Goal: Task Accomplishment & Management: Use online tool/utility

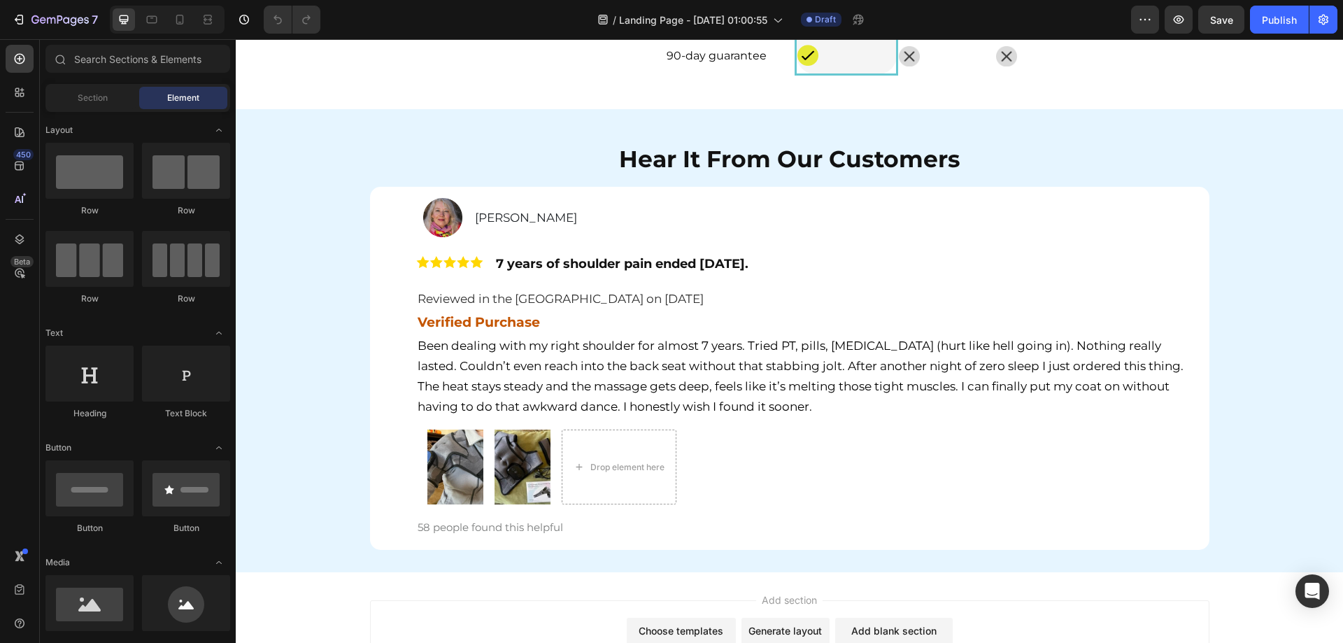
scroll to position [5412, 0]
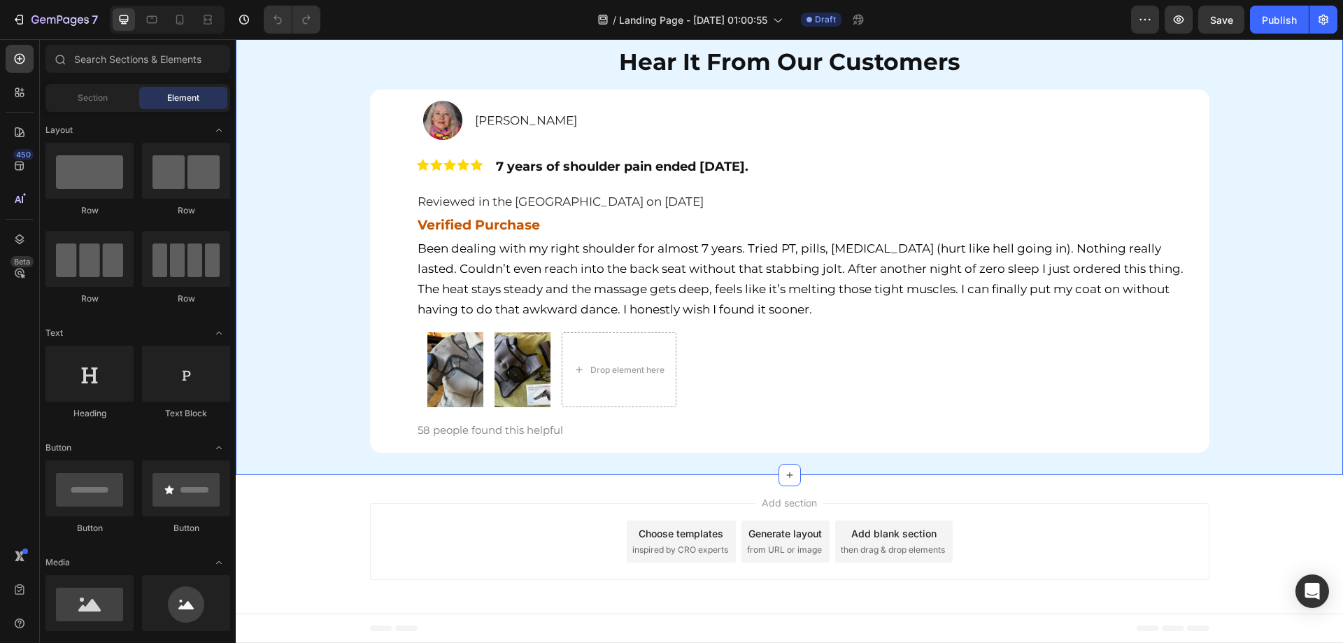
click at [285, 341] on div "Hear It From Our Customers Heading Row Image Patricia Landry Text Block Row Ima…" at bounding box center [789, 243] width 1107 height 418
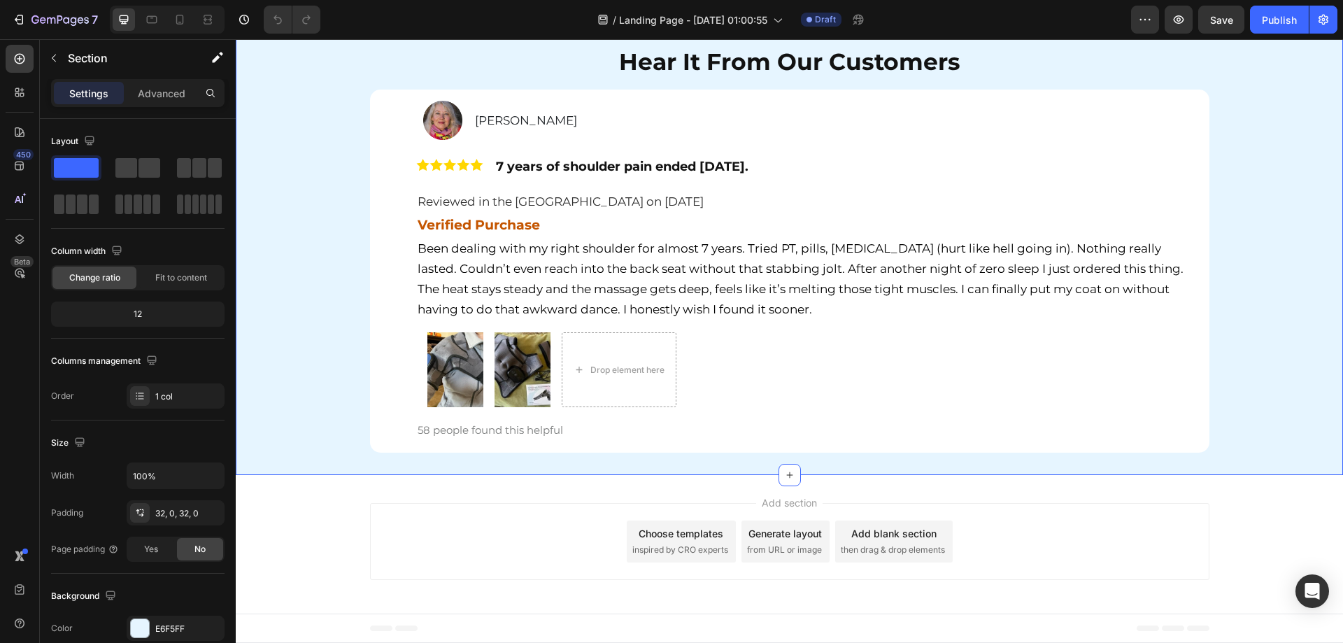
click at [303, 309] on div "Hear It From Our Customers Heading Row Image Patricia Landry Text Block Row Ima…" at bounding box center [789, 243] width 1107 height 418
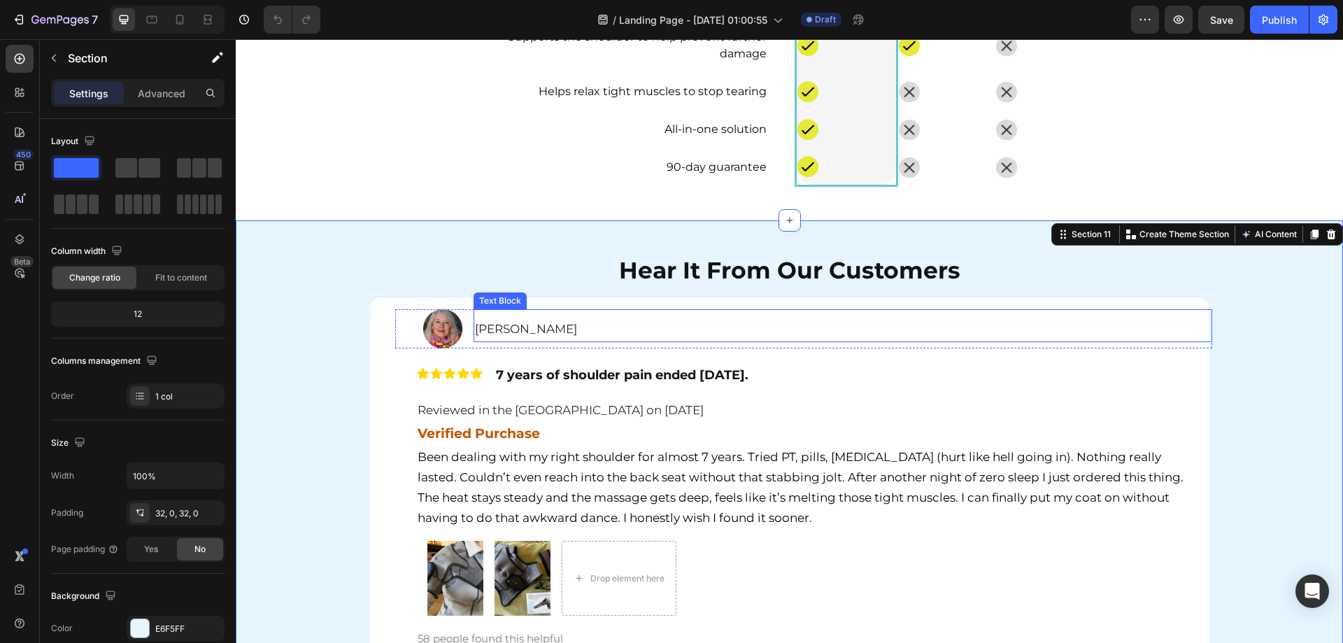
scroll to position [5202, 0]
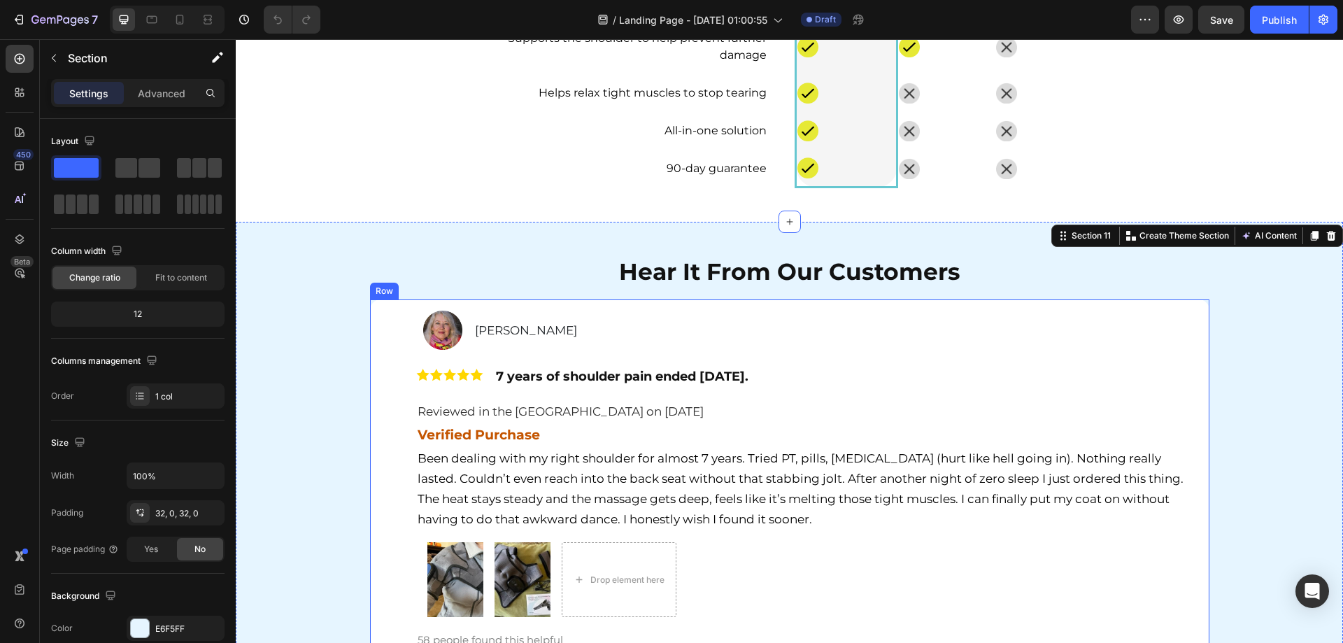
click at [381, 329] on div "Image Patricia Landry Text Block Row Image 7 years of shoulder pain ended today…" at bounding box center [789, 480] width 817 height 341
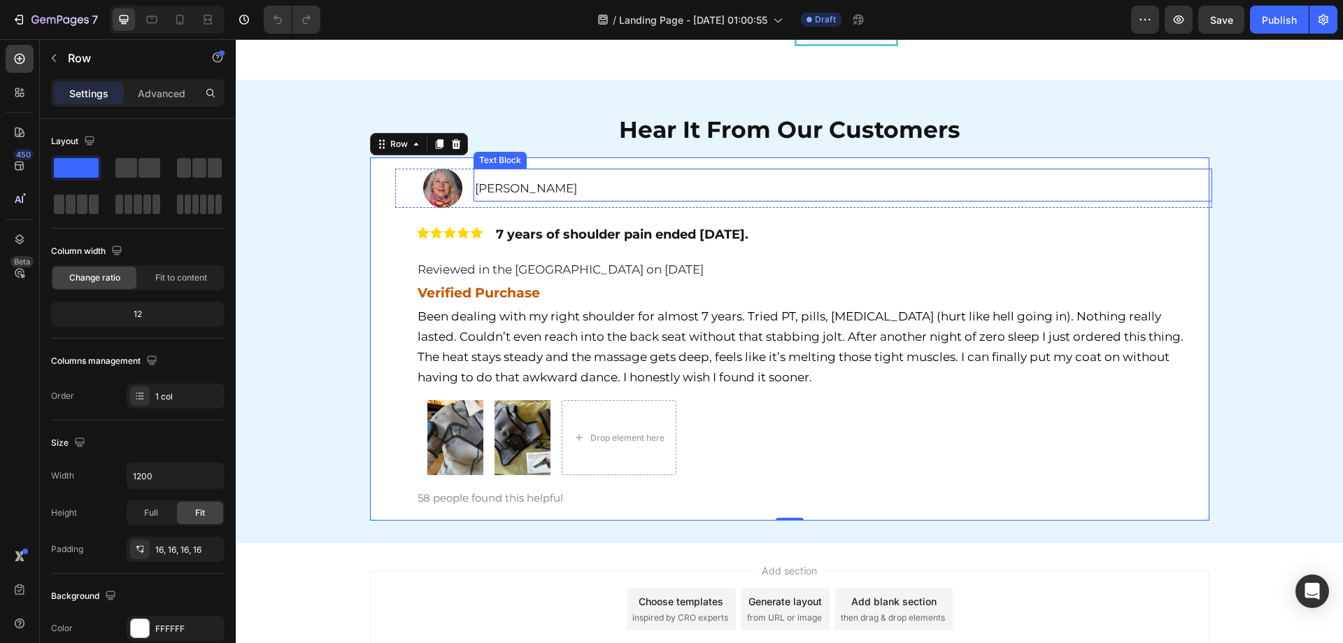
scroll to position [5272, 0]
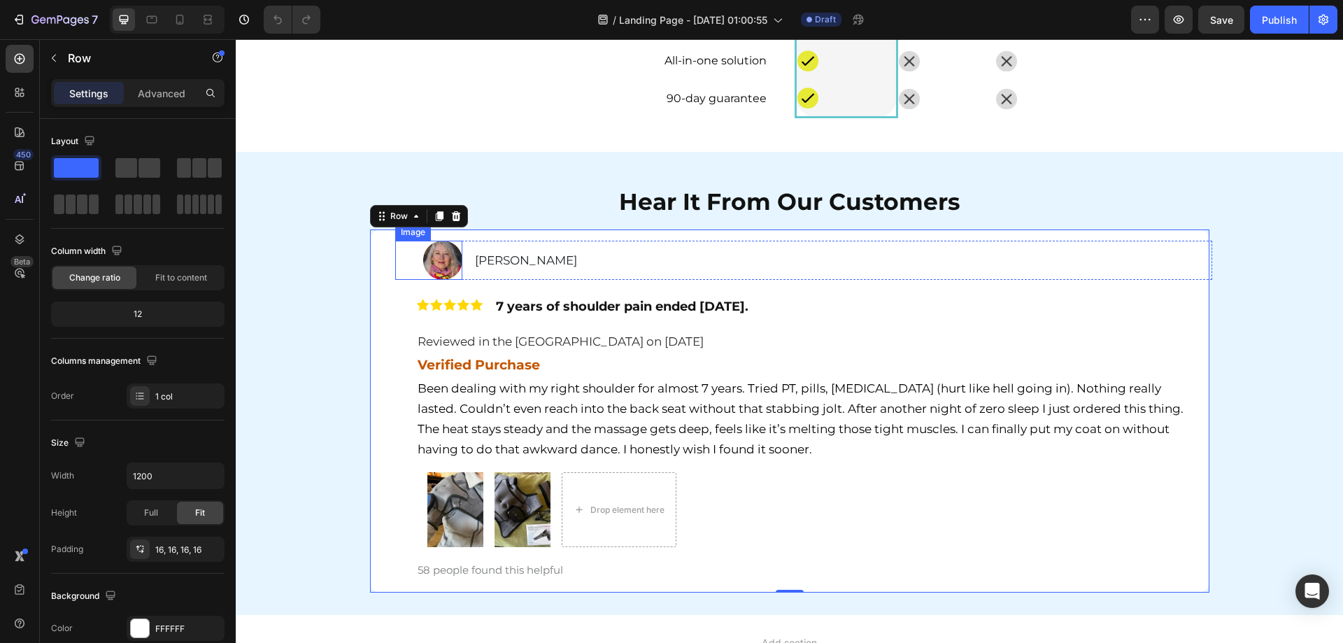
click at [399, 276] on div "Image" at bounding box center [428, 260] width 67 height 39
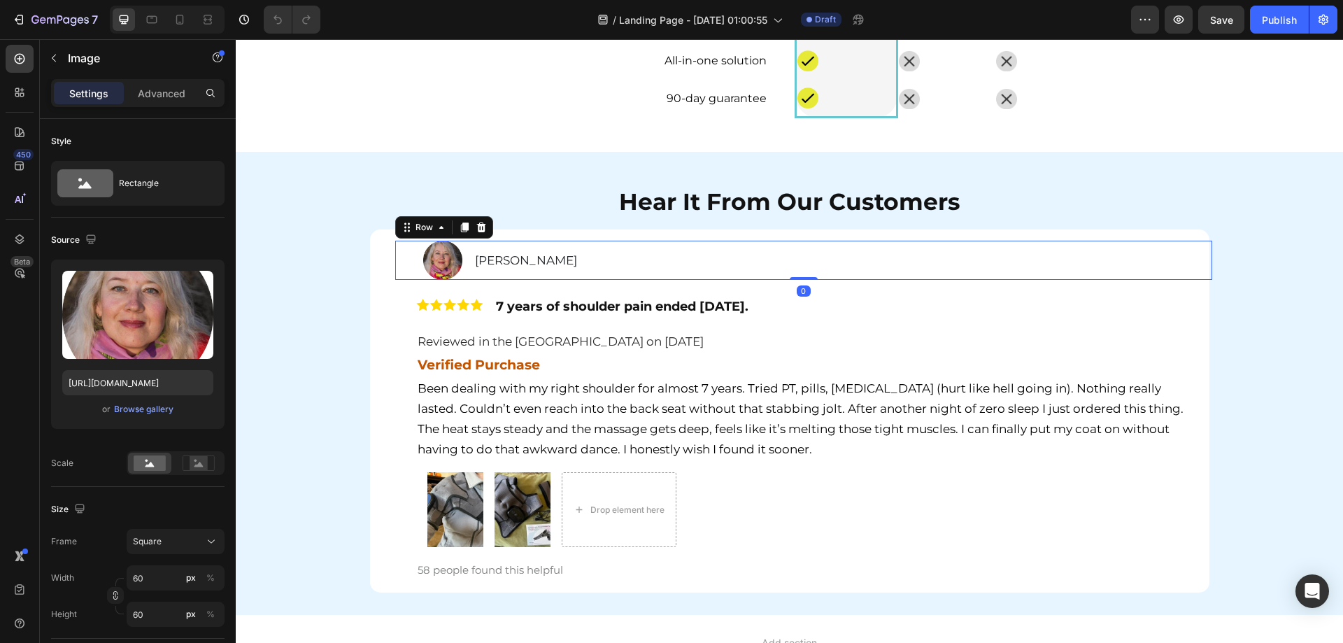
click at [466, 279] on div "Image Patricia Landry Text Block Row 0" at bounding box center [803, 260] width 817 height 39
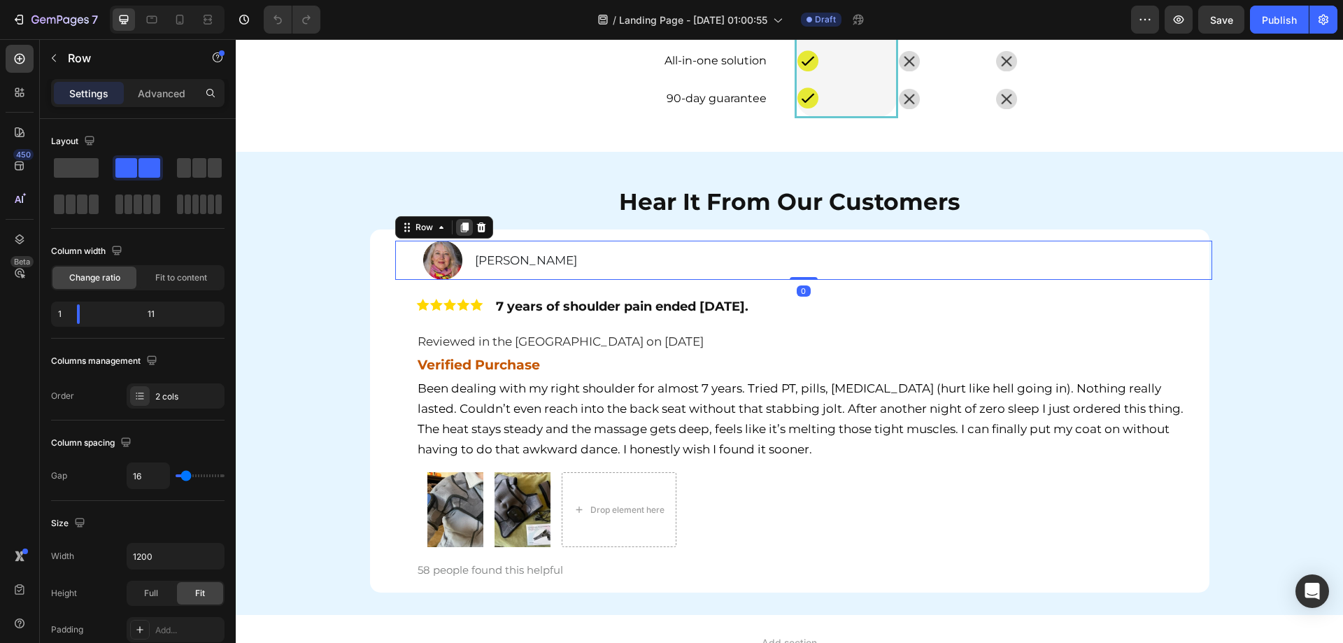
click at [461, 226] on icon at bounding box center [464, 227] width 8 height 10
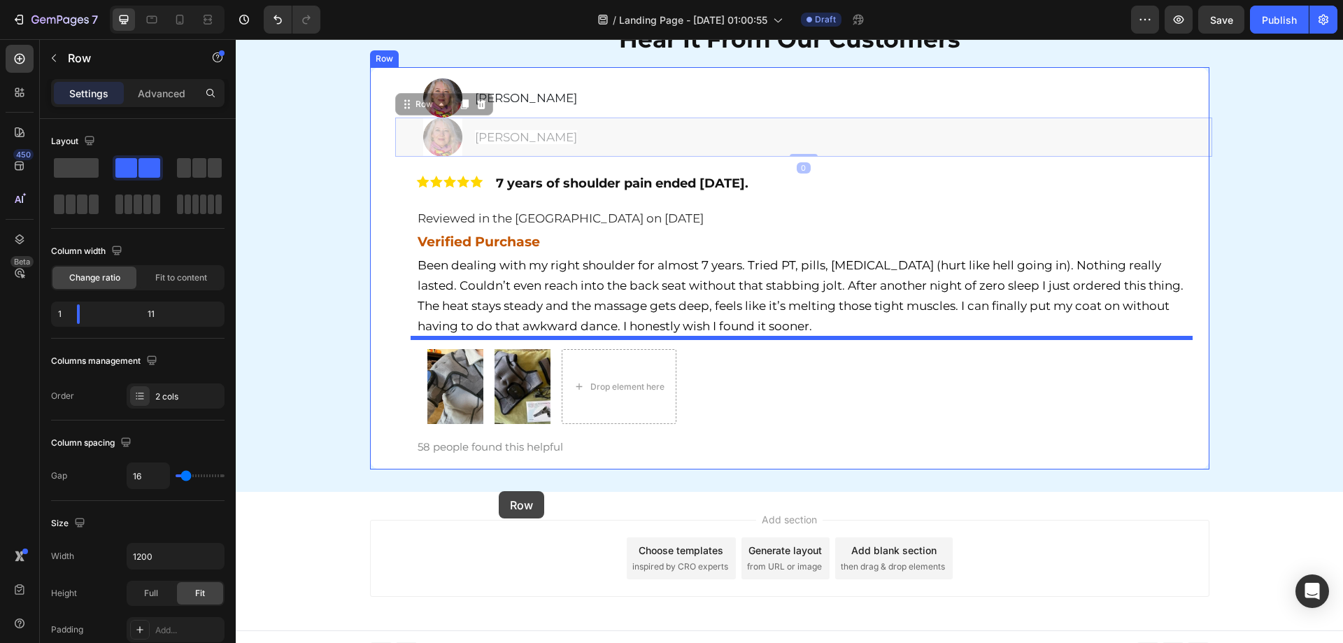
scroll to position [5451, 0]
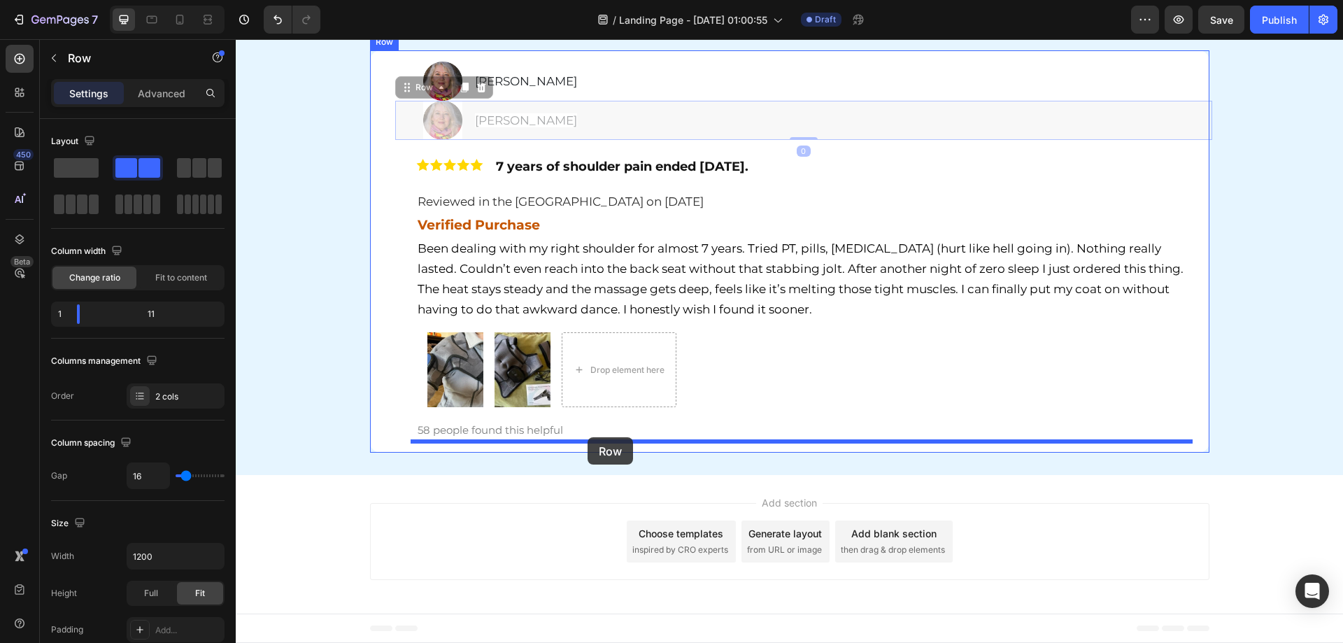
drag, startPoint x: 471, startPoint y: 317, endPoint x: 587, endPoint y: 437, distance: 167.2
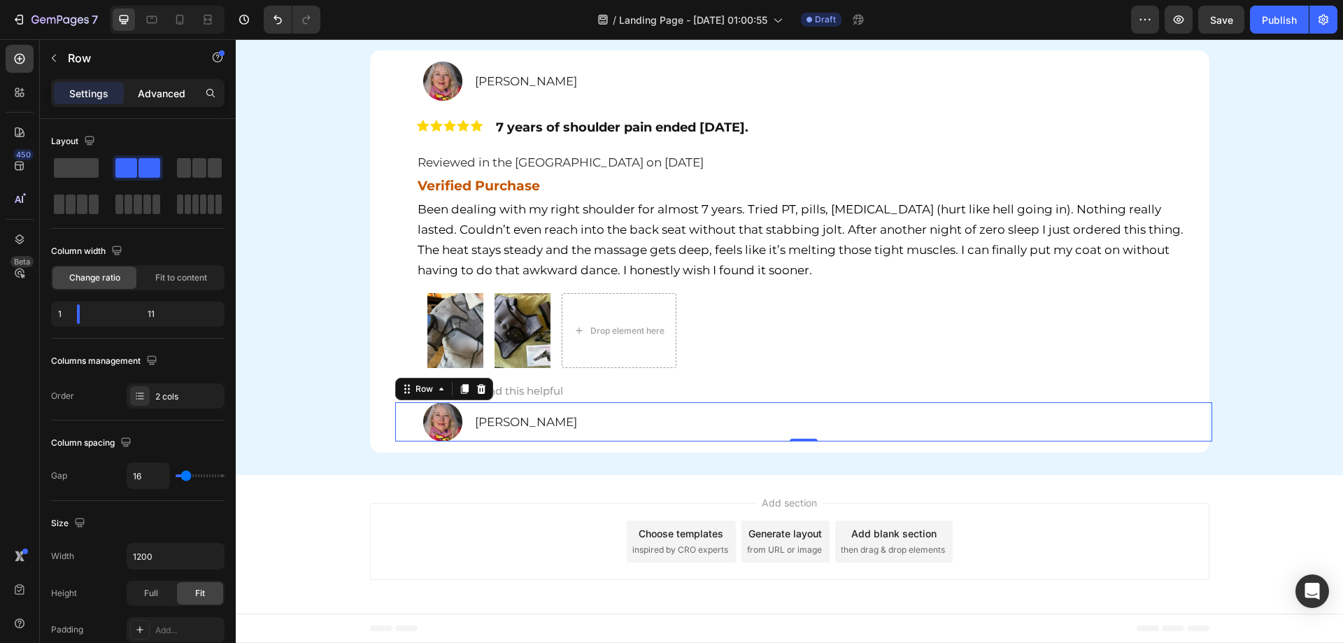
drag, startPoint x: 166, startPoint y: 79, endPoint x: 162, endPoint y: 85, distance: 7.6
click at [166, 78] on div "Sections(18) Elements(83) Section Element Hero Section Product Detail Brands Tr…" at bounding box center [138, 341] width 196 height 604
click at [175, 93] on p "Advanced" at bounding box center [162, 93] width 48 height 15
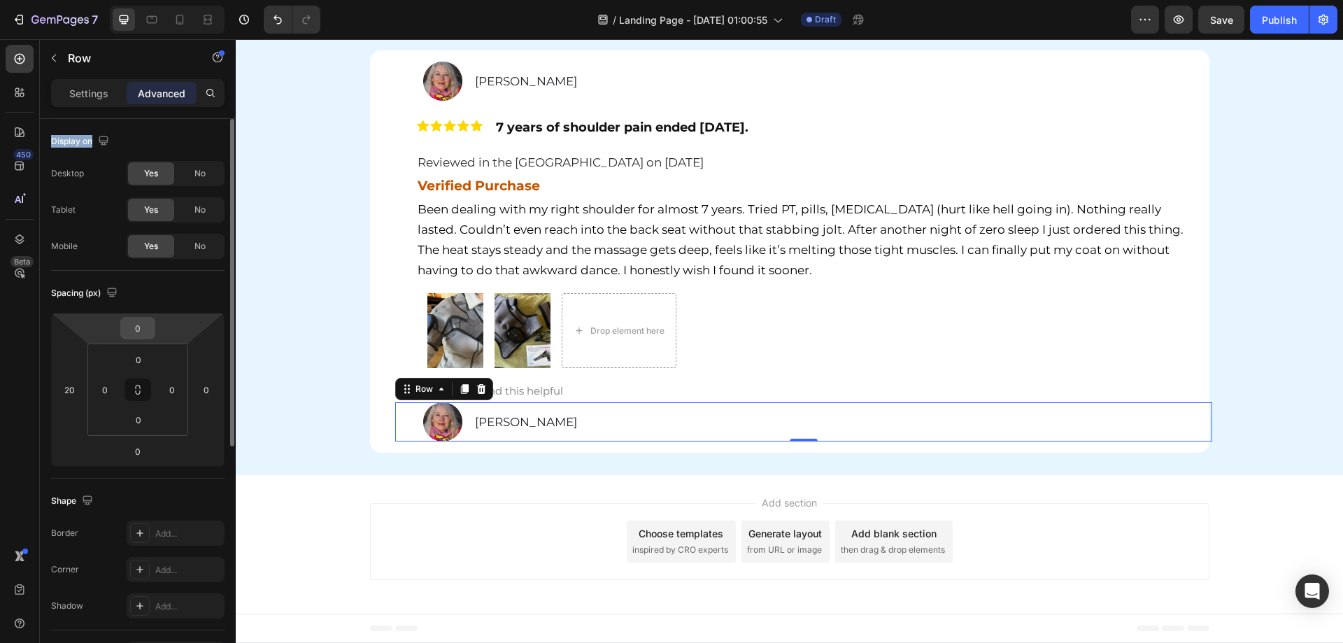
click at [145, 325] on input "0" at bounding box center [138, 327] width 28 height 21
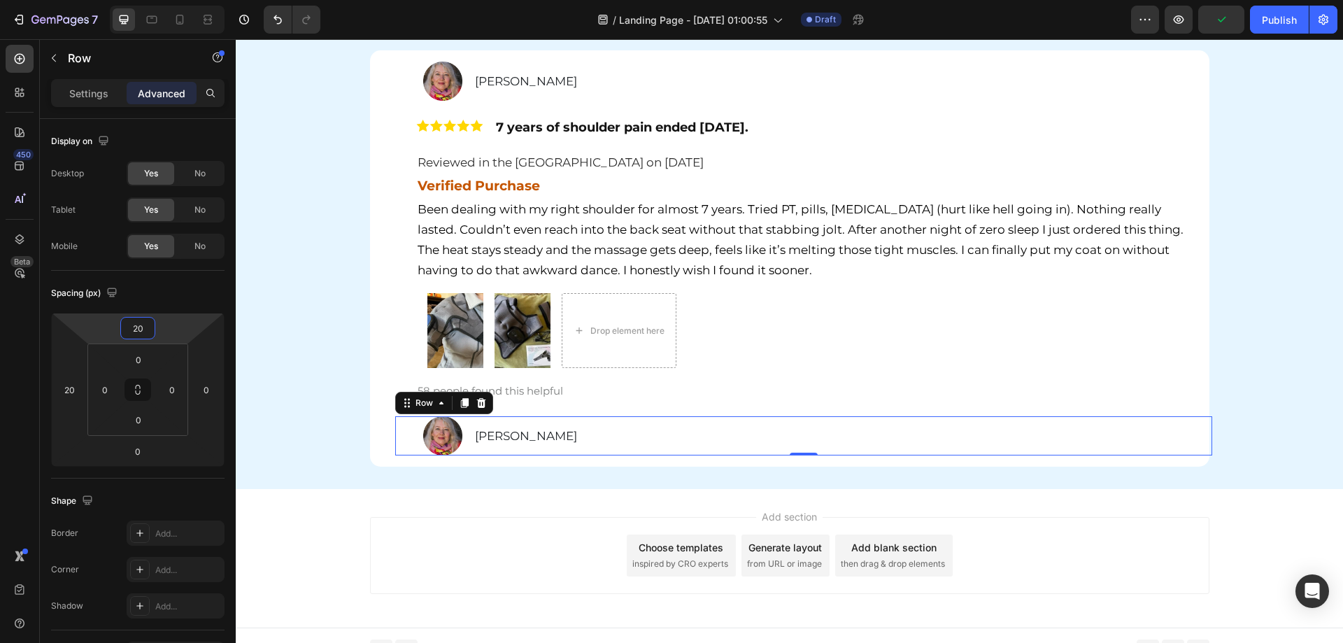
type input "20"
click at [425, 448] on img at bounding box center [442, 435] width 39 height 39
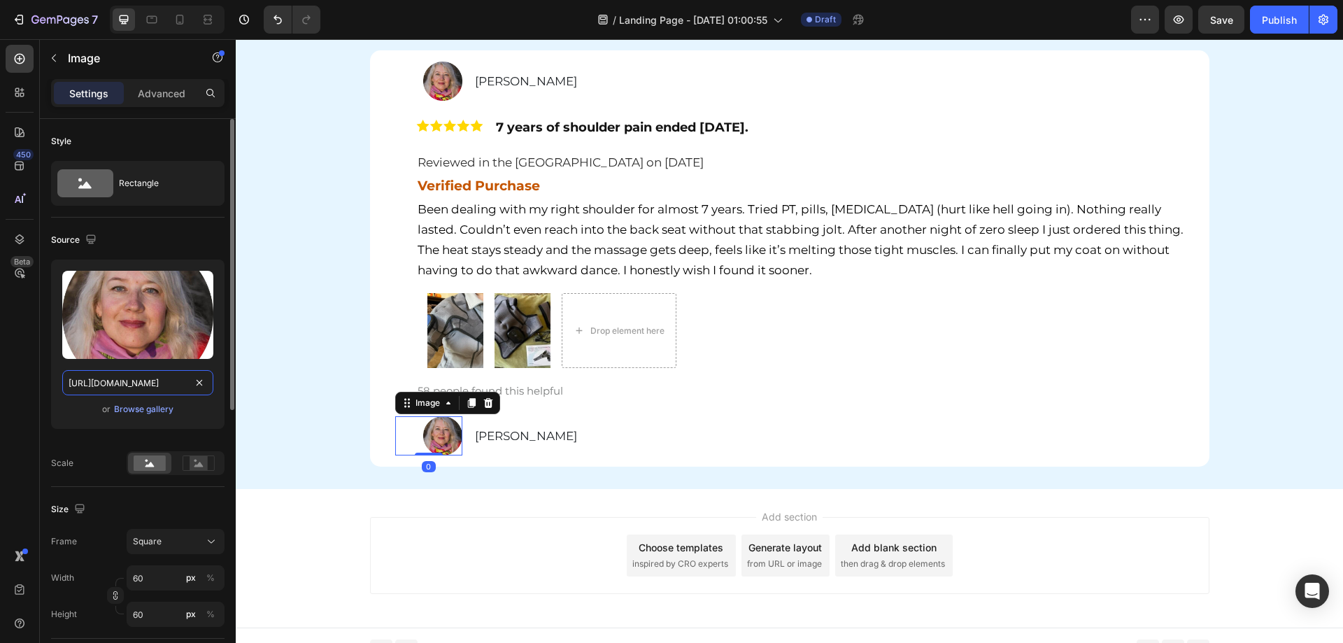
click at [155, 389] on input "https://assets.checkoutchamp.com/0fae3c70-45dd-11ee-86e4-45d907ee05ed/171412491…" at bounding box center [137, 382] width 151 height 25
paste input "encrypted-tbn0.gstatic.com/images?q=tbn:ANd9GcR2ko2AGyhv0uSVh_4axIZ_uBN0Tic0Iqr…"
type input "https://encrypted-tbn0.gstatic.com/images?q=tbn:ANd9GcR2ko2AGyhv0uSVh_4axIZ_uBN…"
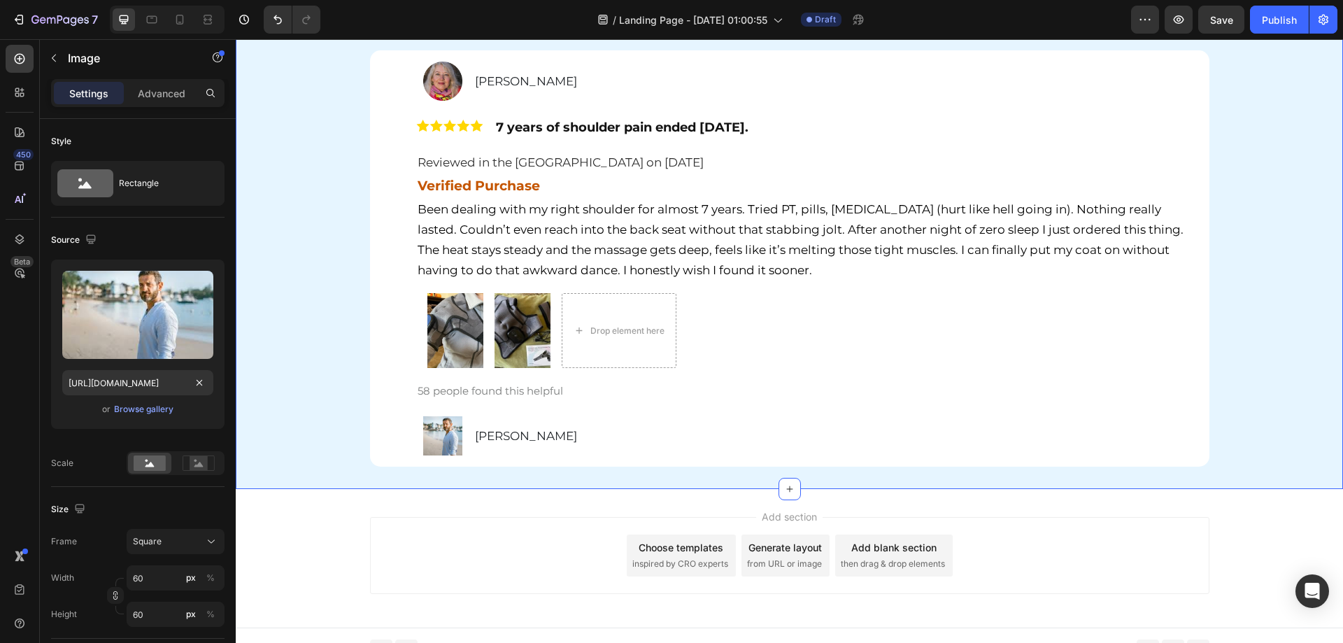
click at [287, 443] on div "Hear It From Our Customers Heading Row Image Patricia Landry Text Block Row Ima…" at bounding box center [789, 230] width 1107 height 471
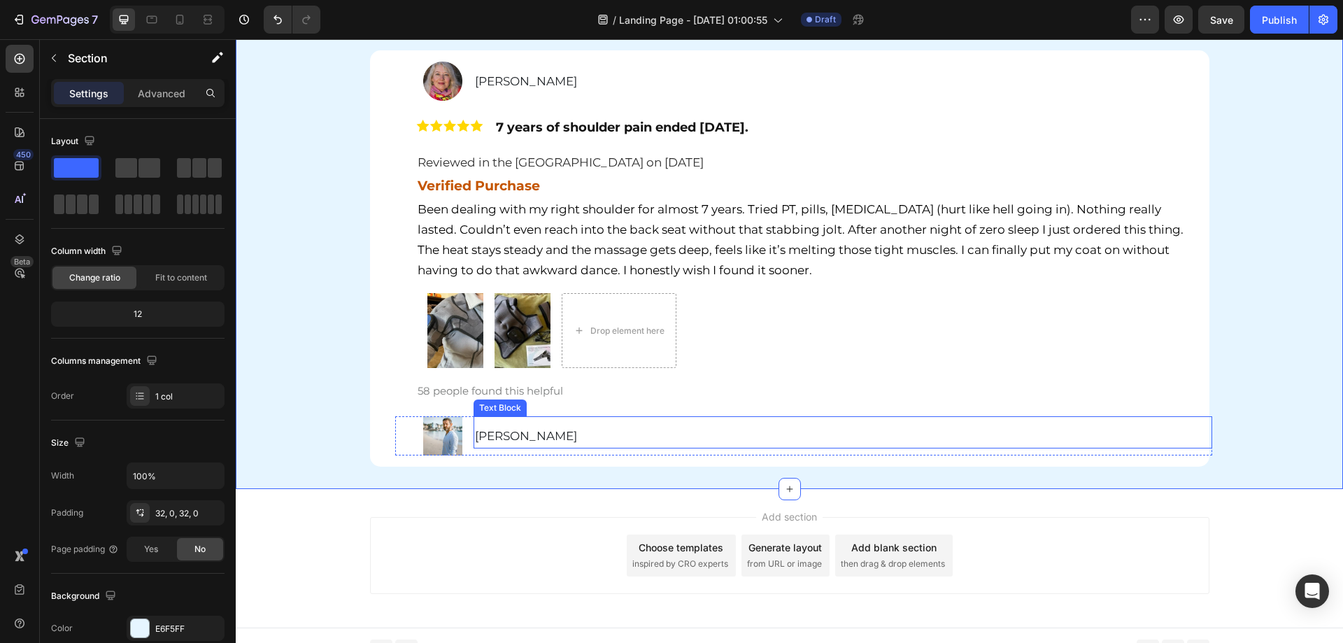
click at [440, 425] on img at bounding box center [442, 435] width 39 height 39
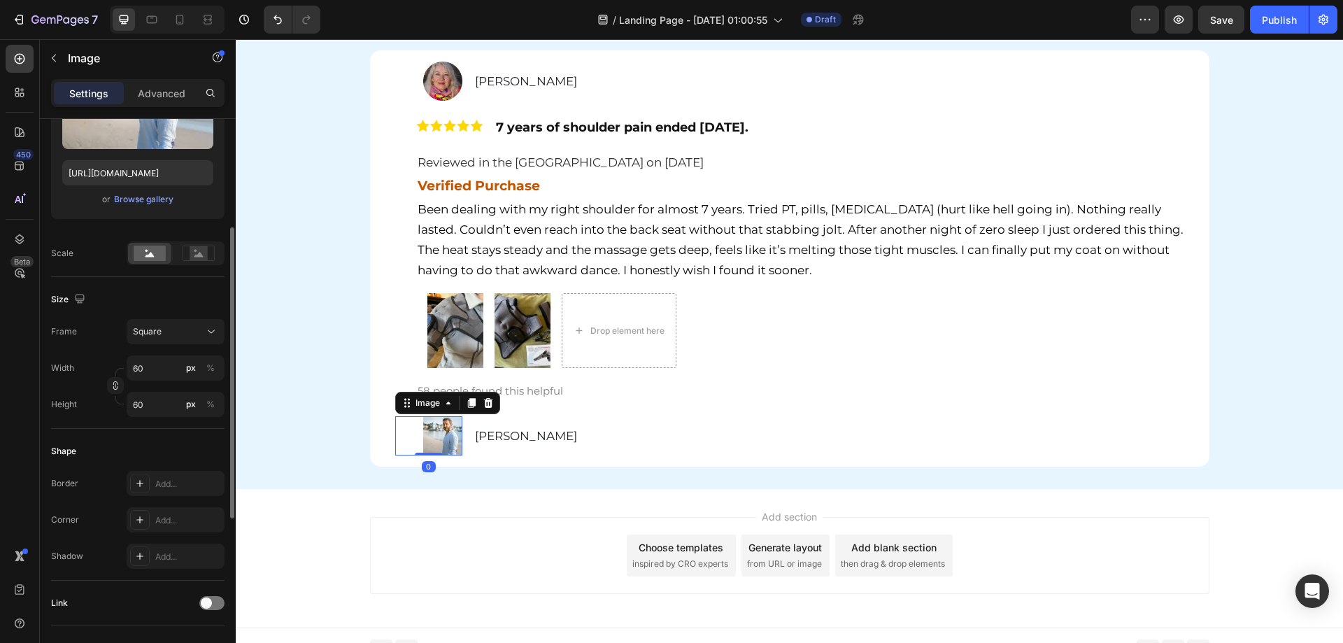
scroll to position [280, 0]
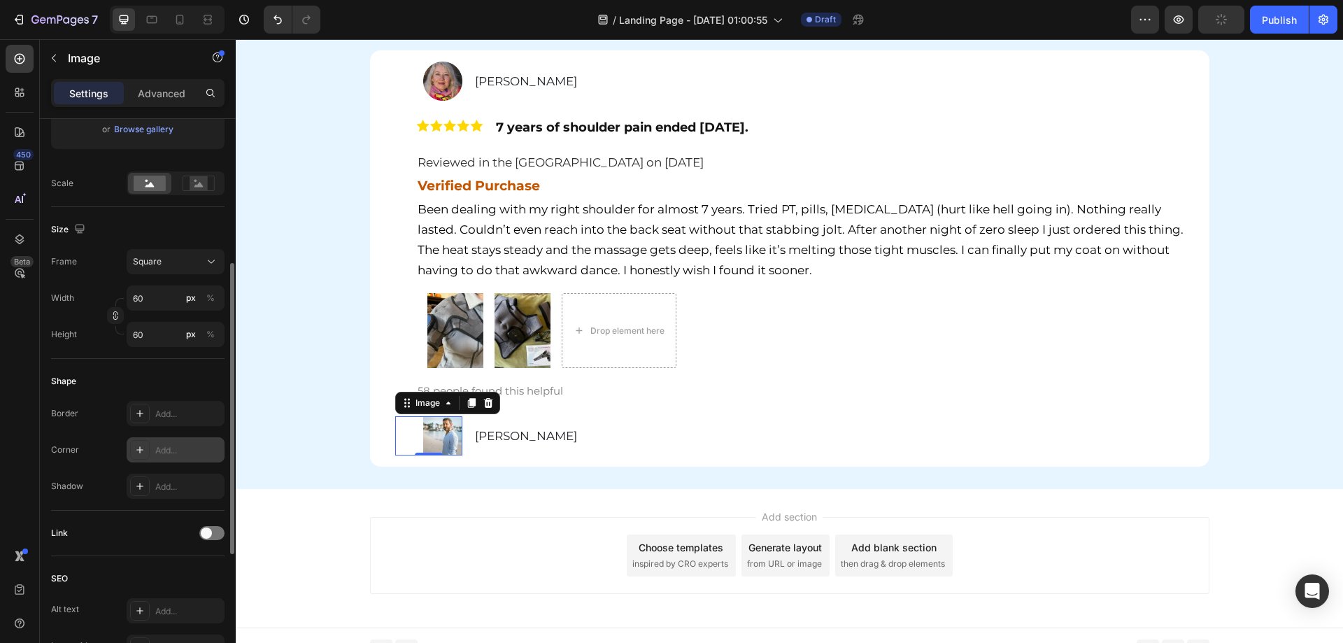
click at [142, 452] on icon at bounding box center [139, 449] width 11 height 11
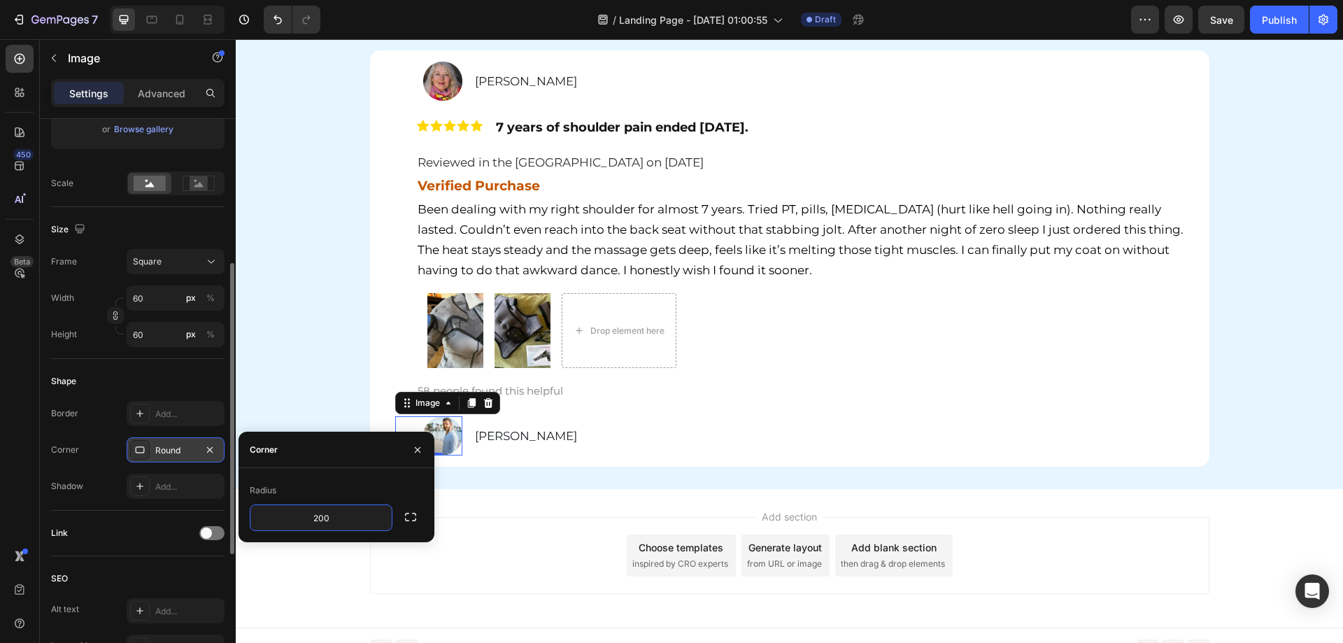
type input "200"
click at [316, 394] on div "Hear It From Our Customers Heading Row Image Patricia Landry Text Block Row Ima…" at bounding box center [789, 230] width 1107 height 471
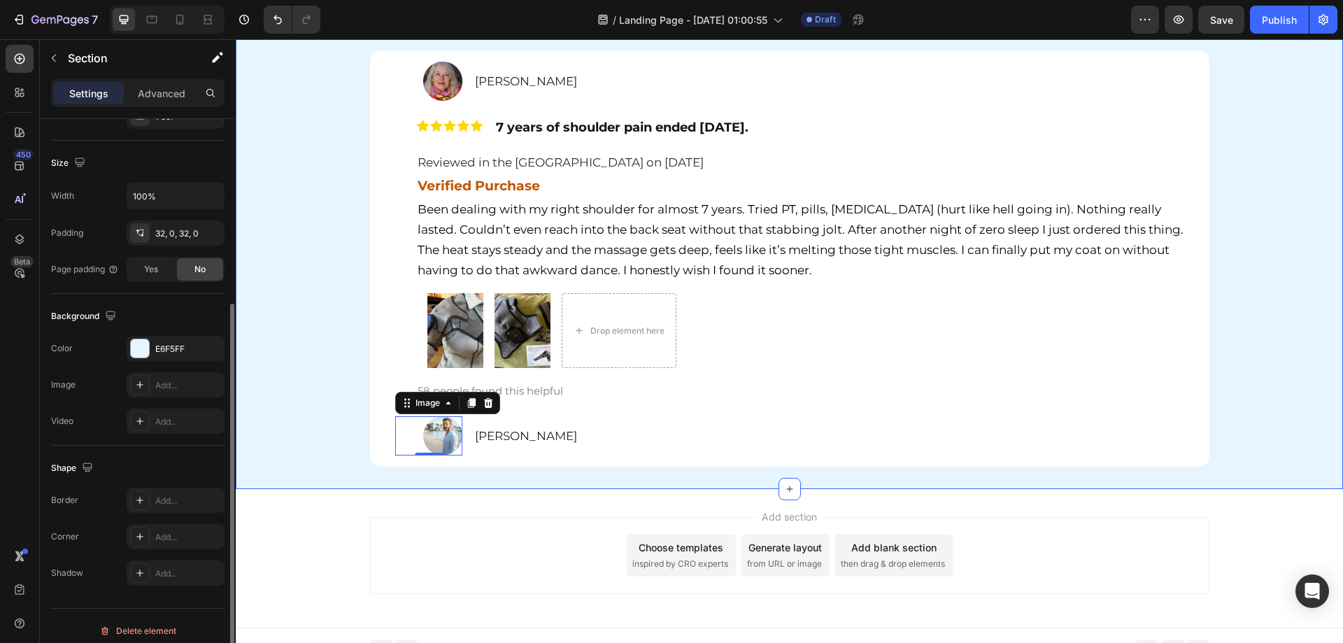
scroll to position [0, 0]
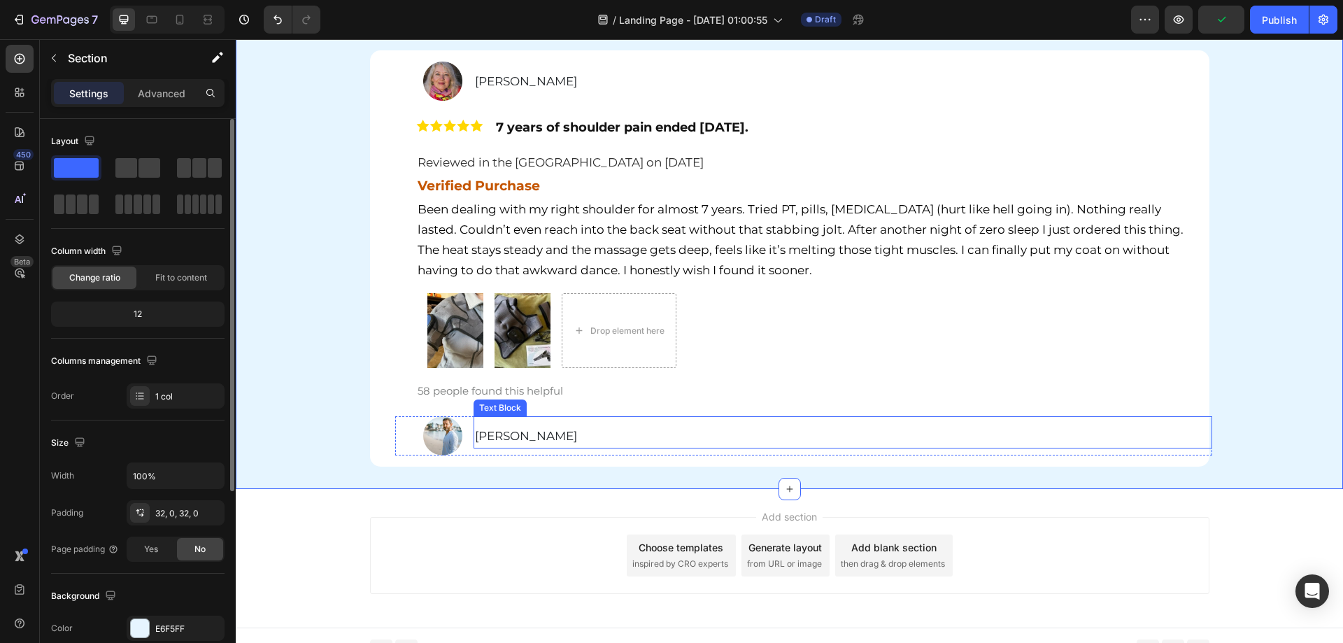
click at [512, 427] on p "[PERSON_NAME]" at bounding box center [843, 435] width 736 height 22
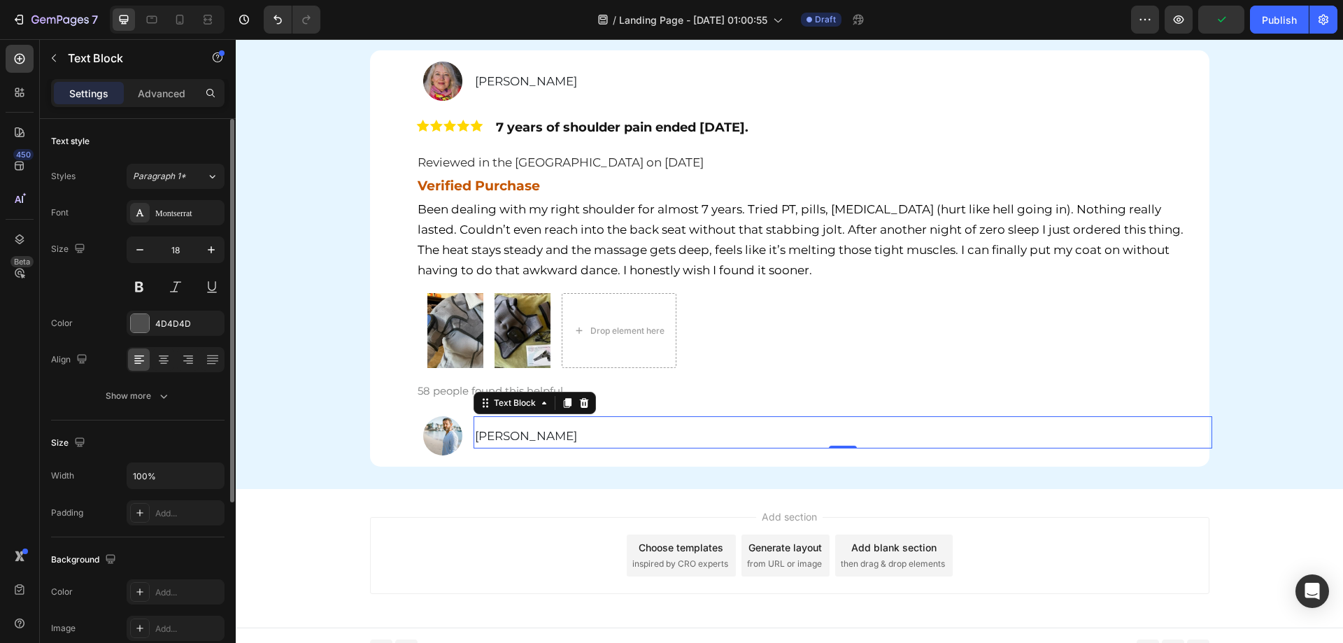
click at [515, 432] on span "[PERSON_NAME]" at bounding box center [526, 436] width 102 height 14
drag, startPoint x: 561, startPoint y: 435, endPoint x: 473, endPoint y: 438, distance: 87.5
click at [475, 438] on p "[PERSON_NAME]" at bounding box center [843, 435] width 736 height 22
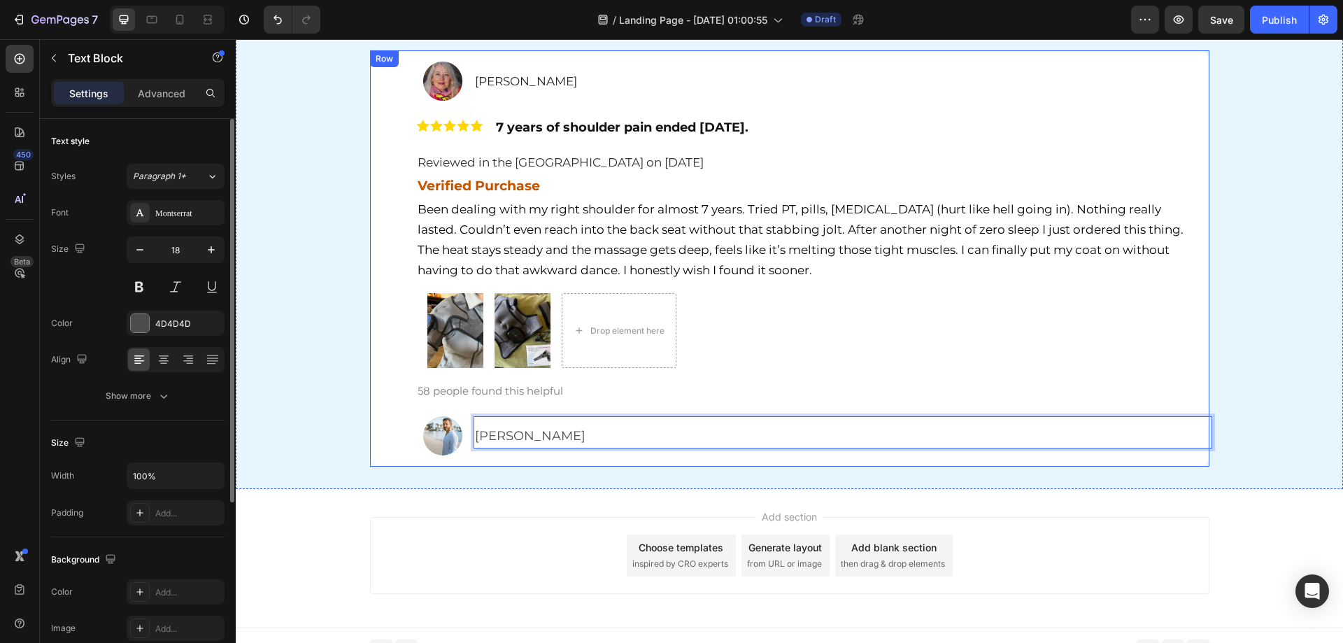
click at [336, 415] on div "Hear It From Our Customers Heading Row Image Patricia Landry Text Block Row Ima…" at bounding box center [789, 230] width 1107 height 471
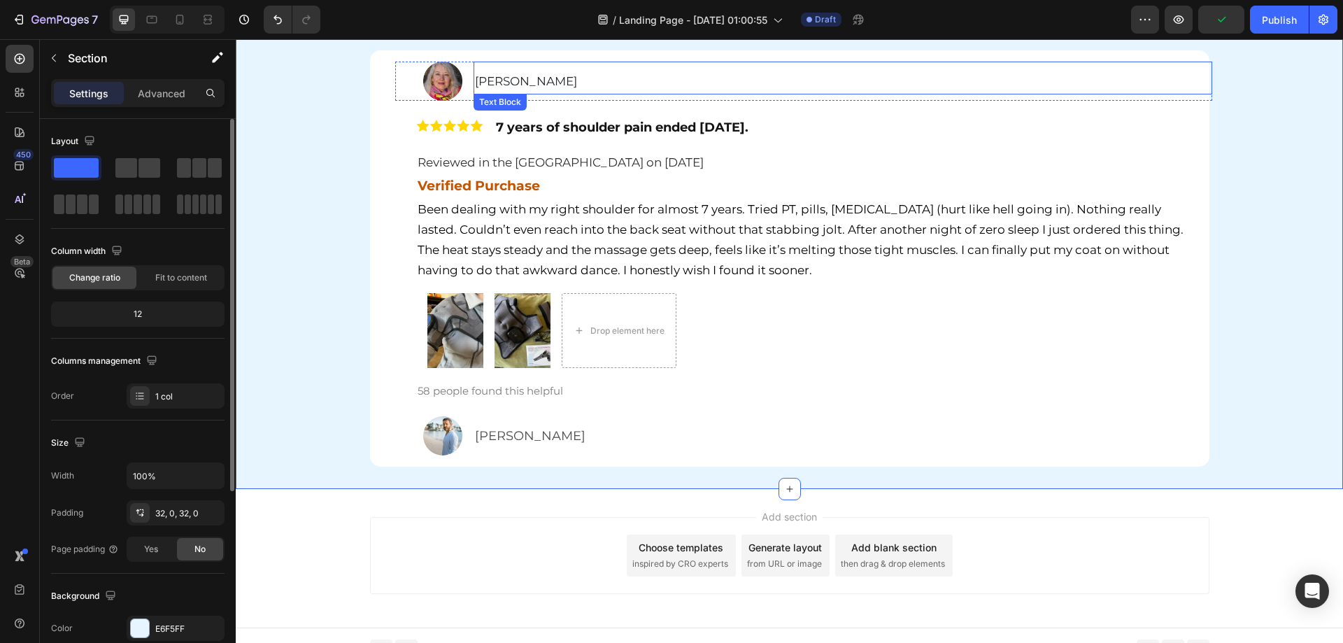
click at [504, 78] on span "[PERSON_NAME]" at bounding box center [526, 81] width 102 height 14
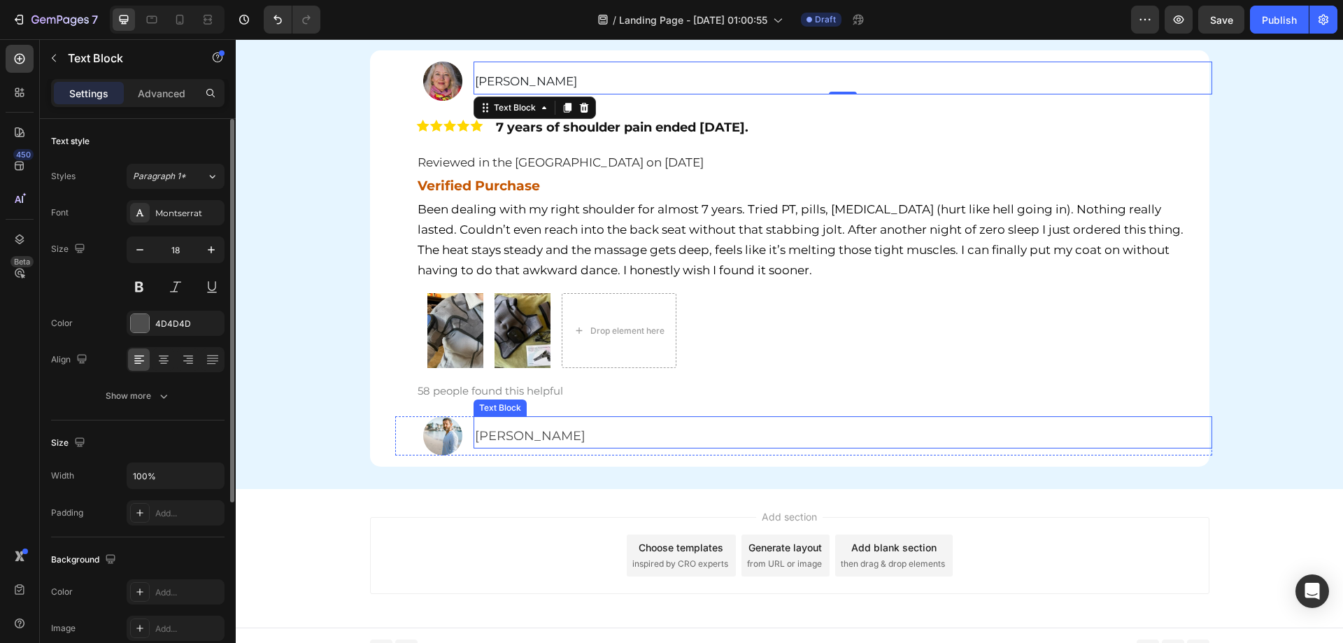
click at [485, 443] on p "[PERSON_NAME]" at bounding box center [843, 435] width 736 height 22
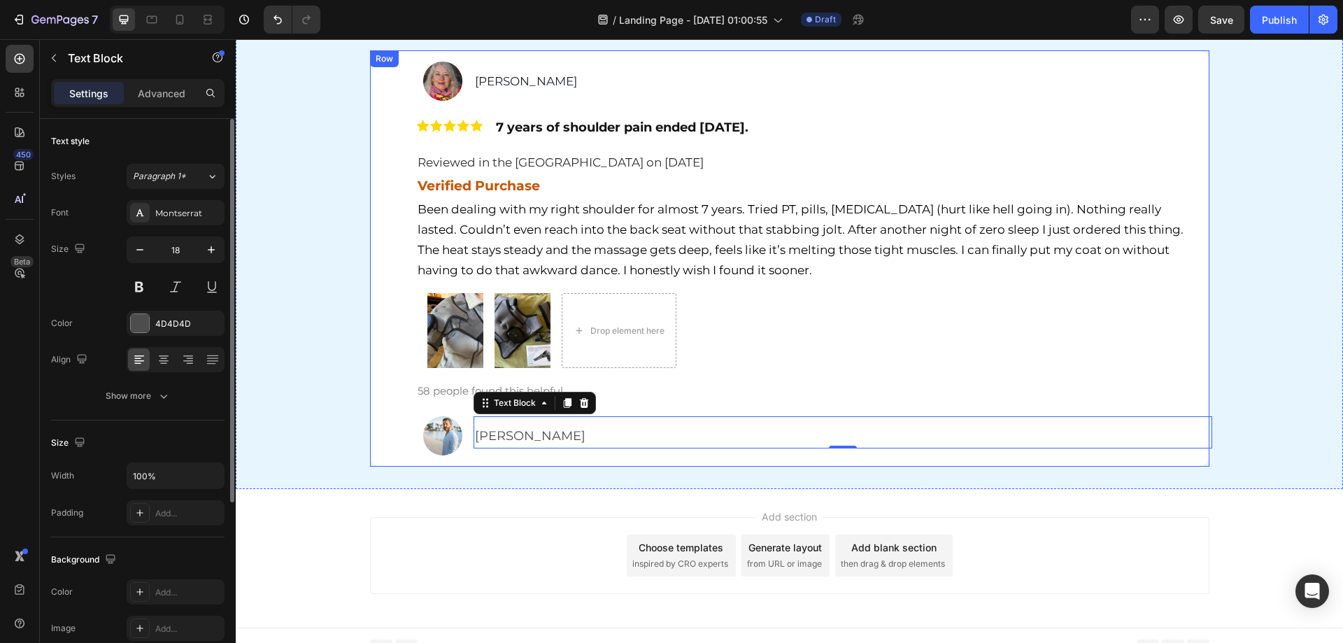
click at [356, 417] on div "Hear It From Our Customers Heading Row Image Patricia Landry Text Block Row Ima…" at bounding box center [789, 230] width 1107 height 471
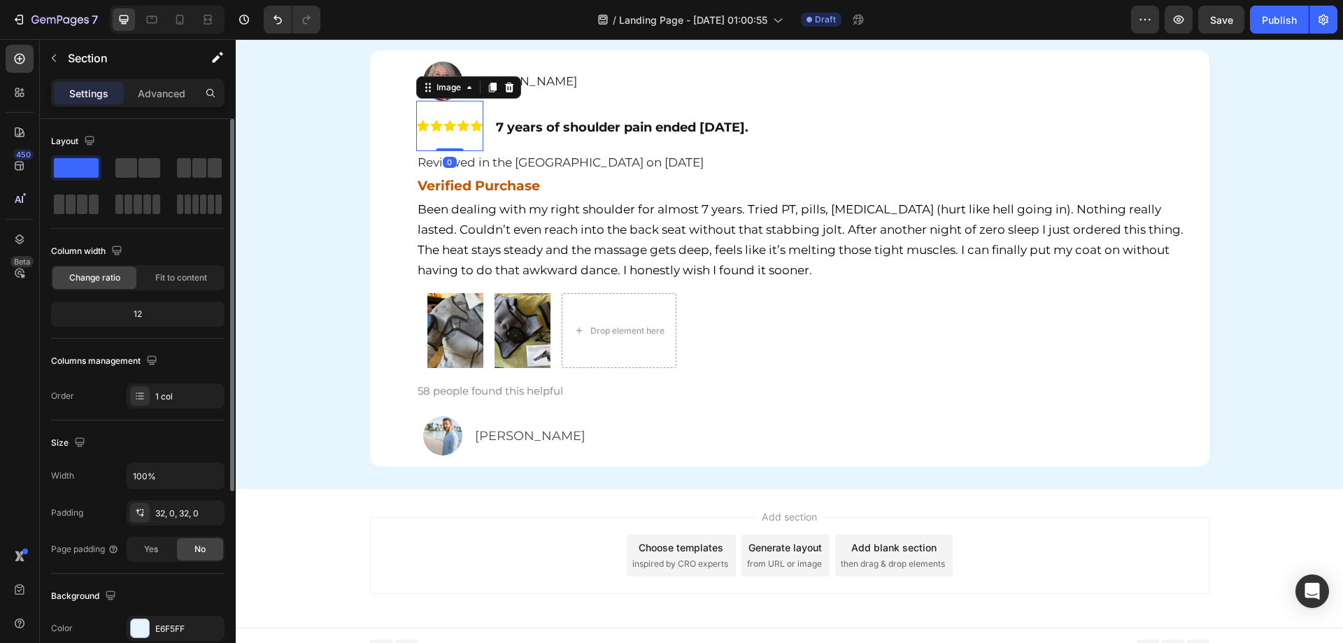
click at [457, 148] on img at bounding box center [449, 126] width 67 height 50
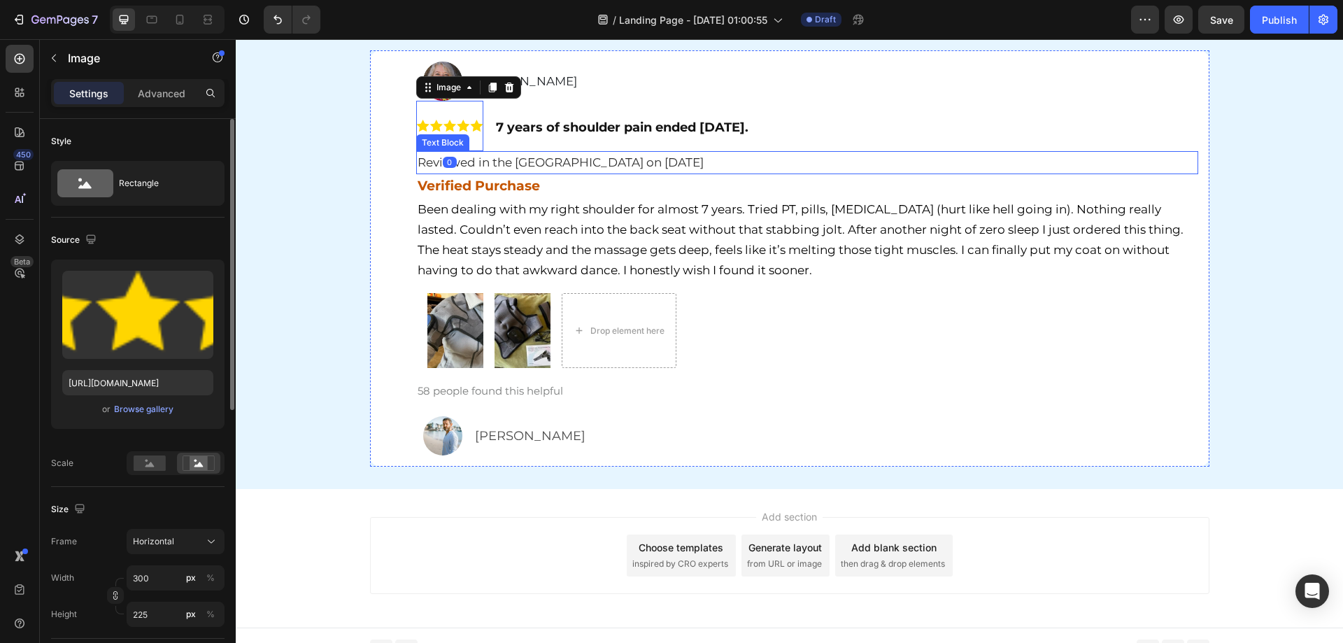
click at [519, 148] on div "7 years of shoulder pain ended today. Text Block" at bounding box center [863, 126] width 738 height 50
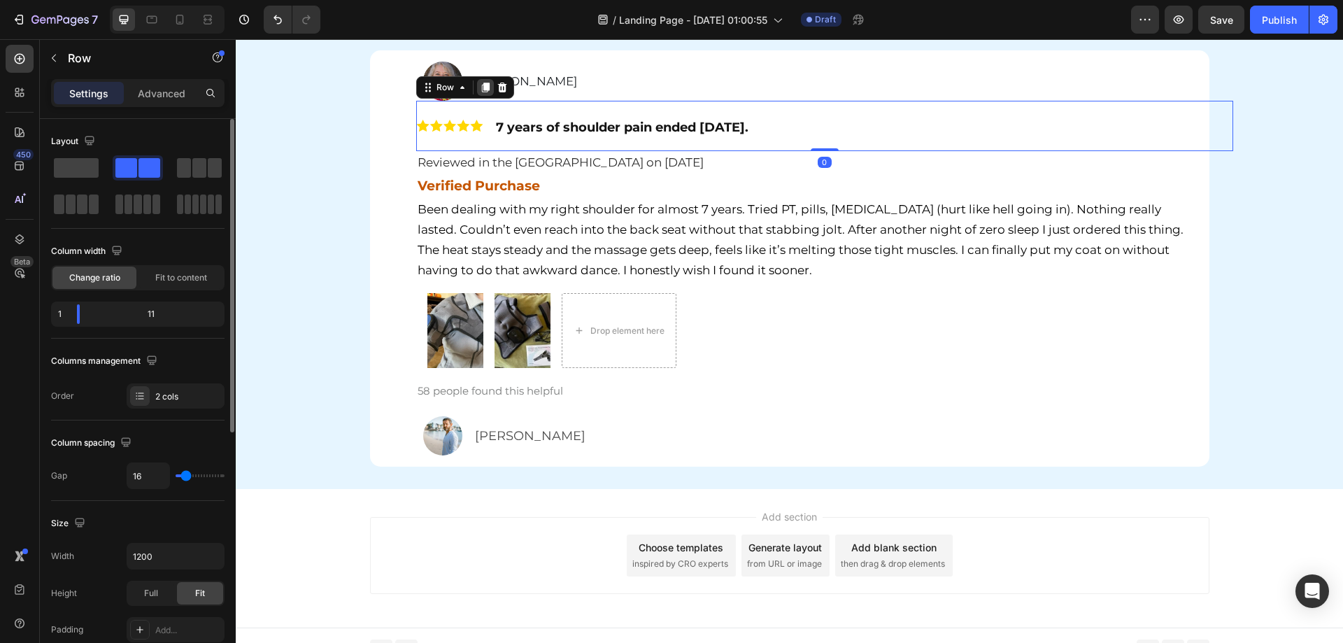
click at [480, 82] on icon at bounding box center [485, 87] width 11 height 11
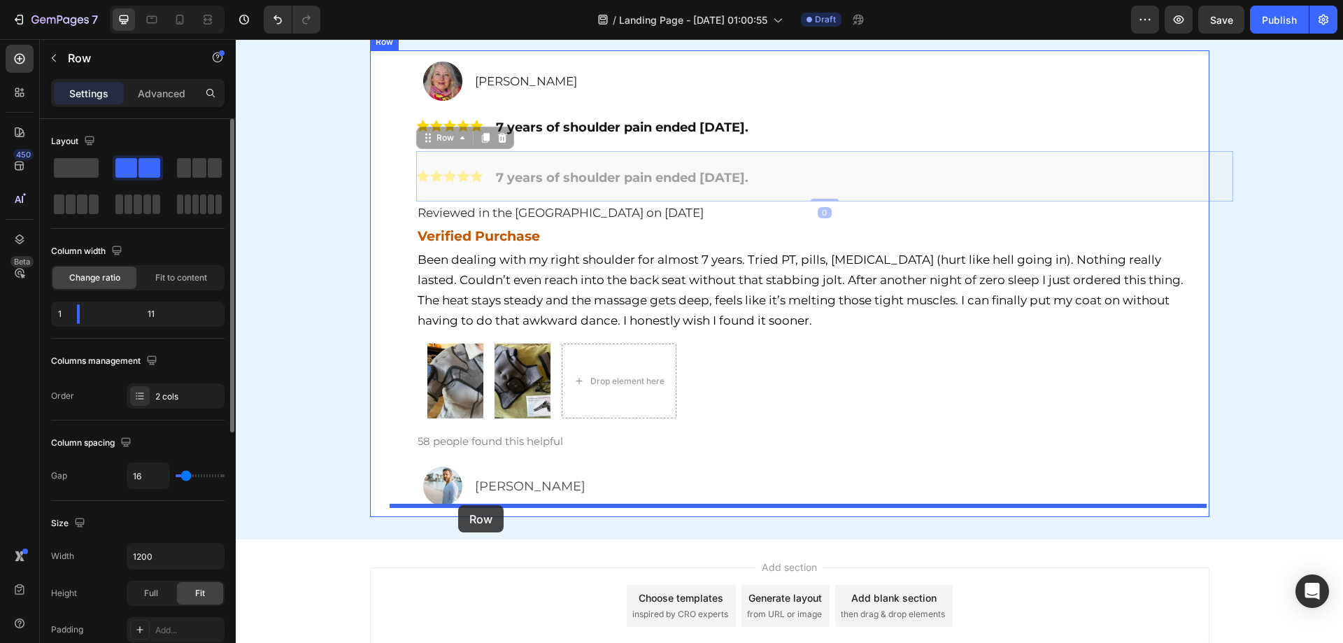
drag, startPoint x: 499, startPoint y: 194, endPoint x: 458, endPoint y: 505, distance: 313.9
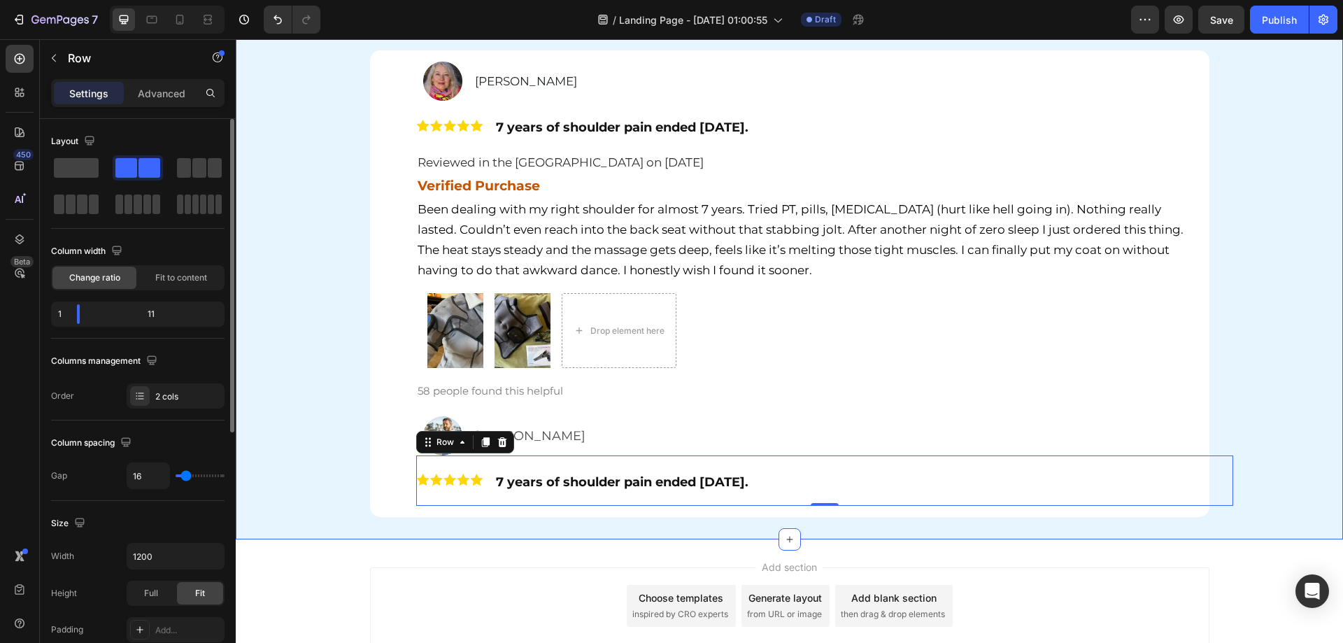
click at [312, 418] on div "Hear It From Our Customers Heading Row Image Patricia Landry Text Block Row Ima…" at bounding box center [789, 256] width 1107 height 522
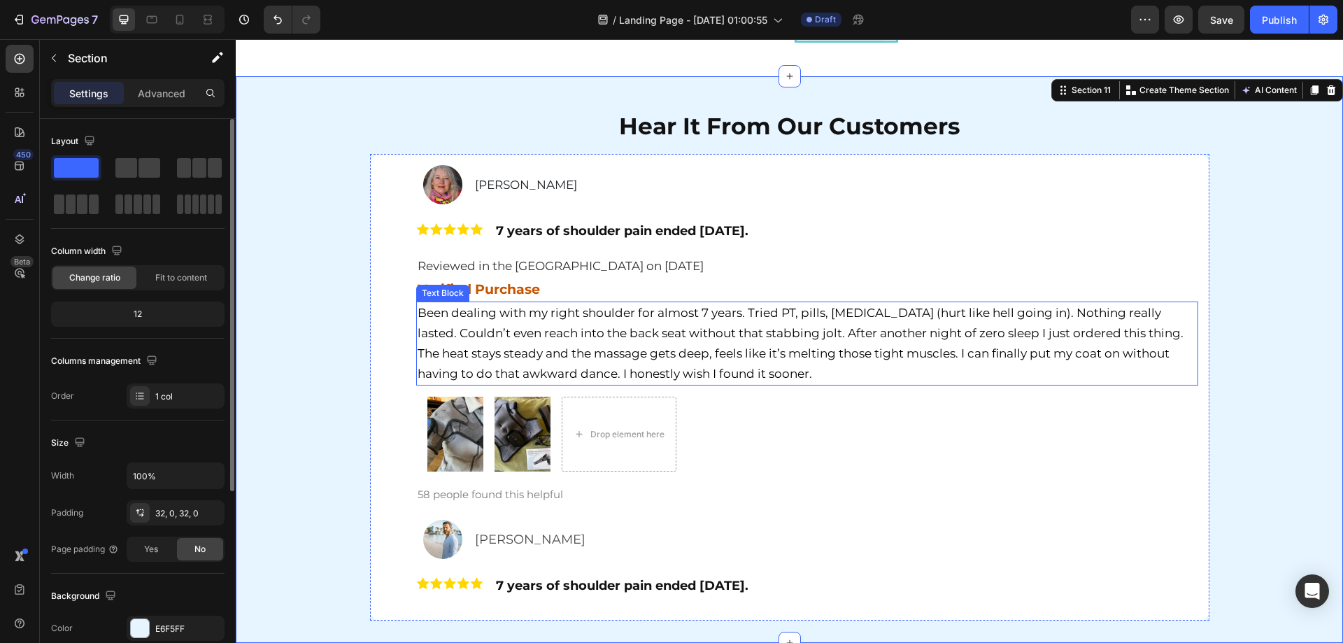
scroll to position [5451, 0]
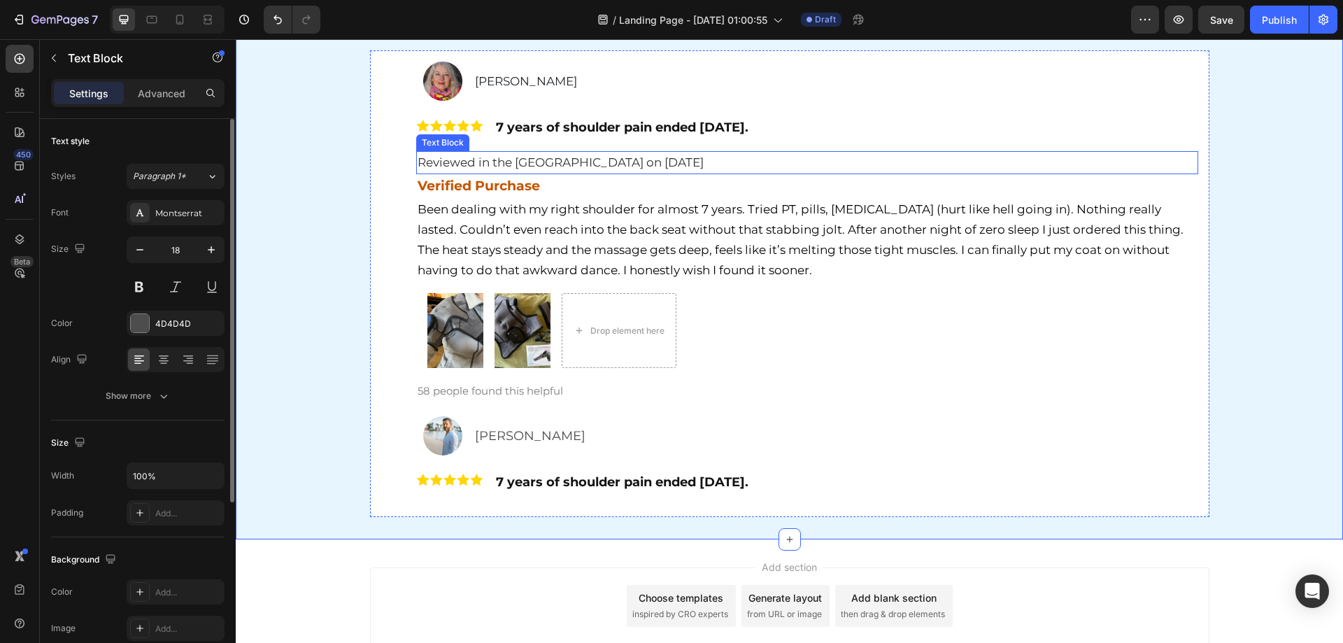
click at [603, 159] on span "Reviewed in the [GEOGRAPHIC_DATA] on [DATE]" at bounding box center [560, 162] width 286 height 14
click at [506, 144] on div at bounding box center [509, 137] width 17 height 17
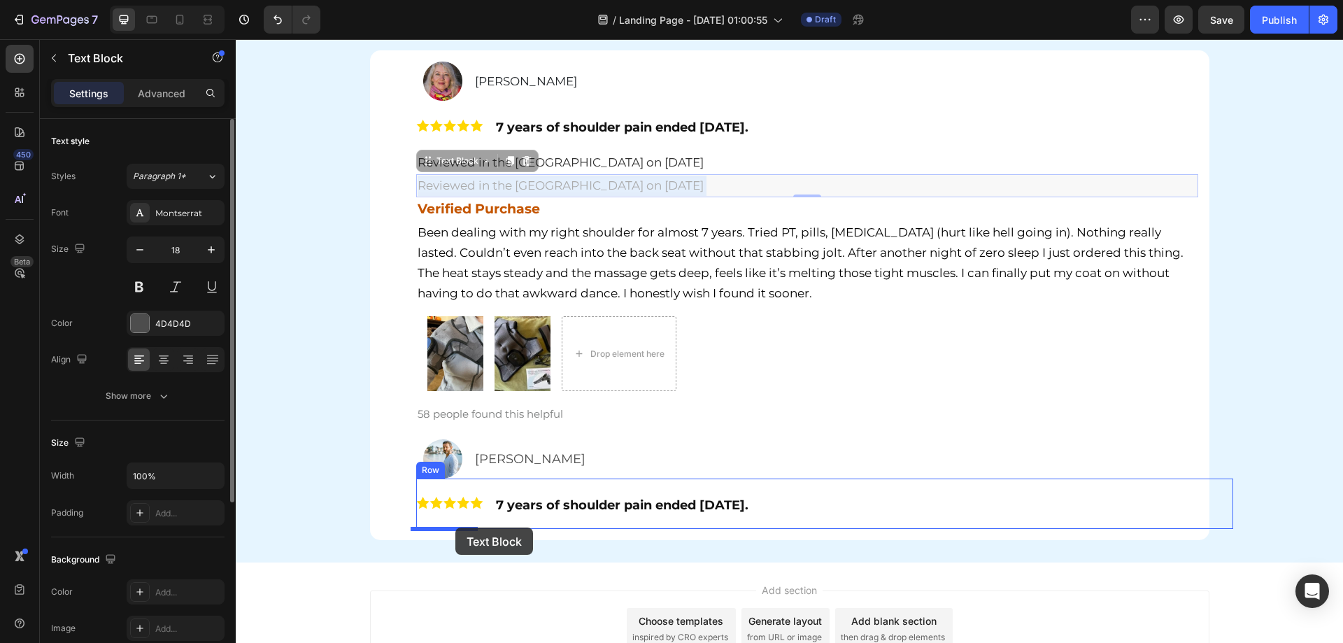
drag, startPoint x: 608, startPoint y: 177, endPoint x: 455, endPoint y: 527, distance: 382.4
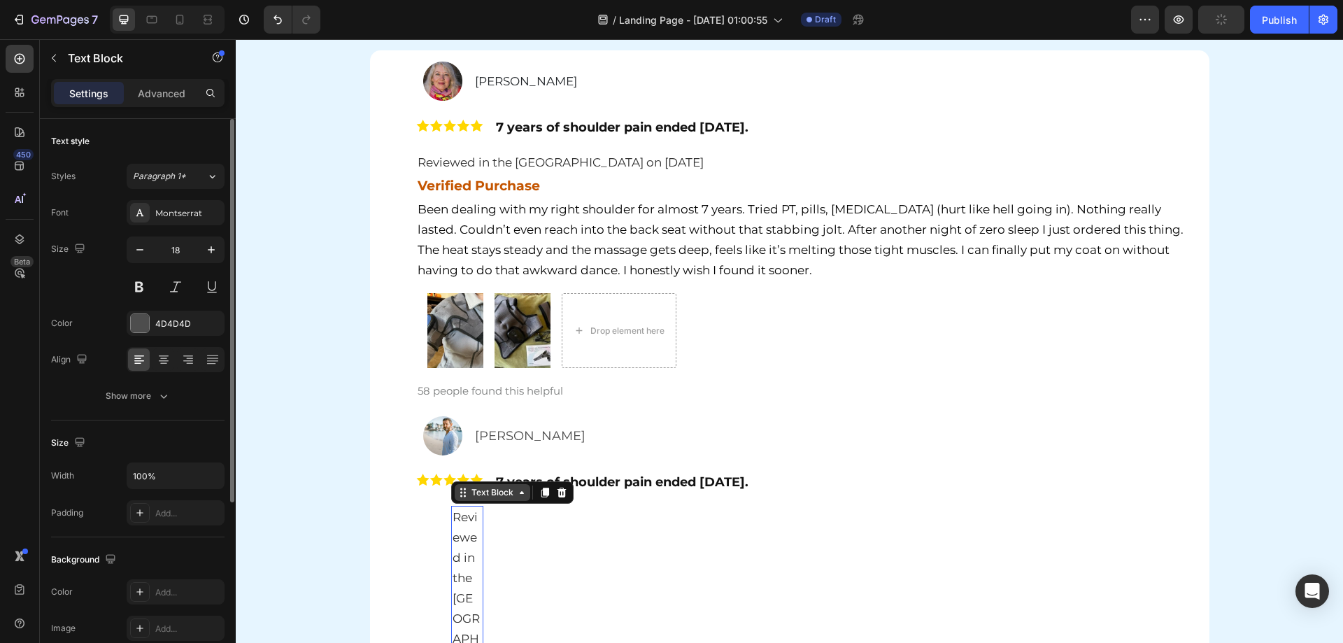
scroll to position [5661, 0]
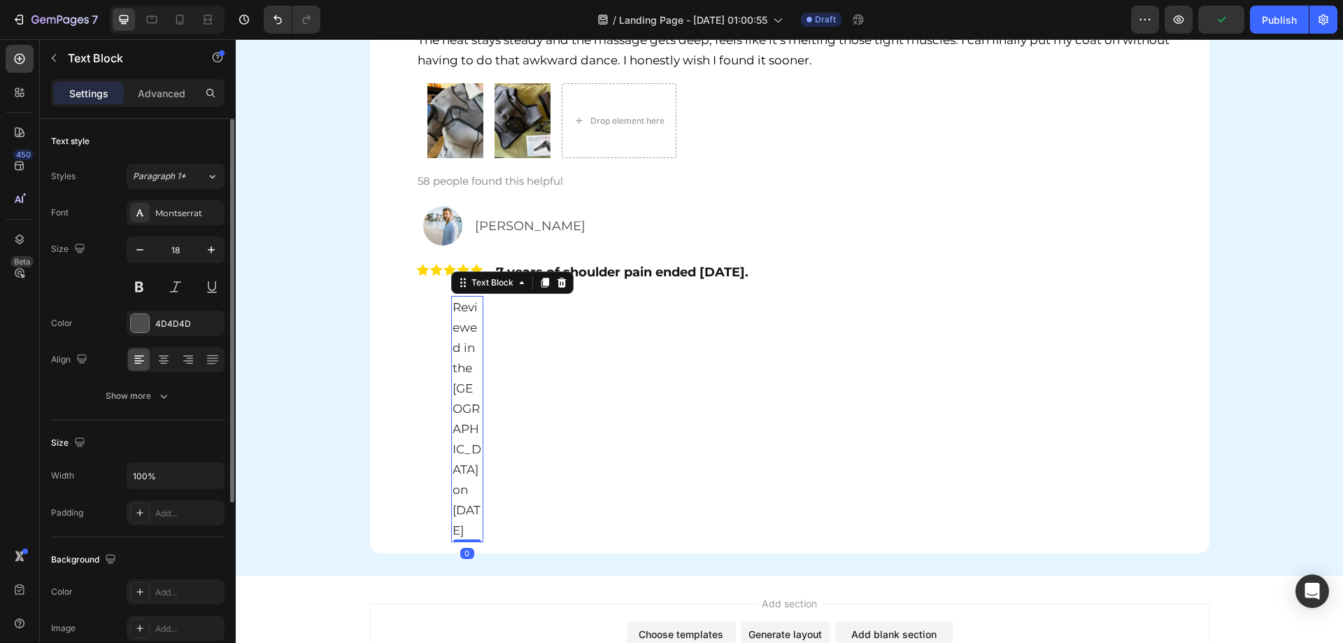
drag, startPoint x: 559, startPoint y: 280, endPoint x: 556, endPoint y: 327, distance: 46.9
click at [559, 280] on icon at bounding box center [561, 283] width 9 height 10
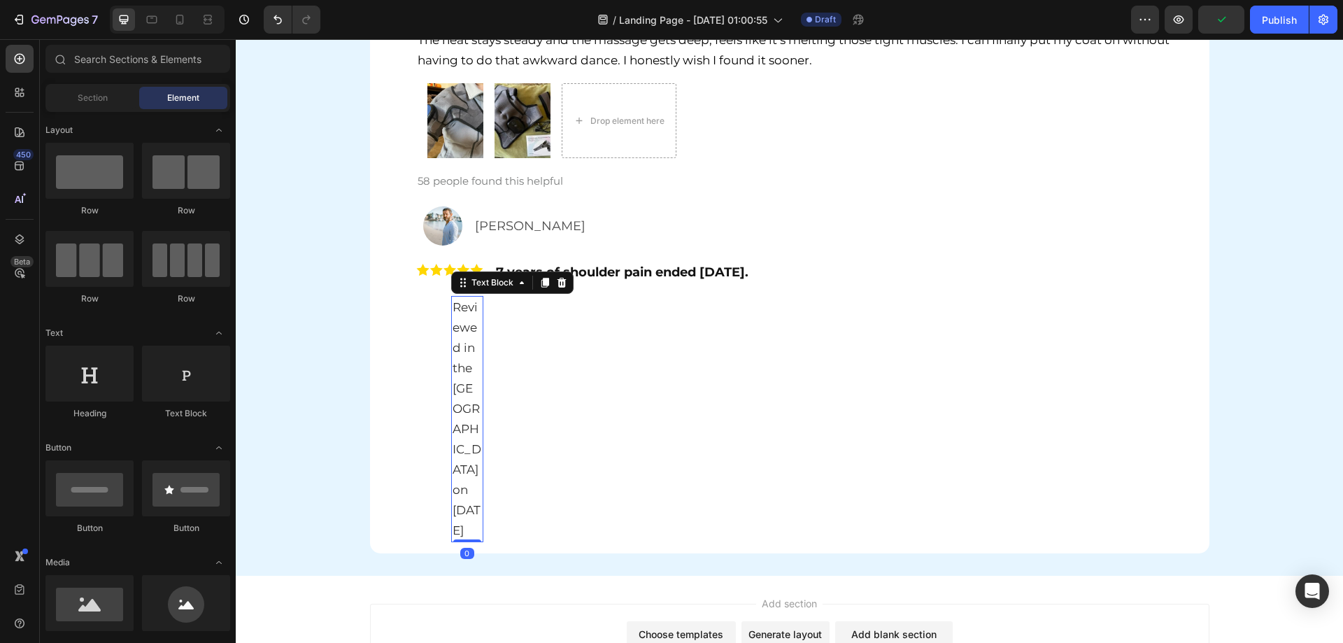
scroll to position [5515, 0]
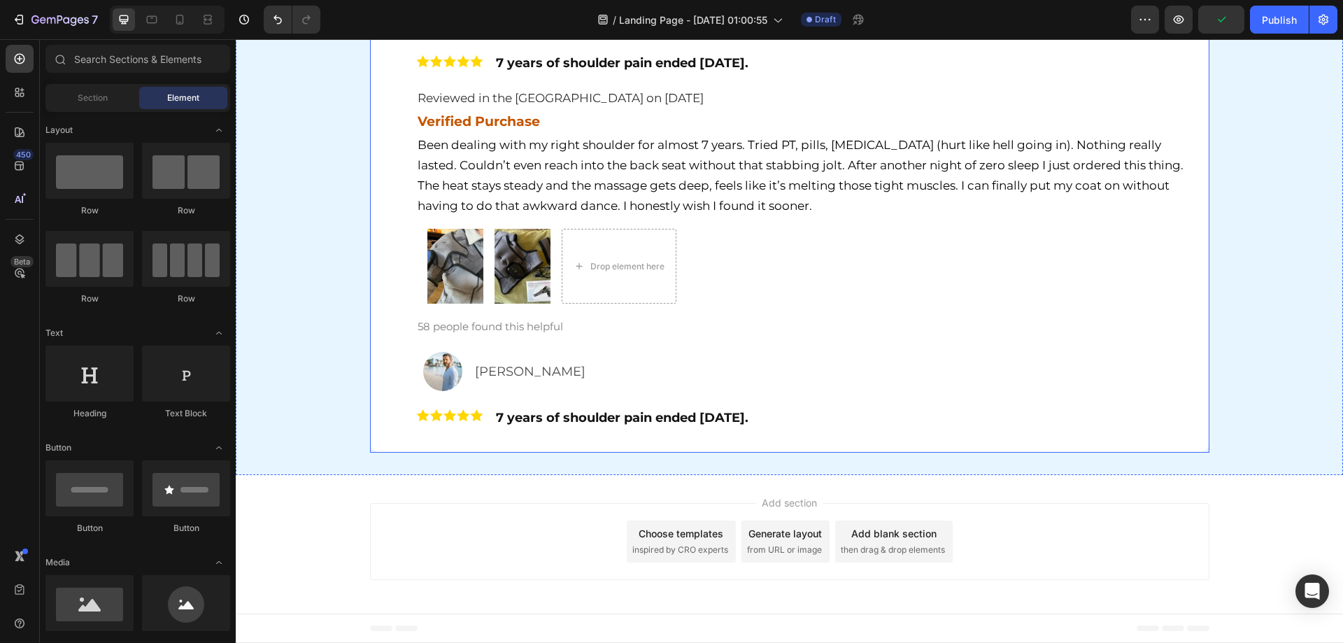
click at [381, 402] on div "Image Patricia Landry Text Block Row Image 7 years of shoulder pain ended today…" at bounding box center [789, 219] width 817 height 444
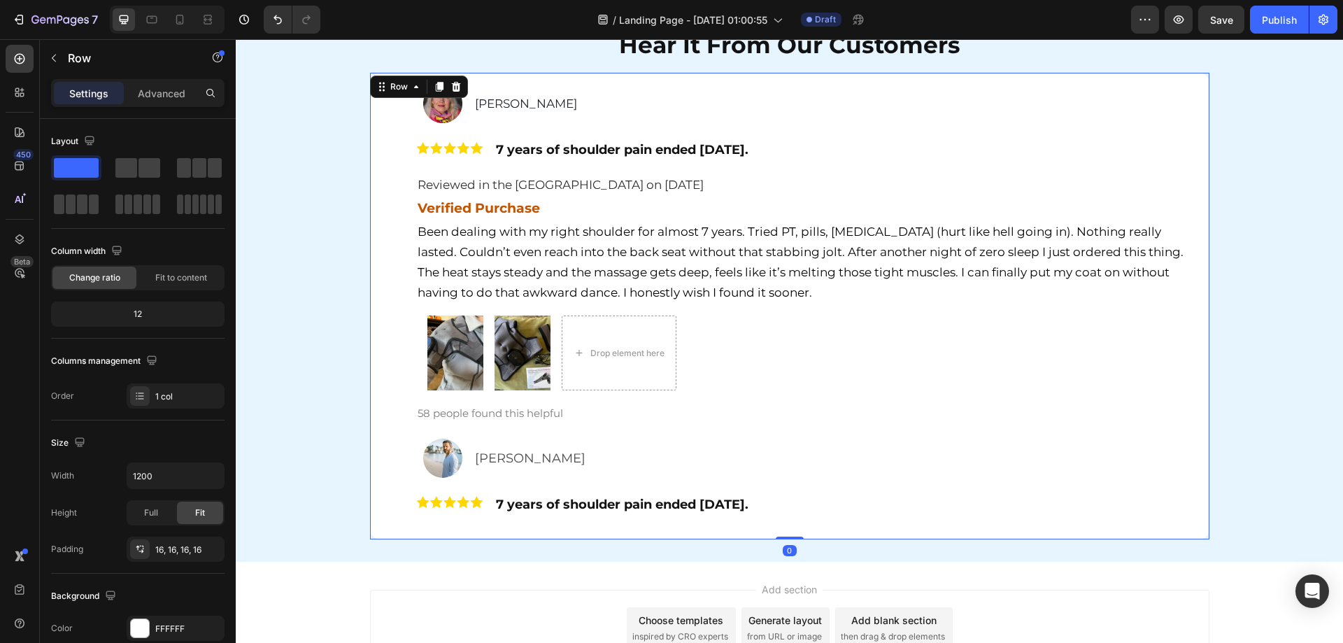
scroll to position [5306, 0]
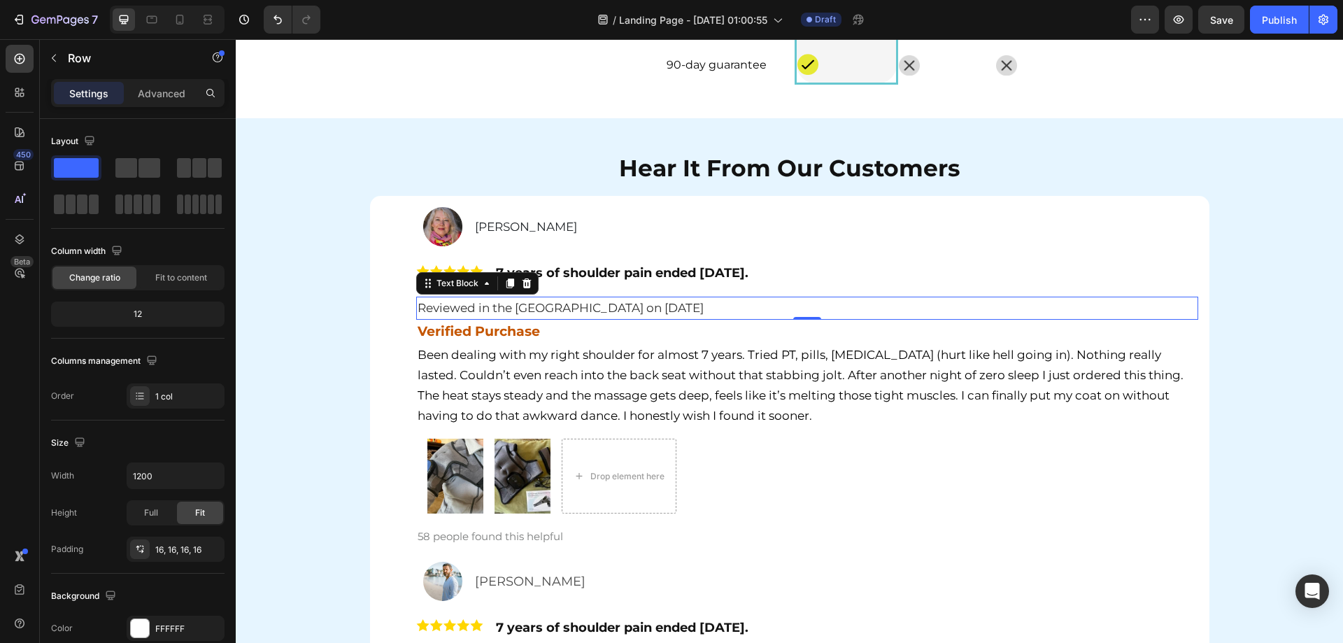
click at [532, 311] on span "Reviewed in the [GEOGRAPHIC_DATA] on [DATE]" at bounding box center [560, 308] width 286 height 14
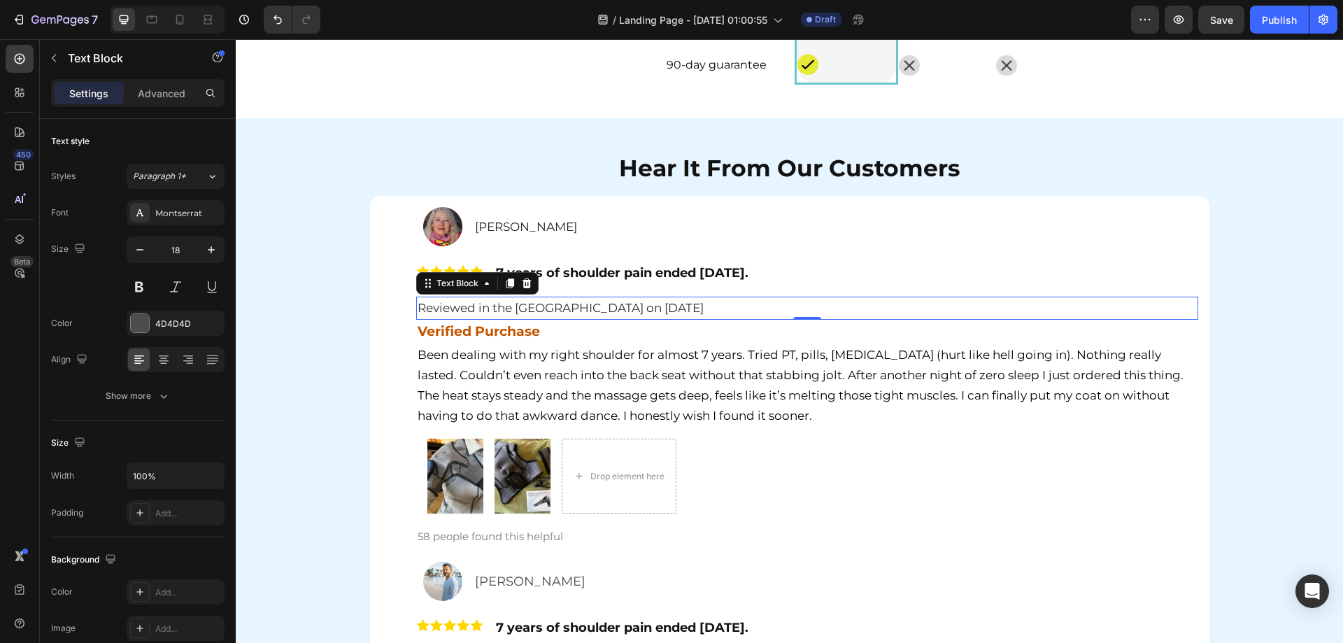
click at [506, 283] on icon at bounding box center [510, 283] width 8 height 10
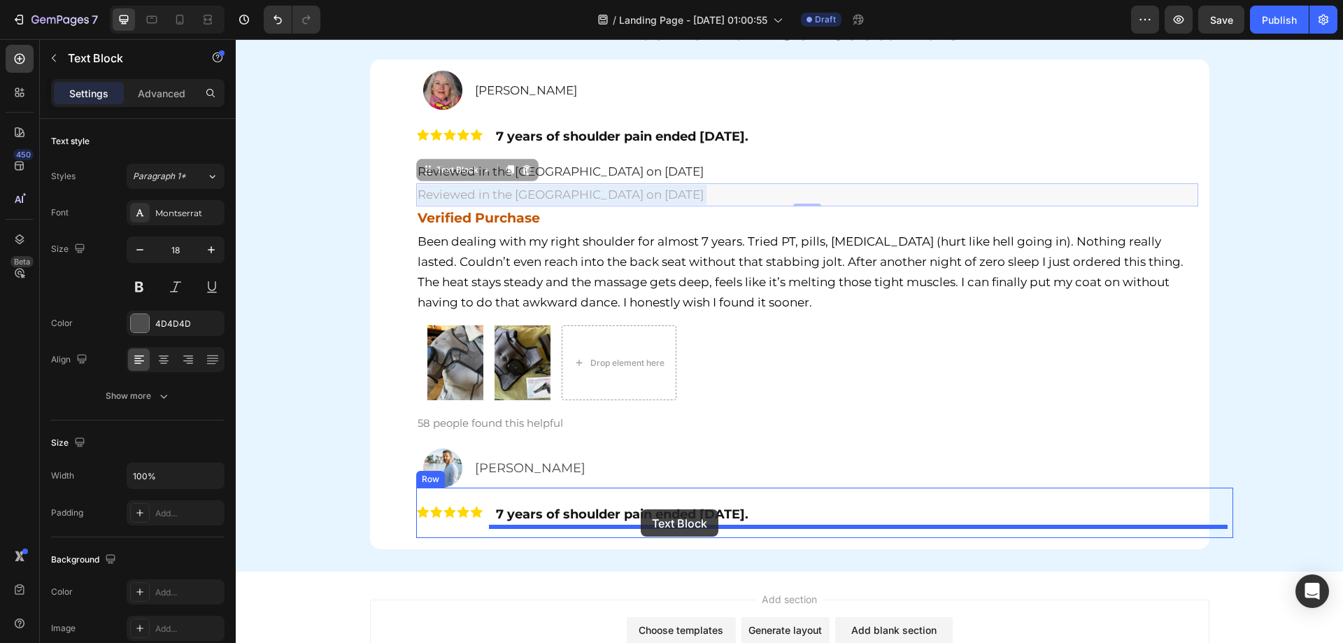
scroll to position [5445, 0]
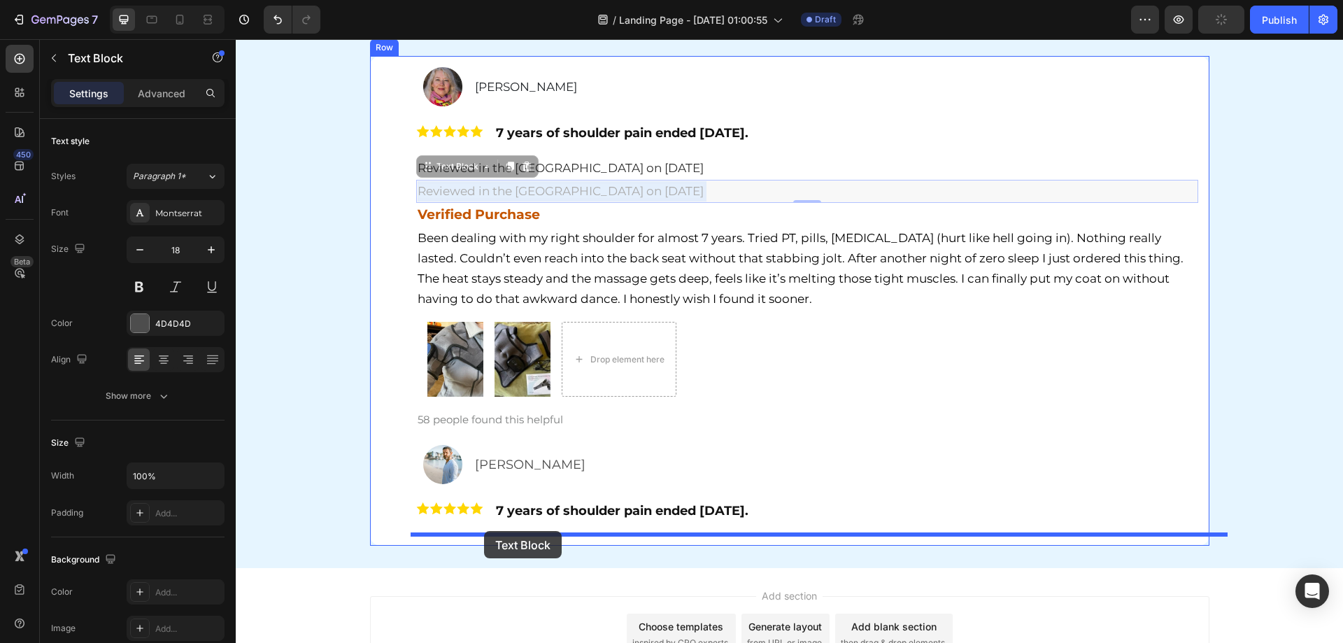
drag, startPoint x: 759, startPoint y: 334, endPoint x: 484, endPoint y: 531, distance: 337.9
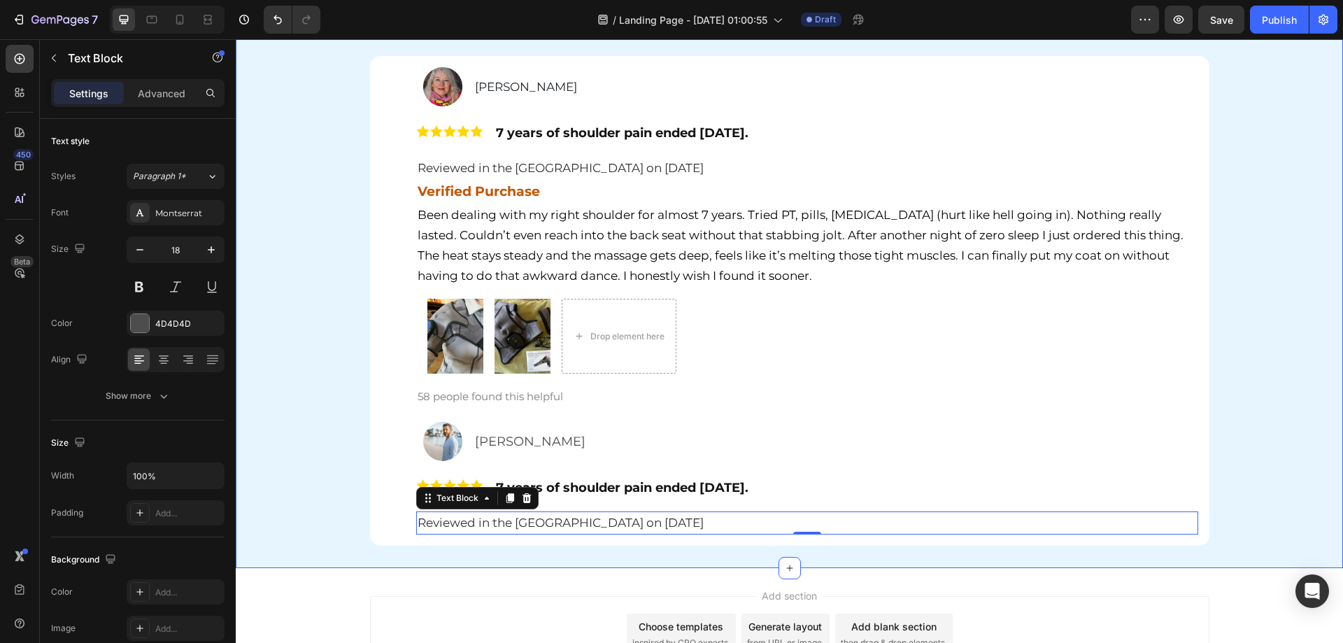
click at [320, 476] on div "Hear It From Our Customers Heading Row Image Patricia Landry Text Block Row Ima…" at bounding box center [789, 273] width 1107 height 545
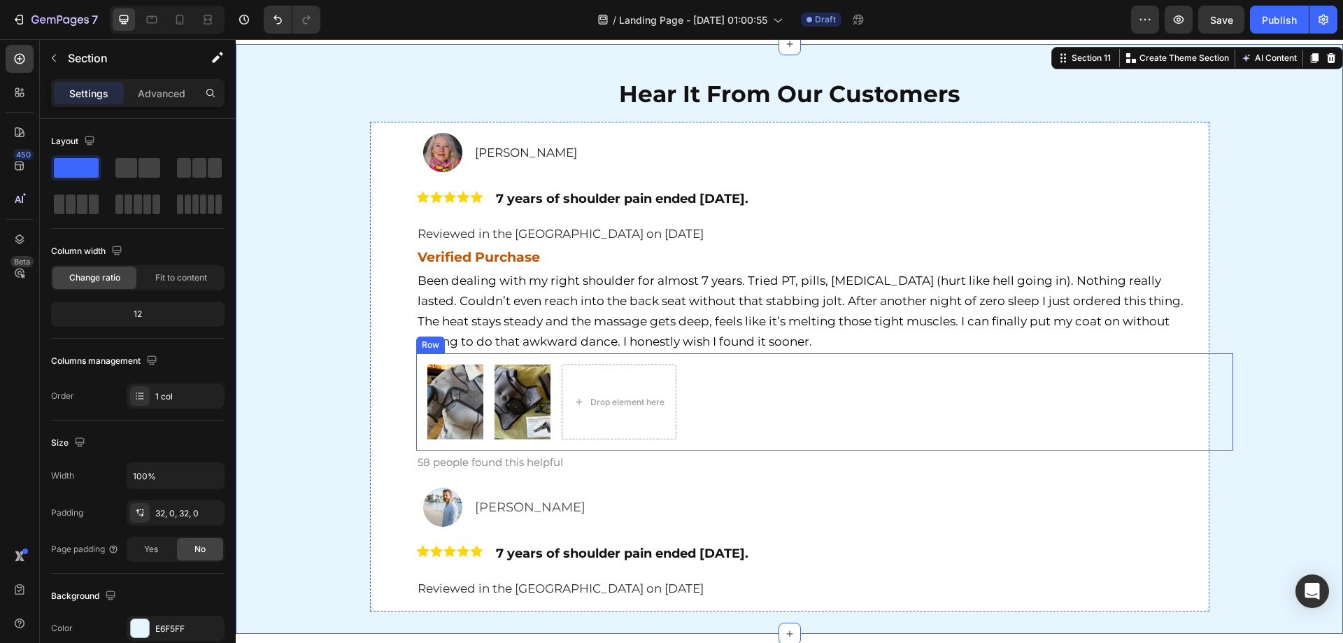
scroll to position [5306, 0]
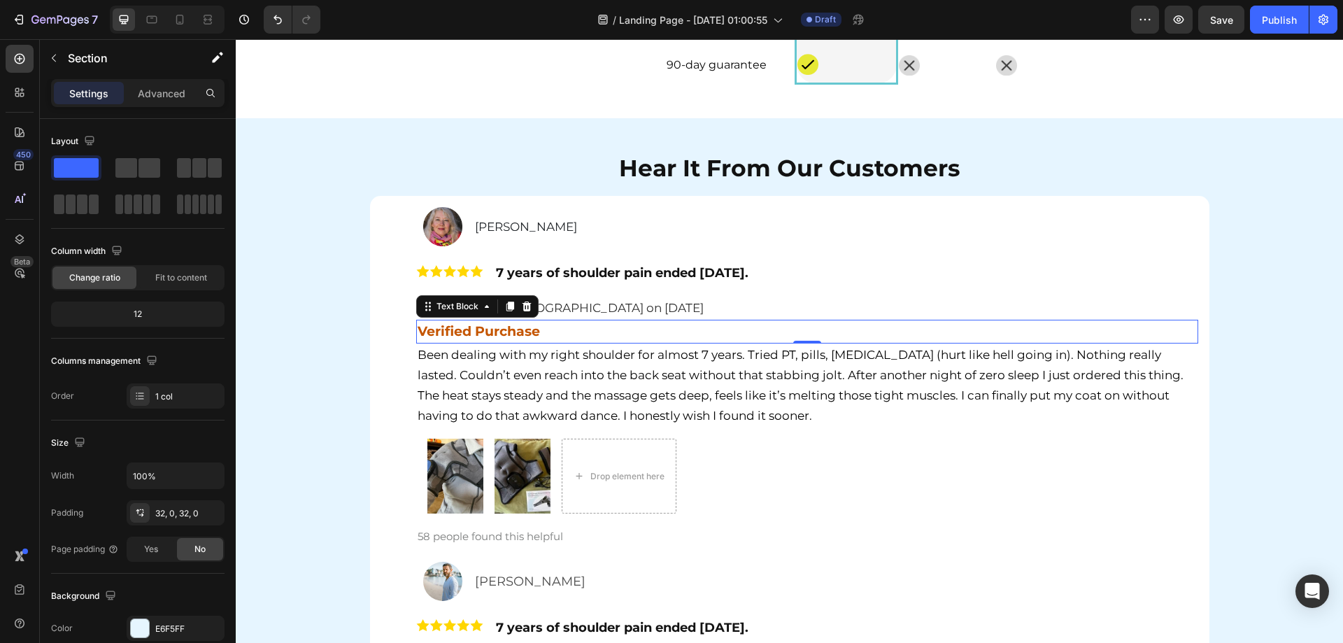
click at [494, 336] on strong "Verified Purchase" at bounding box center [478, 331] width 122 height 16
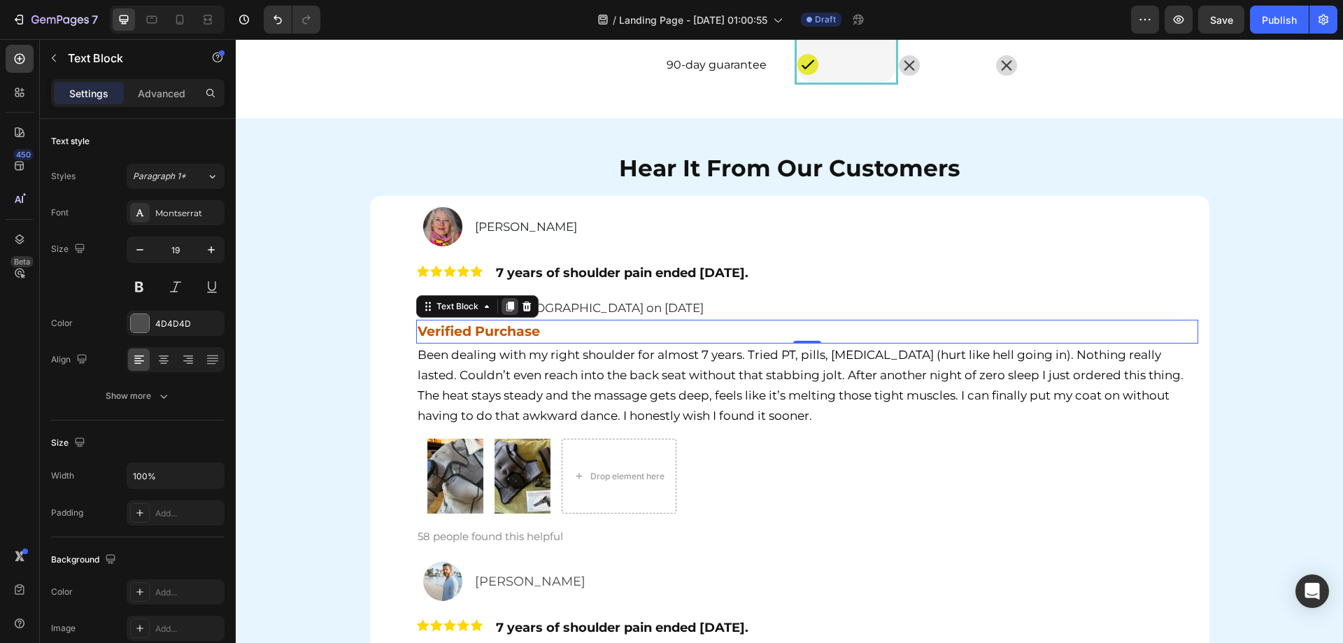
click at [504, 313] on div at bounding box center [509, 306] width 17 height 17
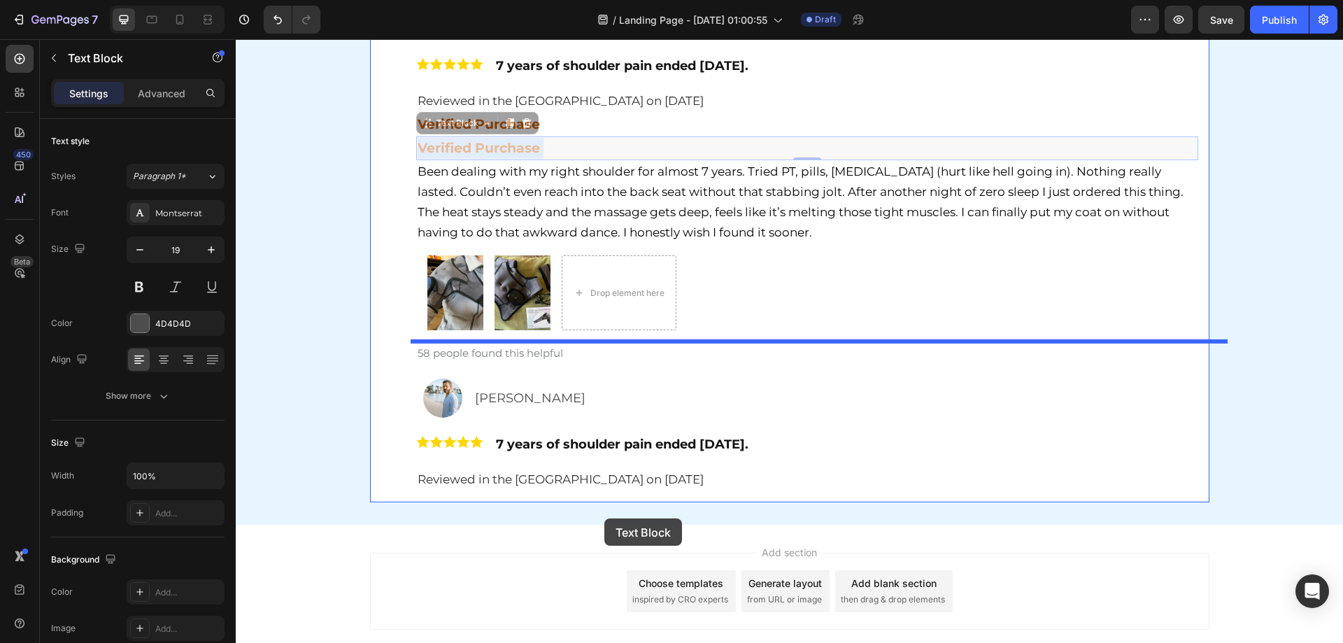
scroll to position [5515, 0]
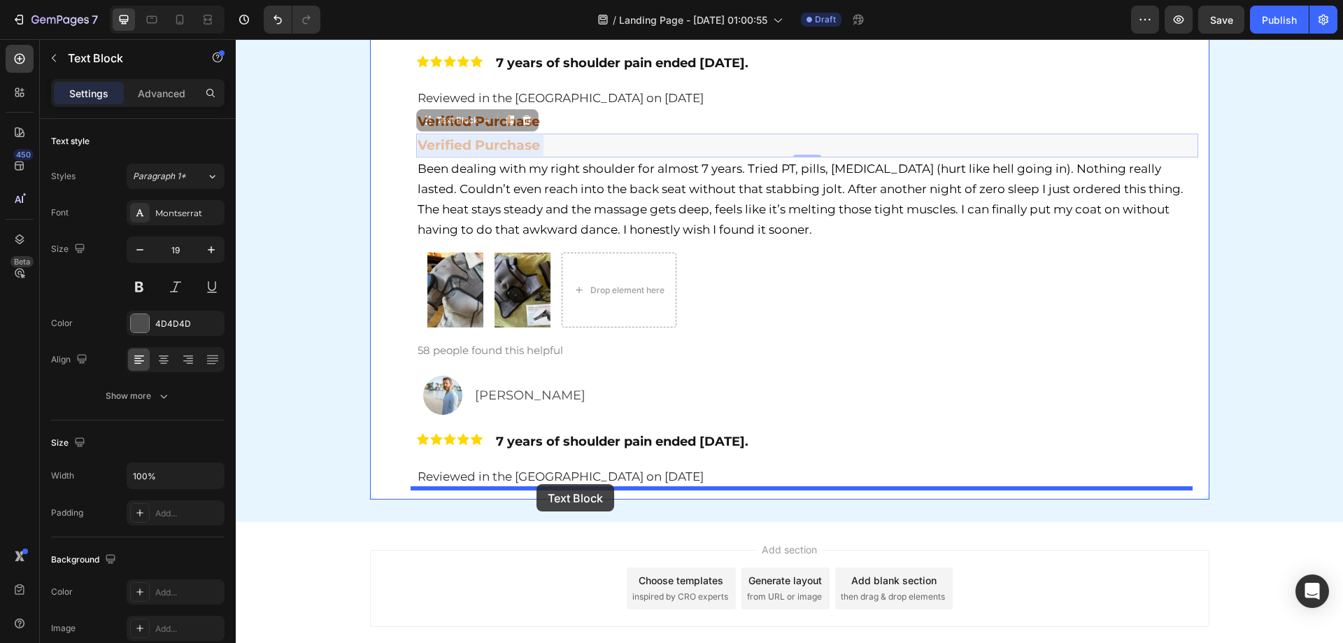
drag, startPoint x: 545, startPoint y: 357, endPoint x: 536, endPoint y: 484, distance: 126.9
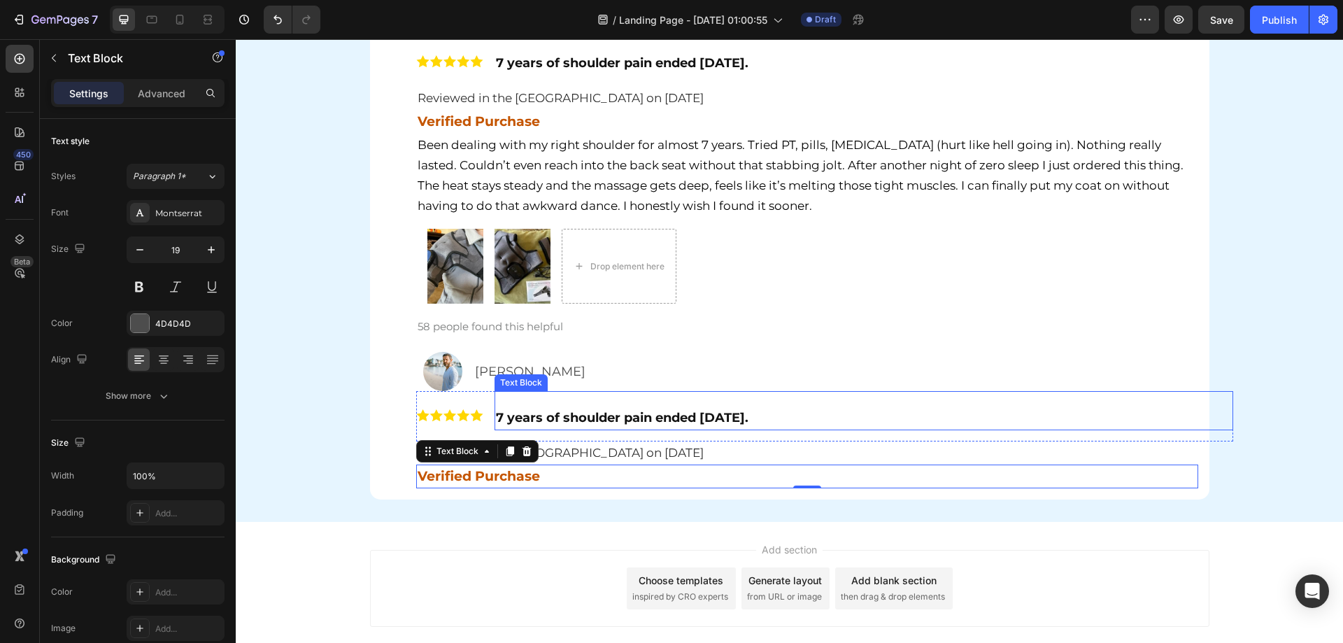
scroll to position [5376, 0]
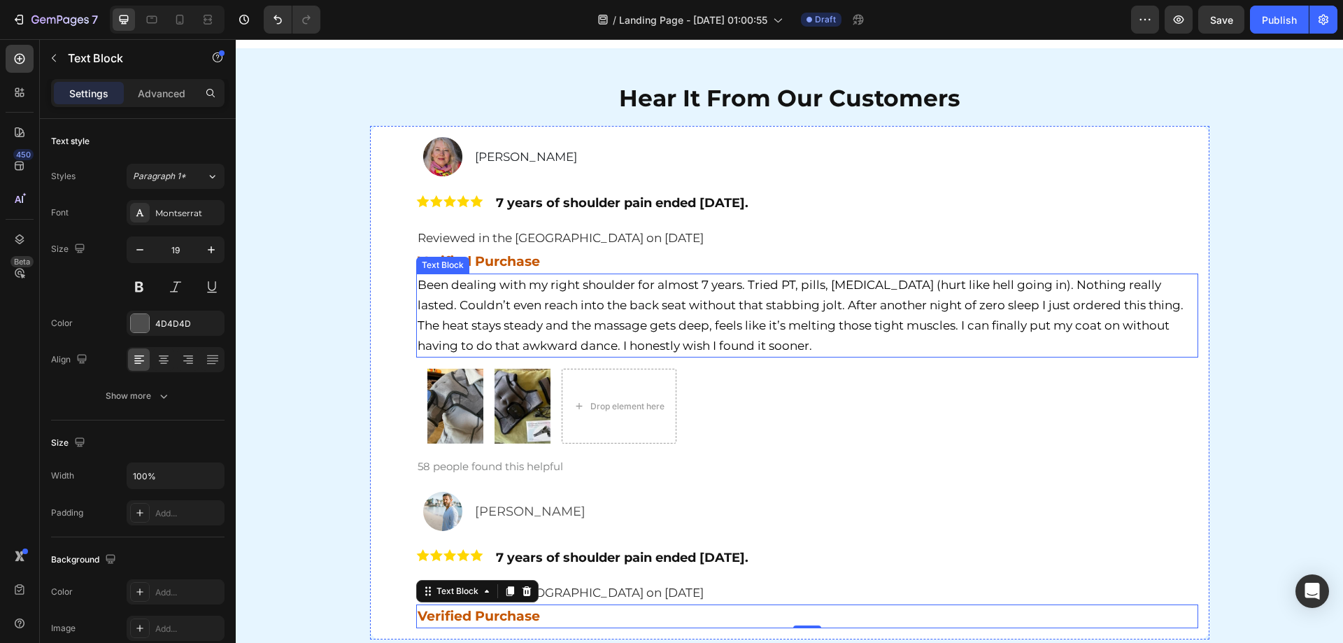
click at [546, 332] on p "Been dealing with my right shoulder for almost 7 years. Tried PT, pills, [MEDIC…" at bounding box center [806, 315] width 779 height 81
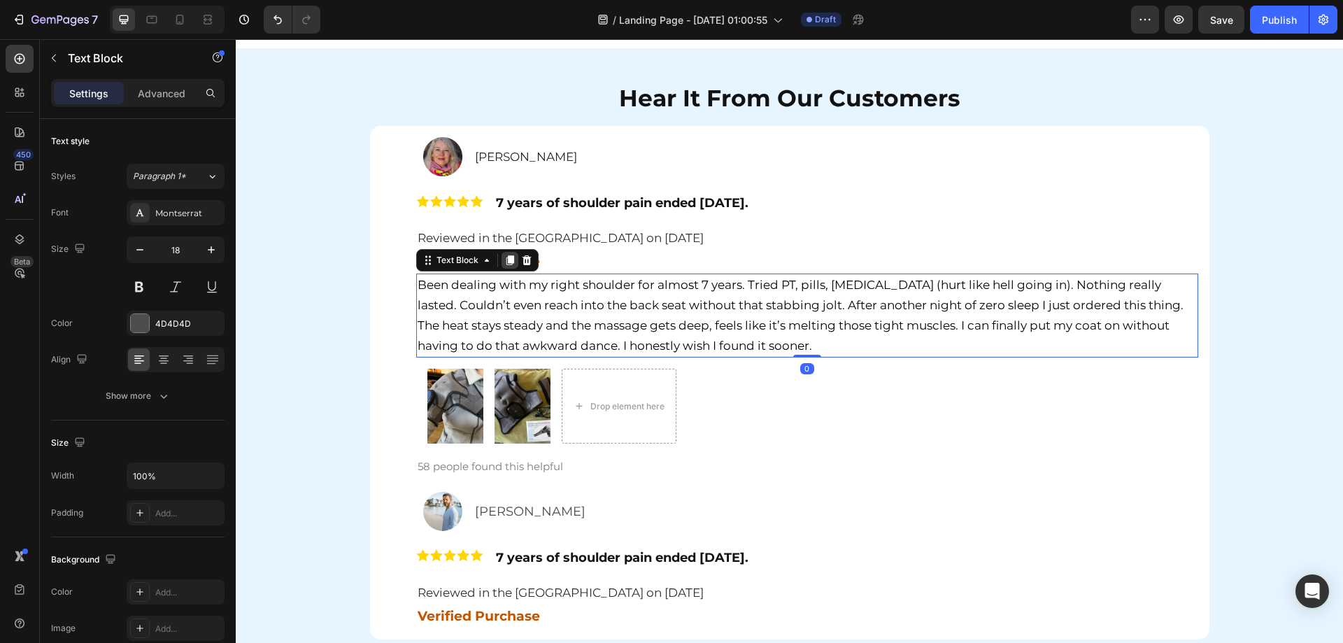
click at [504, 255] on icon at bounding box center [509, 260] width 11 height 11
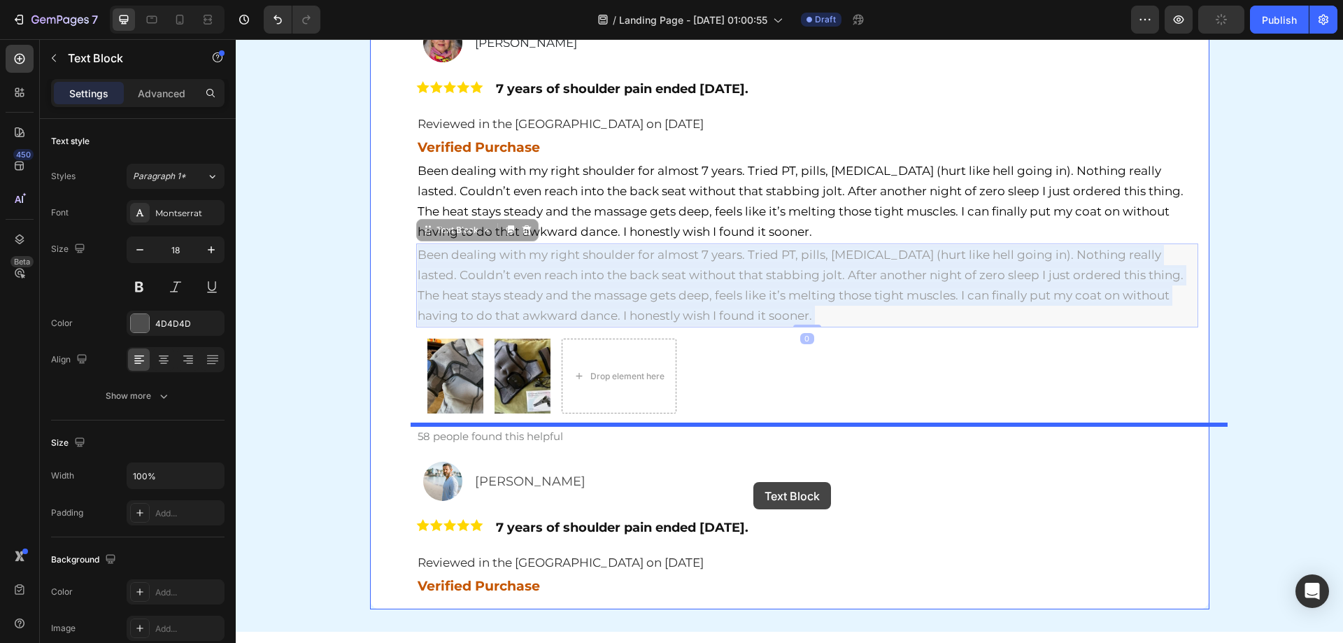
scroll to position [5515, 0]
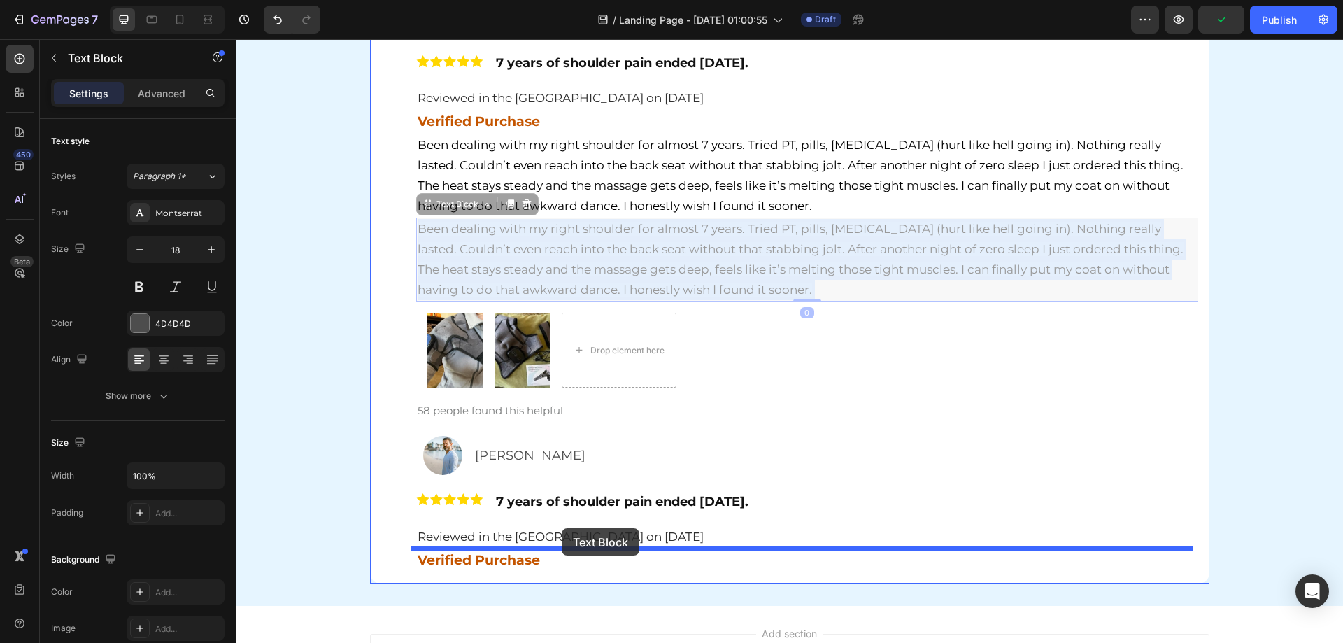
drag, startPoint x: 553, startPoint y: 381, endPoint x: 558, endPoint y: 528, distance: 146.9
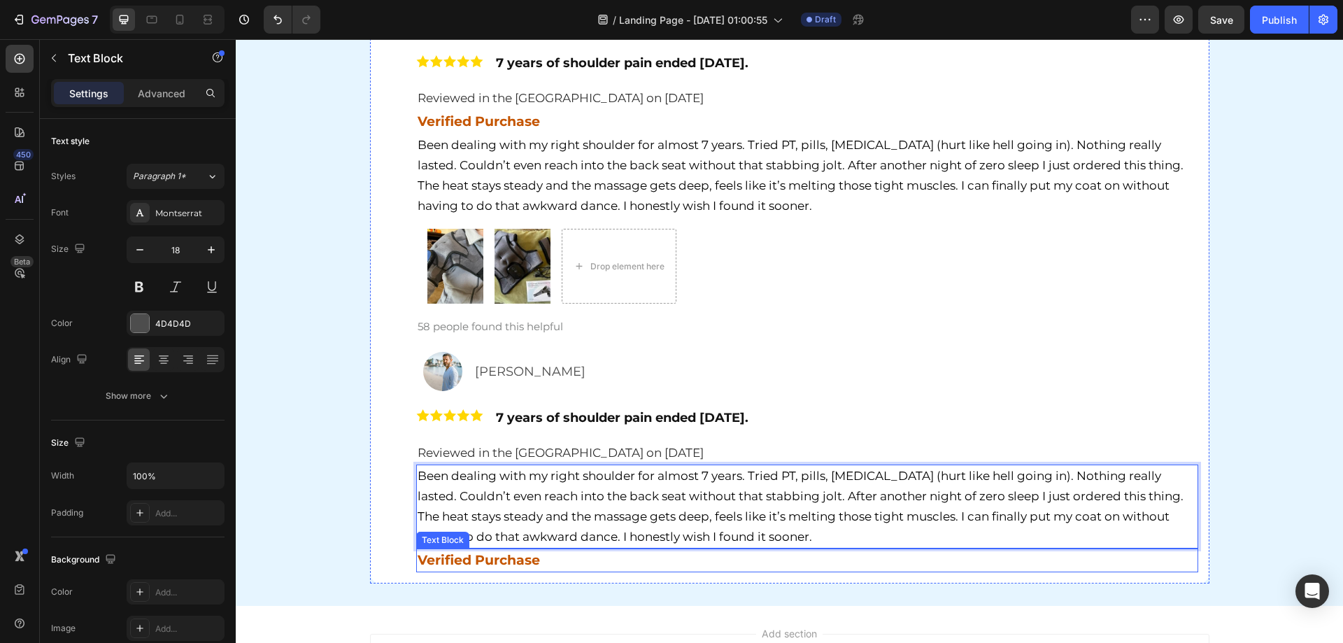
drag, startPoint x: 566, startPoint y: 499, endPoint x: 433, endPoint y: 552, distance: 143.8
click at [431, 478] on span "Been dealing with my right shoulder for almost 7 years. Tried PT, pills, [MEDIC…" at bounding box center [800, 506] width 766 height 75
click at [283, 470] on div "Hear It From Our Customers Heading Row Image Patricia Landry Text Block Row Ima…" at bounding box center [789, 257] width 1107 height 652
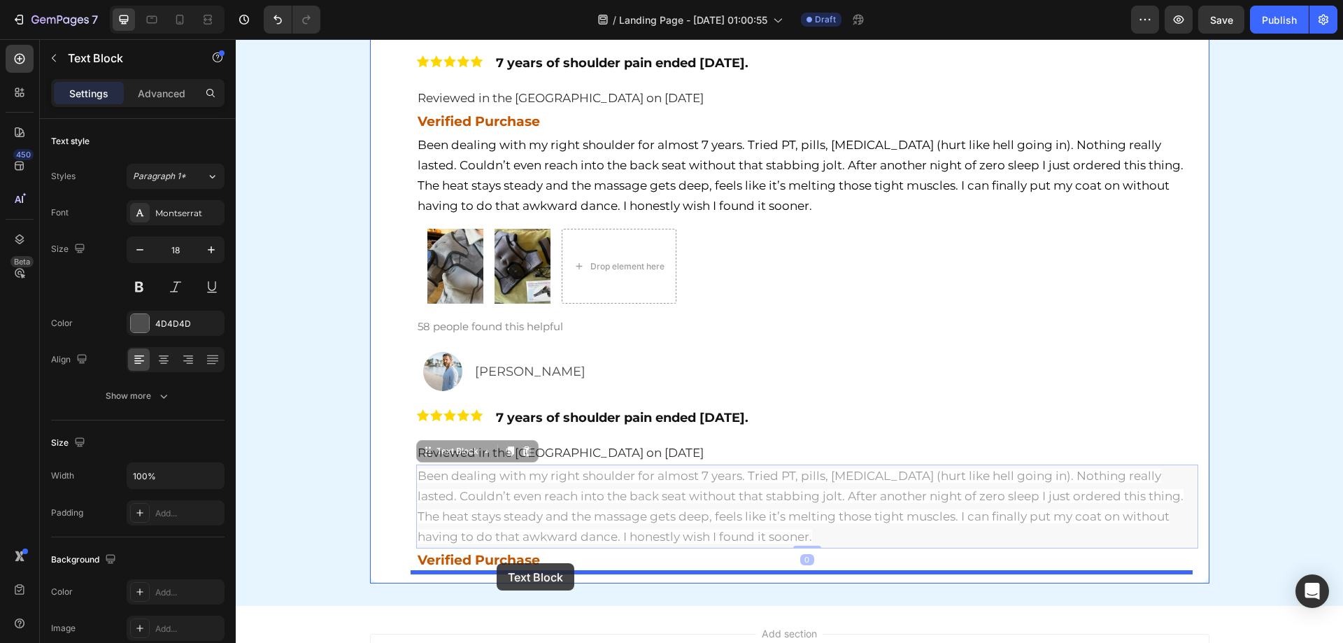
drag, startPoint x: 485, startPoint y: 508, endPoint x: 497, endPoint y: 563, distance: 56.4
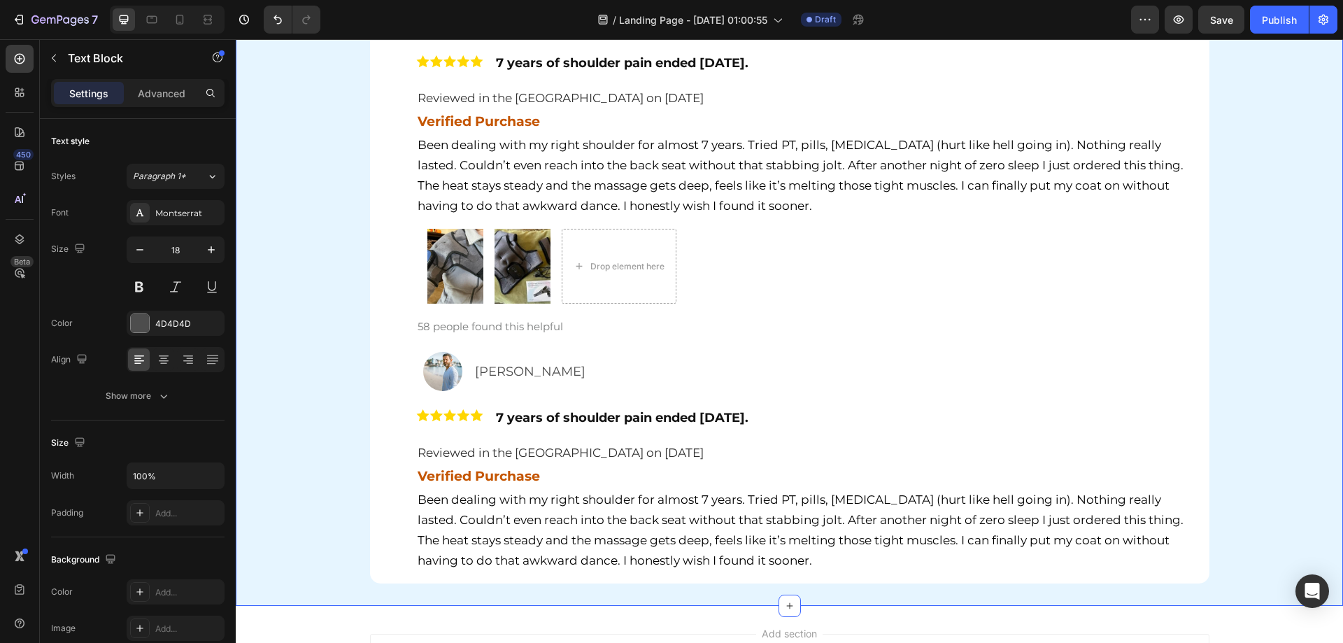
click at [245, 476] on div "Hear It From Our Customers Heading Row Image Patricia Landry Text Block Row Ima…" at bounding box center [789, 257] width 1107 height 652
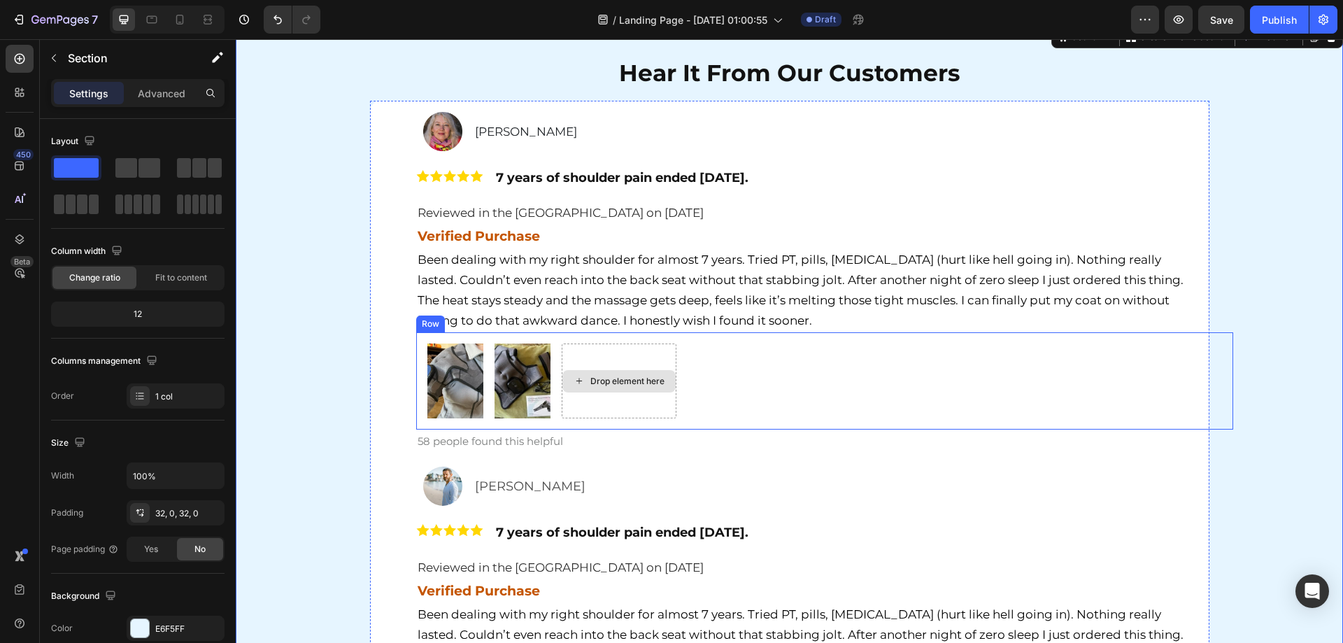
scroll to position [5376, 0]
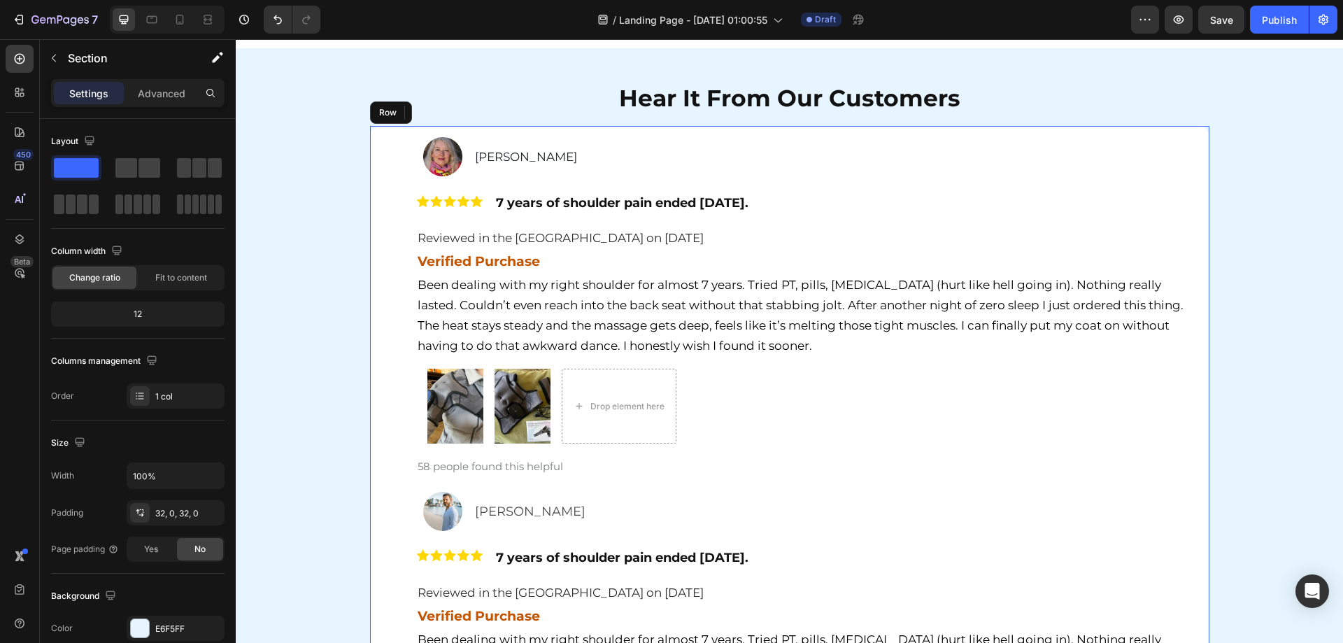
click at [536, 478] on div "Image Patricia Landry Text Block Row Image 7 years of shoulder pain ended today…" at bounding box center [789, 424] width 817 height 575
click at [540, 464] on span "58 people found this helpful" at bounding box center [489, 465] width 145 height 13
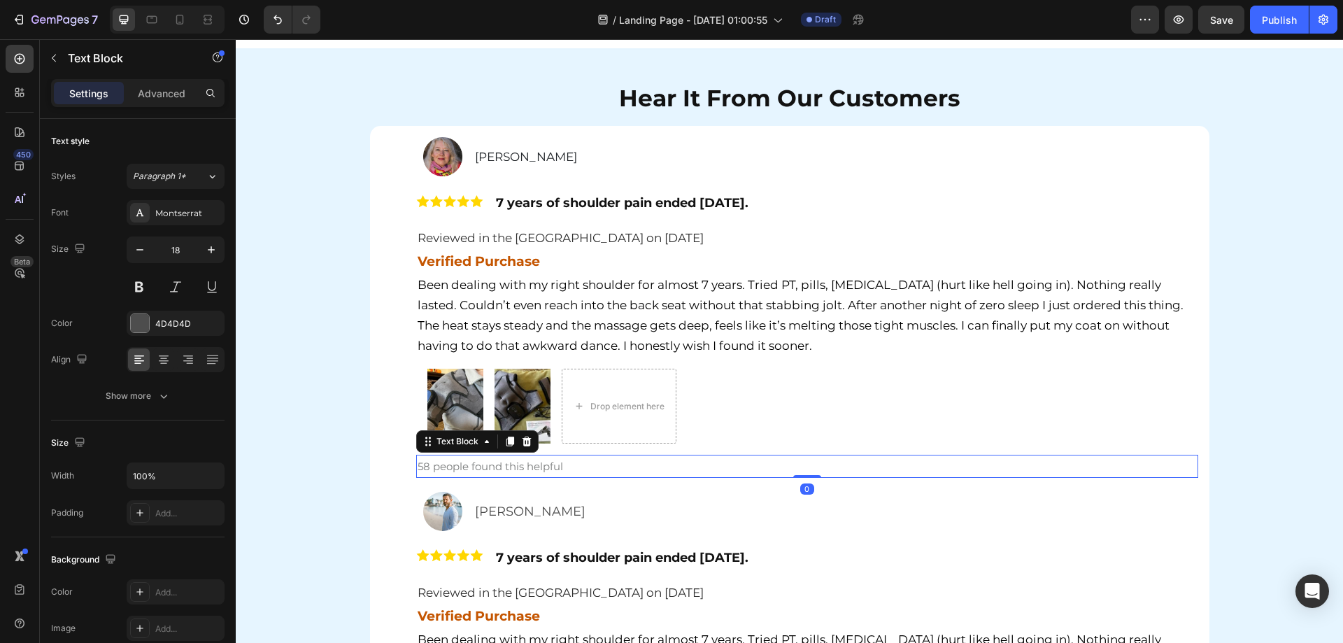
click at [505, 446] on icon at bounding box center [509, 441] width 11 height 11
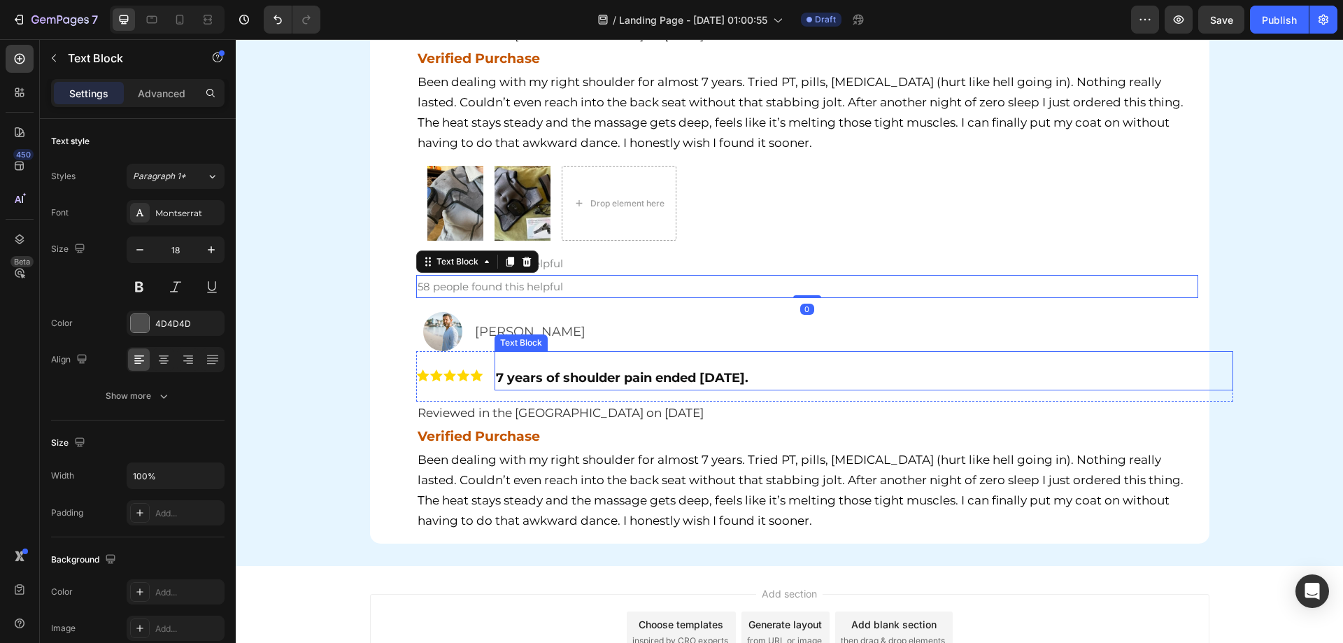
scroll to position [5585, 0]
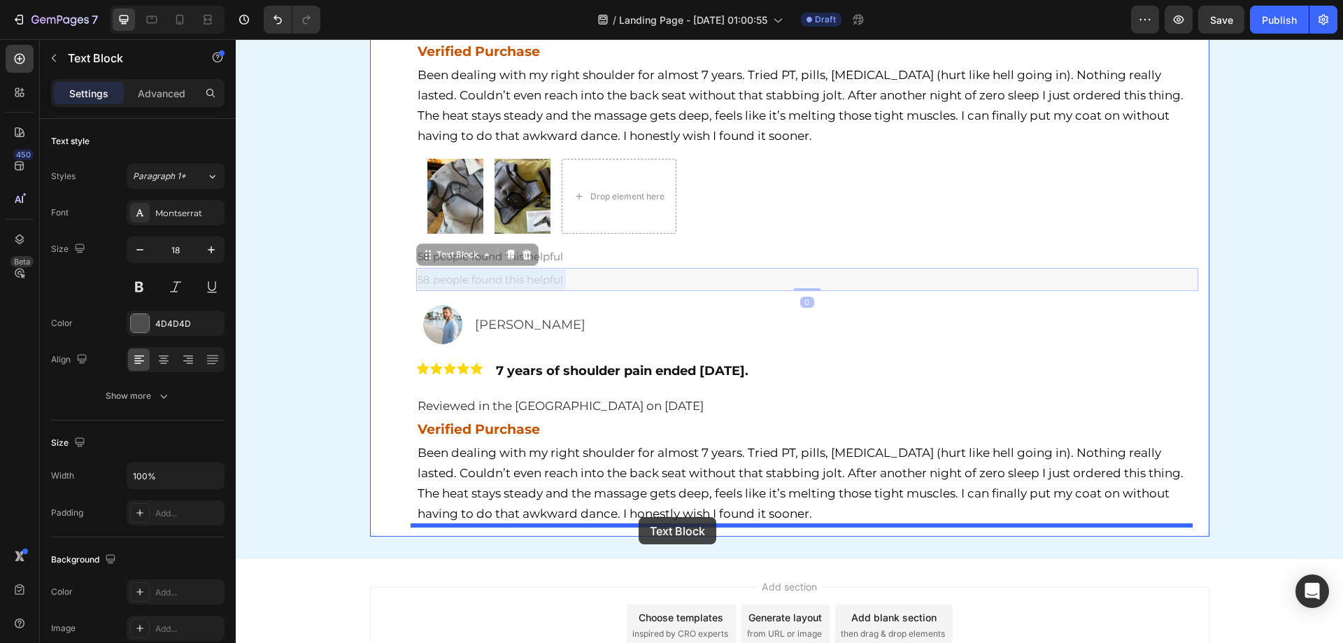
drag, startPoint x: 594, startPoint y: 278, endPoint x: 638, endPoint y: 517, distance: 243.2
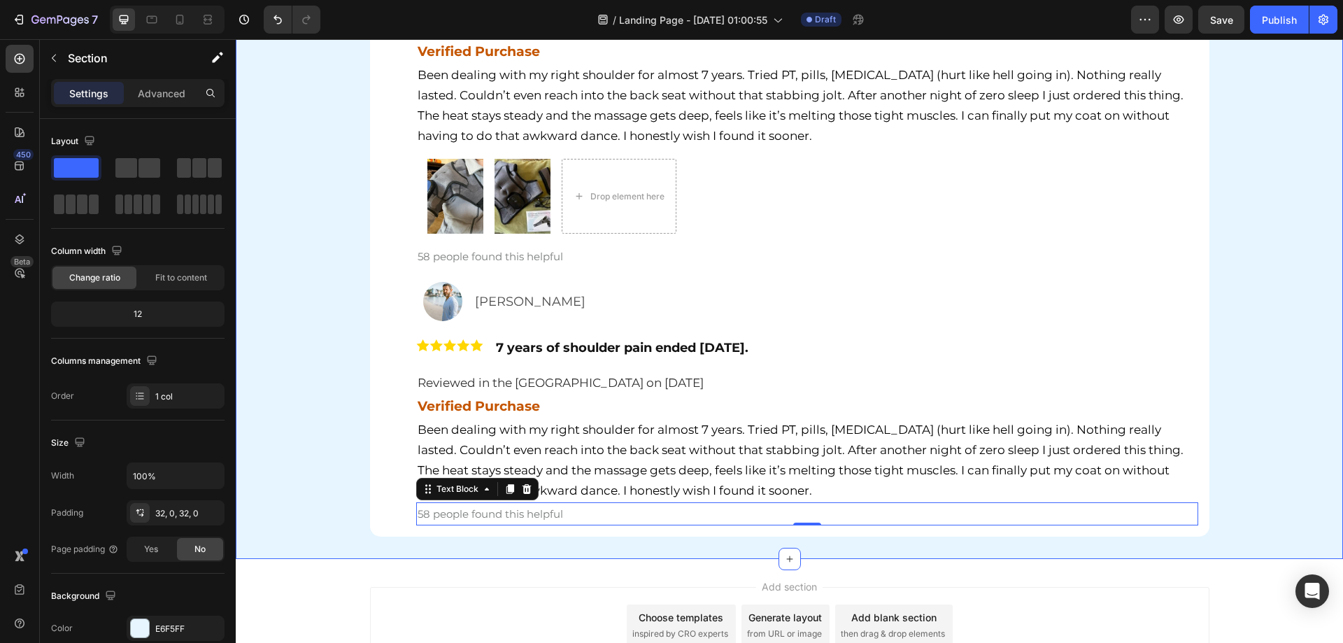
click at [245, 411] on div "Hear It From Our Customers Heading Row Image Patricia Landry Text Block Row Ima…" at bounding box center [789, 199] width 1107 height 676
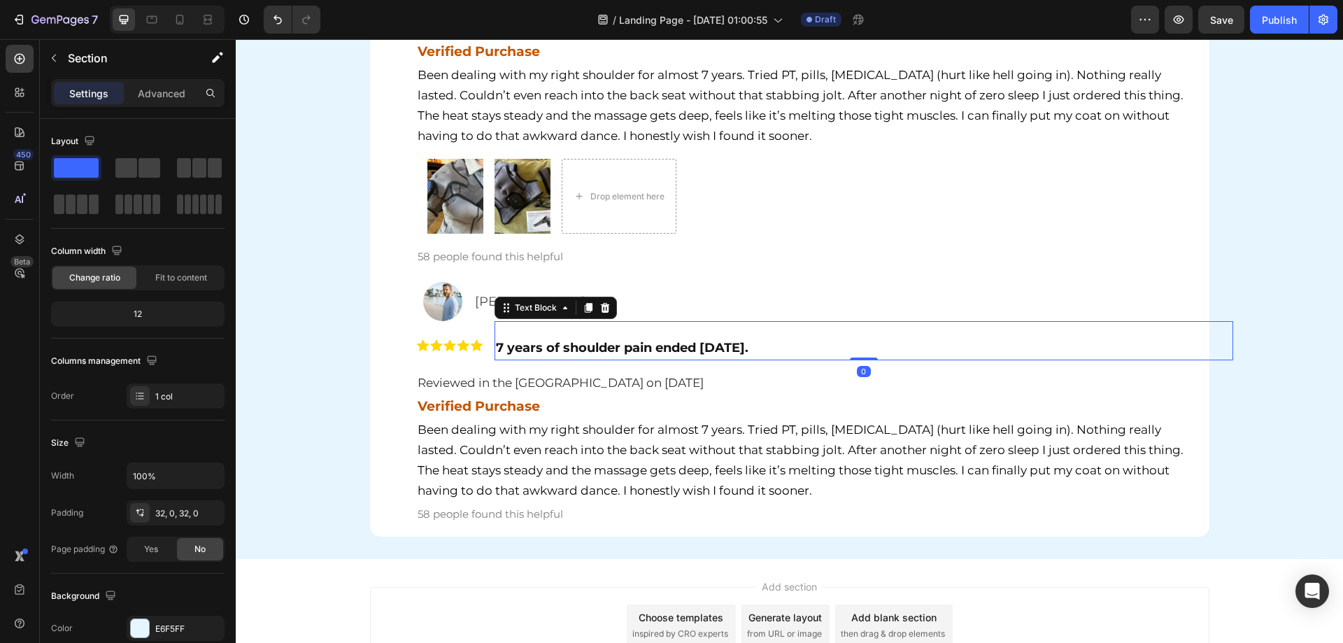
click at [540, 338] on p "7 years of shoulder pain ended [DATE]." at bounding box center [864, 347] width 736 height 22
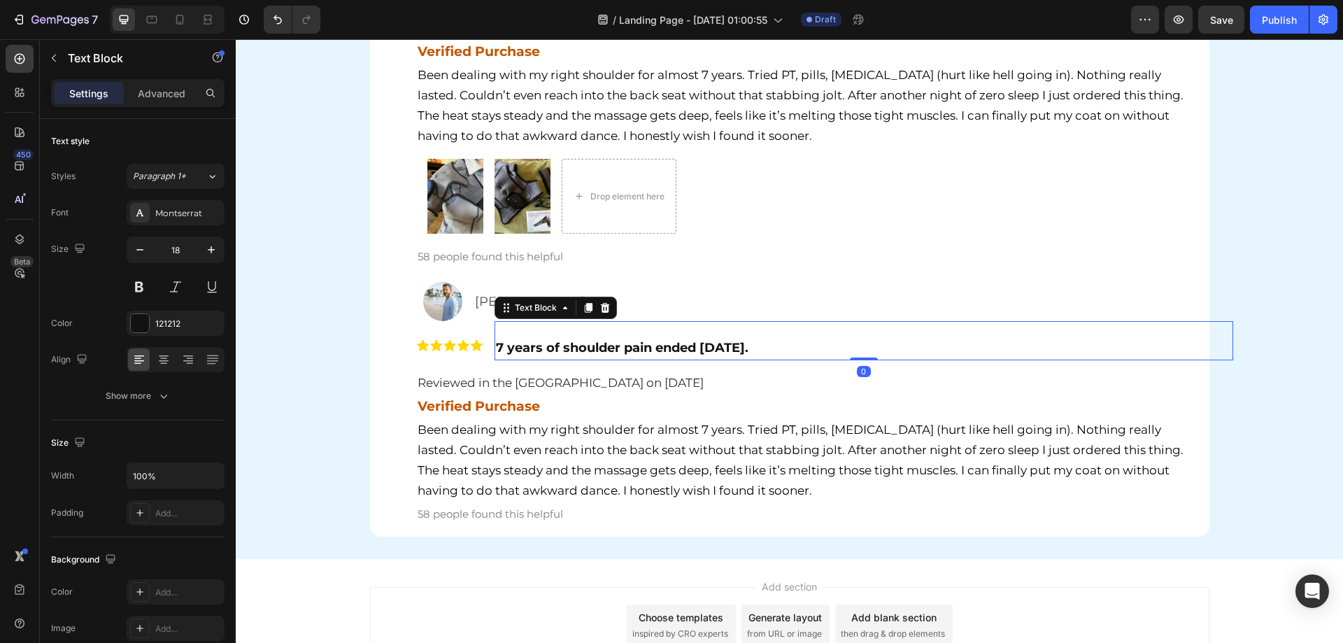
click at [558, 346] on strong "7 years of shoulder pain ended [DATE]." at bounding box center [622, 347] width 252 height 15
click at [596, 349] on strong "7 years of shoulder pain ended [DATE]." at bounding box center [622, 347] width 252 height 15
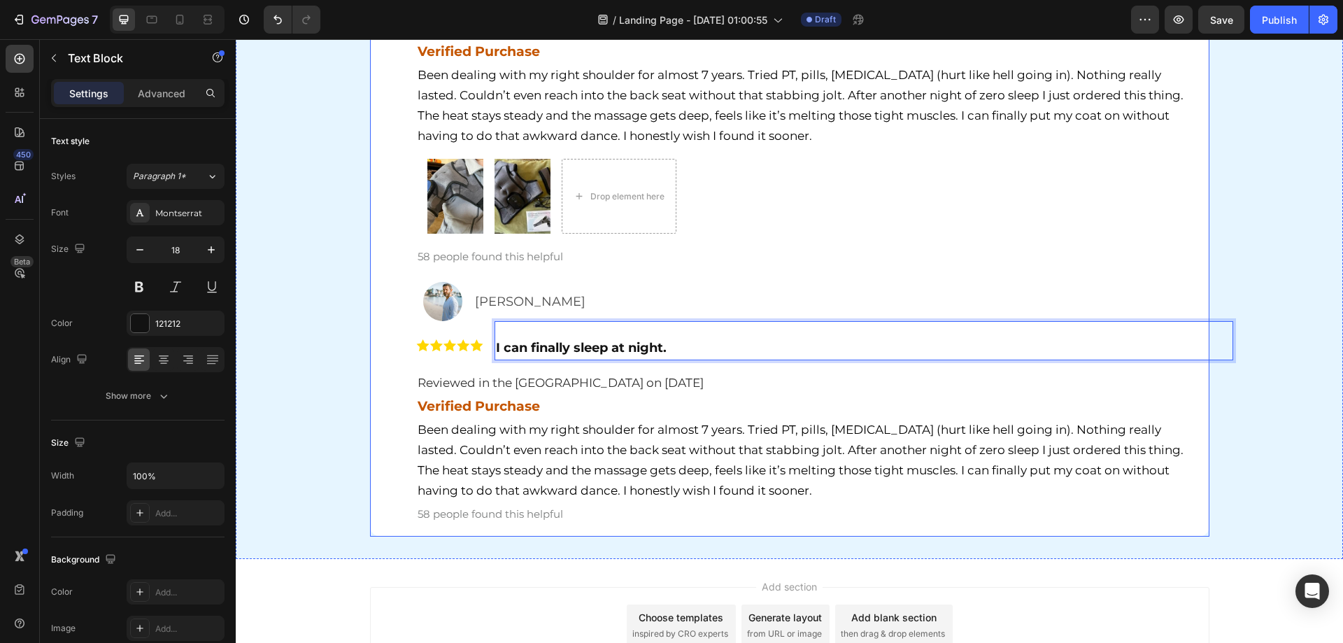
click at [349, 401] on div "Hear It From Our Customers Heading Row Image Patricia Landry Text Block Row Ima…" at bounding box center [789, 199] width 1107 height 676
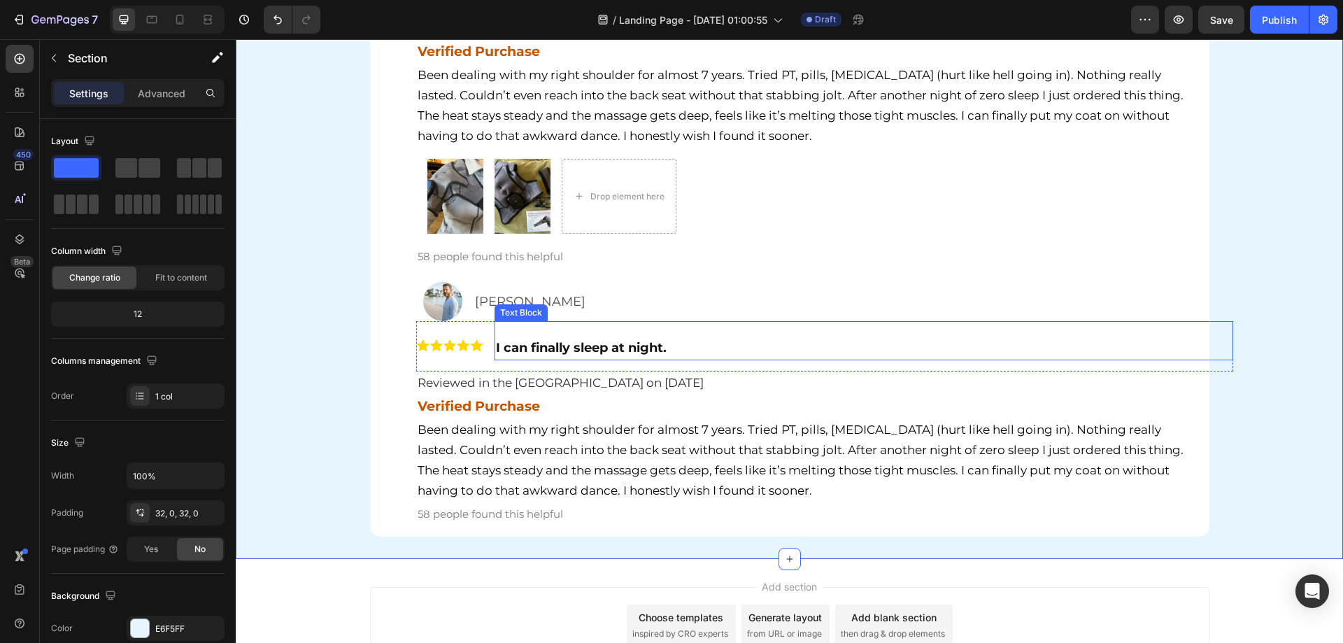
click at [622, 336] on p "I can finally sleep at night." at bounding box center [864, 347] width 736 height 22
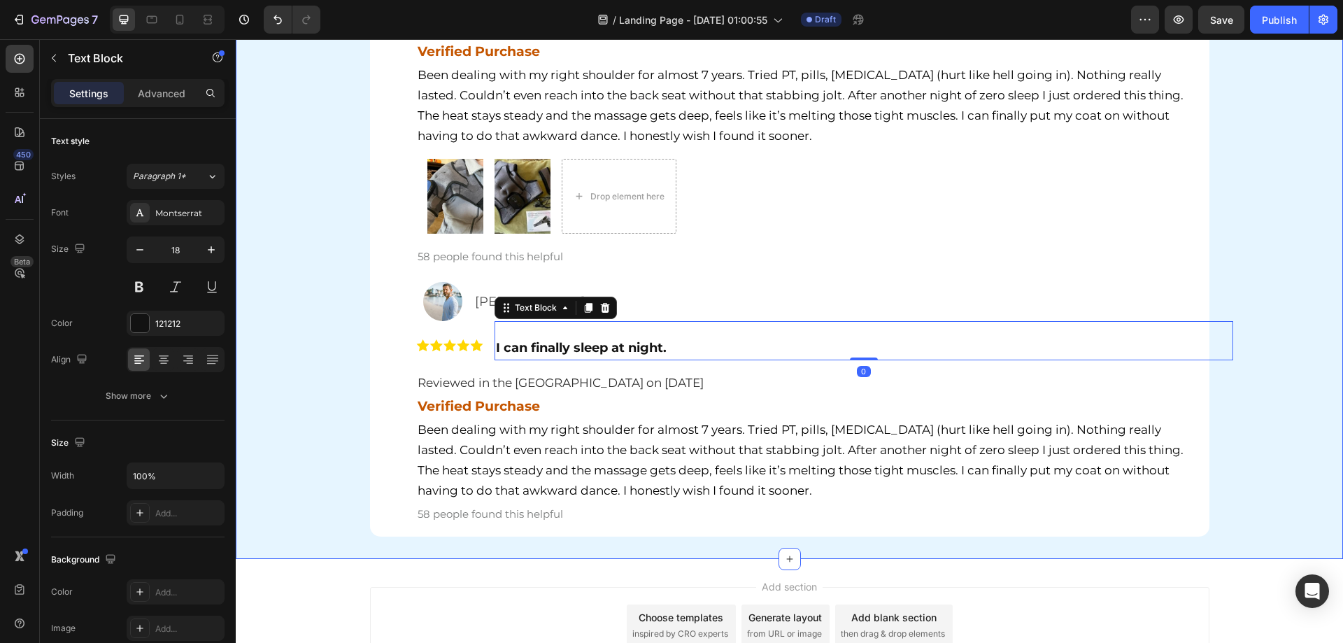
click at [363, 339] on div "Hear It From Our Customers Heading Row Image Patricia Landry Text Block Row Ima…" at bounding box center [789, 199] width 1107 height 676
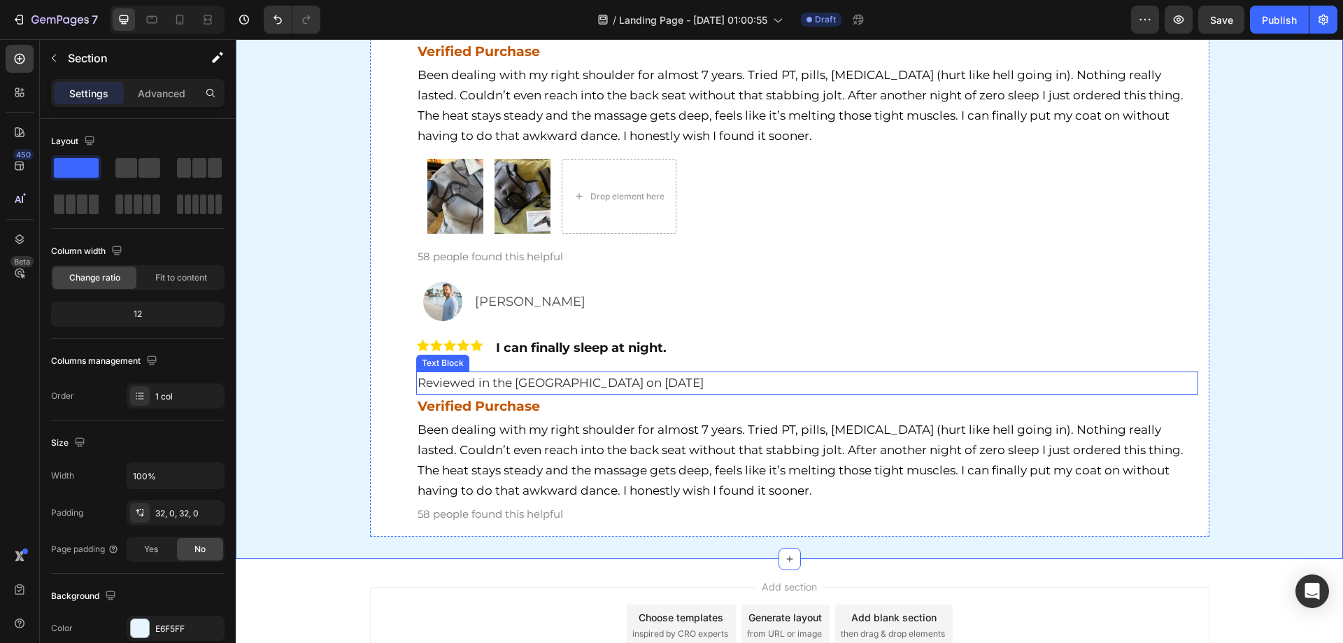
click at [528, 383] on span "Reviewed in the [GEOGRAPHIC_DATA] on [DATE]" at bounding box center [560, 383] width 286 height 14
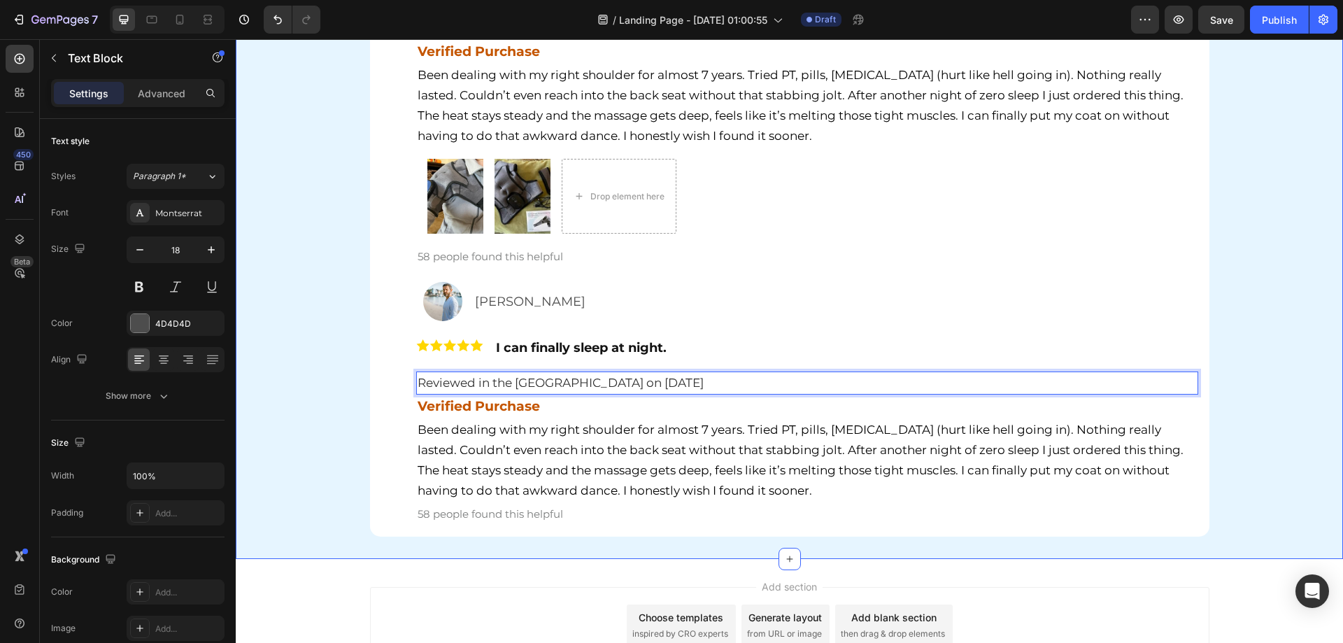
click at [355, 409] on div "Hear It From Our Customers Heading Row Image Patricia Landry Text Block Row Ima…" at bounding box center [789, 199] width 1107 height 676
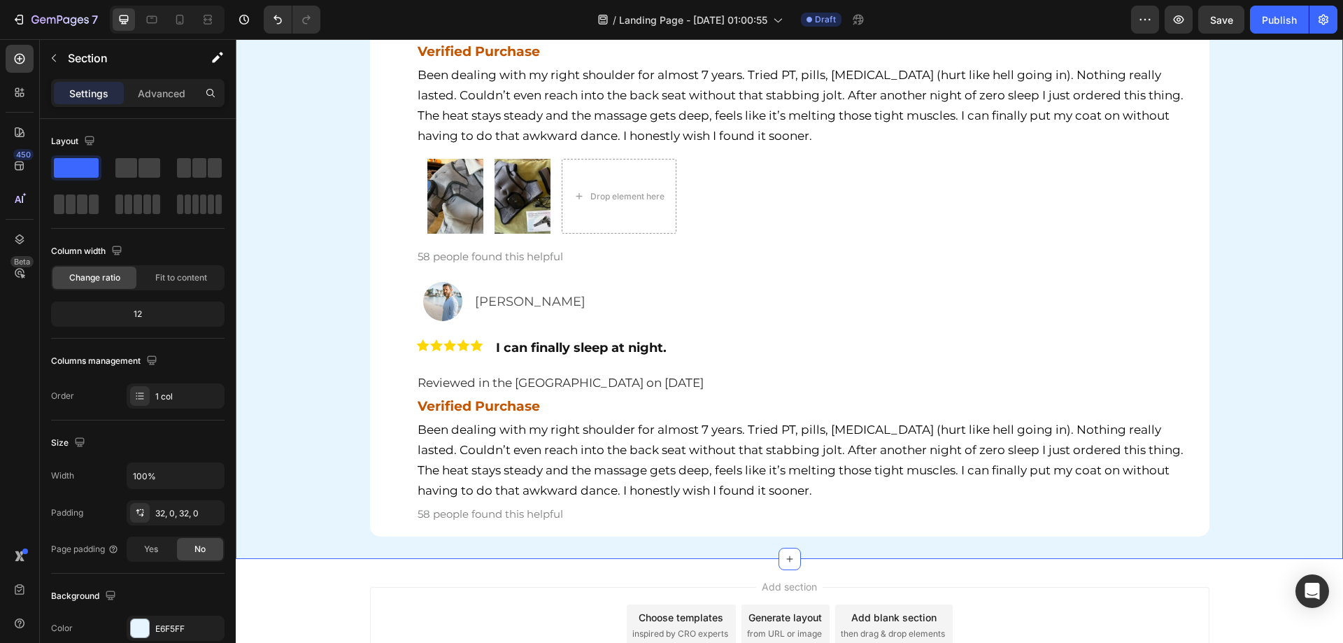
click at [517, 487] on span "Been dealing with my right shoulder for almost 7 years. Tried PT, pills, [MEDIC…" at bounding box center [800, 459] width 766 height 75
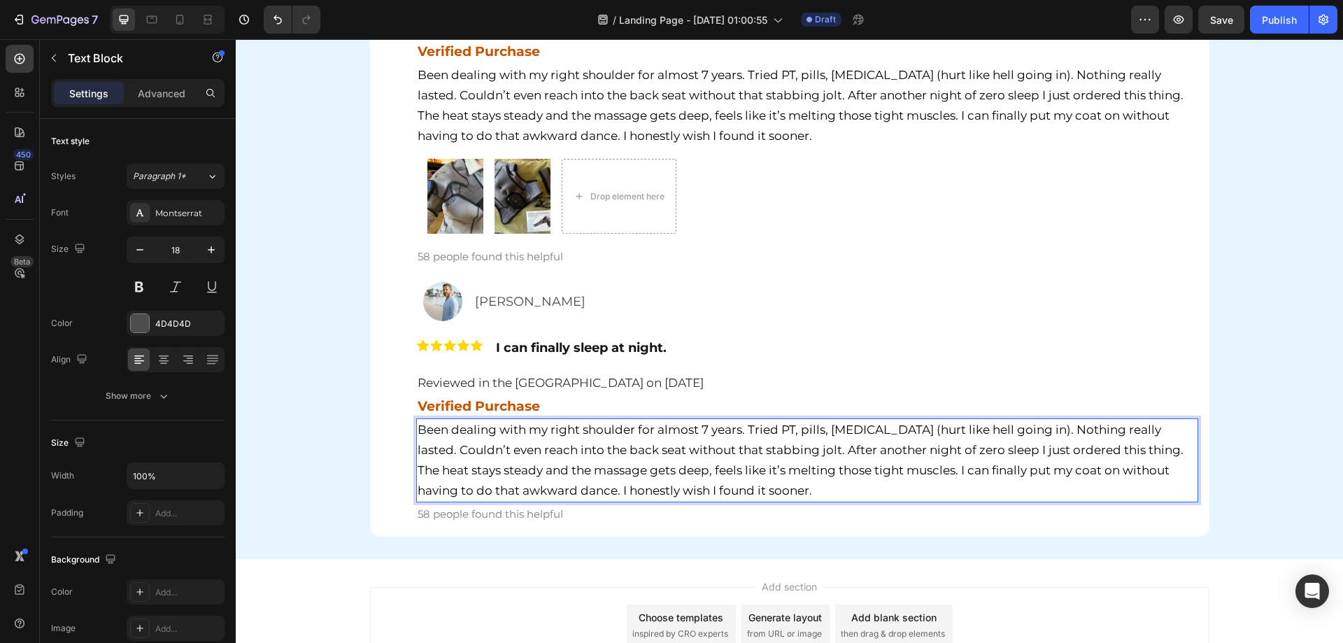
click at [583, 464] on span "Been dealing with my right shoulder for almost 7 years. Tried PT, pills, [MEDIC…" at bounding box center [800, 459] width 766 height 75
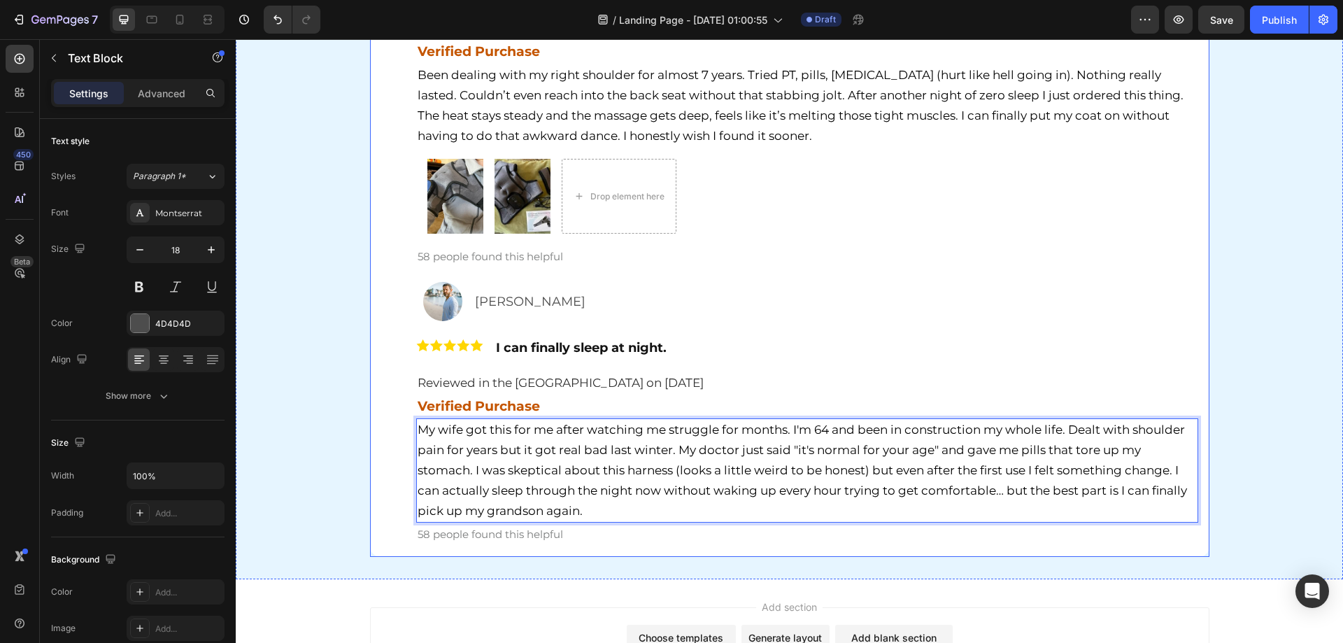
click at [309, 435] on div "Hear It From Our Customers Heading Row Image Patricia Landry Text Block Row Ima…" at bounding box center [789, 209] width 1107 height 696
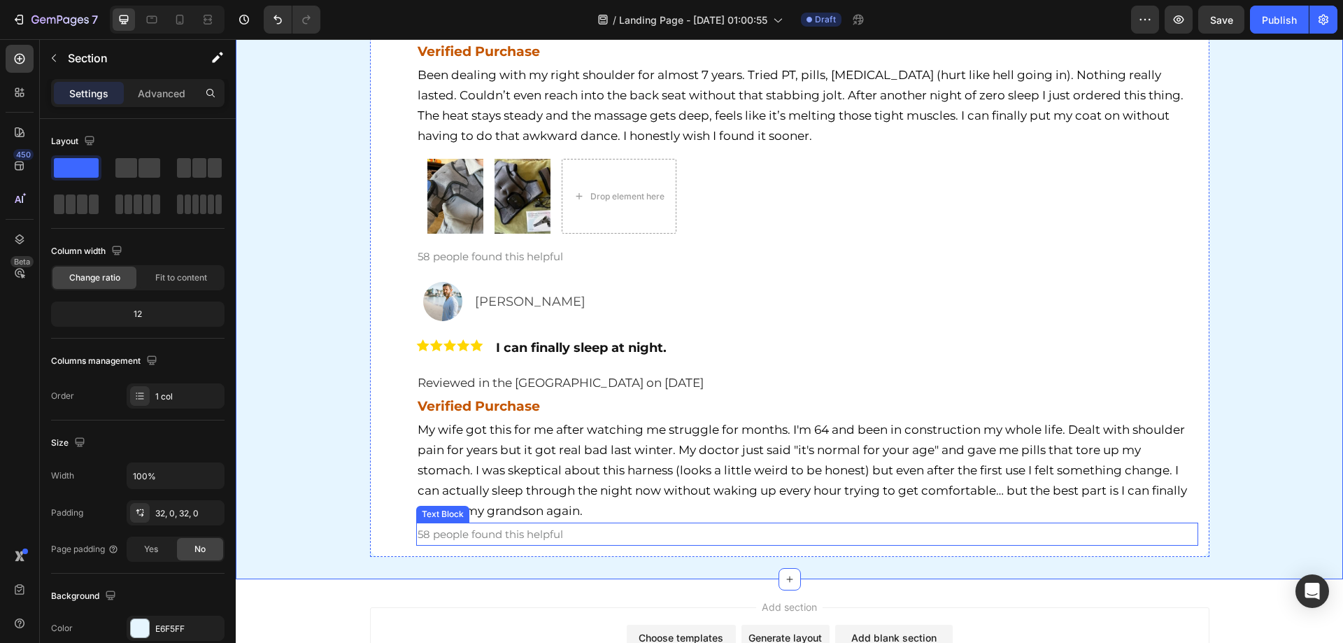
drag, startPoint x: 487, startPoint y: 536, endPoint x: 469, endPoint y: 532, distance: 18.5
click at [487, 535] on span "58 people found this helpful" at bounding box center [489, 533] width 145 height 13
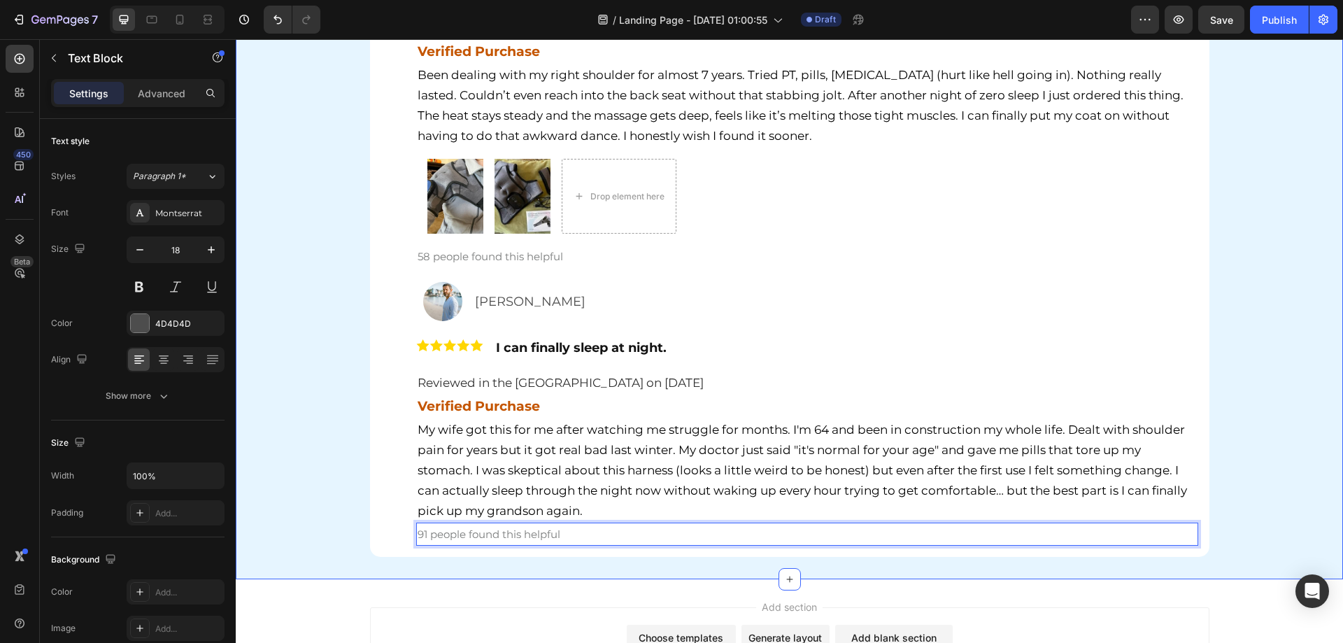
click at [333, 510] on div "Hear It From Our Customers Heading Row Image Patricia Landry Text Block Row Ima…" at bounding box center [789, 209] width 1107 height 696
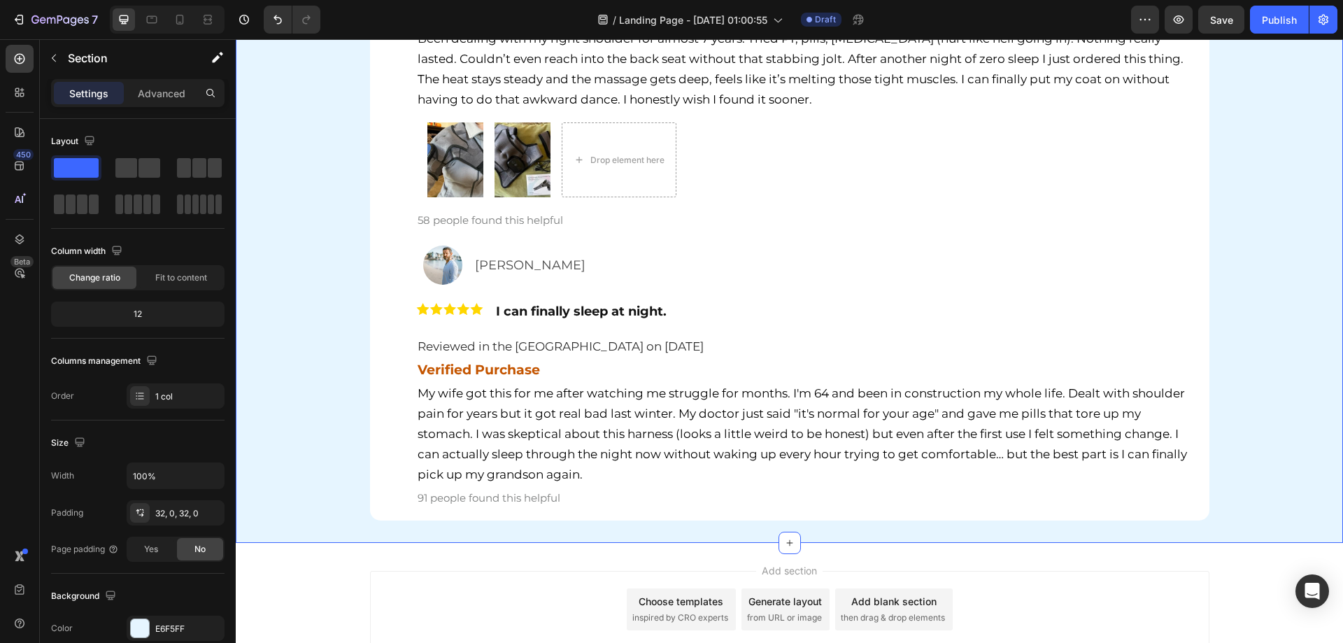
scroll to position [5655, 0]
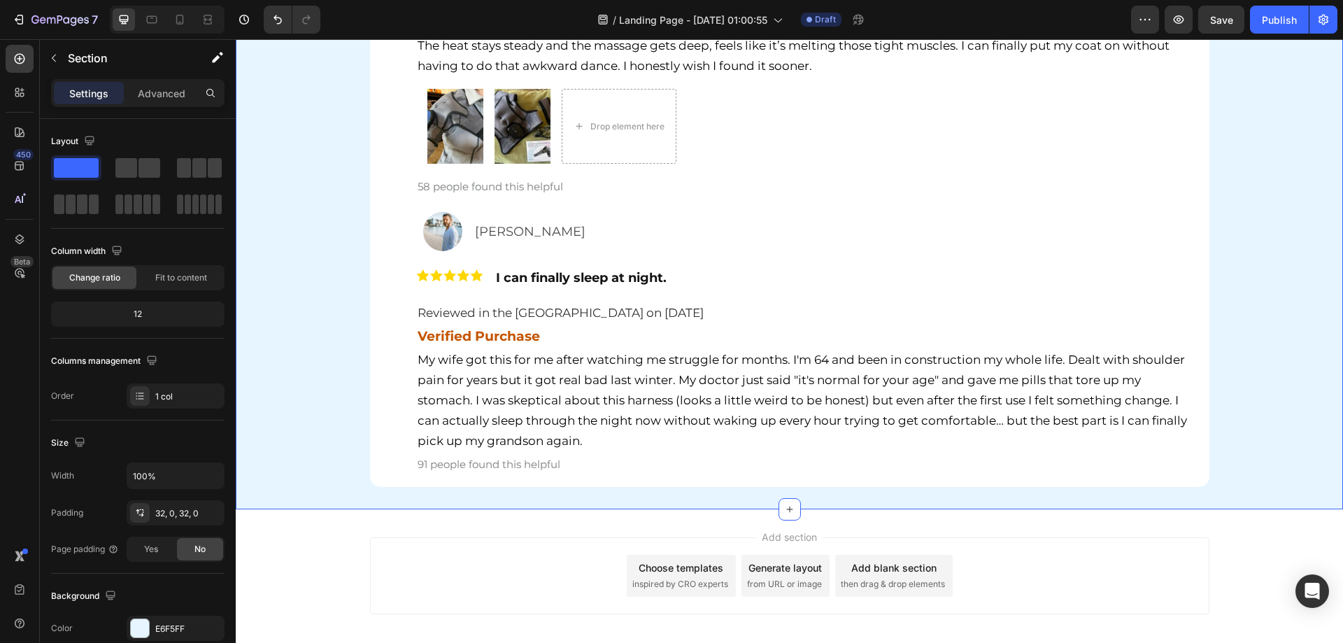
click at [297, 434] on div "Hear It From Our Customers Heading Row Image Patricia Landry Text Block Row Ima…" at bounding box center [789, 139] width 1107 height 696
click at [476, 246] on div "Kevin Roberts Text Block" at bounding box center [842, 231] width 738 height 39
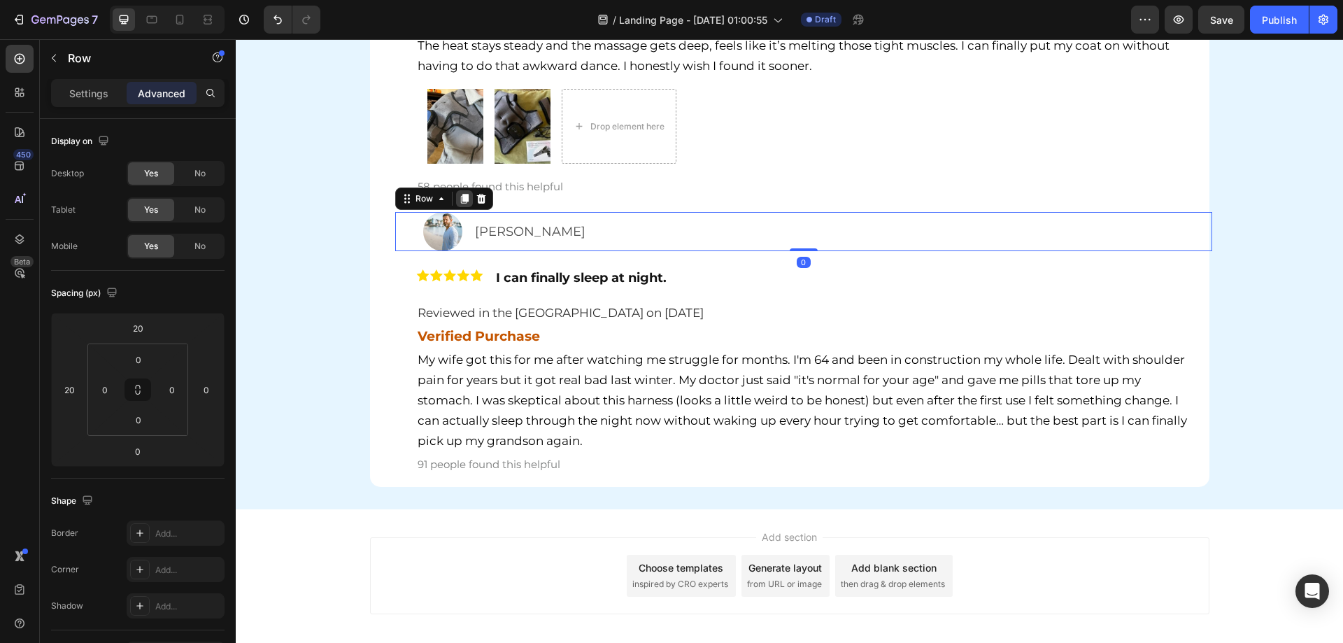
click at [460, 196] on icon at bounding box center [464, 199] width 8 height 10
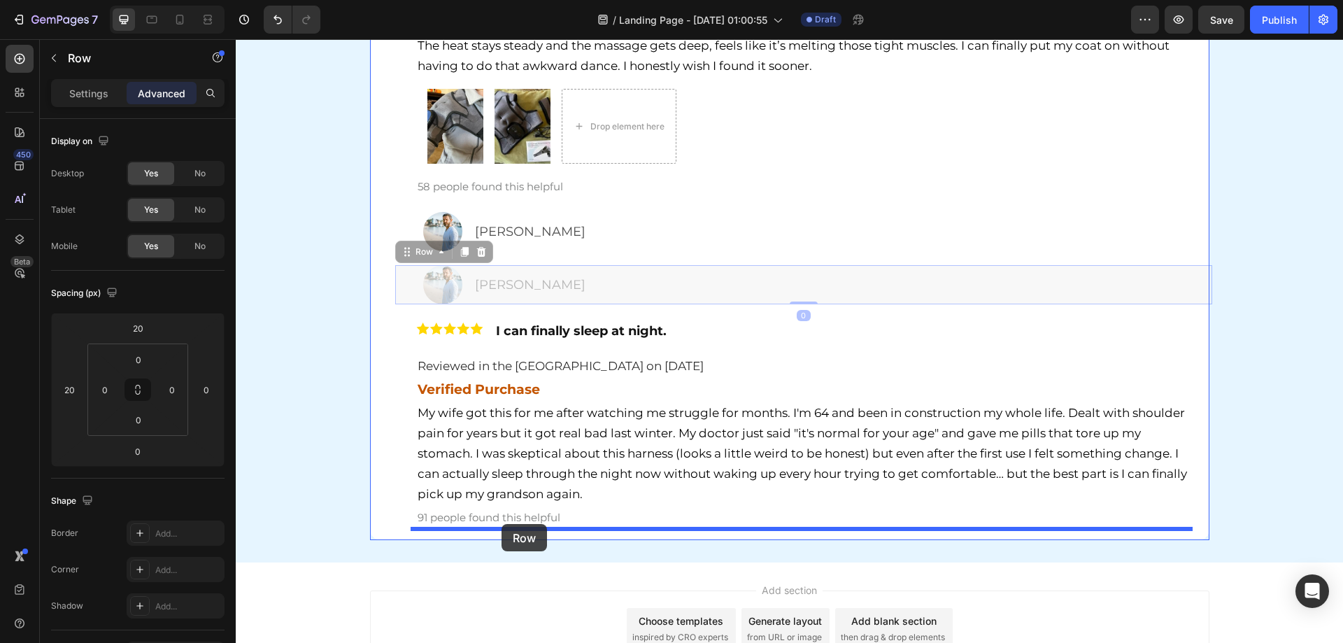
drag, startPoint x: 490, startPoint y: 298, endPoint x: 501, endPoint y: 524, distance: 226.2
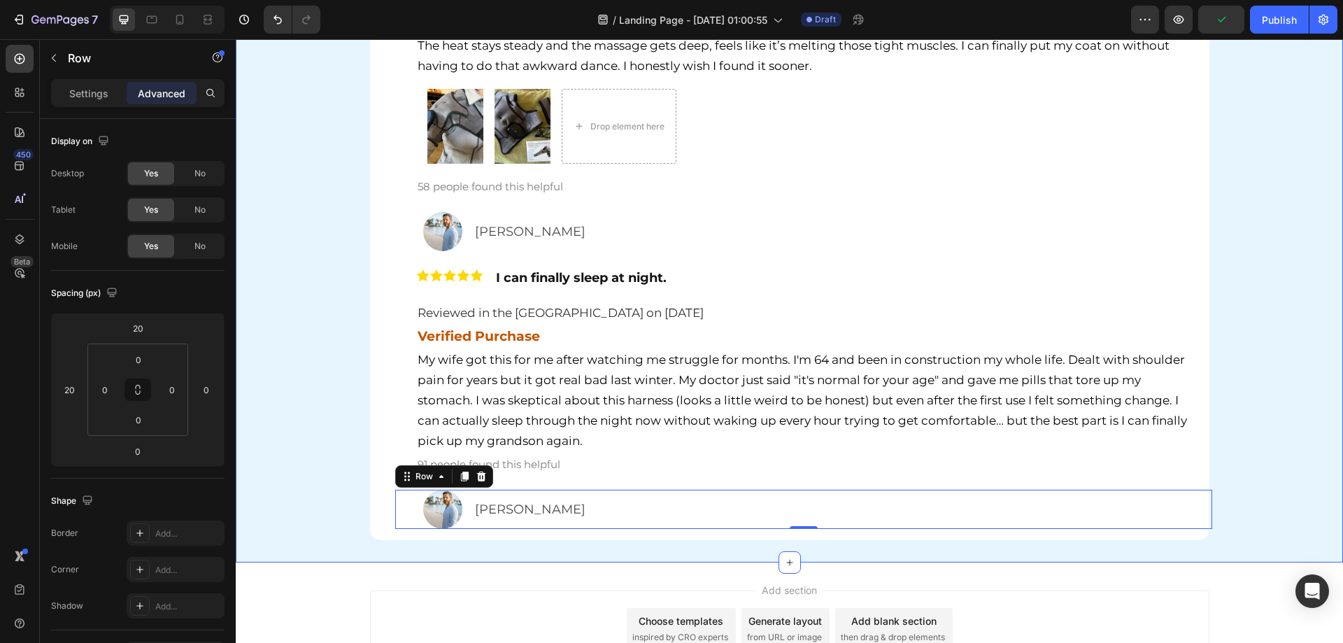
click at [301, 489] on div "Hear It From Our Customers Heading Row Image [PERSON_NAME] Text Block Row Image…" at bounding box center [789, 165] width 1107 height 749
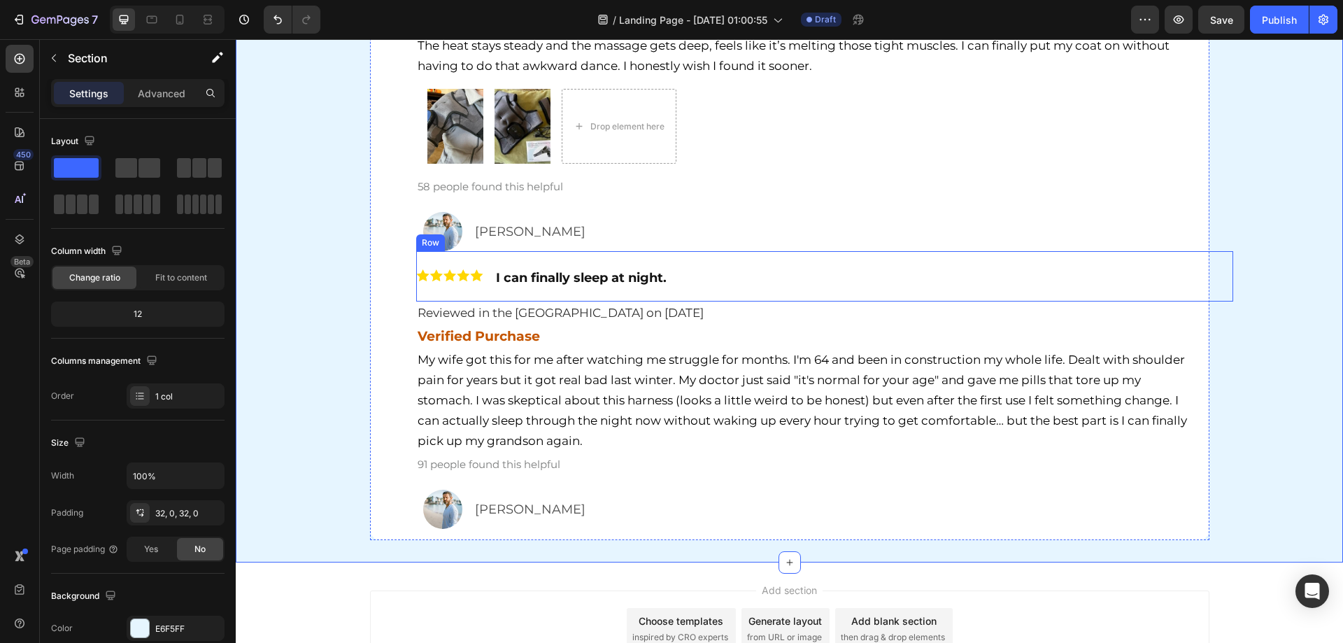
click at [498, 297] on div "I can finally sleep at night. Text Block" at bounding box center [863, 276] width 738 height 50
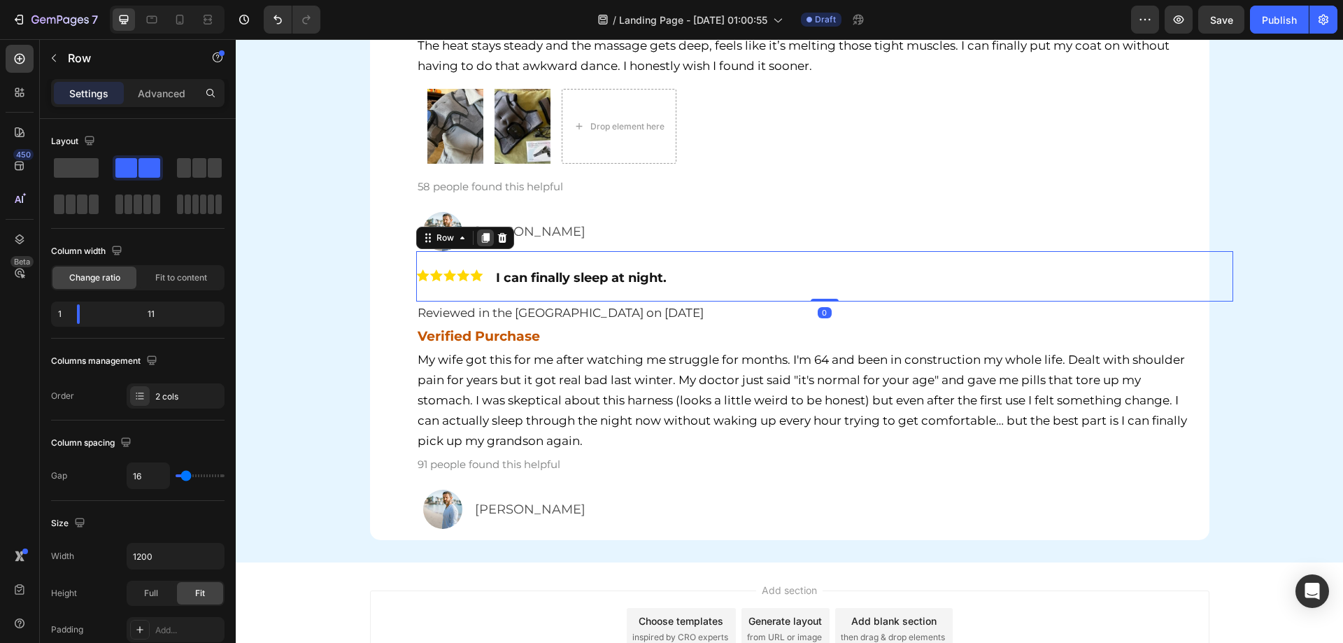
click at [481, 239] on icon at bounding box center [485, 238] width 8 height 10
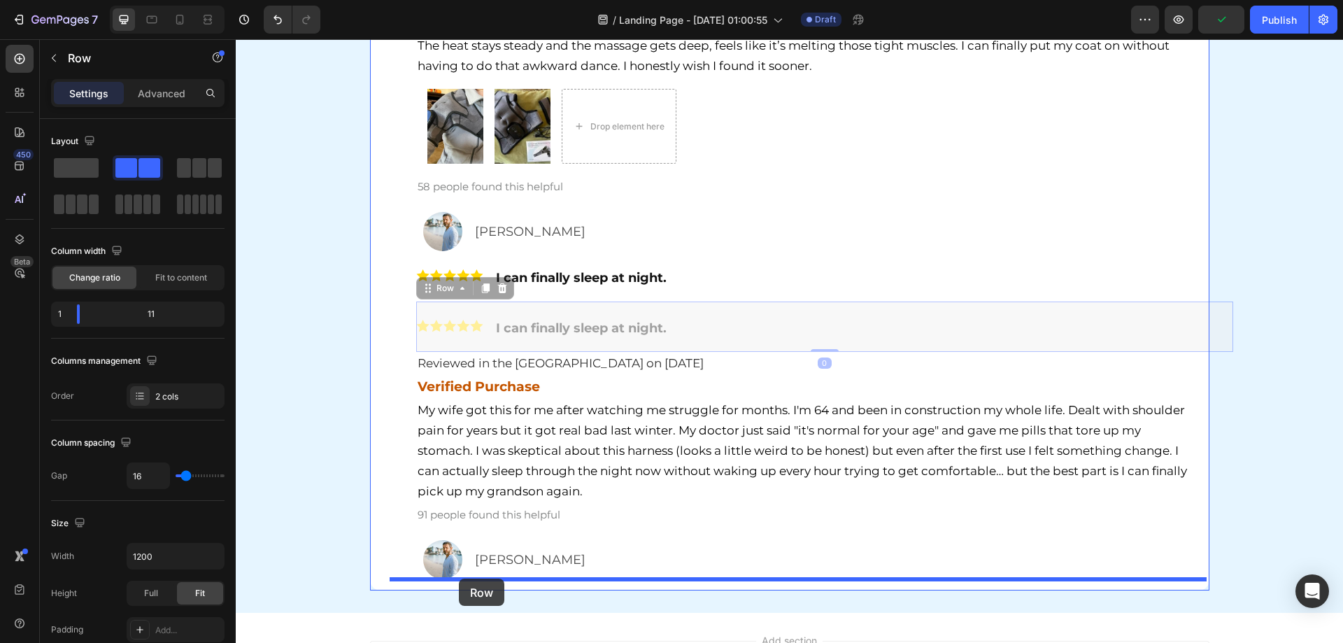
drag, startPoint x: 551, startPoint y: 345, endPoint x: 459, endPoint y: 578, distance: 251.1
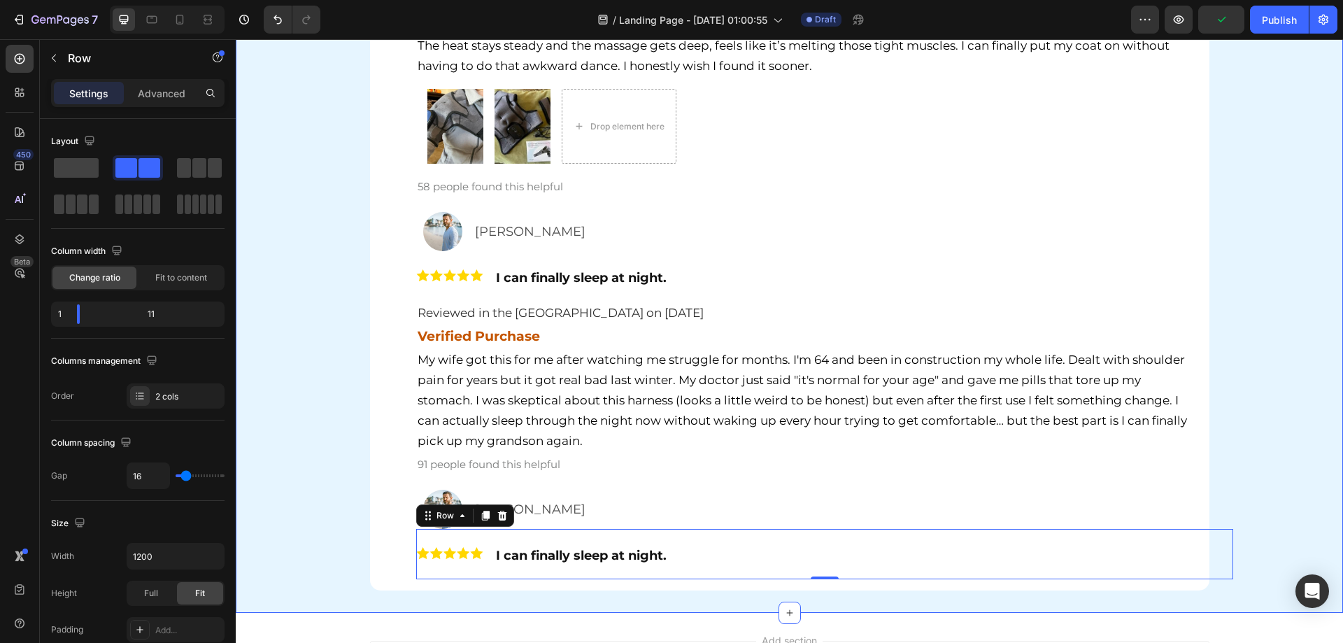
click at [351, 525] on div "Hear It From Our Customers Heading Row Image [PERSON_NAME] Text Block Row Image…" at bounding box center [789, 190] width 1107 height 799
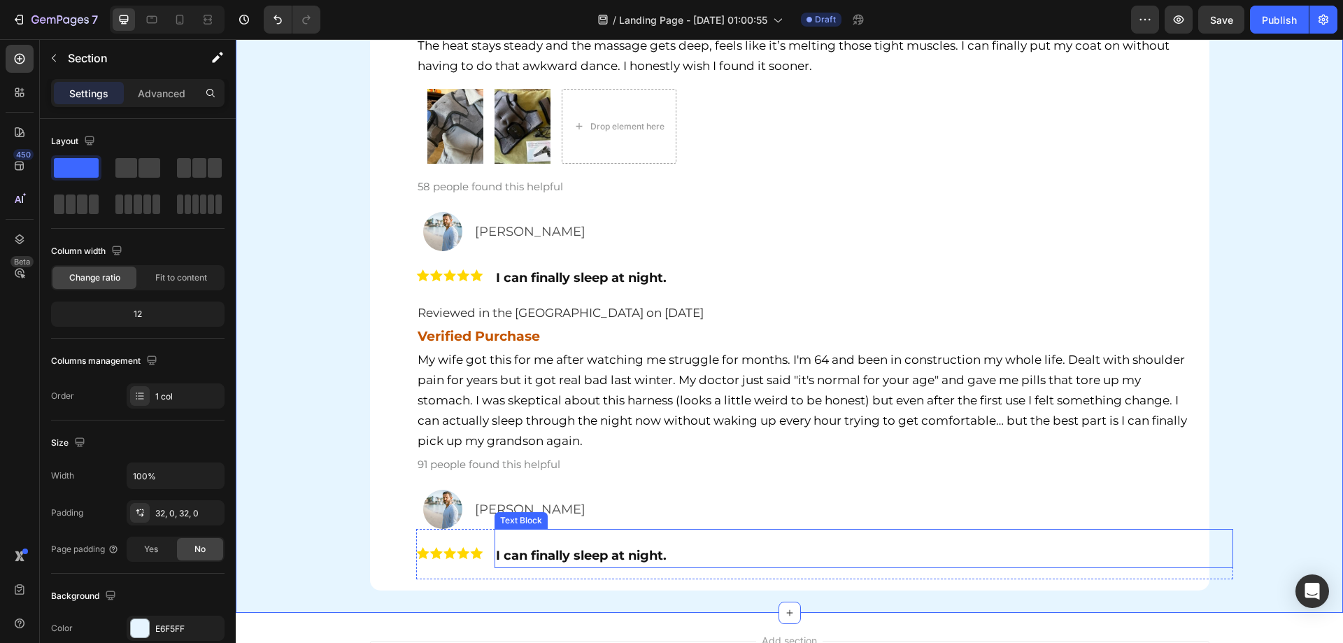
click at [538, 501] on p "[PERSON_NAME]" at bounding box center [843, 509] width 736 height 22
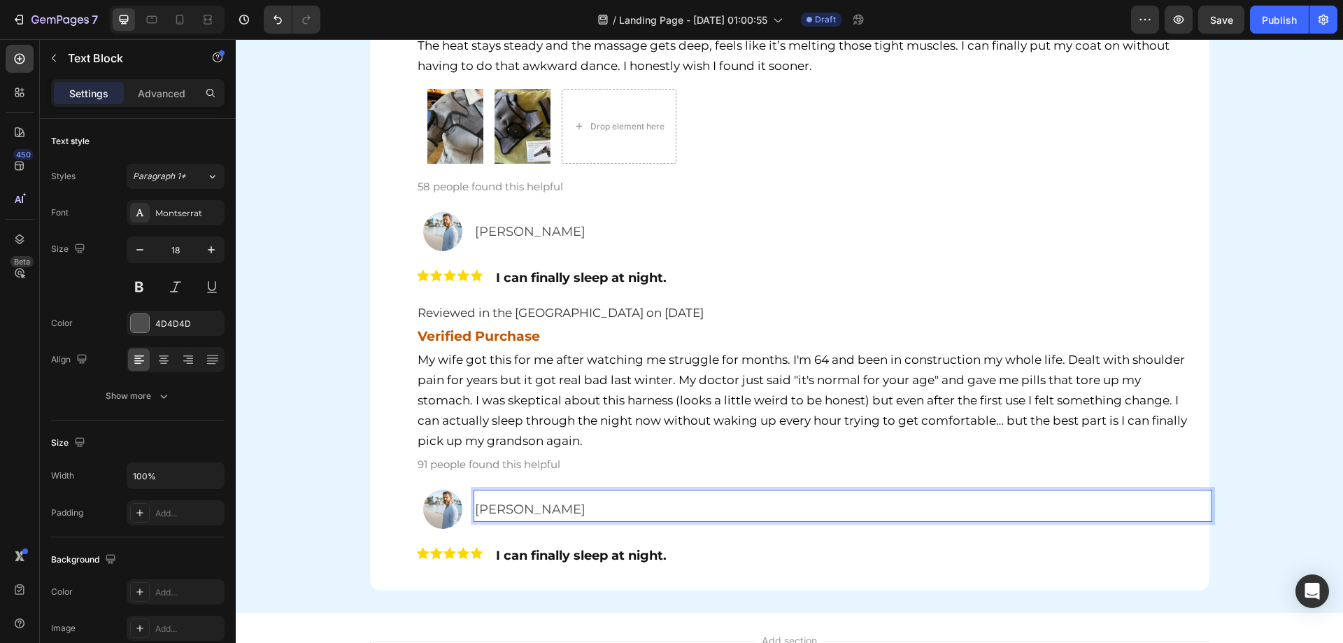
click at [524, 519] on p "[PERSON_NAME]" at bounding box center [843, 509] width 736 height 22
drag, startPoint x: 568, startPoint y: 509, endPoint x: 473, endPoint y: 513, distance: 95.2
click at [475, 513] on p "[PERSON_NAME]" at bounding box center [843, 509] width 736 height 22
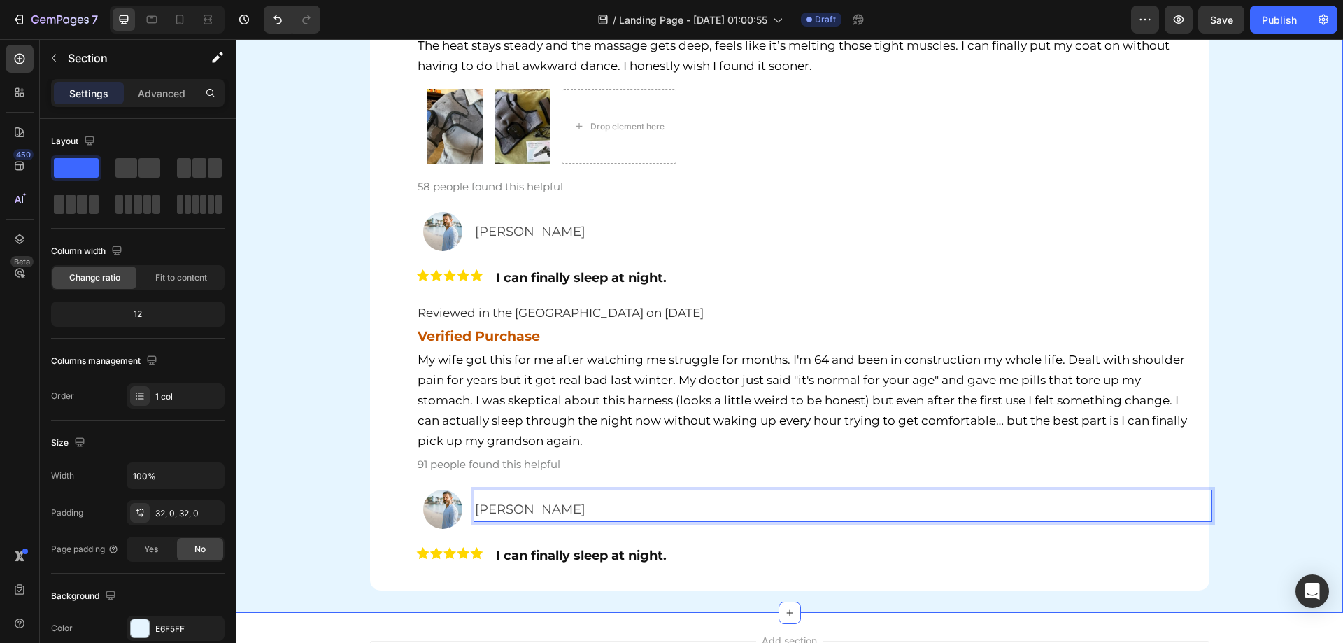
click at [334, 452] on div "Hear It From Our Customers Heading Row Image Patricia Landry Text Block Row Ima…" at bounding box center [789, 190] width 1107 height 799
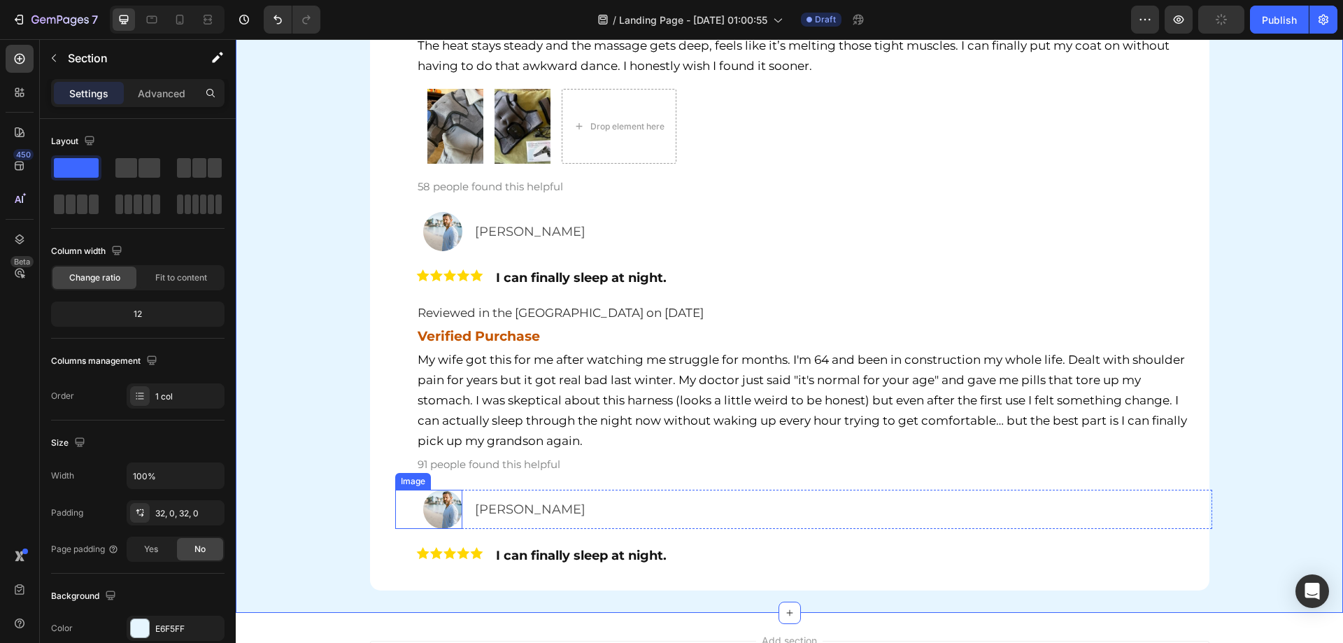
click at [438, 500] on img at bounding box center [442, 509] width 39 height 39
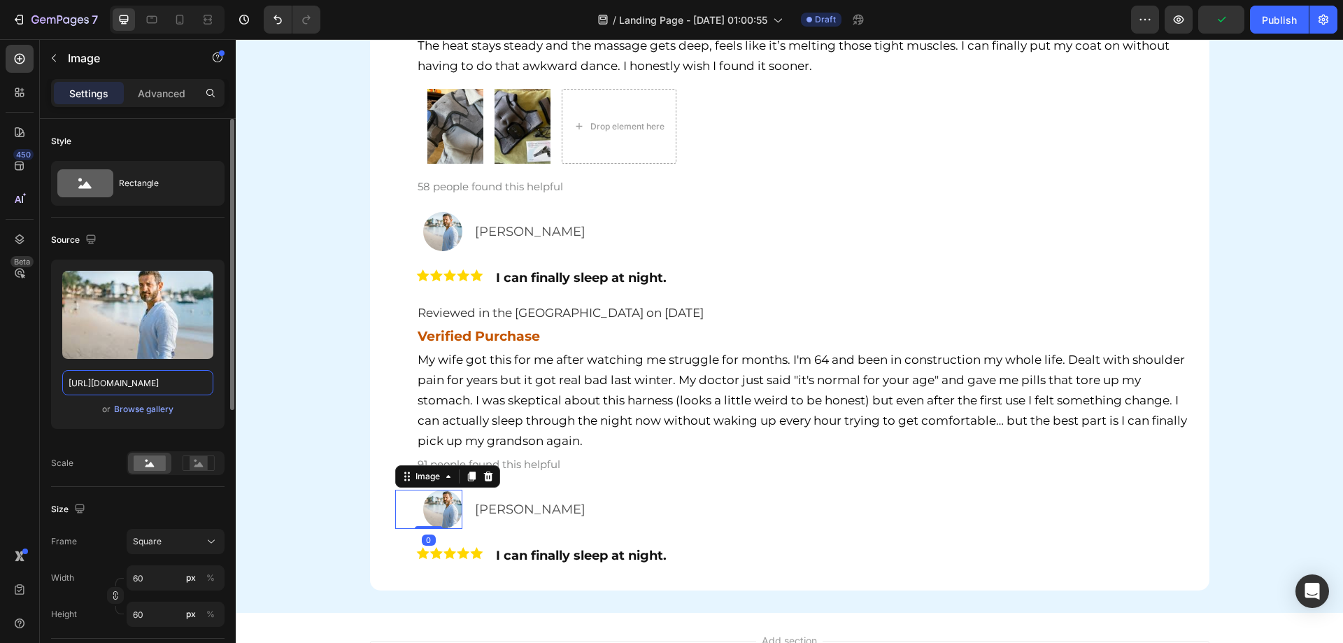
click at [120, 386] on input "https://encrypted-tbn0.gstatic.com/images?q=tbn:ANd9GcR2ko2AGyhv0uSVh_4axIZ_uBN…" at bounding box center [137, 382] width 151 height 25
paste input "assets.checkoutchamp.com/0fae3c70-45dd-11ee-86e4-45d907ee05ed/1714124931449_336…"
type input "https://assets.checkoutchamp.com/0fae3c70-45dd-11ee-86e4-45d907ee05ed/171412493…"
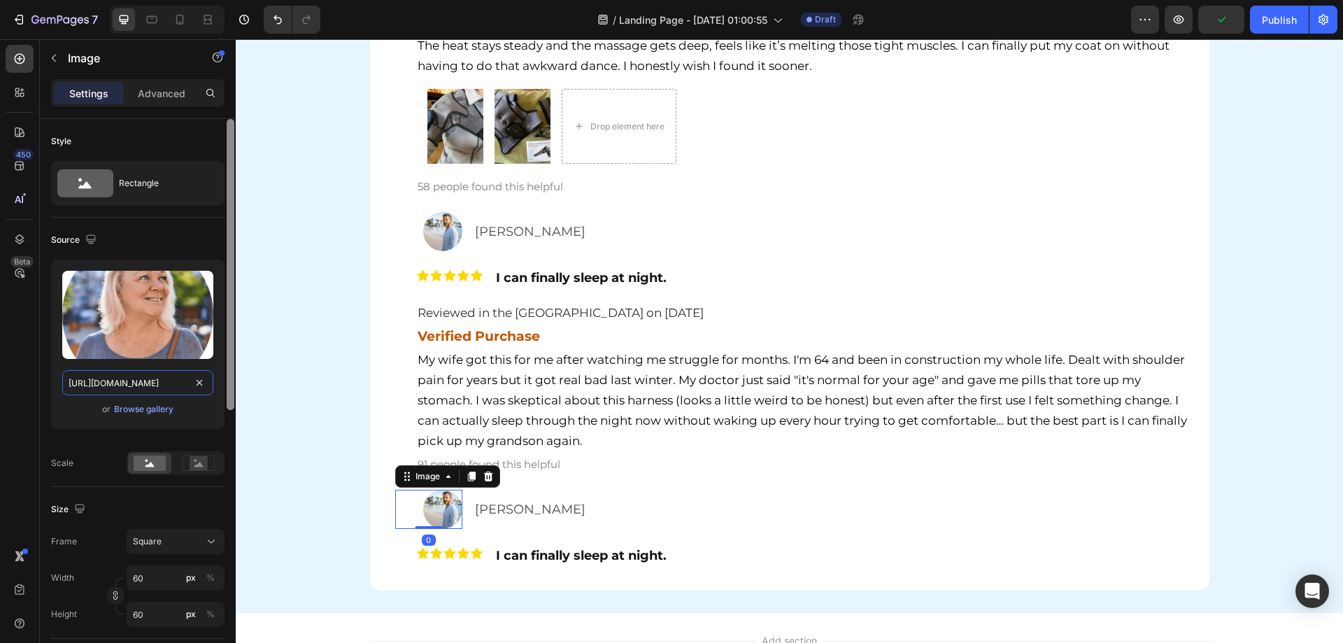
scroll to position [0, 294]
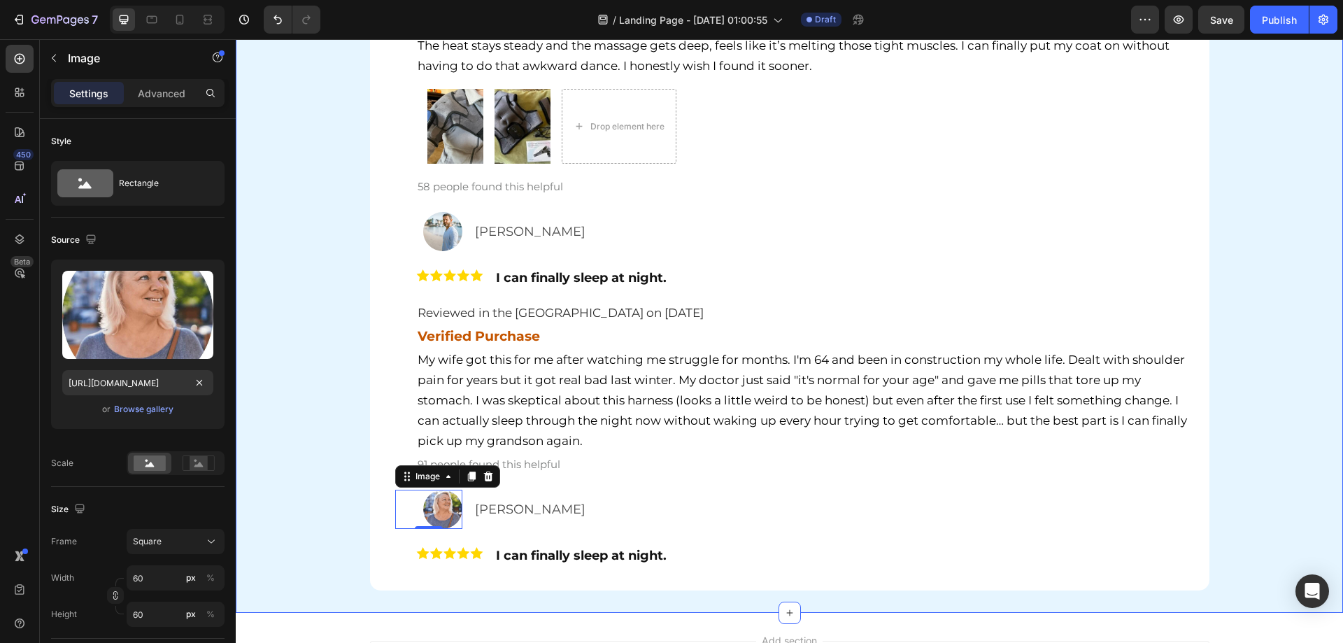
click at [313, 450] on div "Hear It From Our Customers Heading Row Image Patricia Landry Text Block Row Ima…" at bounding box center [789, 190] width 1107 height 799
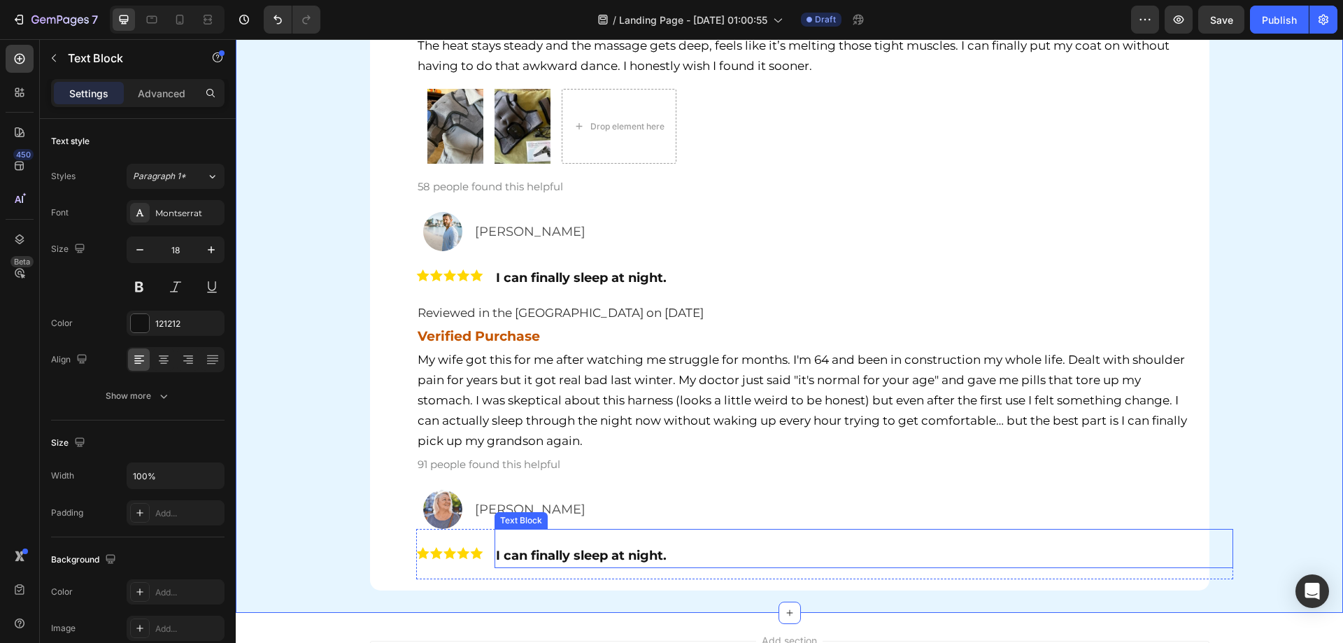
click at [543, 564] on p "I can finally sleep at night." at bounding box center [864, 555] width 736 height 22
click at [540, 557] on strong "I can finally sleep at night." at bounding box center [581, 555] width 171 height 15
click at [522, 556] on strong "I can finally sleep at night." at bounding box center [581, 555] width 171 height 15
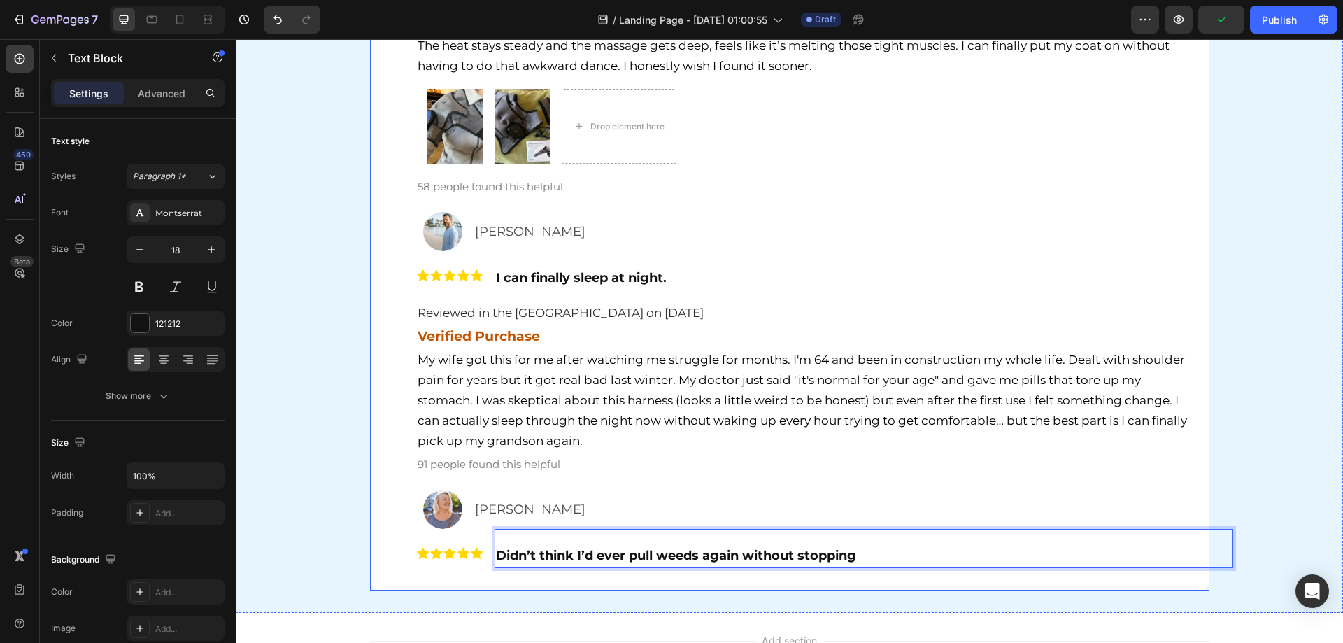
click at [334, 503] on div "Hear It From Our Customers Heading Row Image [PERSON_NAME] Text Block Row Image…" at bounding box center [789, 190] width 1107 height 799
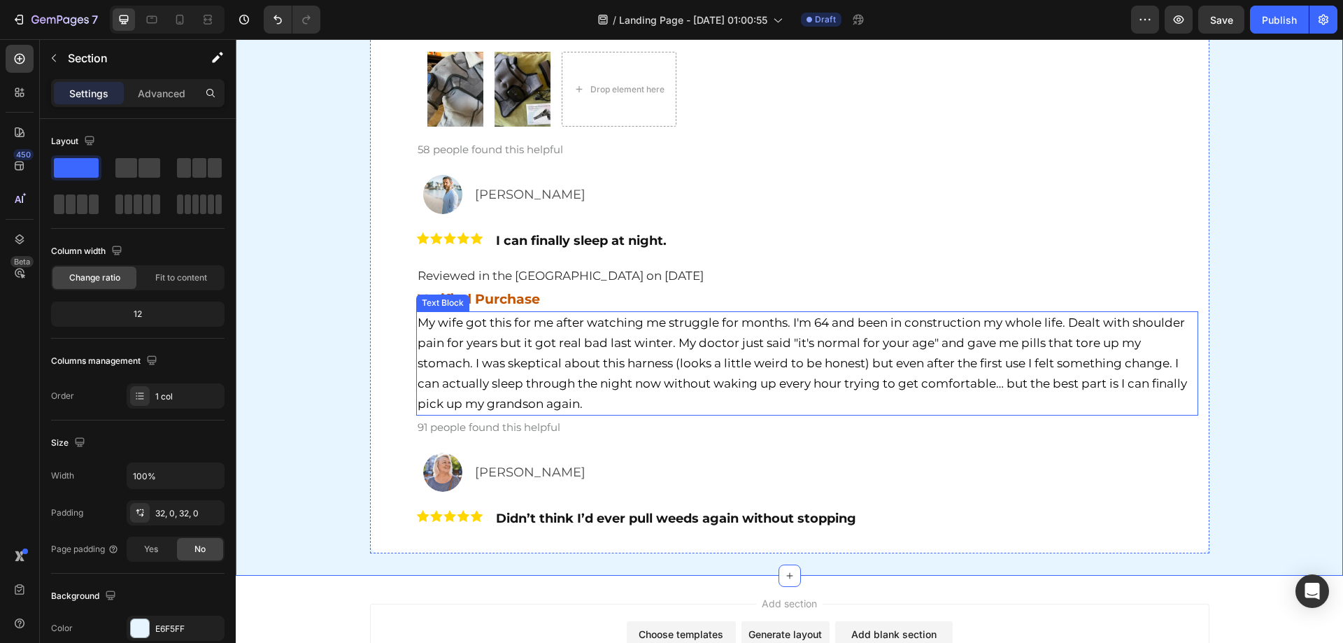
scroll to position [5725, 0]
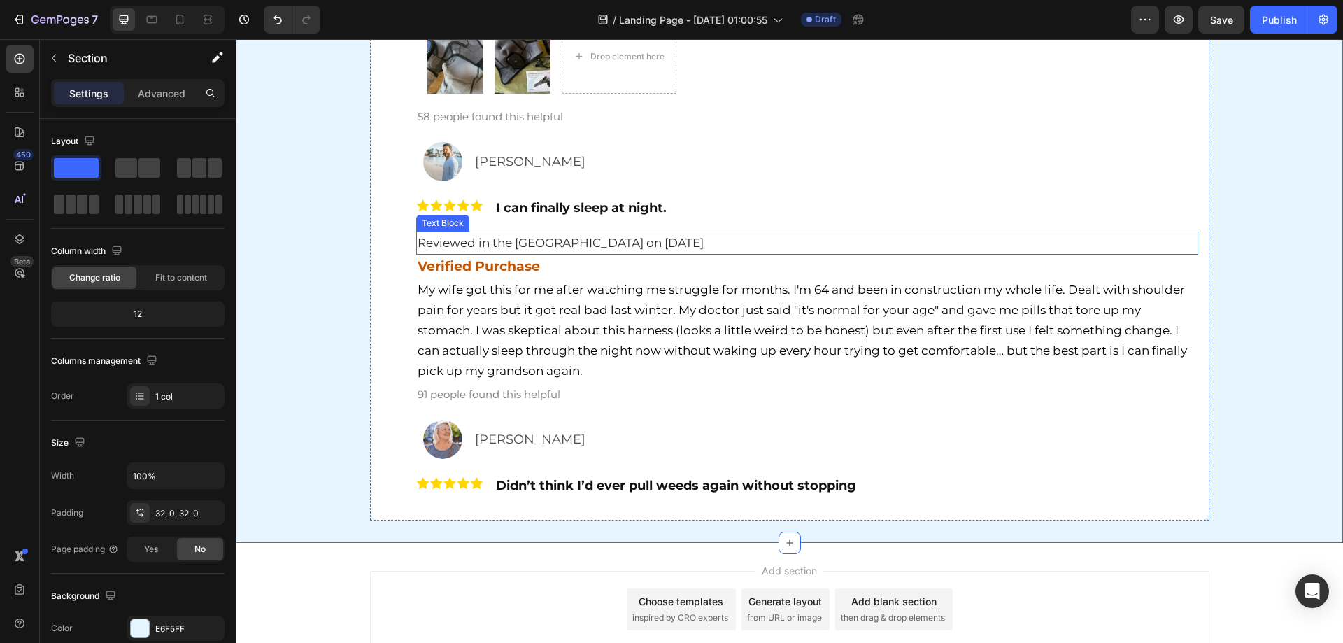
click at [515, 237] on span "Reviewed in the [GEOGRAPHIC_DATA] on [DATE]" at bounding box center [560, 243] width 286 height 14
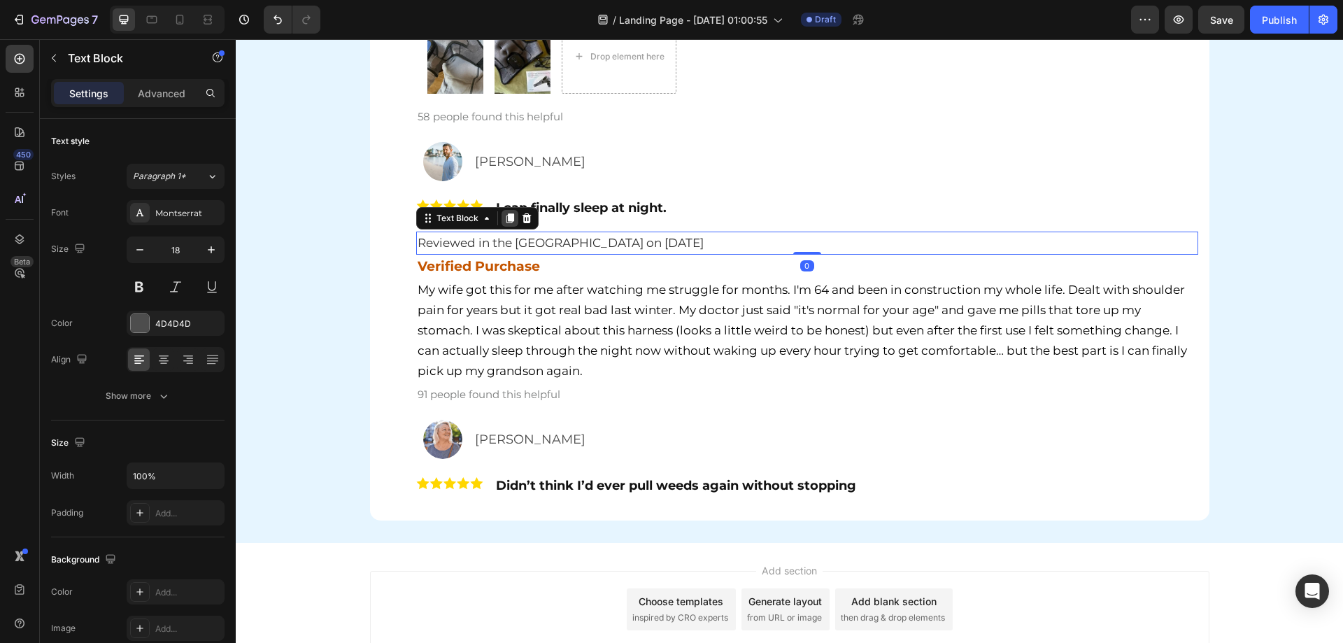
click at [507, 213] on icon at bounding box center [509, 218] width 11 height 11
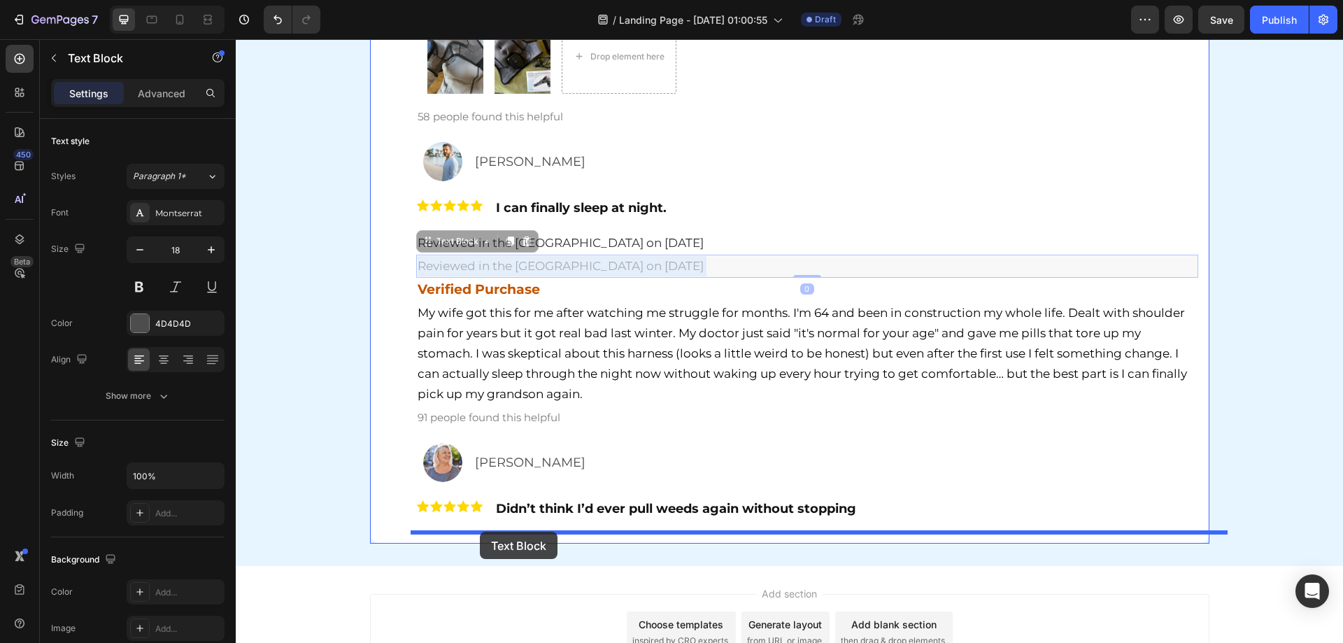
drag, startPoint x: 709, startPoint y: 270, endPoint x: 480, endPoint y: 531, distance: 347.9
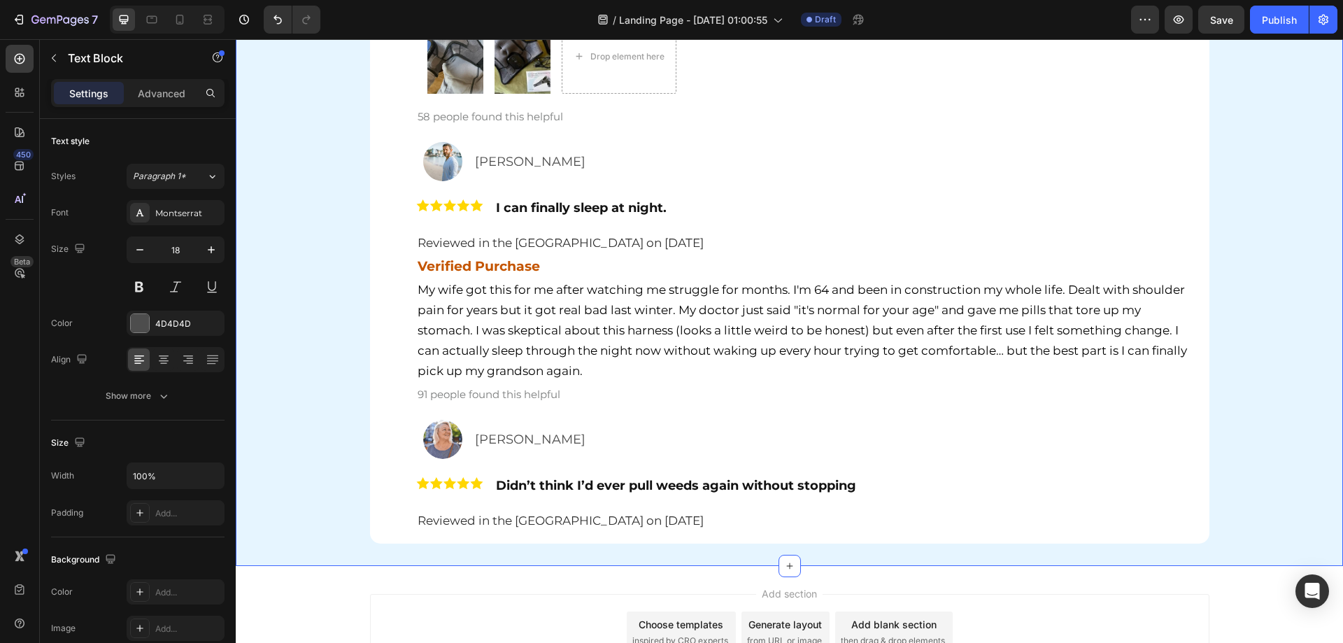
click at [330, 462] on div "Hear It From Our Customers Heading Row Image [PERSON_NAME] Text Block Row Image…" at bounding box center [789, 132] width 1107 height 822
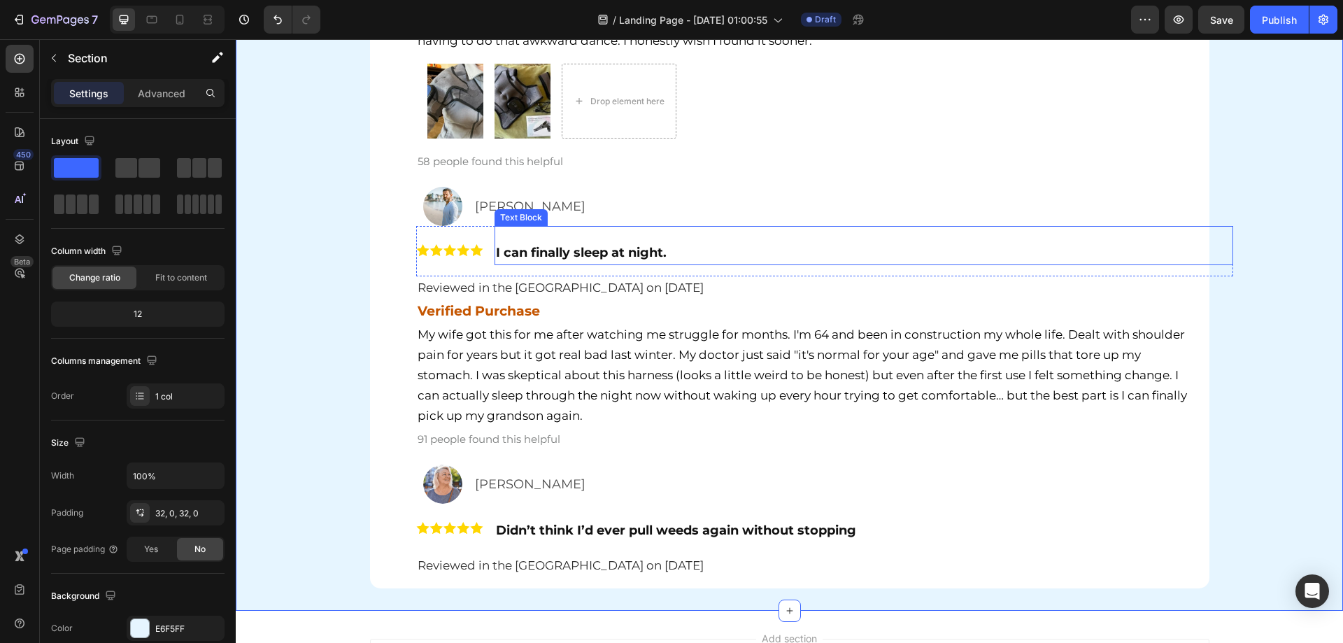
scroll to position [5655, 0]
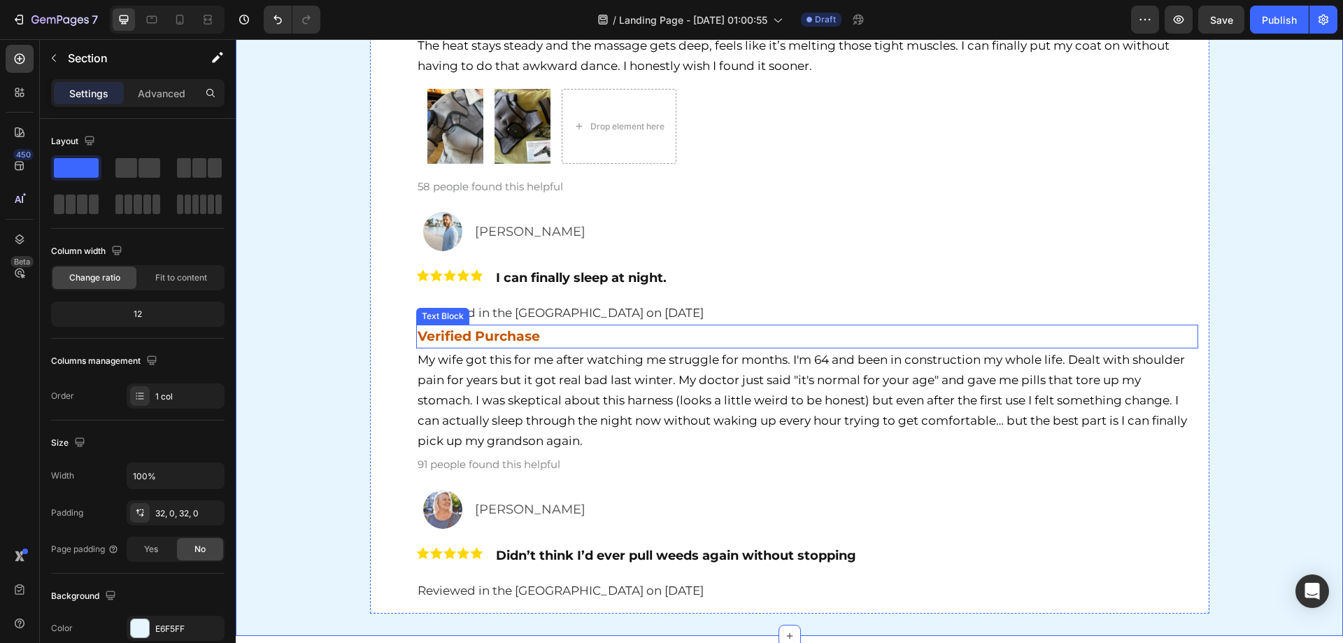
click at [477, 343] on strong "Verified Purchase" at bounding box center [478, 336] width 122 height 16
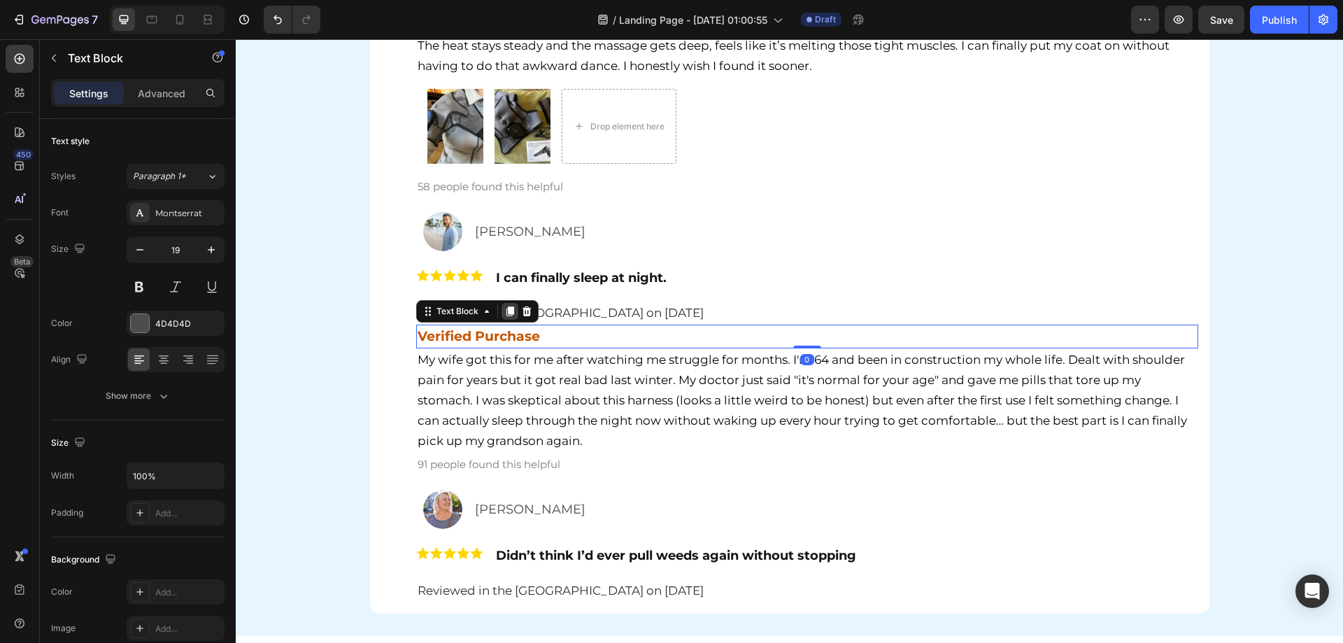
click at [504, 315] on icon at bounding box center [509, 311] width 11 height 11
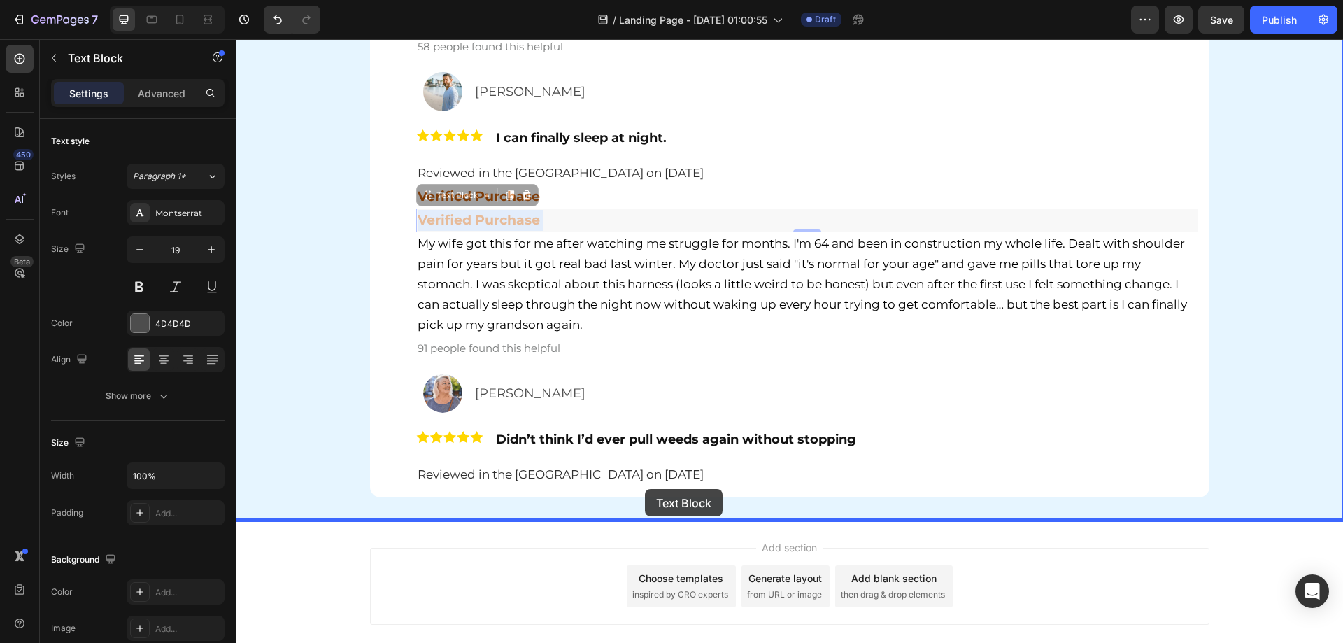
scroll to position [5840, 0]
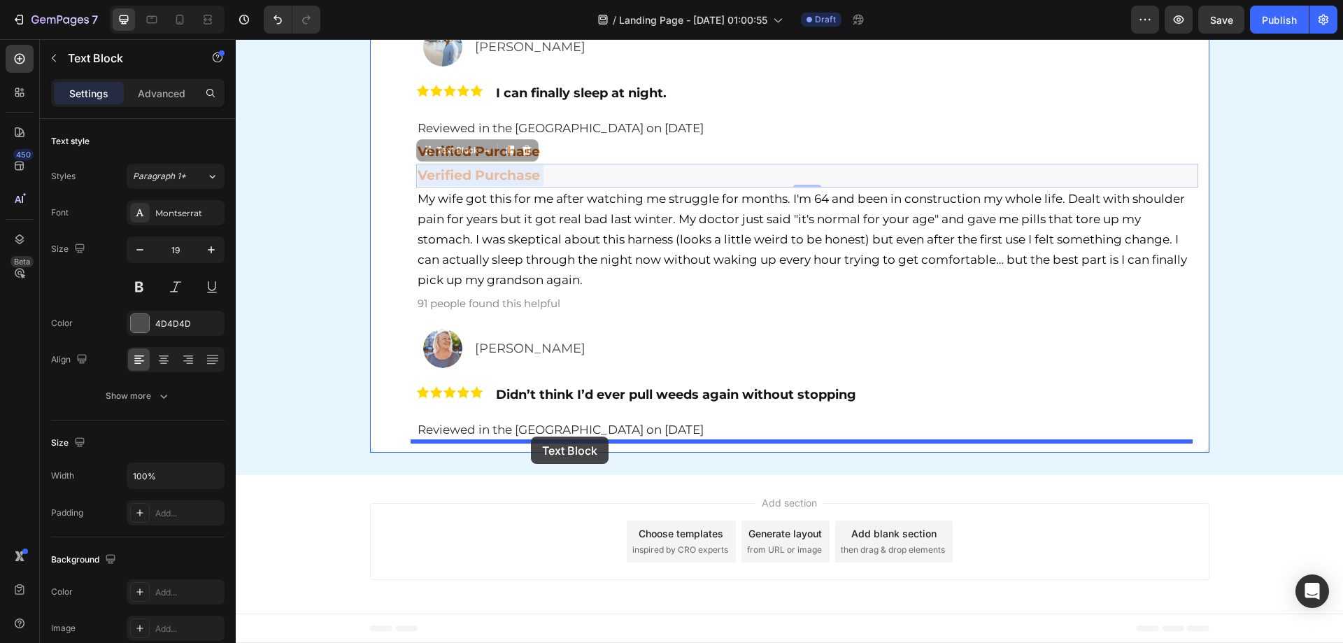
drag, startPoint x: 550, startPoint y: 361, endPoint x: 531, endPoint y: 436, distance: 78.0
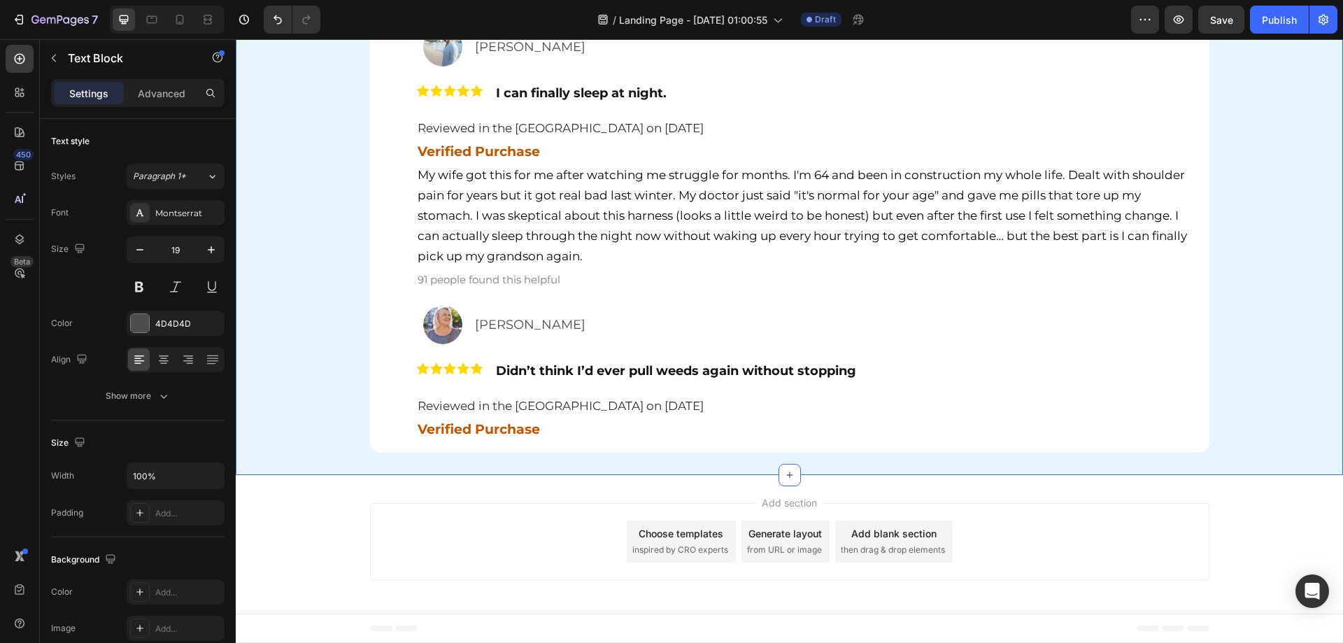
click at [329, 320] on div "Hear It From Our Customers Heading Row Image [PERSON_NAME] Text Block Row Image…" at bounding box center [789, 29] width 1107 height 846
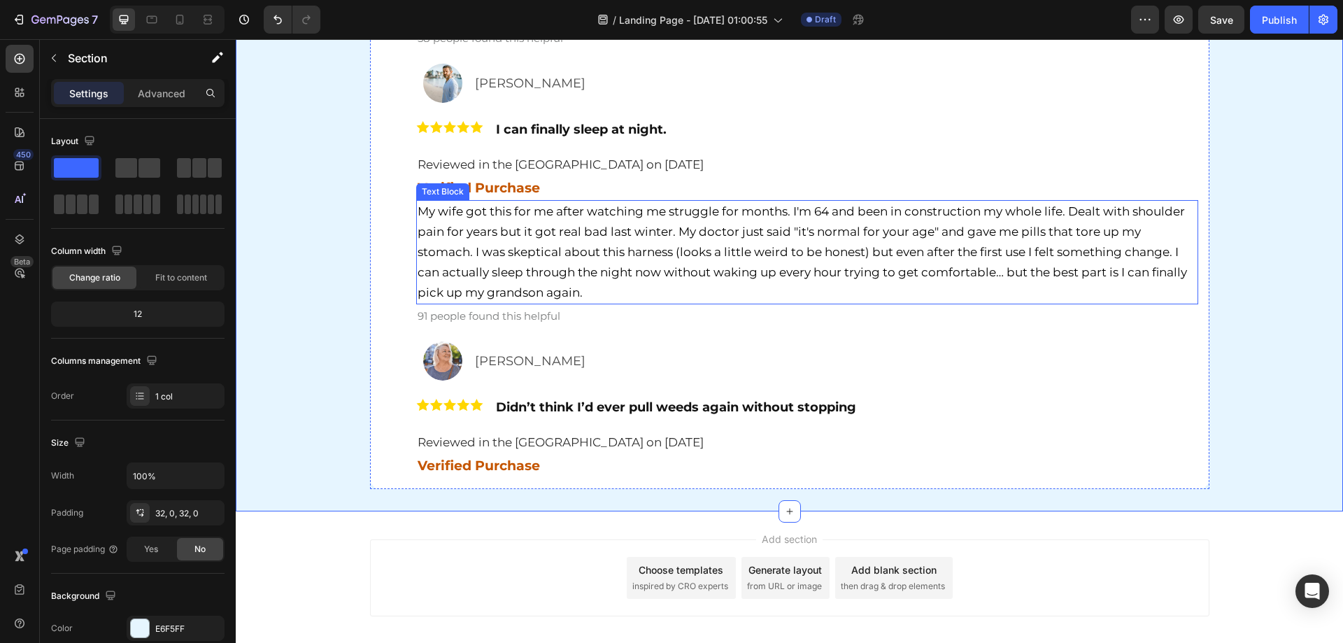
scroll to position [5770, 0]
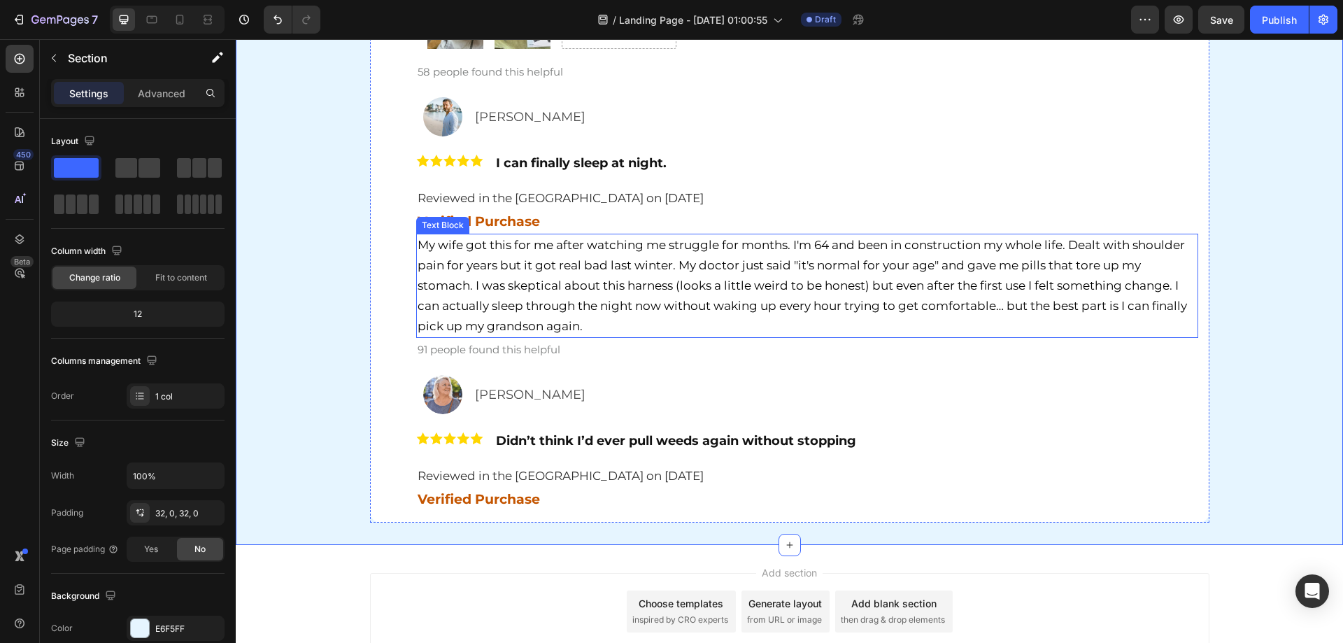
click at [571, 274] on p "My wife got this for me after watching me struggle for months. I'm 64 and been …" at bounding box center [806, 285] width 779 height 101
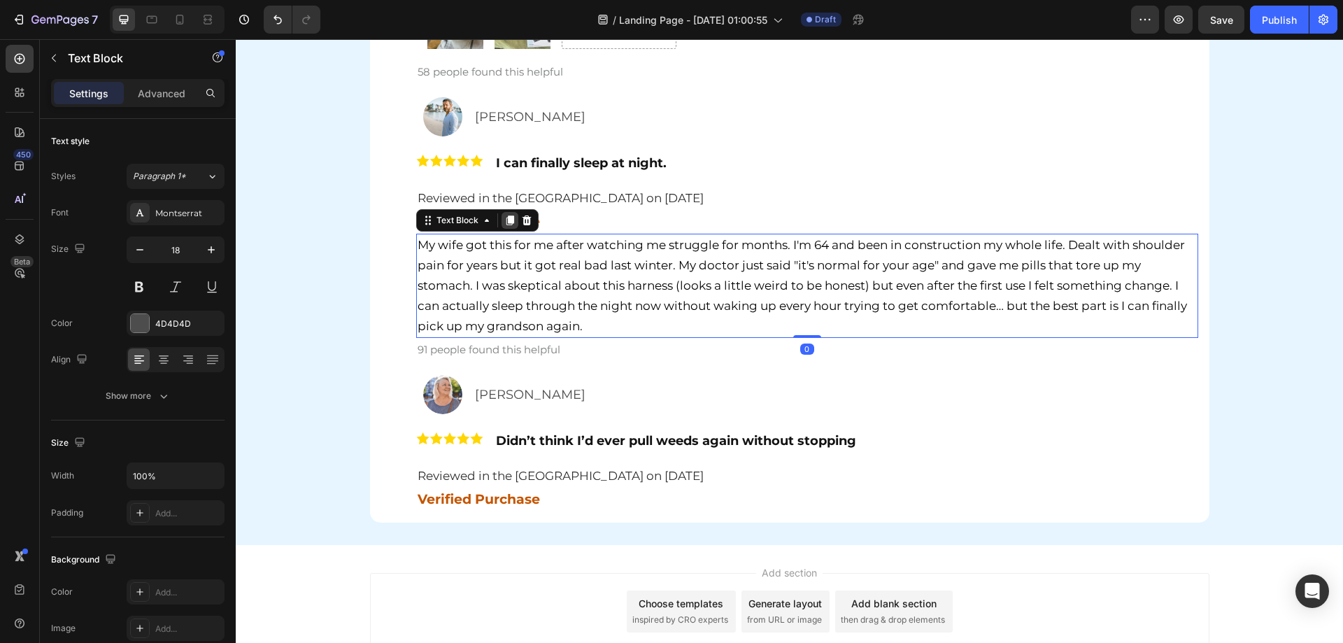
click at [504, 220] on icon at bounding box center [509, 220] width 11 height 11
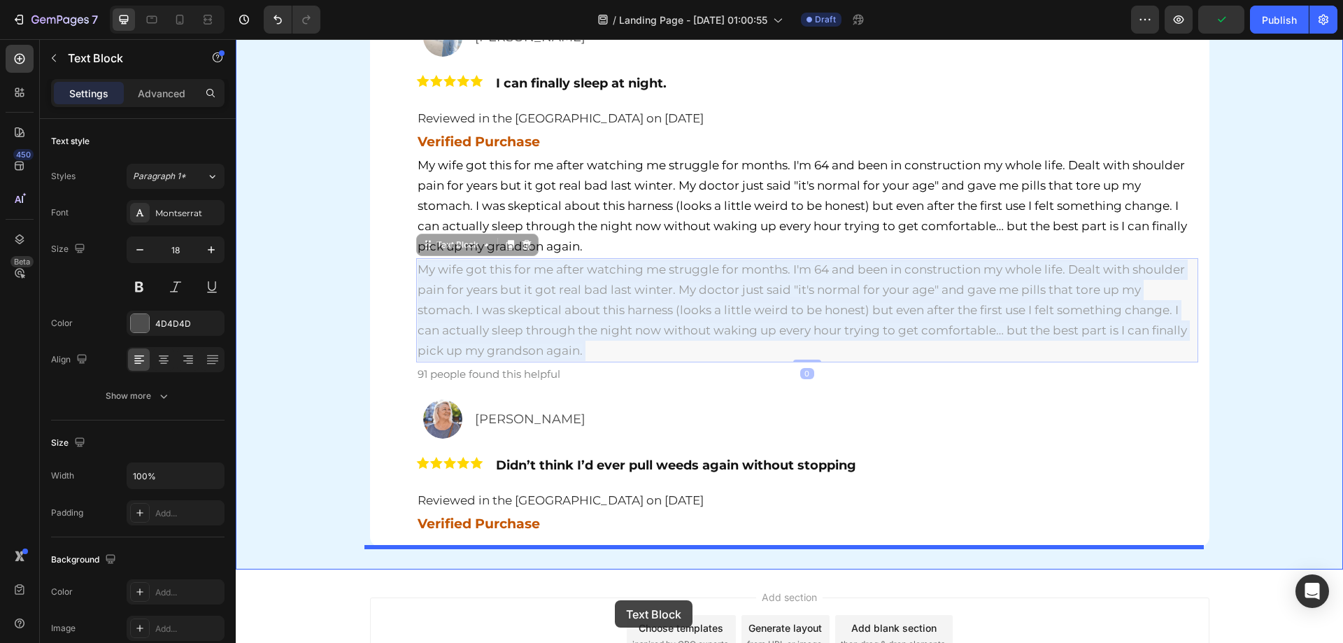
scroll to position [5871, 0]
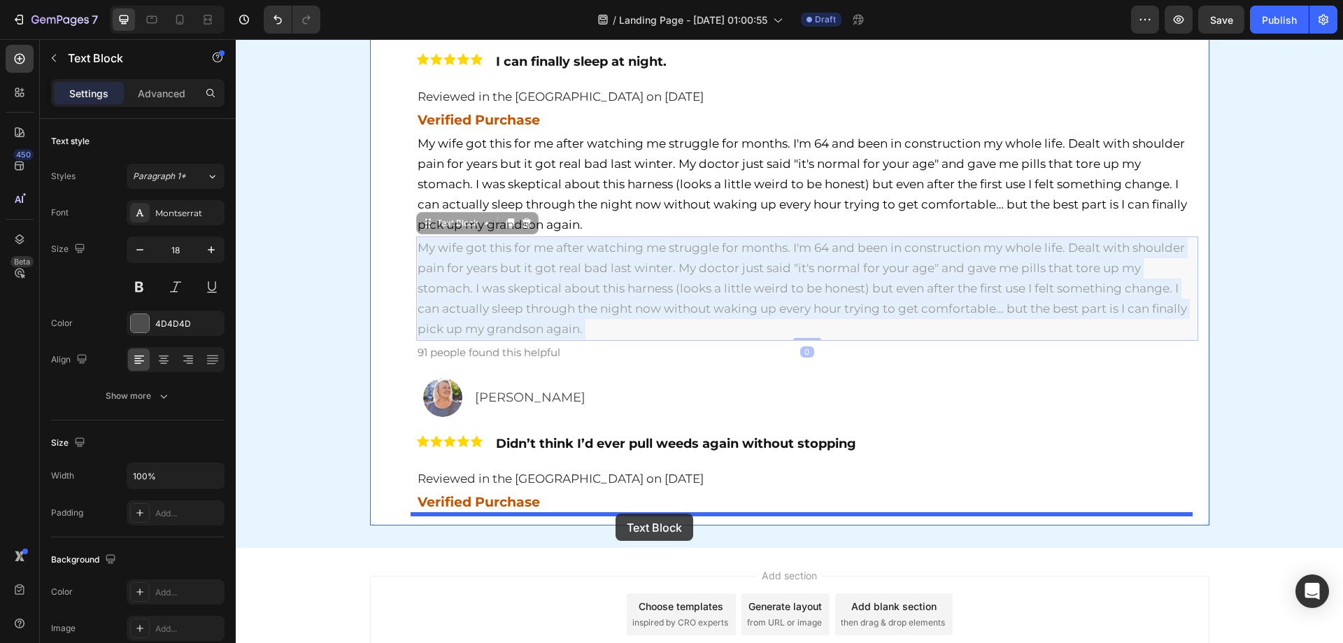
drag, startPoint x: 604, startPoint y: 392, endPoint x: 615, endPoint y: 513, distance: 121.5
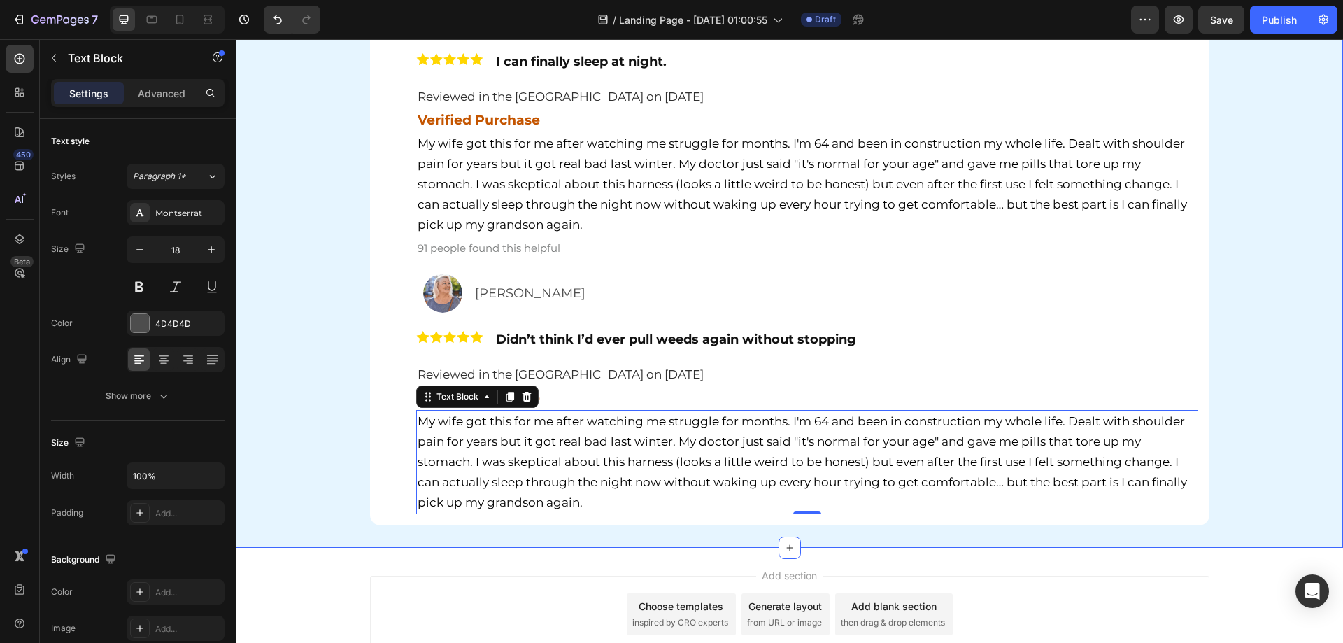
click at [314, 376] on div "Hear It From Our Customers Heading Row Image [PERSON_NAME] Text Block Row Image…" at bounding box center [789, 50] width 1107 height 950
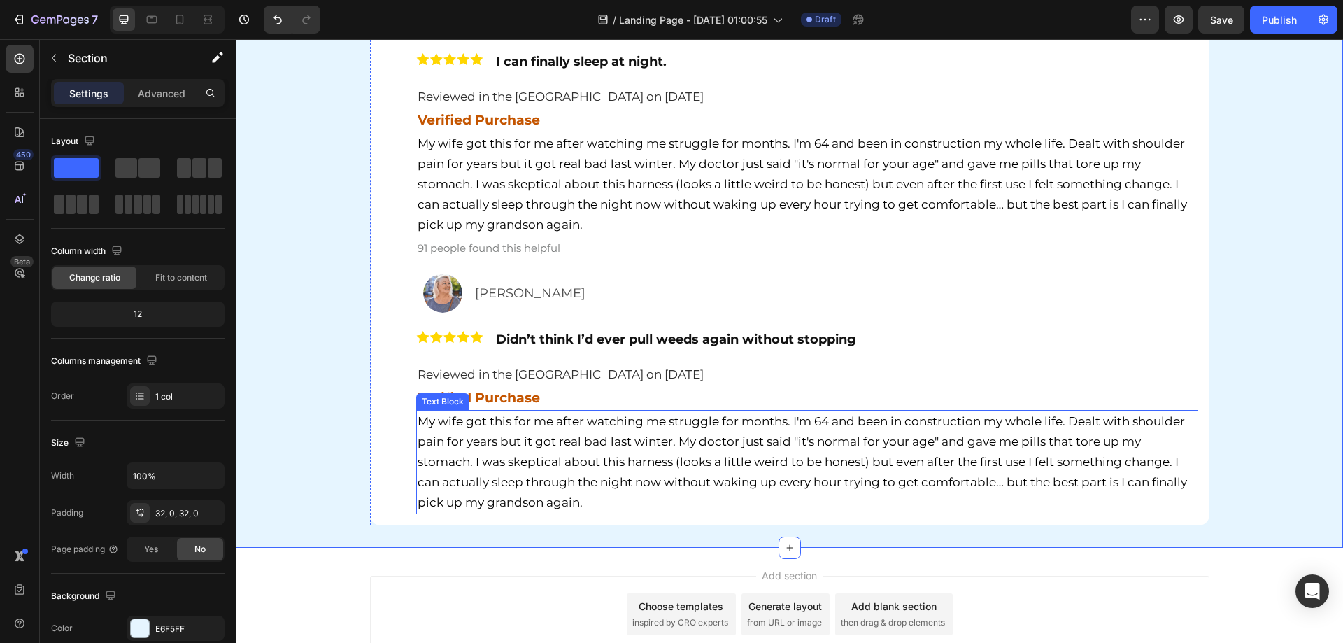
scroll to position [5732, 0]
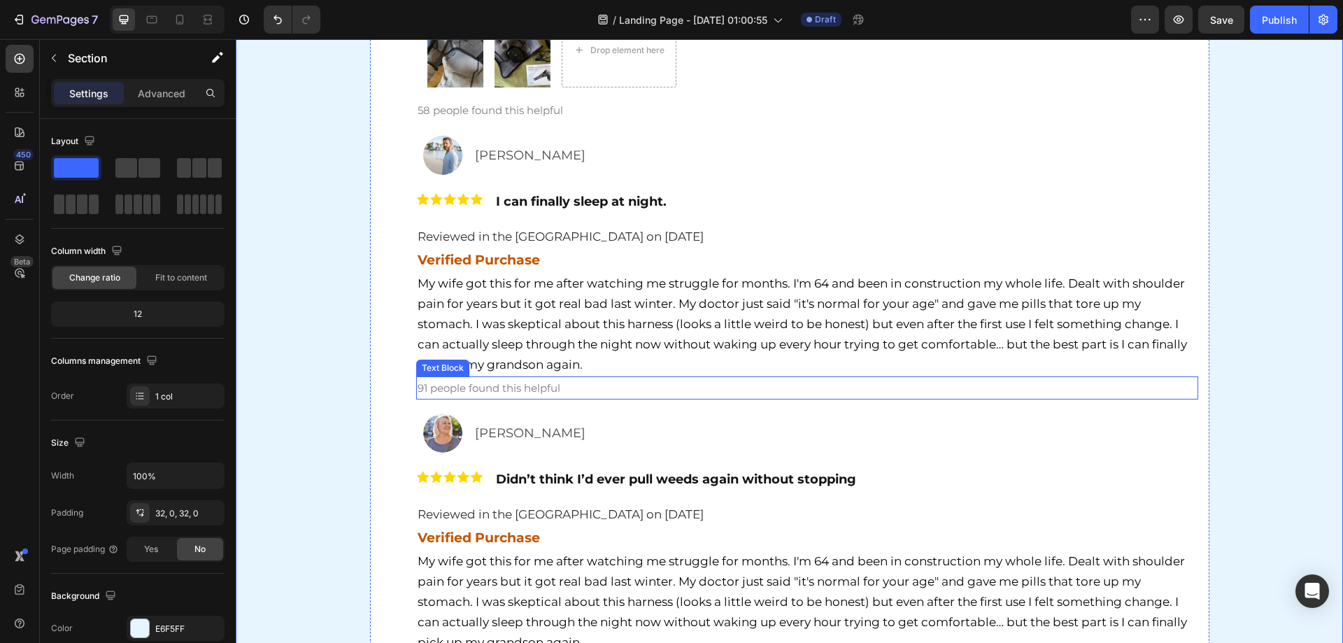
click at [536, 392] on span "91 people found this helpful" at bounding box center [488, 387] width 143 height 13
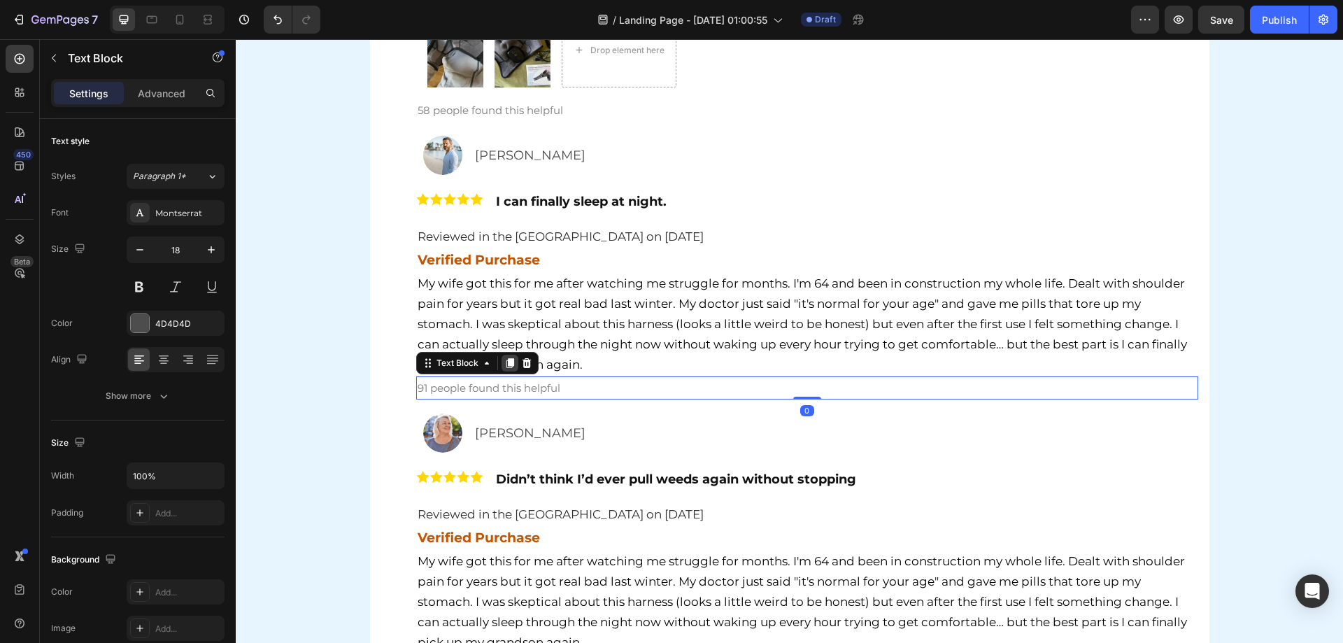
click at [506, 366] on icon at bounding box center [510, 363] width 8 height 10
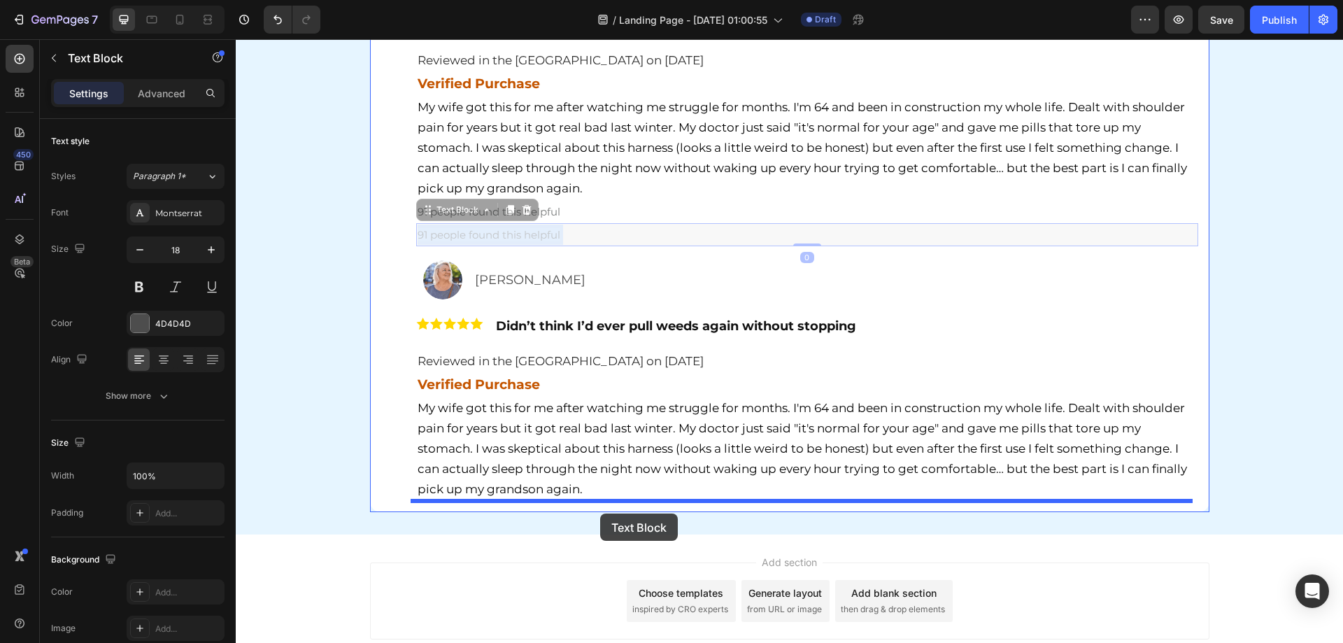
scroll to position [5941, 0]
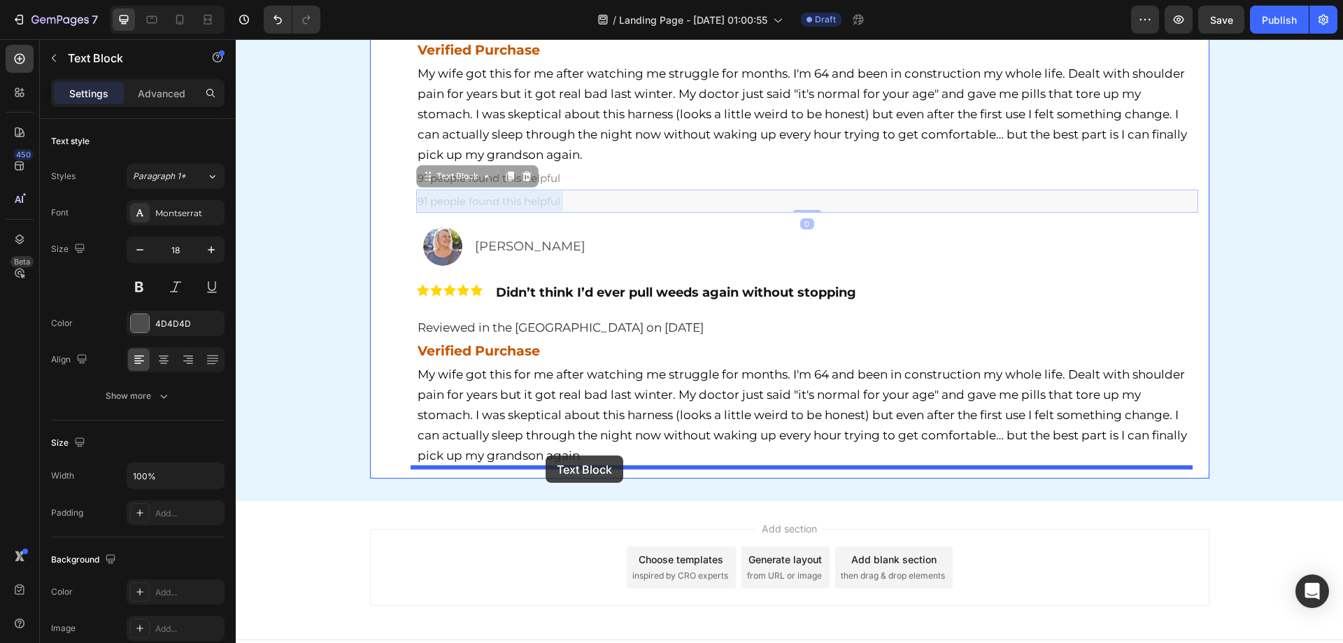
drag, startPoint x: 552, startPoint y: 408, endPoint x: 545, endPoint y: 455, distance: 47.4
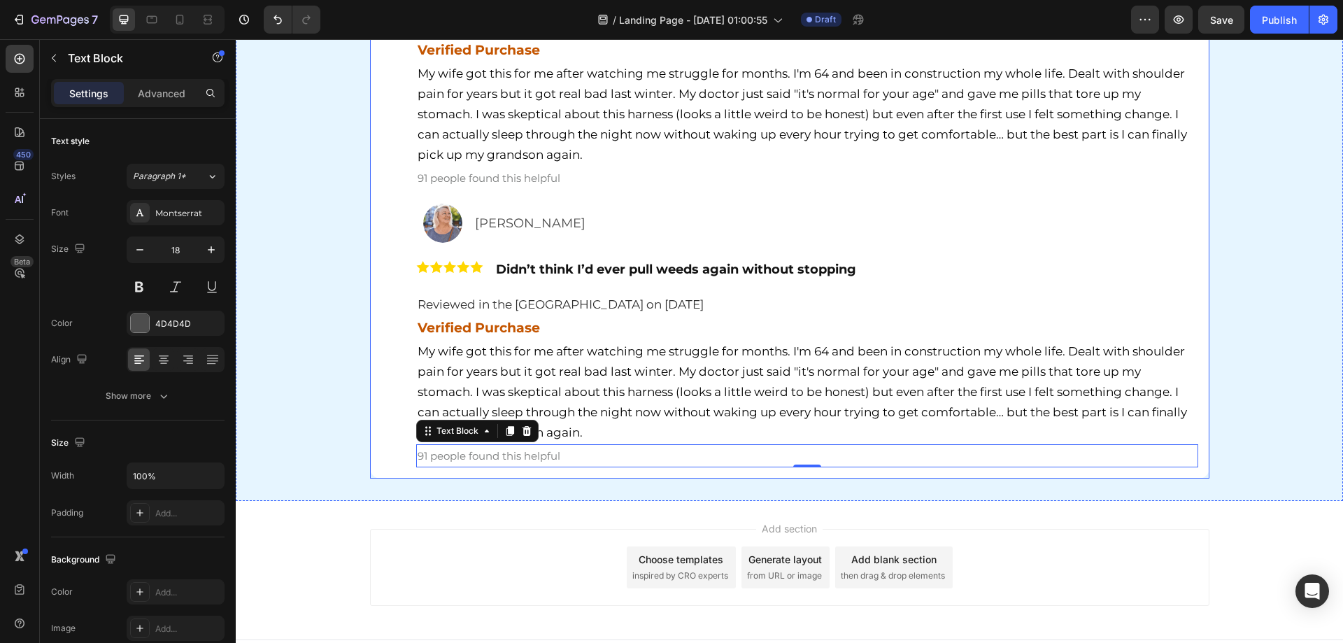
click at [387, 404] on div "Image Patricia Landry Text Block Row Image 7 years of shoulder pain ended today…" at bounding box center [789, 19] width 817 height 896
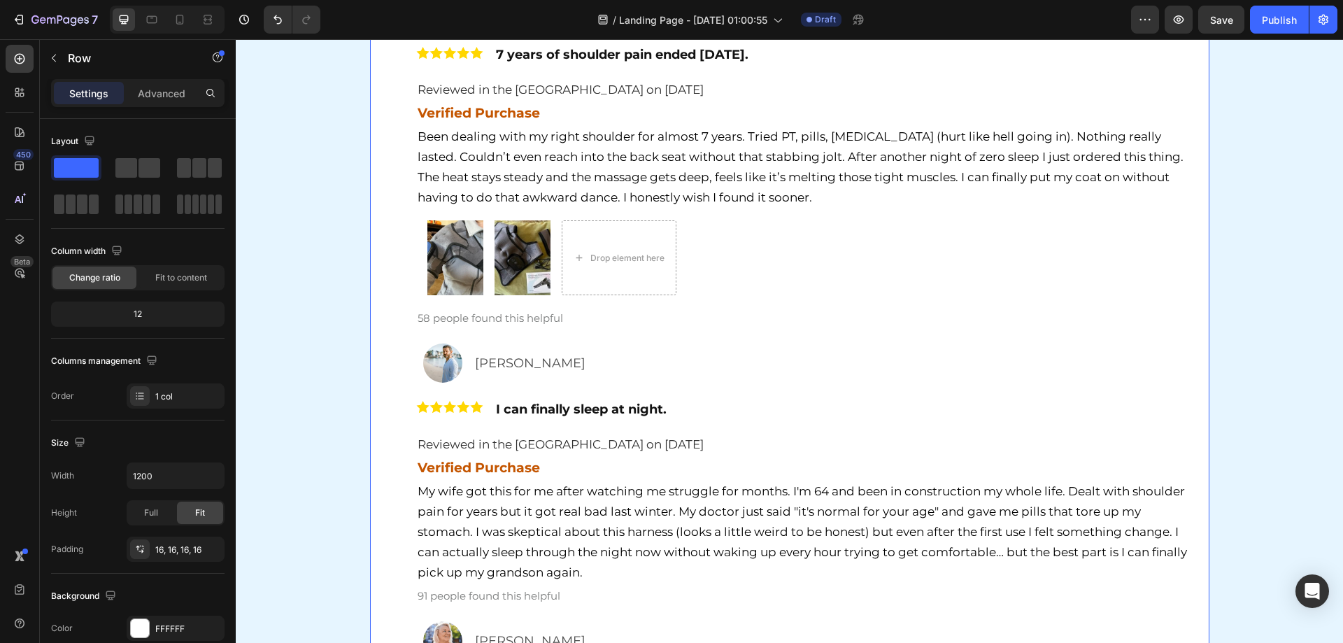
scroll to position [5522, 0]
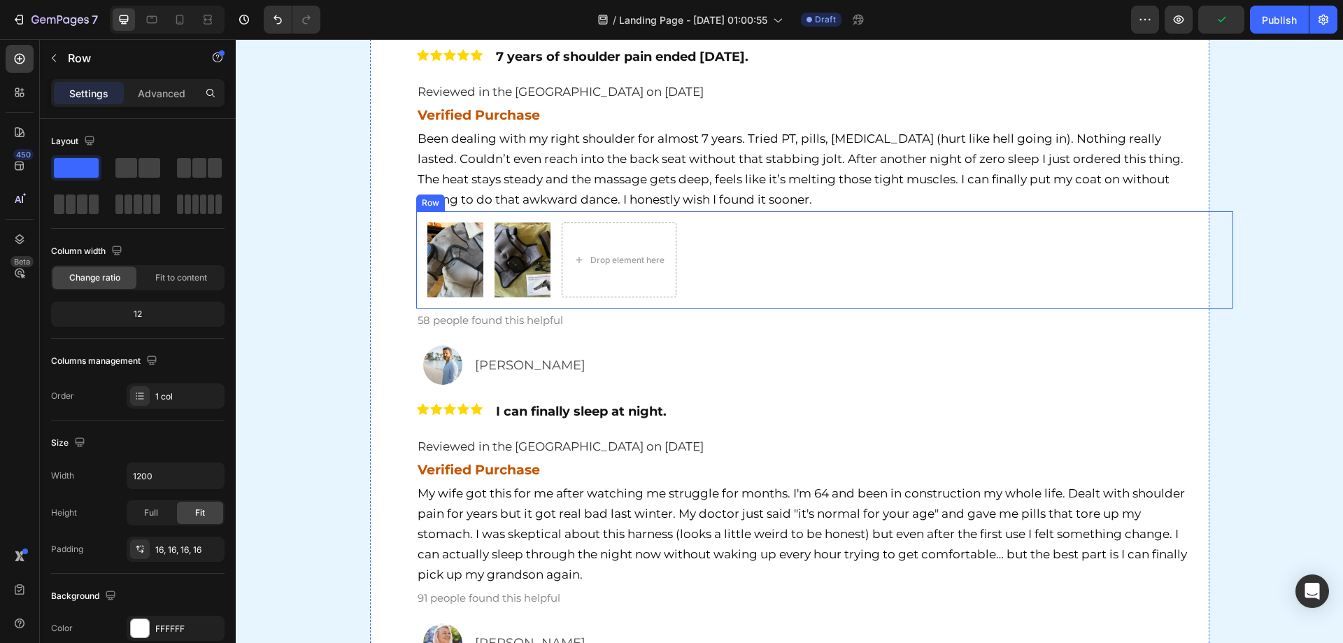
click at [764, 298] on div "Image Image Drop element here Row" at bounding box center [824, 259] width 817 height 97
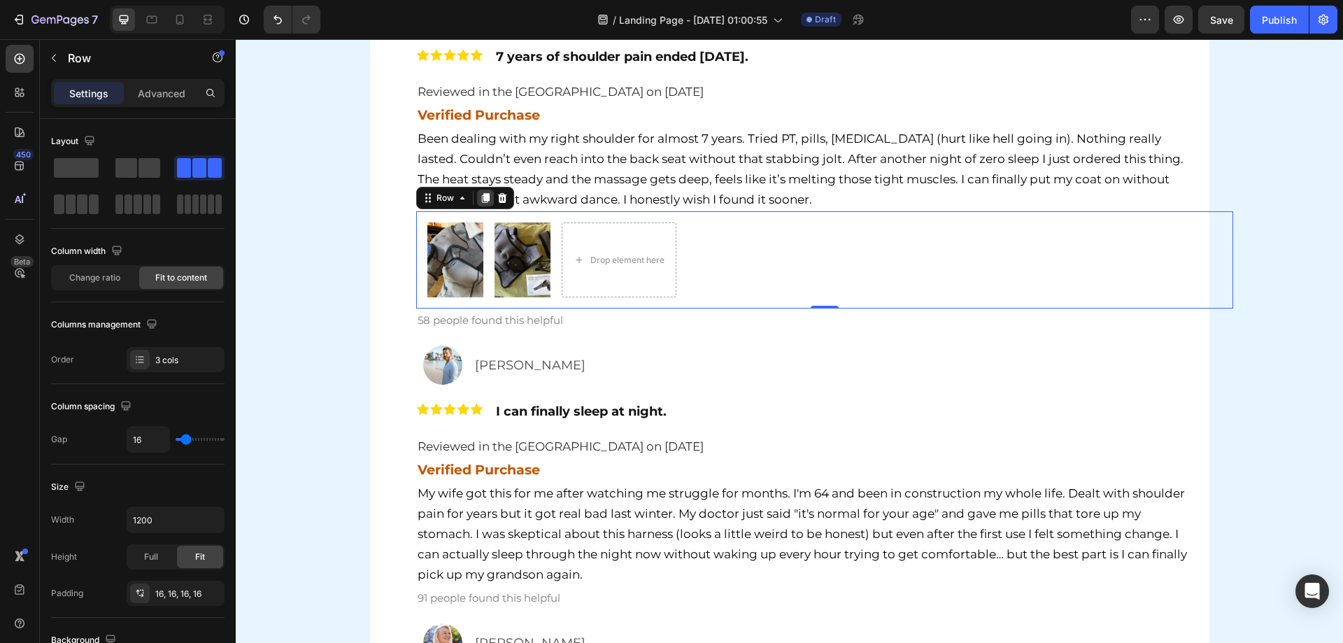
click at [477, 191] on div at bounding box center [485, 198] width 17 height 17
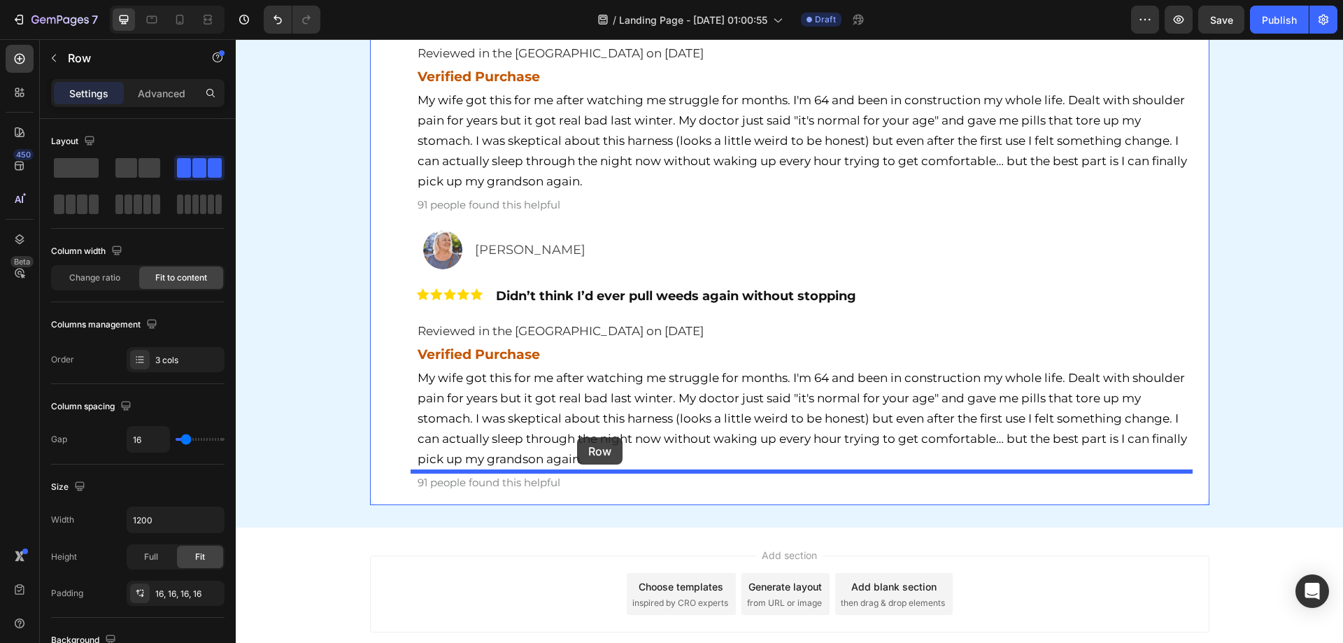
drag, startPoint x: 797, startPoint y: 371, endPoint x: 577, endPoint y: 437, distance: 229.4
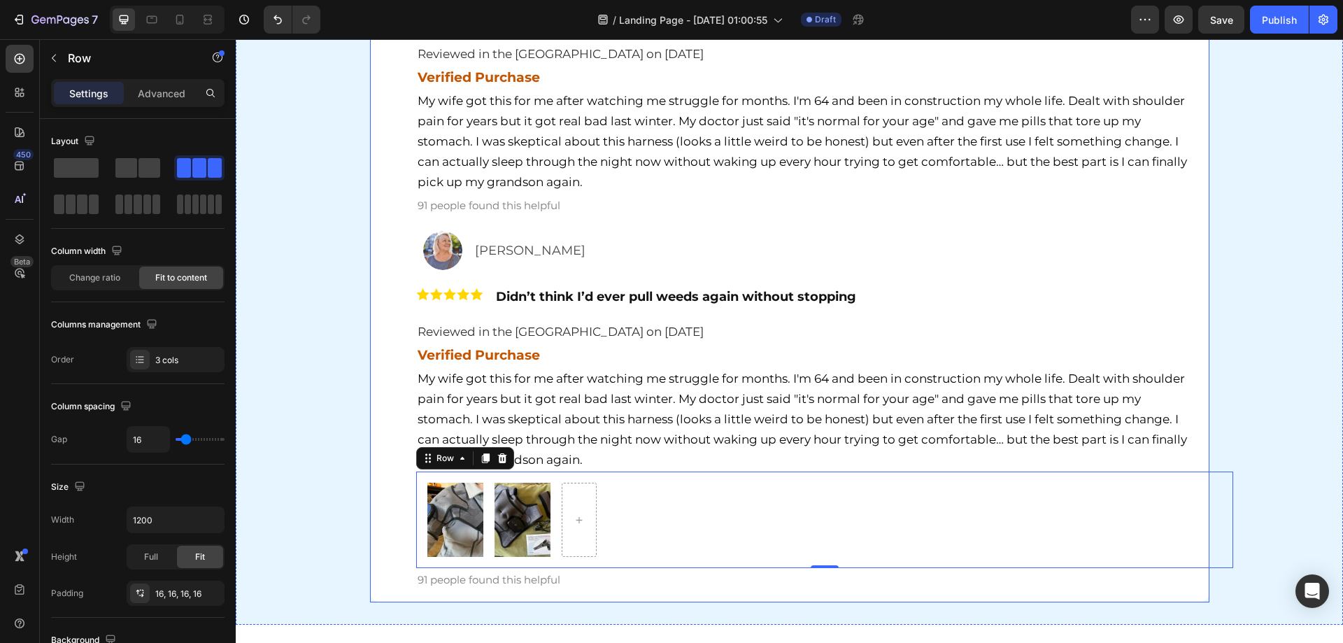
click at [333, 446] on div "Hear It From Our Customers Heading Row Image [PERSON_NAME] Text Block Row Image…" at bounding box center [789, 67] width 1107 height 1070
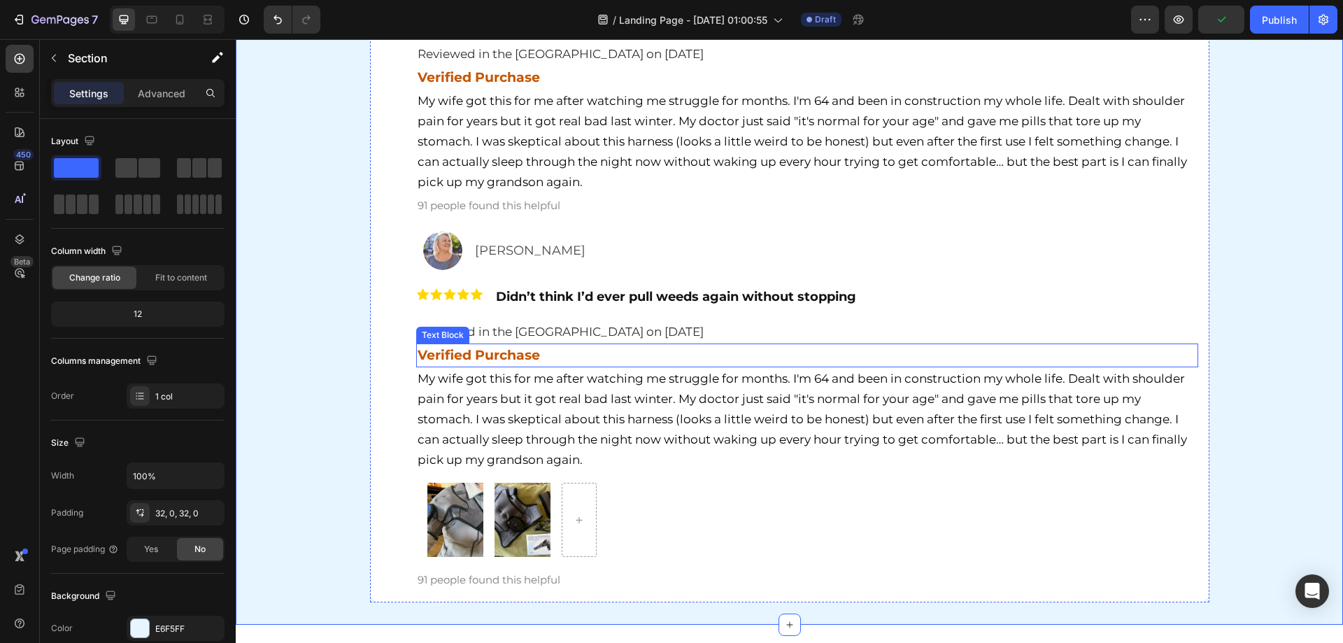
click at [556, 325] on span "Reviewed in the [GEOGRAPHIC_DATA] on [DATE]" at bounding box center [560, 331] width 286 height 14
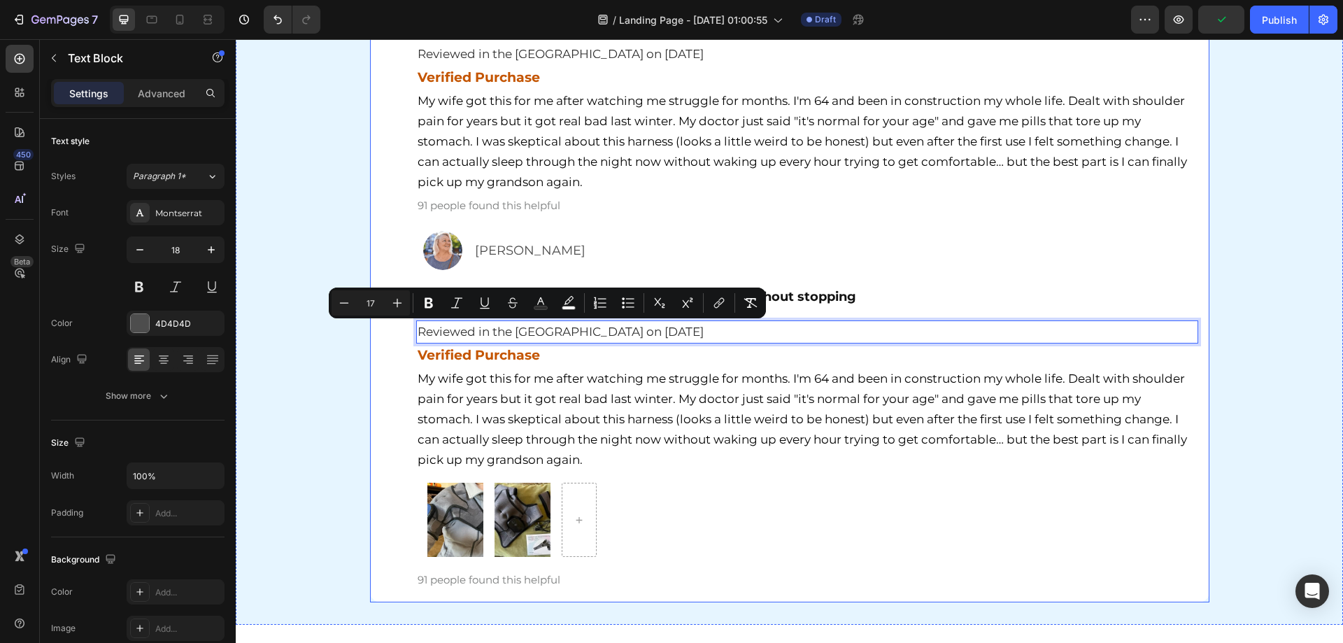
drag, startPoint x: 704, startPoint y: 333, endPoint x: 392, endPoint y: 335, distance: 311.2
click at [392, 335] on div "Image Patricia Landry Text Block Row Image 7 years of shoulder pain ended today…" at bounding box center [789, 95] width 817 height 992
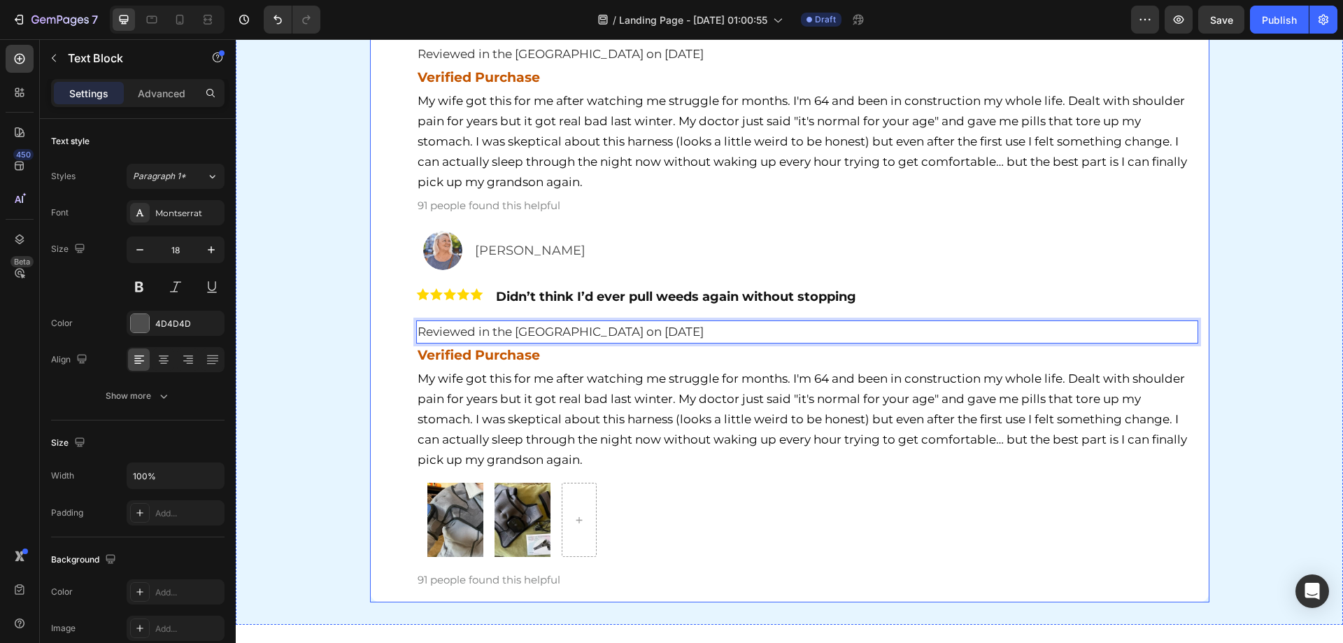
click at [319, 393] on div "Hear It From Our Customers Heading Row Image [PERSON_NAME] Text Block Row Image…" at bounding box center [789, 67] width 1107 height 1070
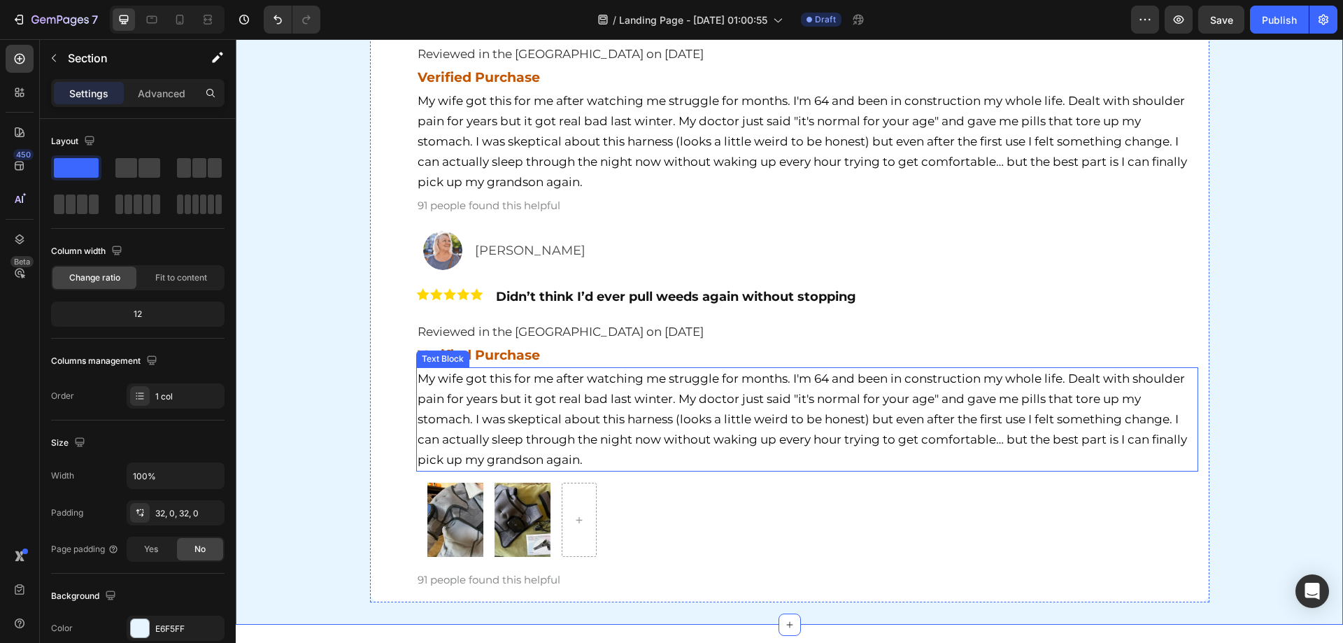
click at [545, 456] on span "My wife got this for me after watching me struggle for months. I'm 64 and been …" at bounding box center [801, 418] width 769 height 95
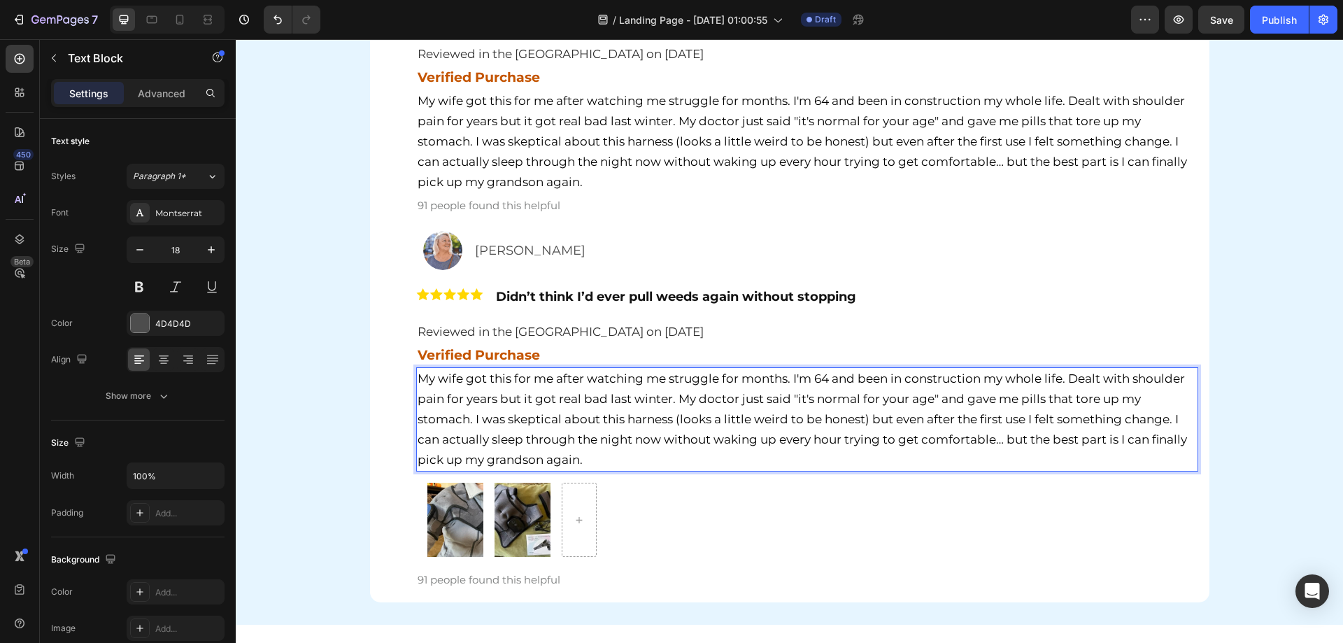
click at [506, 413] on span "My wife got this for me after watching me struggle for months. I'm 64 and been …" at bounding box center [801, 418] width 769 height 95
click at [495, 418] on span "My wife got this for me after watching me struggle for months. I'm 64 and been …" at bounding box center [801, 418] width 769 height 95
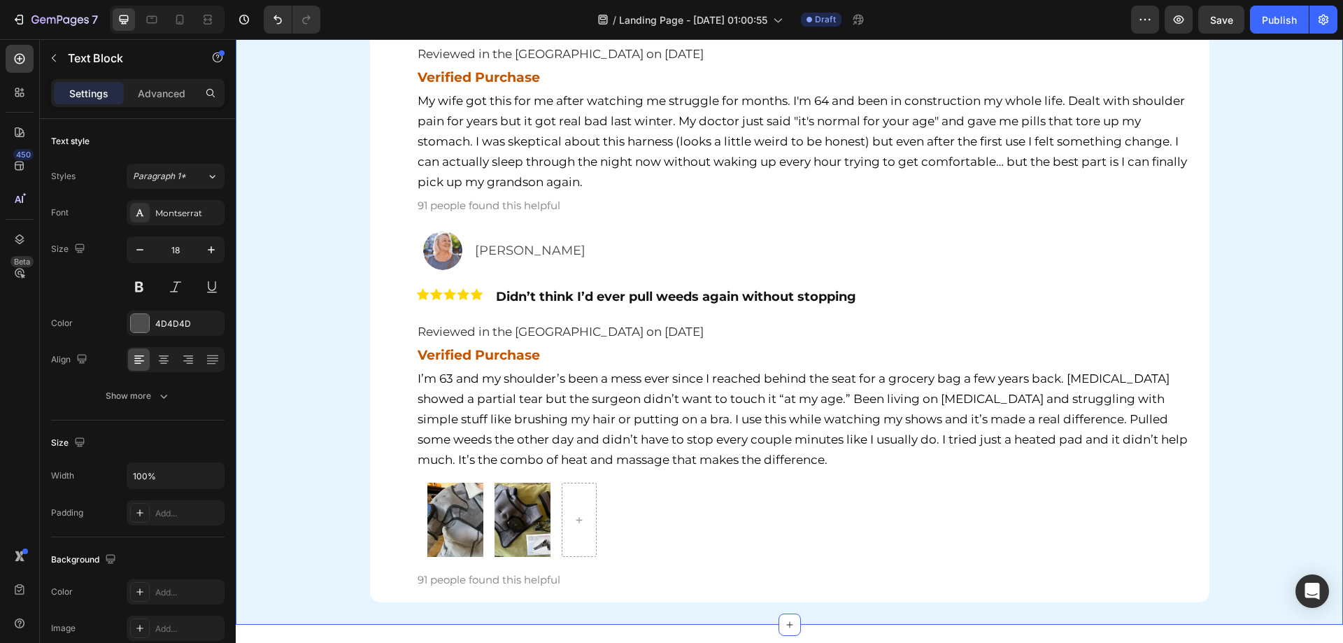
click at [357, 438] on div "Hear It From Our Customers Heading Row Image [PERSON_NAME] Text Block Row Image…" at bounding box center [789, 67] width 1107 height 1070
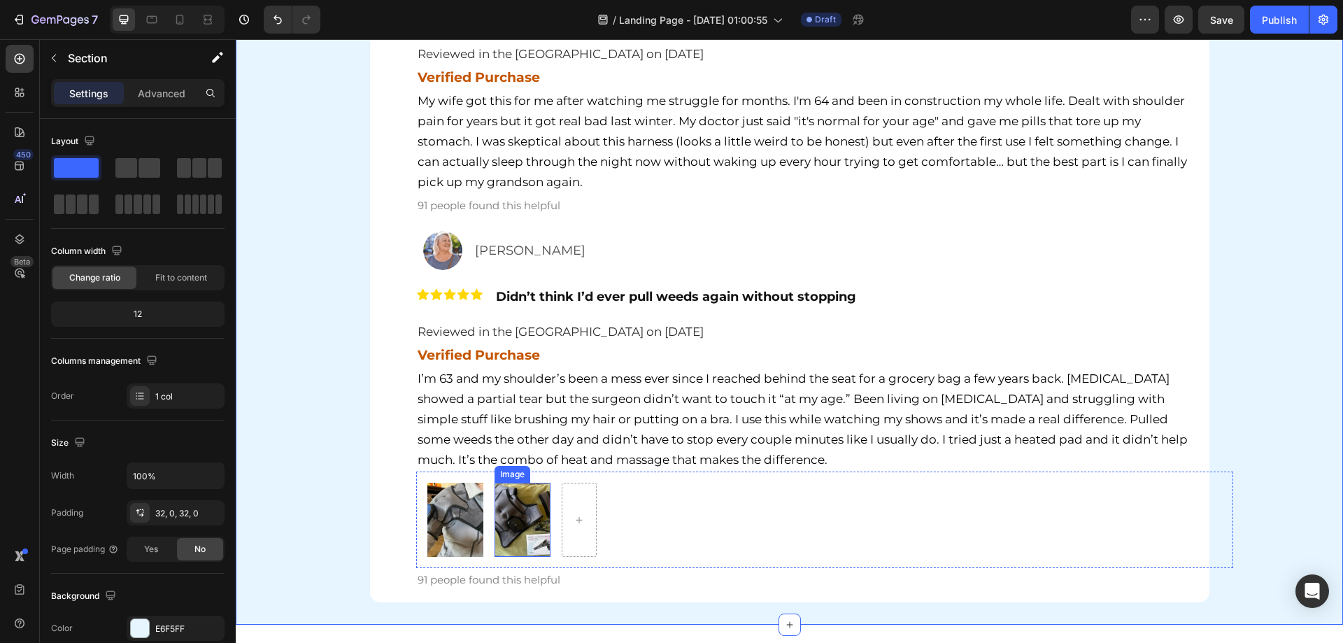
click at [478, 529] on div "Image Image Row" at bounding box center [824, 519] width 817 height 97
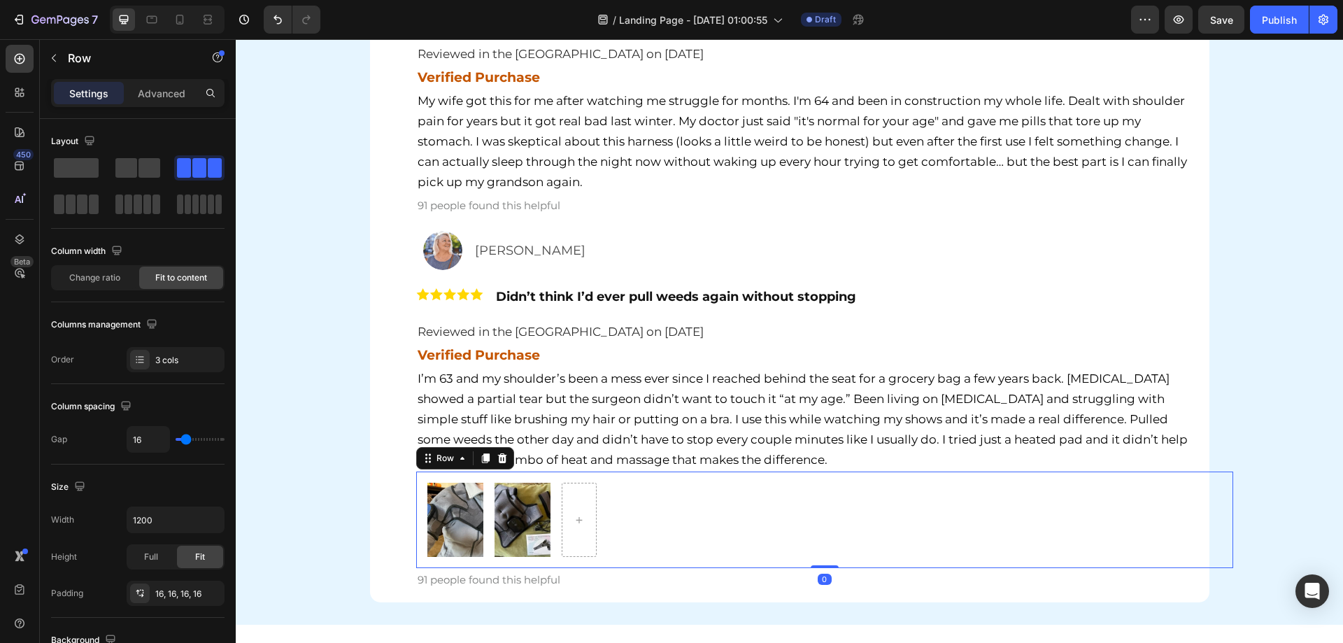
click at [466, 524] on img at bounding box center [455, 520] width 56 height 75
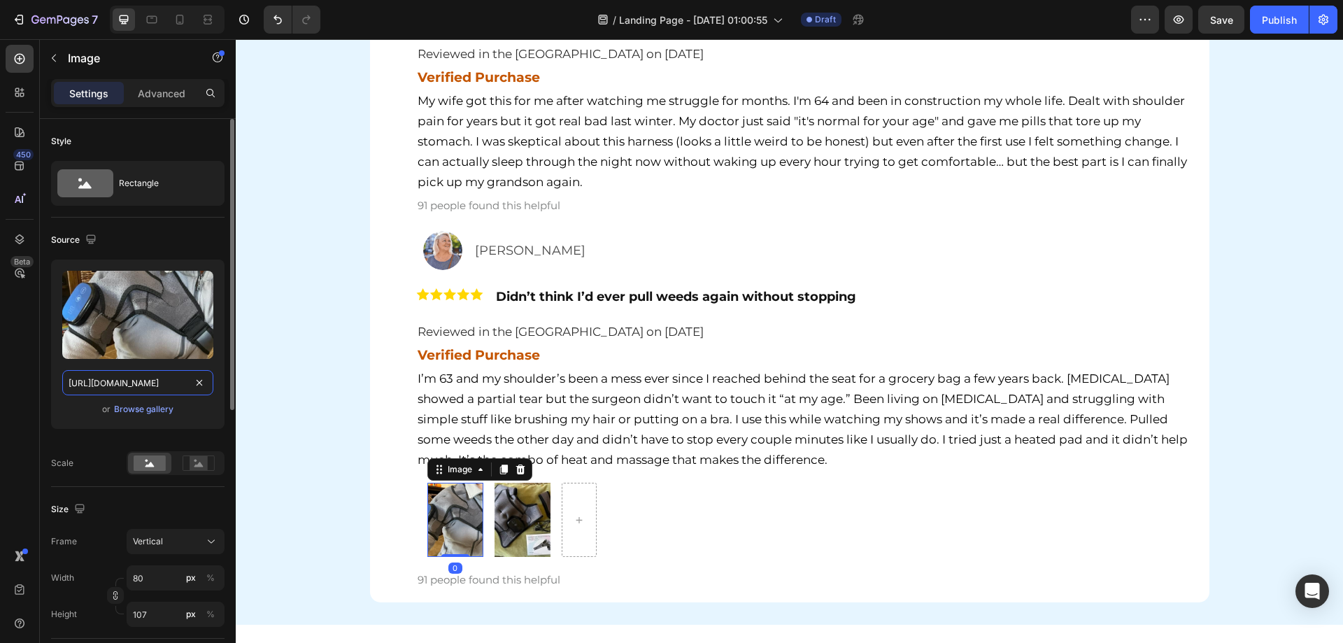
click at [114, 385] on input "https://m.media-amazon.com/images/I/51GF3vkq30L.jpg" at bounding box center [137, 382] width 151 height 25
paste input "71q9B+LJj2L._AC_UC154,154_CACC,154,154_QL85_.jpg?aicid=community-reviews"
type input "https://m.media-amazon.com/images/I/71q9B+LJj2L._AC_UC154,154_CACC,154,154_QL85…"
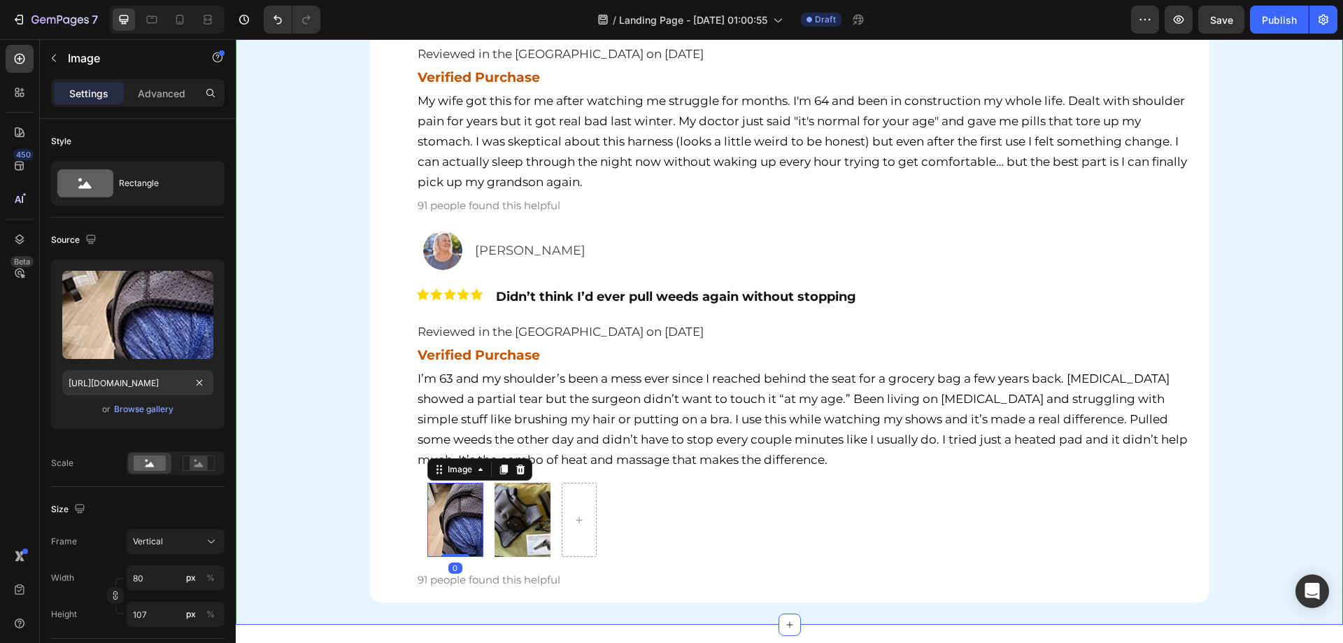
click at [315, 516] on div "Hear It From Our Customers Heading Row Image [PERSON_NAME] Text Block Row Image…" at bounding box center [789, 67] width 1107 height 1070
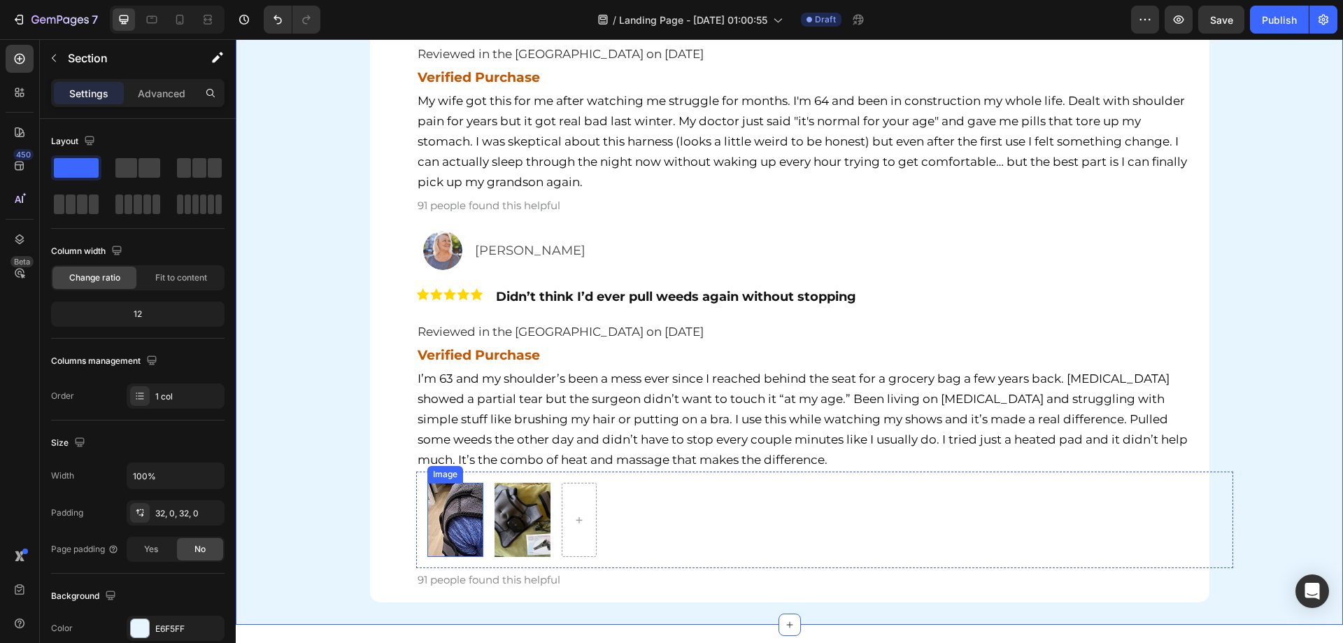
click at [500, 510] on img at bounding box center [522, 520] width 56 height 75
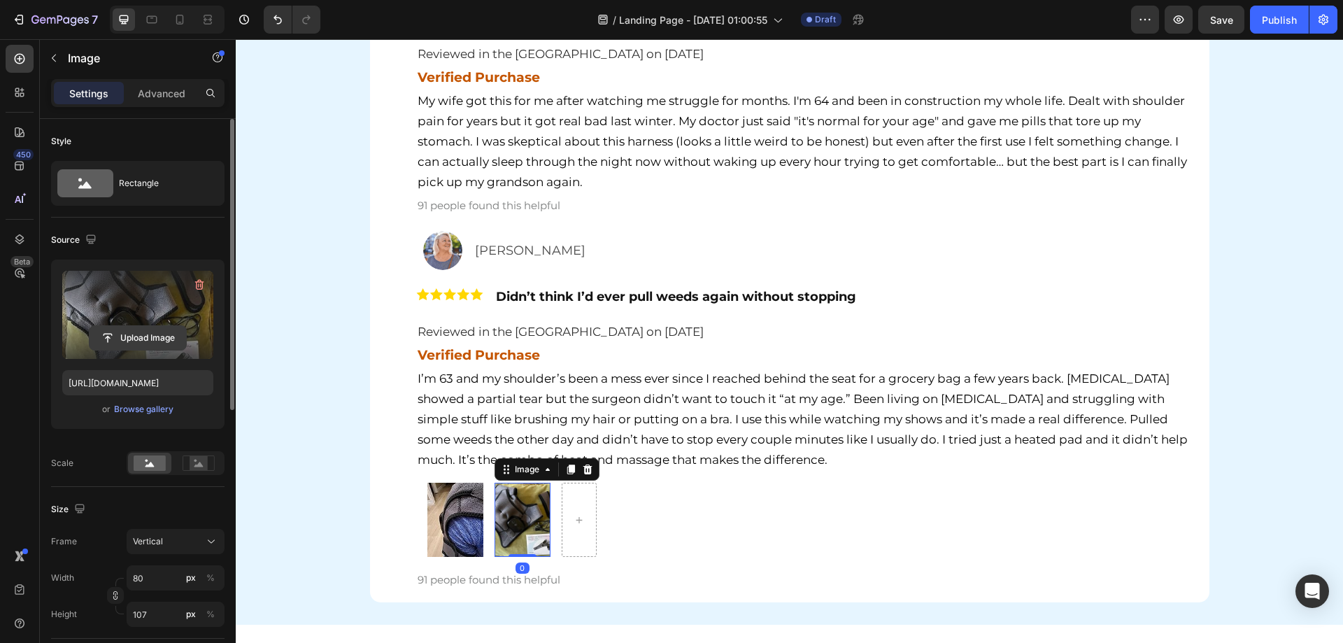
click at [127, 333] on input "file" at bounding box center [138, 338] width 97 height 24
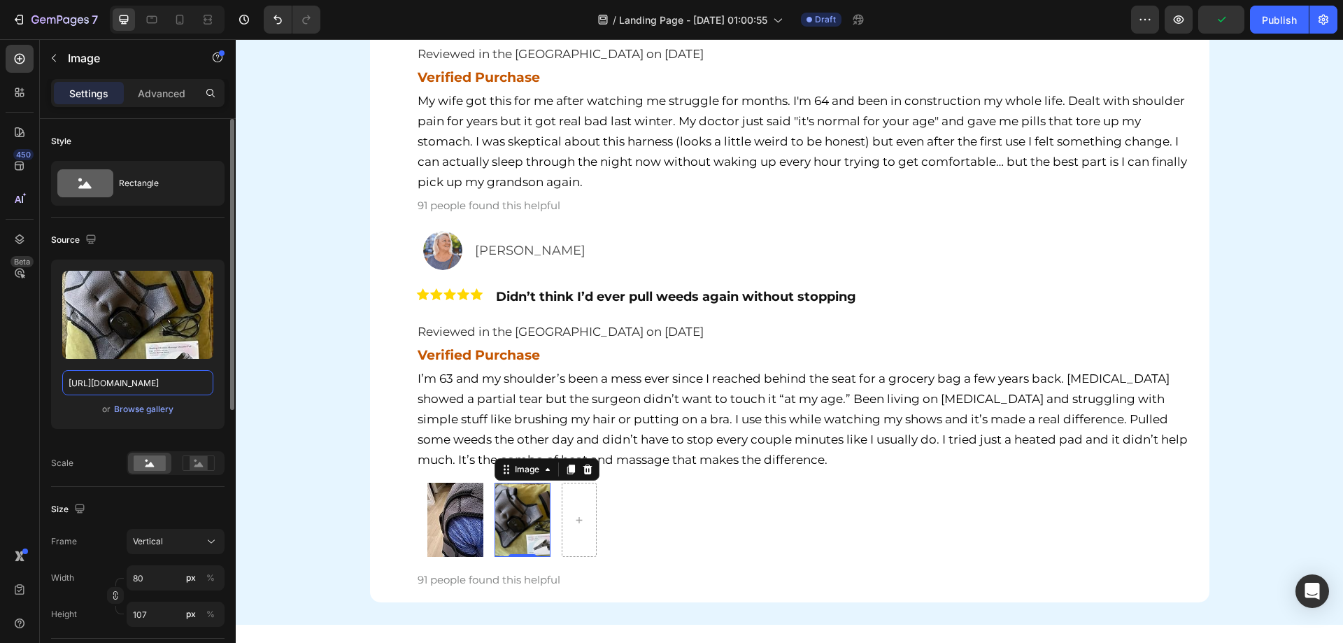
click at [121, 391] on input "https://m.media-amazon.com/images/I/613hN8ZIzGL._SY250_.jpg" at bounding box center [137, 382] width 151 height 25
paste input "71-WpE8GMWL"
type input "https://m.media-amazon.com/images/I/71-WpE8GMWL.jpg"
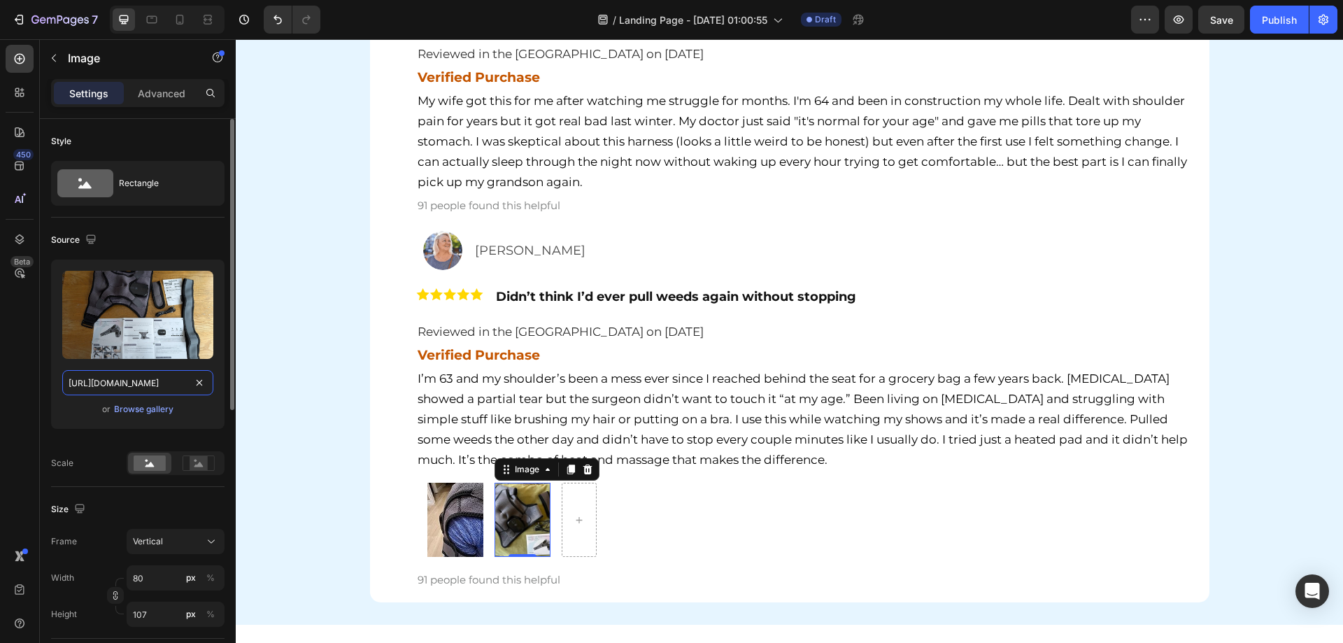
scroll to position [0, 117]
click at [325, 477] on div "Hear It From Our Customers Heading Row Image [PERSON_NAME] Text Block Row Image…" at bounding box center [789, 67] width 1107 height 1070
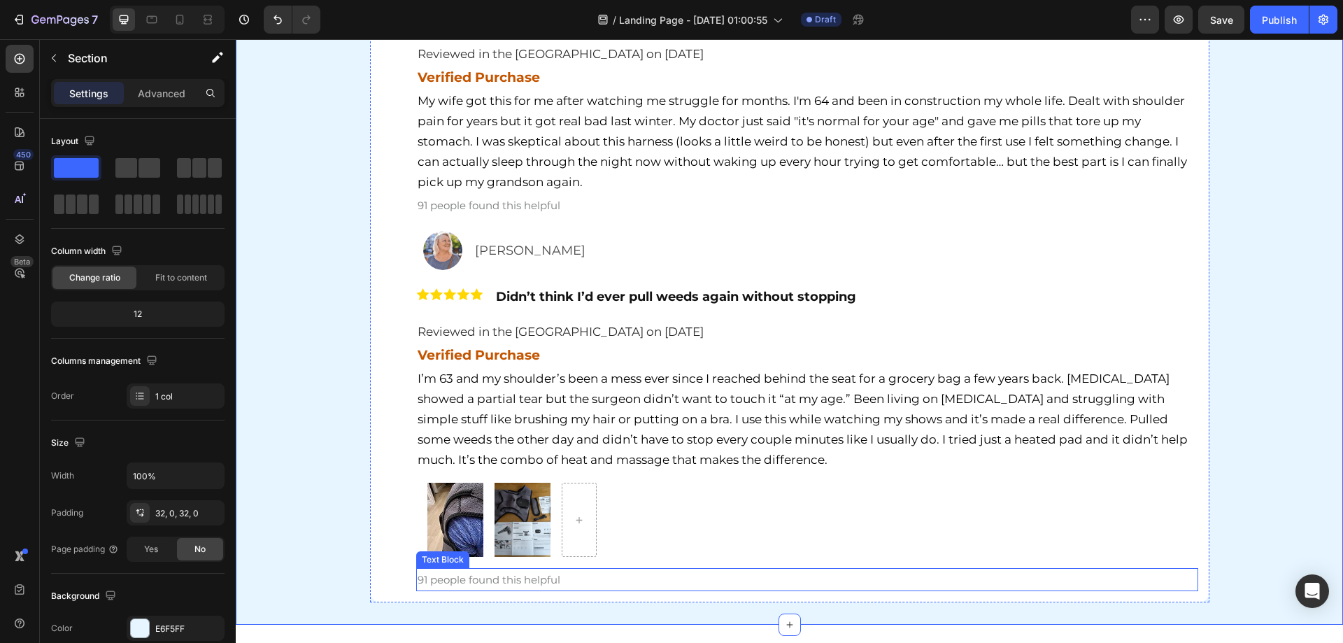
click at [470, 583] on span "91 people found this helpful" at bounding box center [488, 579] width 143 height 13
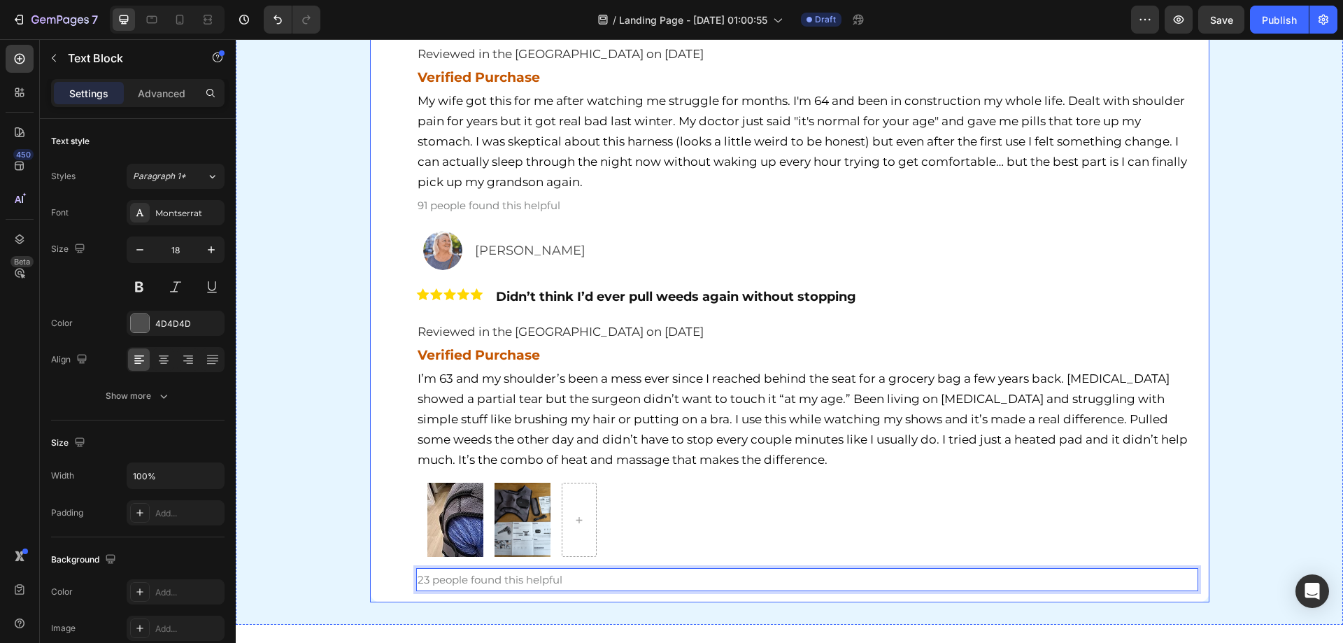
click at [360, 540] on div "Hear It From Our Customers Heading Row Image [PERSON_NAME] Text Block Row Image…" at bounding box center [789, 67] width 1107 height 1070
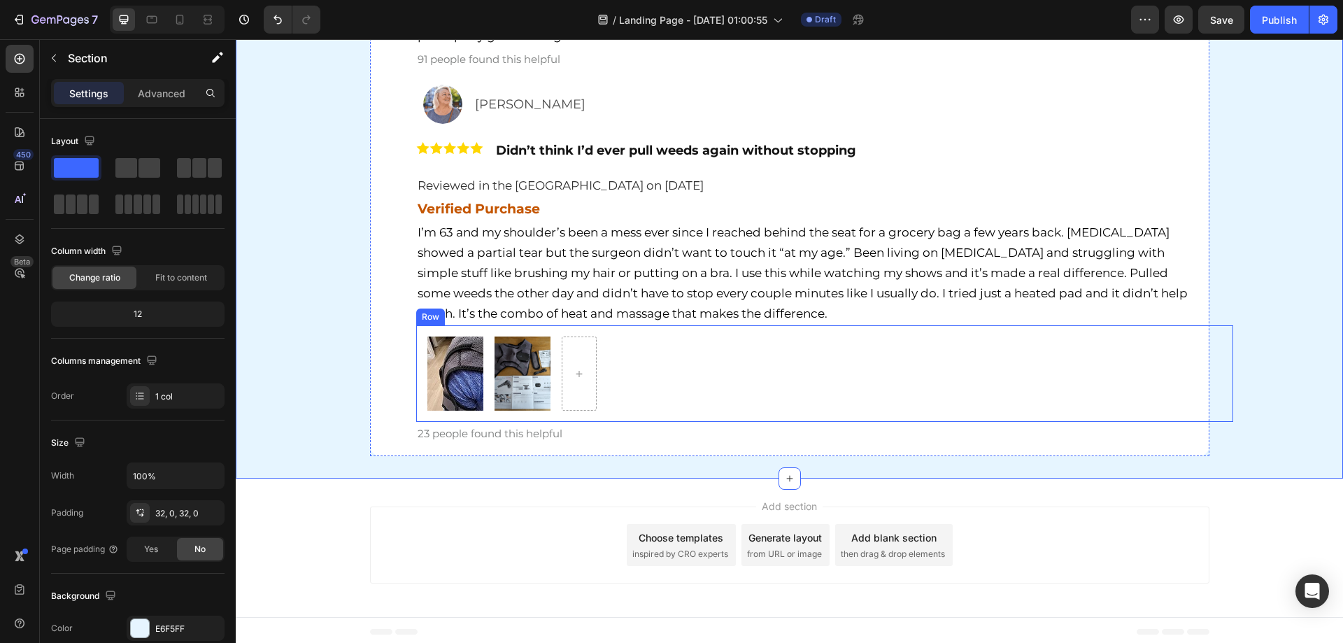
scroll to position [6064, 0]
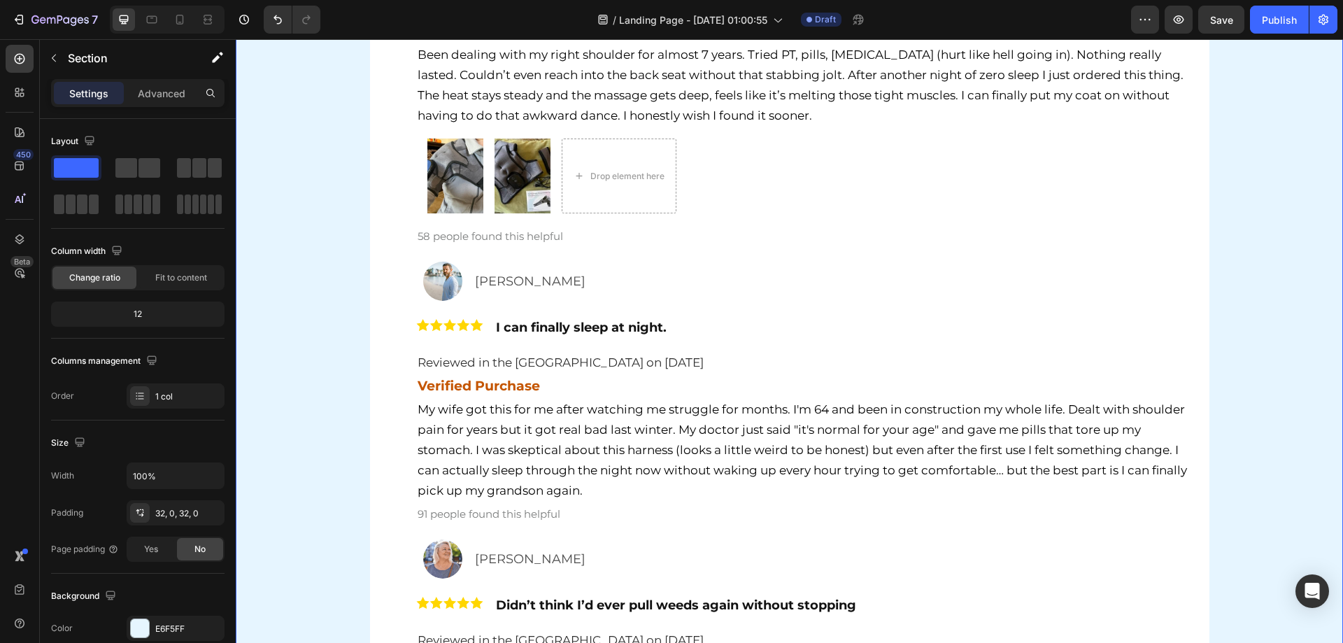
scroll to position [5715, 0]
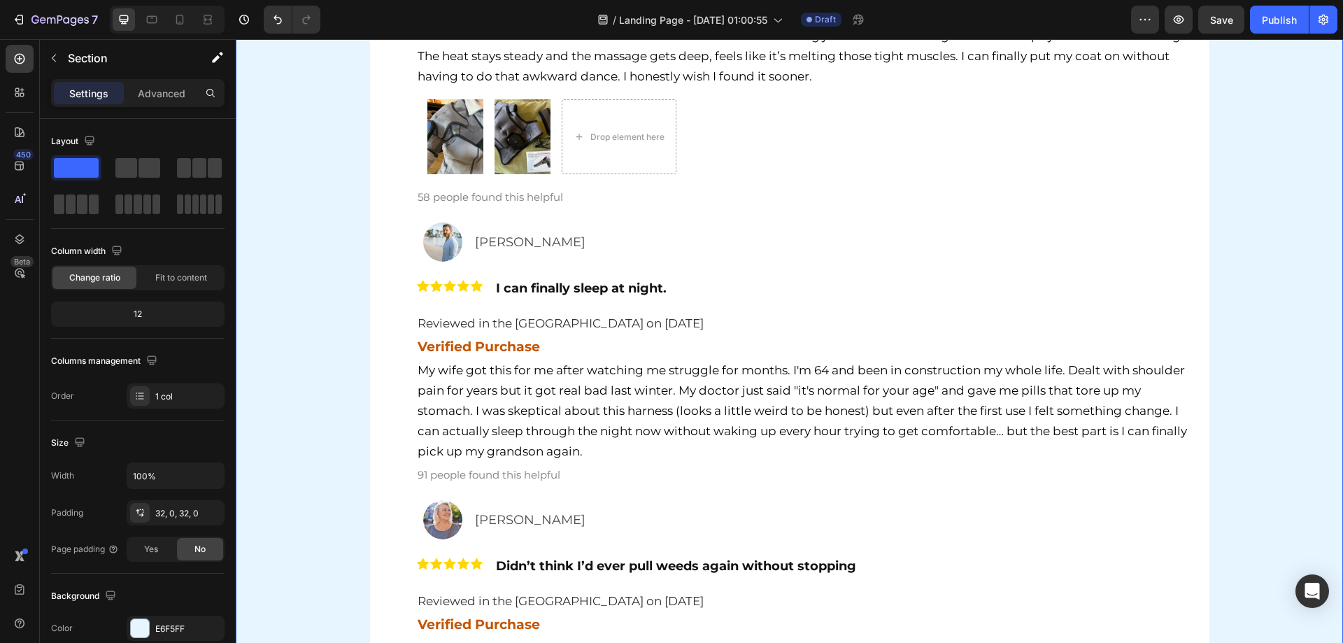
click at [316, 351] on div "Hear It From Our Customers Heading Row Image [PERSON_NAME] Text Block Row Image…" at bounding box center [789, 336] width 1107 height 1070
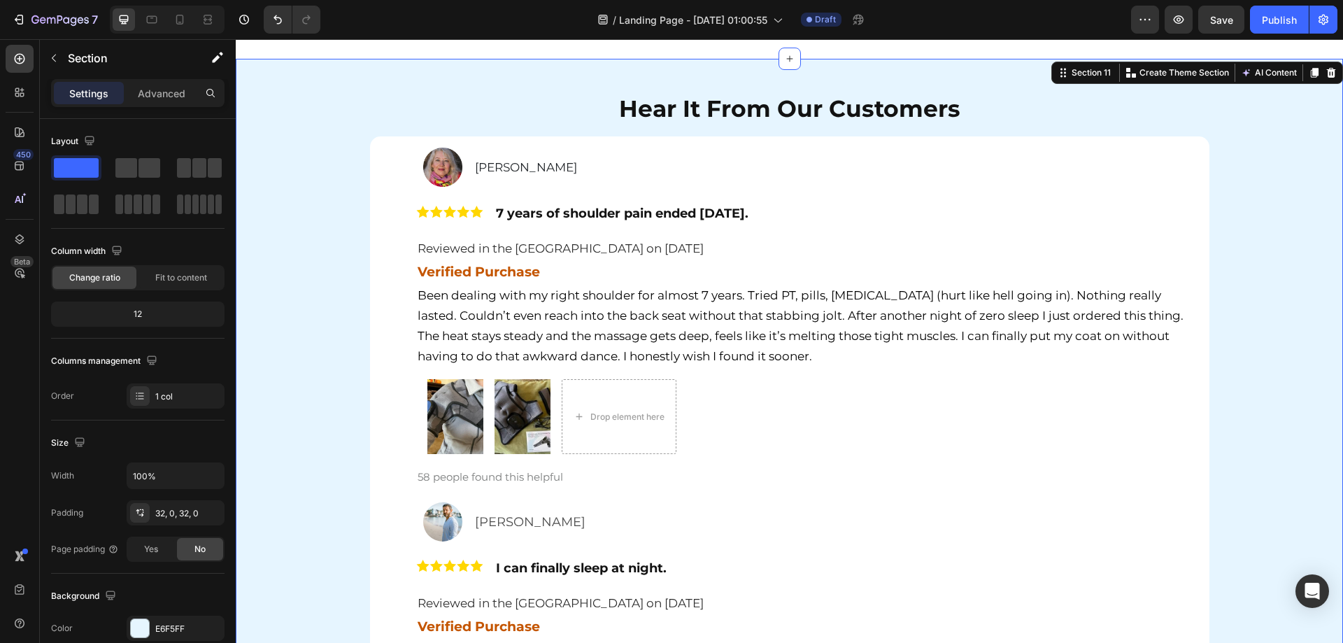
click at [330, 409] on div "Hear It From Our Customers Heading Row Image [PERSON_NAME] Text Block Row Image…" at bounding box center [789, 616] width 1107 height 1070
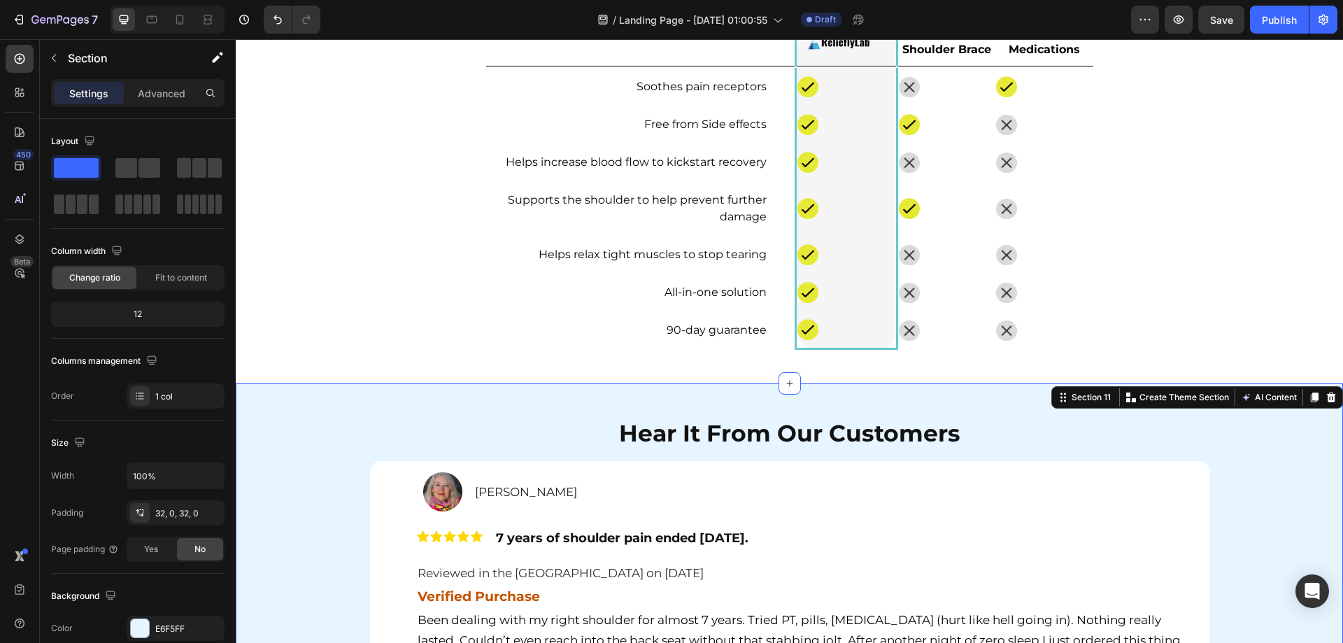
scroll to position [5015, 0]
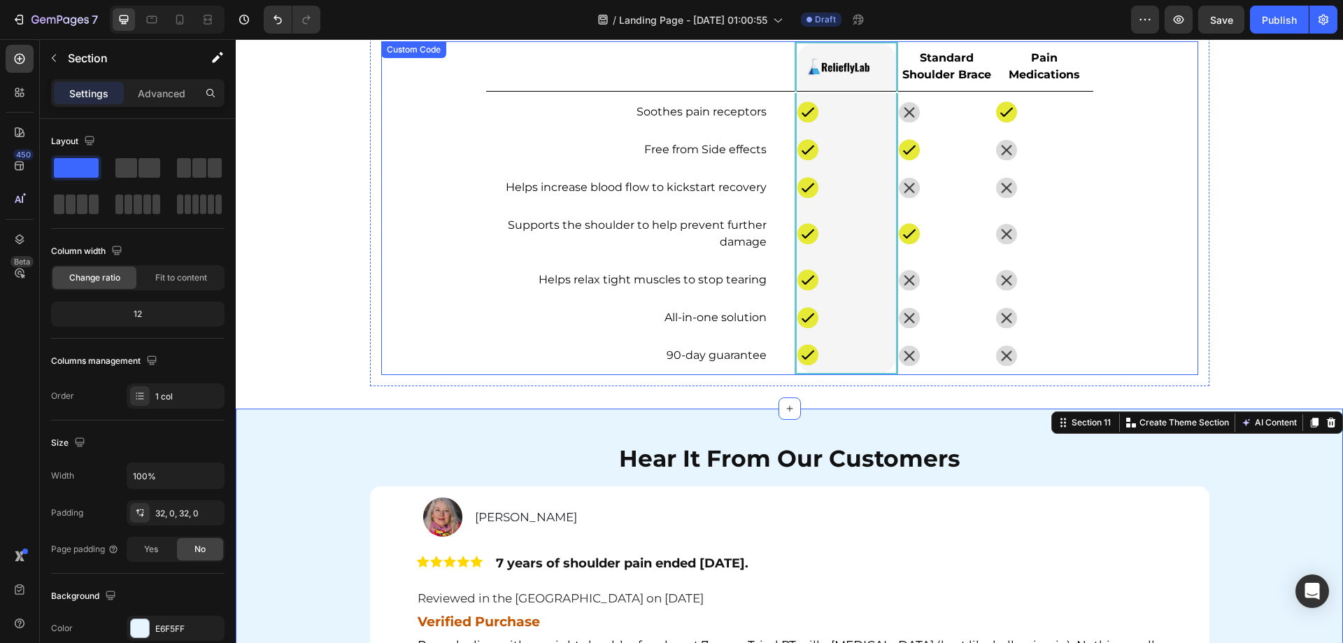
click at [676, 124] on td "Soothes pain receptors" at bounding box center [641, 112] width 310 height 38
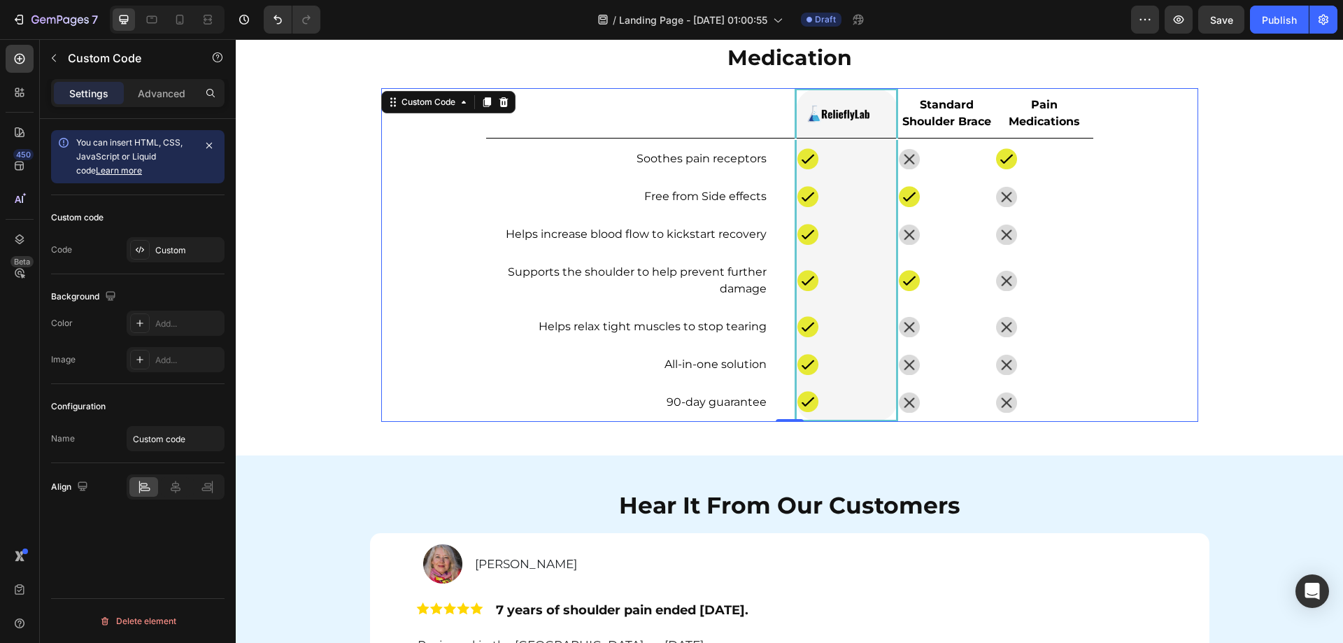
scroll to position [4876, 0]
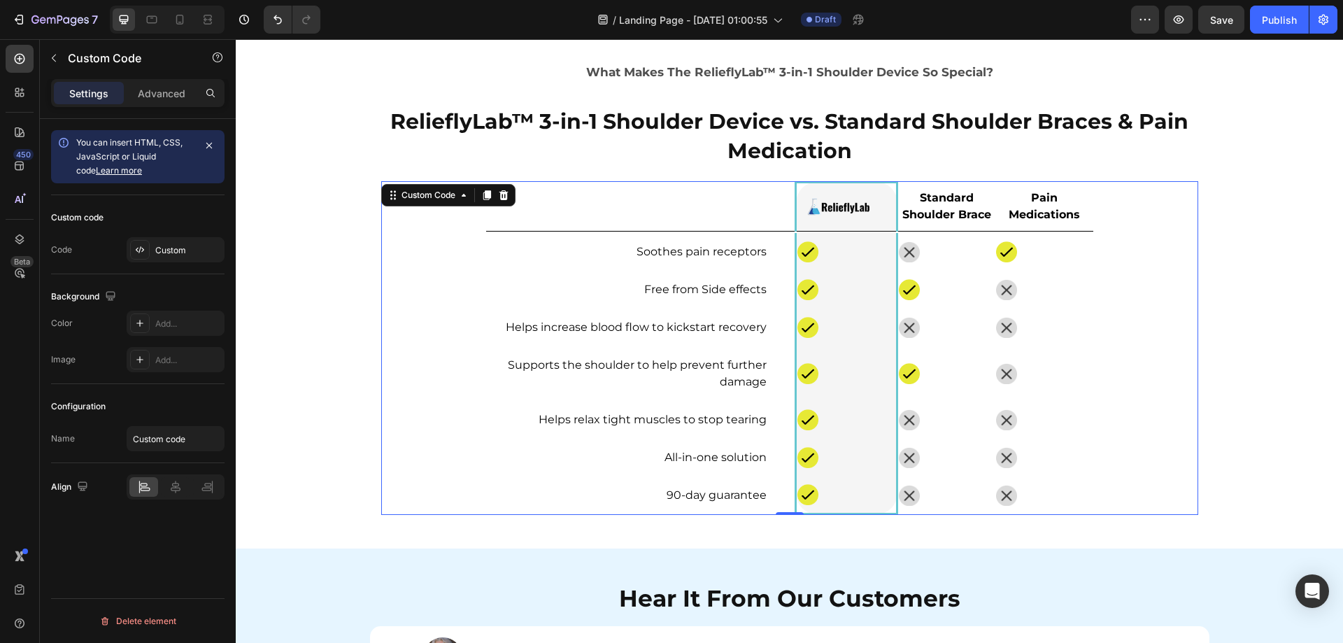
click at [507, 294] on td "Free from Side effects" at bounding box center [641, 290] width 310 height 38
click at [347, 280] on div "What Makes The RelieflyLab™ 3-in-1 Shoulder Device So Special? Text Block Relie…" at bounding box center [789, 287] width 1107 height 477
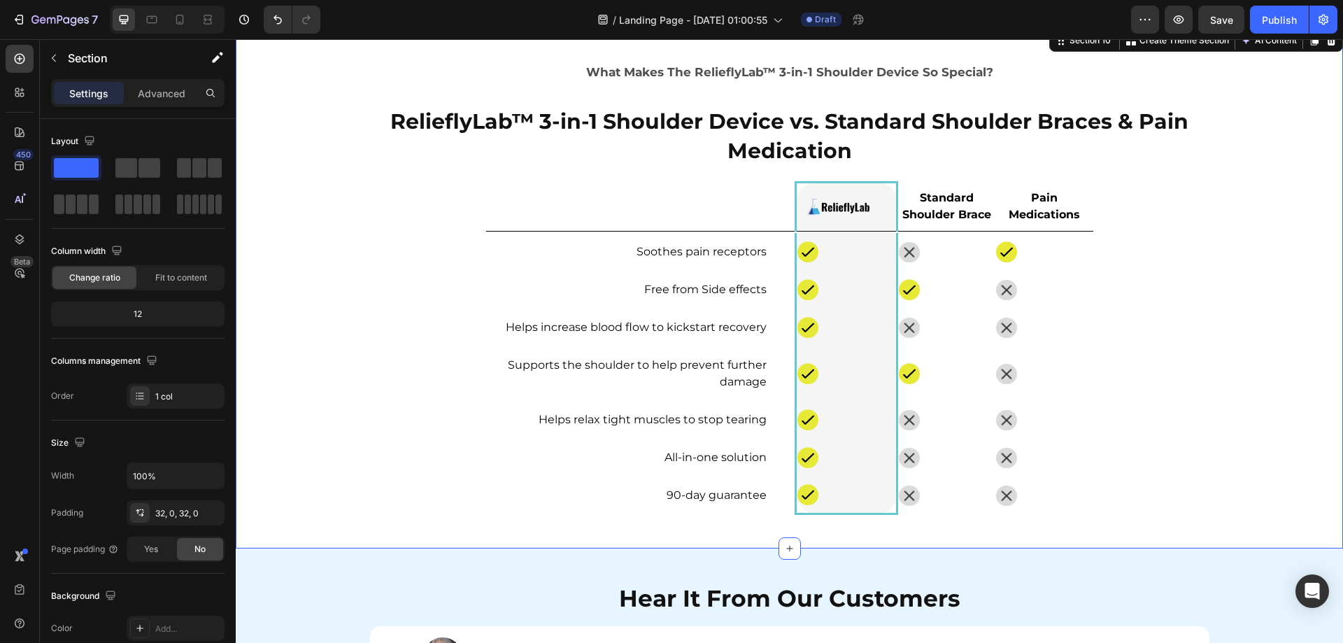
click at [1249, 236] on div "What Makes The RelieflyLab™ 3-in-1 Shoulder Device So Special? Text Block Relie…" at bounding box center [789, 287] width 1107 height 477
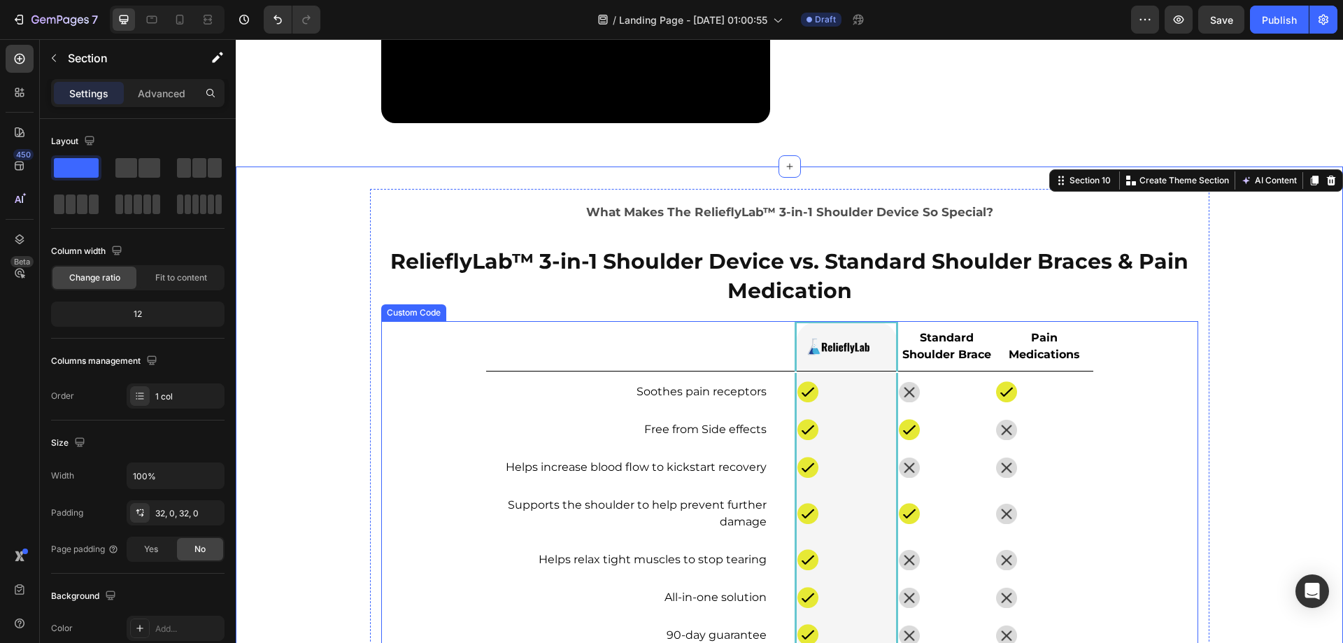
click at [1222, 320] on div "What Makes The RelieflyLab™ 3-in-1 Shoulder Device So Special? Text Block Relie…" at bounding box center [789, 427] width 1107 height 477
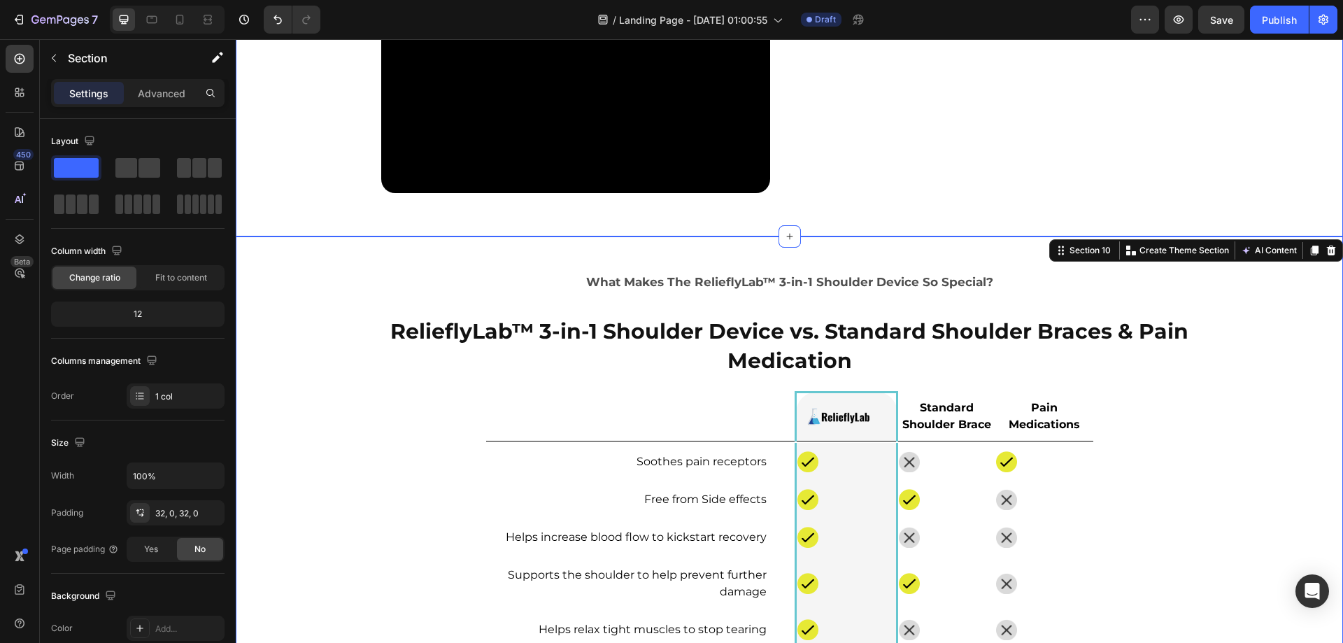
scroll to position [4456, 0]
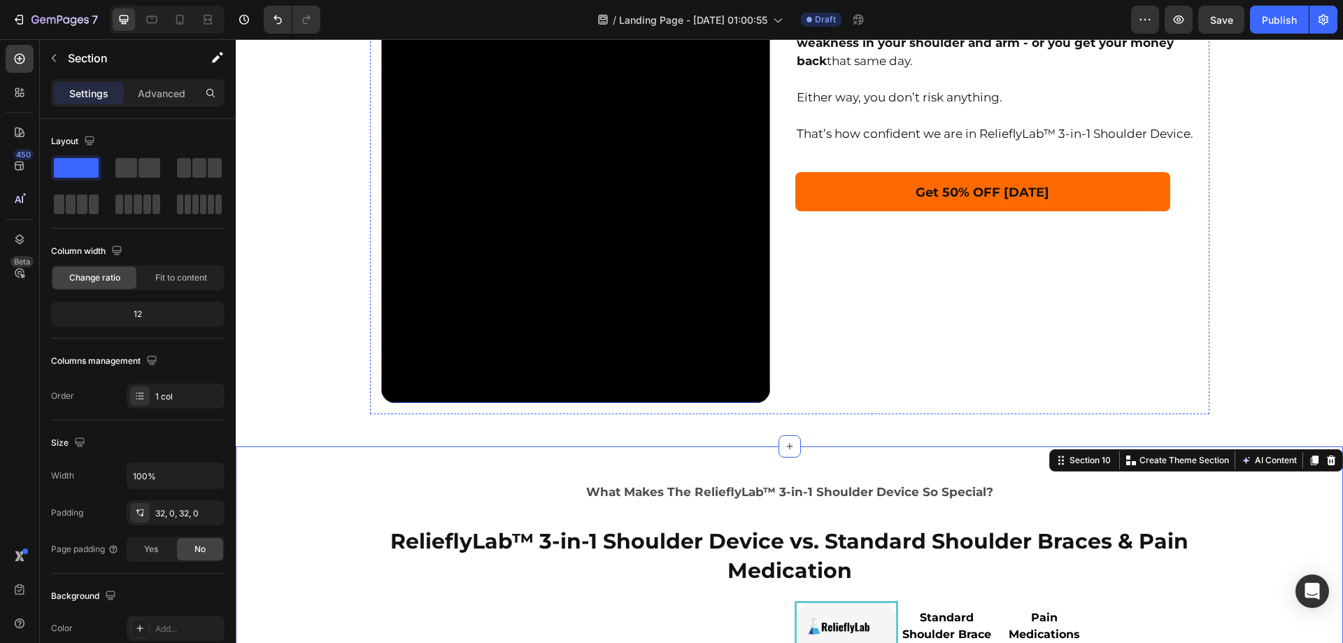
click at [655, 262] on video at bounding box center [575, 208] width 389 height 389
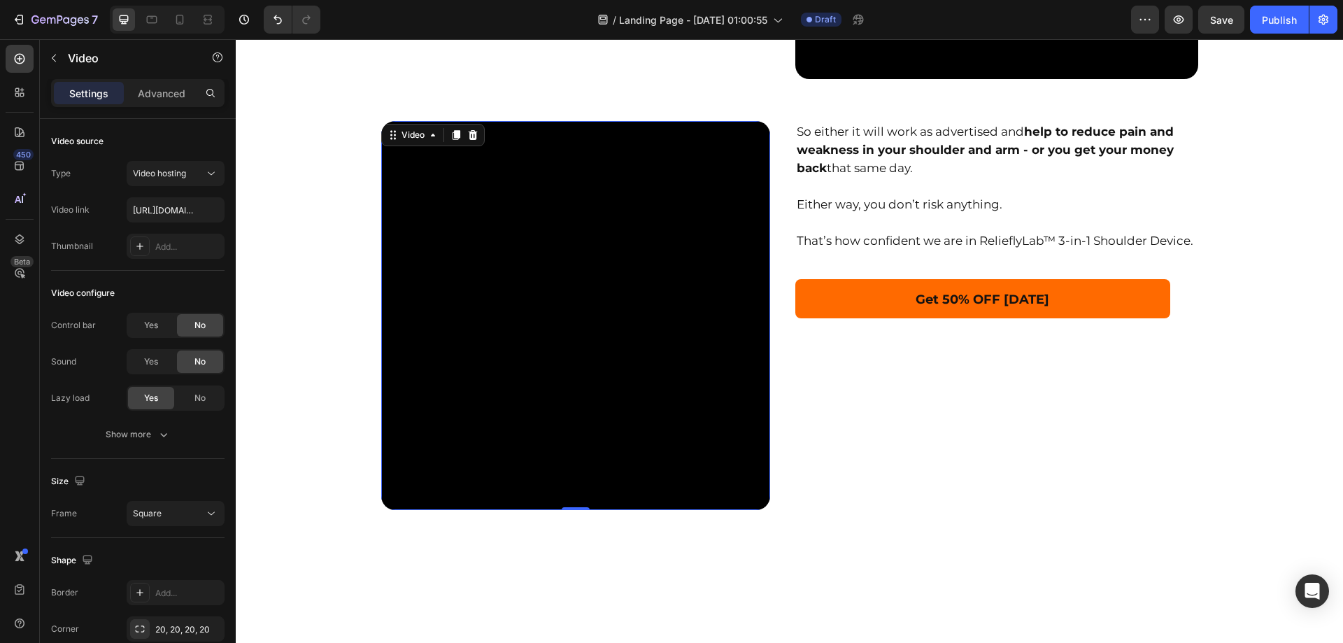
scroll to position [4246, 0]
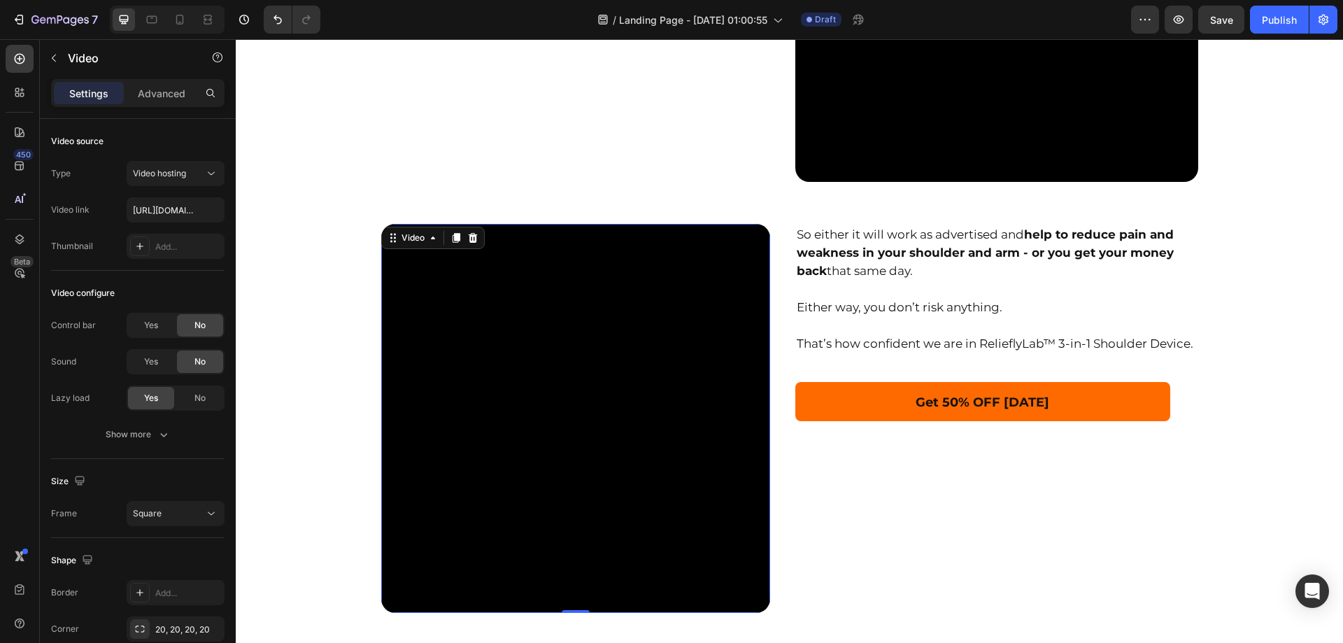
click at [483, 364] on video at bounding box center [575, 418] width 389 height 389
click at [162, 215] on input "https://videos.funnelish.com/19349/1752769487-23b64059-22dc-41b2-a18d-d1a0041d9…" at bounding box center [176, 209] width 98 height 25
paste input "45342177-07293e89-4661-486b-bdd6-23ac202ec733.mp4?token=1756223325_0x3f8c530dd2…"
type input "https://videos.funnelish.com/19349/1745342177-07293e89-4661-486b-bdd6-23ac202ec…"
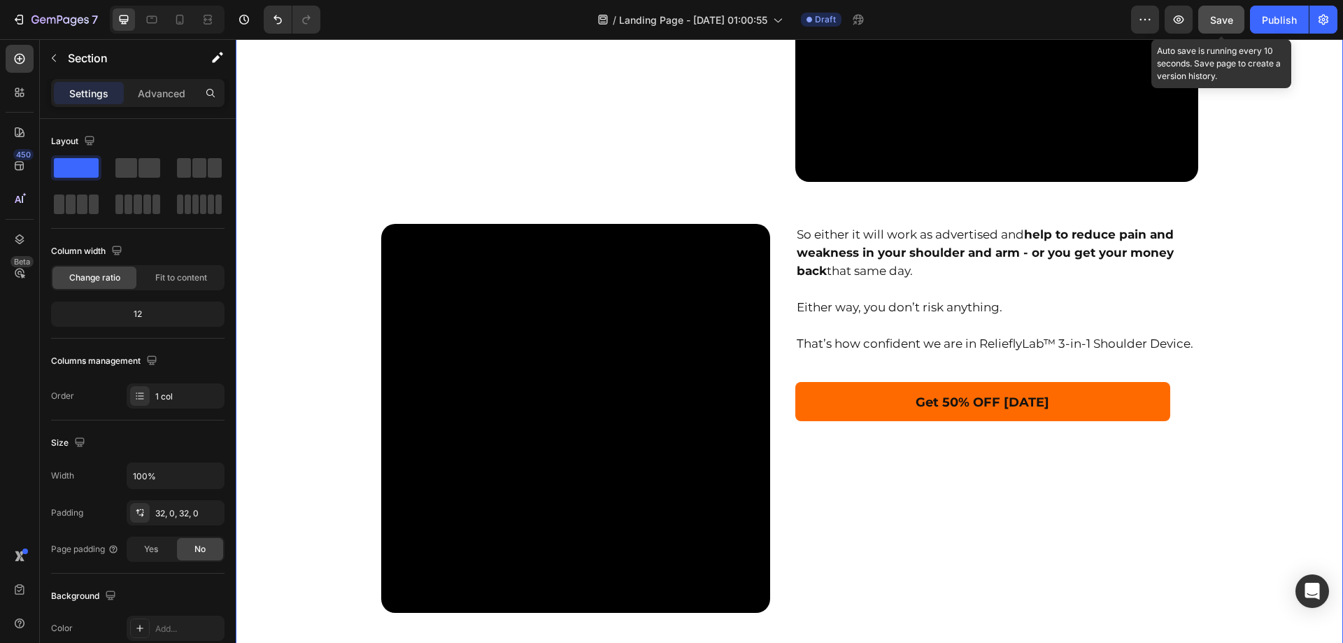
click at [1221, 14] on span "Save" at bounding box center [1221, 20] width 23 height 12
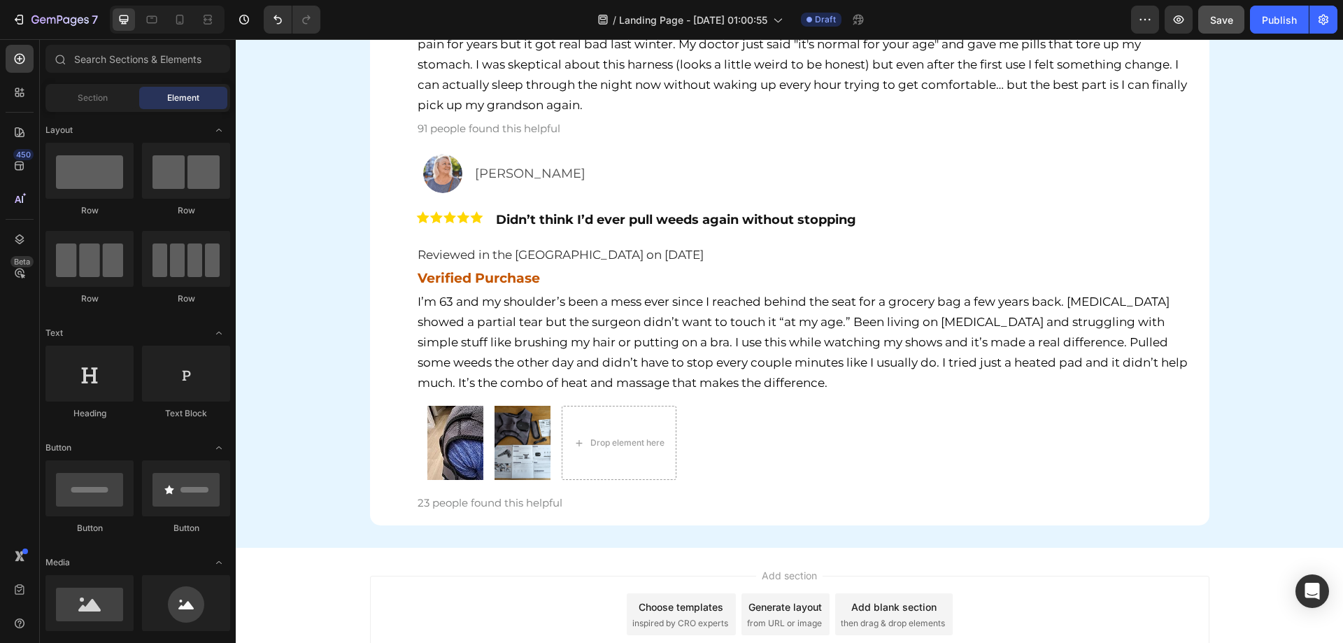
scroll to position [6064, 0]
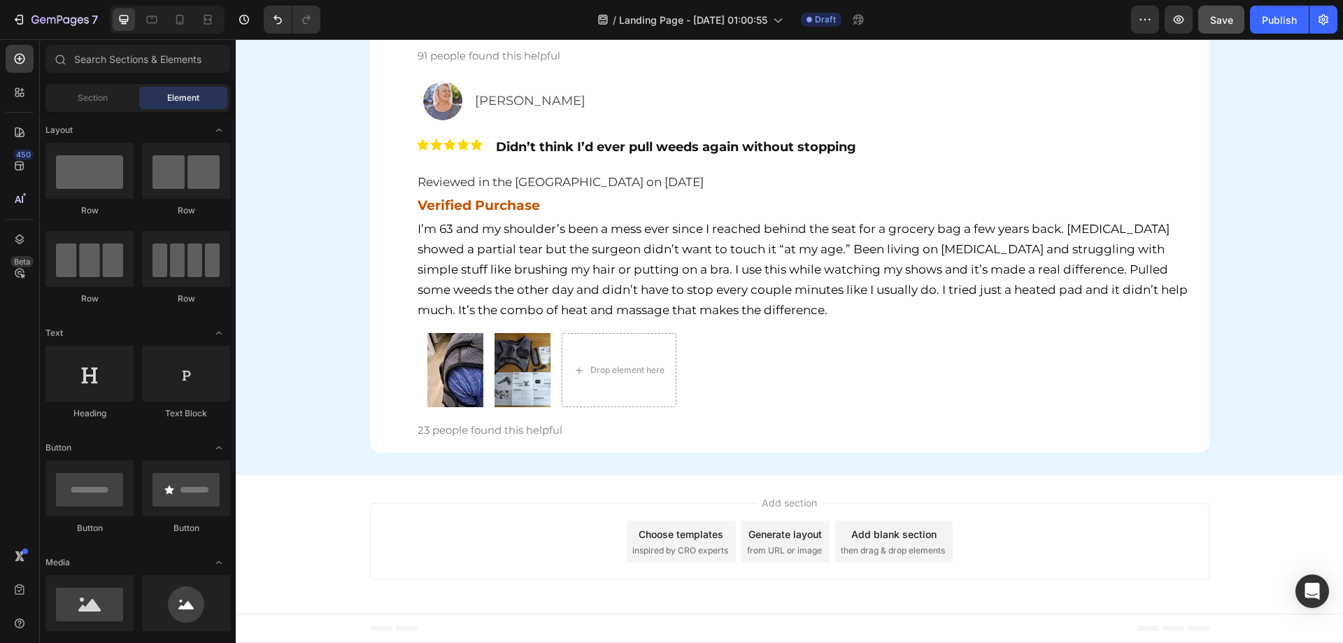
click at [888, 548] on span "then drag & drop elements" at bounding box center [893, 550] width 104 height 13
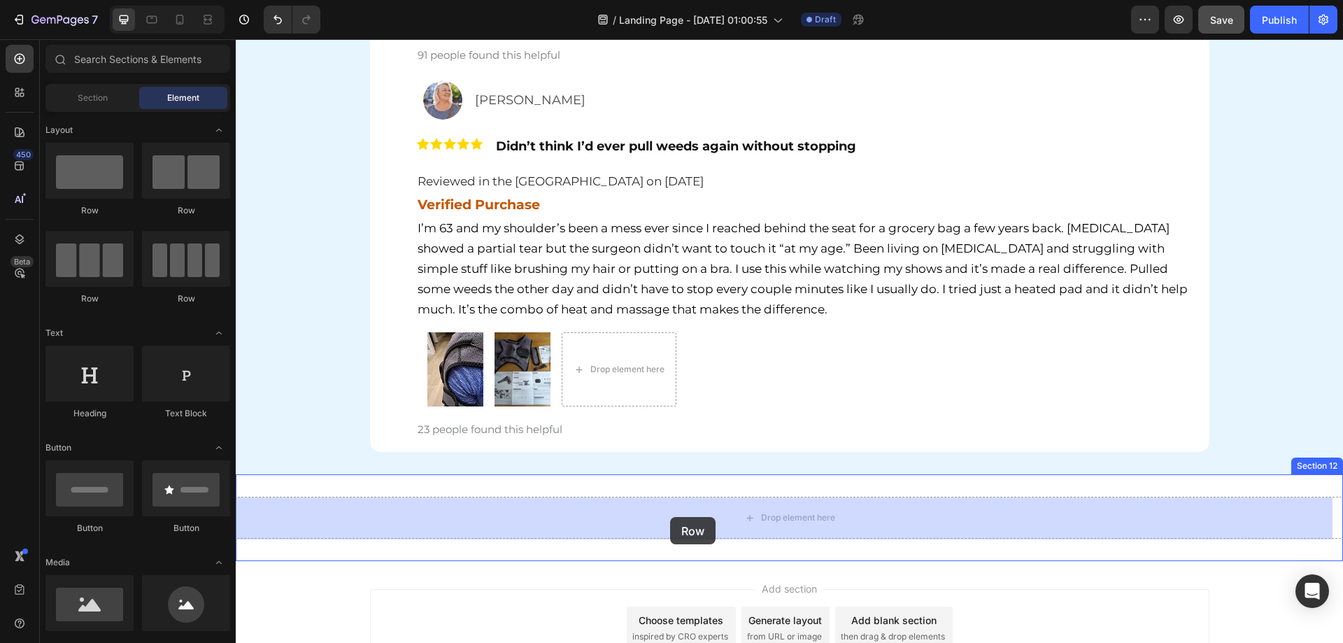
drag, startPoint x: 324, startPoint y: 222, endPoint x: 670, endPoint y: 517, distance: 454.4
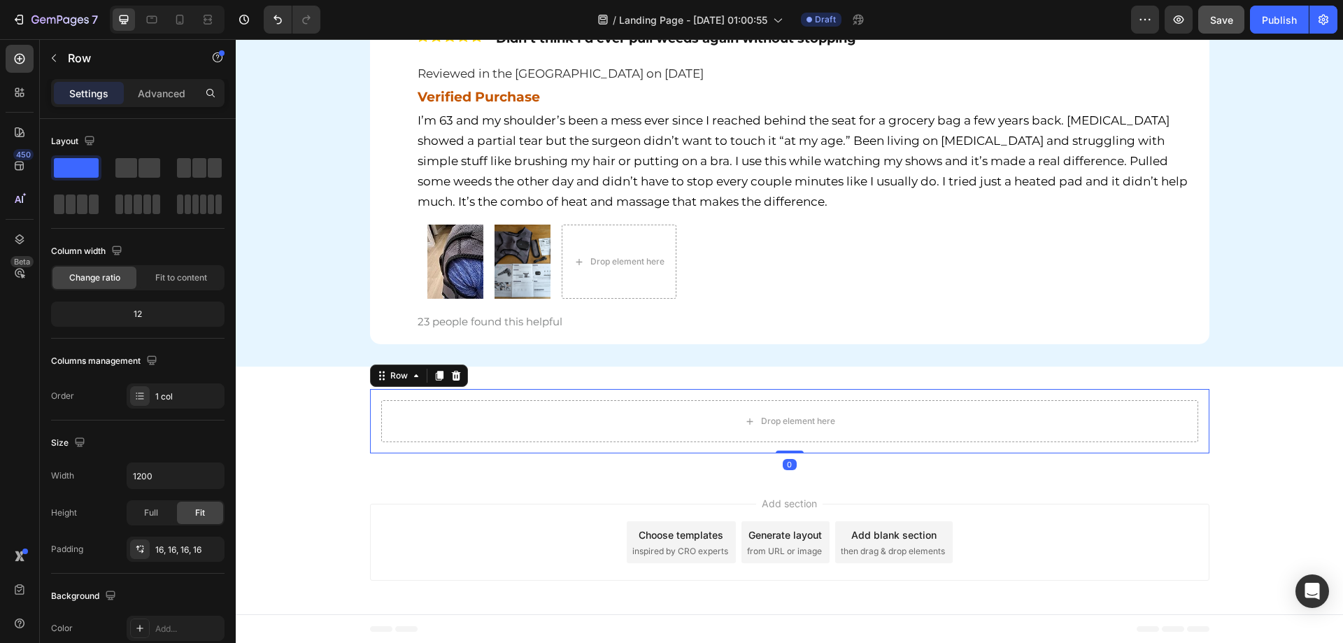
scroll to position [6173, 0]
click at [308, 417] on div "Drop element here Row 0" at bounding box center [789, 420] width 1107 height 64
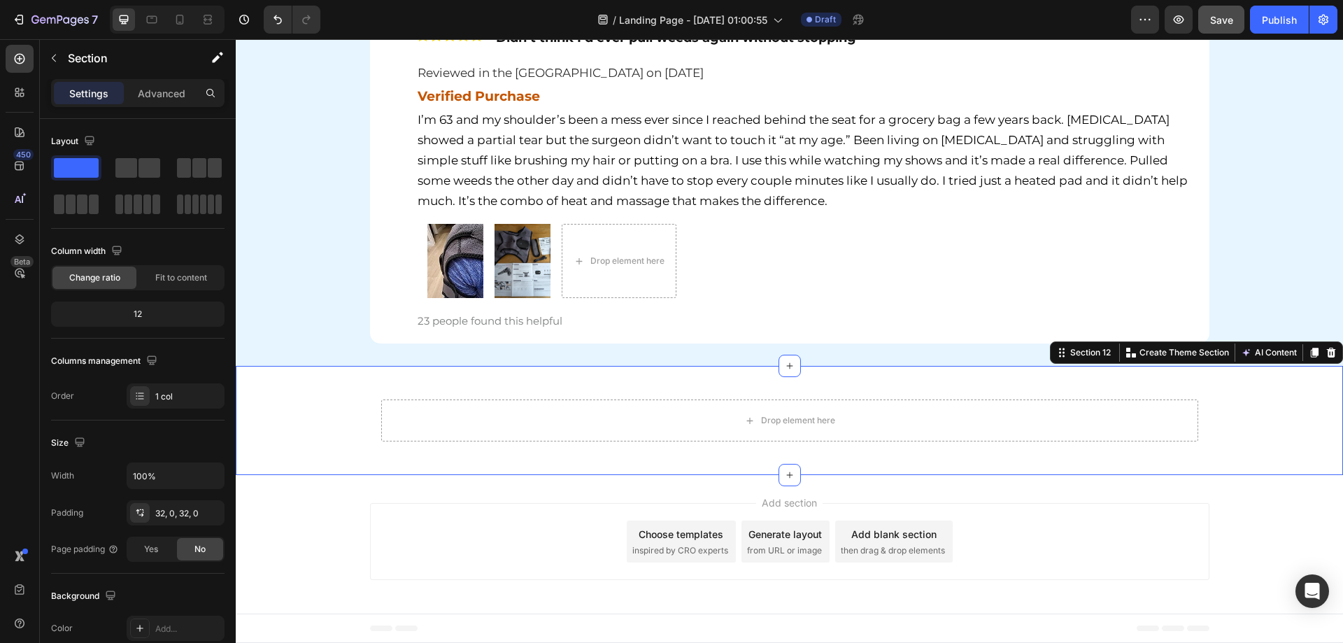
click at [150, 97] on p "Advanced" at bounding box center [162, 93] width 48 height 15
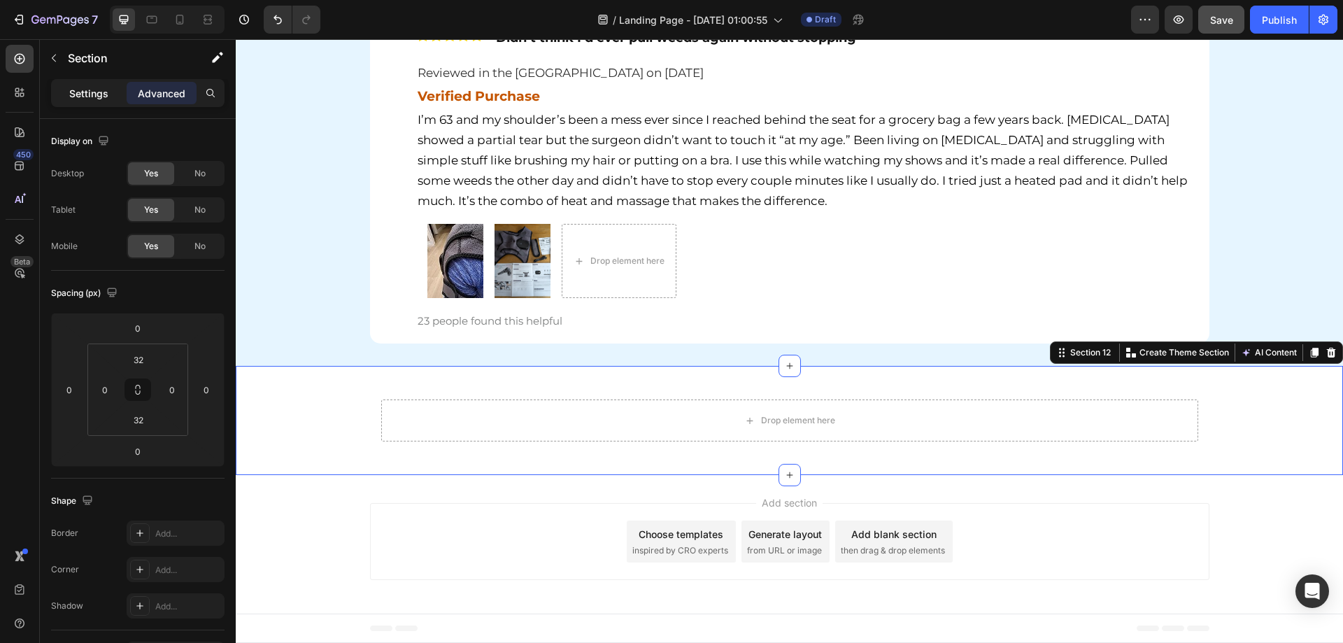
click at [67, 85] on div "Settings" at bounding box center [89, 93] width 70 height 22
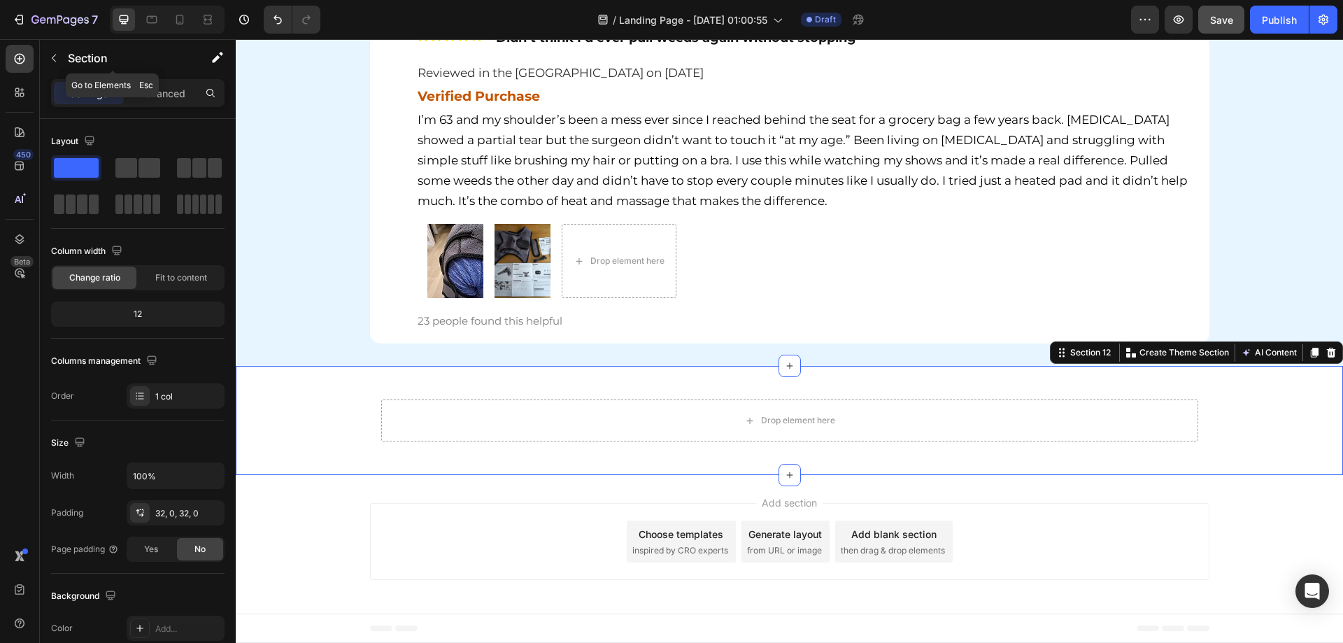
click at [59, 48] on button "button" at bounding box center [54, 58] width 22 height 22
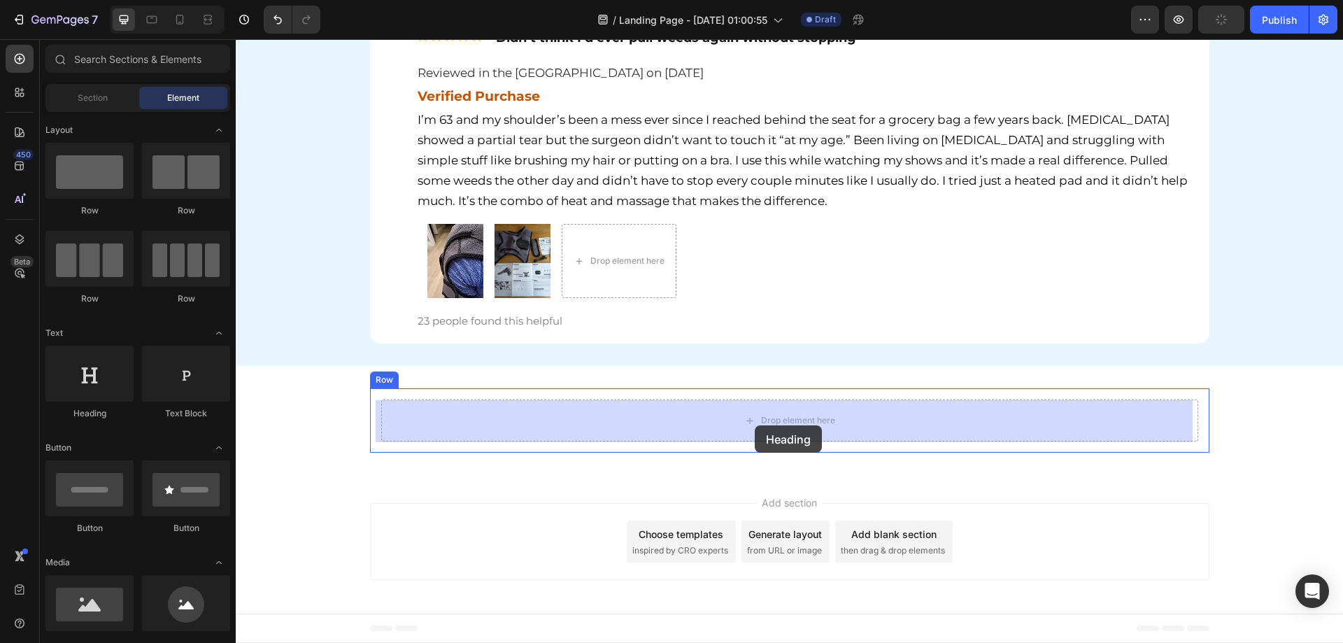
drag, startPoint x: 338, startPoint y: 415, endPoint x: 755, endPoint y: 425, distance: 416.9
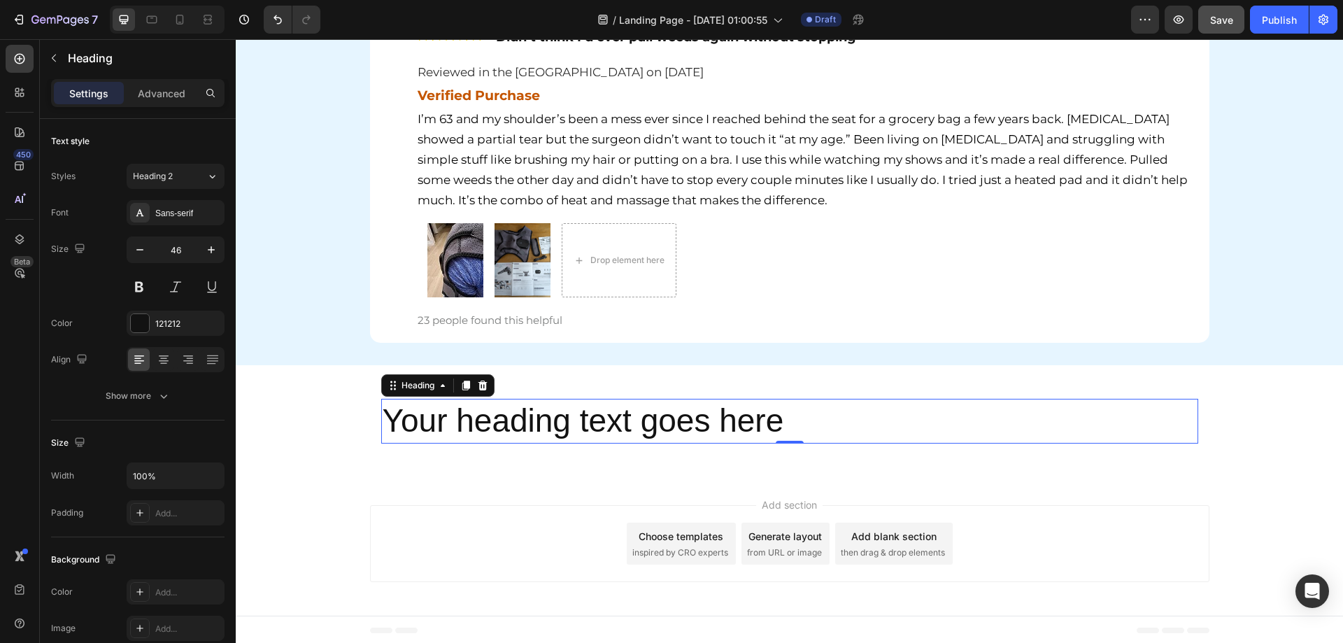
click at [560, 426] on h2 "Your heading text goes here" at bounding box center [789, 421] width 817 height 45
click at [536, 424] on p "Your heading text goes here" at bounding box center [790, 421] width 814 height 42
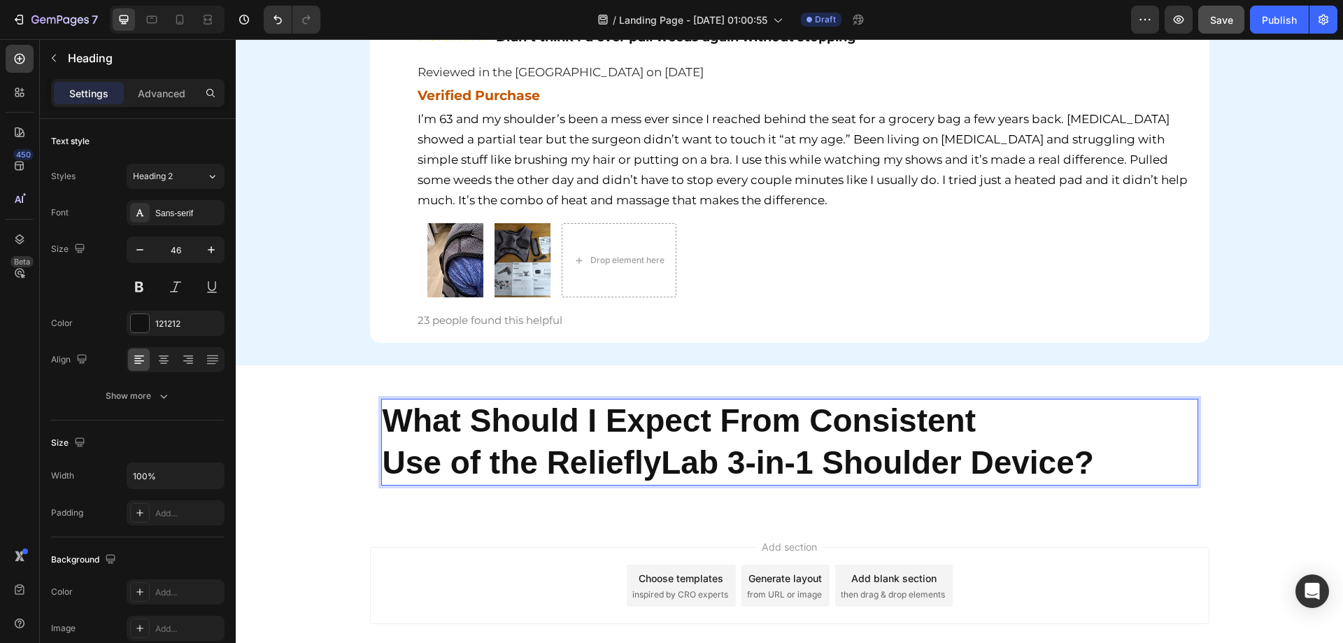
click at [820, 425] on strong "What Should I Expect From Consistent" at bounding box center [679, 420] width 593 height 36
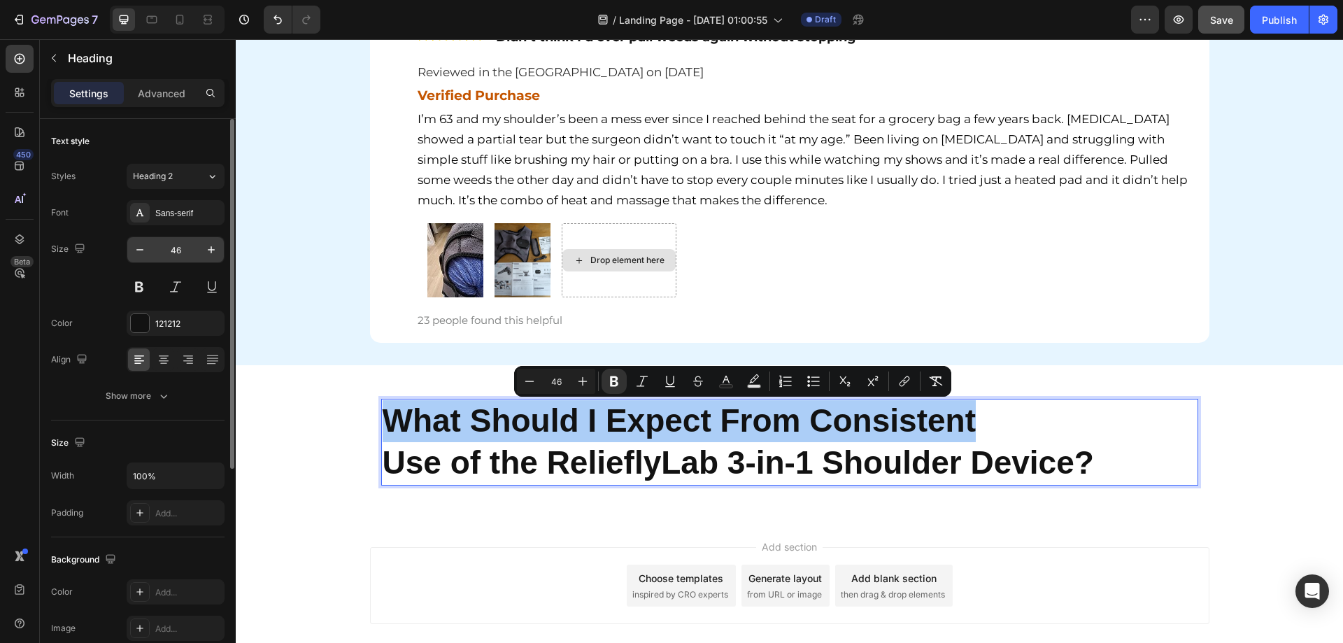
click at [181, 255] on input "46" at bounding box center [175, 249] width 46 height 25
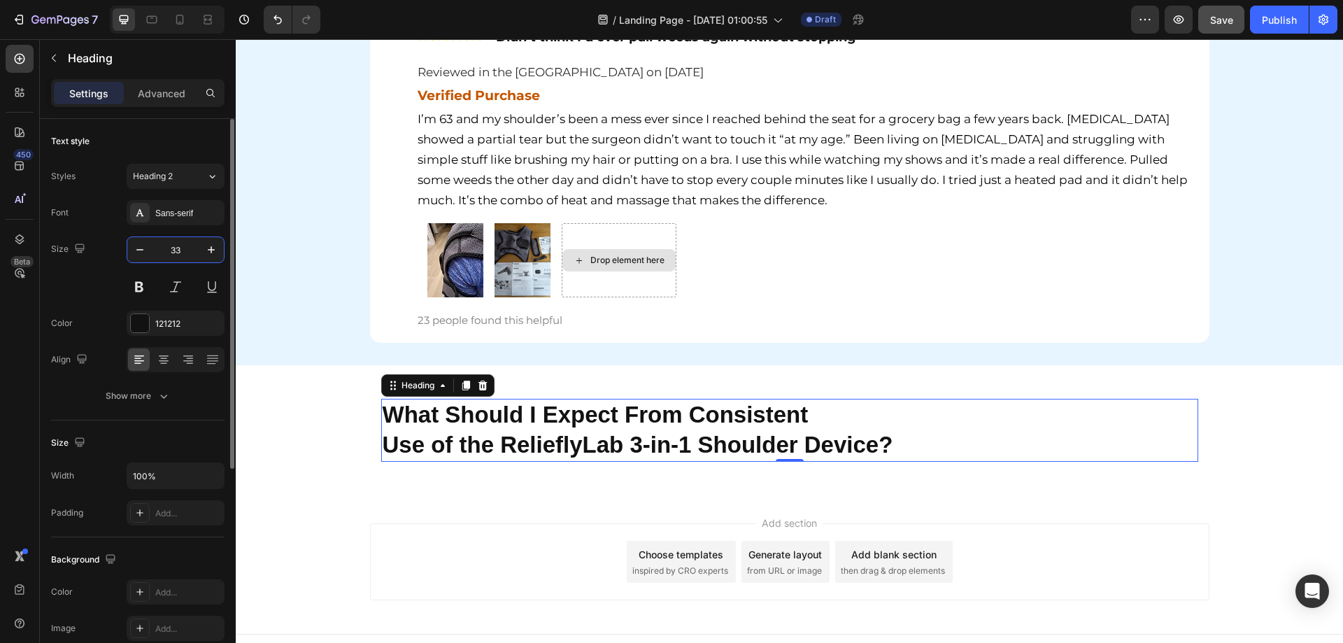
type input "33"
click at [148, 393] on div "Show more" at bounding box center [138, 396] width 65 height 14
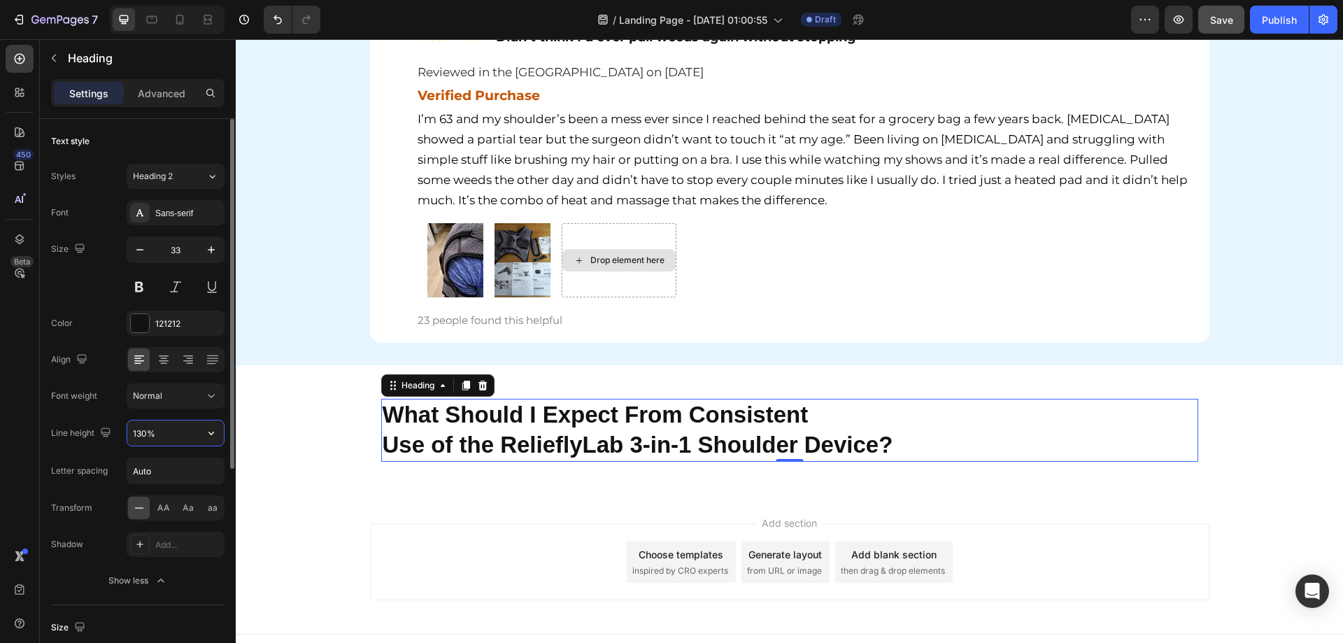
drag, startPoint x: 175, startPoint y: 436, endPoint x: 138, endPoint y: 435, distance: 36.4
click at [138, 435] on input "130%" at bounding box center [175, 432] width 97 height 25
click at [157, 434] on input "130%" at bounding box center [175, 432] width 97 height 25
drag, startPoint x: 164, startPoint y: 432, endPoint x: 131, endPoint y: 429, distance: 32.4
click at [131, 429] on input "130%" at bounding box center [175, 432] width 97 height 25
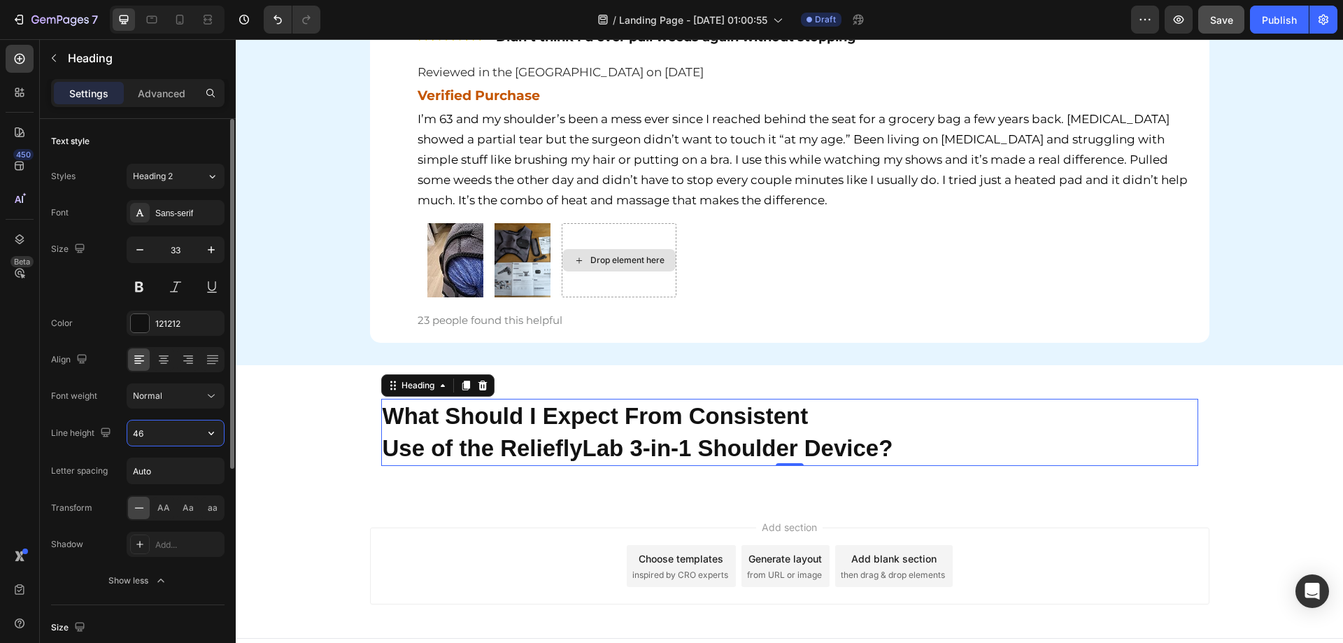
type input "46"
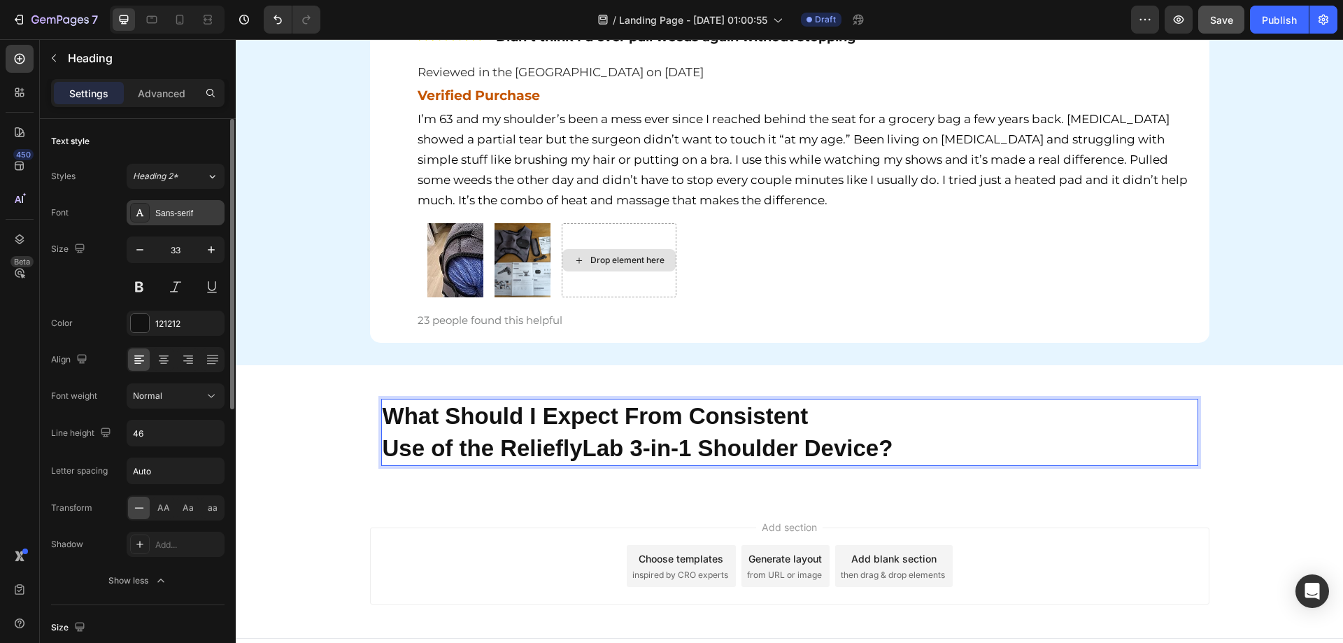
click at [178, 222] on div "Sans-serif" at bounding box center [176, 212] width 98 height 25
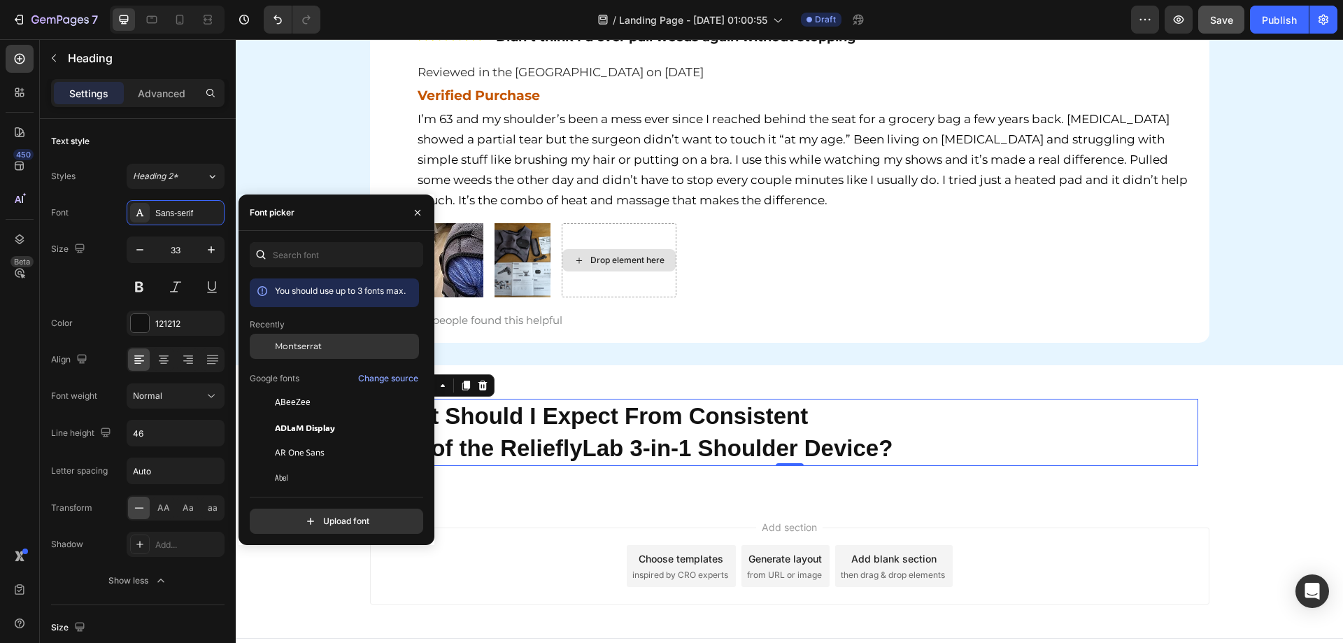
click at [285, 350] on span "Montserrat" at bounding box center [298, 346] width 47 height 13
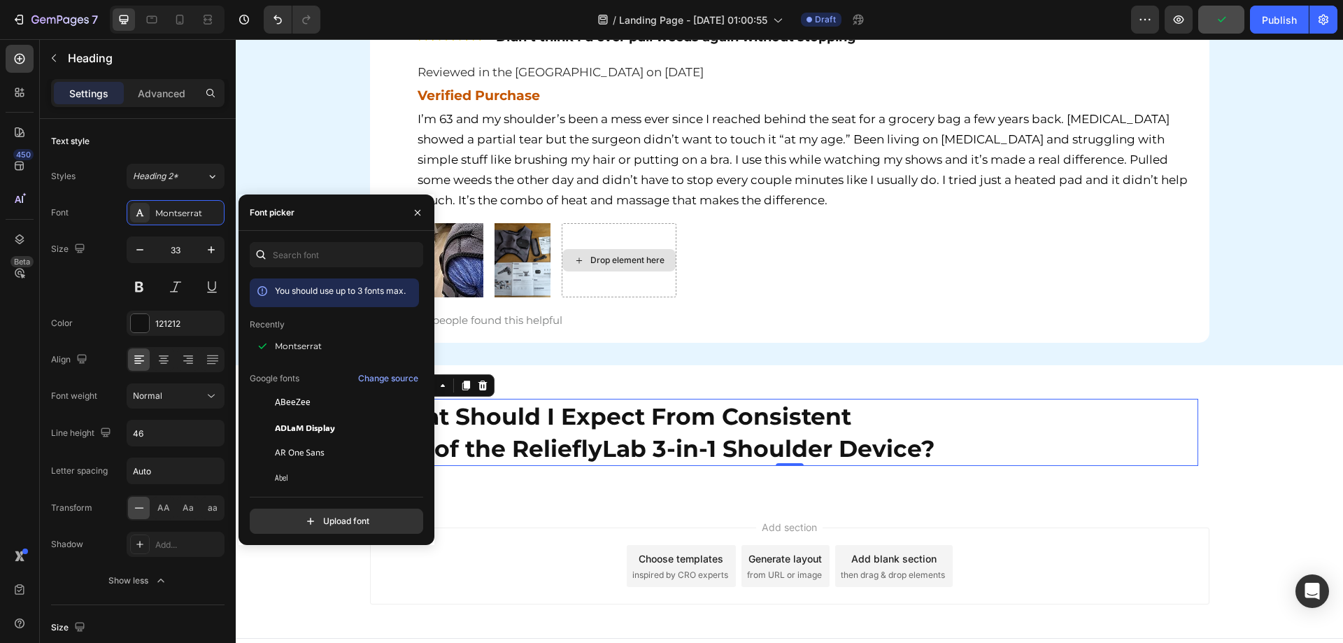
click at [899, 512] on div "Add section Choose templates inspired by CRO experts Generate layout from URL o…" at bounding box center [789, 568] width 1107 height 138
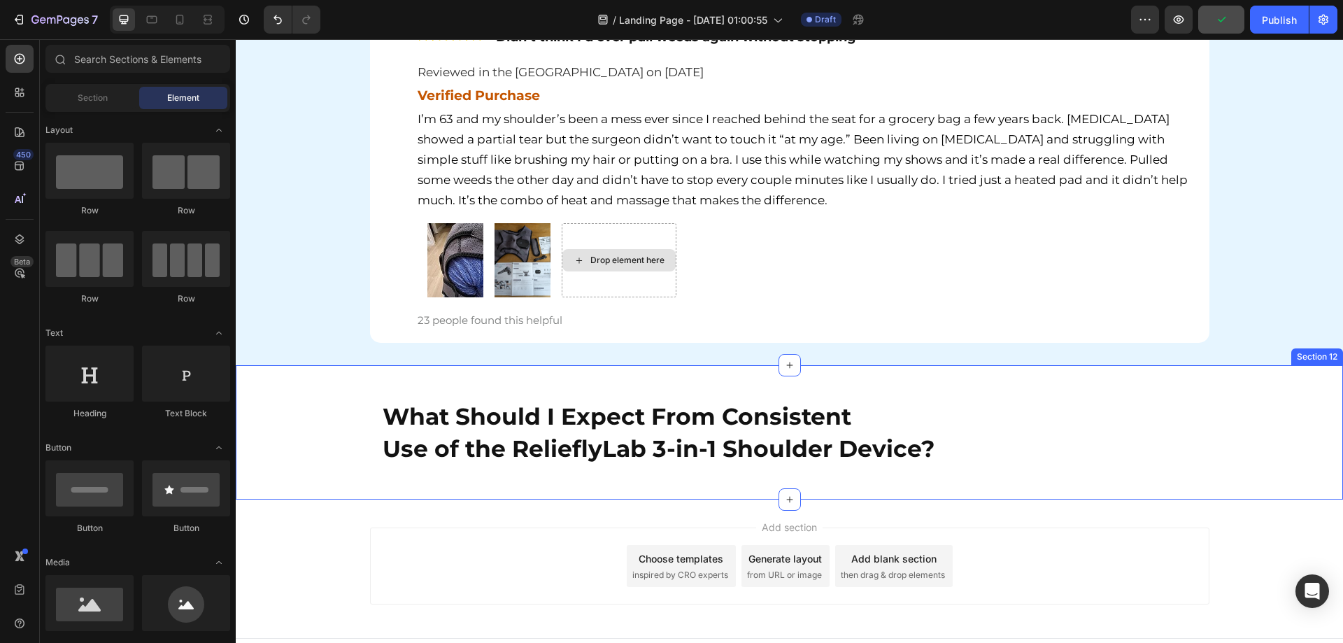
click at [310, 417] on div "⁠⁠⁠⁠⁠⁠⁠ What Should I Expect From Consistent Use of the RelieflyLab 3-in-1 Shou…" at bounding box center [789, 432] width 1107 height 90
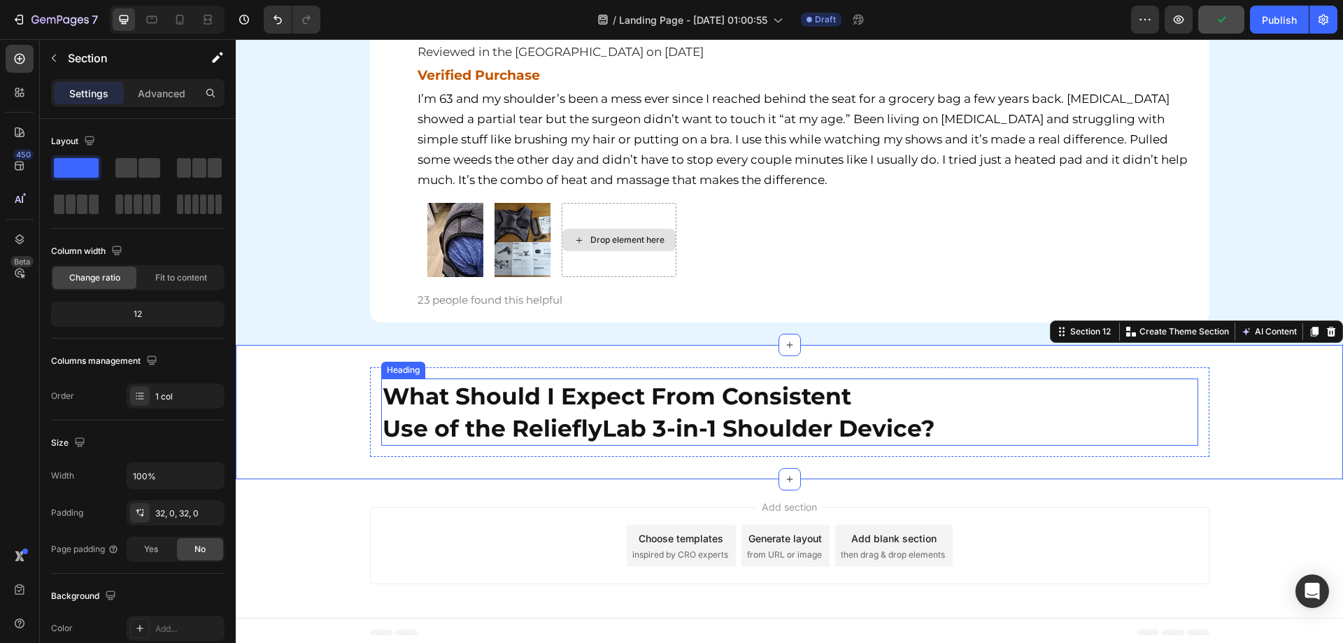
scroll to position [6199, 0]
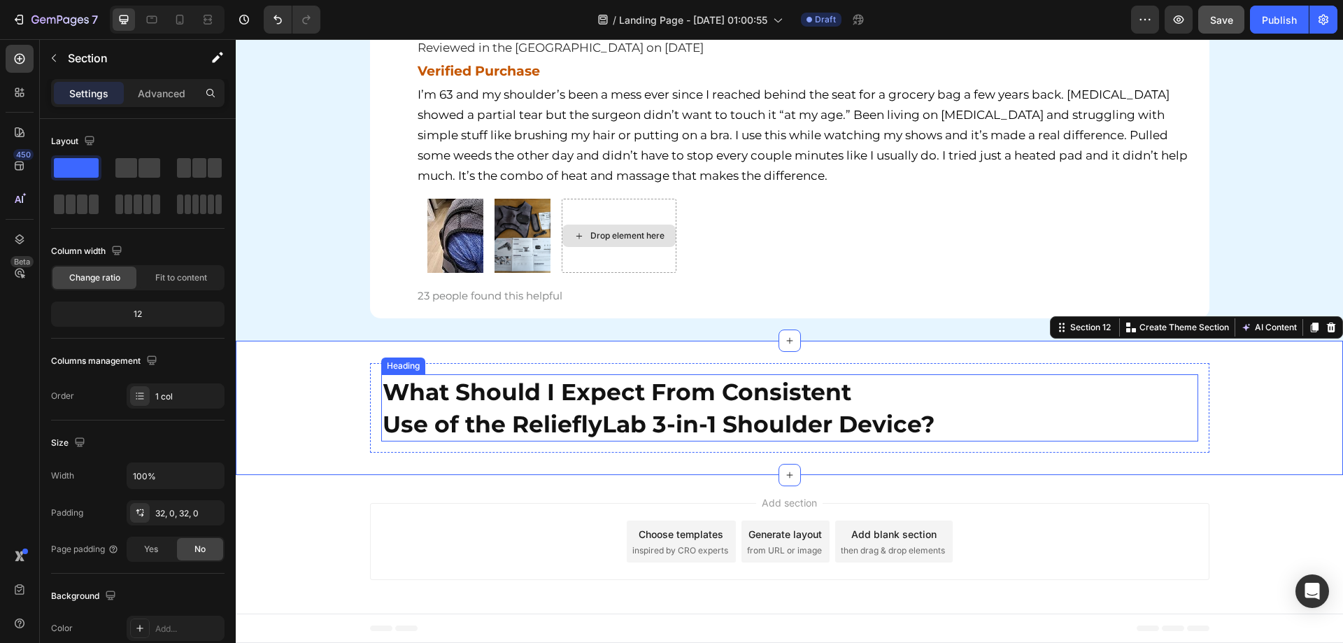
click at [595, 420] on strong "Use of the RelieflyLab 3-in-1 Shoulder Device?" at bounding box center [659, 424] width 552 height 28
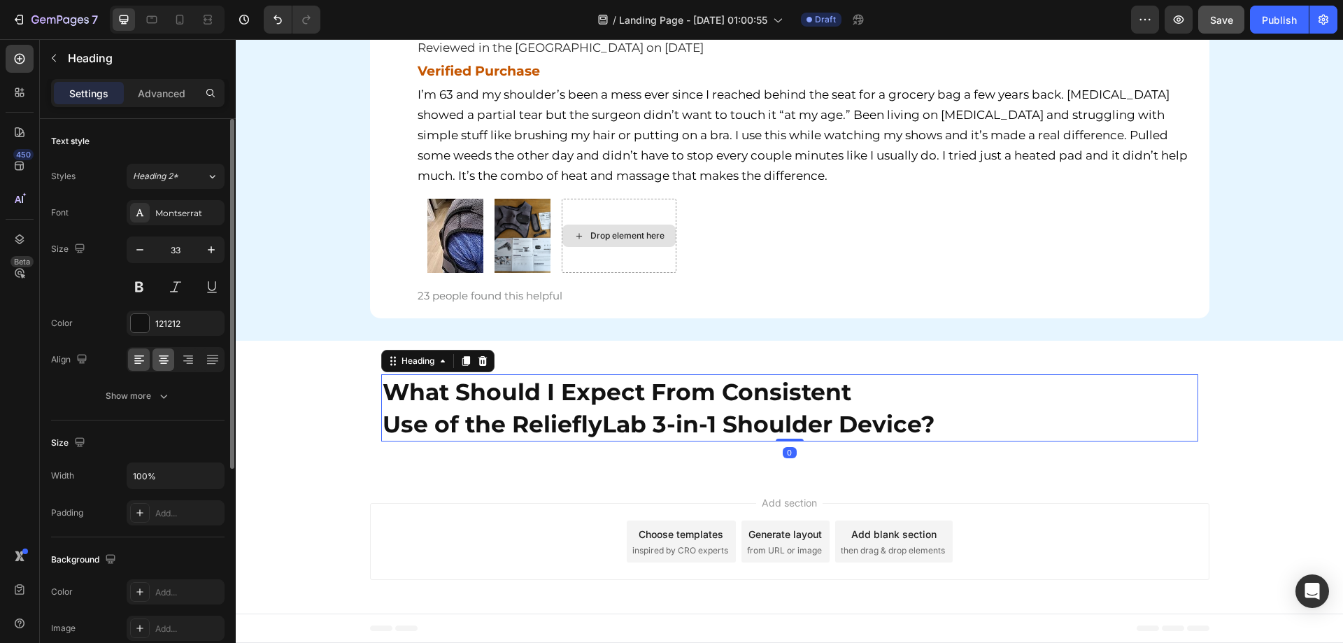
click at [162, 355] on icon at bounding box center [164, 355] width 10 height 1
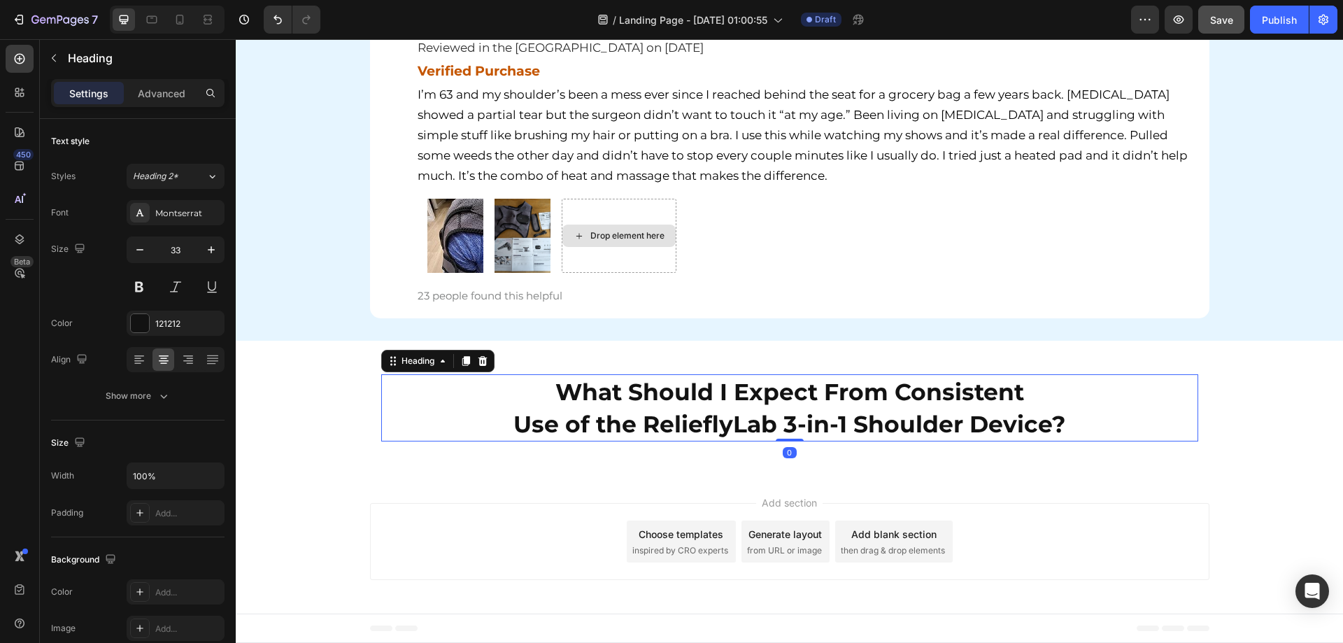
click at [301, 487] on div "Add section Choose templates inspired by CRO experts Generate layout from URL o…" at bounding box center [789, 544] width 1107 height 138
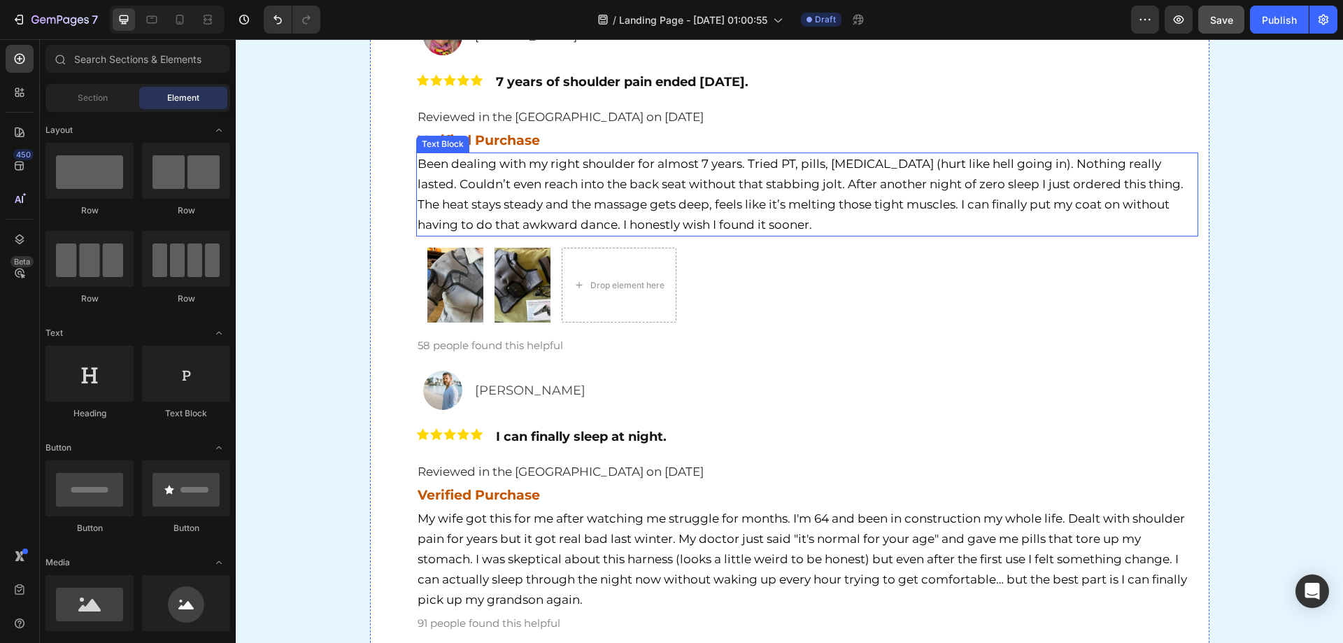
scroll to position [5429, 0]
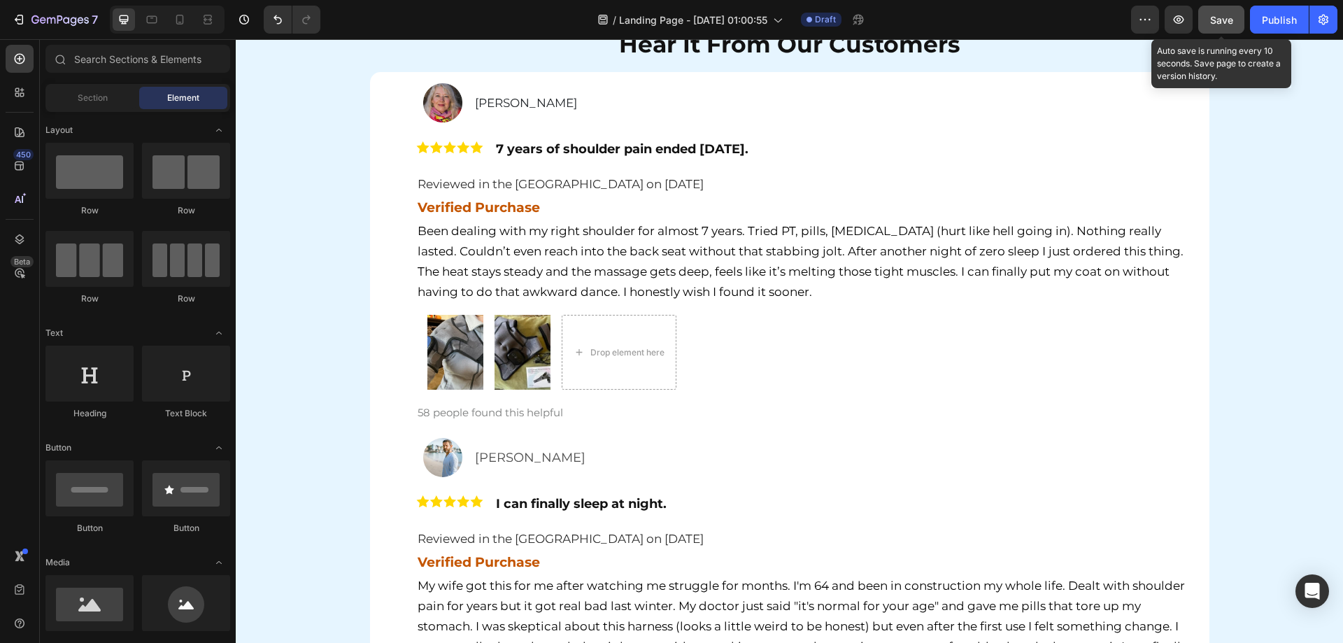
click at [1227, 17] on span "Save" at bounding box center [1221, 20] width 23 height 12
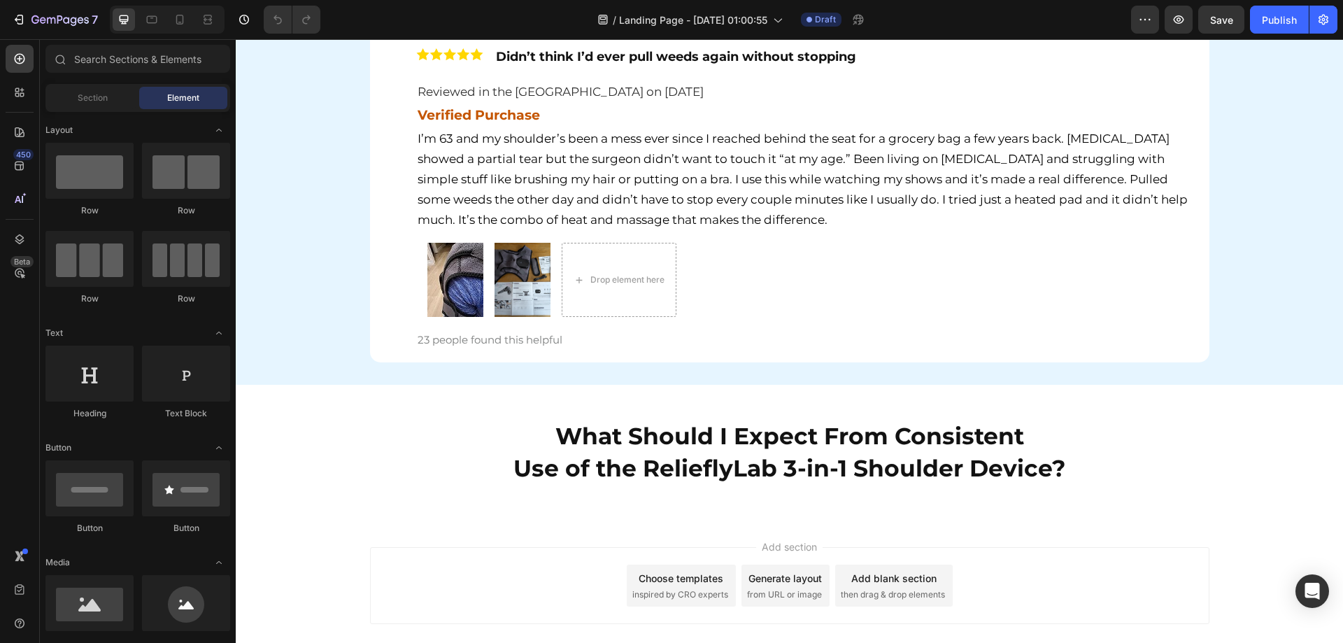
scroll to position [6199, 0]
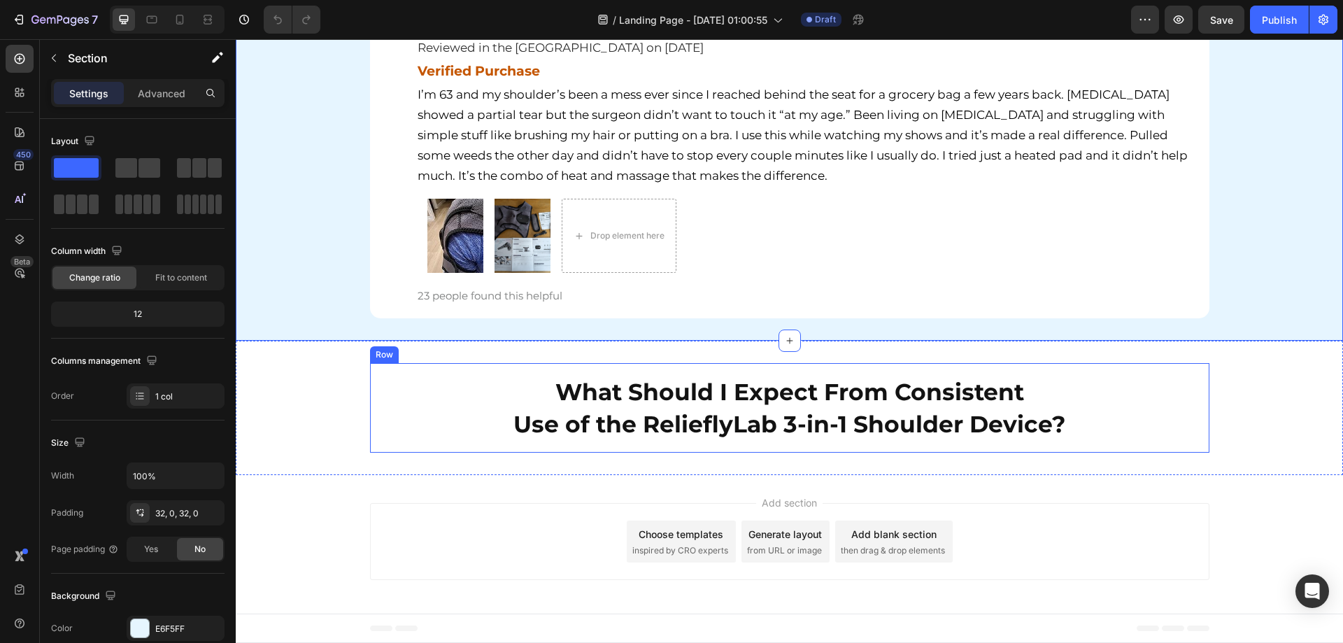
click at [738, 441] on div "What Should I Expect From Consistent Use of the RelieflyLab 3-in-1 Shoulder Dev…" at bounding box center [789, 408] width 839 height 90
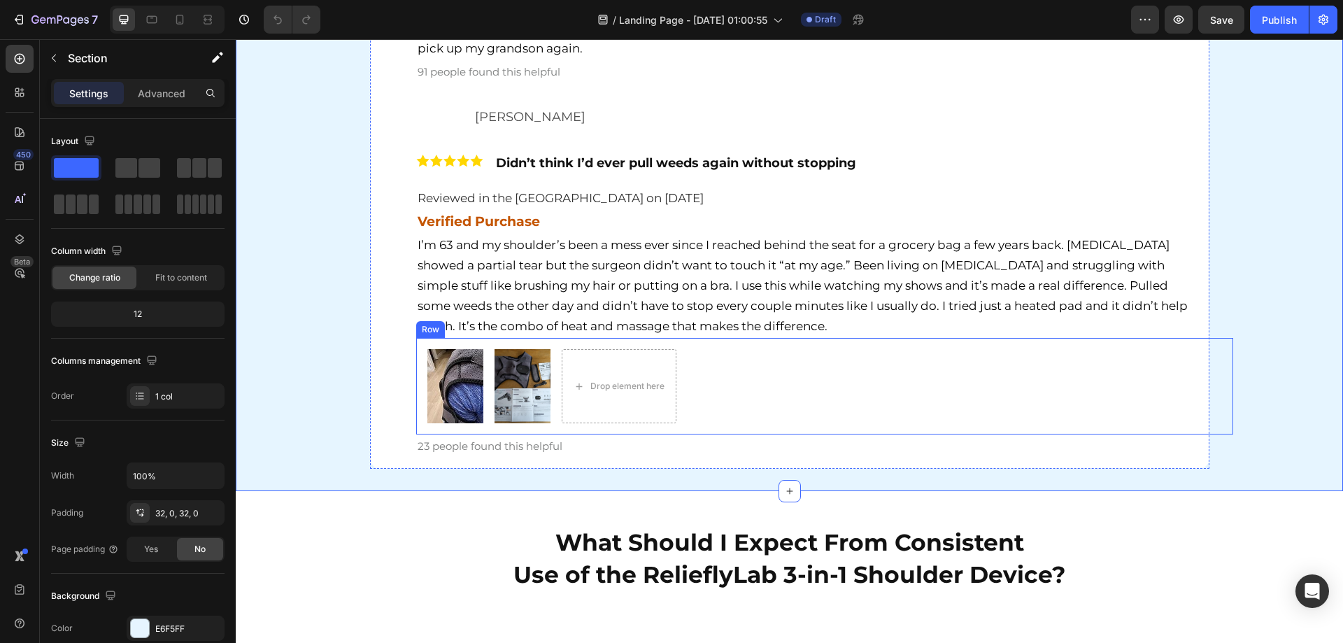
scroll to position [6129, 0]
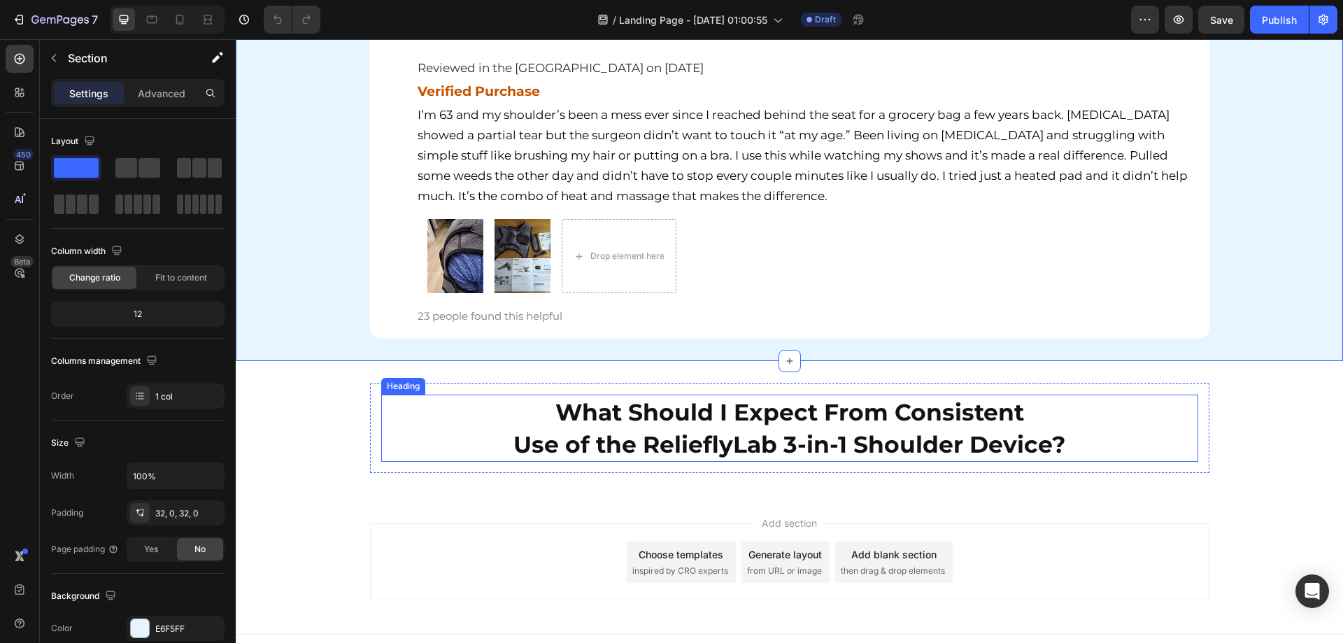
scroll to position [6199, 0]
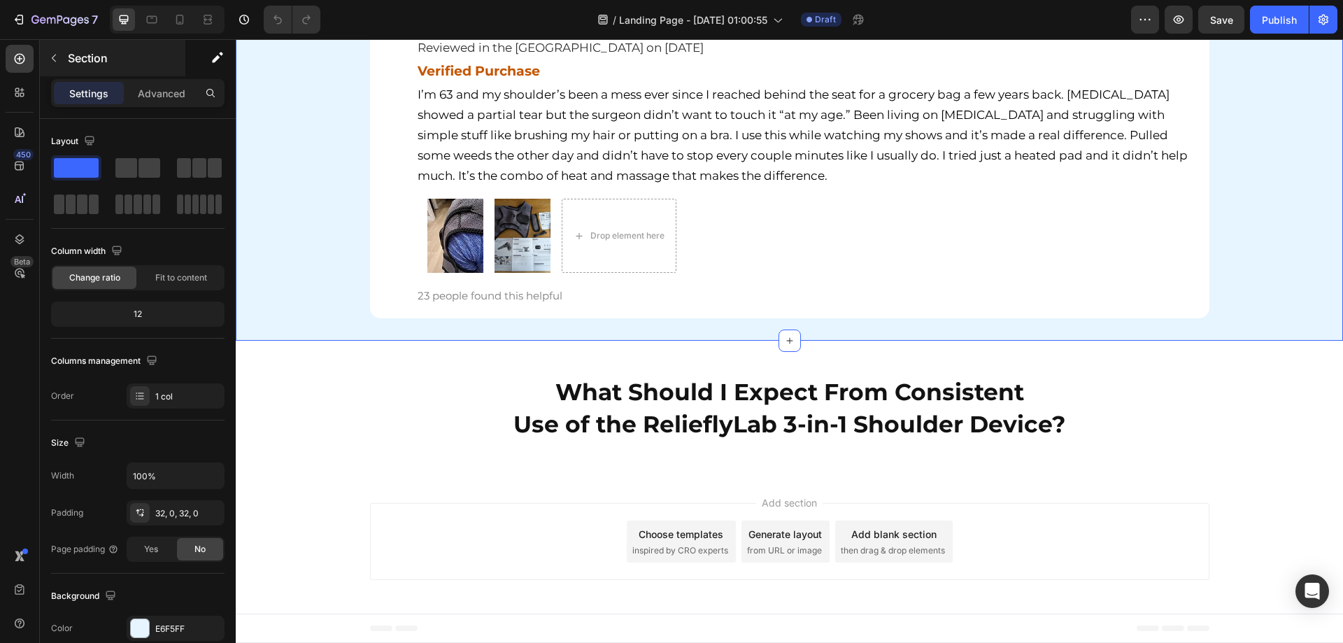
click at [60, 62] on button "button" at bounding box center [54, 58] width 22 height 22
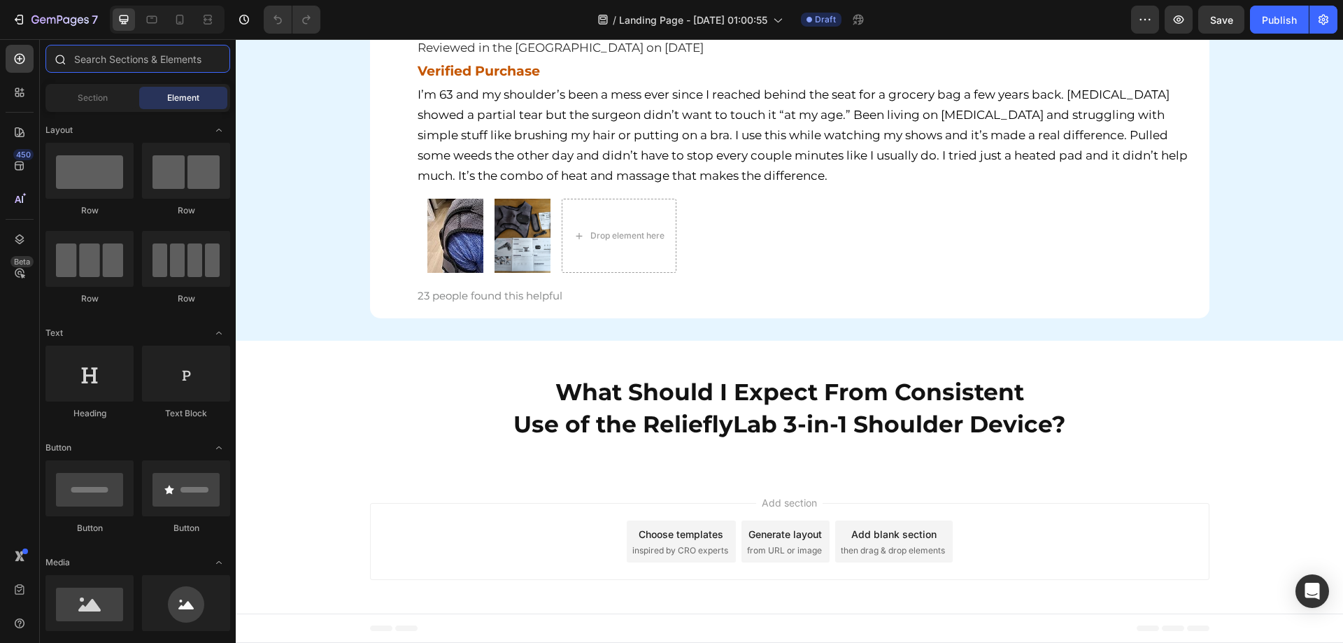
click at [140, 57] on input "text" at bounding box center [137, 59] width 185 height 28
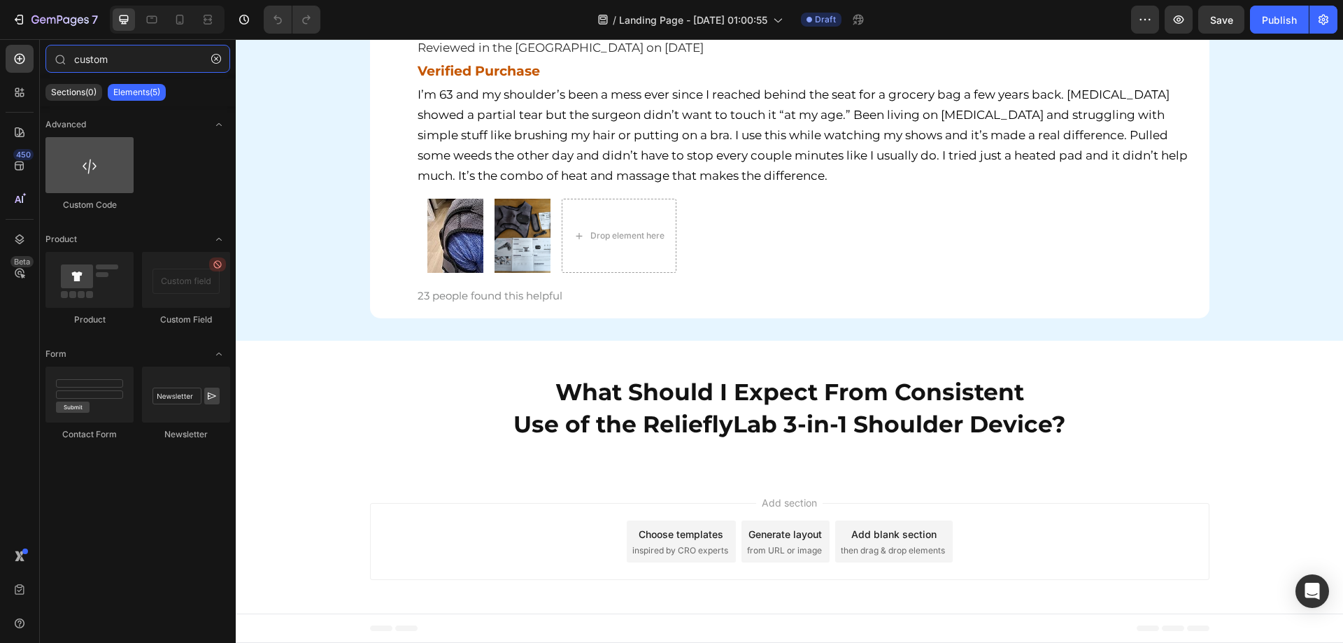
type input "custom"
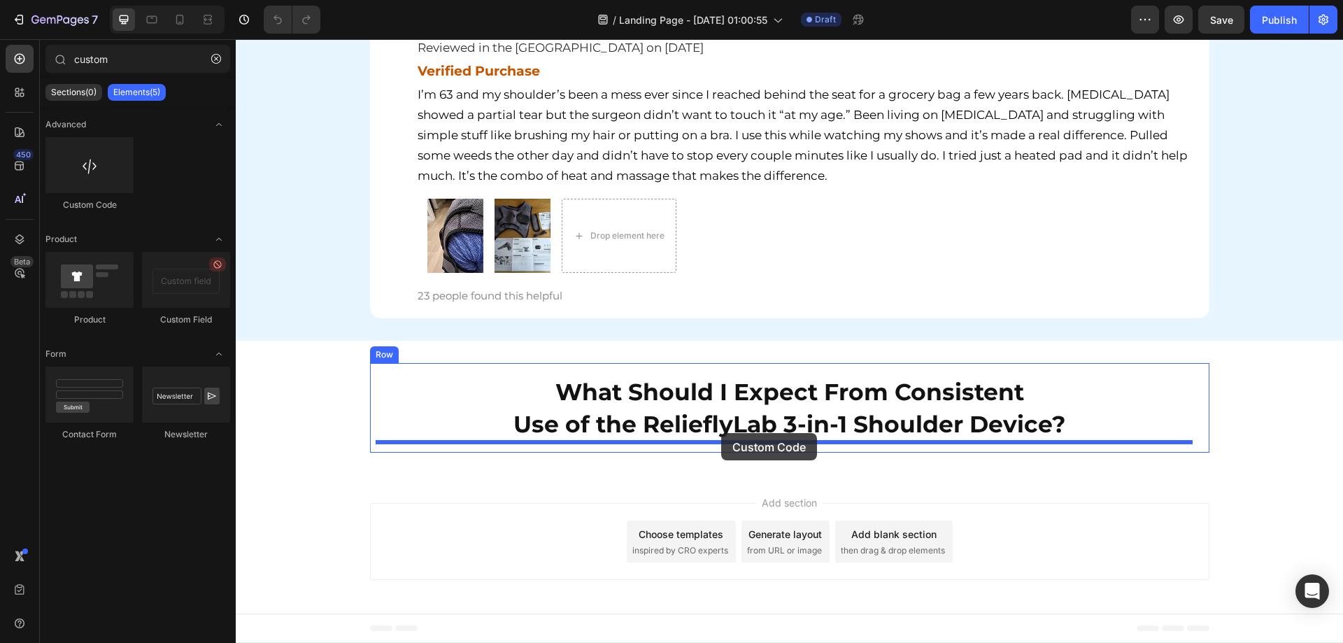
drag, startPoint x: 318, startPoint y: 206, endPoint x: 721, endPoint y: 433, distance: 462.5
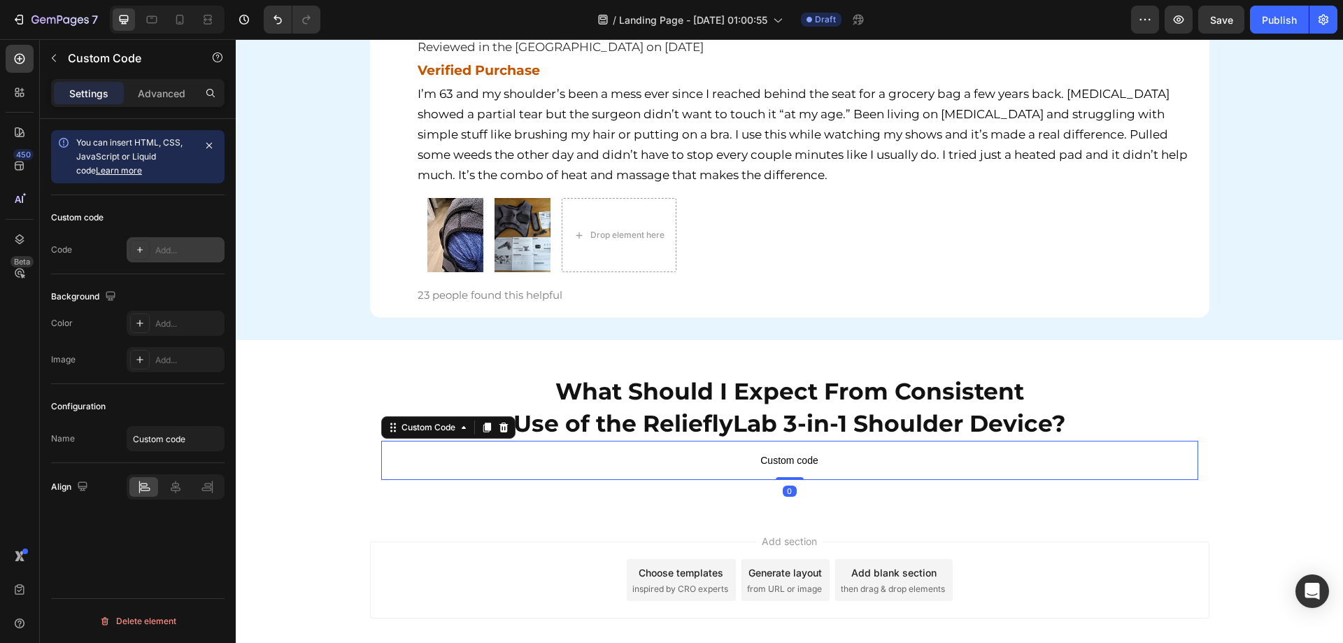
click at [135, 251] on icon at bounding box center [139, 249] width 11 height 11
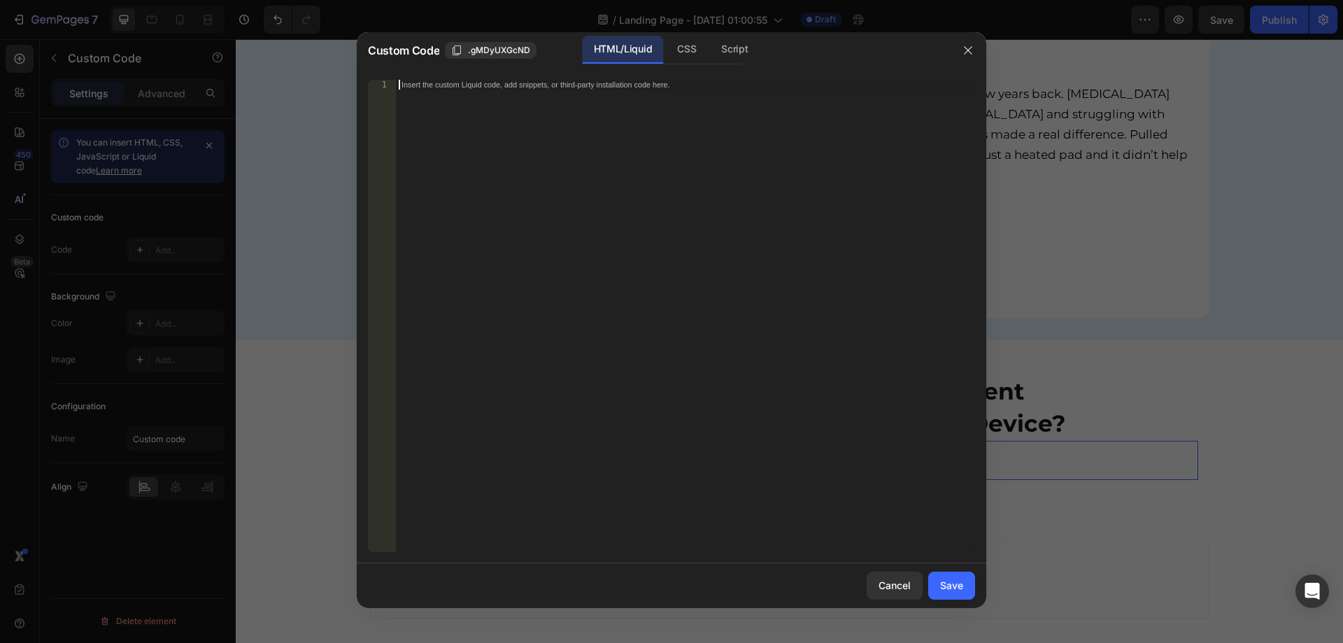
click at [709, 337] on div "Insert the custom Liquid code, add snippets, or third-party installation code h…" at bounding box center [685, 326] width 579 height 492
paste textarea "</div>"
type textarea "</div>"
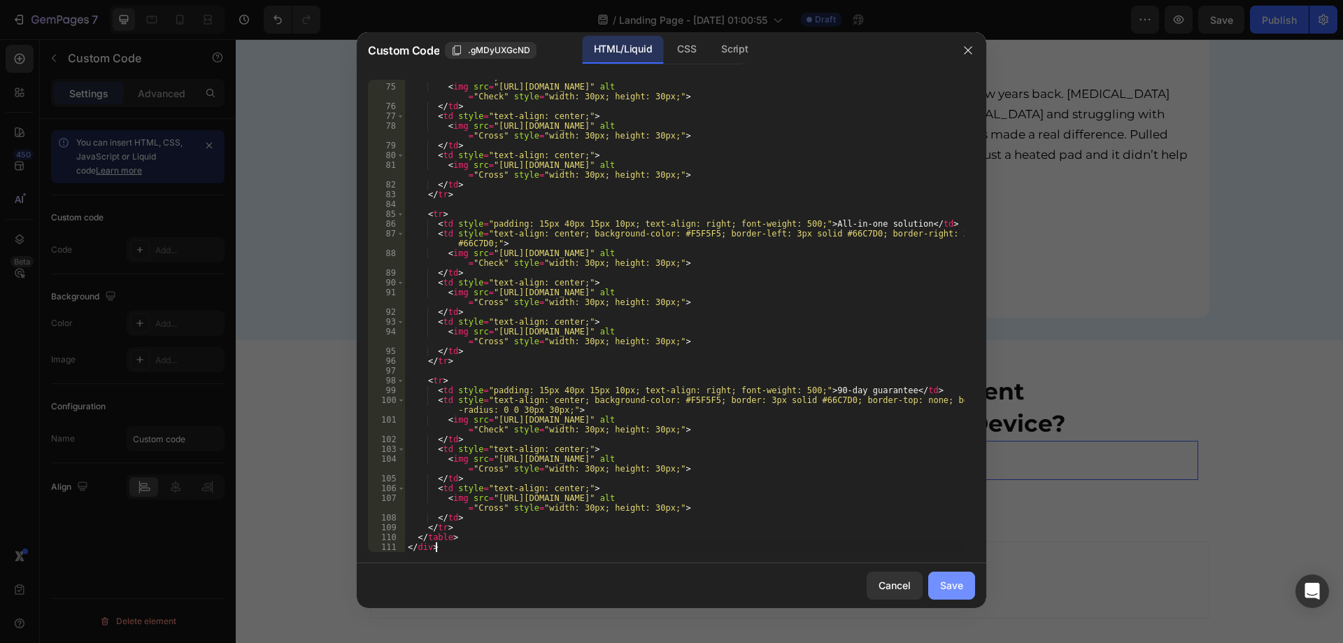
drag, startPoint x: 949, startPoint y: 594, endPoint x: 927, endPoint y: 612, distance: 28.8
click at [950, 593] on button "Save" at bounding box center [951, 585] width 47 height 28
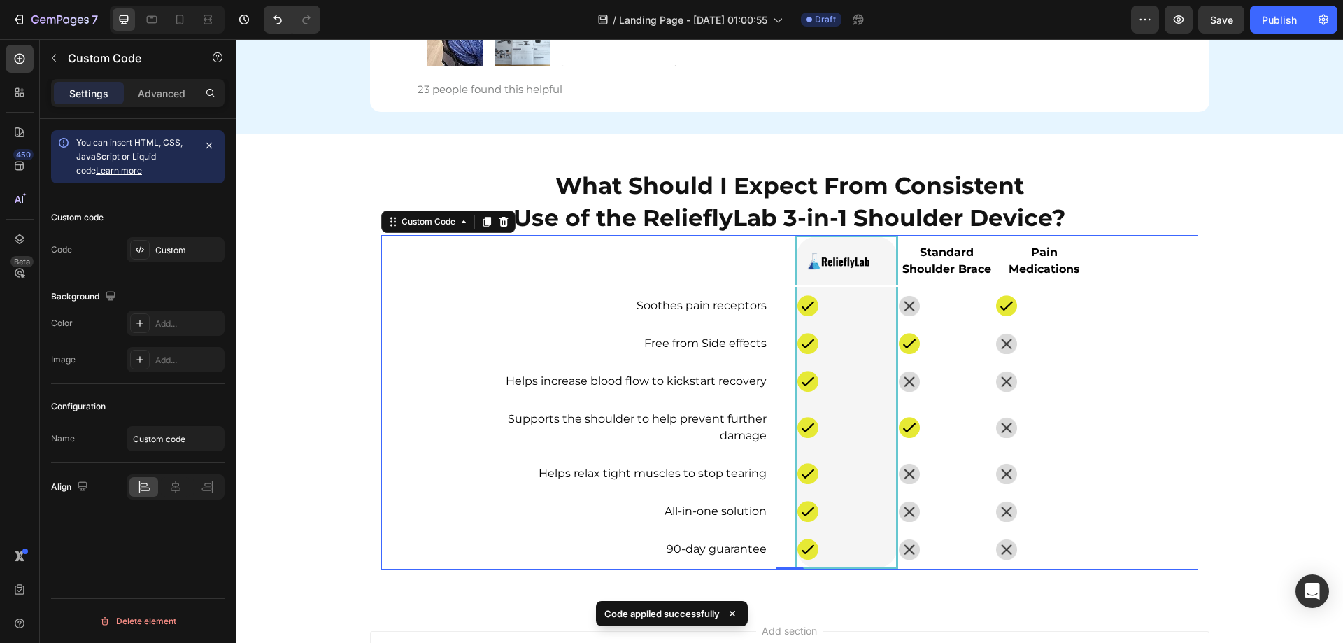
scroll to position [6408, 0]
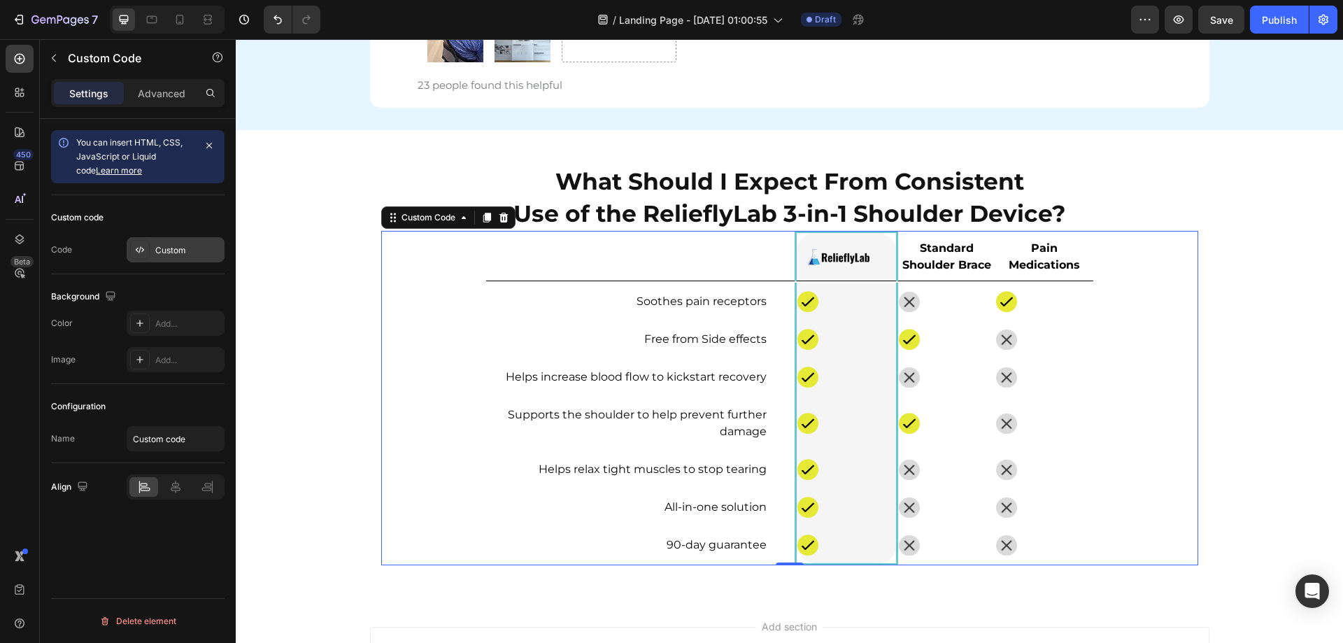
click at [164, 259] on div "Custom" at bounding box center [176, 249] width 98 height 25
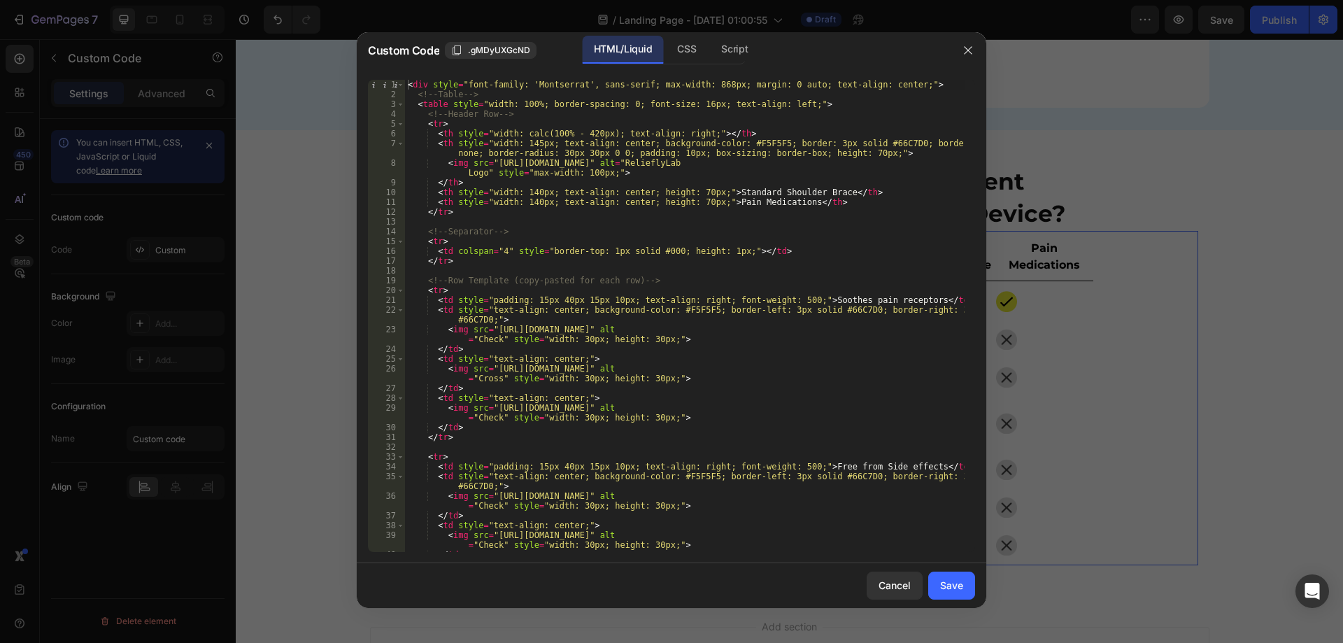
click at [776, 166] on div "< div style = "font-family: 'Montserrat', sans-serif; max-width: 868px; margin:…" at bounding box center [684, 326] width 559 height 492
type textarea "</table> </div>"
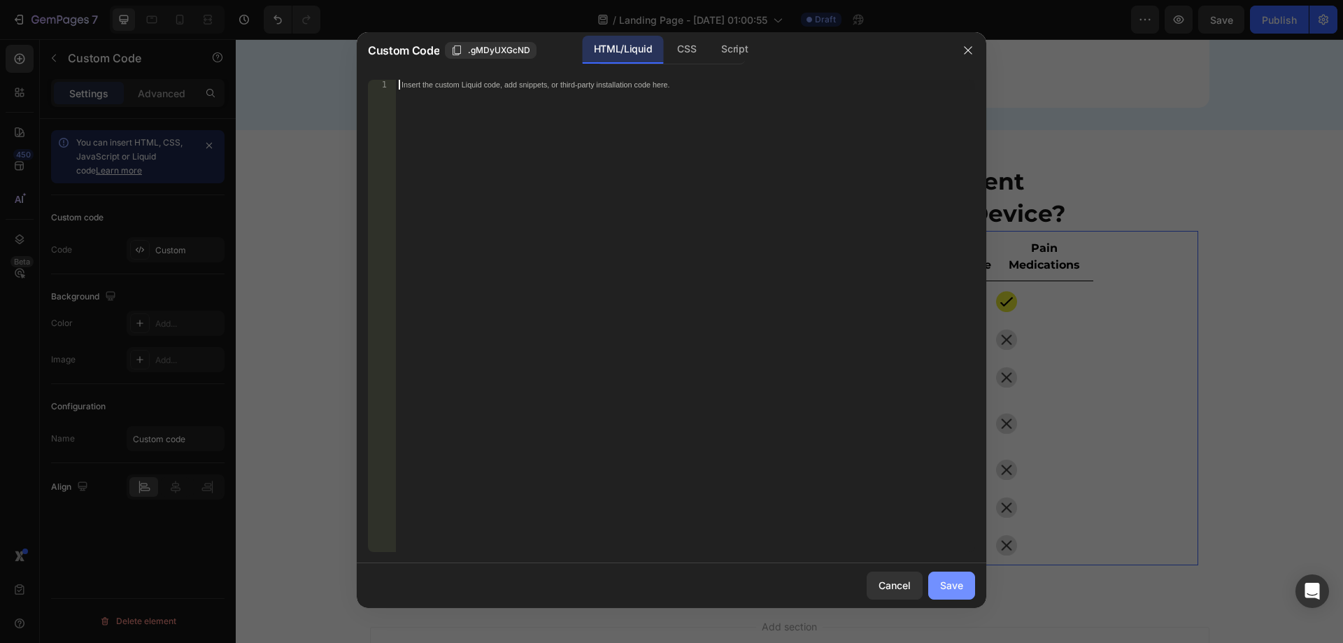
click at [952, 578] on div "Save" at bounding box center [951, 585] width 23 height 15
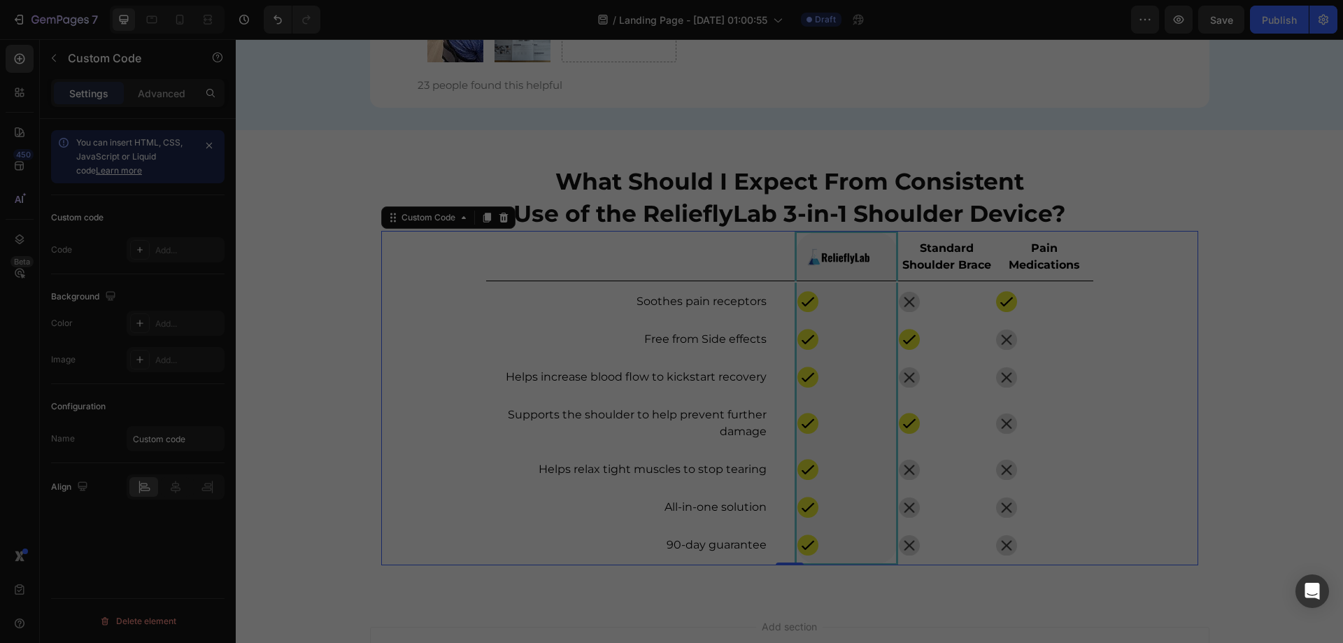
scroll to position [6238, 0]
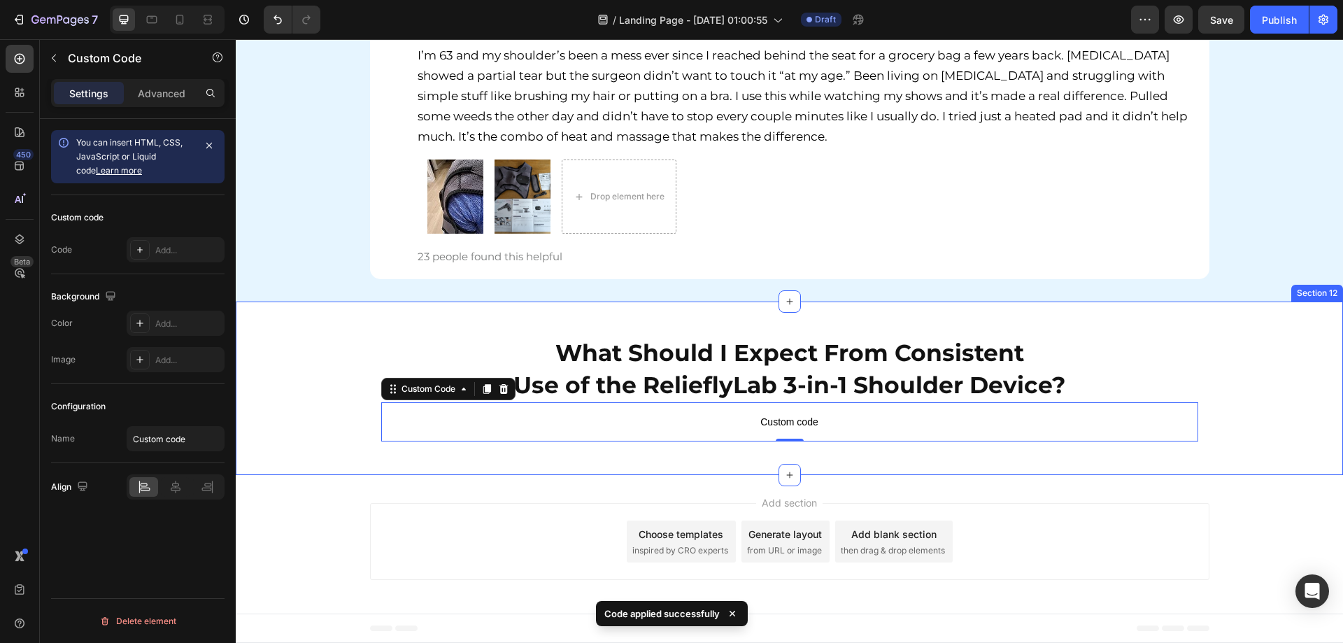
click at [317, 412] on div "What Should I Expect From Consistent Use of the RelieflyLab 3-in-1 Shoulder Dev…" at bounding box center [789, 388] width 1107 height 129
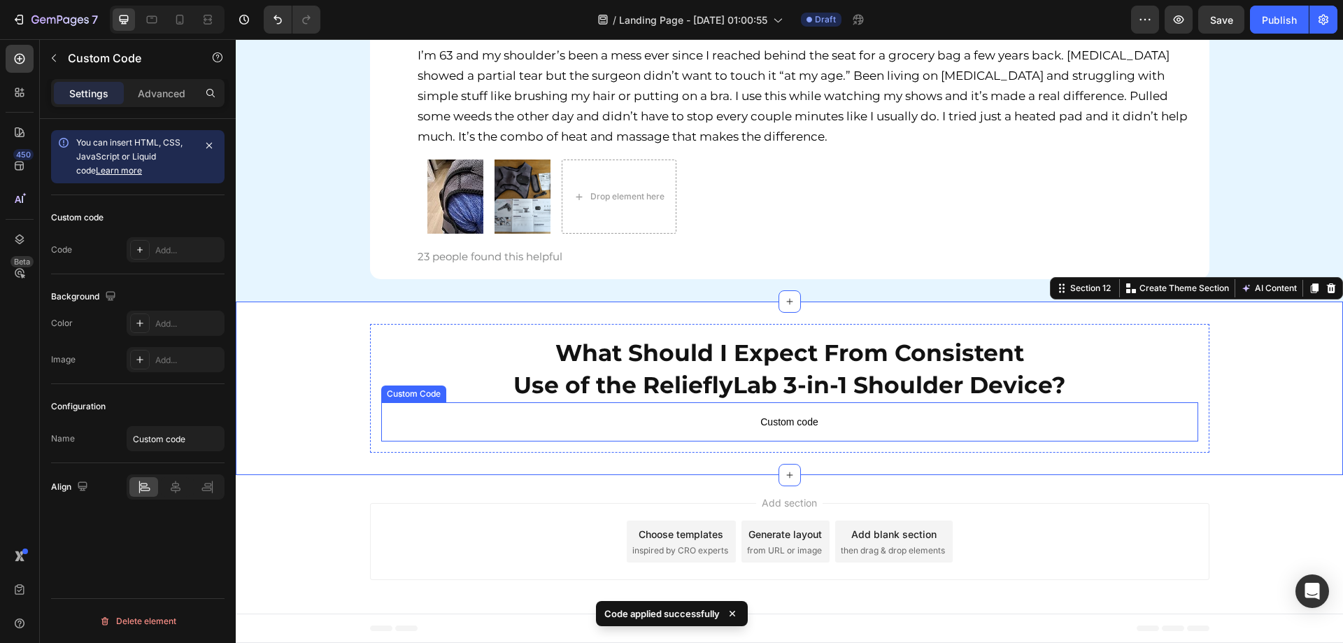
click at [718, 429] on span "Custom code" at bounding box center [789, 421] width 817 height 17
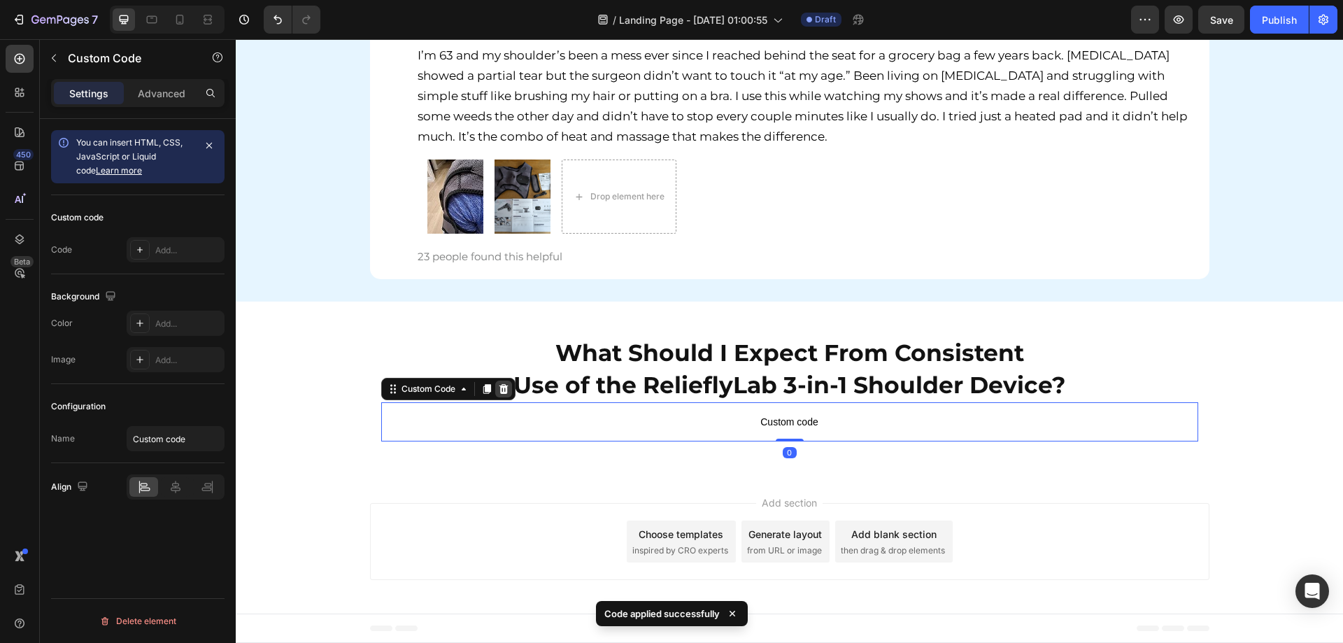
click at [502, 392] on icon at bounding box center [503, 389] width 9 height 10
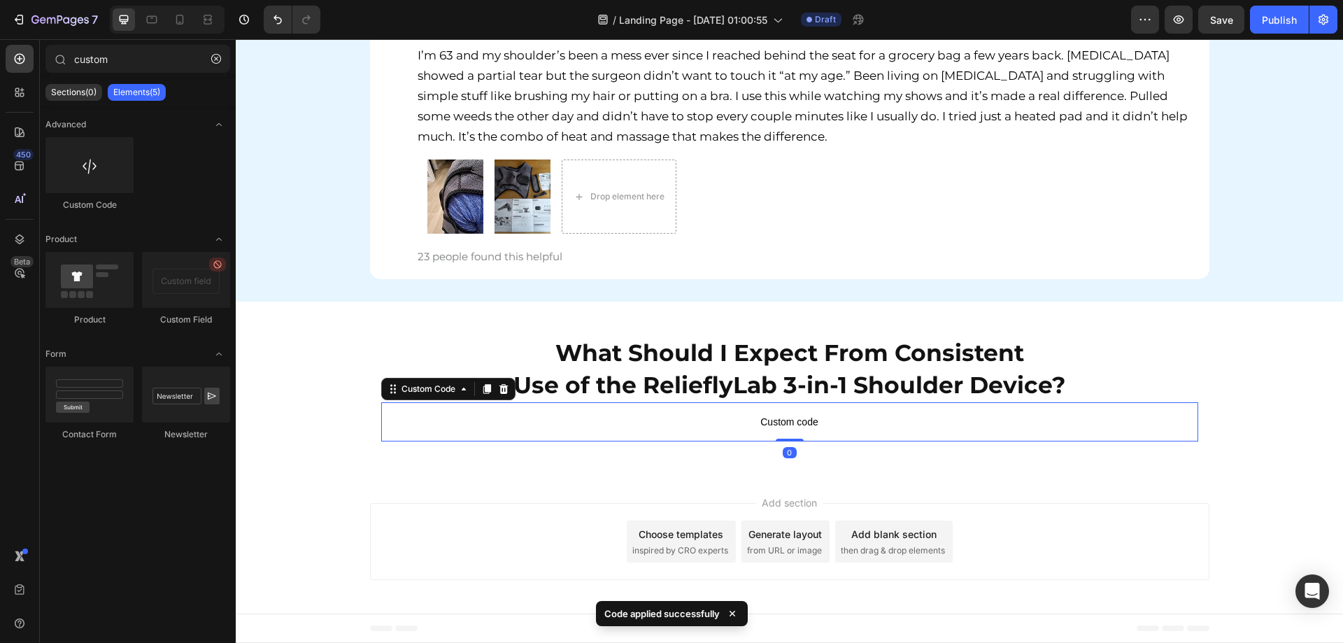
scroll to position [6199, 0]
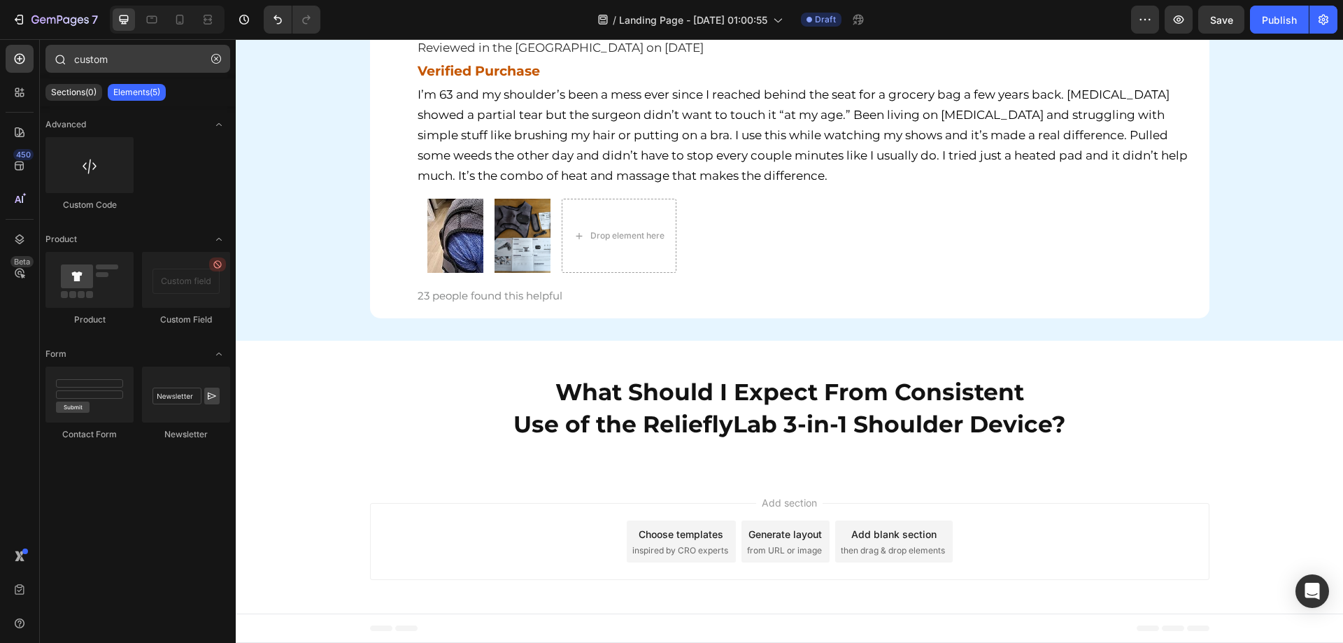
click at [213, 63] on icon "button" at bounding box center [216, 59] width 10 height 10
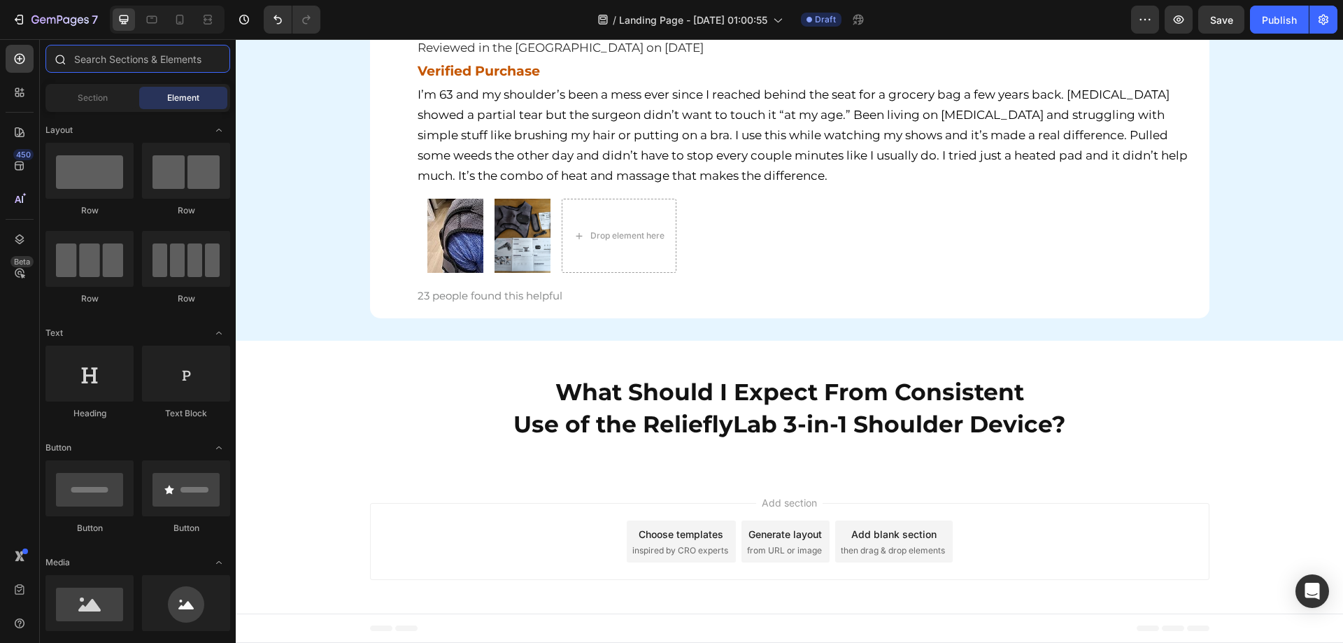
click at [140, 67] on input "text" at bounding box center [137, 59] width 185 height 28
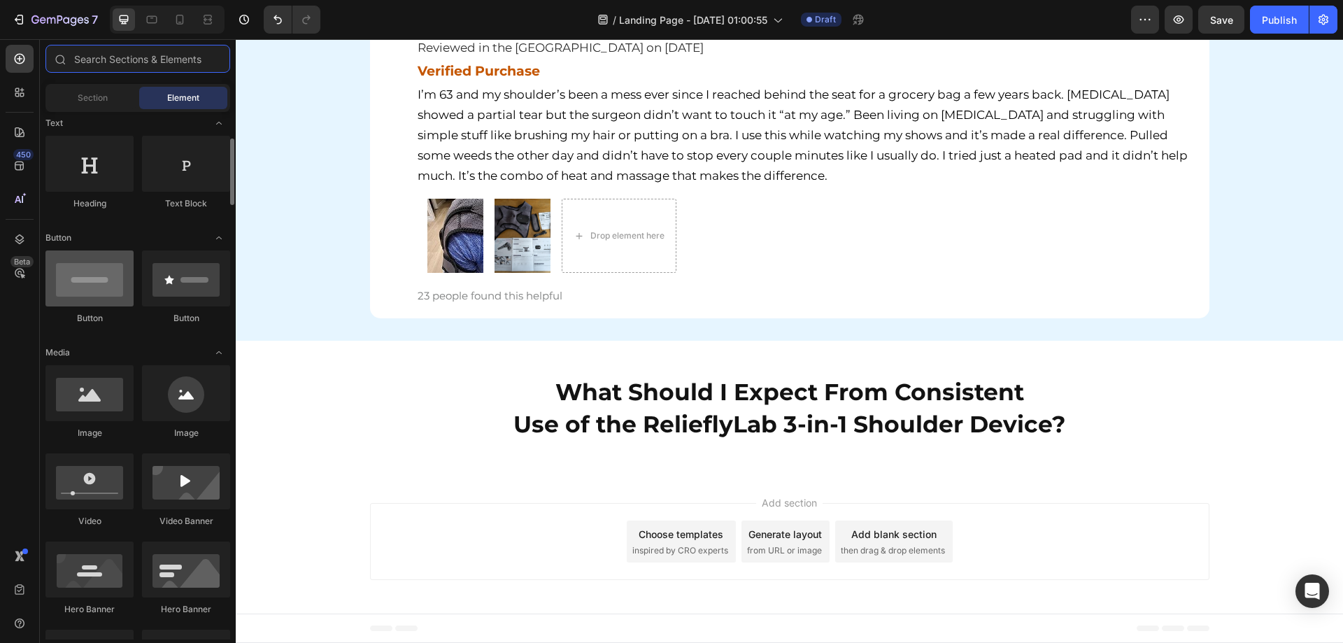
scroll to position [140, 0]
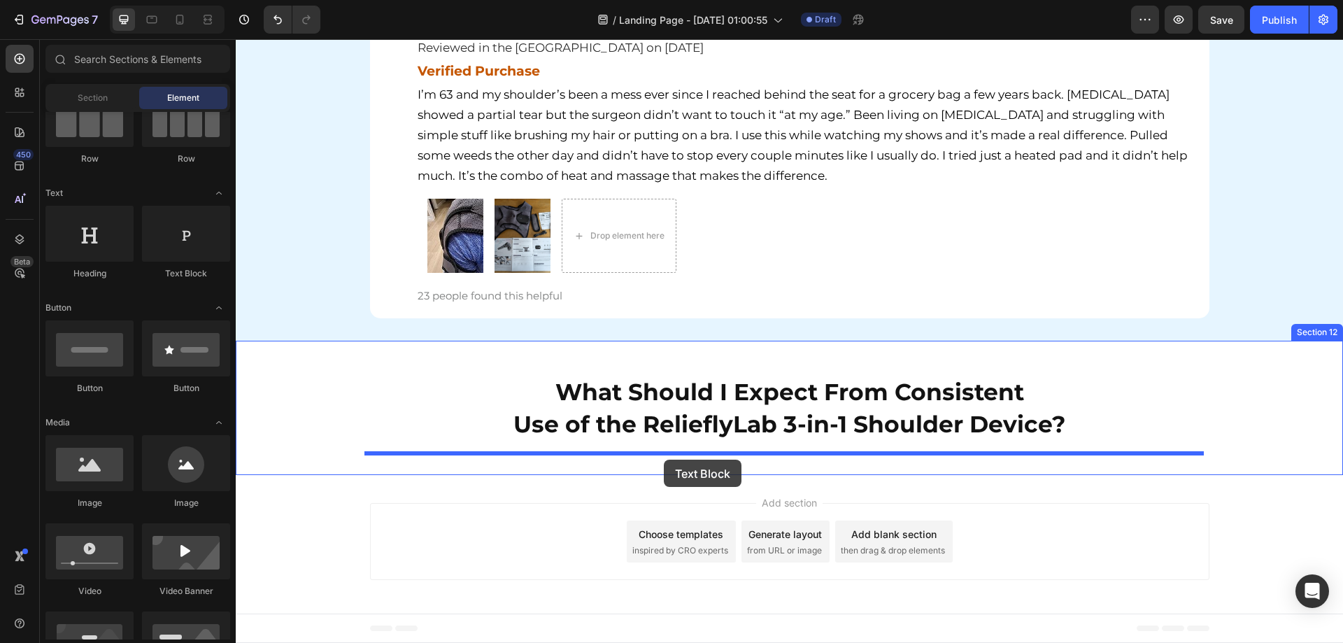
drag, startPoint x: 400, startPoint y: 280, endPoint x: 664, endPoint y: 459, distance: 318.7
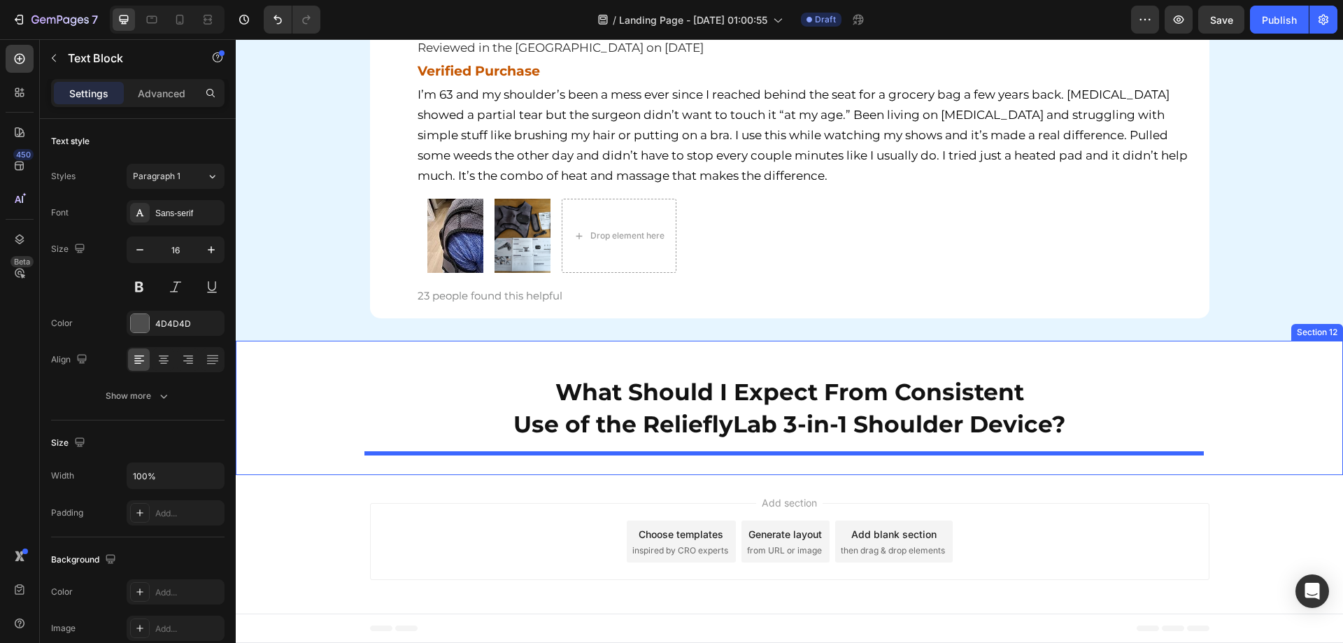
scroll to position [6221, 0]
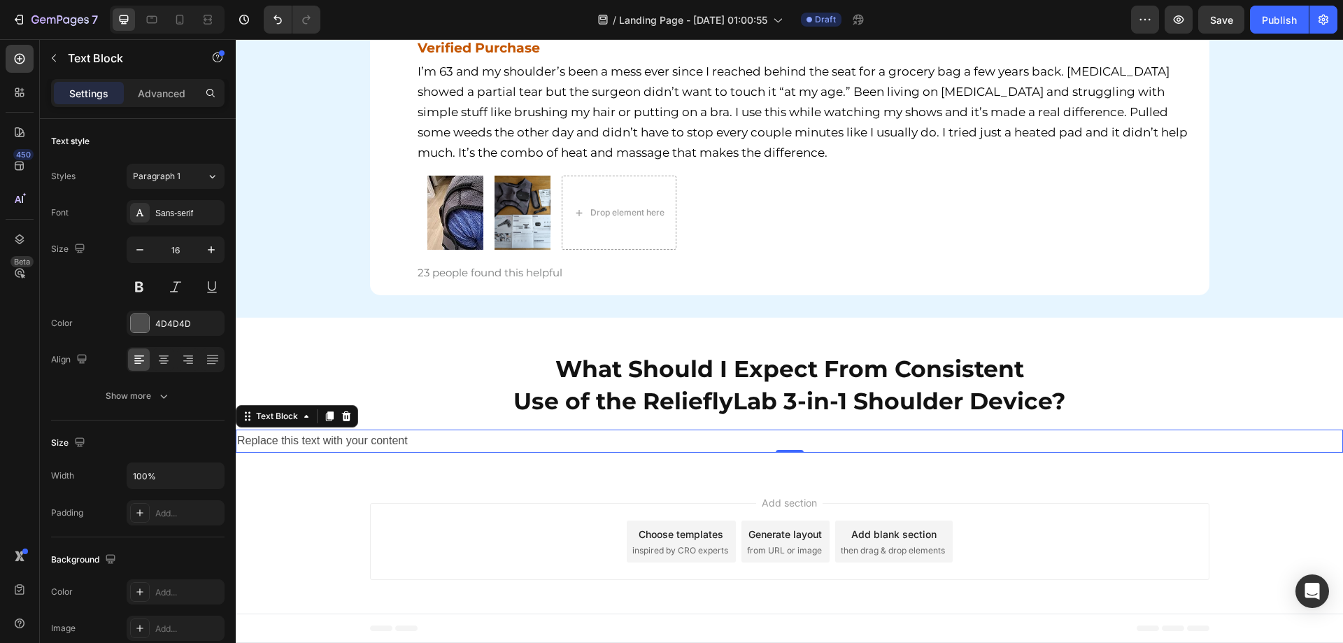
click at [345, 443] on div "Replace this text with your content" at bounding box center [789, 440] width 1107 height 23
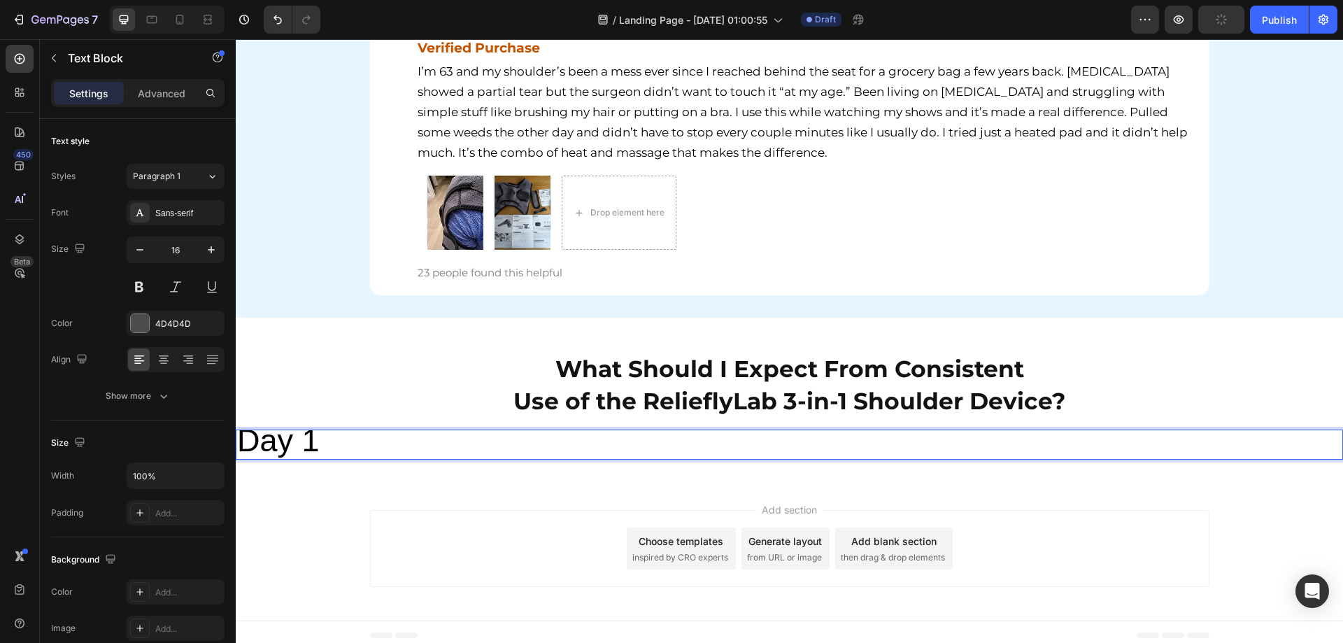
click at [377, 493] on div "Add section Choose templates inspired by CRO experts Generate layout from URL o…" at bounding box center [789, 551] width 1107 height 138
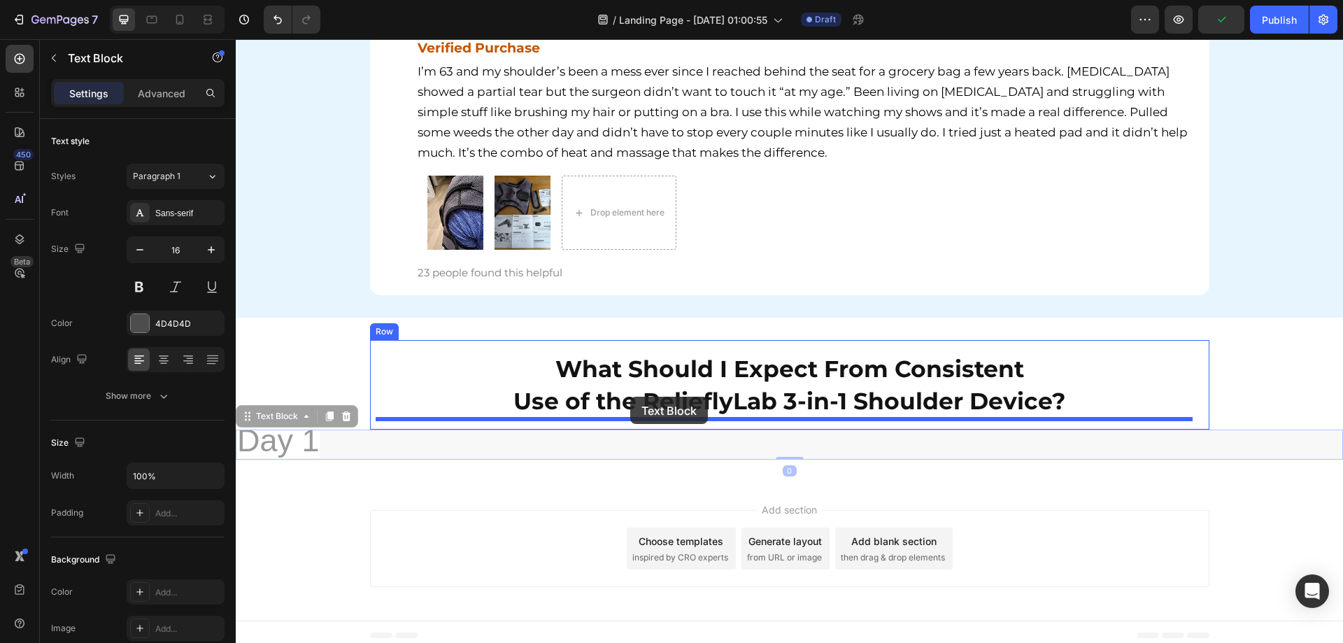
drag, startPoint x: 308, startPoint y: 448, endPoint x: 630, endPoint y: 397, distance: 325.8
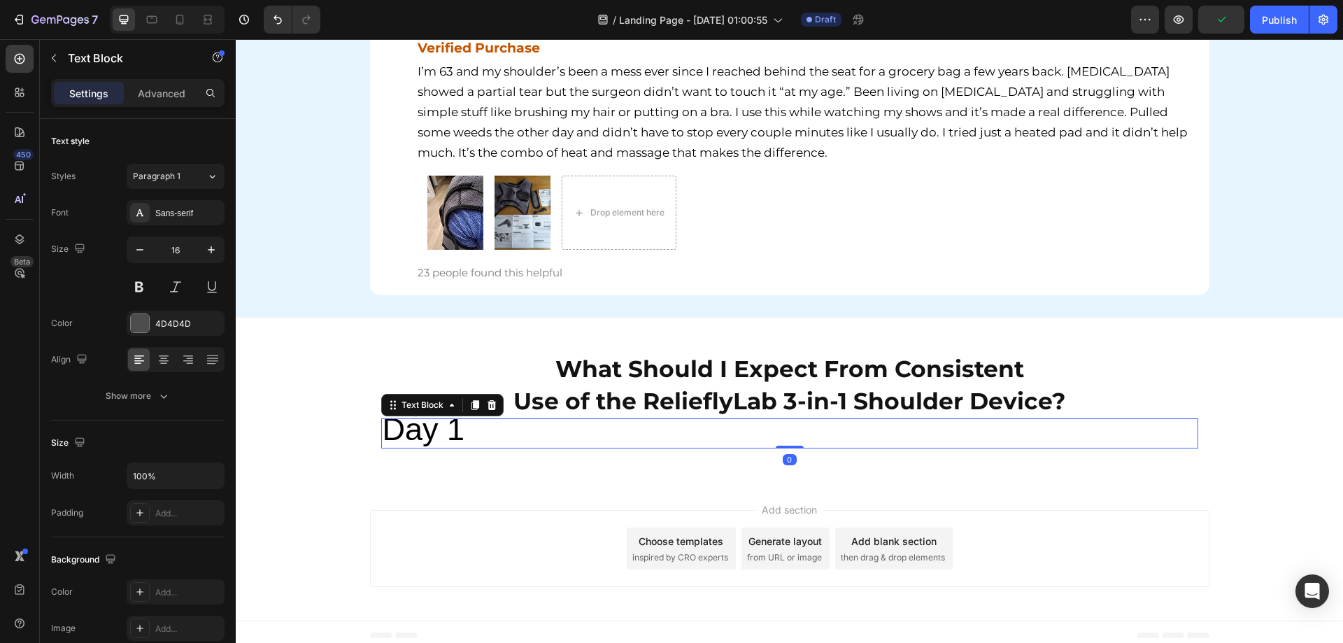
click at [306, 421] on div "What Should I Expect From Consistent Use of the RelieflyLab 3-in-1 Shoulder Dev…" at bounding box center [789, 400] width 1107 height 120
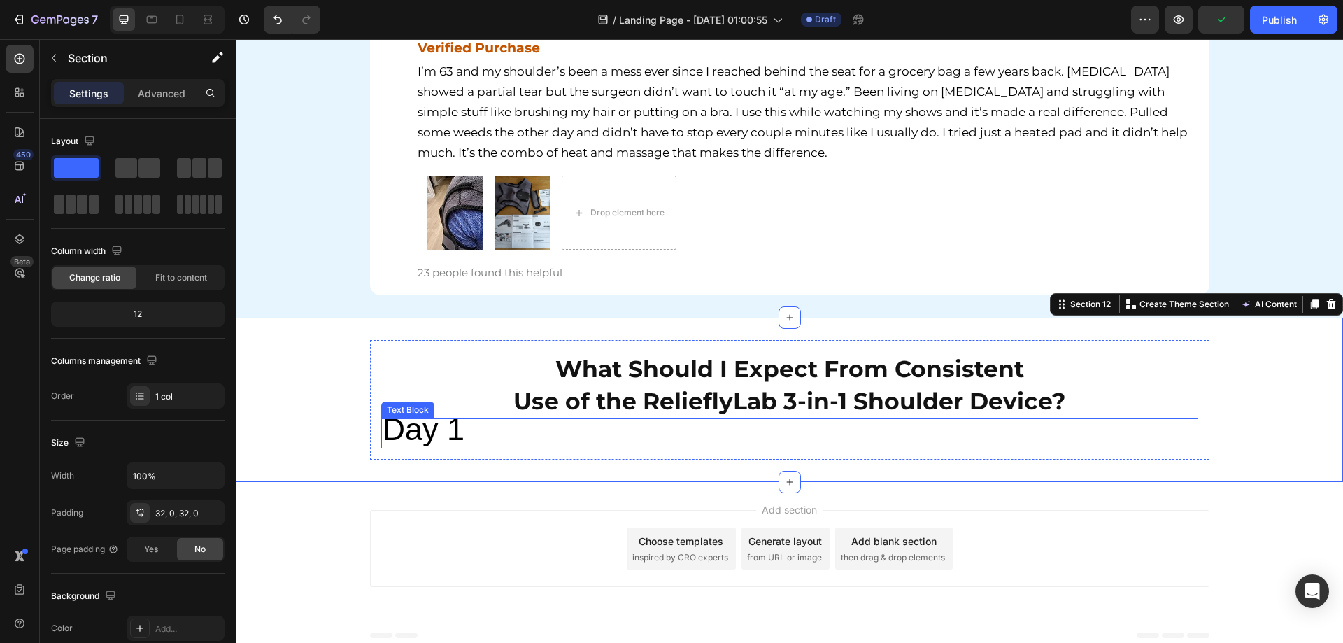
click at [397, 431] on span "Day 1" at bounding box center [424, 429] width 83 height 36
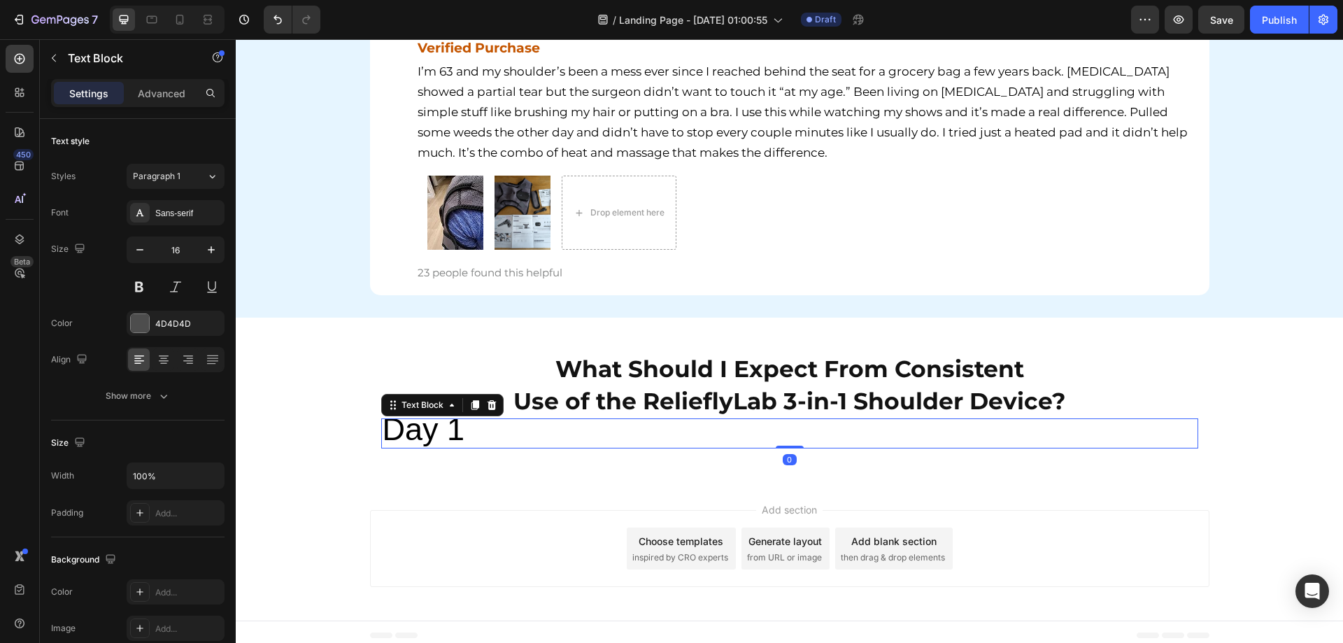
click at [342, 456] on div "What Should I Expect From Consistent Use of the RelieflyLab 3-in-1 Shoulder Dev…" at bounding box center [789, 400] width 1107 height 120
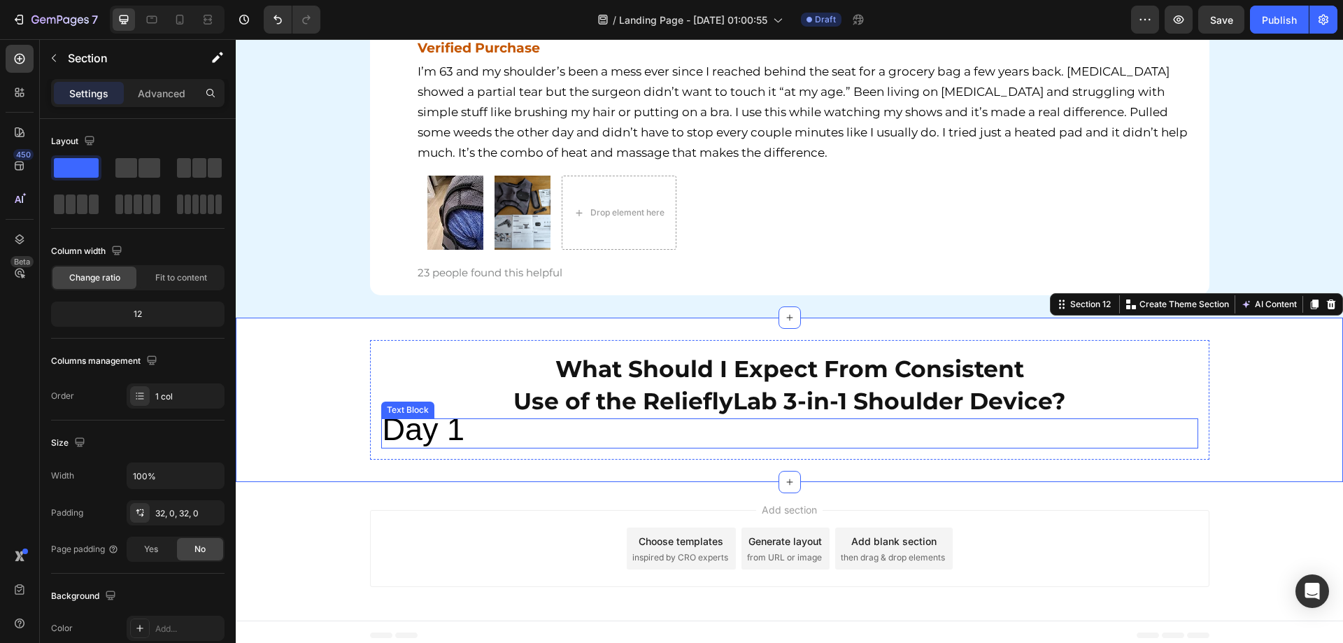
click at [409, 434] on span "Day 1" at bounding box center [424, 429] width 83 height 36
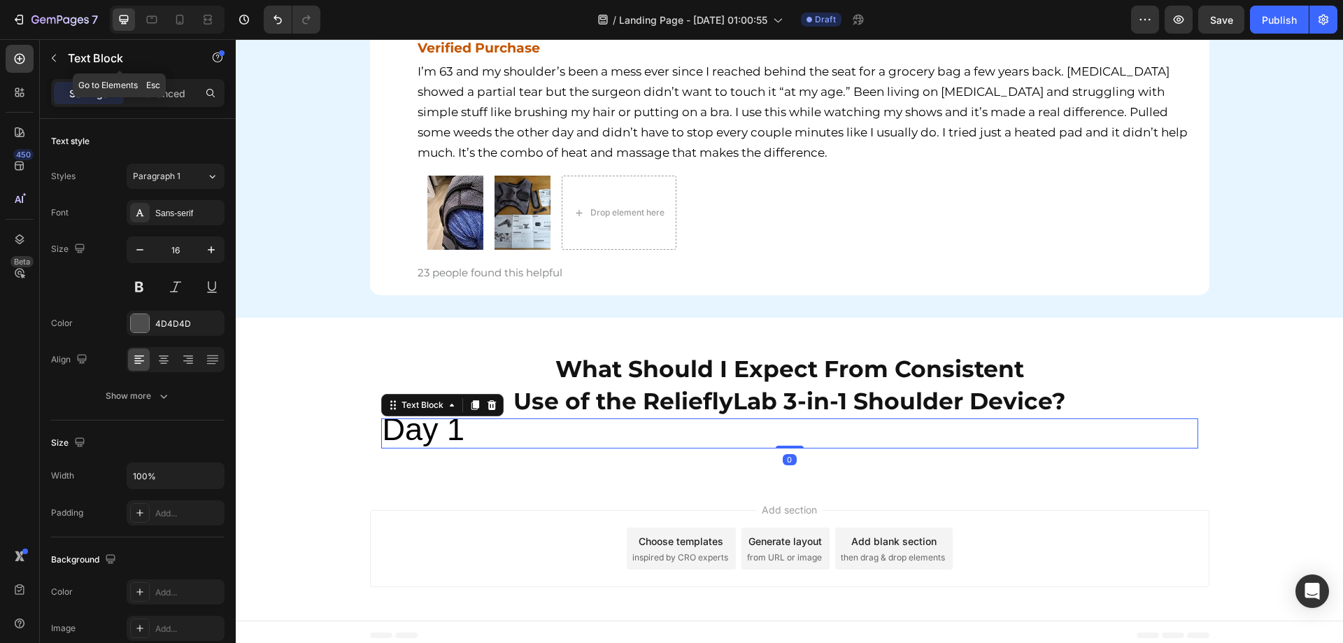
drag, startPoint x: 53, startPoint y: 63, endPoint x: 64, endPoint y: 120, distance: 57.6
click at [53, 62] on icon "button" at bounding box center [53, 57] width 11 height 11
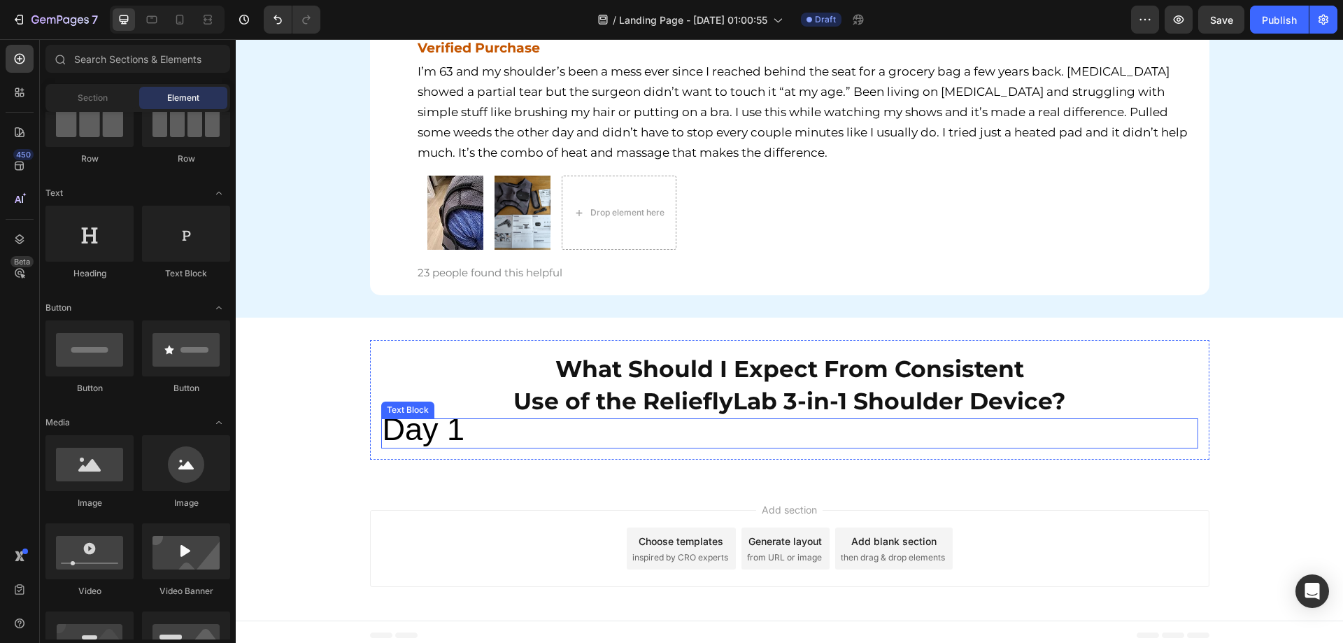
click at [439, 422] on span "Day 1" at bounding box center [424, 429] width 83 height 36
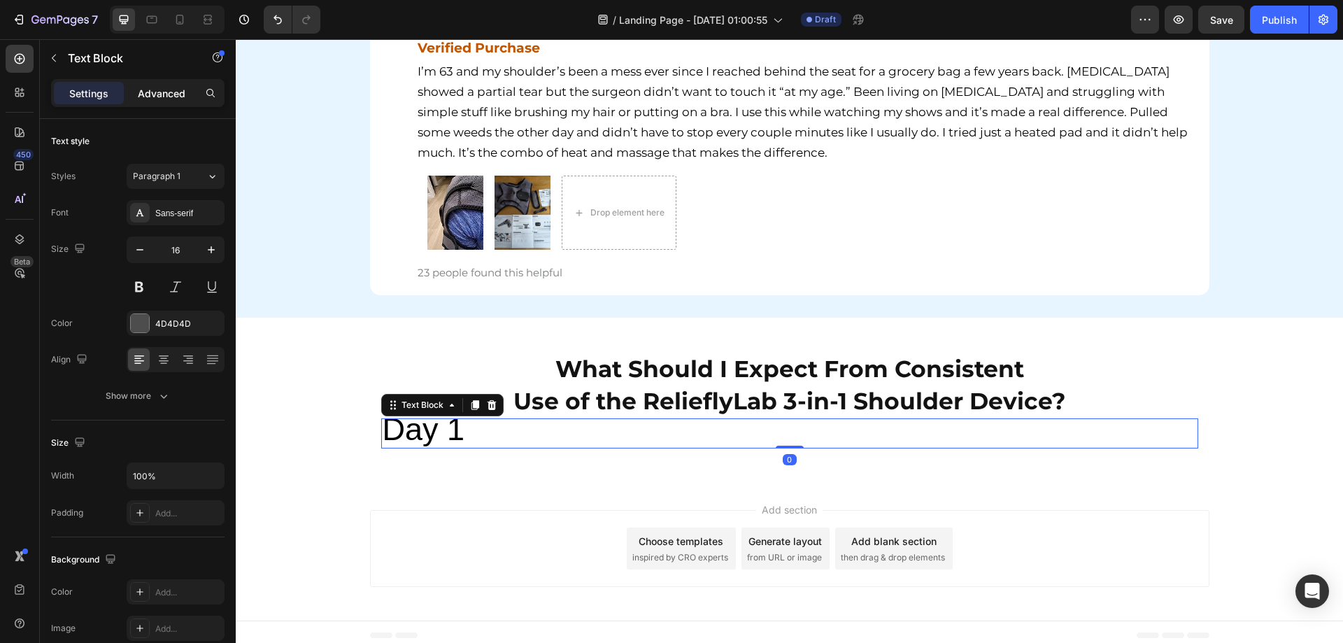
click at [180, 86] on p "Advanced" at bounding box center [162, 93] width 48 height 15
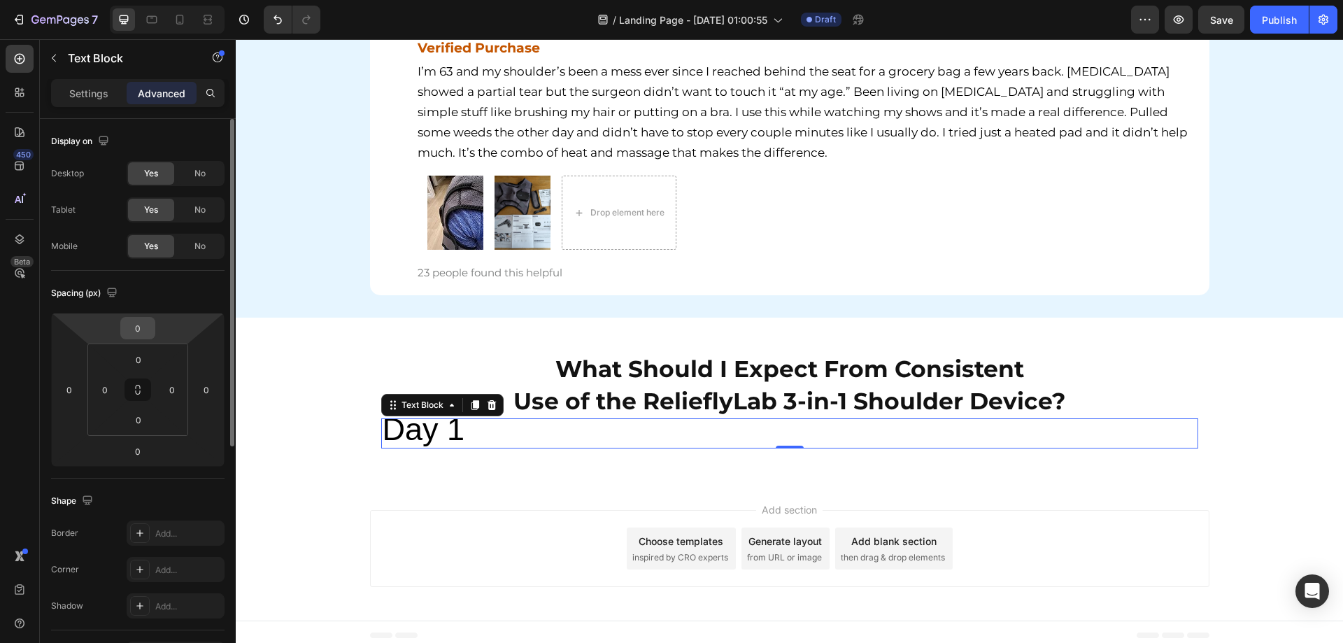
click at [139, 331] on input "0" at bounding box center [138, 327] width 28 height 21
click at [105, 0] on html "7 / Landing Page - [DATE] 01:00:55 Draft Preview Save Publish 450 Beta Sections…" at bounding box center [671, 0] width 1343 height 0
type input "10"
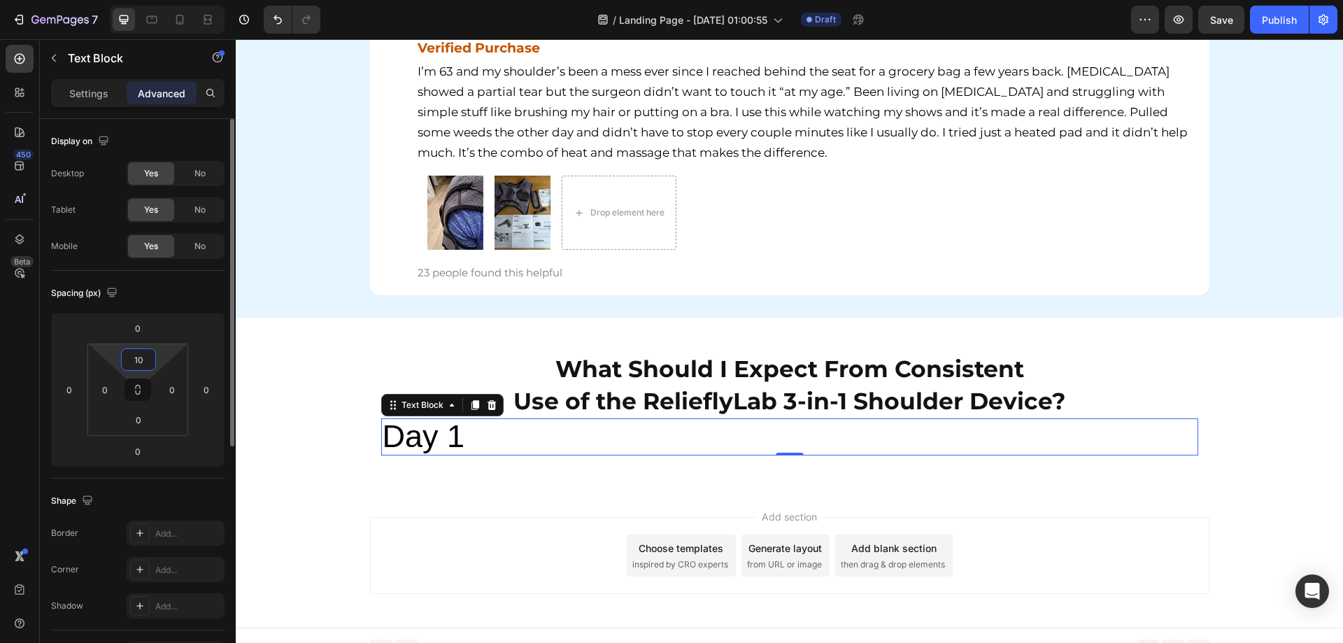
drag, startPoint x: 148, startPoint y: 353, endPoint x: 103, endPoint y: 354, distance: 44.8
click at [108, 354] on div "10 0 0 0" at bounding box center [137, 389] width 101 height 92
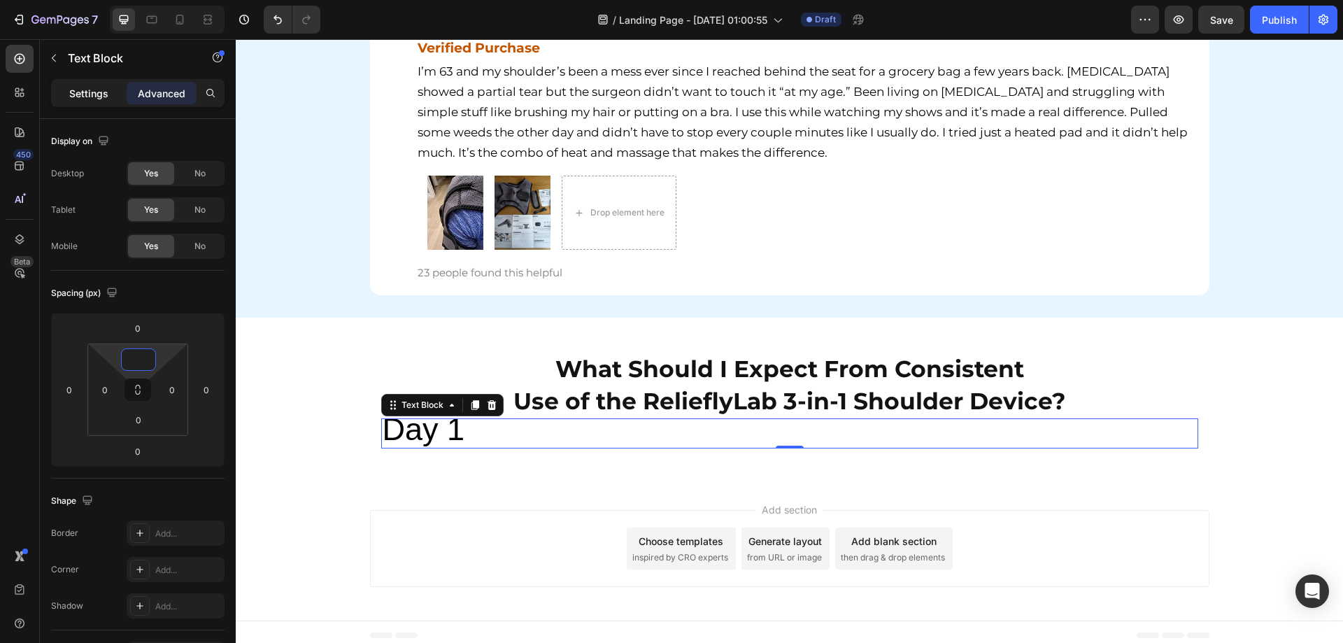
click at [107, 89] on p "Settings" at bounding box center [88, 93] width 39 height 15
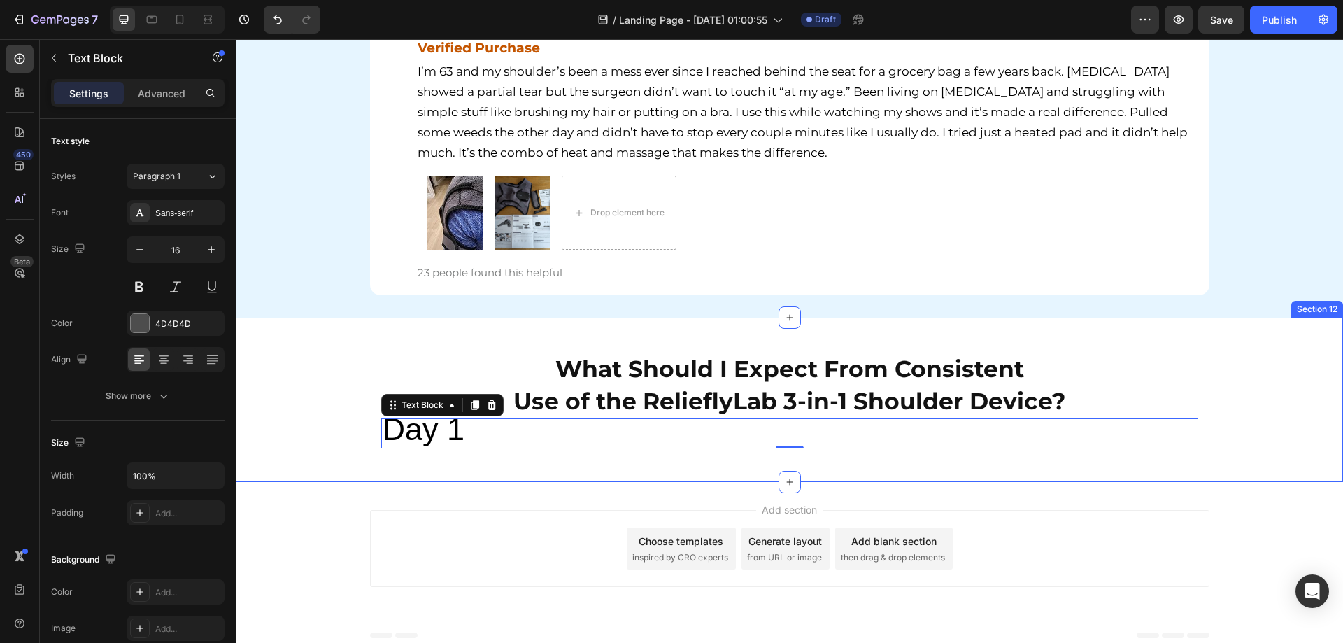
click at [329, 488] on div "Add section Choose templates inspired by CRO experts Generate layout from URL o…" at bounding box center [789, 551] width 1107 height 138
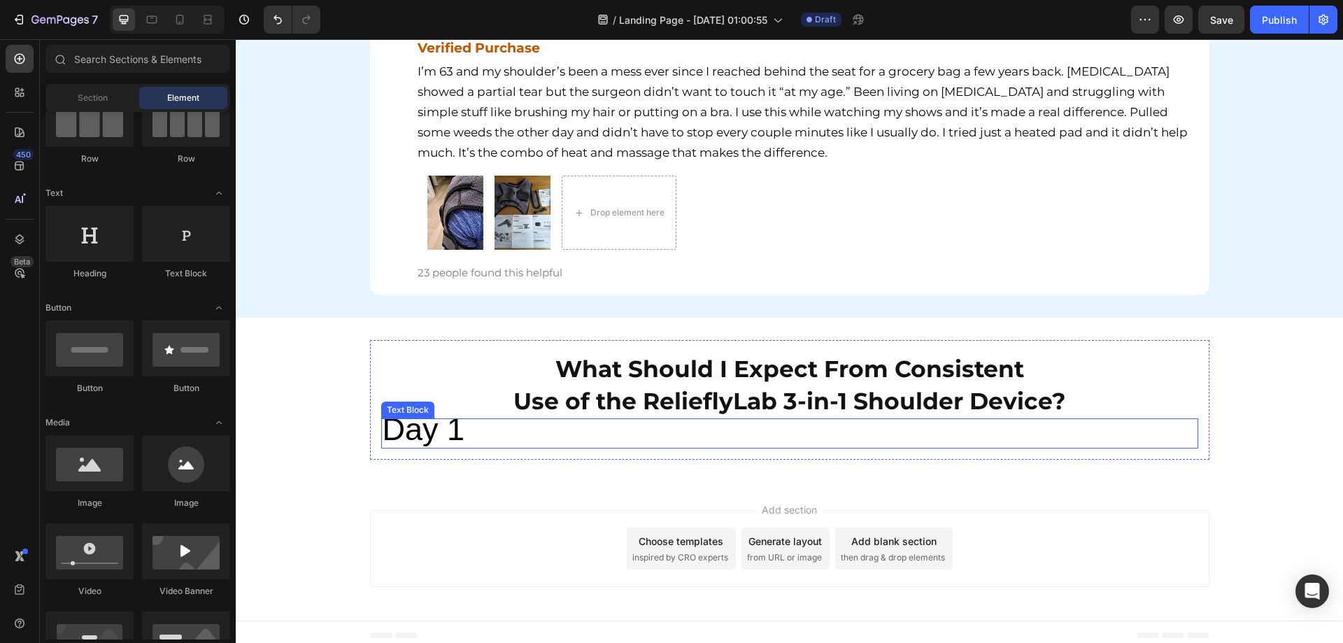
click at [439, 436] on span "Day 1" at bounding box center [424, 429] width 83 height 36
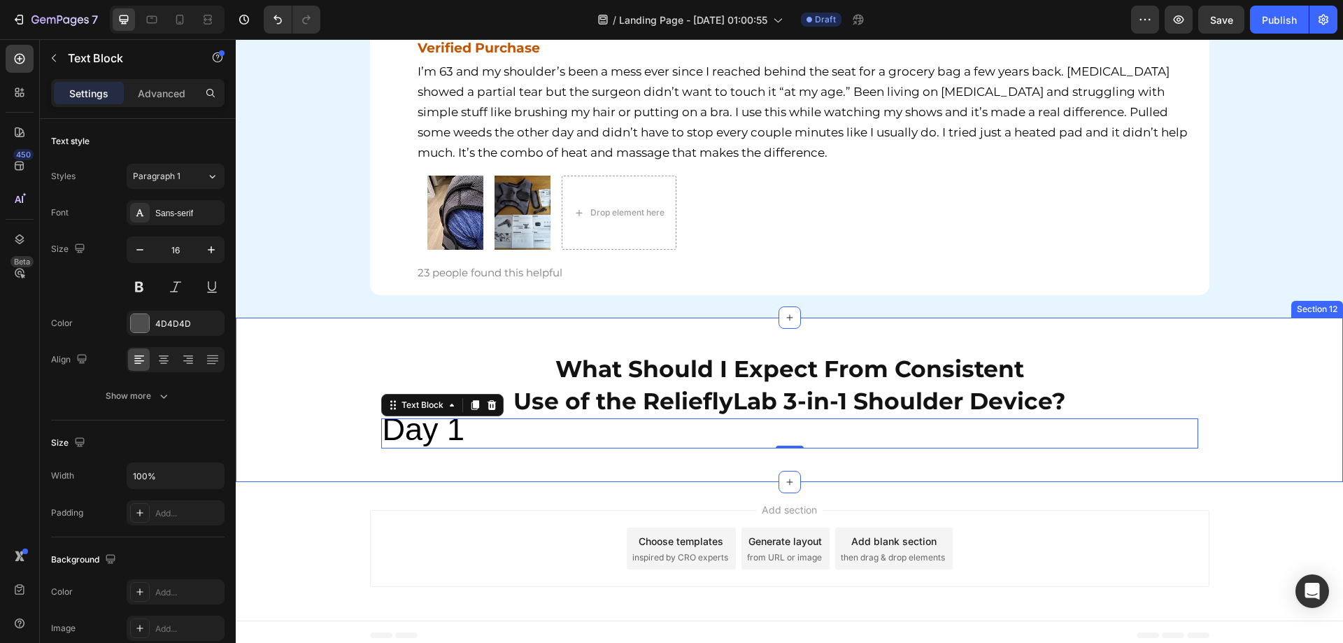
click at [342, 445] on div "What Should I Expect From Consistent Use of the RelieflyLab 3-in-1 Shoulder Dev…" at bounding box center [789, 400] width 1107 height 120
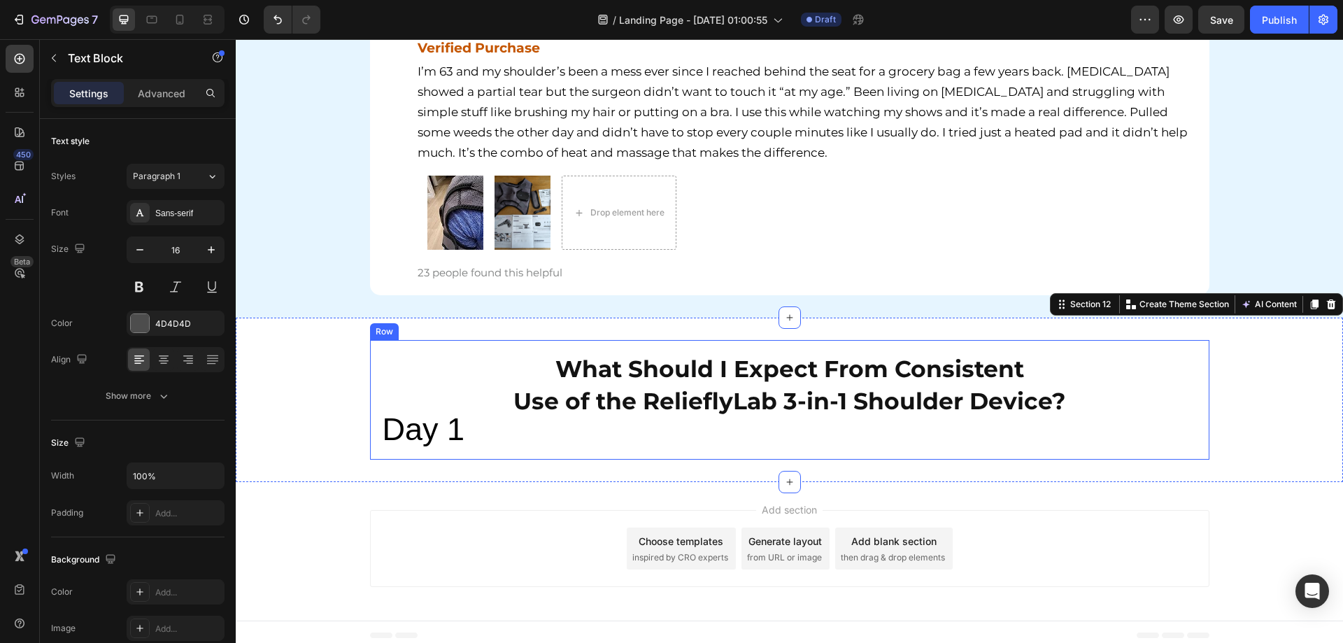
click at [411, 440] on span "Day 1" at bounding box center [424, 429] width 83 height 36
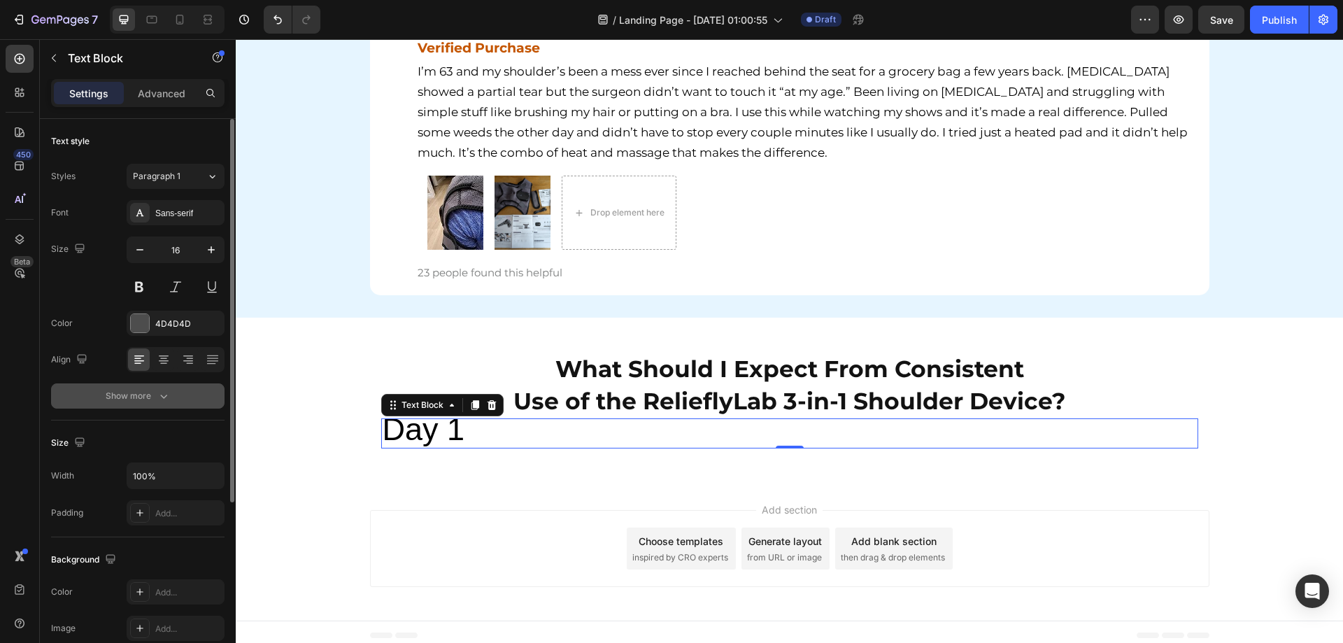
click at [135, 403] on button "Show more" at bounding box center [137, 395] width 173 height 25
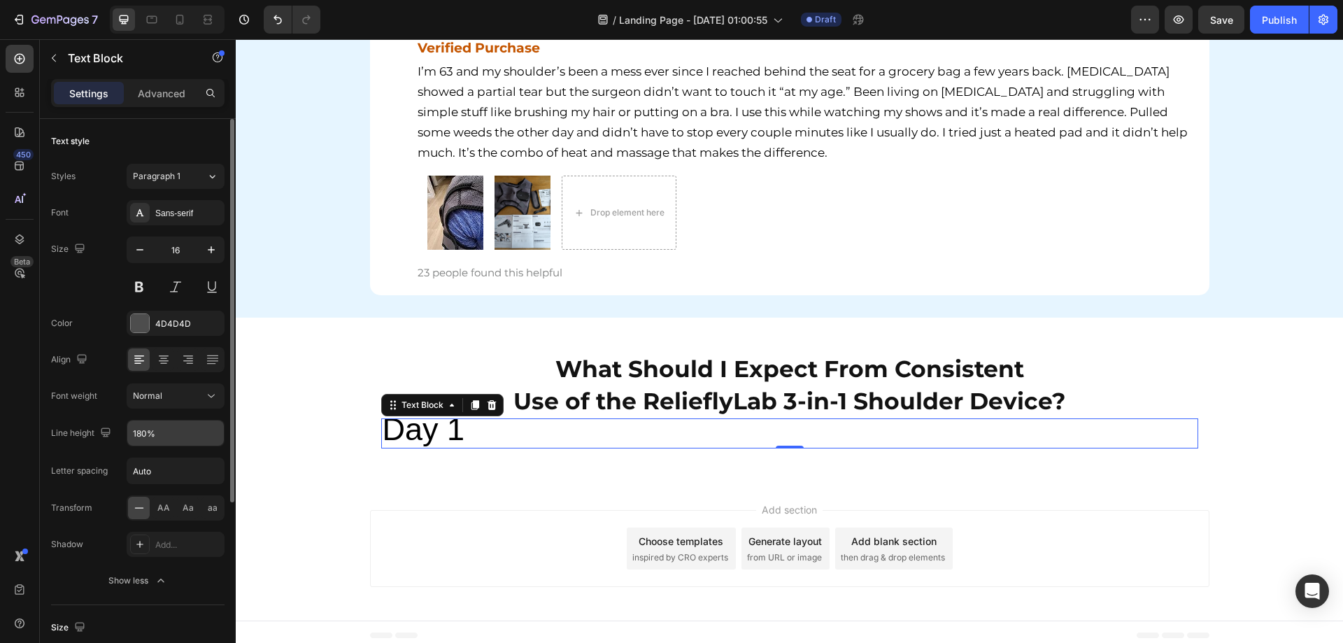
click at [159, 431] on input "180%" at bounding box center [175, 432] width 97 height 25
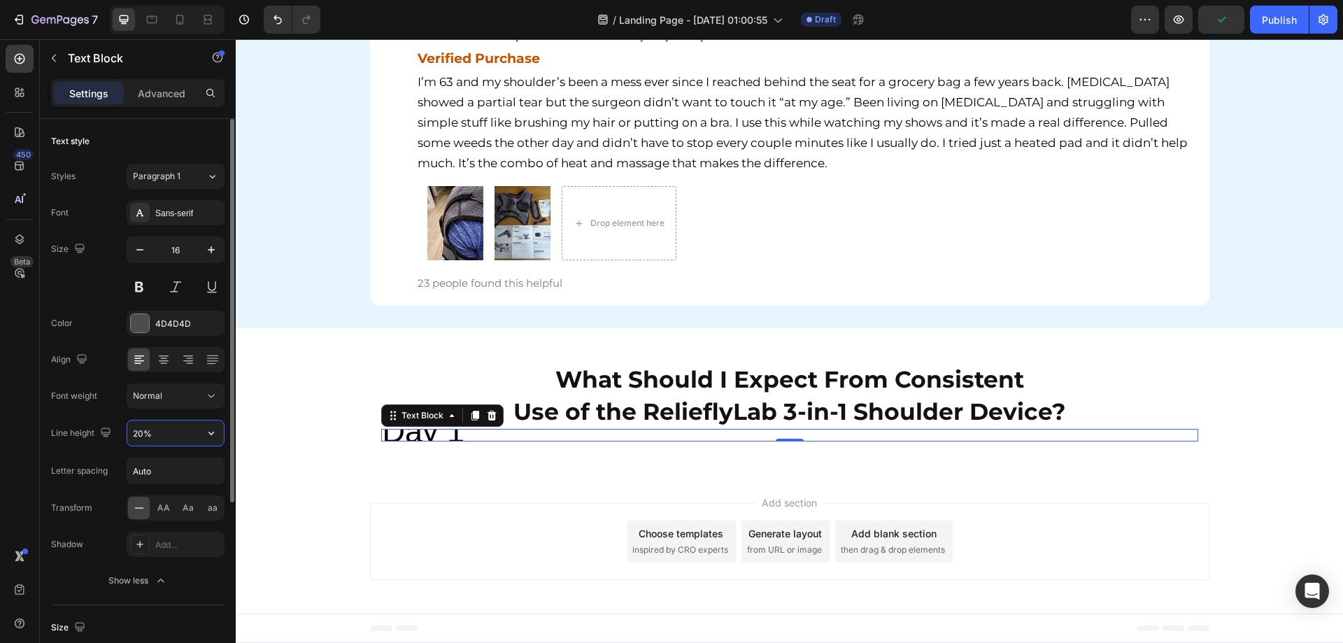
type input "200%"
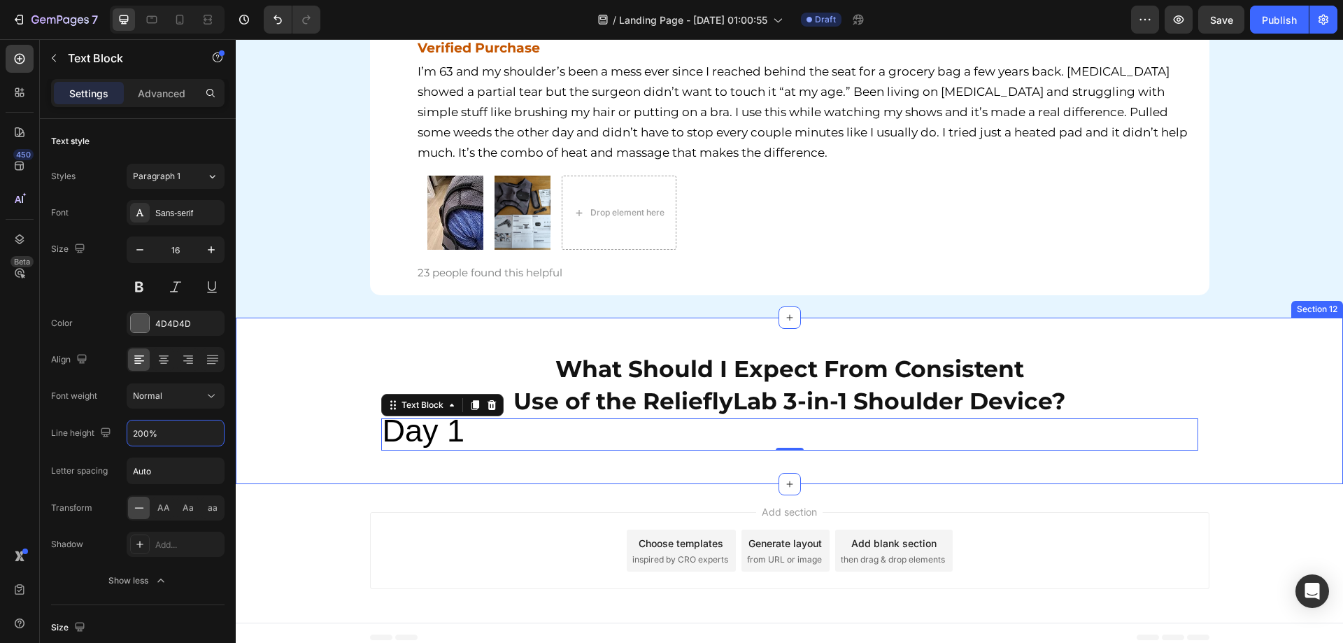
click at [292, 470] on div "What Should I Expect From Consistent Use of the RelieflyLab 3-in-1 Shoulder Dev…" at bounding box center [789, 400] width 1107 height 166
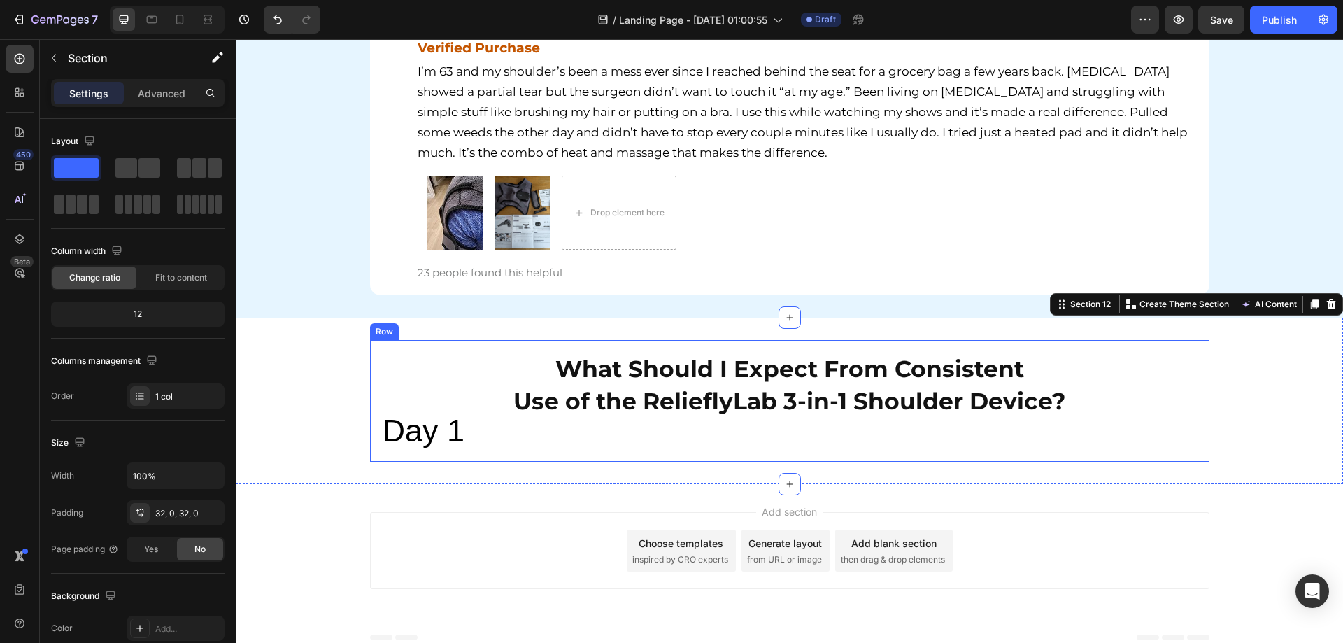
click at [415, 426] on span "Day 1" at bounding box center [424, 431] width 83 height 36
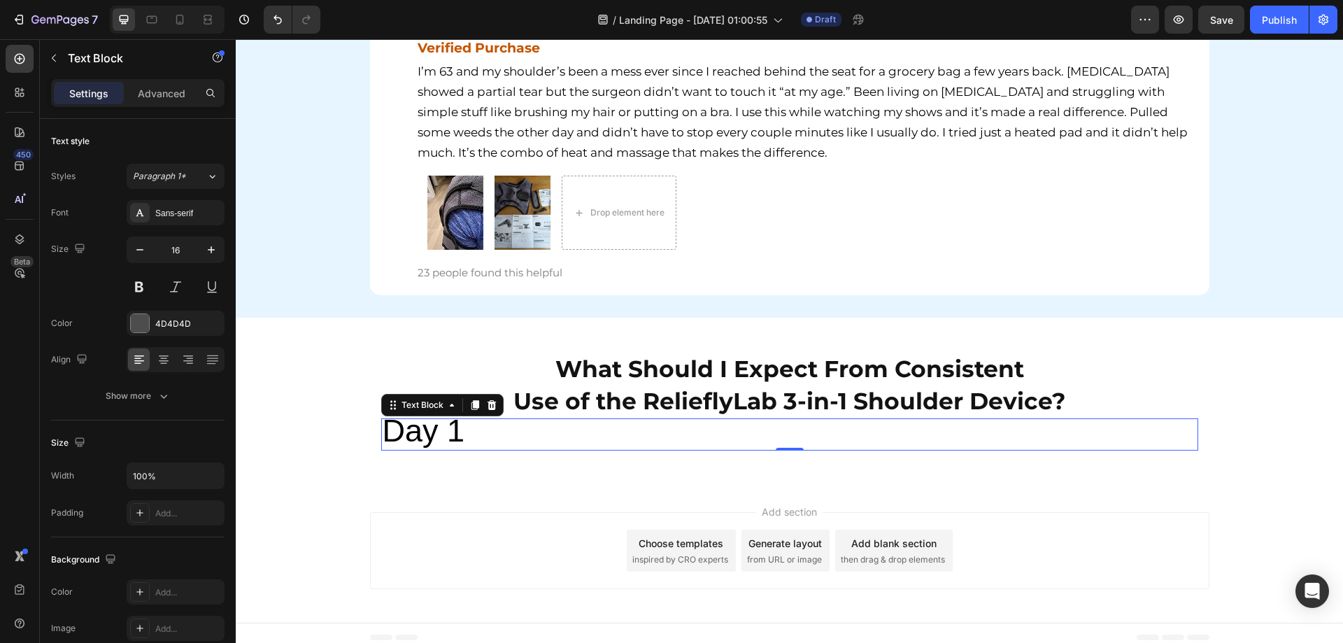
click at [364, 471] on div "What Should I Expect From Consistent Use of the RelieflyLab 3-in-1 Shoulder Dev…" at bounding box center [789, 400] width 1107 height 166
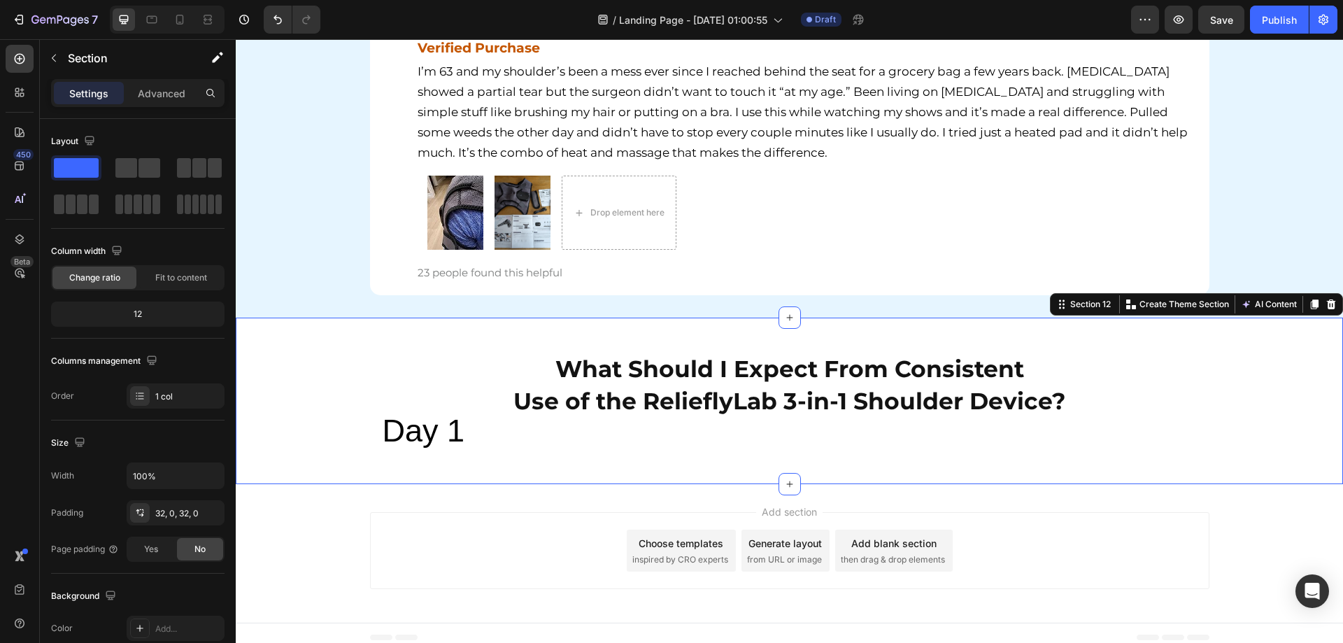
click at [432, 445] on span "Day 1" at bounding box center [424, 431] width 83 height 36
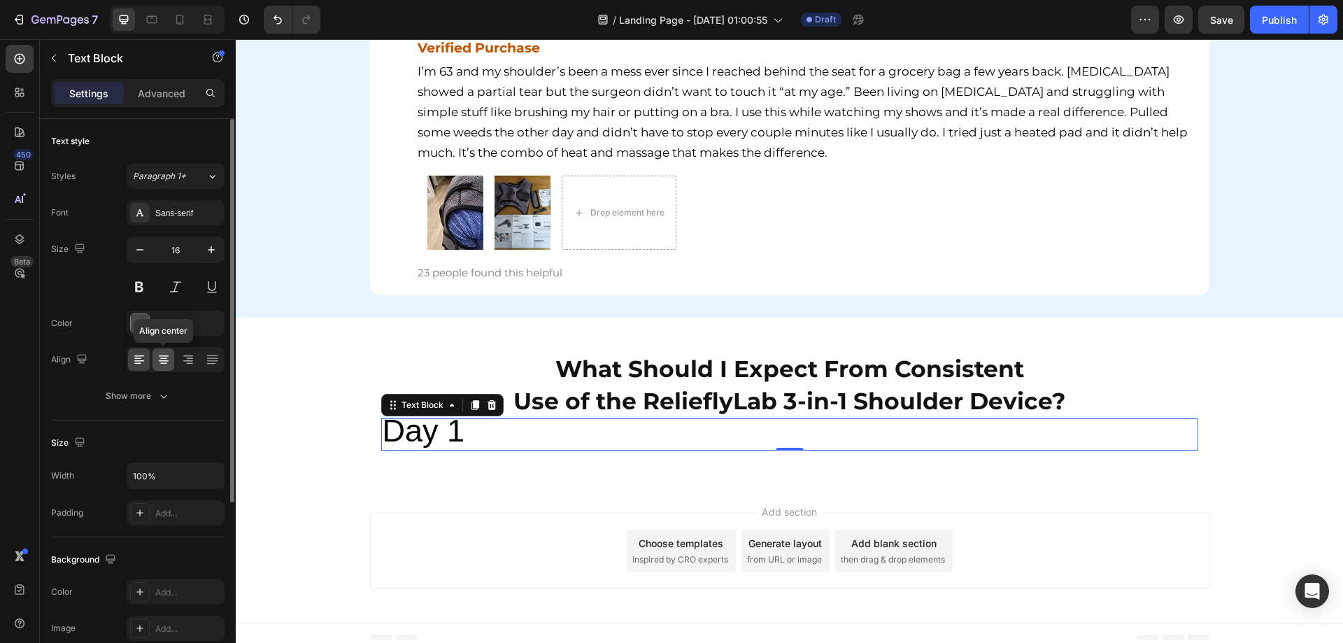
click at [162, 359] on icon at bounding box center [164, 359] width 14 height 14
click at [153, 359] on div at bounding box center [163, 359] width 22 height 22
click at [145, 358] on icon at bounding box center [139, 359] width 14 height 14
click at [293, 437] on div "What Should I Expect From Consistent Use of the RelieflyLab 3-in-1 Shoulder Dev…" at bounding box center [789, 401] width 1107 height 122
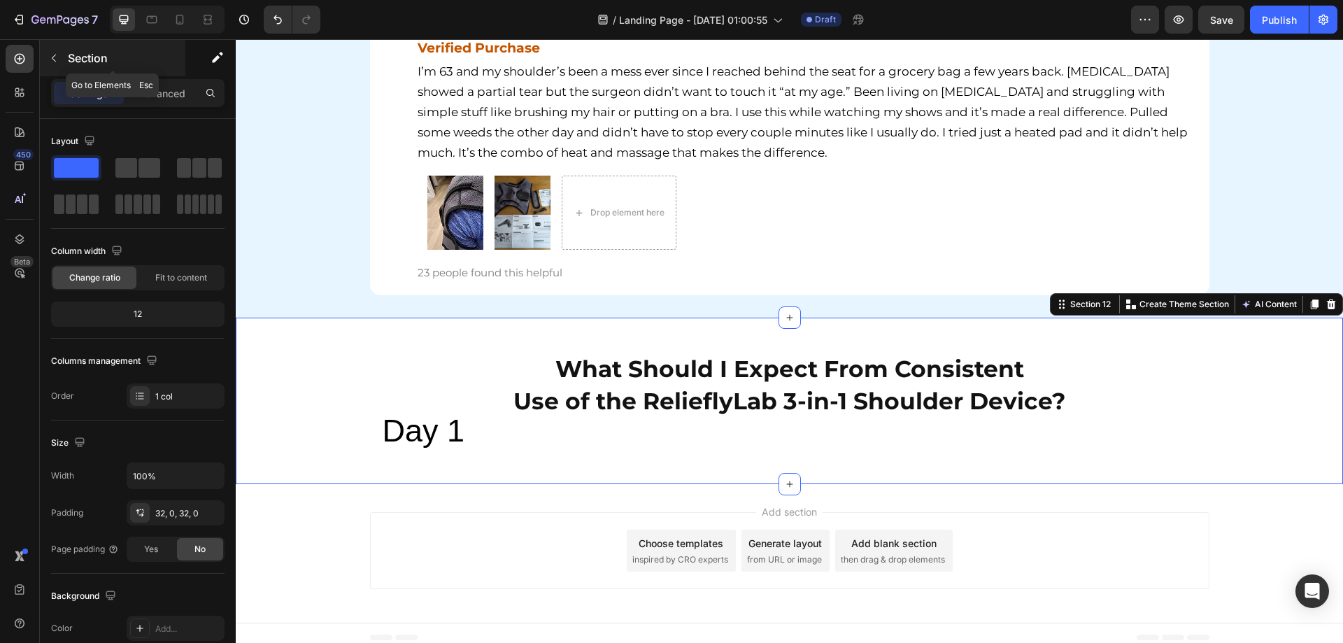
click at [51, 62] on icon "button" at bounding box center [53, 57] width 11 height 11
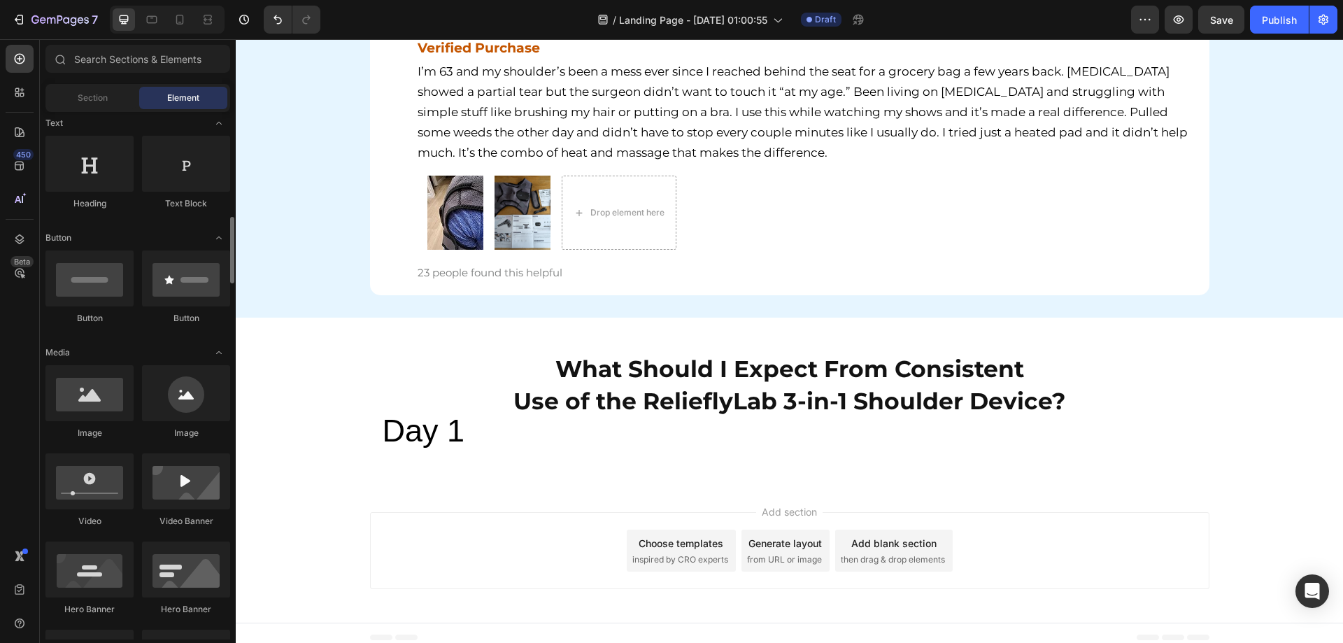
scroll to position [280, 0]
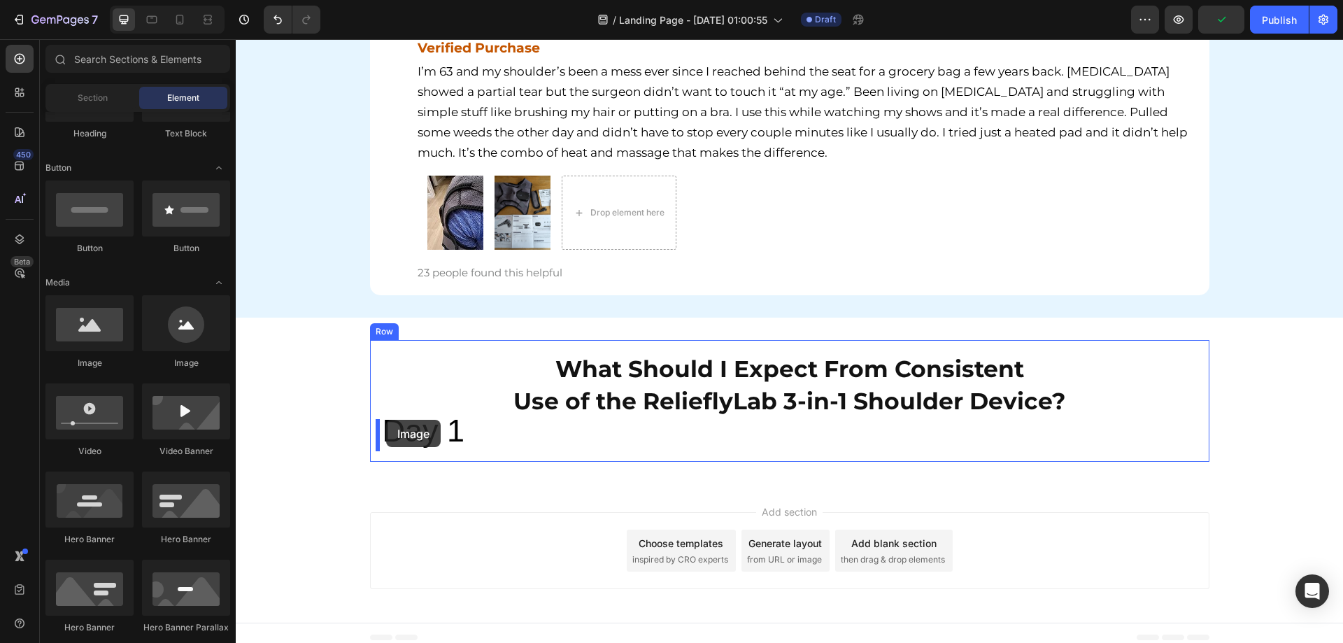
drag, startPoint x: 349, startPoint y: 359, endPoint x: 386, endPoint y: 420, distance: 71.2
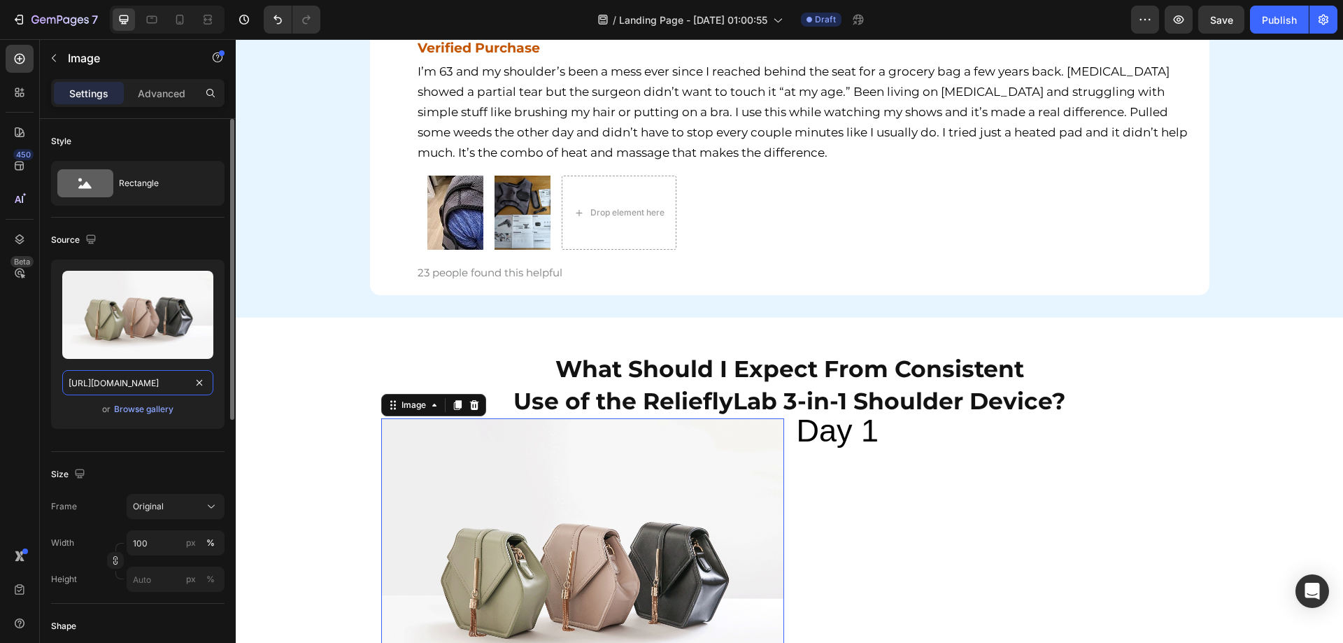
click at [157, 382] on input "[URL][DOMAIN_NAME]" at bounding box center [137, 382] width 151 height 25
paste input "[DOMAIN_NAME][URL][DOMAIN_NAME]"
type input "[URL][DOMAIN_NAME]"
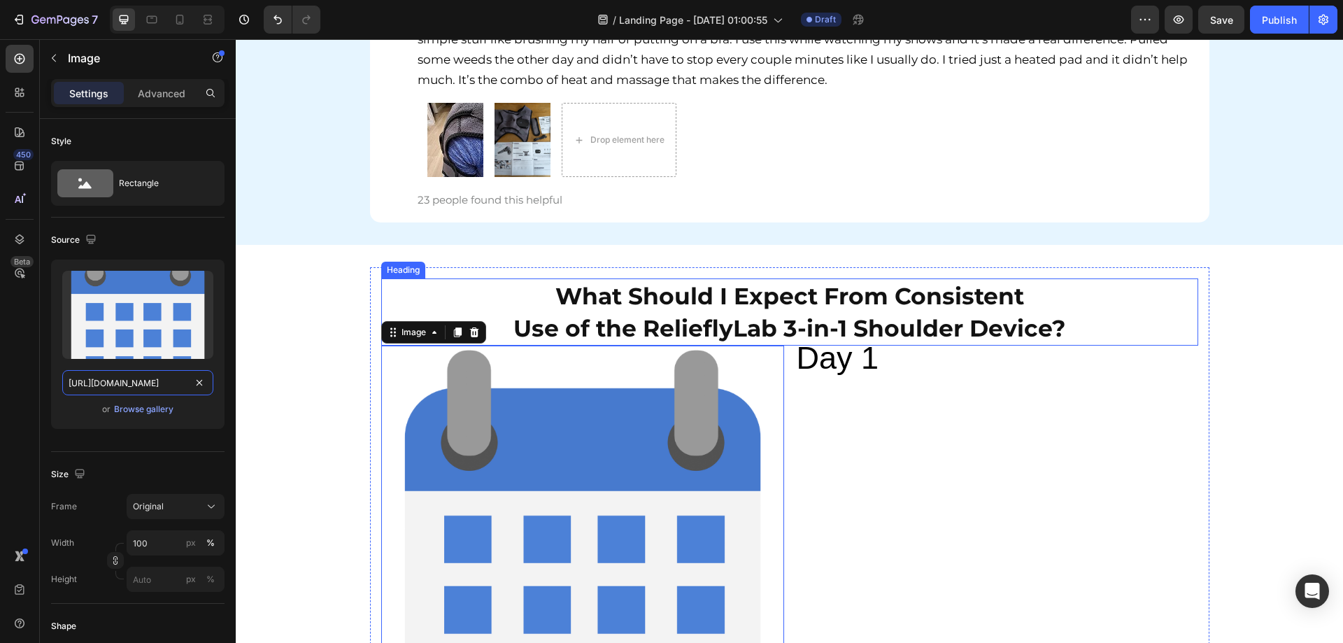
scroll to position [6361, 0]
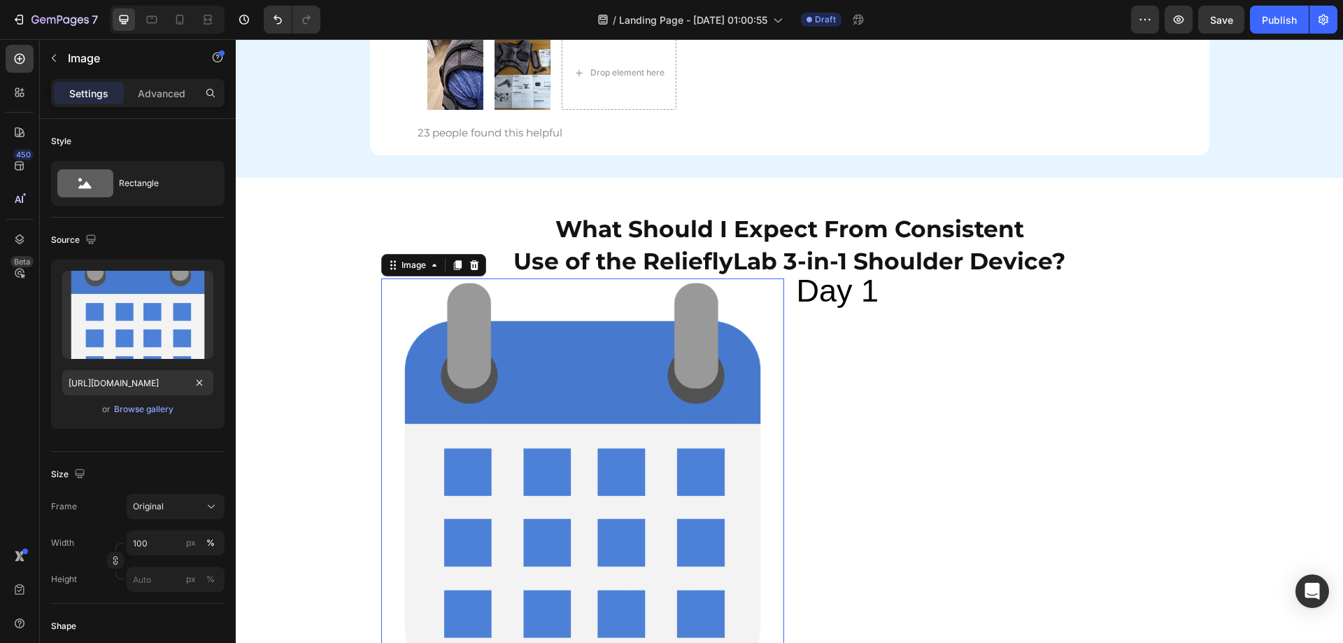
click at [934, 418] on div "Day 1 Text Block" at bounding box center [996, 479] width 403 height 403
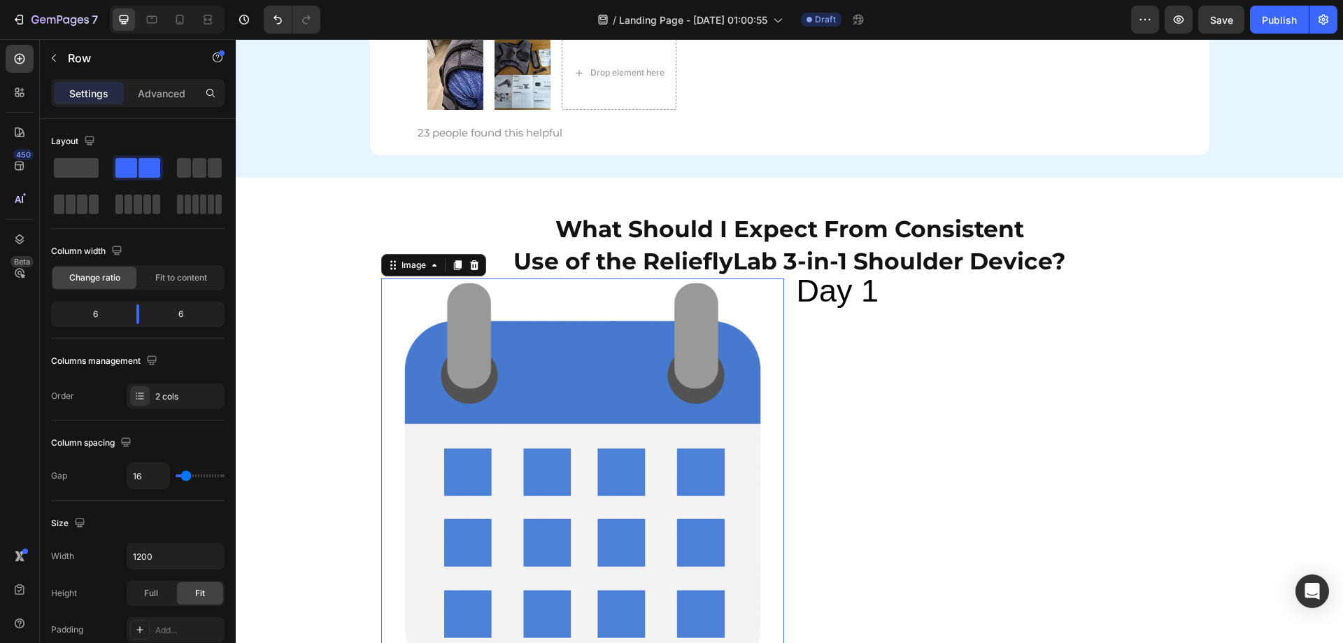
click at [749, 304] on img at bounding box center [582, 479] width 403 height 403
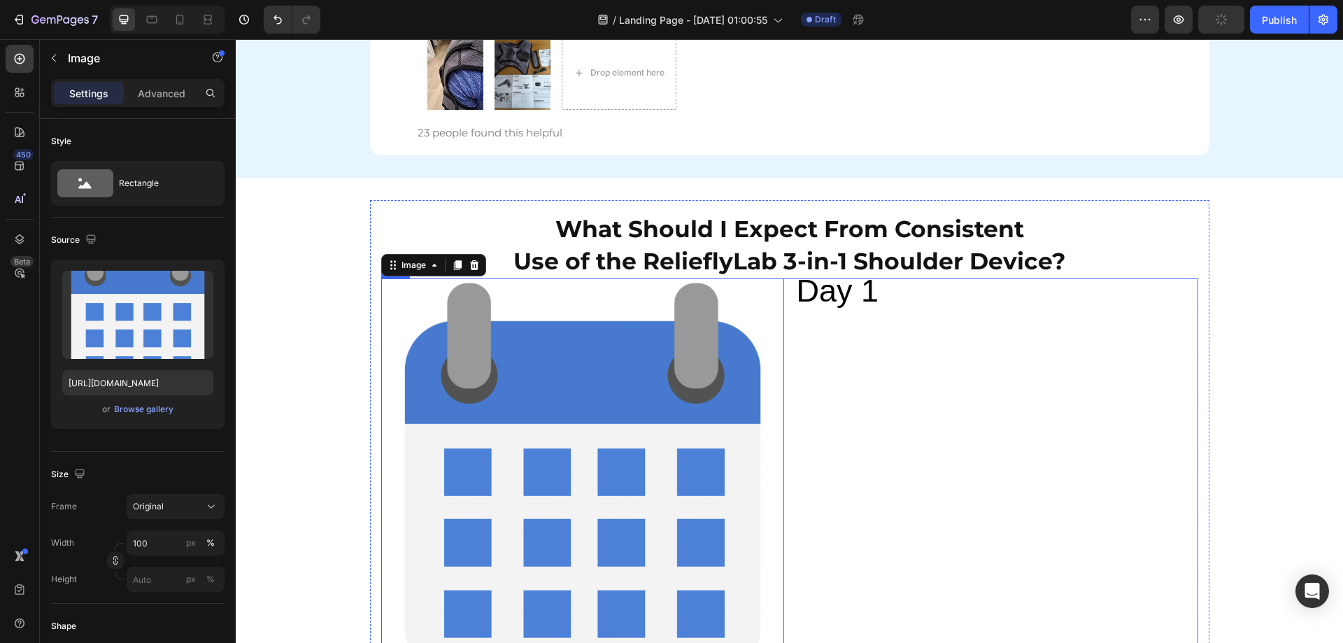
click at [852, 316] on div "Day 1 Text Block" at bounding box center [996, 479] width 403 height 403
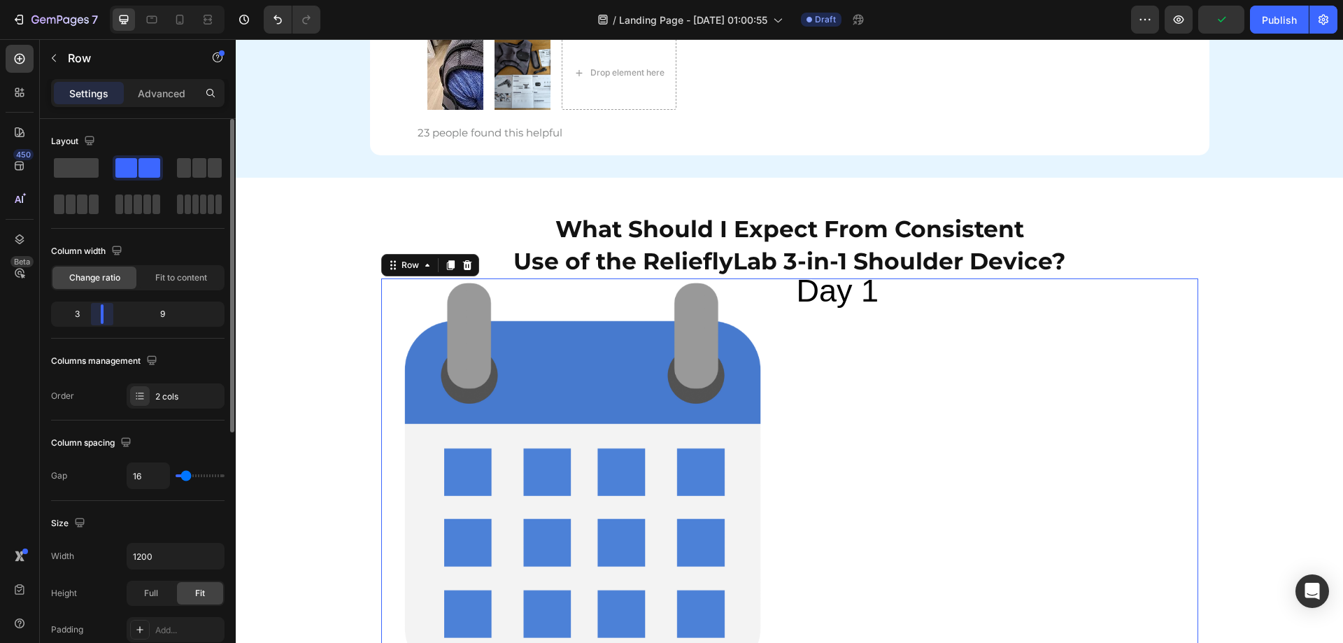
scroll to position [6266, 0]
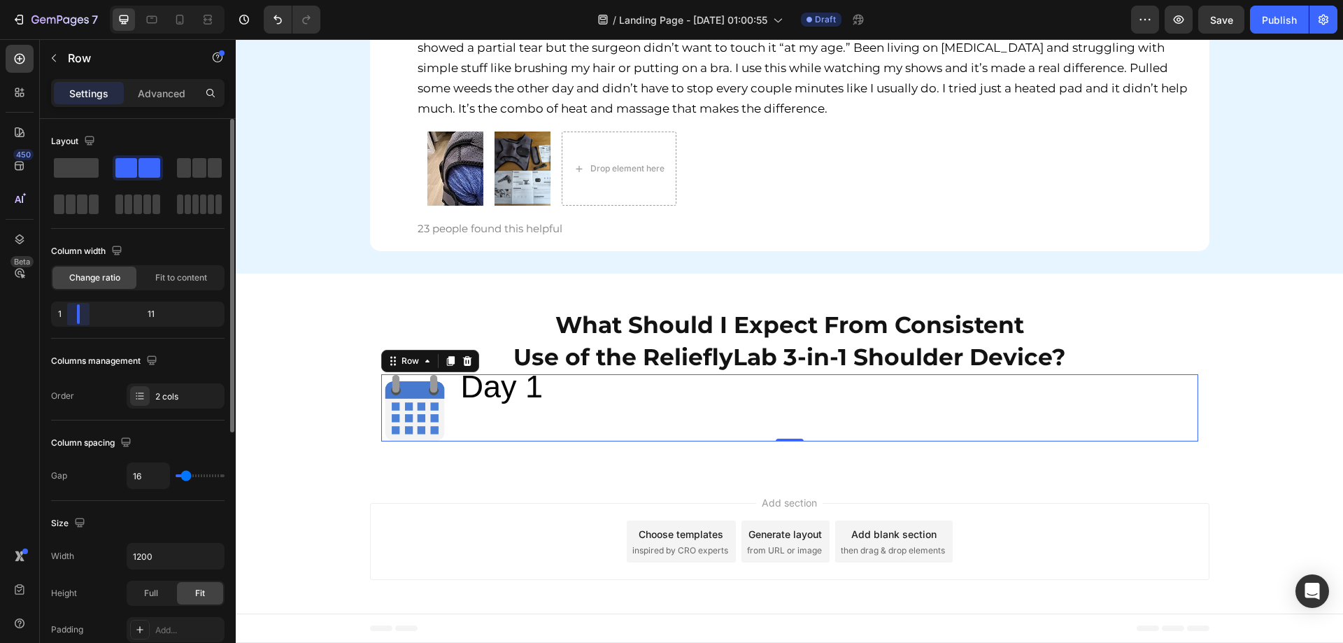
click at [46, 309] on div "Layout Column width Change ratio Fit to content 1 11 Columns management Order 2…" at bounding box center [138, 625] width 196 height 1013
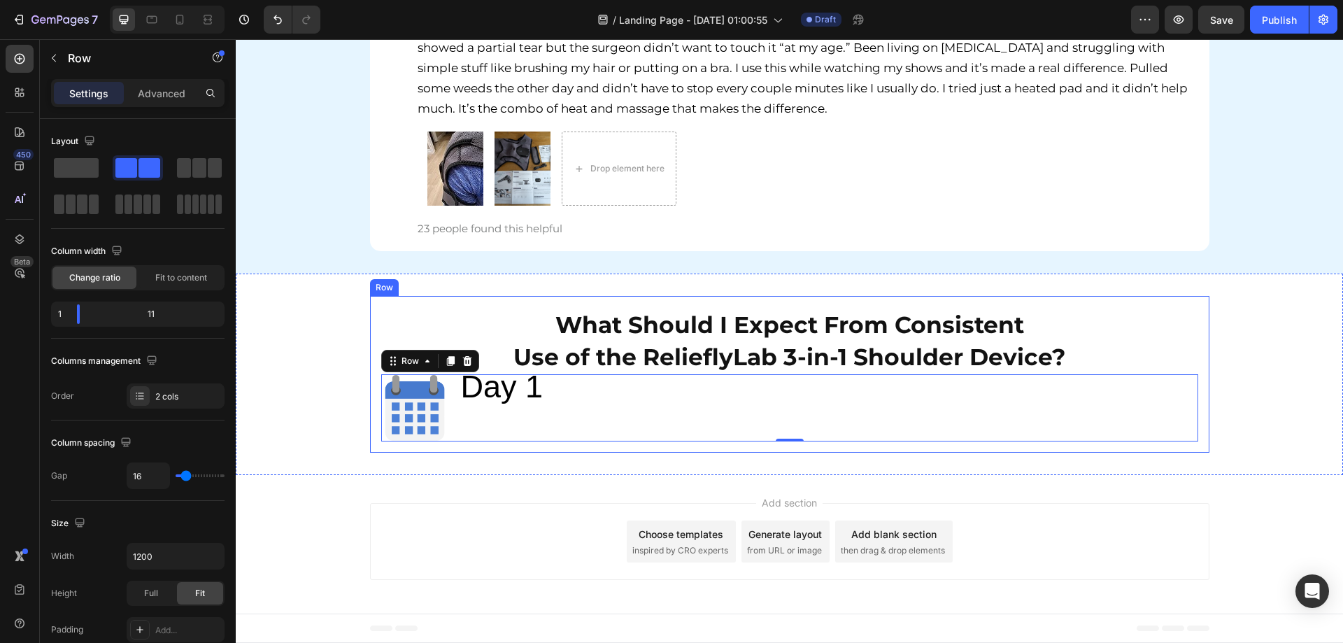
click at [408, 429] on img at bounding box center [414, 407] width 67 height 67
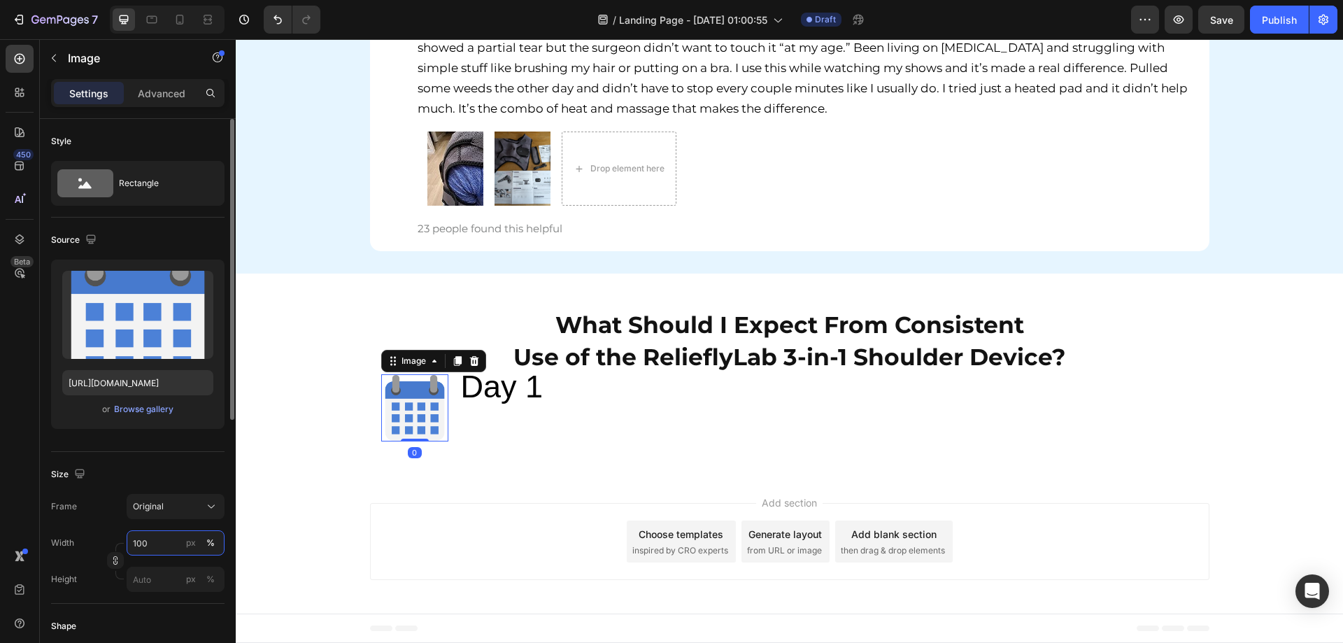
click at [137, 537] on input "100" at bounding box center [176, 542] width 98 height 25
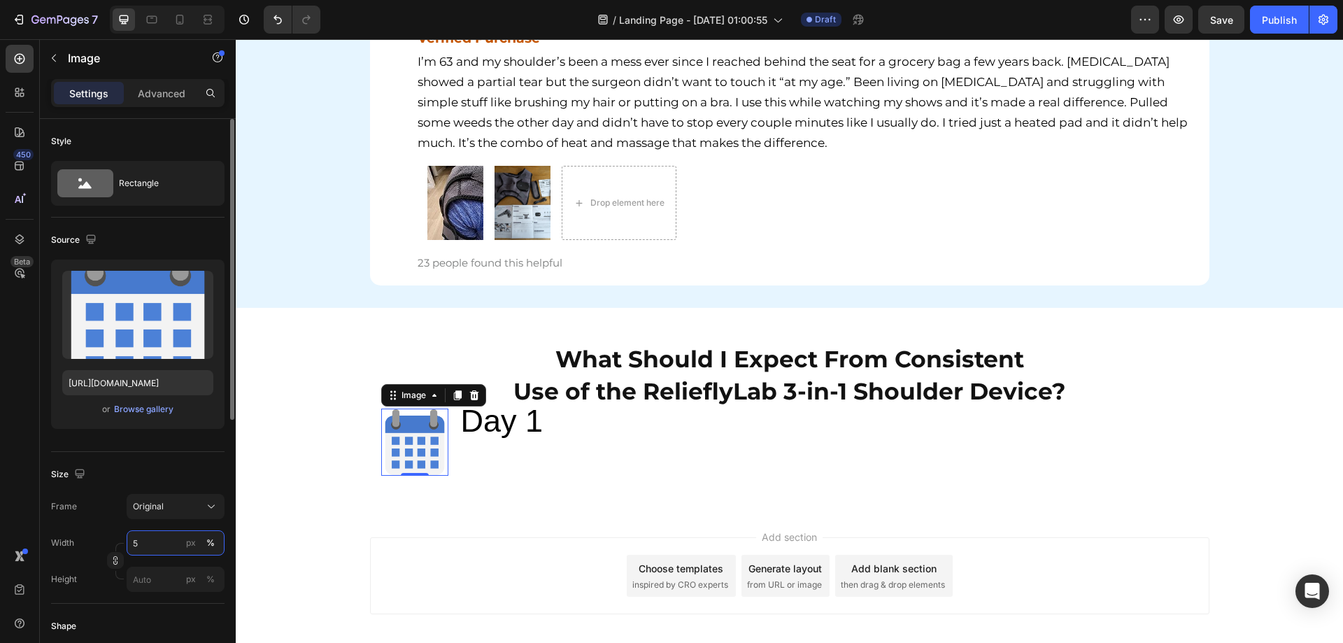
type input "50"
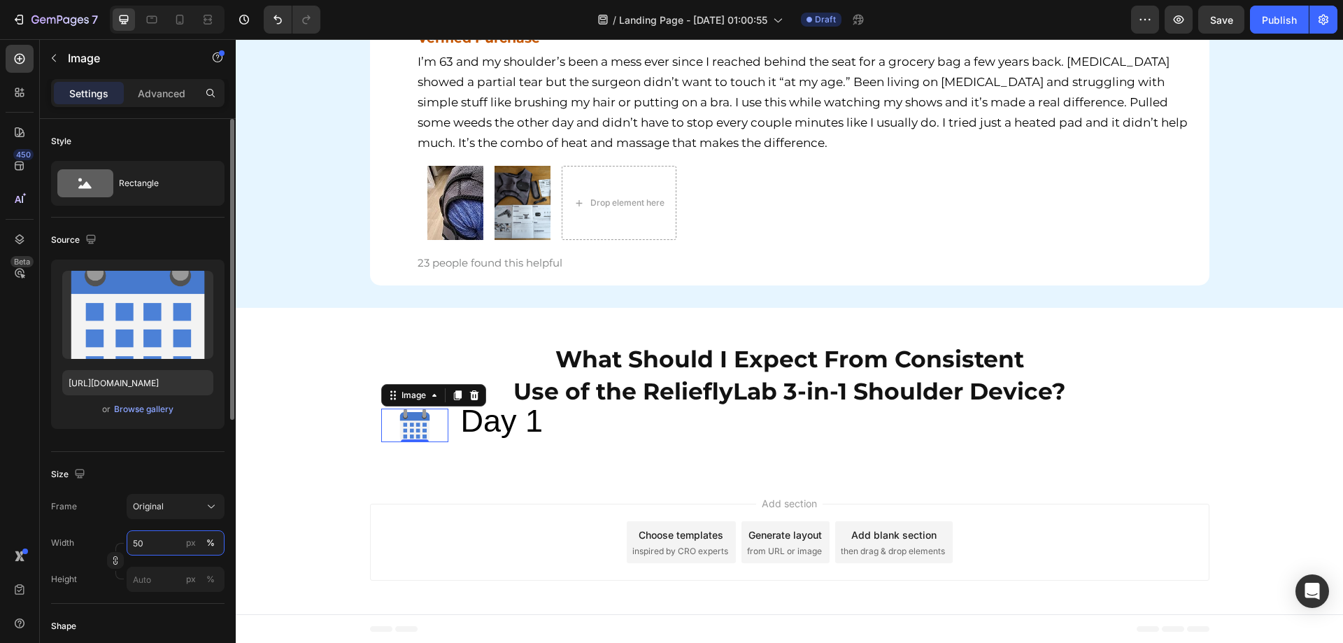
scroll to position [6232, 0]
click at [323, 501] on div "Add section Choose templates inspired by CRO experts Generate layout from URL o…" at bounding box center [789, 544] width 1107 height 138
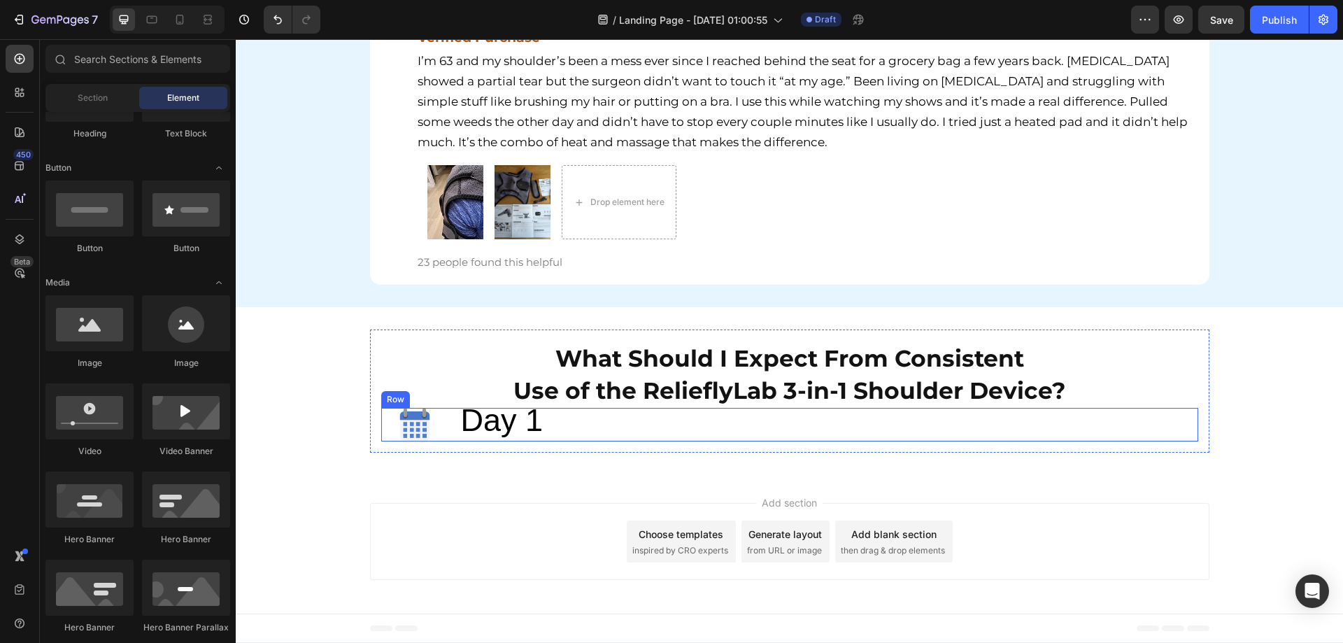
click at [453, 437] on div "Image Day 1 Text Block Row" at bounding box center [789, 425] width 817 height 34
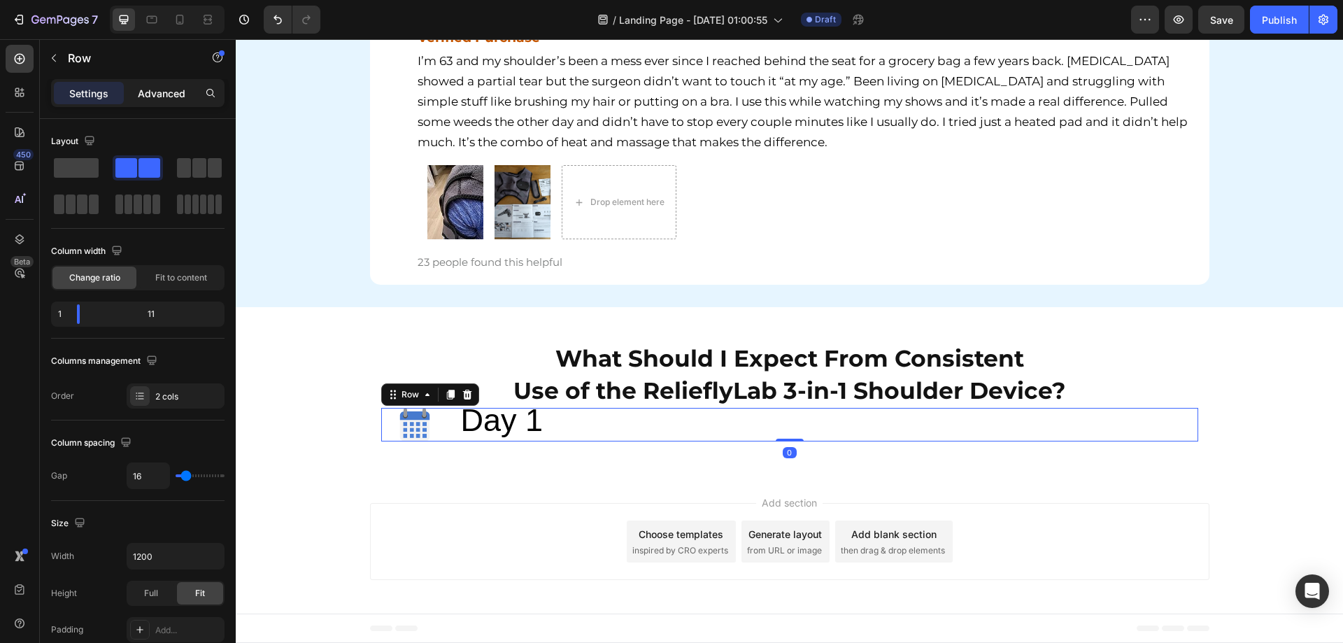
click at [150, 103] on div "Advanced" at bounding box center [162, 93] width 70 height 22
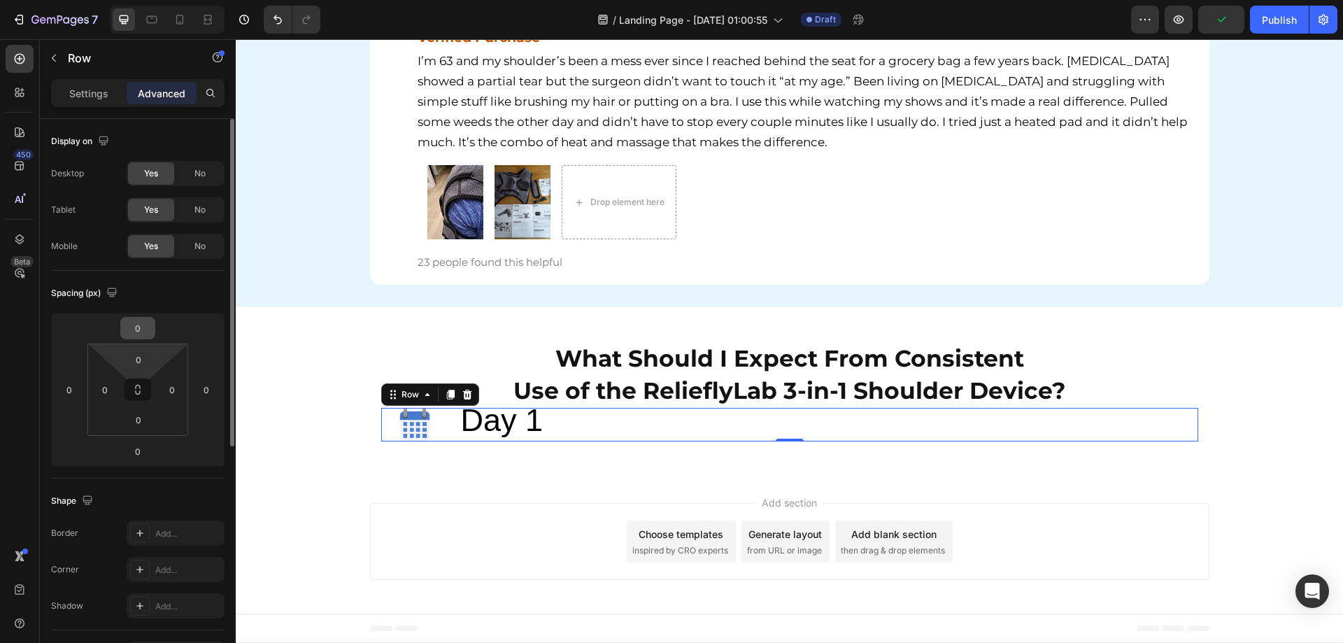
click at [136, 322] on input "0" at bounding box center [138, 327] width 28 height 21
type input "50"
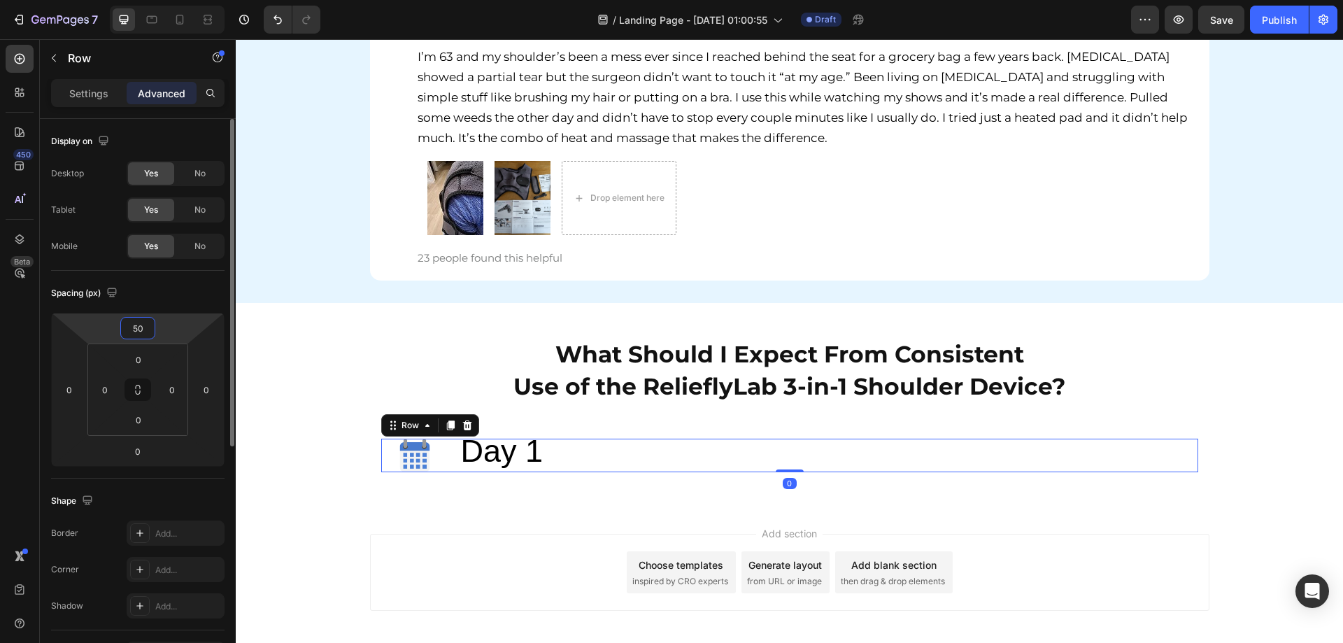
scroll to position [6267, 0]
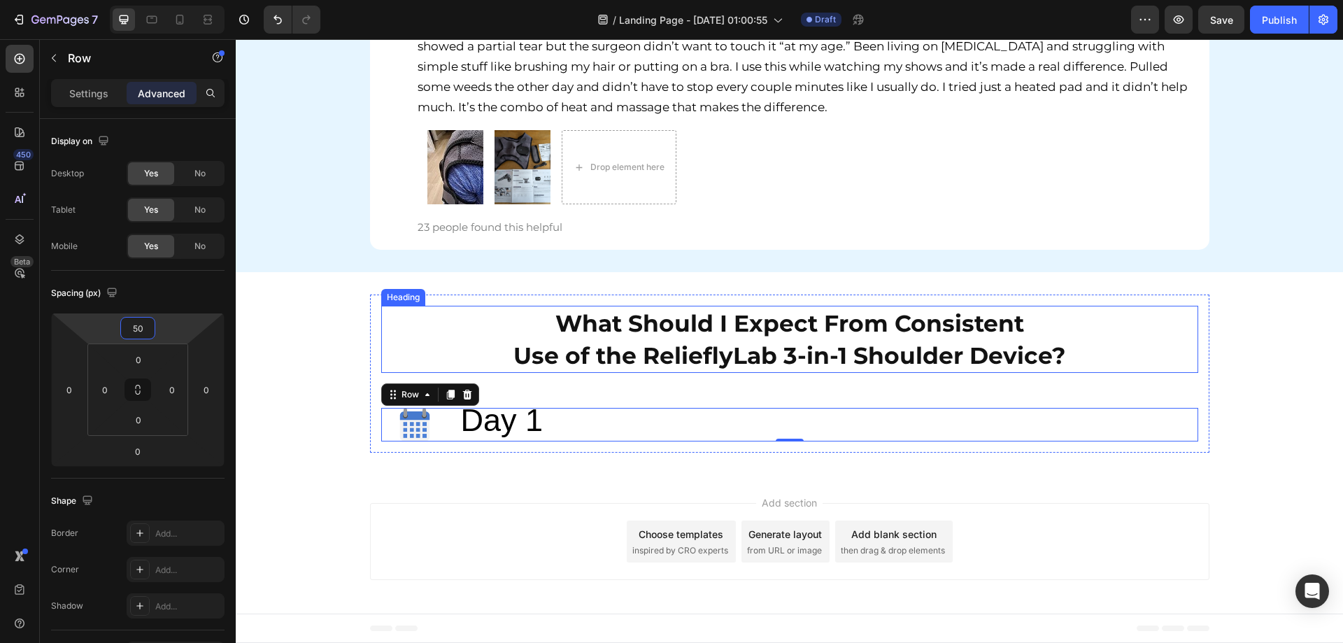
click at [308, 355] on div "What Should I Expect From Consistent Use of the RelieflyLab 3-in-1 Shoulder Dev…" at bounding box center [789, 373] width 1107 height 158
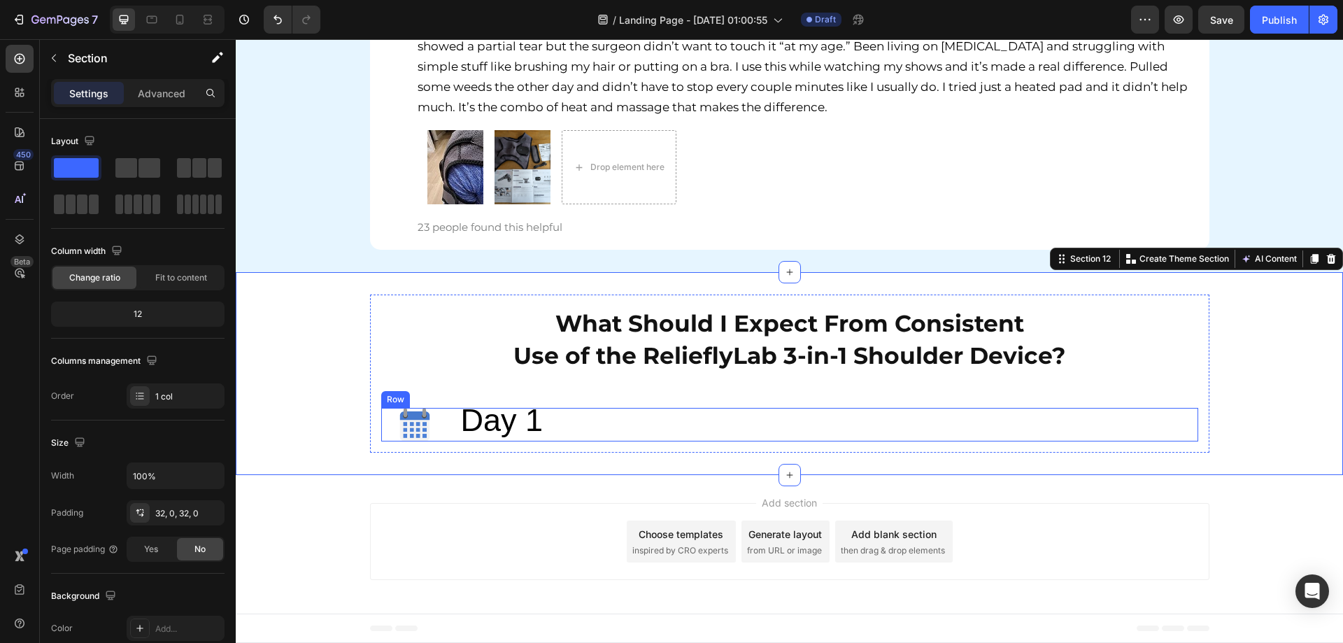
click at [445, 426] on div "Image Day 1 Text Block Row" at bounding box center [789, 425] width 817 height 34
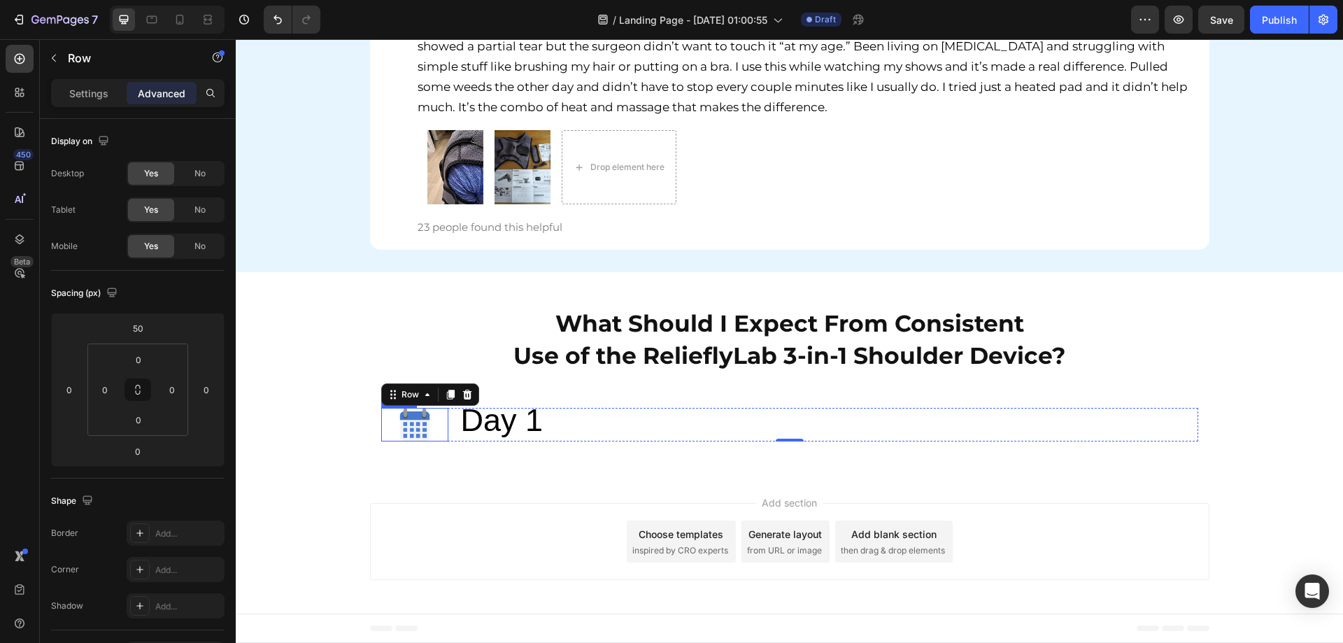
click at [410, 426] on img at bounding box center [415, 425] width 34 height 34
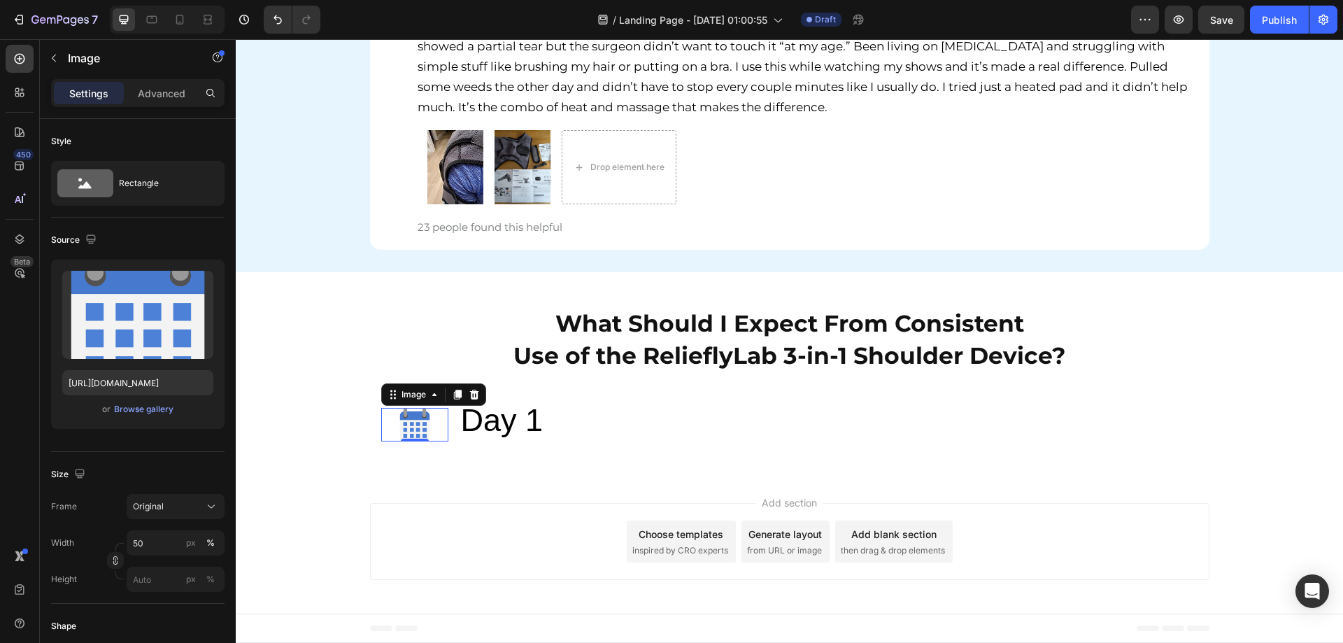
click at [432, 422] on div at bounding box center [414, 425] width 67 height 34
click at [134, 95] on div "Advanced" at bounding box center [162, 93] width 70 height 22
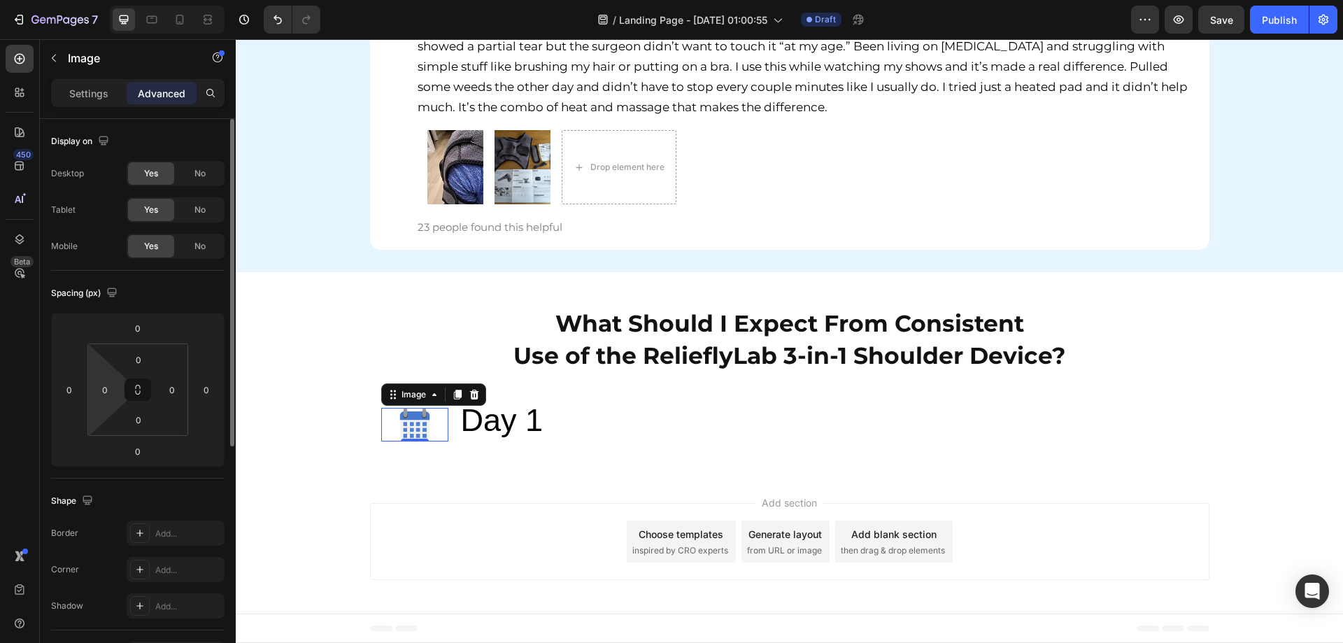
click at [88, 387] on icon at bounding box center [138, 390] width 101 height 92
click at [103, 391] on input "0" at bounding box center [104, 389] width 21 height 21
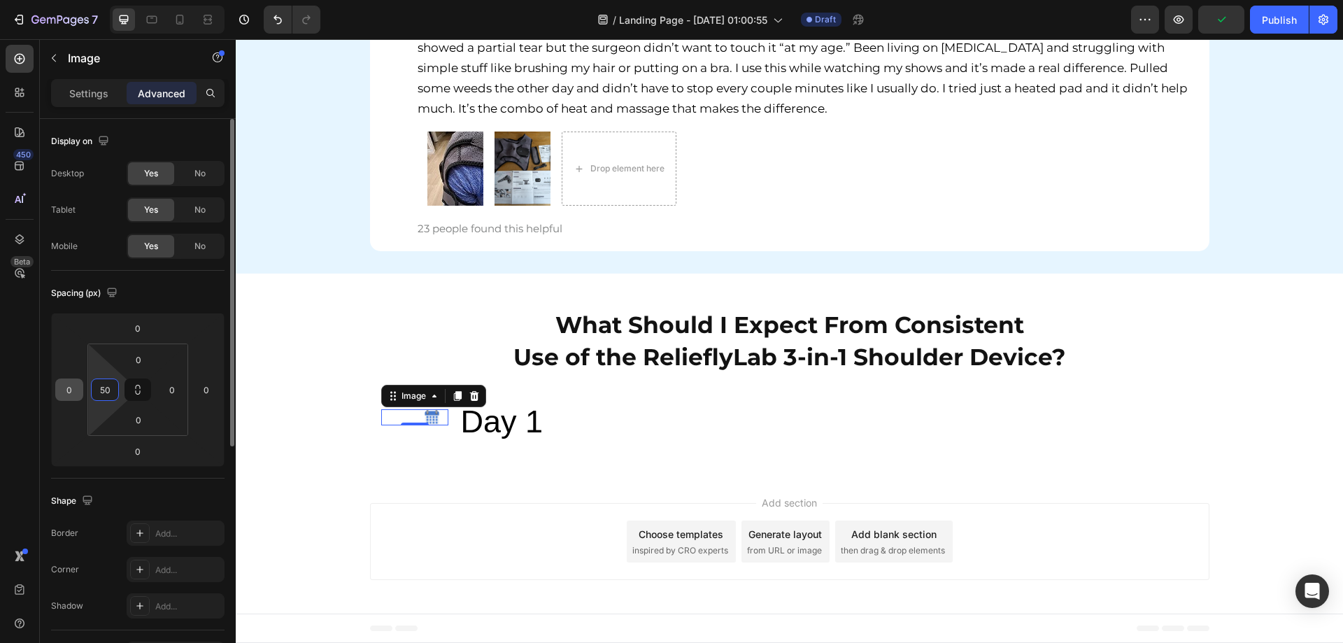
drag, startPoint x: 114, startPoint y: 387, endPoint x: 67, endPoint y: 382, distance: 47.1
click at [67, 382] on div "0 0 0 0 0 50 0 0" at bounding box center [137, 390] width 173 height 154
type input "20"
drag, startPoint x: 94, startPoint y: 390, endPoint x: 59, endPoint y: 392, distance: 35.1
click at [59, 392] on div "0 0 0 0 0 20 0 0" at bounding box center [137, 390] width 173 height 154
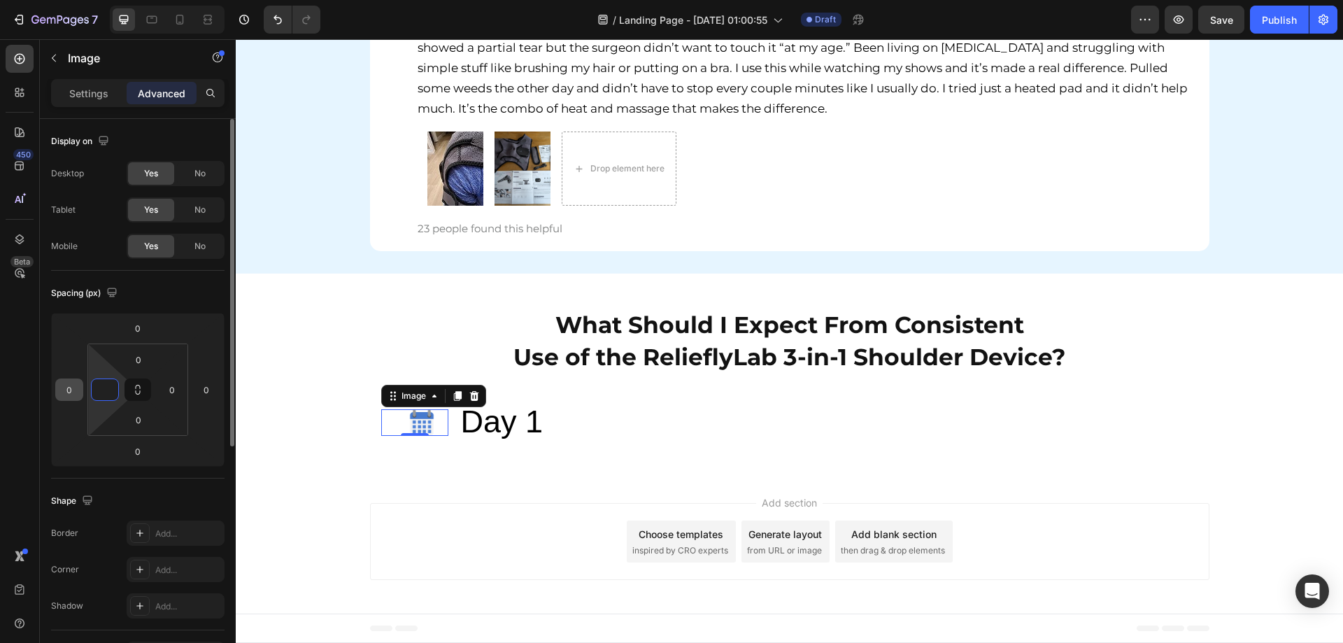
click at [75, 387] on input "0" at bounding box center [69, 389] width 21 height 21
type input "0"
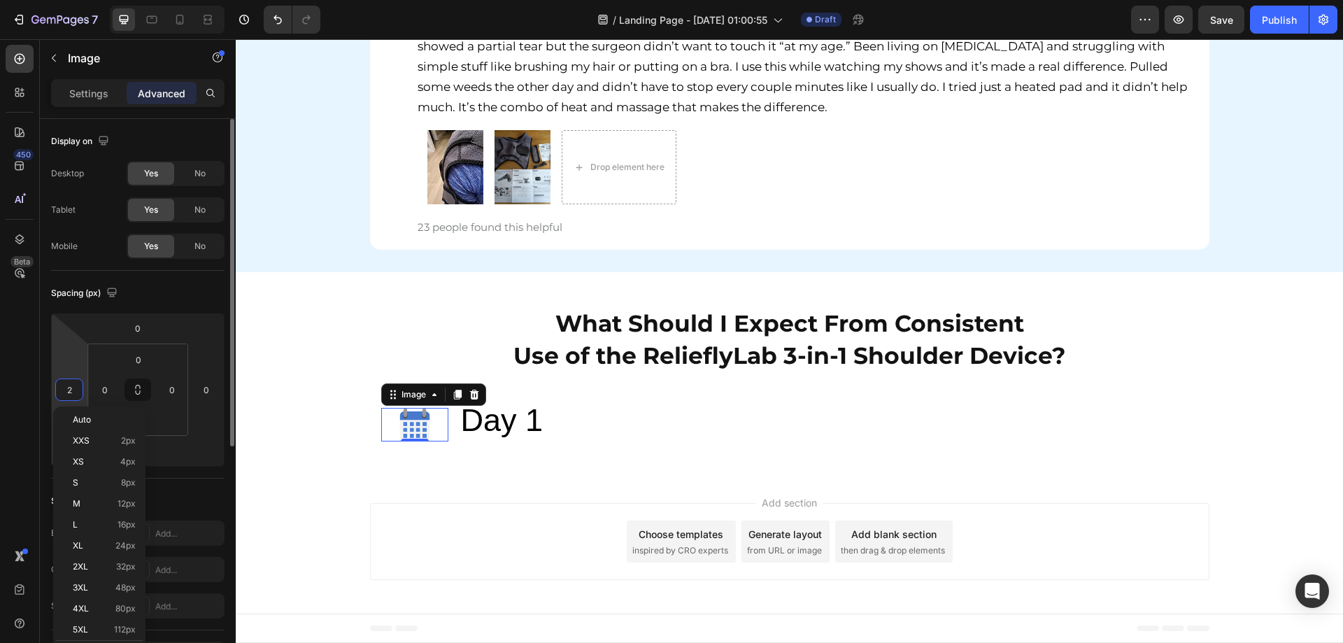
type input "20"
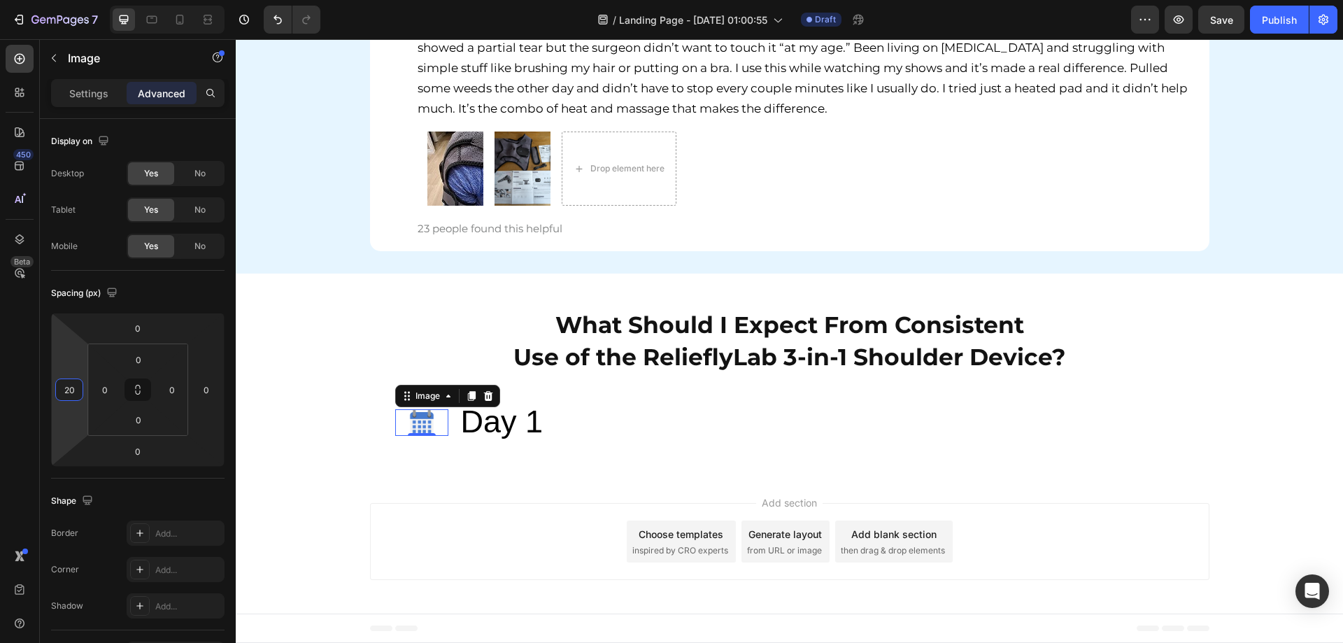
drag, startPoint x: 76, startPoint y: 399, endPoint x: 20, endPoint y: 392, distance: 55.8
click at [36, 389] on div "450 Beta Sections(30) Elements(83) Section Element Hero Section Product Detail …" at bounding box center [118, 341] width 236 height 604
type input "0"
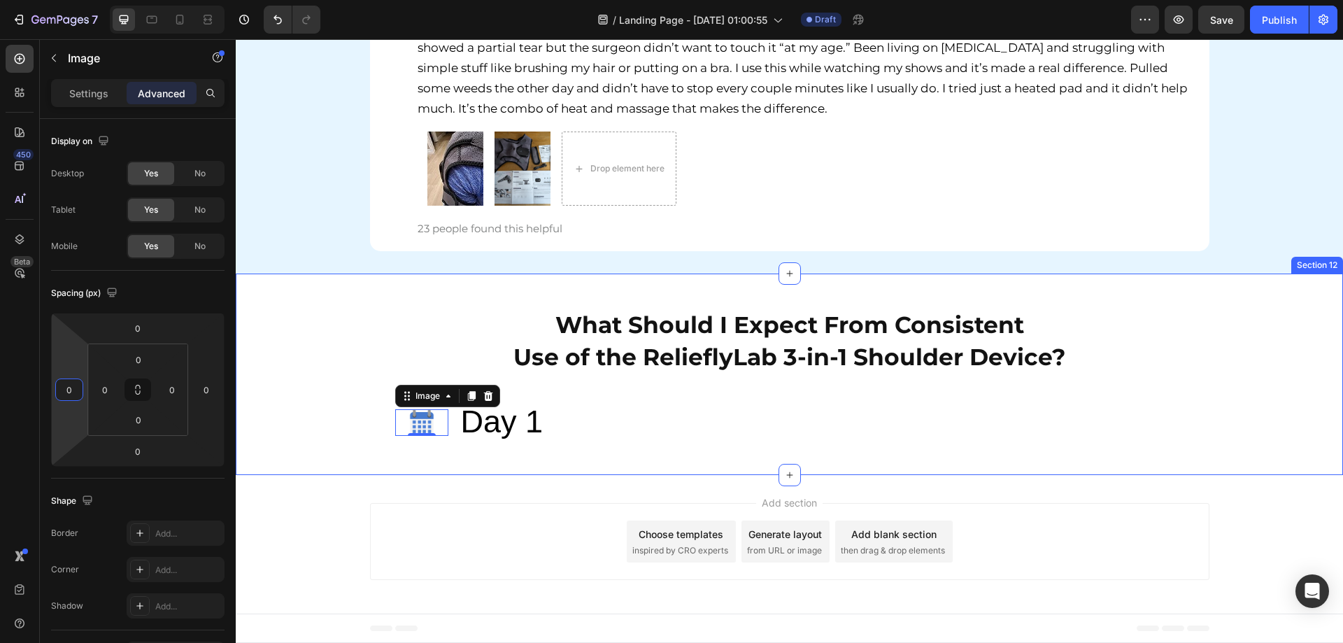
click at [333, 450] on div "What Should I Expect From Consistent Use of the RelieflyLab 3-in-1 Shoulder Dev…" at bounding box center [789, 374] width 1107 height 157
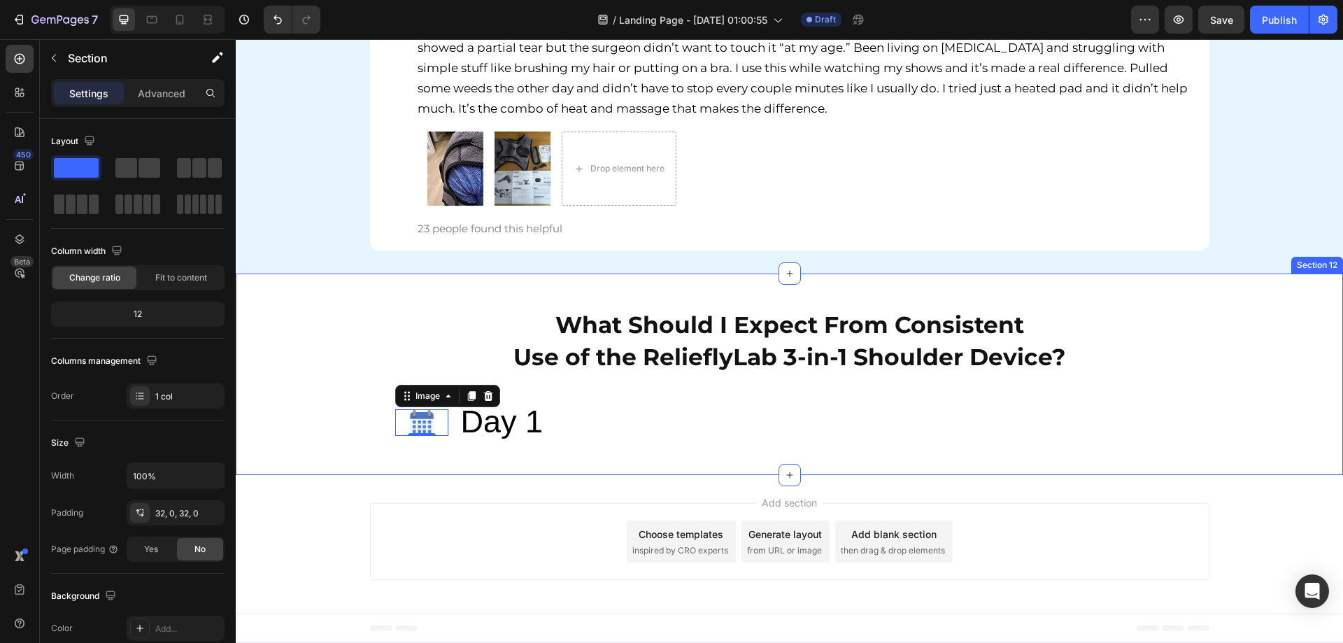
scroll to position [6267, 0]
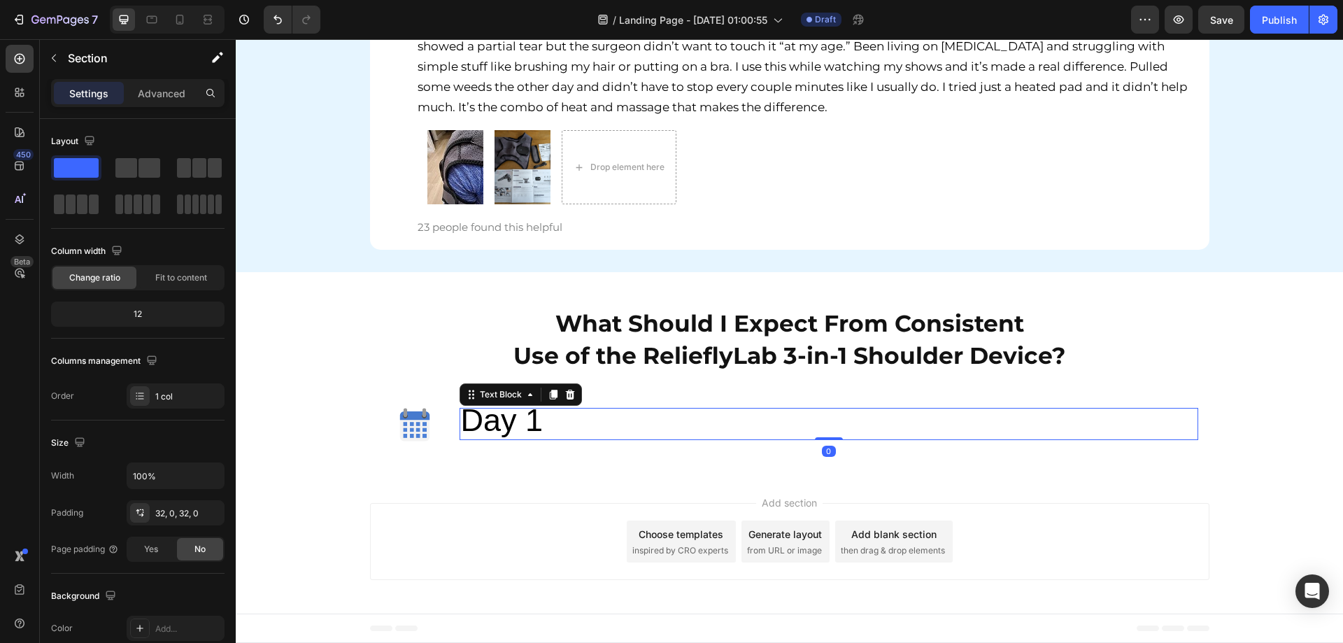
drag, startPoint x: 464, startPoint y: 434, endPoint x: 451, endPoint y: 439, distance: 14.2
click at [465, 434] on span "Day 1" at bounding box center [502, 420] width 83 height 36
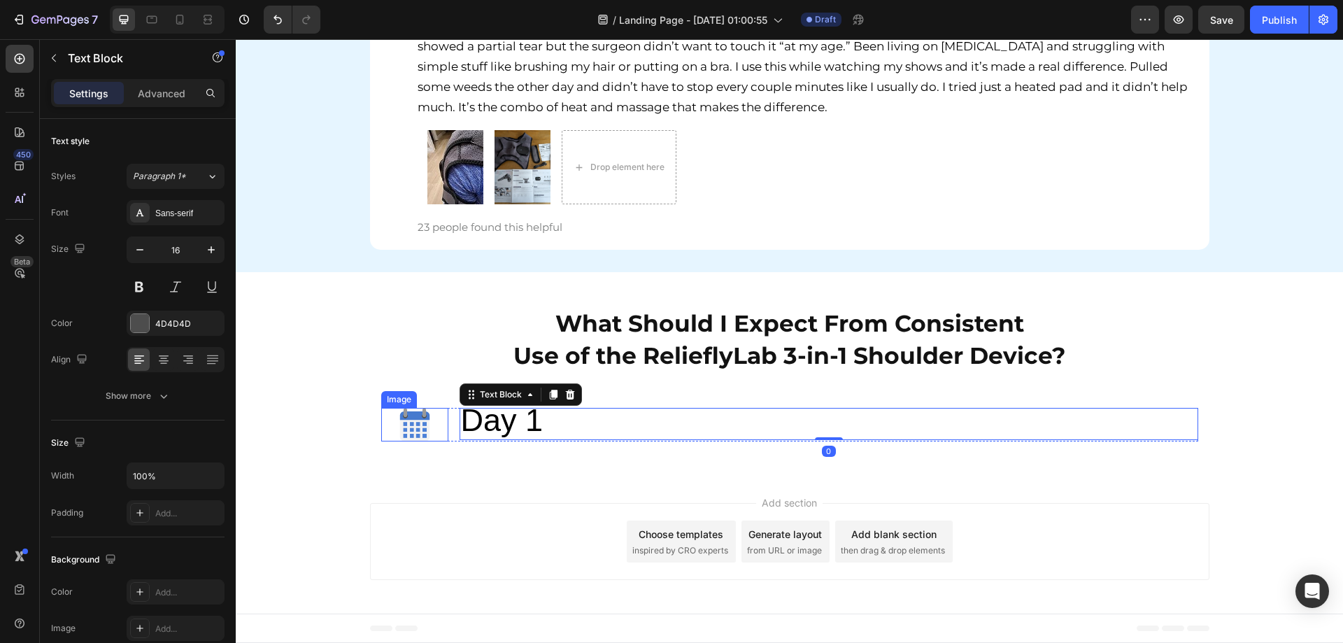
click at [416, 430] on img at bounding box center [415, 425] width 34 height 34
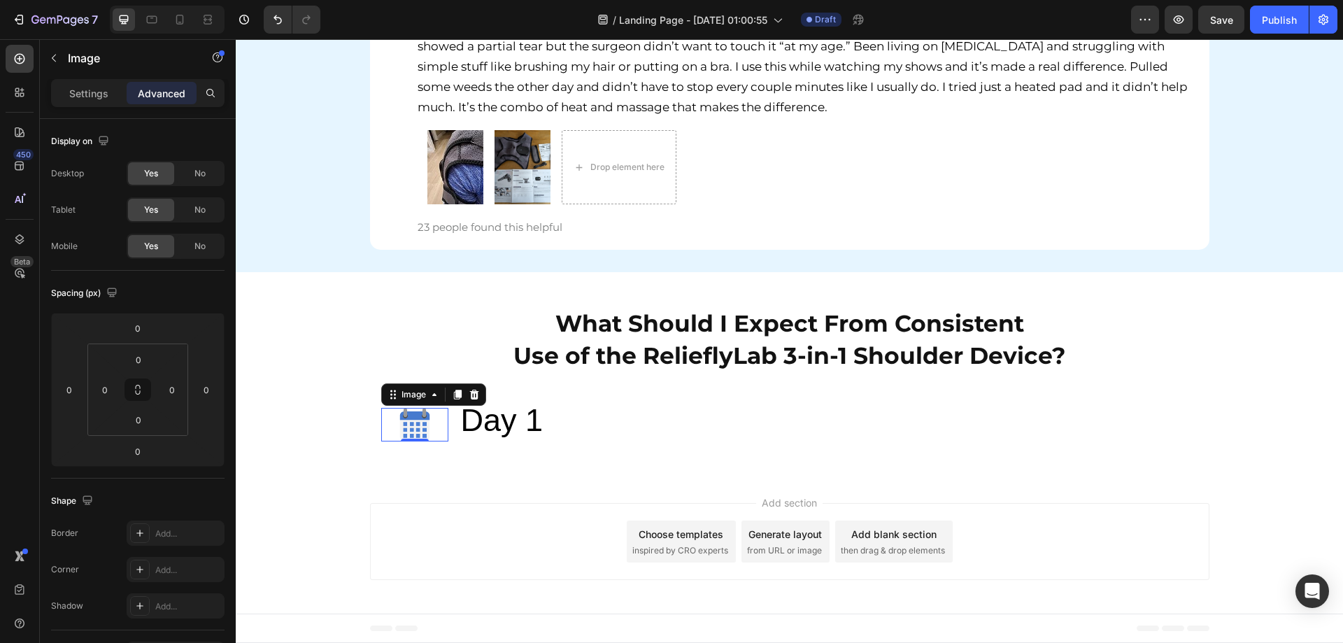
click at [442, 429] on div at bounding box center [414, 425] width 67 height 34
click at [413, 420] on img at bounding box center [415, 425] width 34 height 34
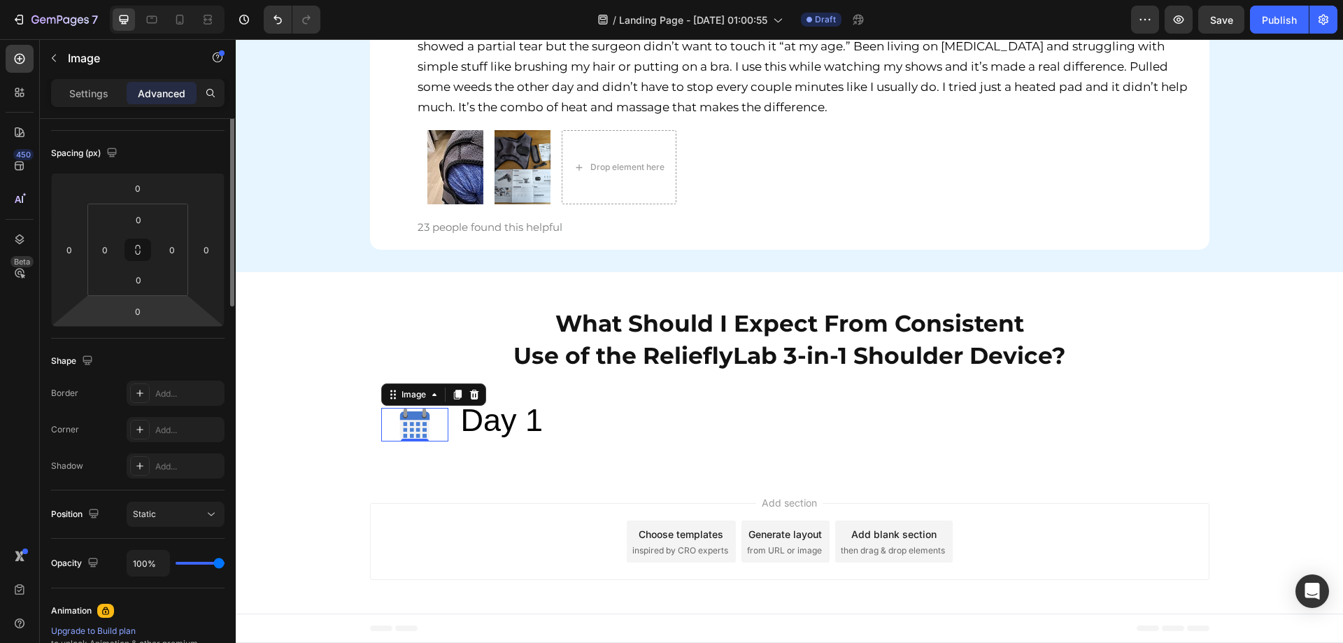
scroll to position [0, 0]
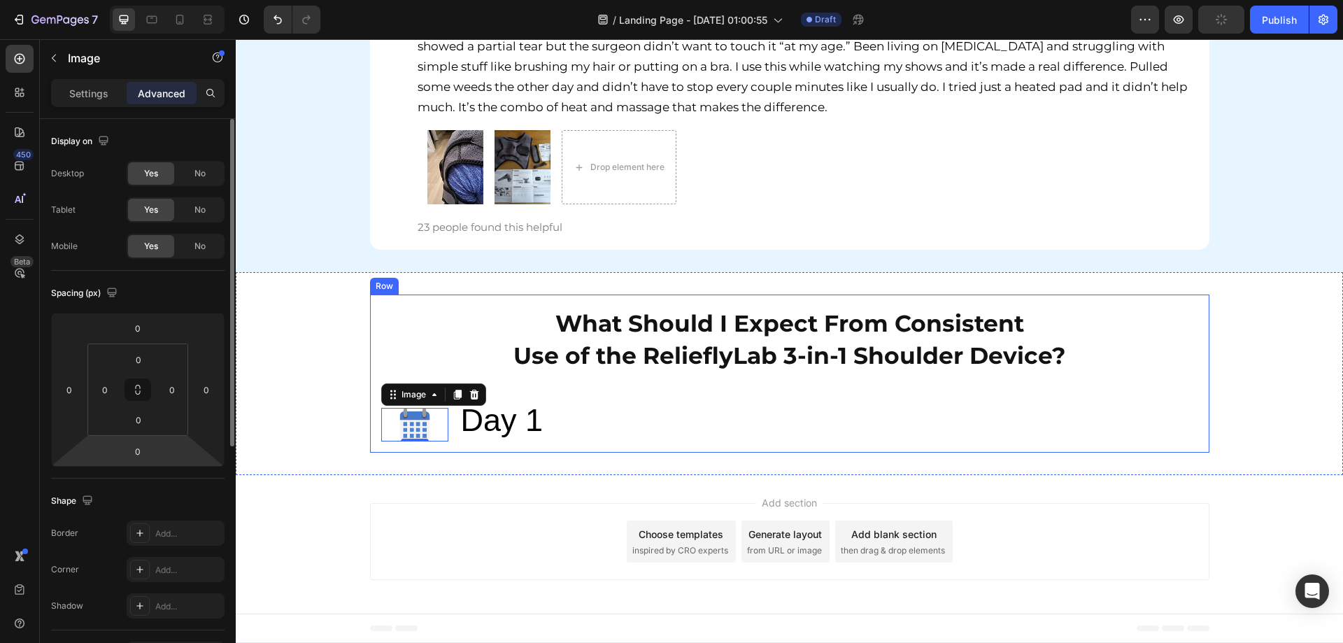
click at [483, 417] on span "Day 1" at bounding box center [502, 420] width 83 height 36
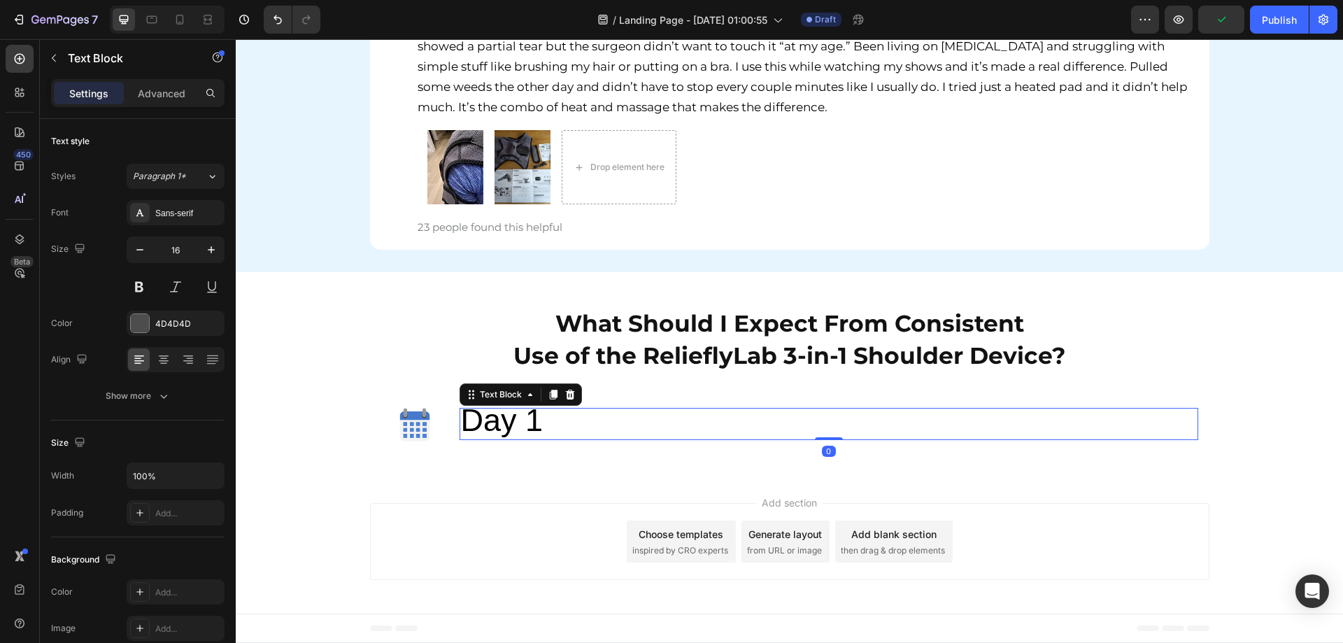
click at [461, 427] on span "Day 1" at bounding box center [502, 420] width 83 height 36
click at [451, 427] on div "Image Day 1 Text Block Row 0" at bounding box center [789, 425] width 817 height 34
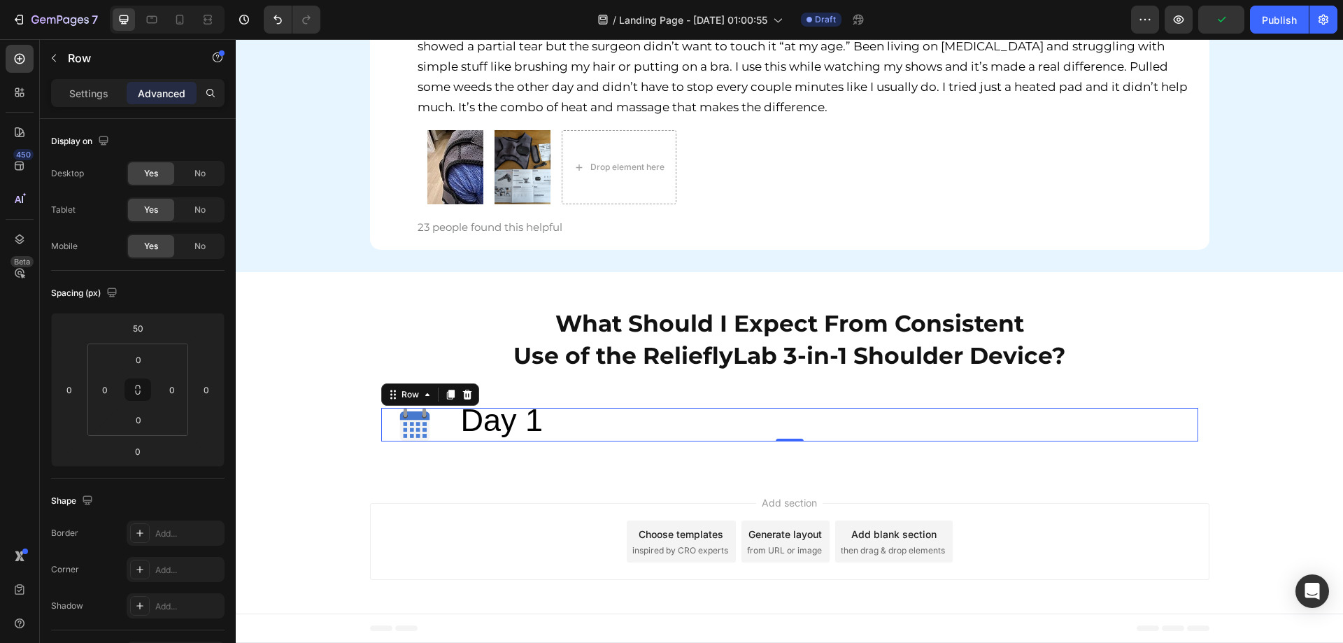
click at [445, 423] on div "Image Day 1 Text Block Row 0" at bounding box center [789, 425] width 817 height 34
click at [435, 426] on div at bounding box center [414, 425] width 67 height 34
click at [92, 104] on div "Settings Advanced" at bounding box center [137, 93] width 173 height 28
click at [90, 99] on p "Settings" at bounding box center [88, 93] width 39 height 15
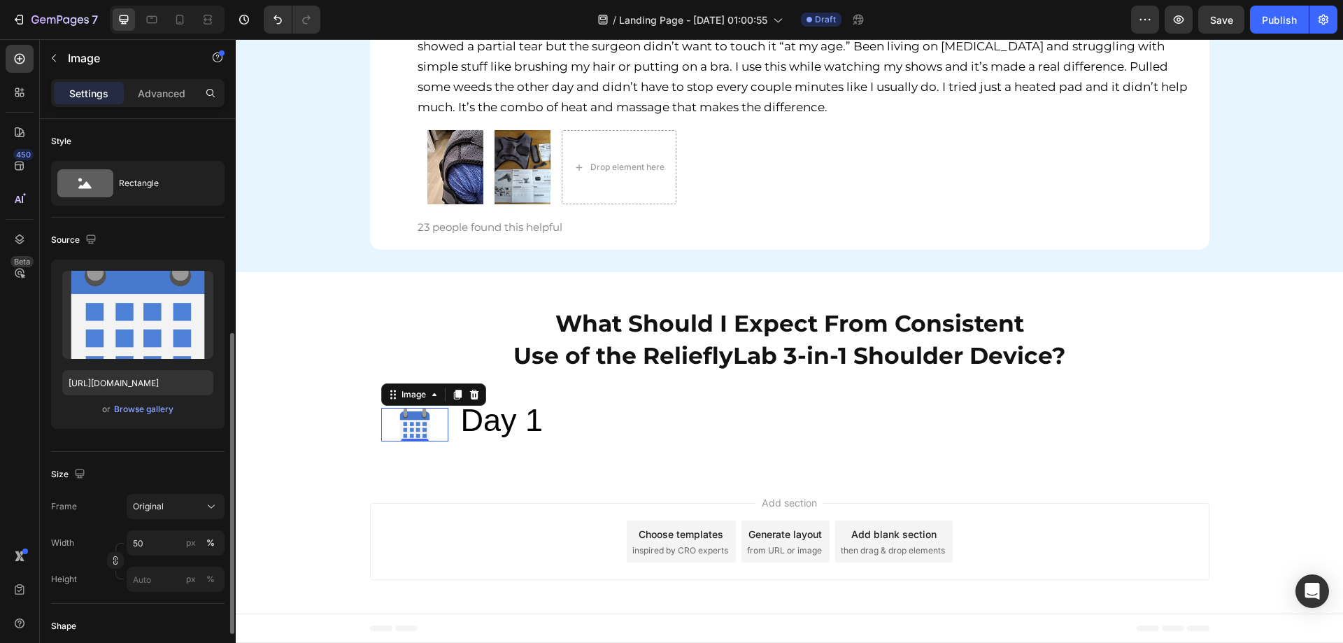
scroll to position [140, 0]
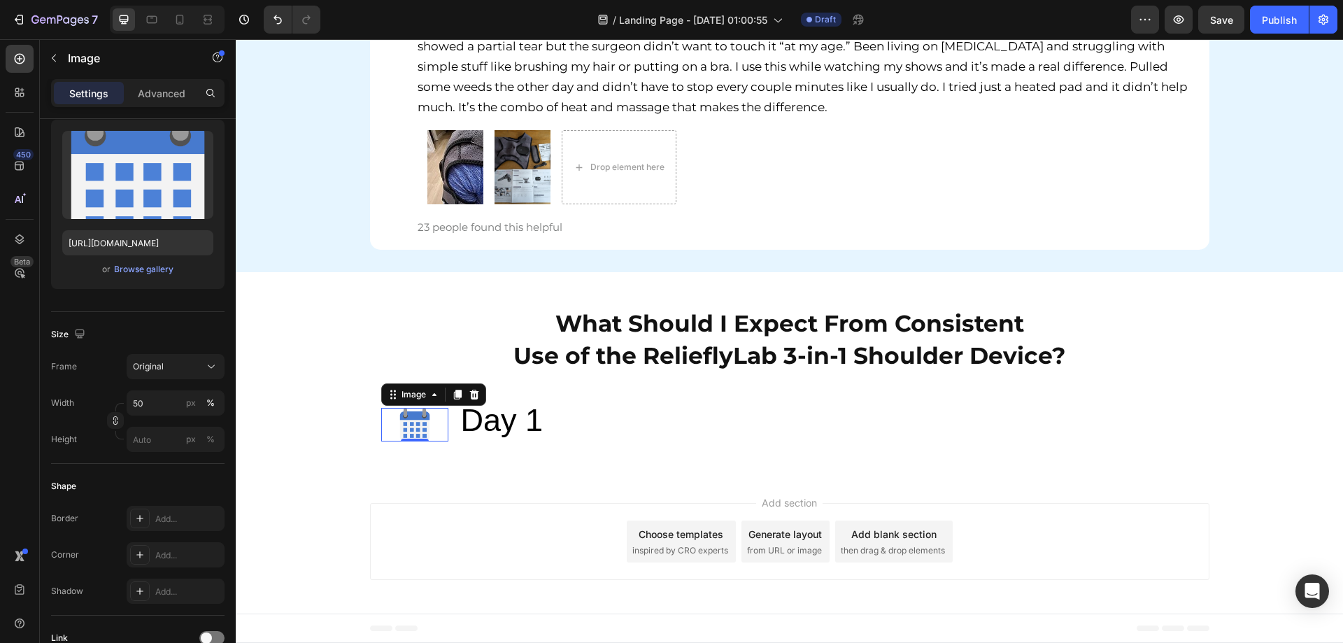
click at [341, 491] on div "Add section Choose templates inspired by CRO experts Generate layout from URL o…" at bounding box center [789, 544] width 1107 height 138
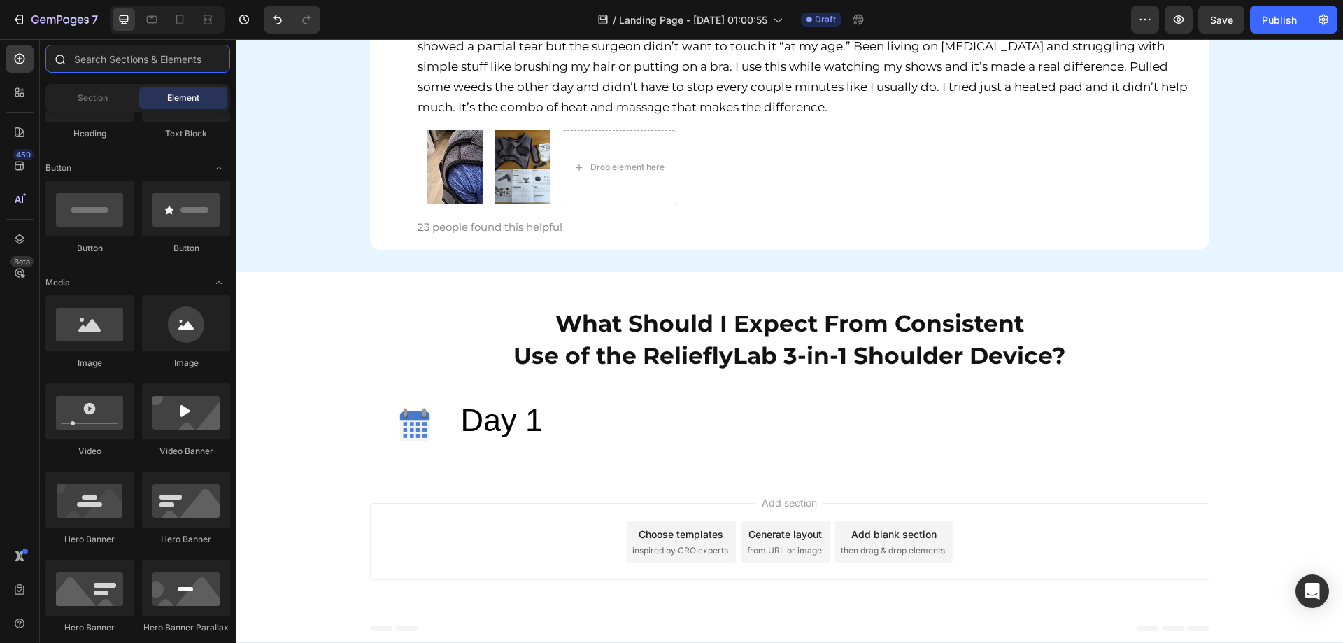
click at [74, 55] on input "text" at bounding box center [137, 59] width 185 height 28
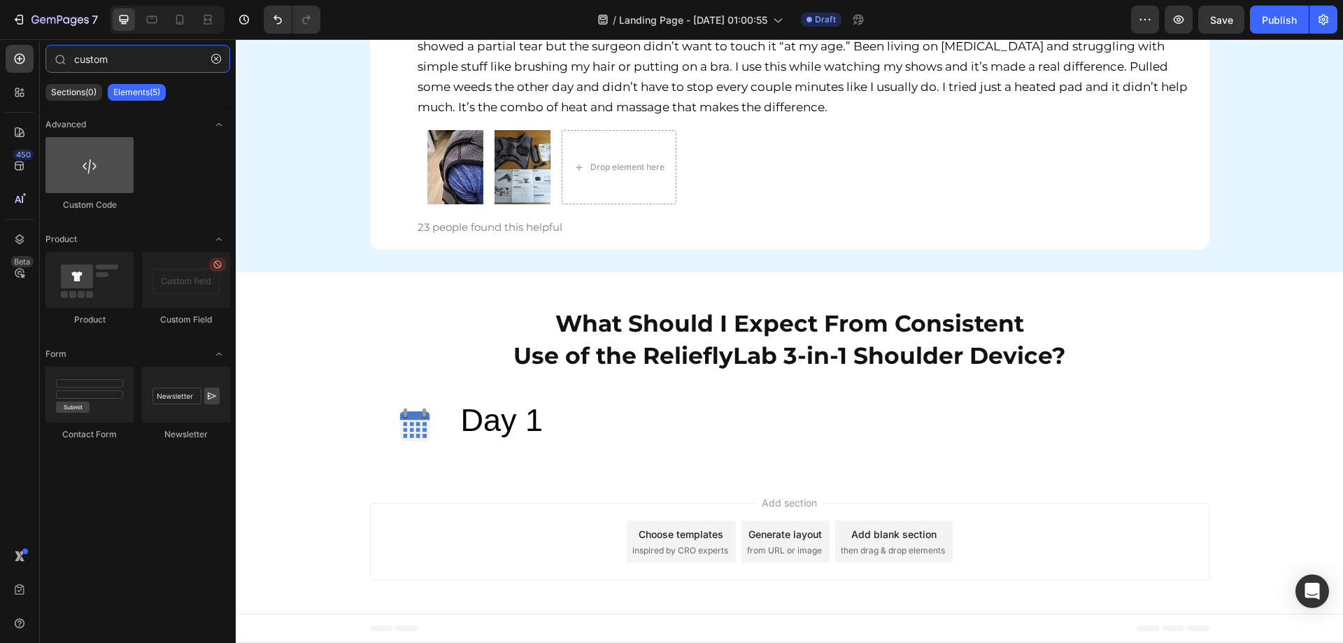
type input "custom"
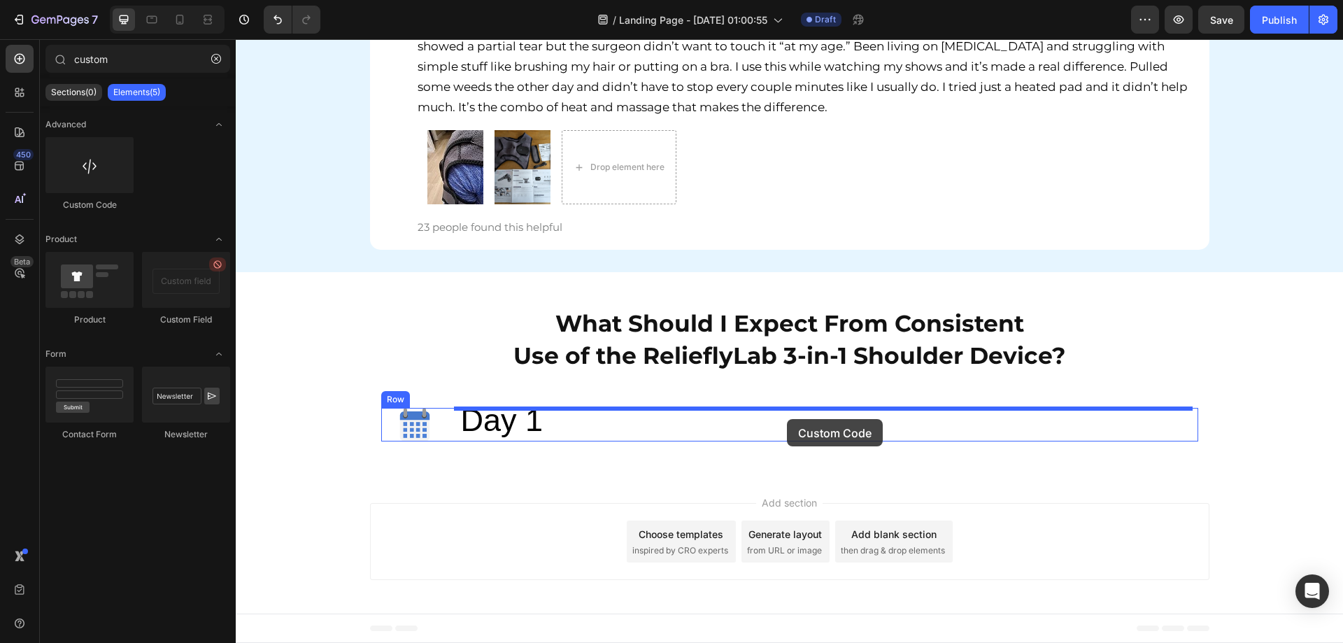
drag, startPoint x: 322, startPoint y: 217, endPoint x: 787, endPoint y: 419, distance: 506.4
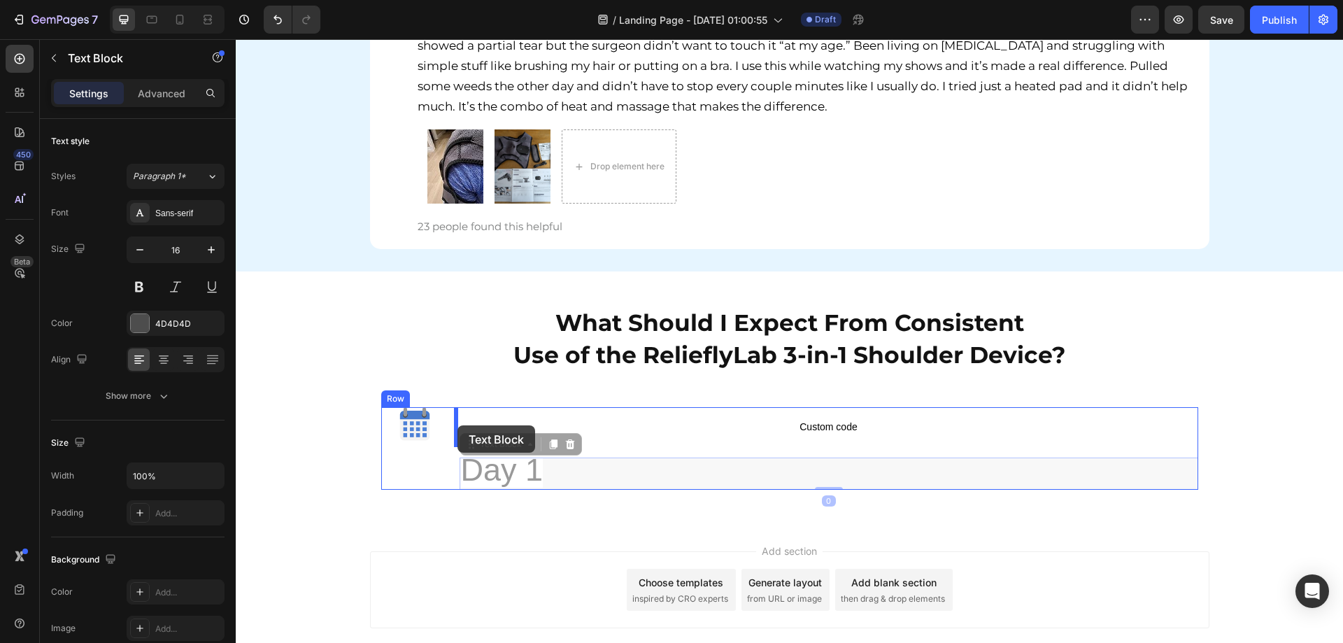
drag, startPoint x: 506, startPoint y: 470, endPoint x: 457, endPoint y: 425, distance: 66.3
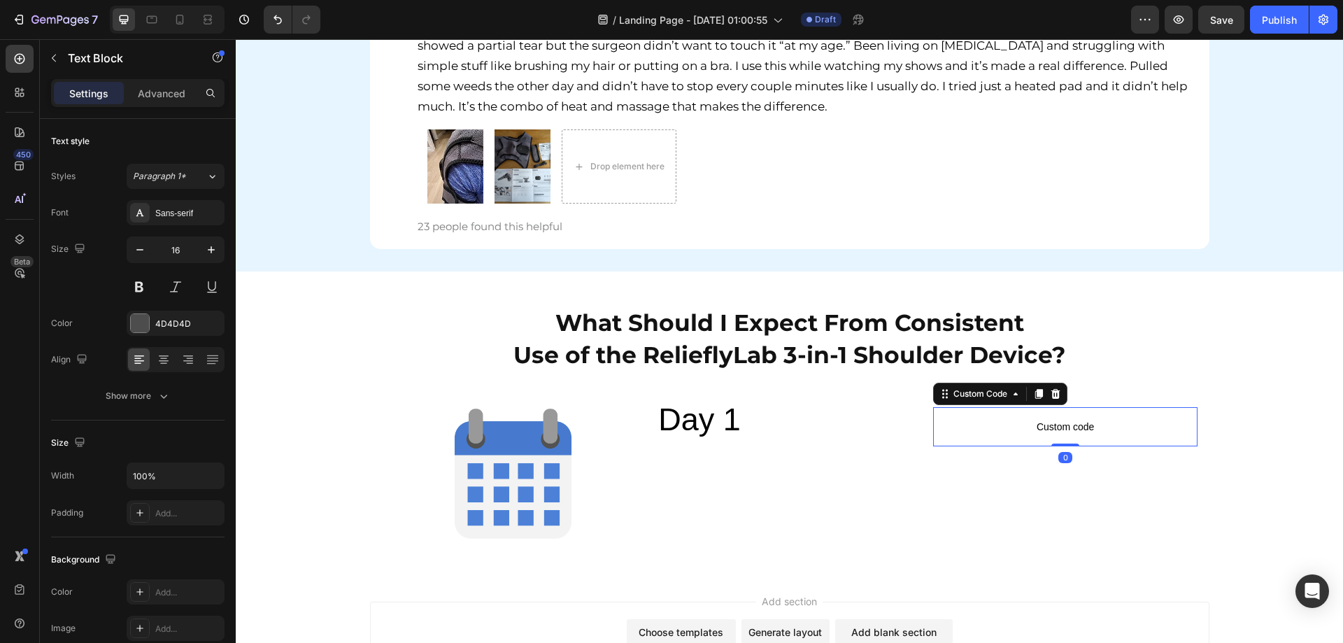
click at [1015, 429] on span "Custom code" at bounding box center [1065, 426] width 265 height 17
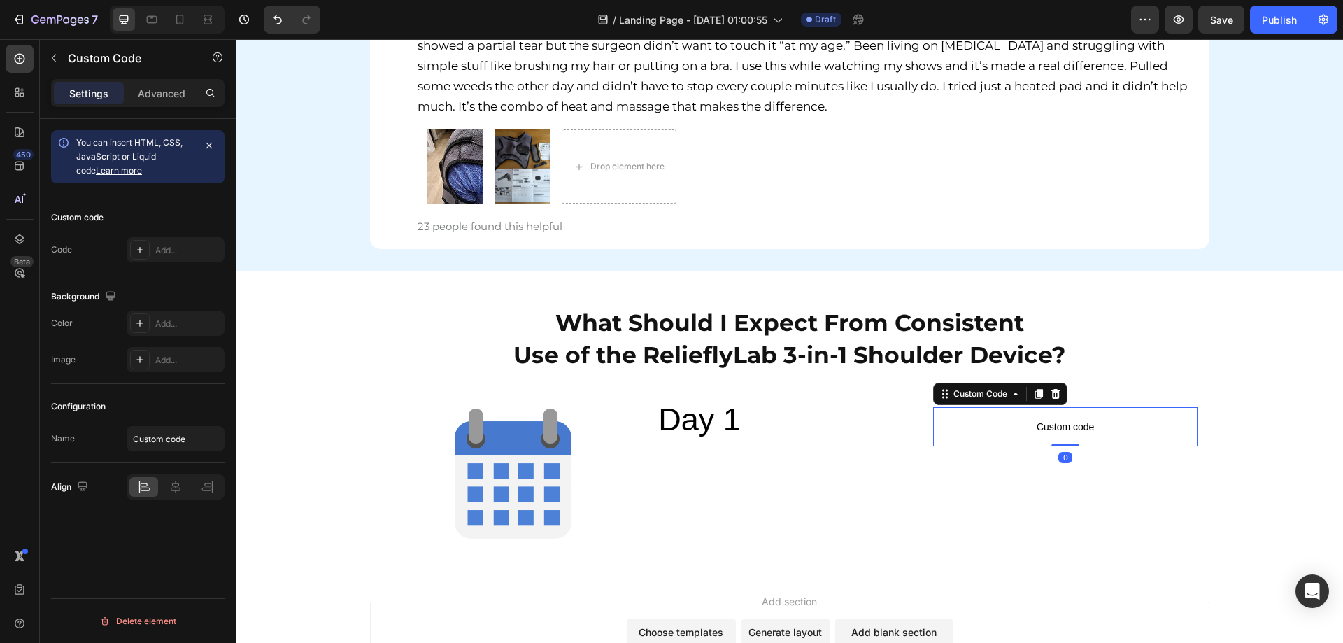
click at [917, 475] on div "Image Day 1 Text Block Custom code Custom Code 0 Row" at bounding box center [789, 473] width 817 height 132
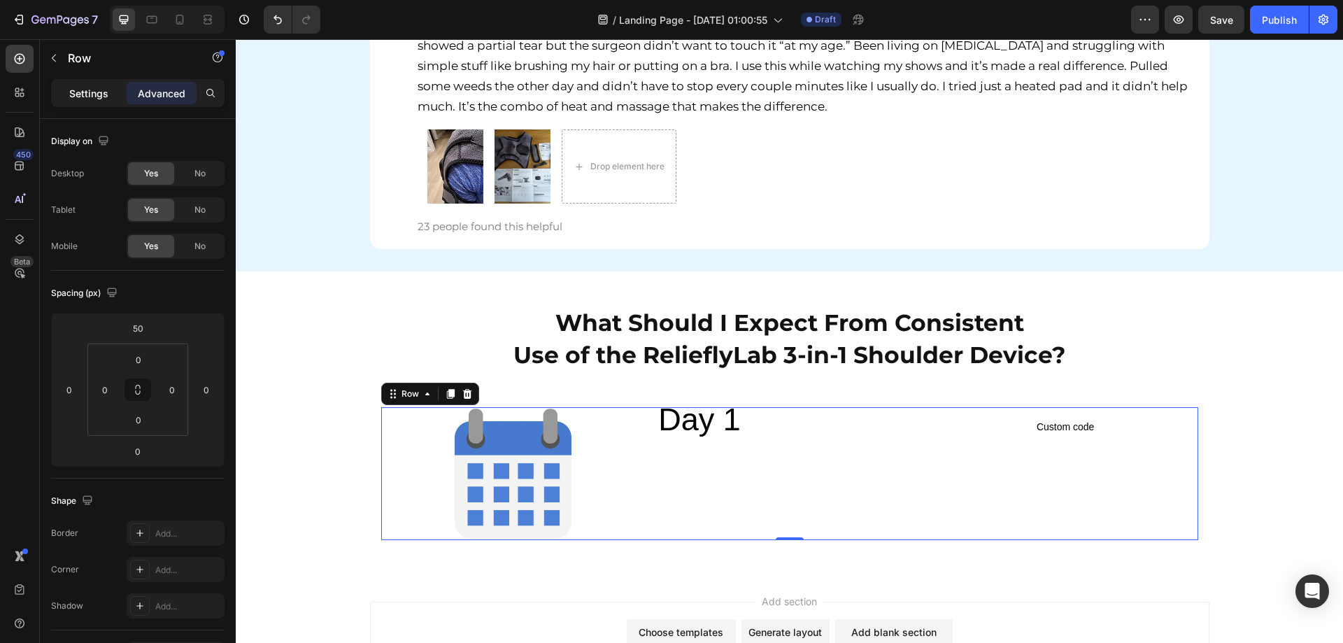
click at [81, 94] on p "Settings" at bounding box center [88, 93] width 39 height 15
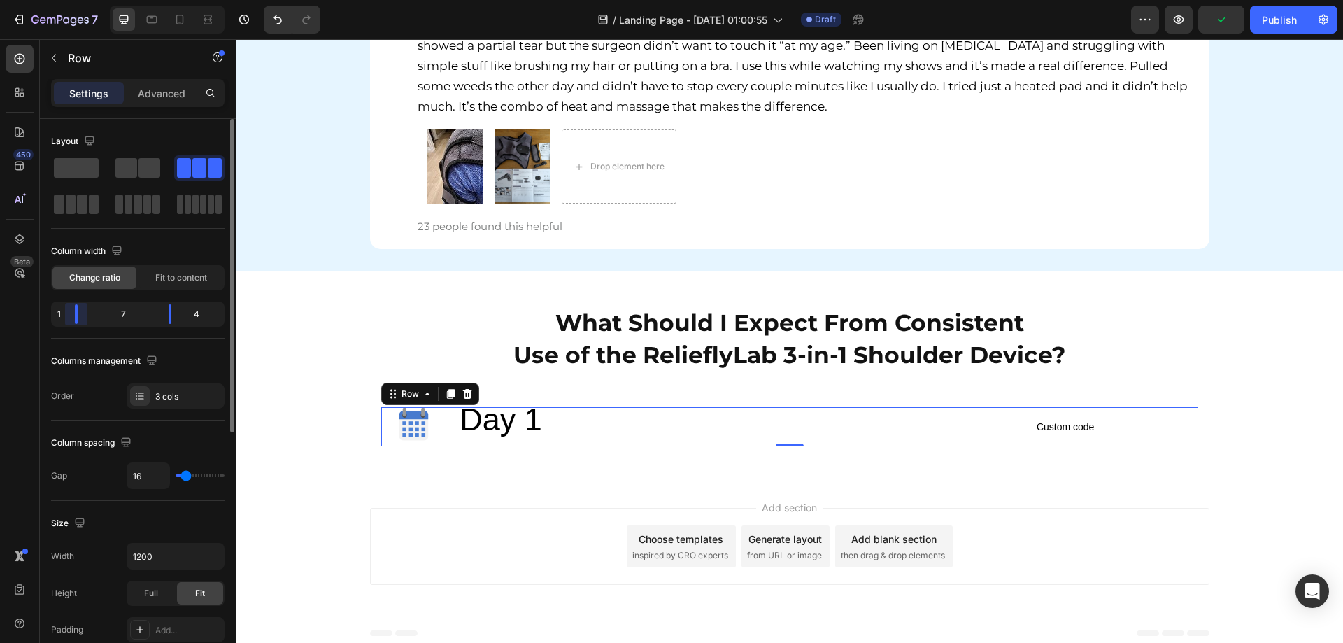
drag, startPoint x: 107, startPoint y: 317, endPoint x: 63, endPoint y: 315, distance: 44.1
click at [63, 315] on div "1 7 4" at bounding box center [137, 313] width 173 height 25
drag, startPoint x: 168, startPoint y: 315, endPoint x: 89, endPoint y: 317, distance: 79.0
click at [89, 317] on div "1 2 9" at bounding box center [137, 313] width 173 height 25
click at [82, 198] on span at bounding box center [82, 204] width 10 height 20
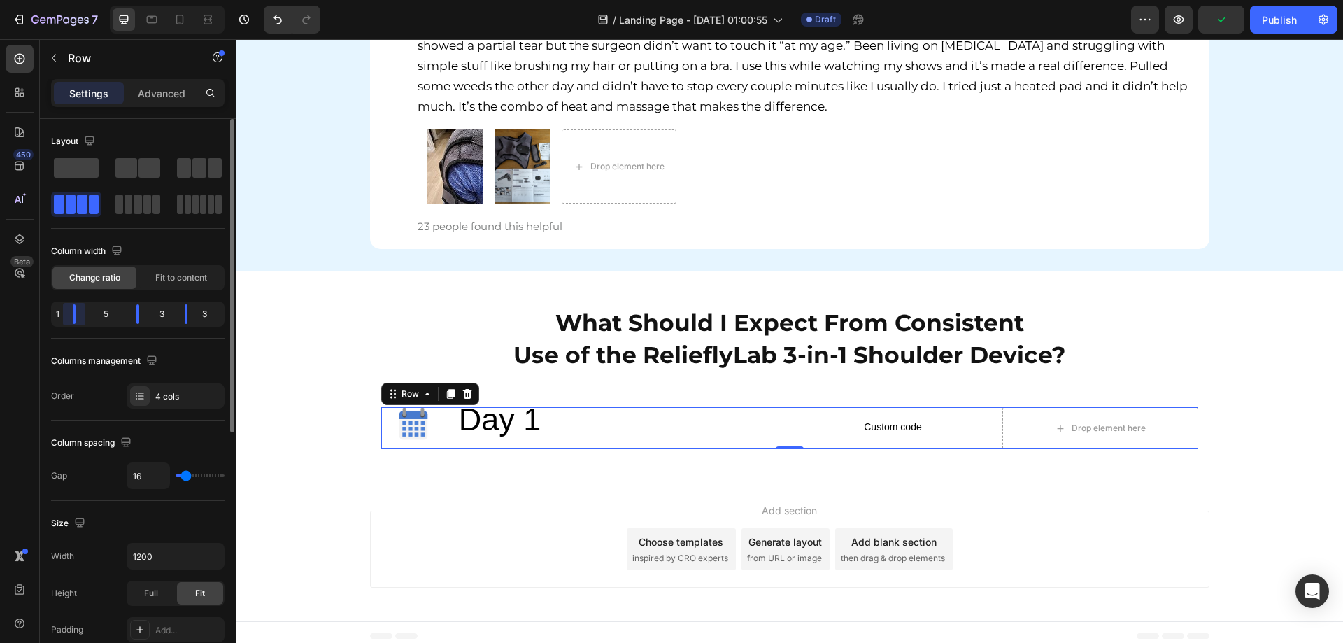
drag, startPoint x: 87, startPoint y: 313, endPoint x: 106, endPoint y: 322, distance: 21.0
click at [125, 310] on div at bounding box center [137, 314] width 25 height 20
drag, startPoint x: 135, startPoint y: 315, endPoint x: 105, endPoint y: 323, distance: 31.0
click at [105, 323] on div "1 3 5 3" at bounding box center [137, 313] width 173 height 25
drag, startPoint x: 185, startPoint y: 317, endPoint x: 129, endPoint y: 314, distance: 55.4
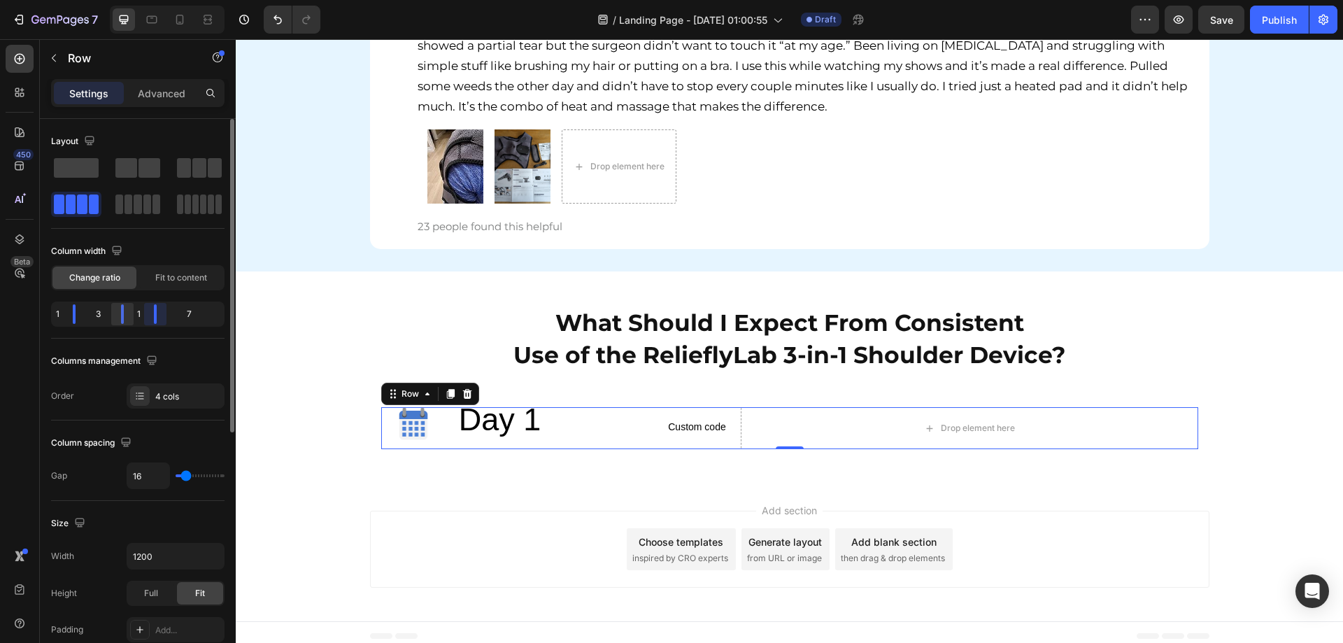
click at [129, 314] on div "1 3 1 7" at bounding box center [137, 313] width 173 height 25
click at [168, 319] on div "2" at bounding box center [195, 314] width 54 height 20
click at [110, 310] on div at bounding box center [114, 314] width 25 height 20
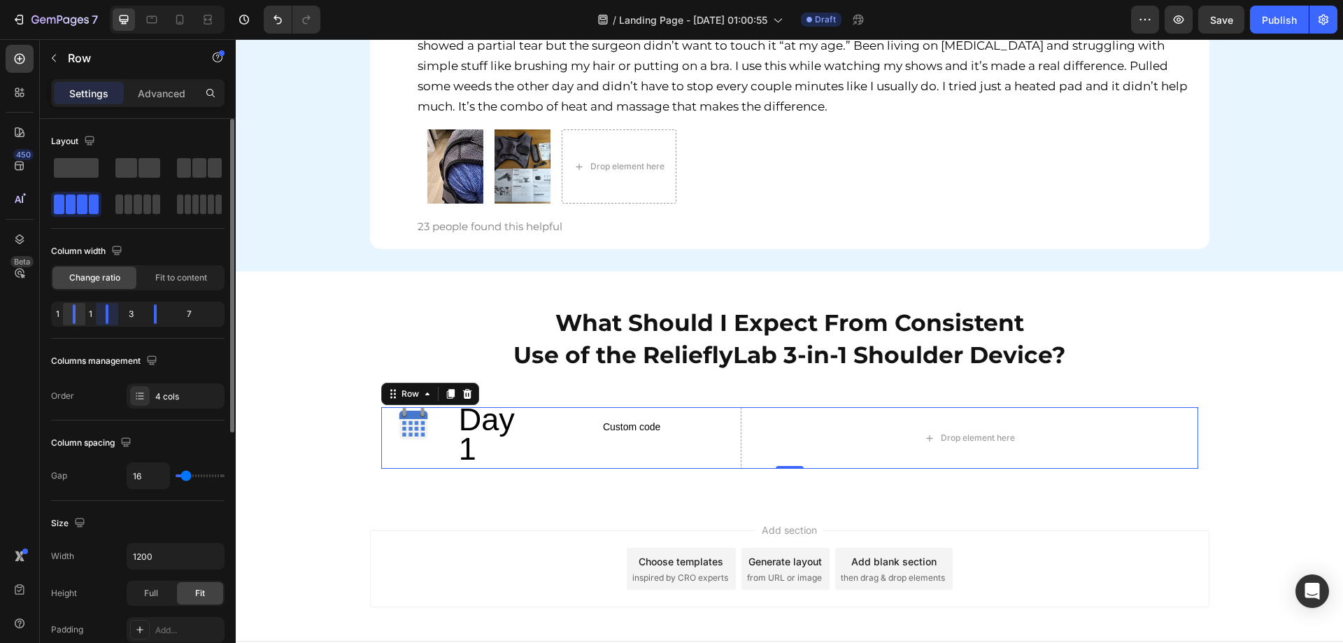
drag, startPoint x: 113, startPoint y: 318, endPoint x: 83, endPoint y: 315, distance: 29.5
click at [83, 315] on div "1 1 3 7" at bounding box center [137, 313] width 173 height 25
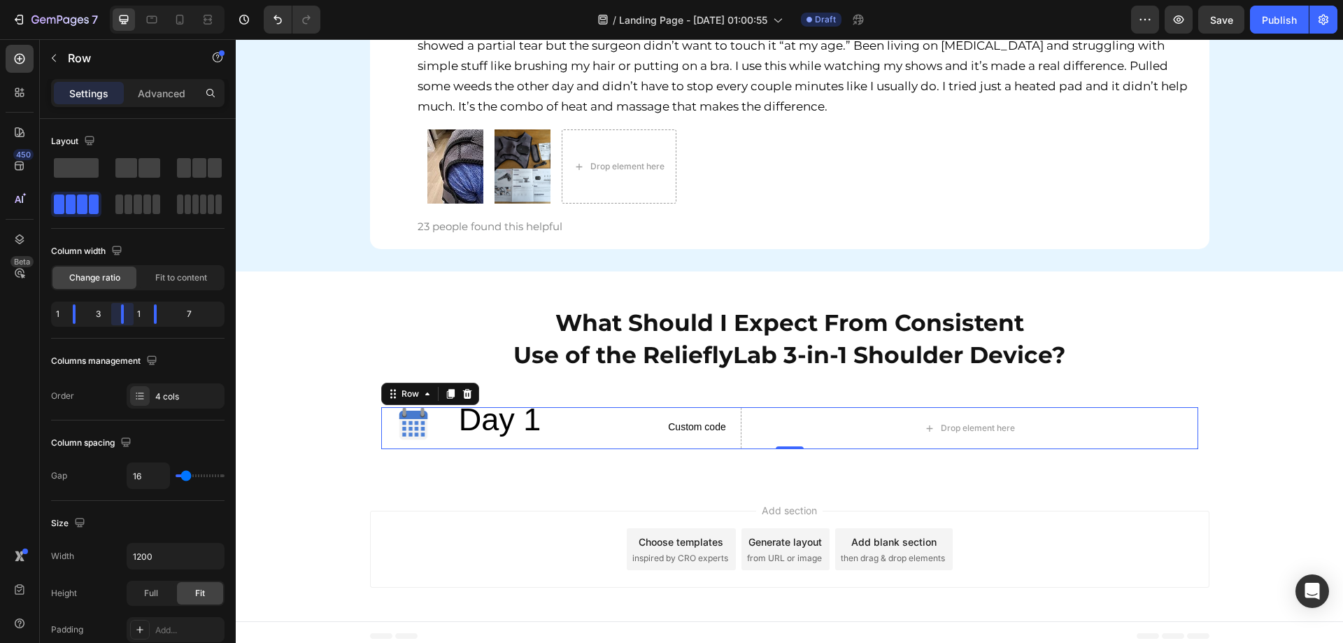
click at [708, 417] on div at bounding box center [671, 321] width 1343 height 643
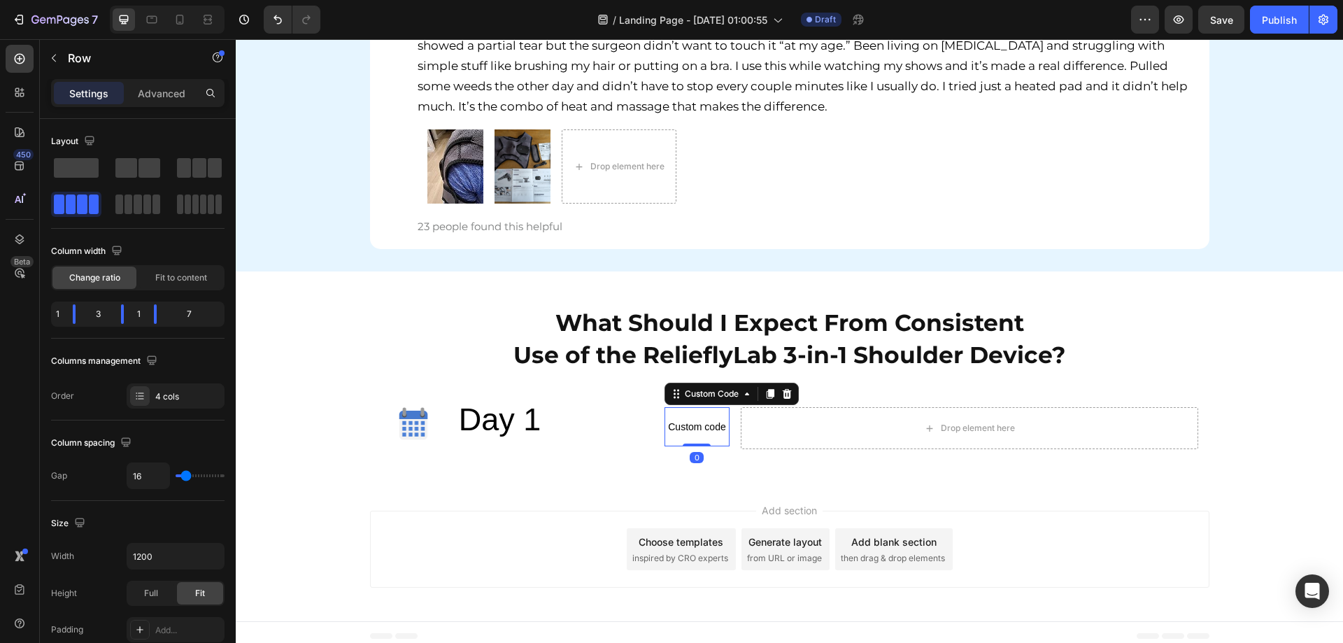
click at [687, 420] on span "Custom code" at bounding box center [696, 426] width 65 height 17
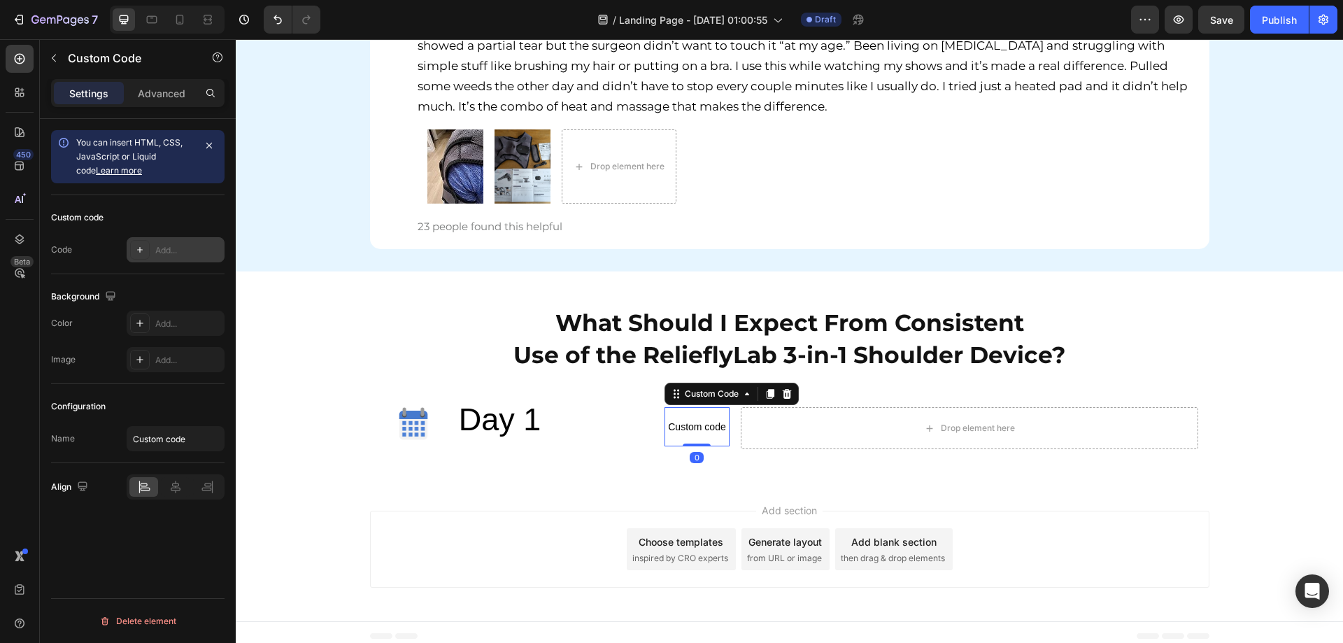
click at [143, 250] on icon at bounding box center [139, 249] width 11 height 11
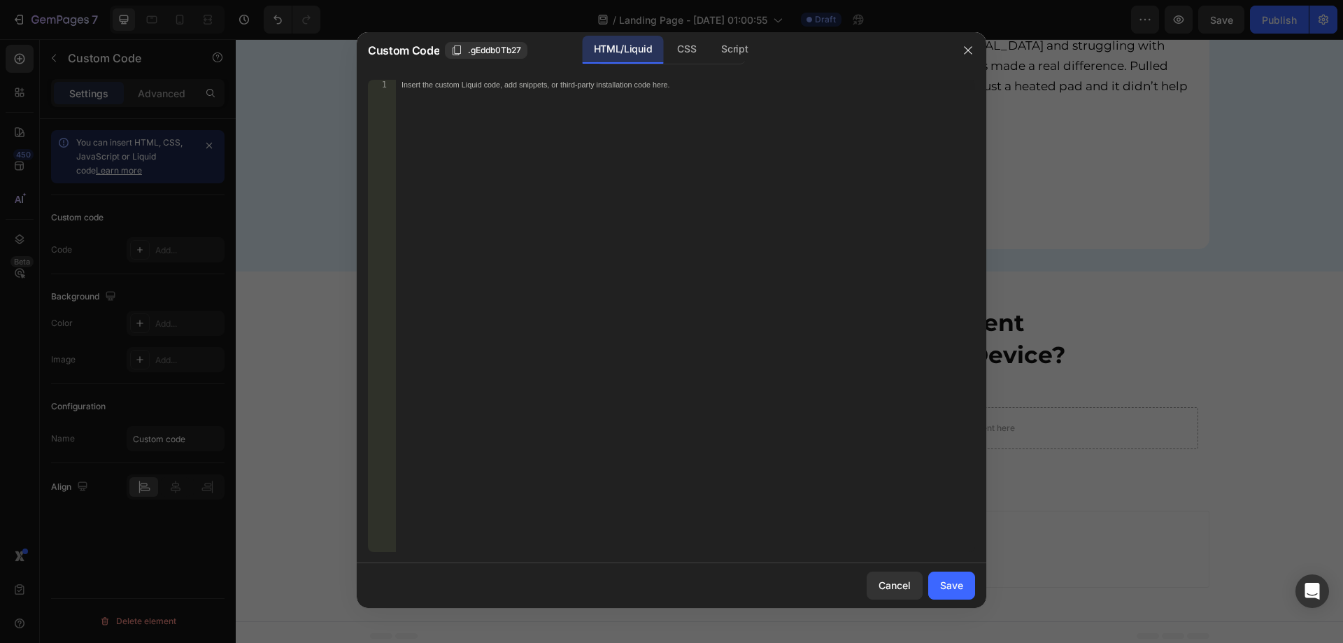
click at [682, 345] on div "Insert the custom Liquid code, add snippets, or third-party installation code h…" at bounding box center [685, 326] width 579 height 492
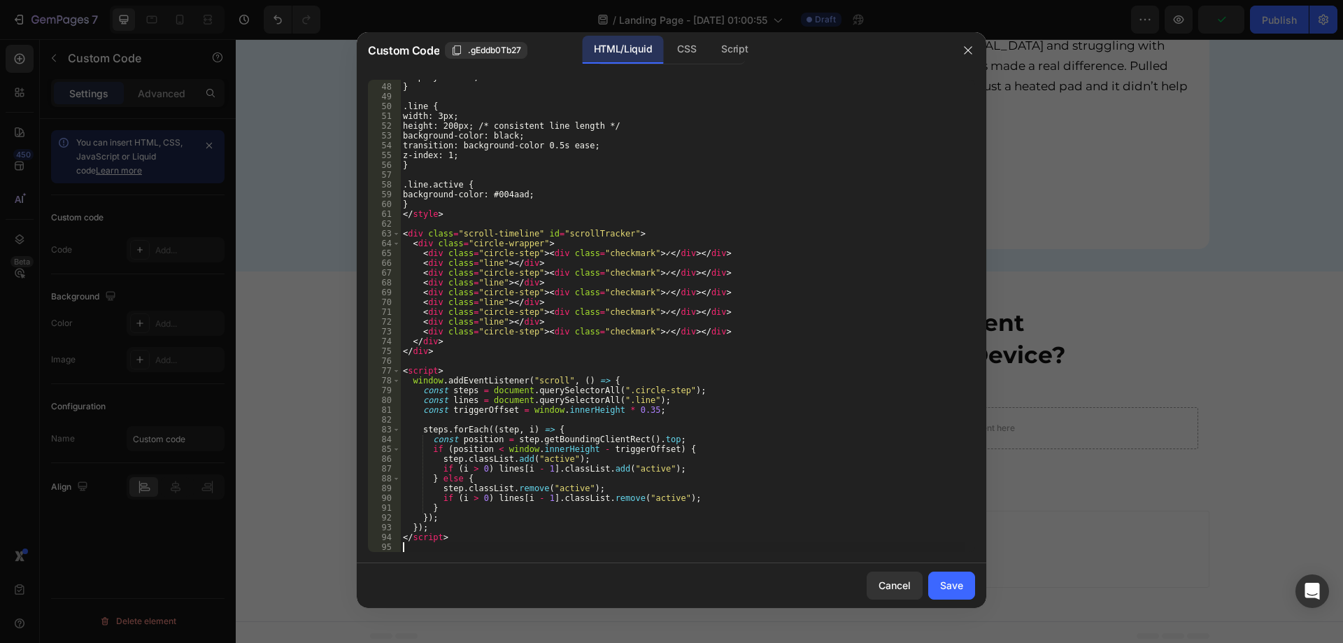
scroll to position [458, 0]
click at [969, 592] on button "Save" at bounding box center [951, 585] width 47 height 28
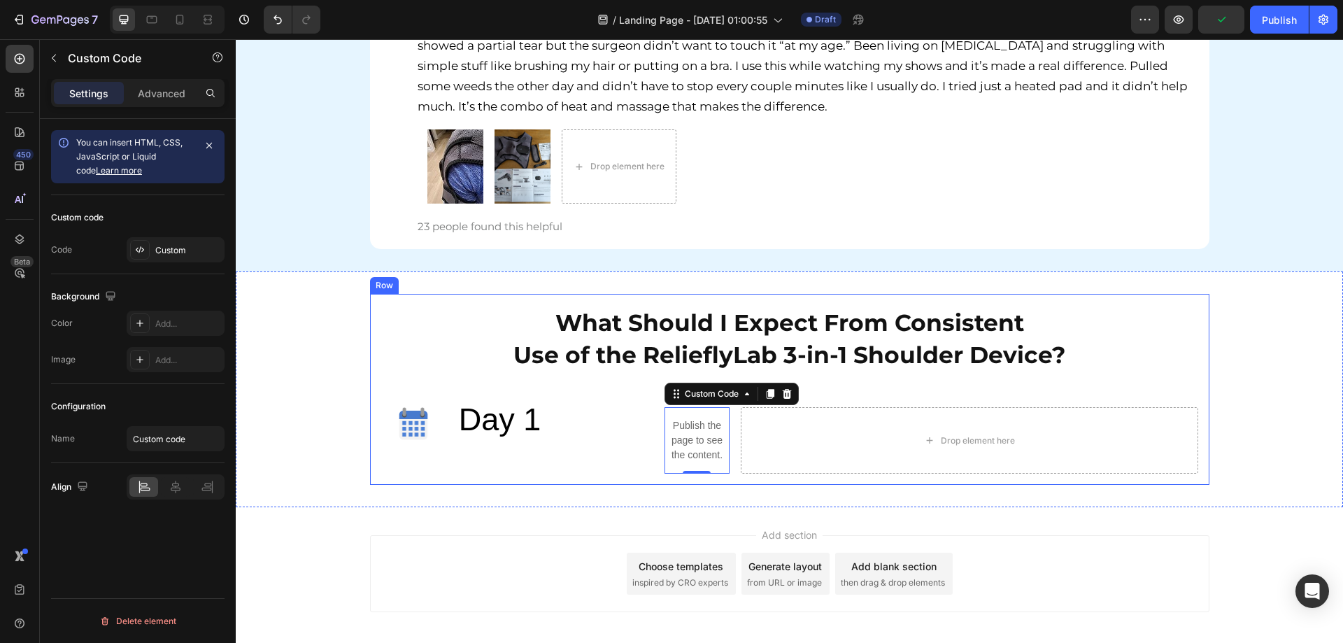
click at [1180, 324] on h2 "What Should I Expect From Consistent Use of the RelieflyLab 3-in-1 Shoulder Dev…" at bounding box center [789, 338] width 817 height 67
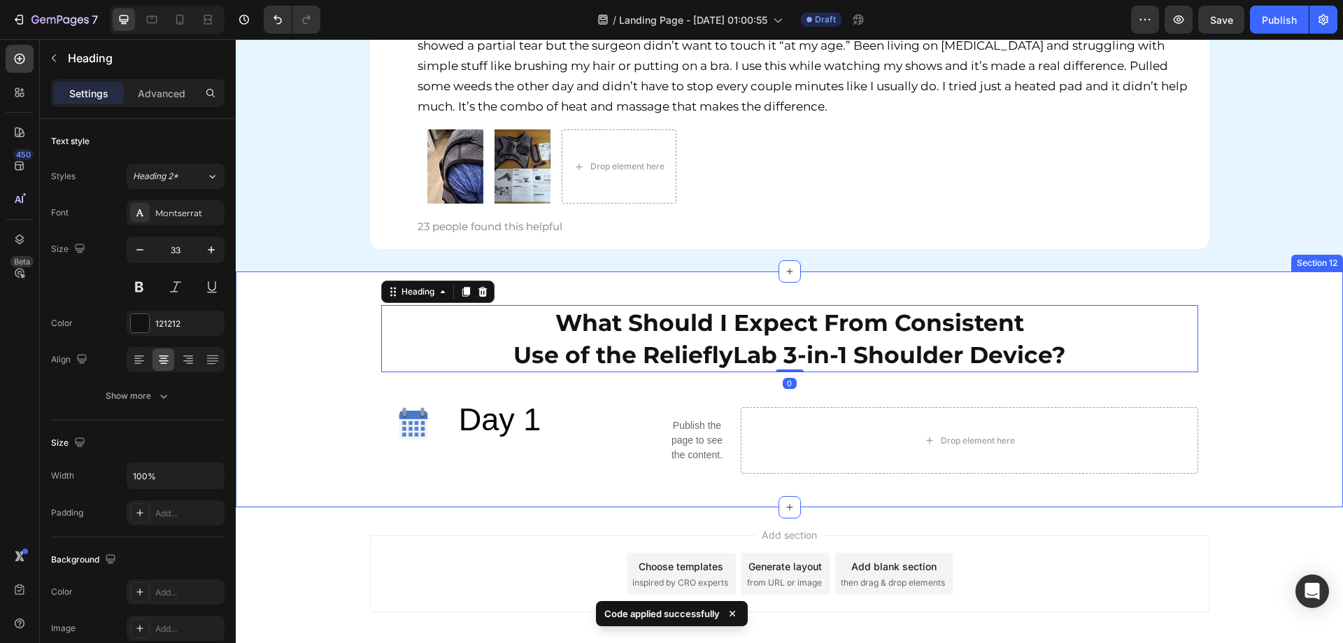
click at [1213, 416] on div "What Should I Expect From Consistent Use of the RelieflyLab 3-in-1 Shoulder Dev…" at bounding box center [789, 389] width 1107 height 191
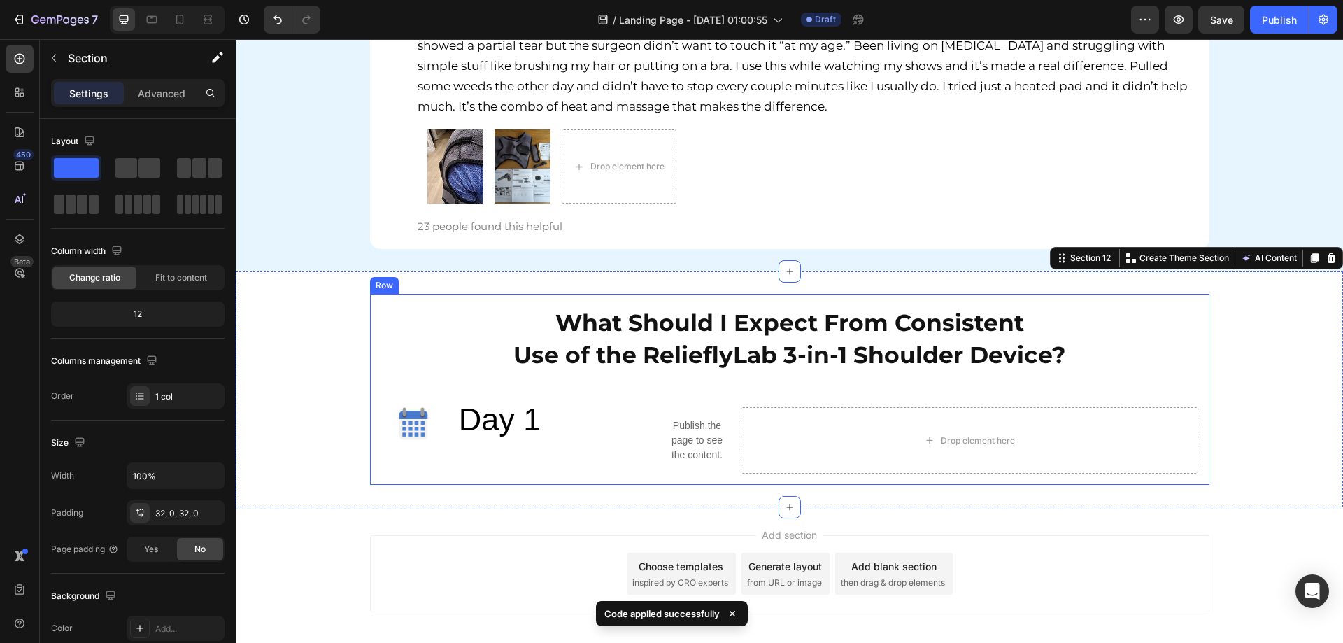
click at [1255, 401] on div "What Should I Expect From Consistent Use of the RelieflyLab 3-in-1 Shoulder Dev…" at bounding box center [789, 389] width 1107 height 191
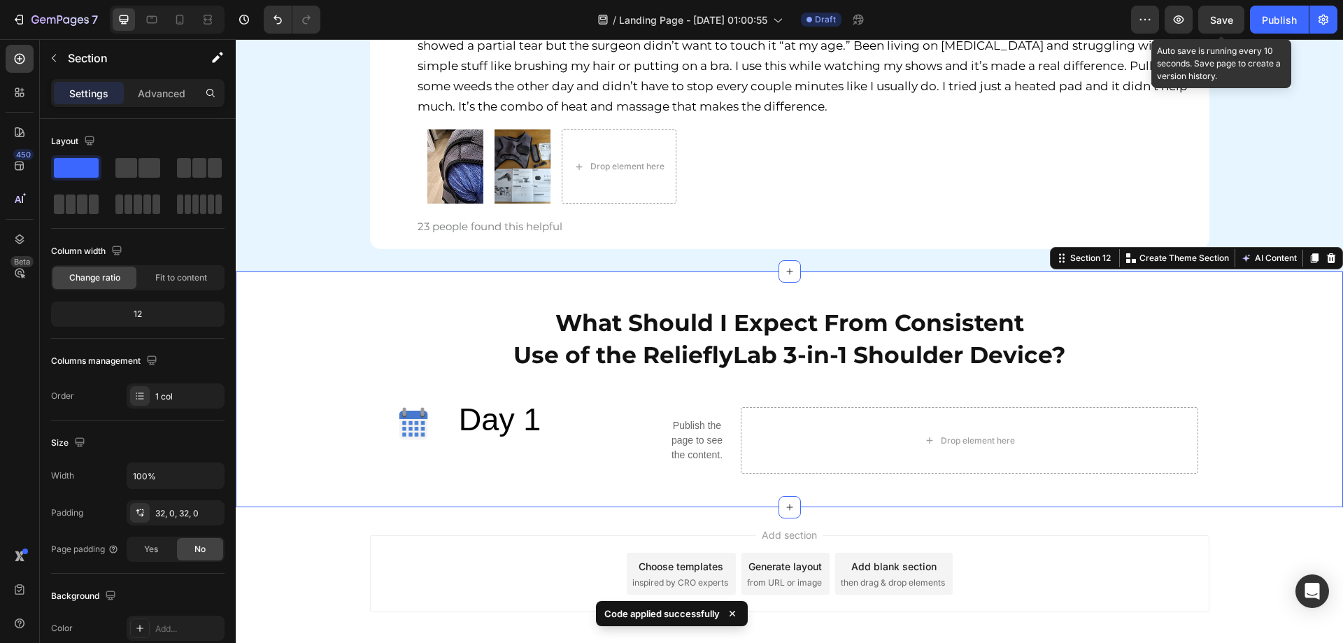
click at [1227, 10] on button "Save" at bounding box center [1221, 20] width 46 height 28
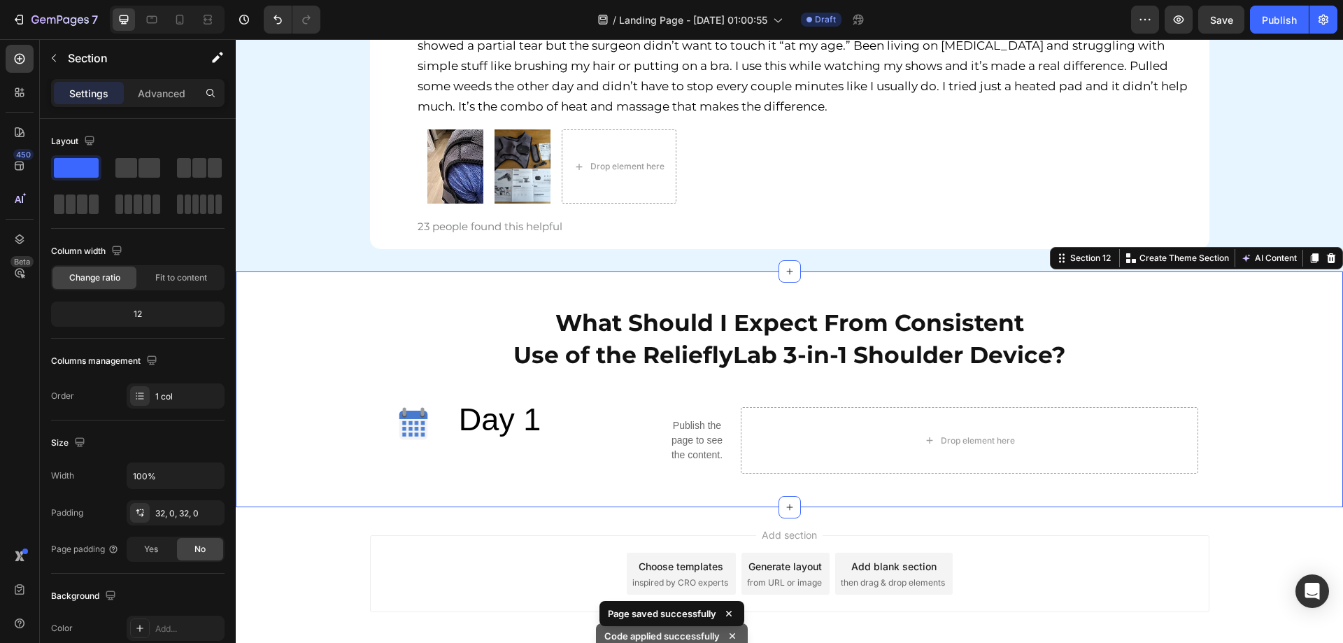
click at [1266, 394] on div "What Should I Expect From Consistent Use of the RelieflyLab 3-in-1 Shoulder Dev…" at bounding box center [789, 389] width 1107 height 191
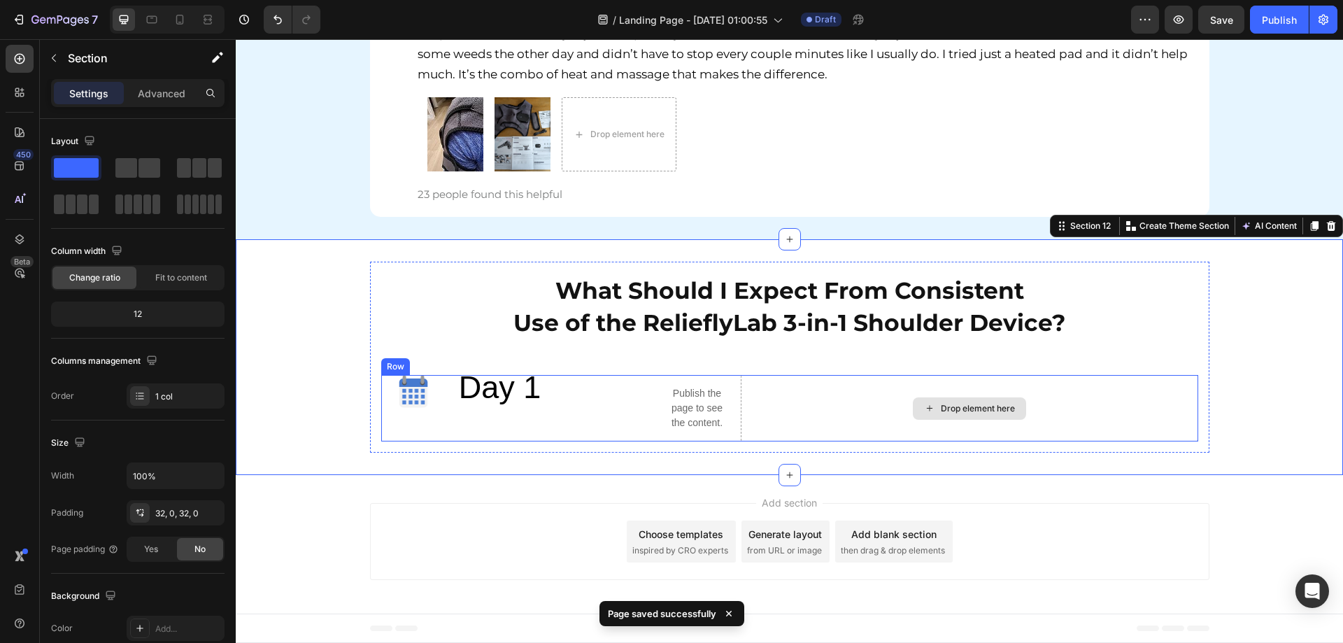
scroll to position [6300, 0]
click at [471, 394] on span "Day 1" at bounding box center [500, 387] width 83 height 36
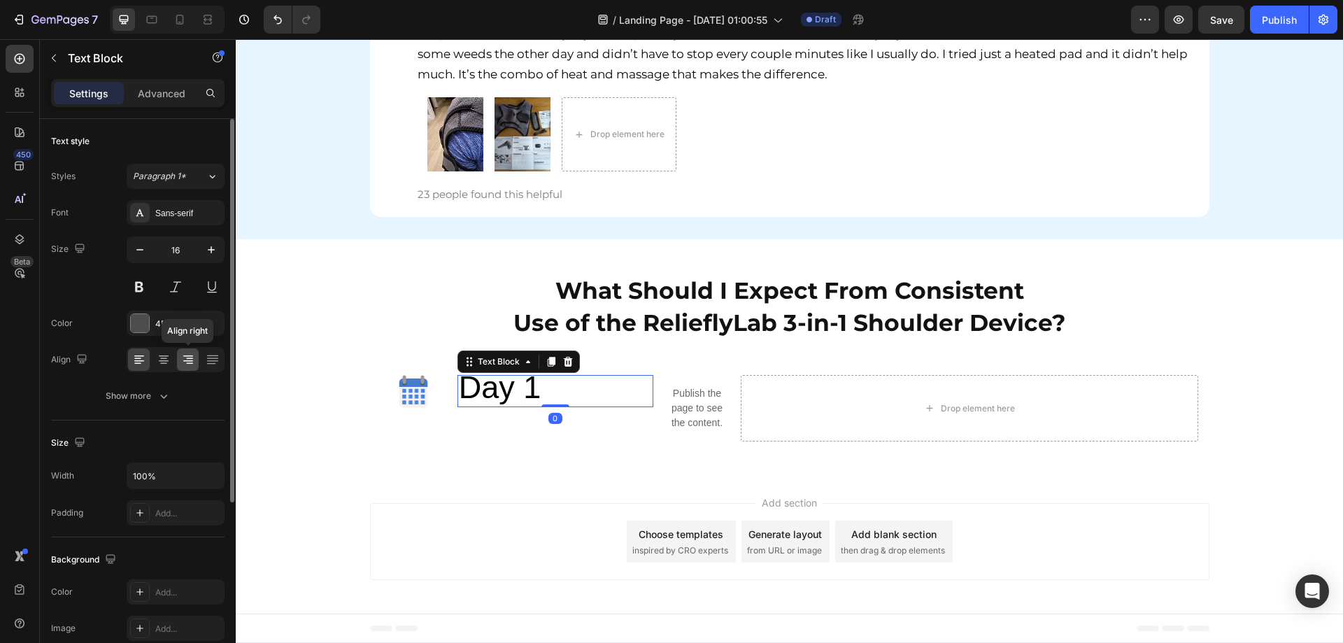
click at [193, 354] on icon at bounding box center [188, 359] width 14 height 14
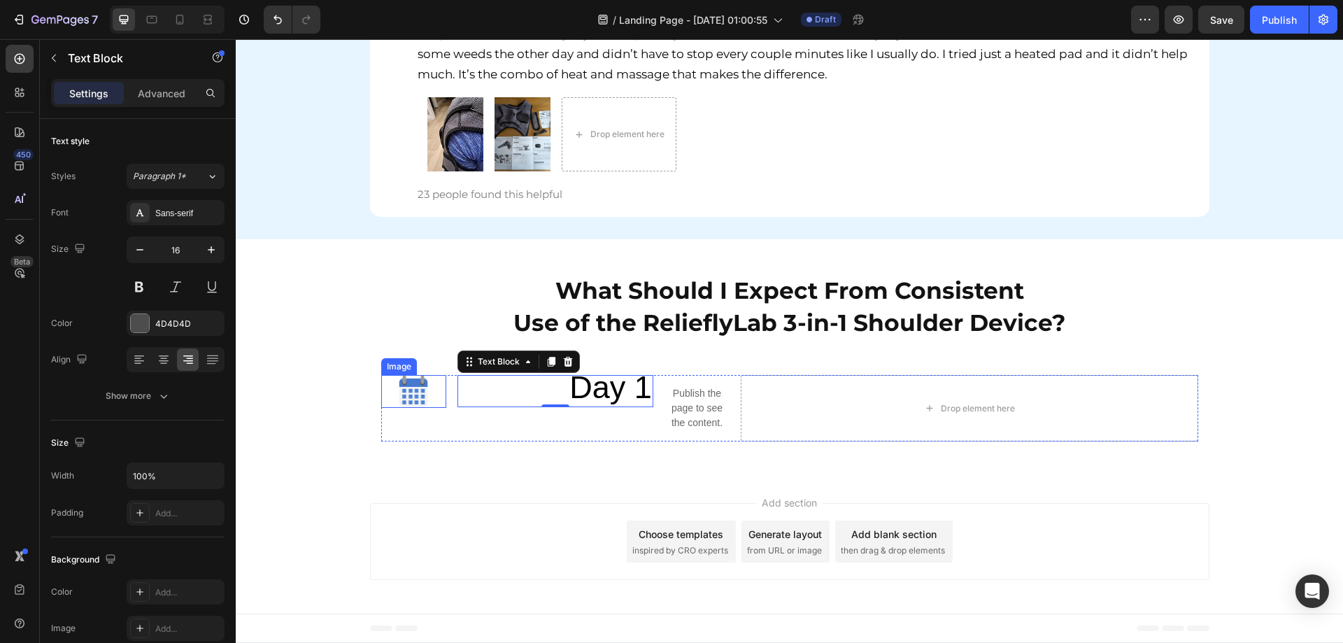
click at [401, 399] on img at bounding box center [413, 391] width 33 height 33
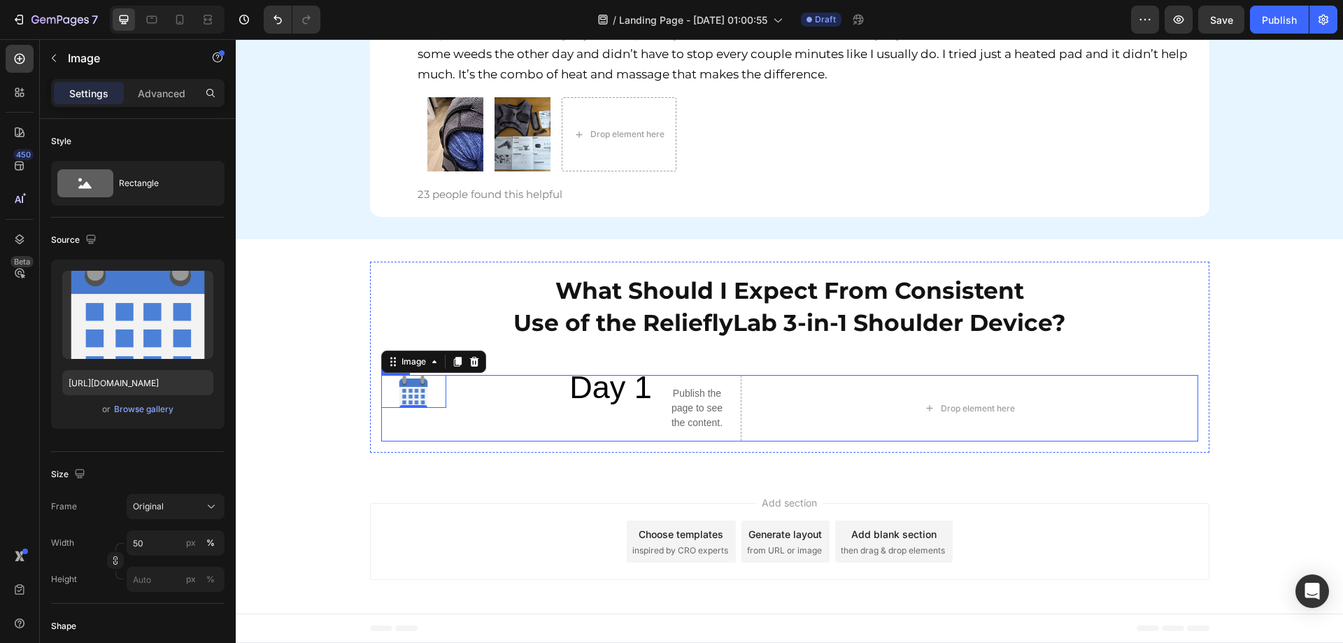
click at [592, 393] on span "Day 1" at bounding box center [610, 387] width 83 height 36
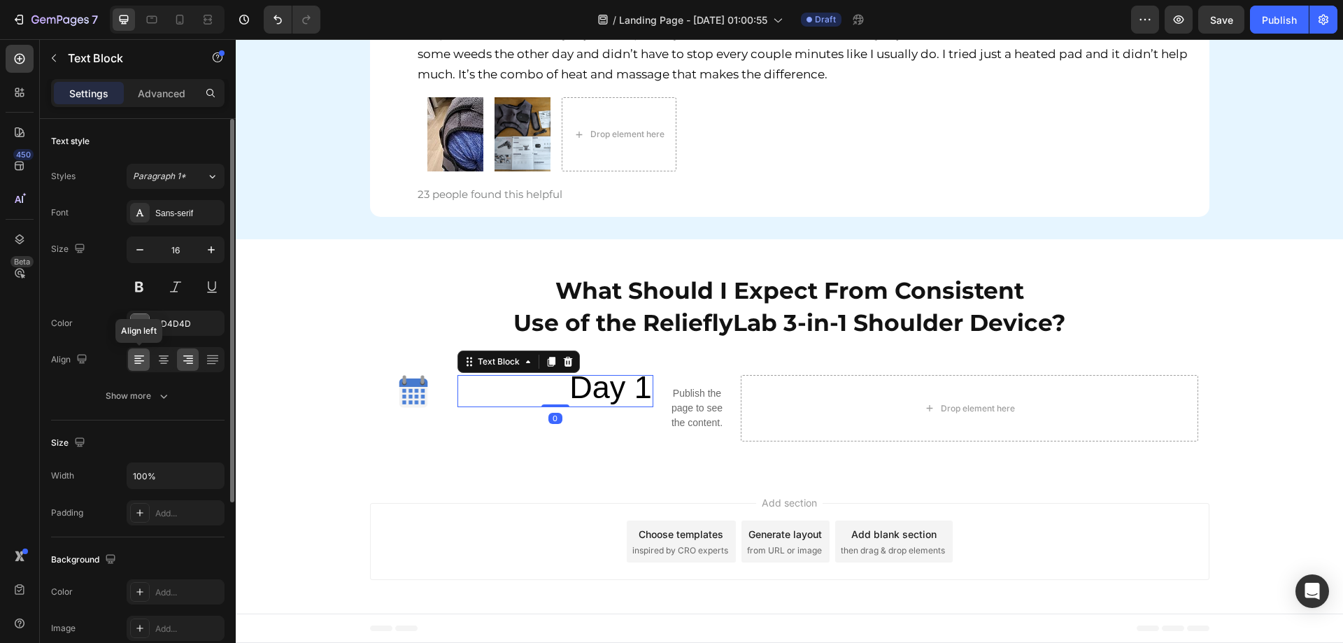
click at [140, 364] on icon at bounding box center [139, 359] width 14 height 14
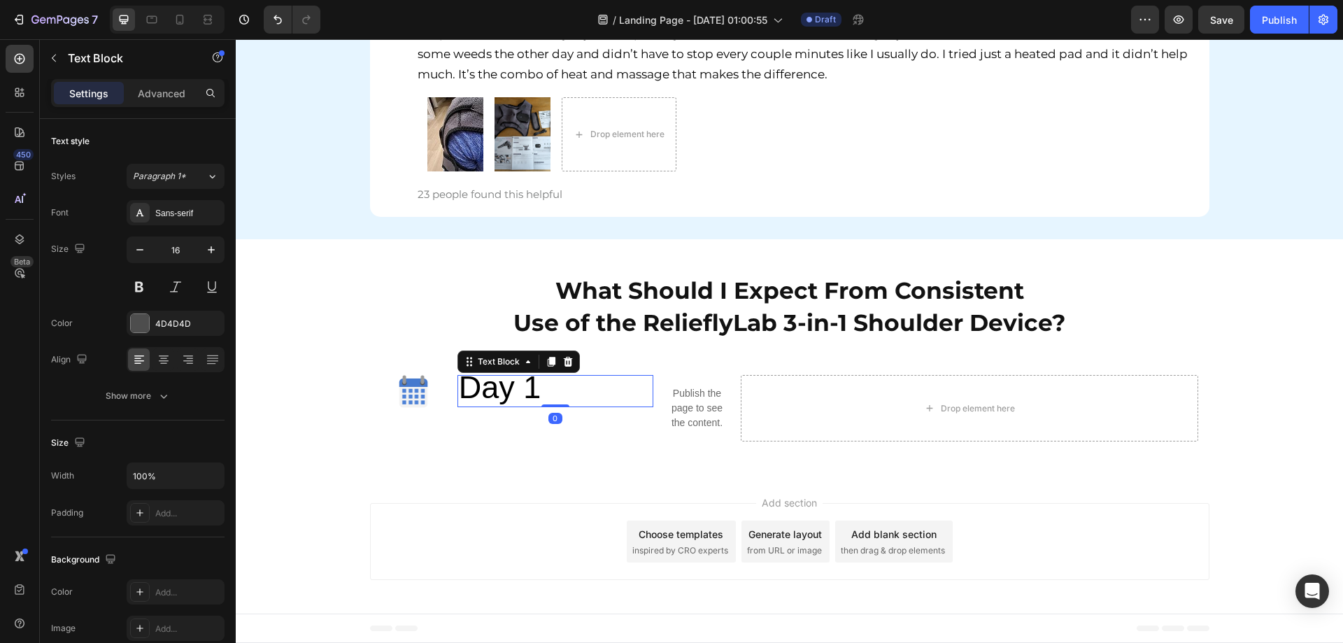
click at [547, 482] on div "Add section Choose templates inspired by CRO experts Generate layout from URL o…" at bounding box center [789, 544] width 1107 height 138
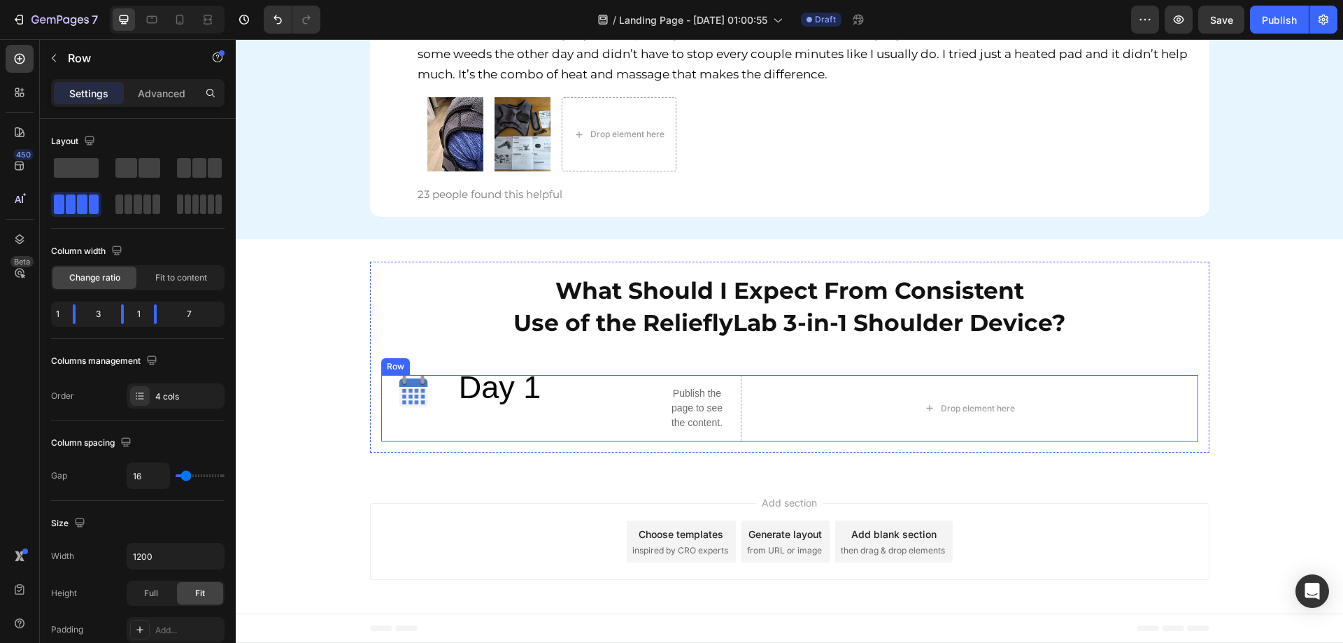
click at [552, 430] on div "Day 1 Text Block" at bounding box center [555, 408] width 196 height 66
click at [134, 206] on span at bounding box center [138, 204] width 8 height 20
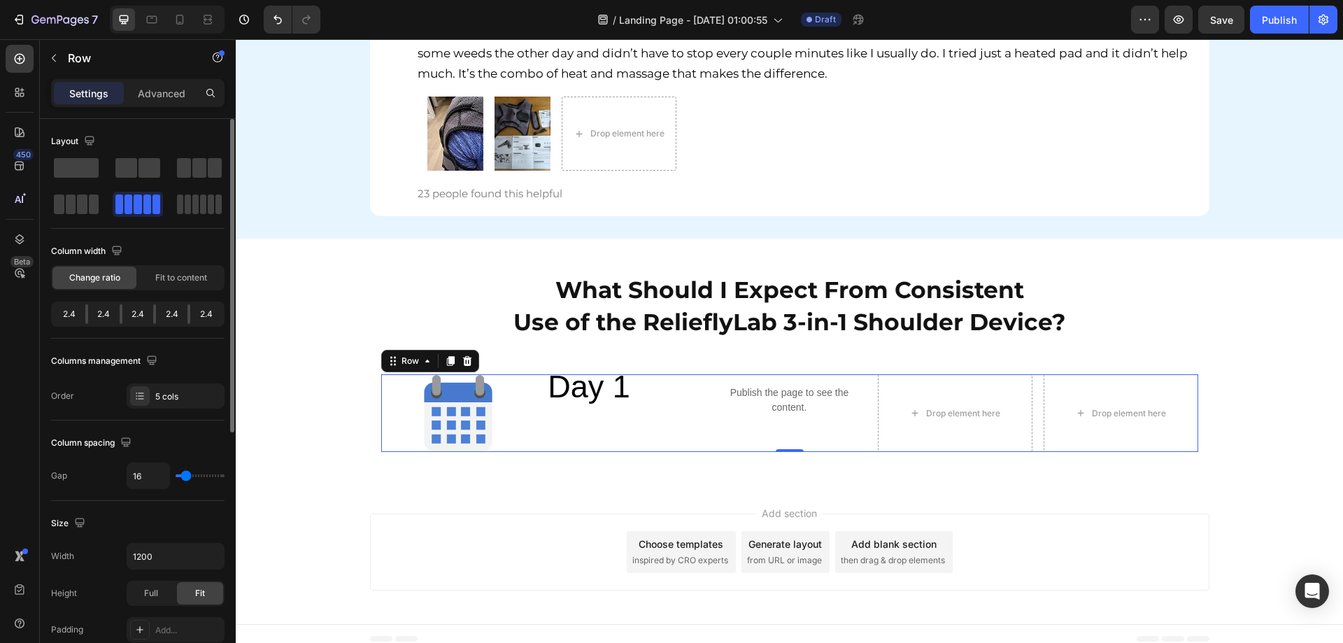
click at [88, 312] on div "2.4" at bounding box center [103, 314] width 31 height 20
click at [157, 275] on span "Fit to content" at bounding box center [181, 277] width 52 height 13
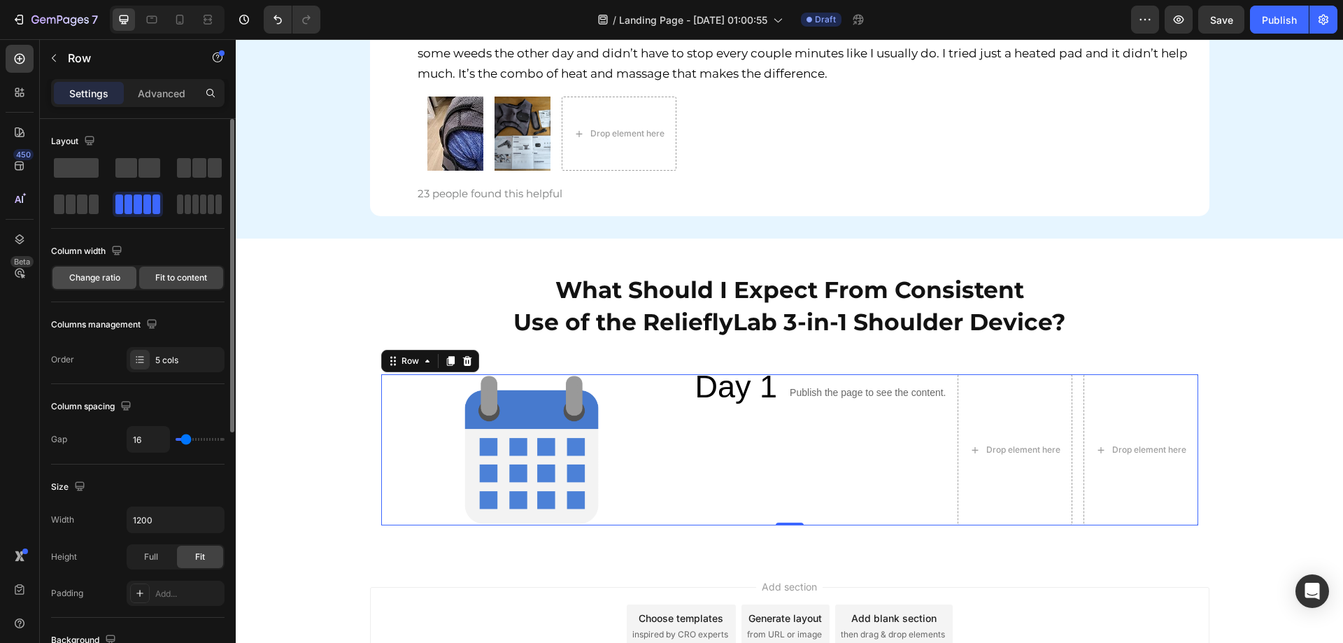
click at [108, 280] on span "Change ratio" at bounding box center [94, 277] width 51 height 13
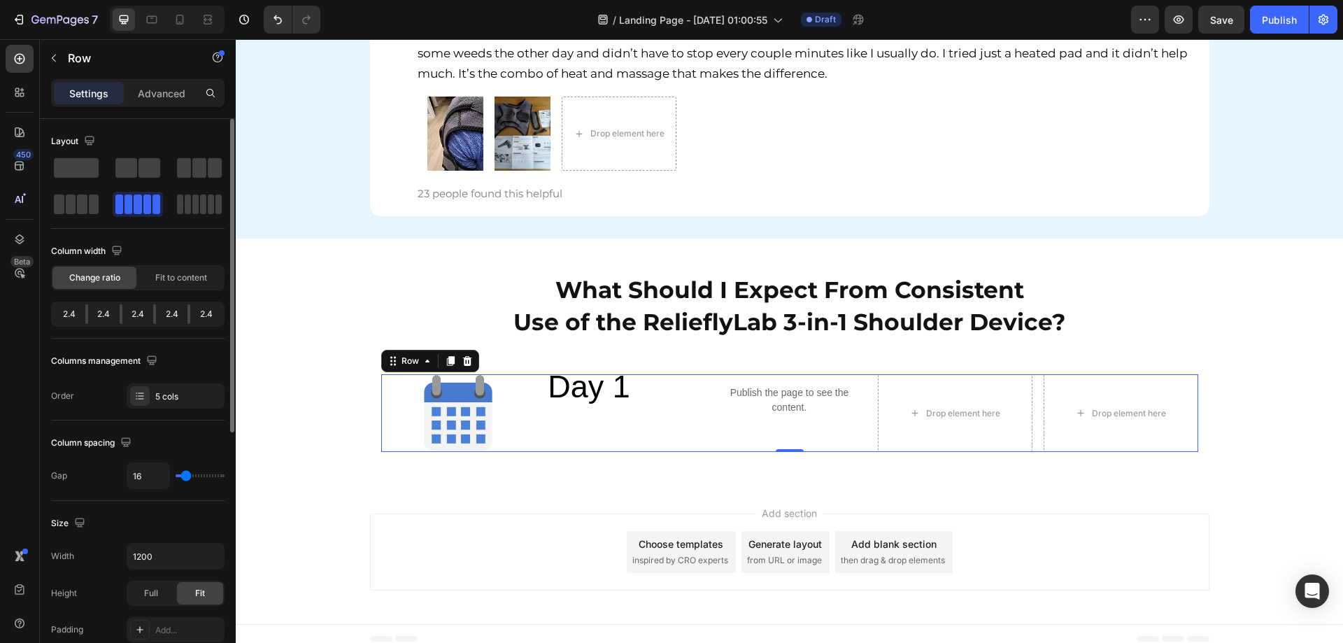
click at [85, 313] on div at bounding box center [86, 314] width 3 height 20
click at [677, 435] on div "Day 1 Text Block" at bounding box center [623, 412] width 155 height 77
click at [160, 407] on div "5 cols" at bounding box center [176, 395] width 98 height 25
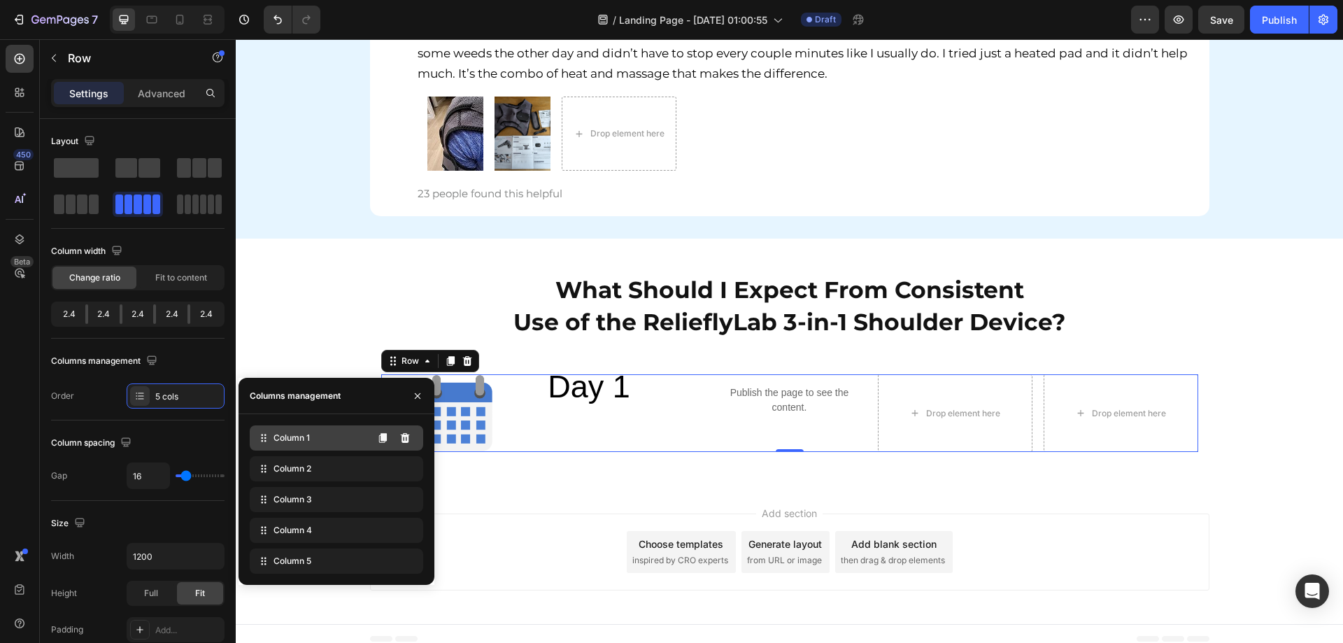
click at [311, 440] on div "Column 1" at bounding box center [336, 437] width 173 height 25
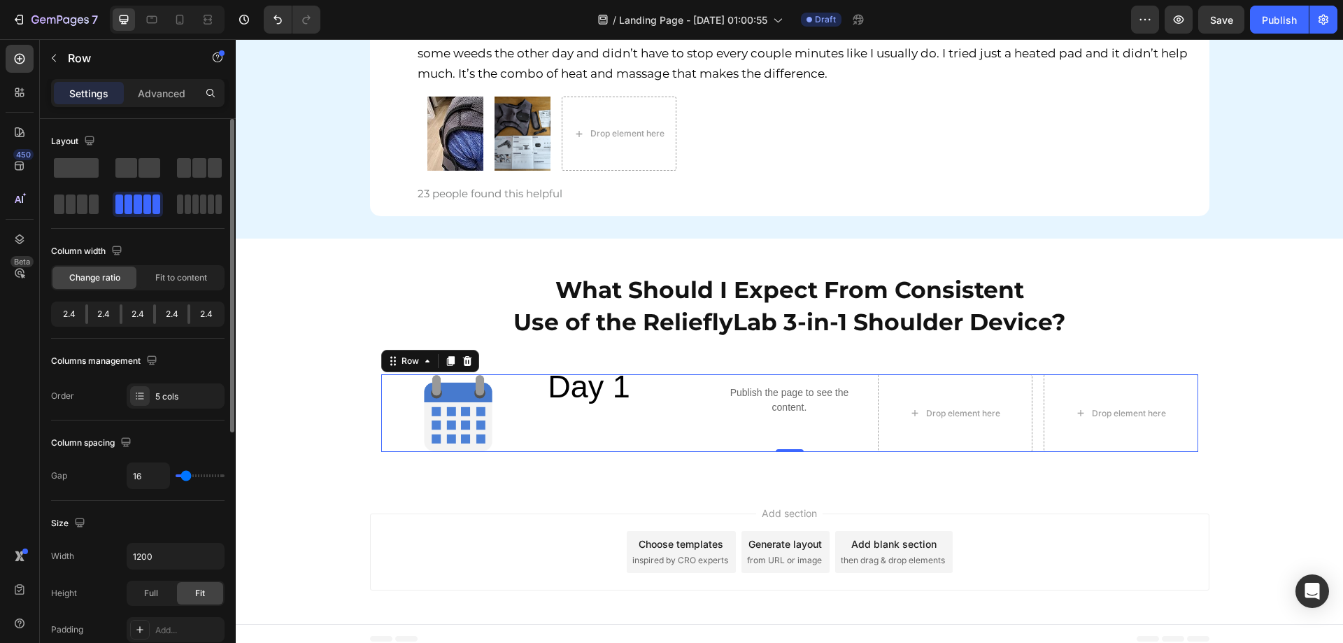
click at [85, 318] on div at bounding box center [86, 314] width 3 height 20
drag, startPoint x: 86, startPoint y: 311, endPoint x: 60, endPoint y: 307, distance: 26.2
click at [60, 307] on div "2.4 2.4 2.4 2.4 2.4" at bounding box center [137, 313] width 173 height 25
click at [156, 313] on div "2.4" at bounding box center [171, 314] width 31 height 20
click at [88, 310] on div "2.4" at bounding box center [103, 314] width 31 height 20
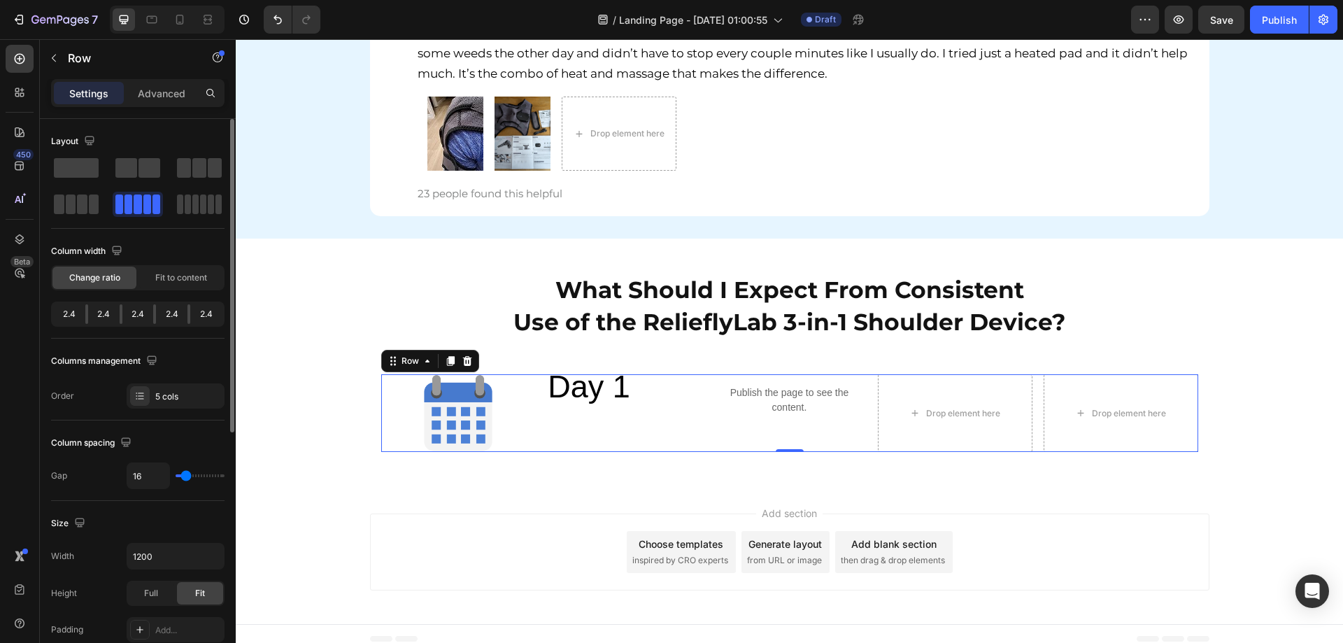
click at [88, 310] on div "2.4" at bounding box center [103, 314] width 31 height 20
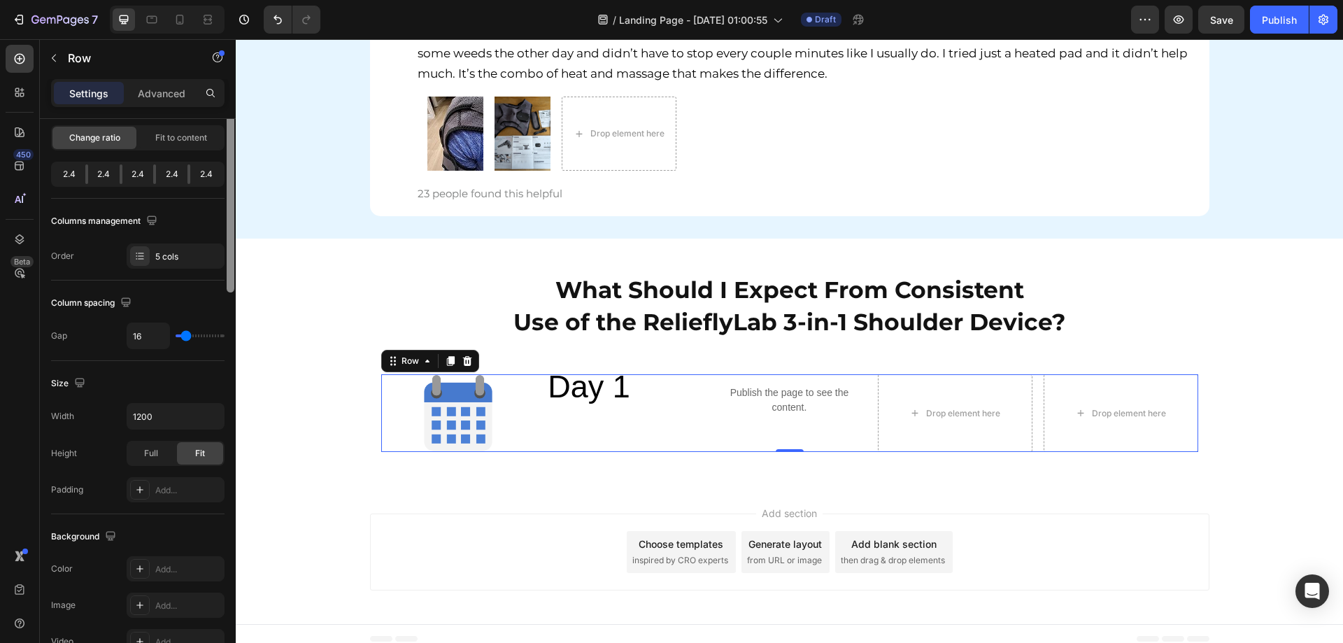
scroll to position [0, 0]
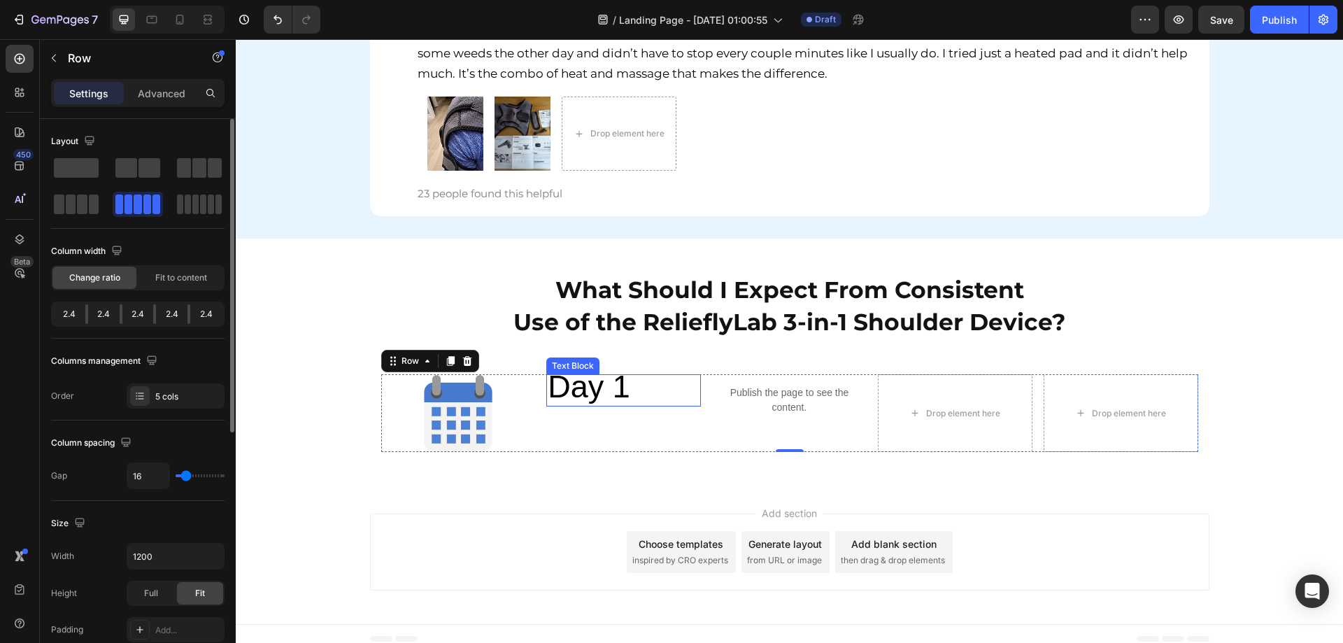
click at [576, 419] on div "Day 1 Text Block" at bounding box center [623, 412] width 155 height 77
click at [523, 539] on div "Add section Choose templates inspired by CRO experts Generate layout from URL o…" at bounding box center [789, 551] width 839 height 77
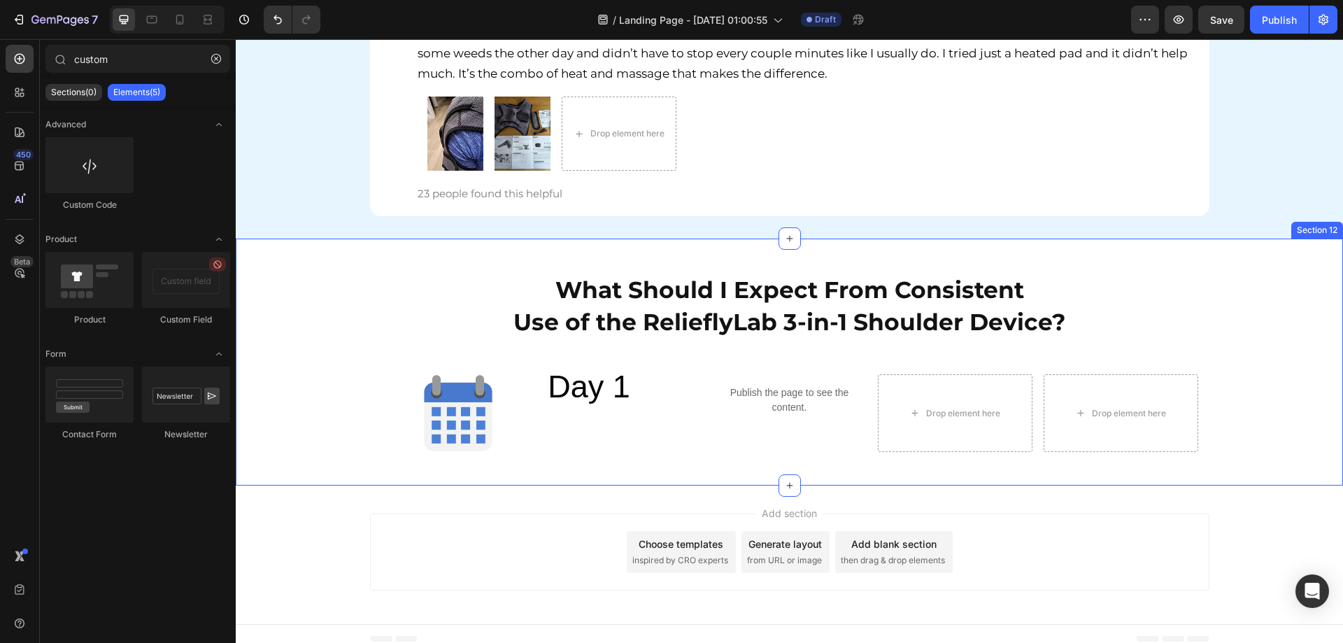
click at [804, 439] on div "Publish the page to see the content. Custom Code" at bounding box center [789, 412] width 155 height 77
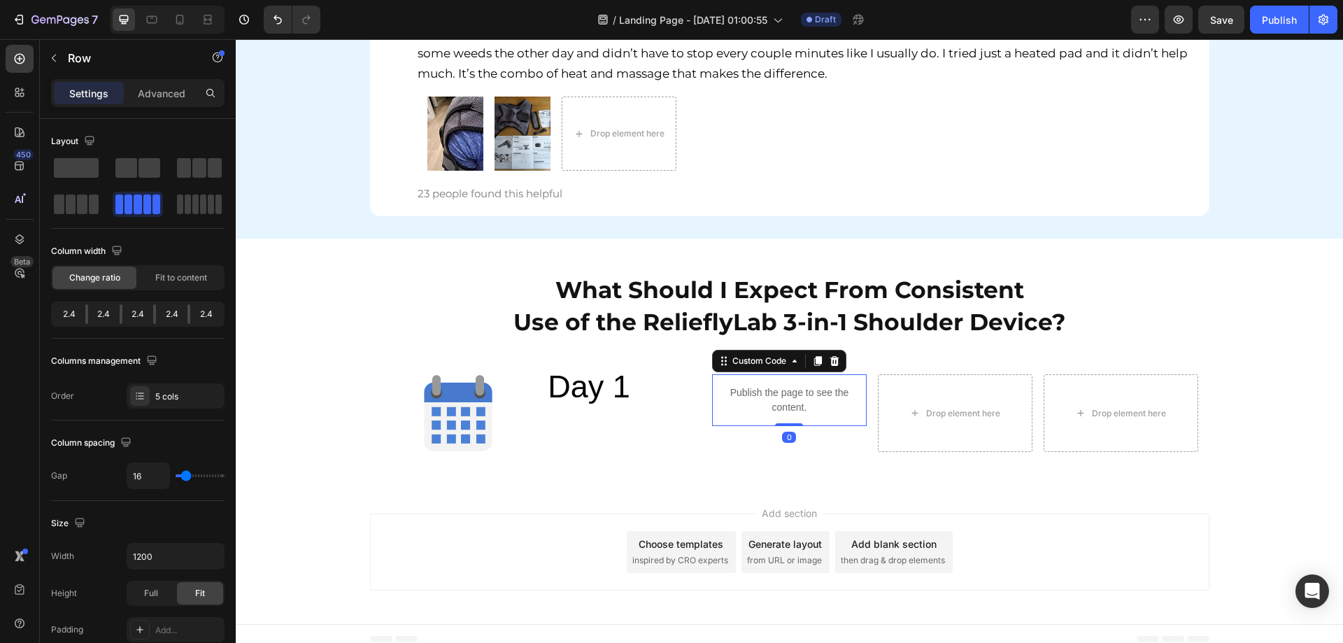
click at [784, 415] on p "Publish the page to see the content." at bounding box center [789, 399] width 155 height 29
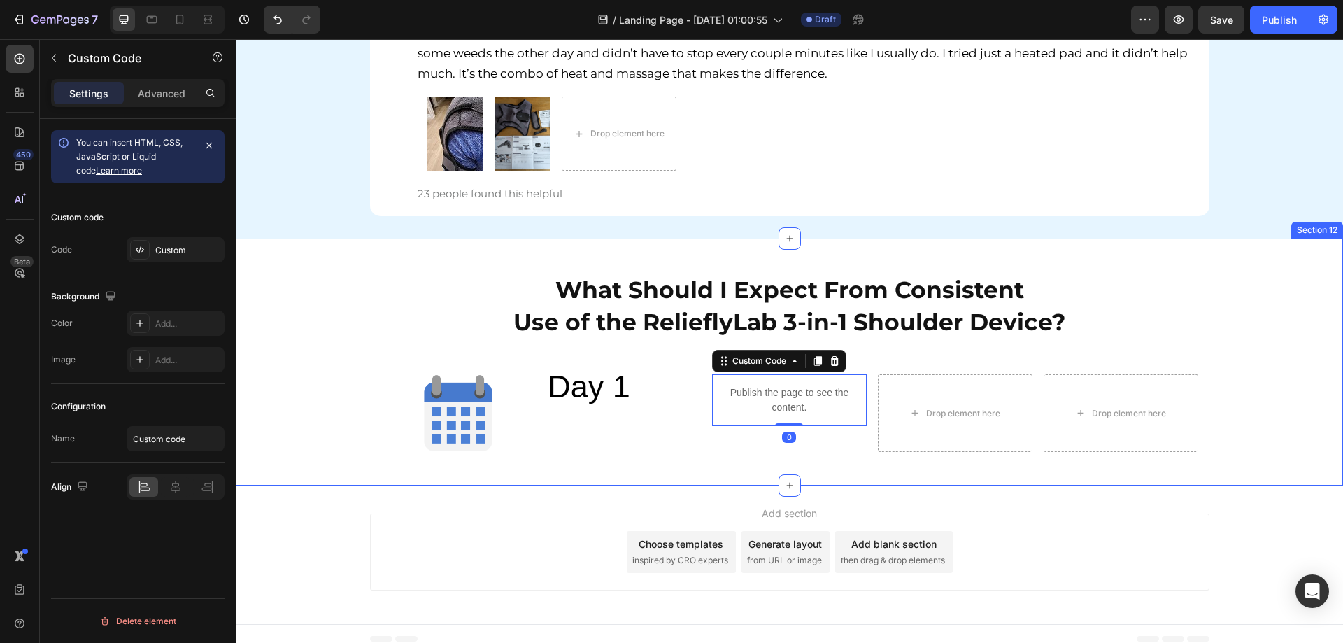
click at [1288, 383] on div "What Should I Expect From Consistent Use of the RelieflyLab 3-in-1 Shoulder Dev…" at bounding box center [789, 361] width 1107 height 201
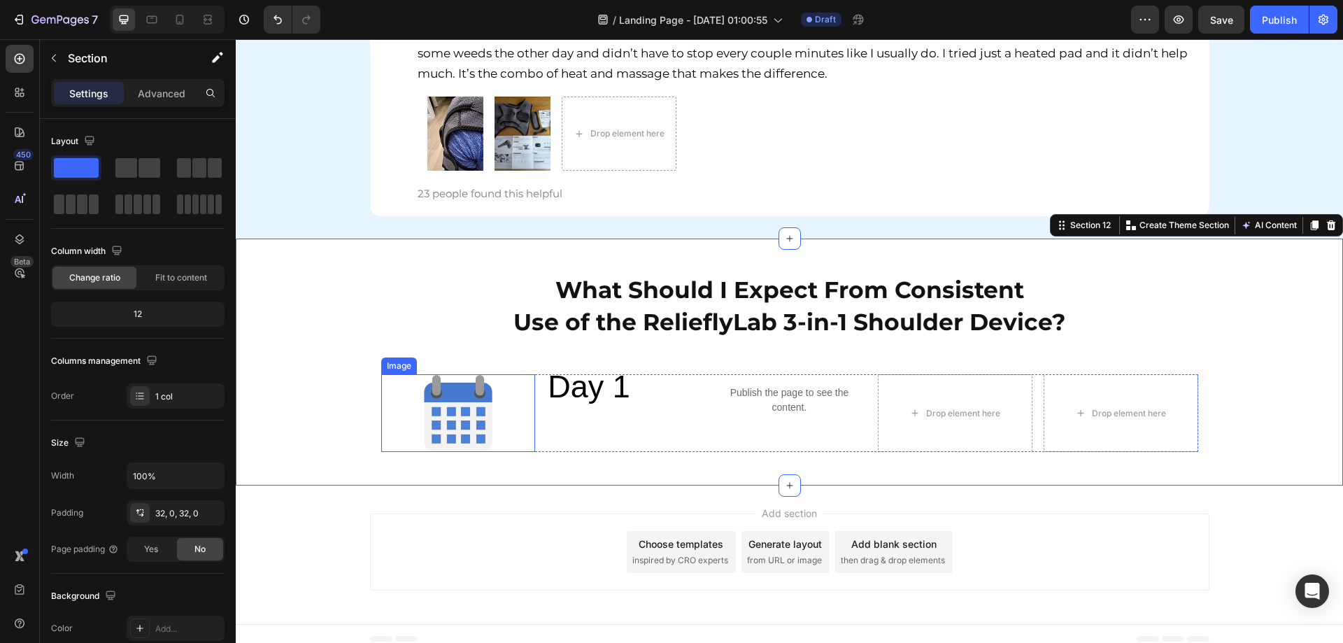
click at [496, 396] on div at bounding box center [458, 412] width 155 height 77
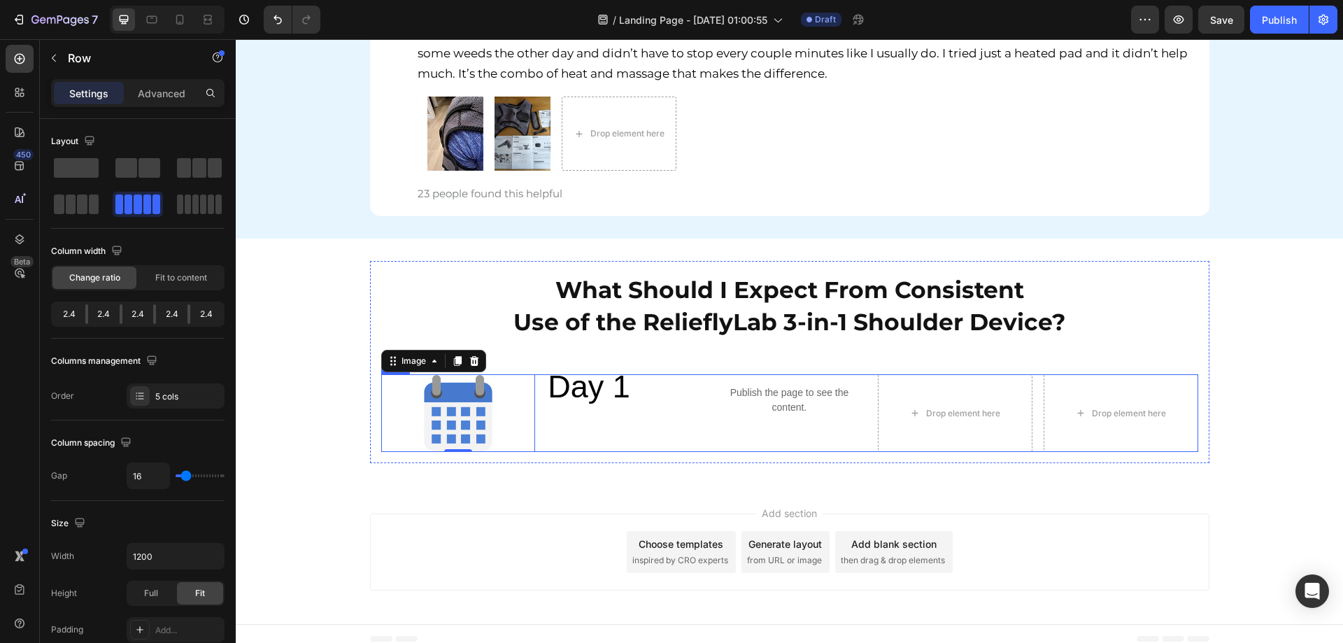
click at [631, 415] on div "Day 1 Text Block" at bounding box center [623, 412] width 155 height 77
click at [88, 318] on div "2.4" at bounding box center [103, 314] width 31 height 20
click at [88, 313] on div "2.4" at bounding box center [103, 314] width 31 height 20
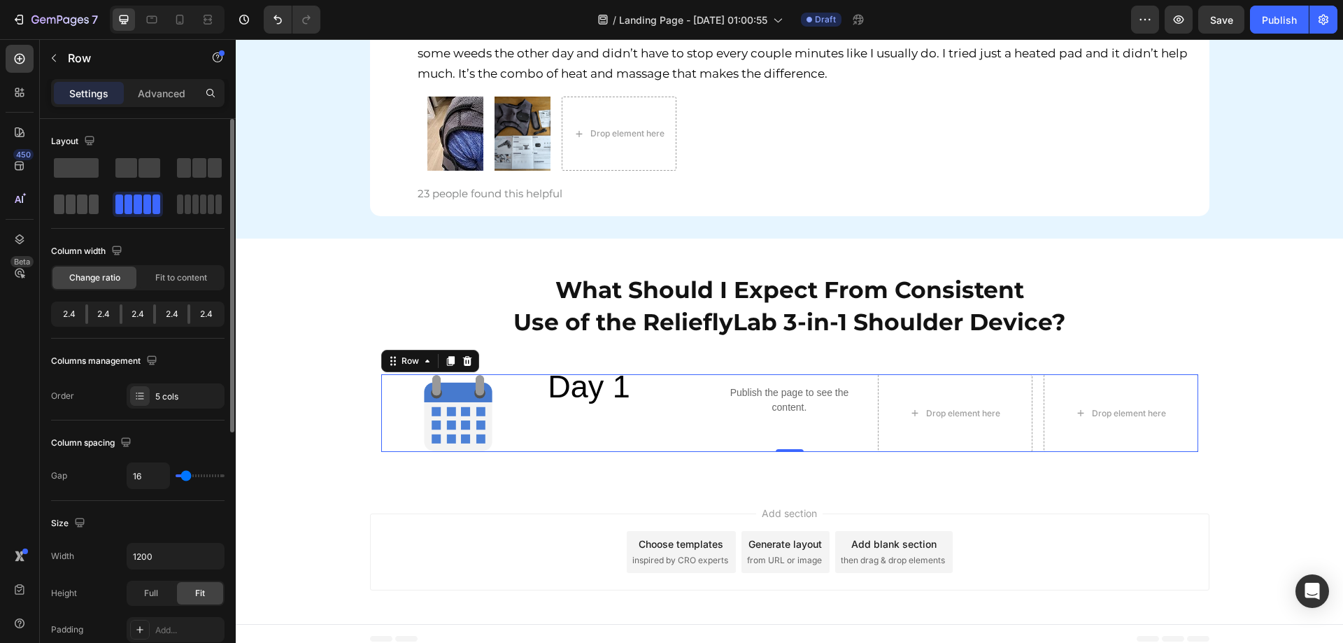
click at [208, 204] on span at bounding box center [211, 204] width 6 height 20
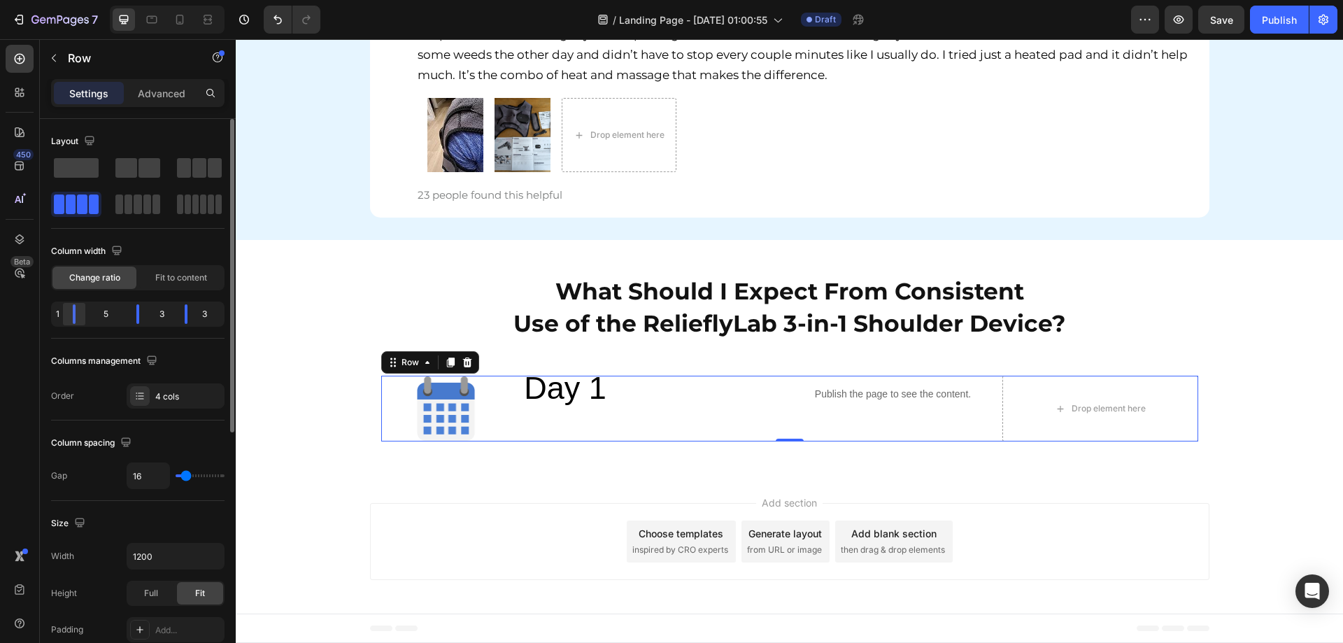
scroll to position [6276, 0]
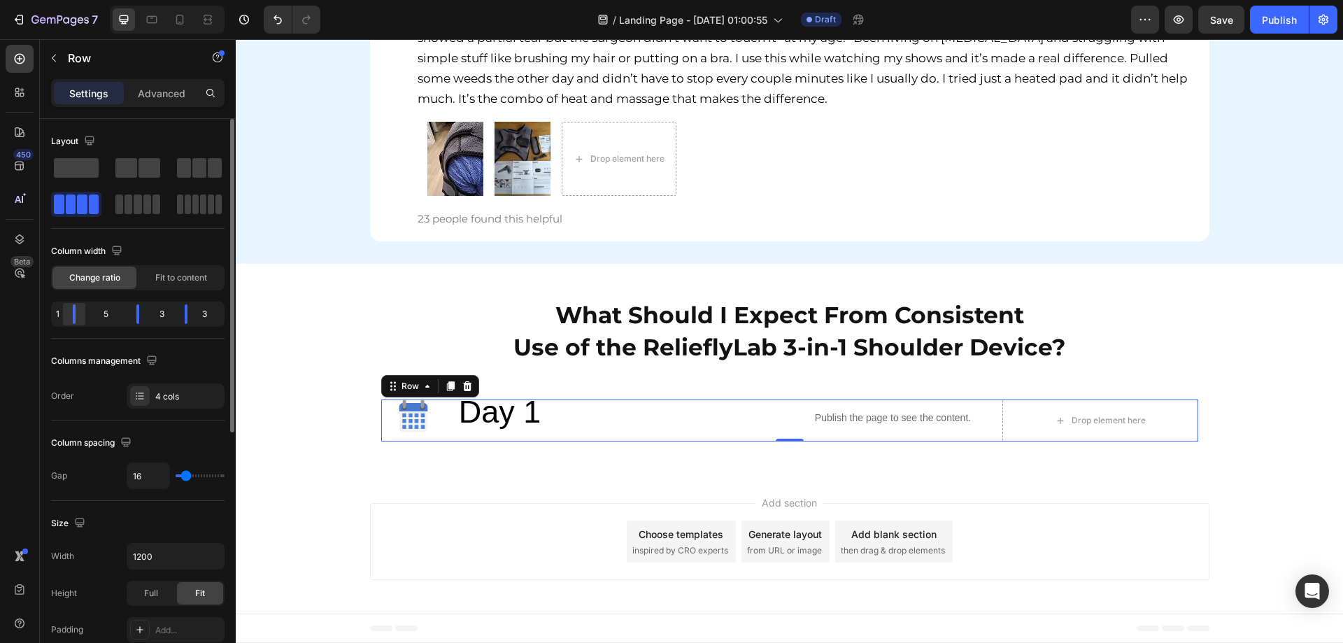
drag, startPoint x: 90, startPoint y: 309, endPoint x: 72, endPoint y: 309, distance: 18.2
click at [125, 309] on div at bounding box center [137, 314] width 25 height 20
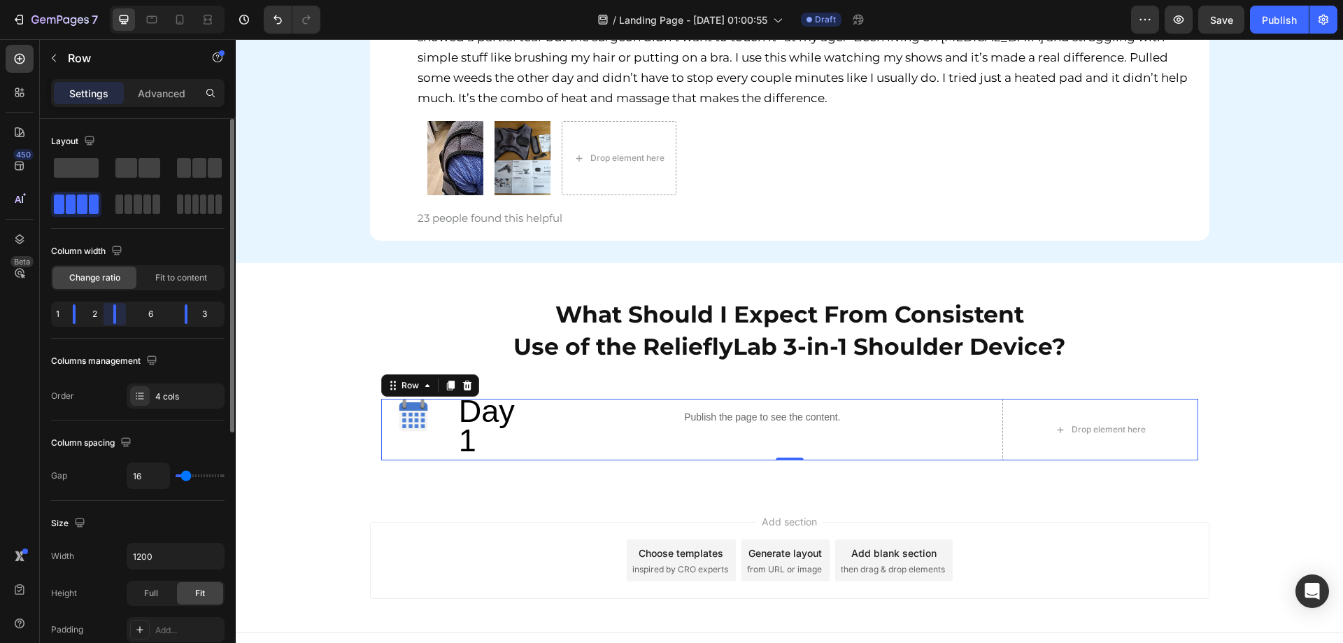
scroll to position [6295, 0]
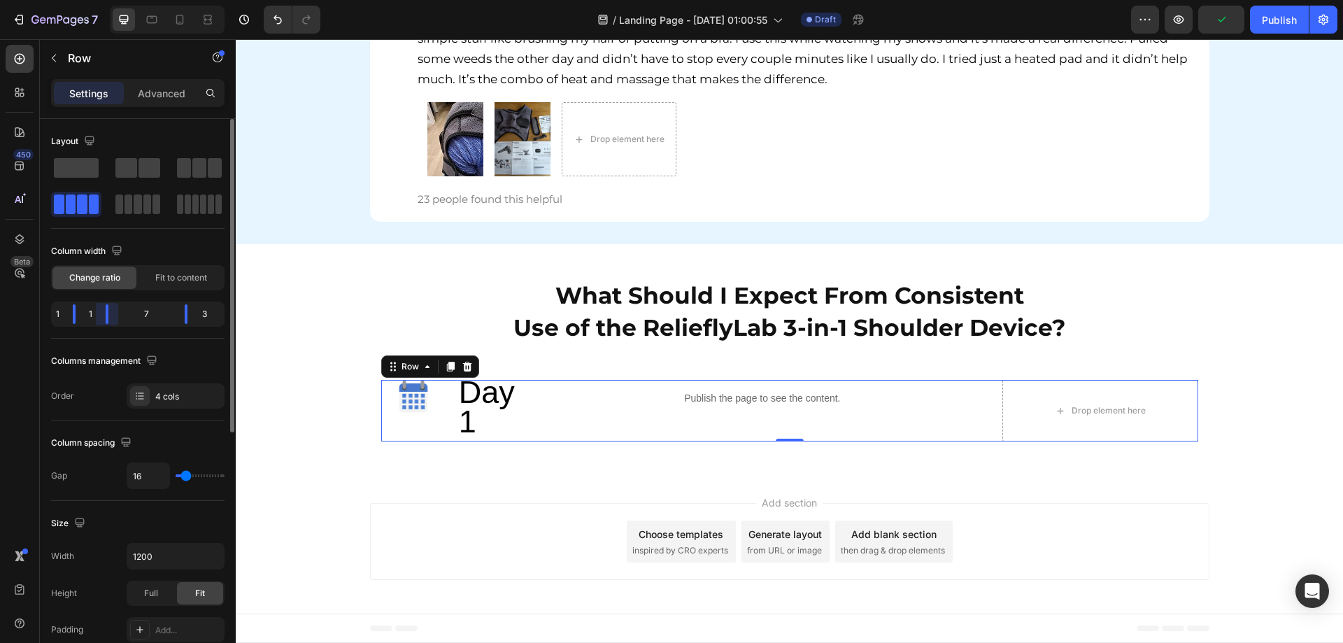
drag, startPoint x: 140, startPoint y: 319, endPoint x: 87, endPoint y: 317, distance: 53.2
click at [87, 317] on div "1 1 7 3" at bounding box center [137, 313] width 173 height 25
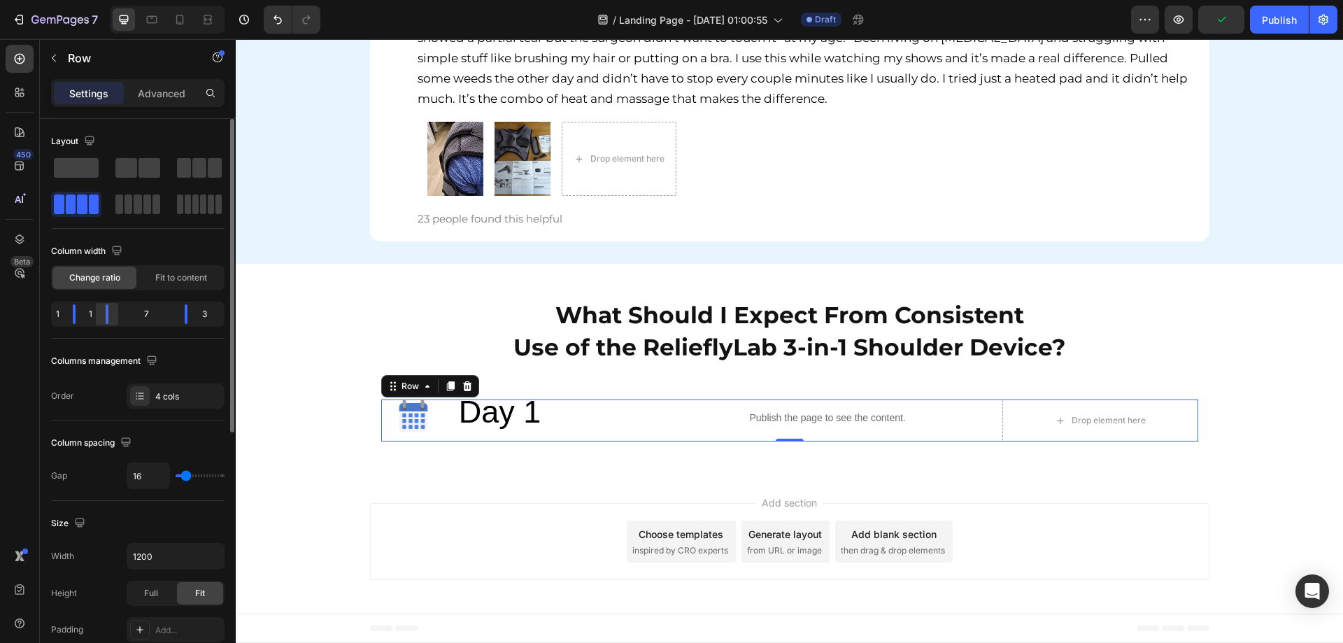
scroll to position [6276, 0]
click at [110, 313] on div at bounding box center [122, 314] width 25 height 20
click at [1239, 401] on div "What Should I Expect From Consistent Use of the RelieflyLab 3-in-1 Shoulder Dev…" at bounding box center [789, 369] width 1107 height 166
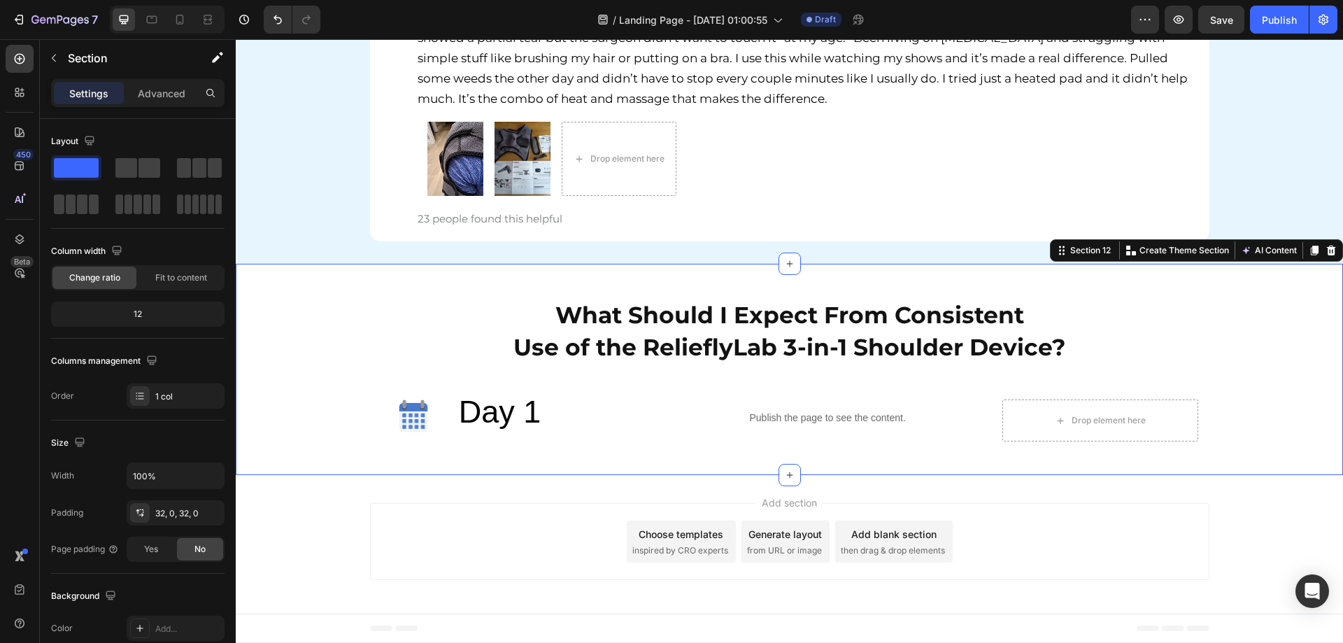
click at [306, 371] on div "What Should I Expect From Consistent Use of the RelieflyLab 3-in-1 Shoulder Dev…" at bounding box center [789, 369] width 1107 height 166
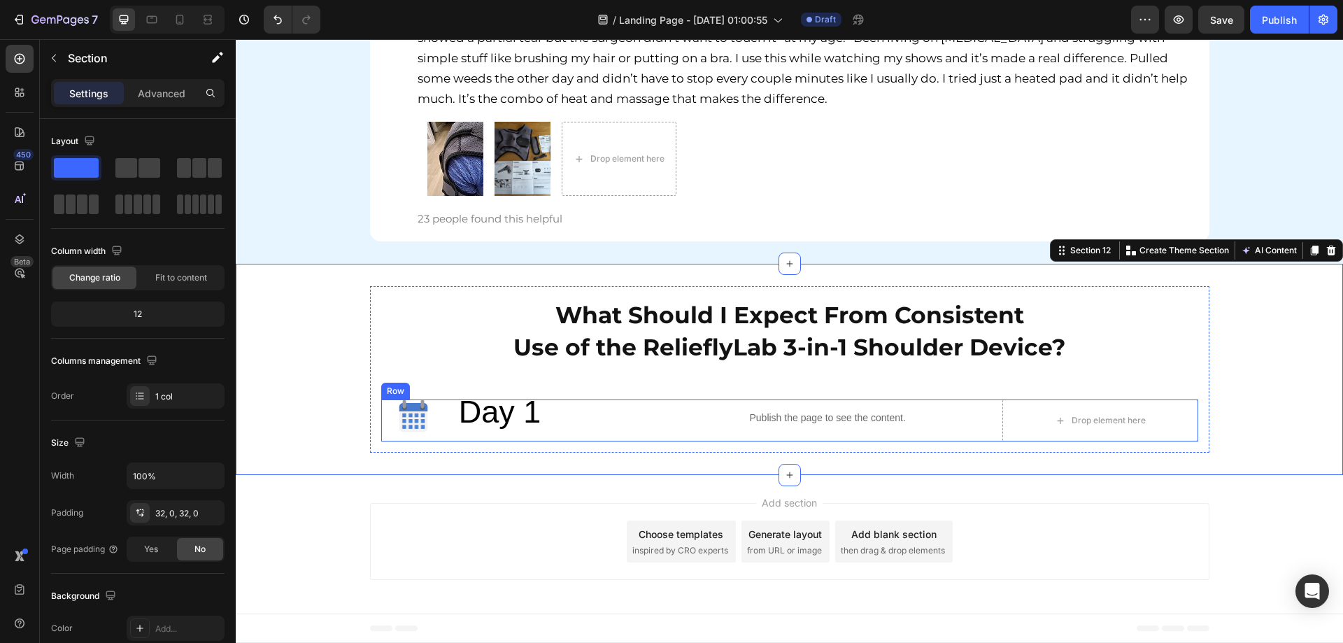
click at [626, 438] on div "Day 1 Text Block" at bounding box center [555, 420] width 196 height 42
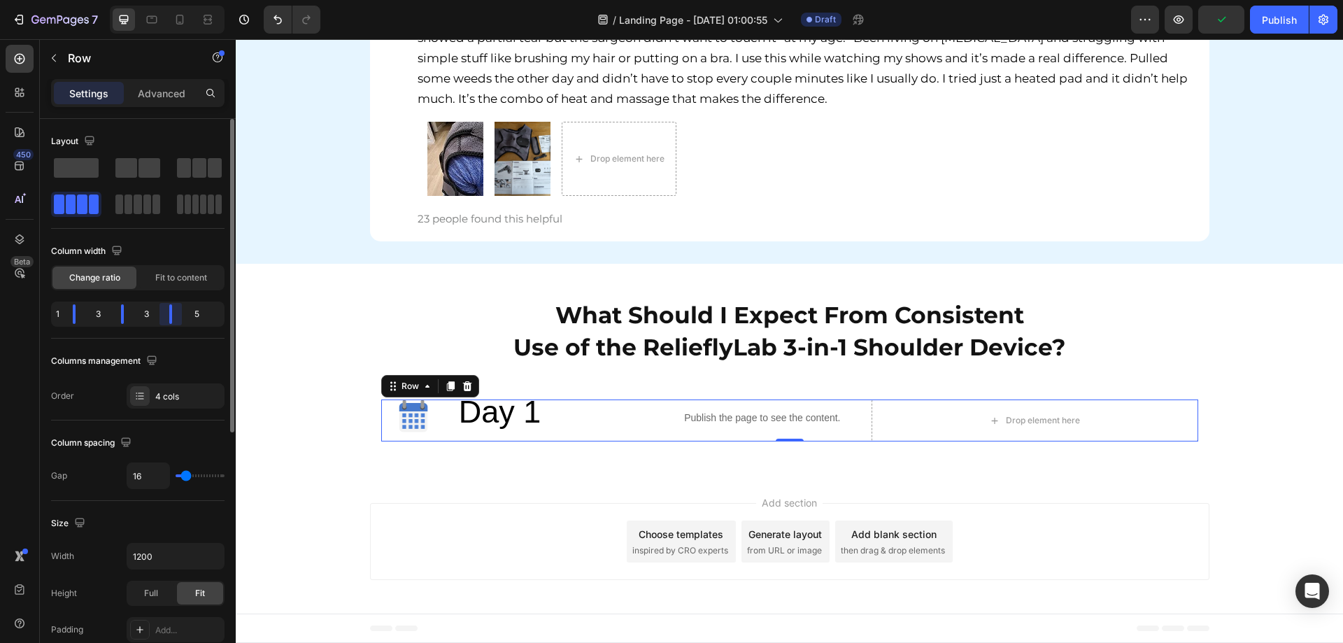
drag, startPoint x: 184, startPoint y: 309, endPoint x: 129, endPoint y: 398, distance: 104.2
click at [152, 308] on div "1 3 3 5" at bounding box center [137, 313] width 173 height 25
click at [1286, 435] on div "What Should I Expect From Consistent Use of the RelieflyLab 3-in-1 Shoulder Dev…" at bounding box center [789, 369] width 1107 height 166
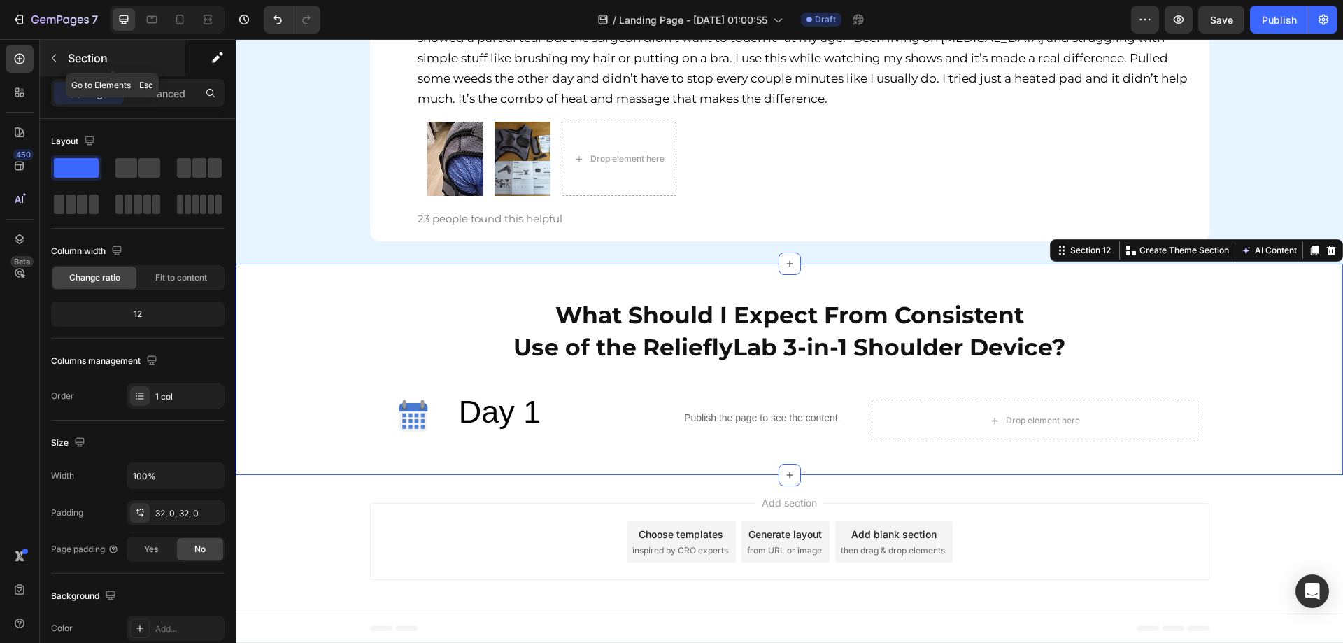
click at [78, 53] on p "Section" at bounding box center [125, 58] width 115 height 17
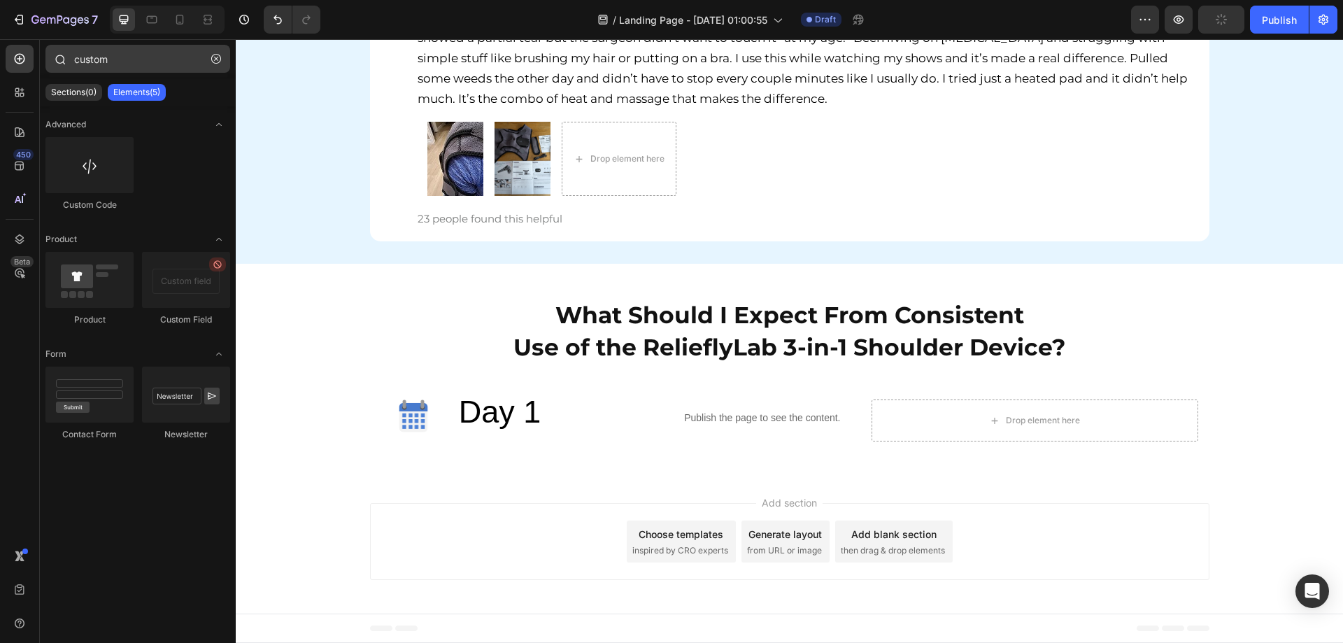
click at [217, 56] on icon "button" at bounding box center [216, 59] width 10 height 10
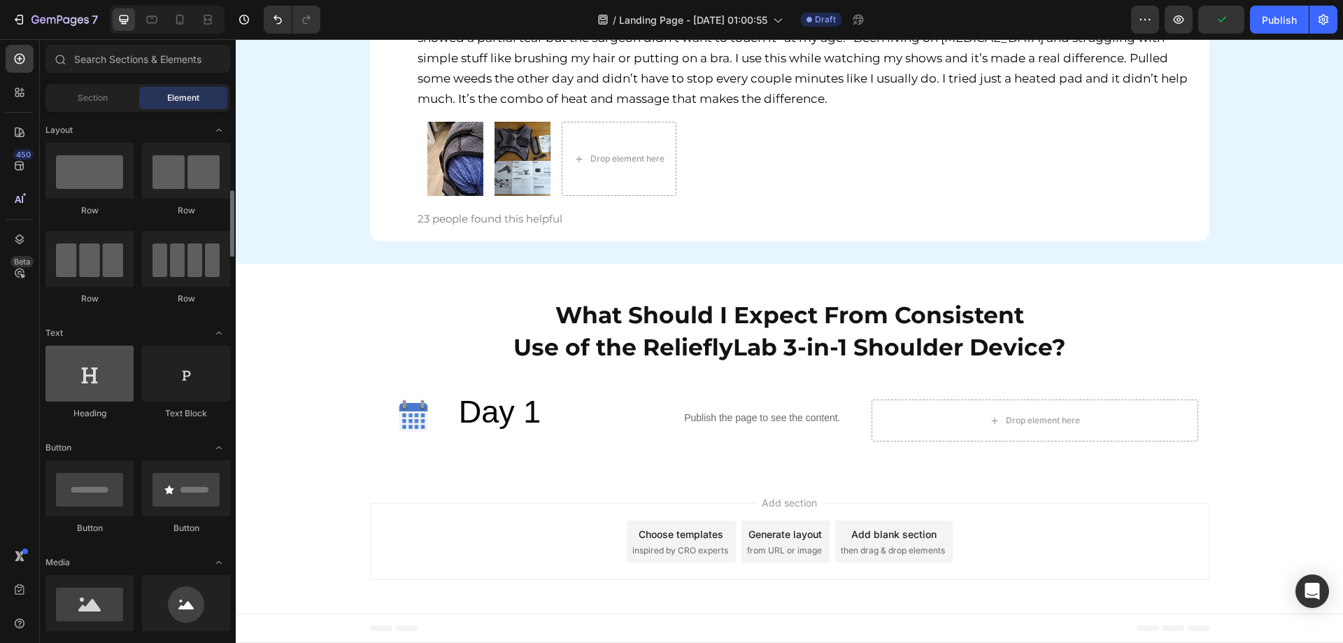
scroll to position [70, 0]
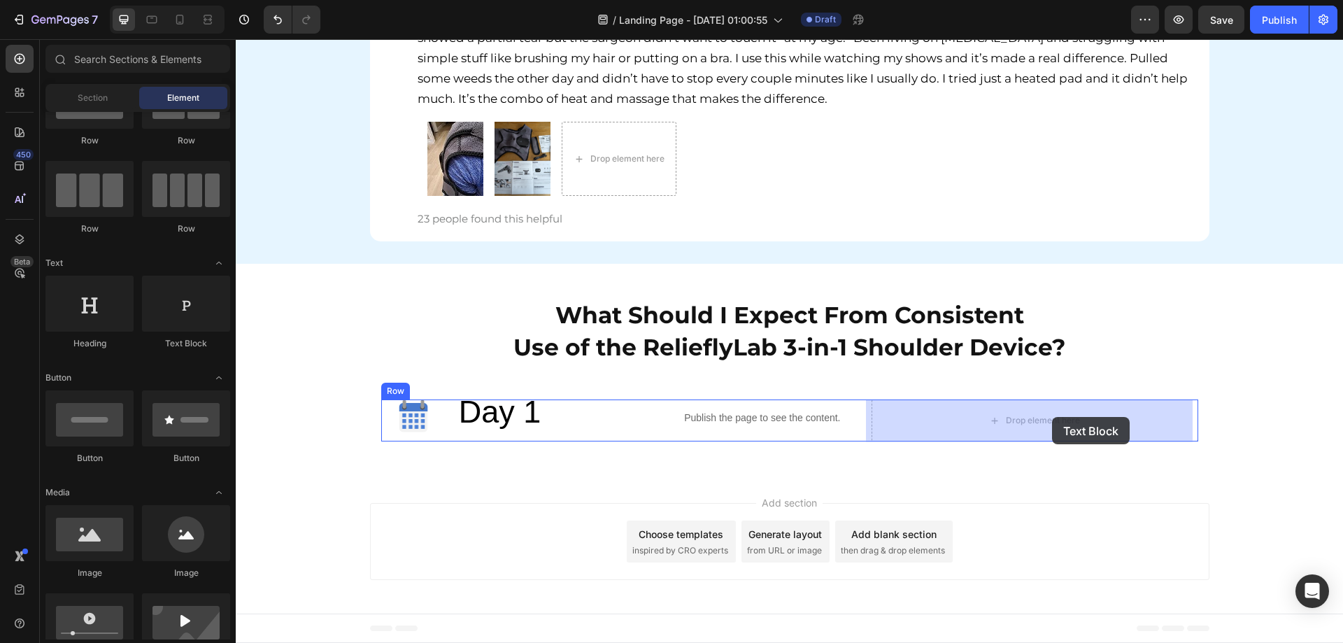
drag, startPoint x: 427, startPoint y: 364, endPoint x: 1052, endPoint y: 417, distance: 627.4
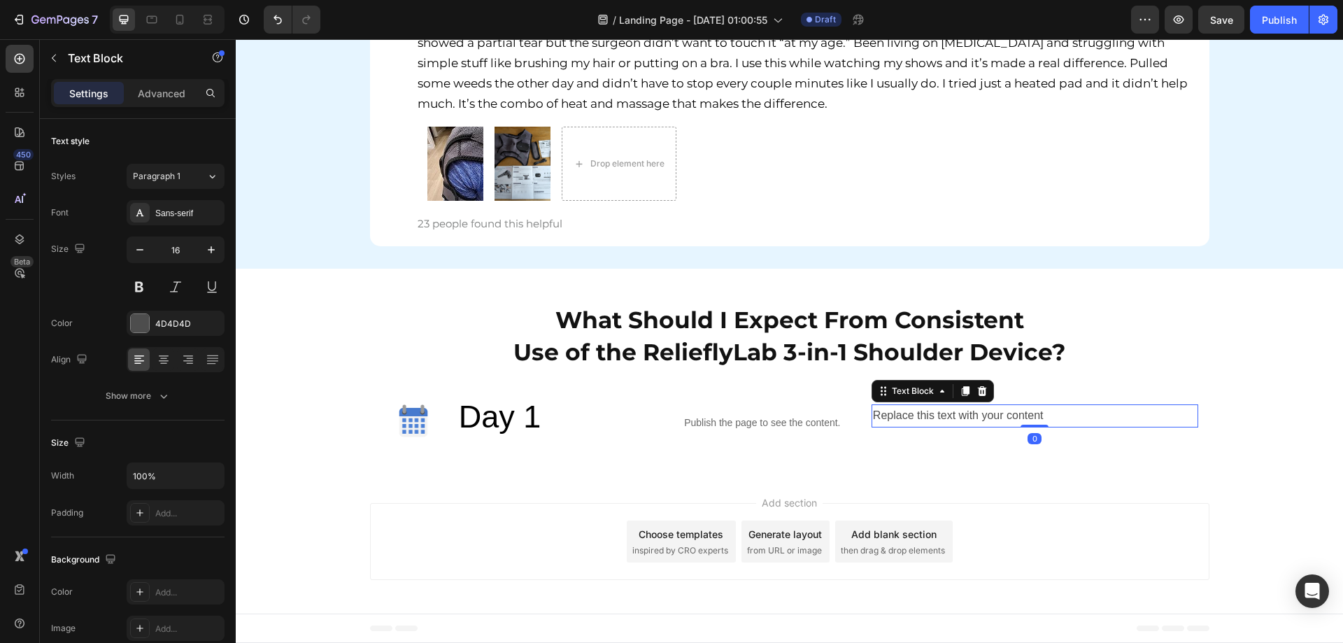
scroll to position [6271, 0]
click at [1036, 418] on div "Replace this text with your content" at bounding box center [1034, 415] width 327 height 23
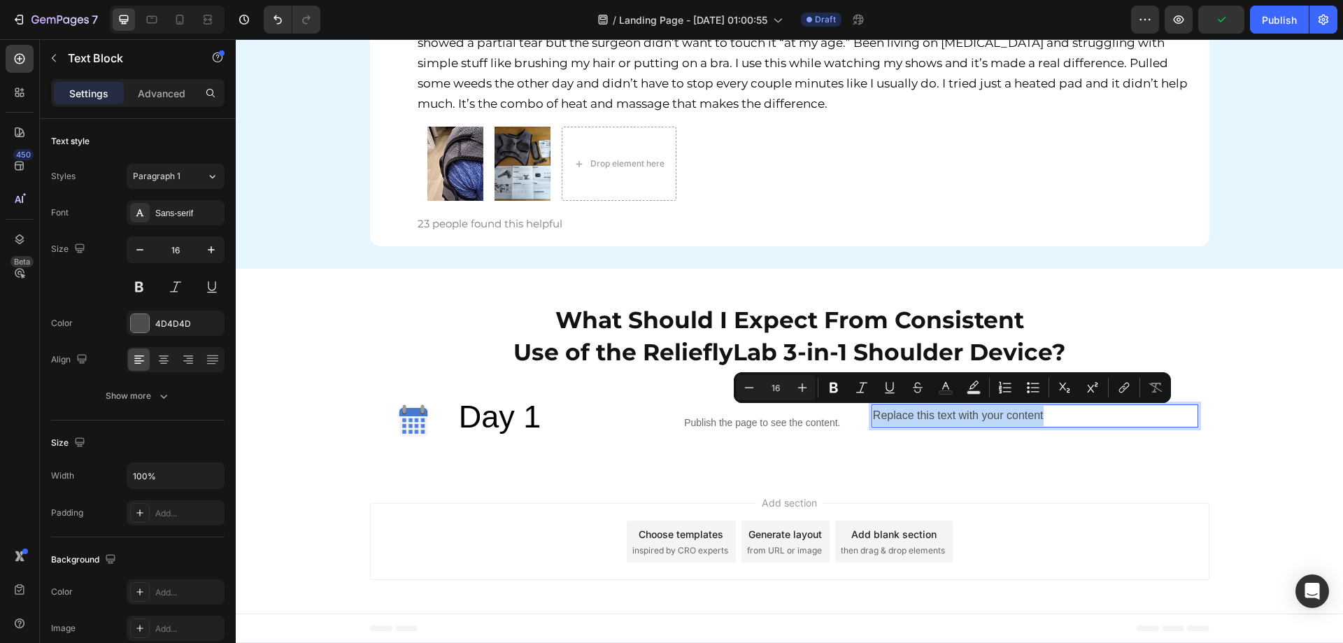
type input "22"
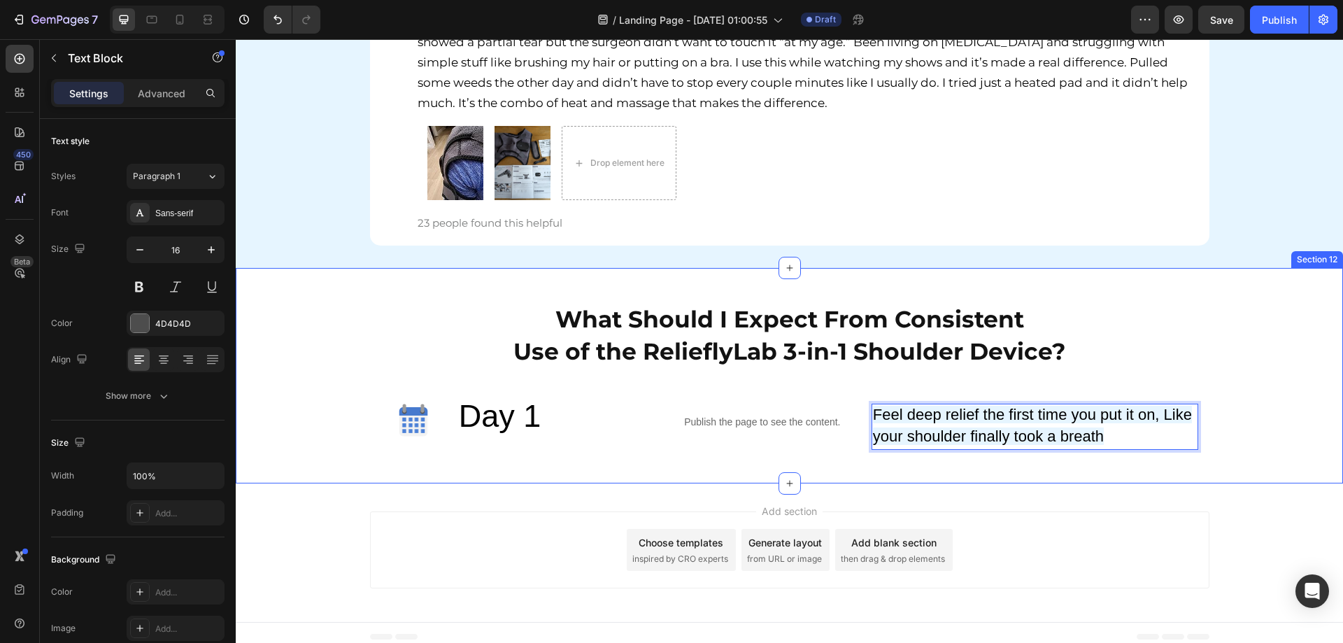
click at [1160, 424] on p "Feel deep relief the first time you put it on, Like your shoulder finally took …" at bounding box center [1035, 426] width 324 height 43
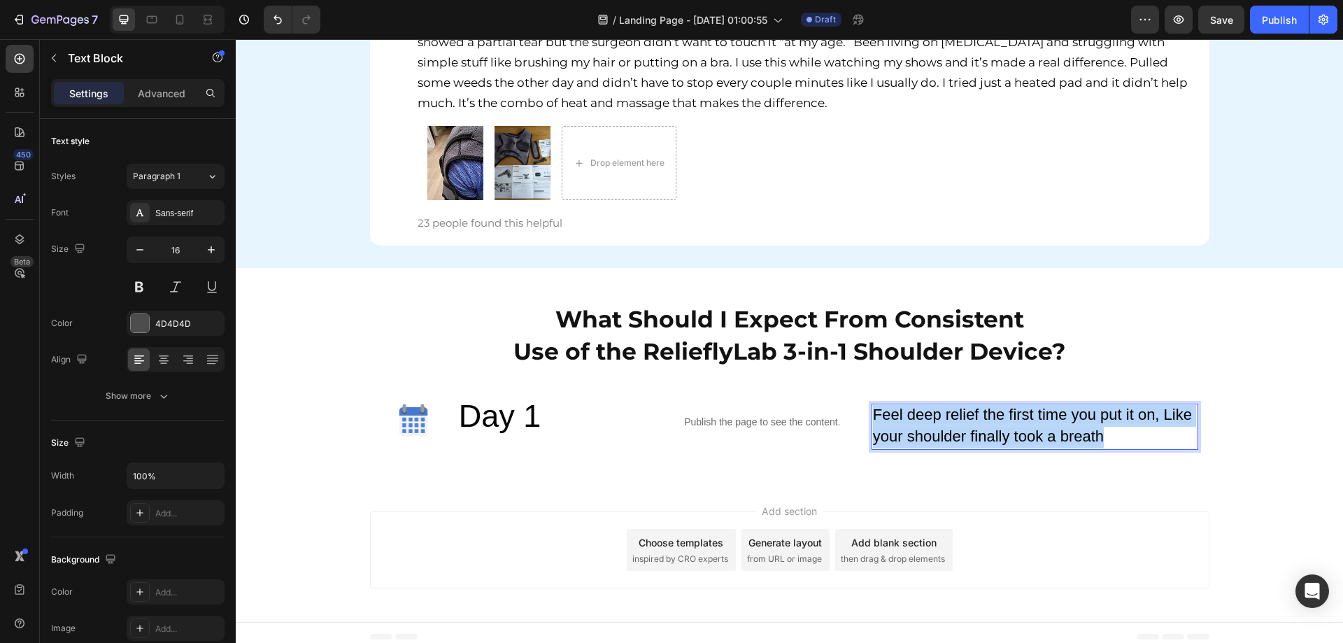
drag, startPoint x: 1121, startPoint y: 432, endPoint x: 871, endPoint y: 408, distance: 251.5
click at [873, 408] on p "Feel deep relief the first time you put it on, Like your shoulder finally took …" at bounding box center [1035, 426] width 324 height 43
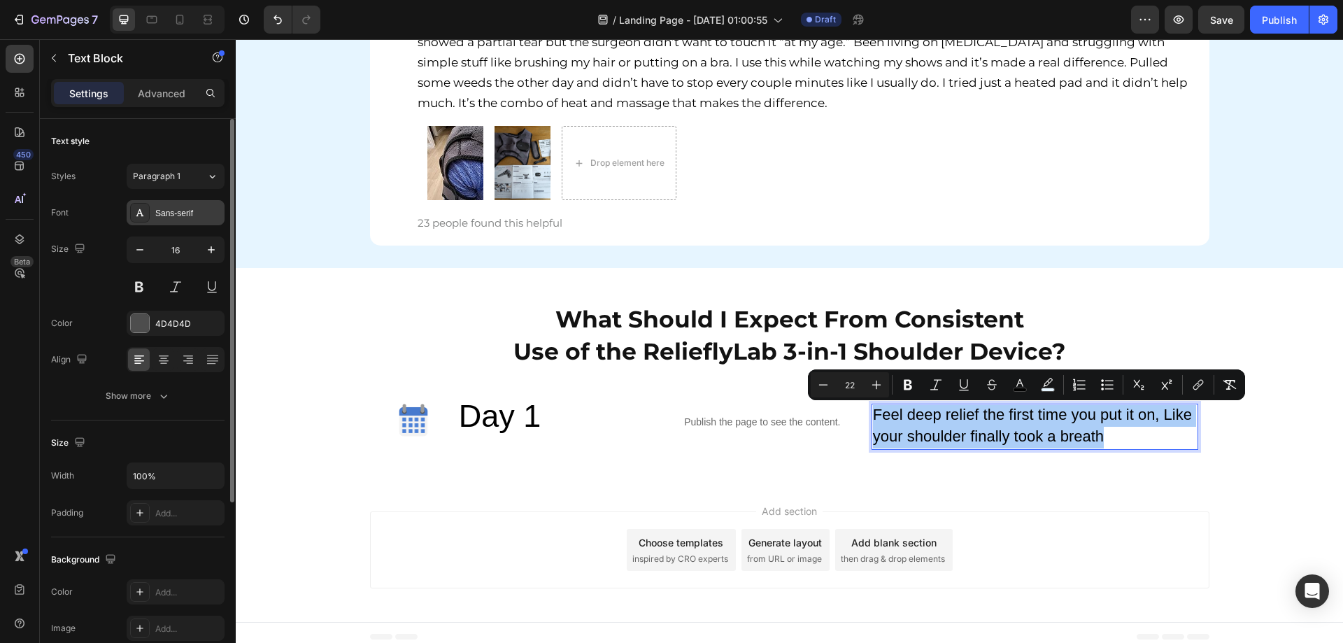
click at [178, 213] on div "Sans-serif" at bounding box center [188, 213] width 66 height 13
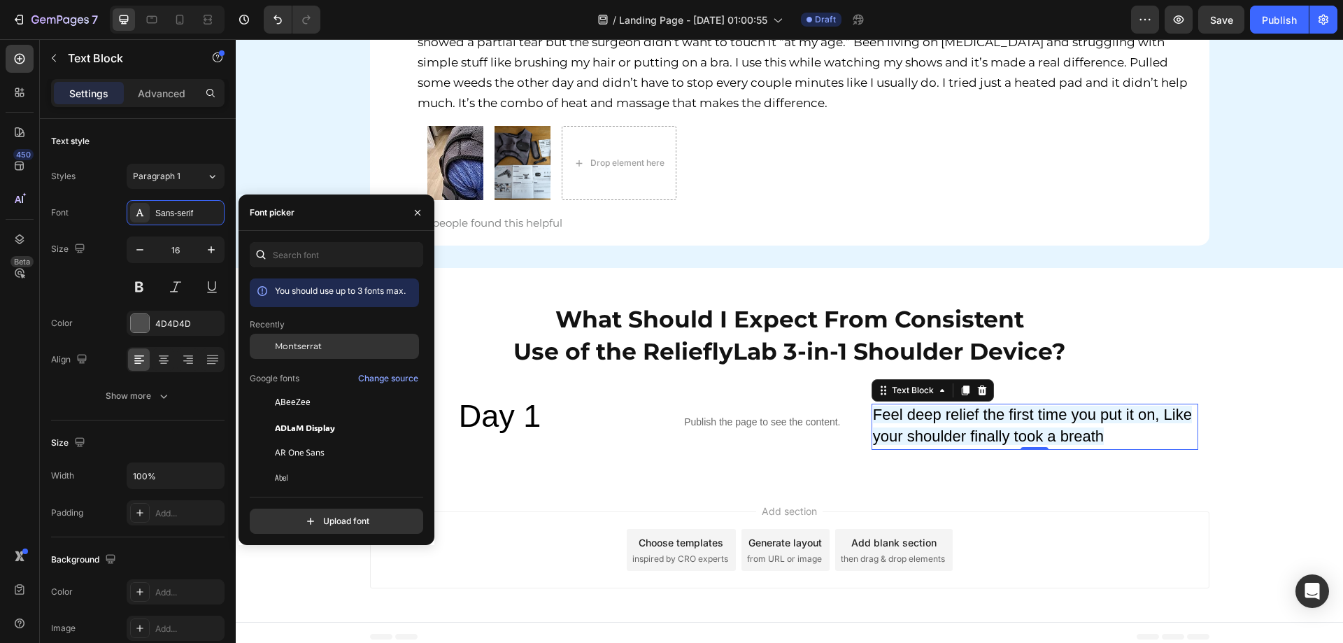
click at [324, 350] on div "Montserrat" at bounding box center [345, 346] width 141 height 13
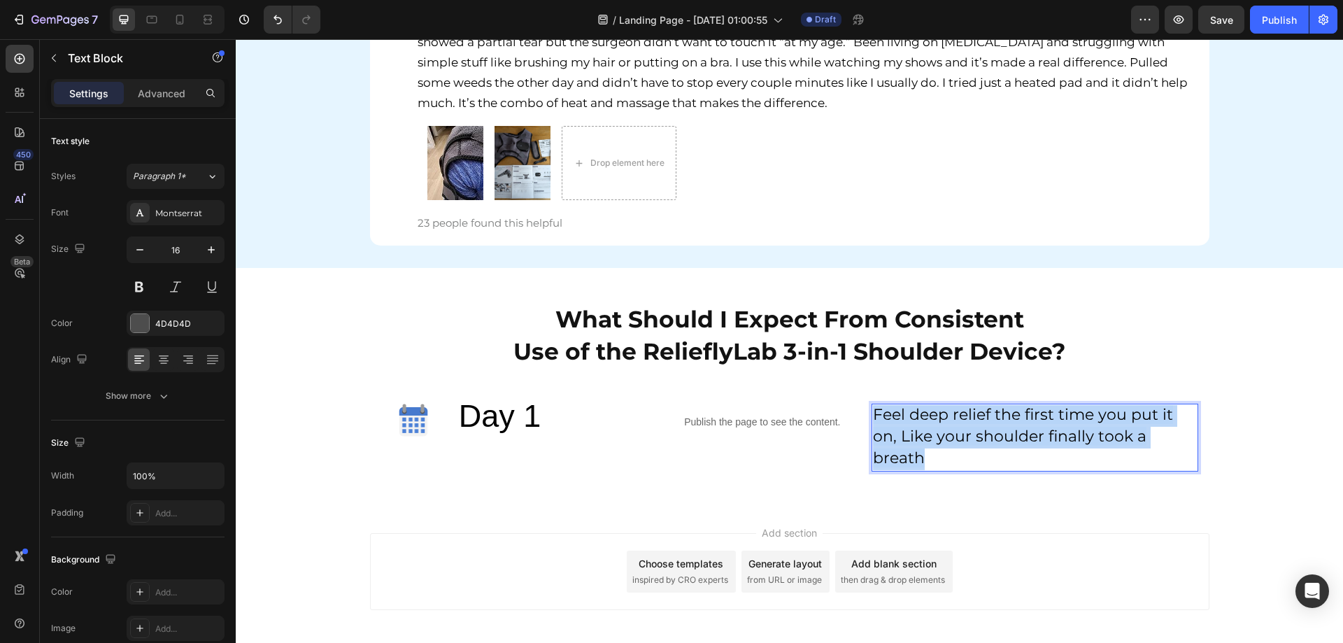
drag, startPoint x: 931, startPoint y: 457, endPoint x: 870, endPoint y: 413, distance: 75.3
click at [873, 413] on p "Feel deep relief the first time you put it on, Like your shoulder finally took …" at bounding box center [1035, 437] width 324 height 64
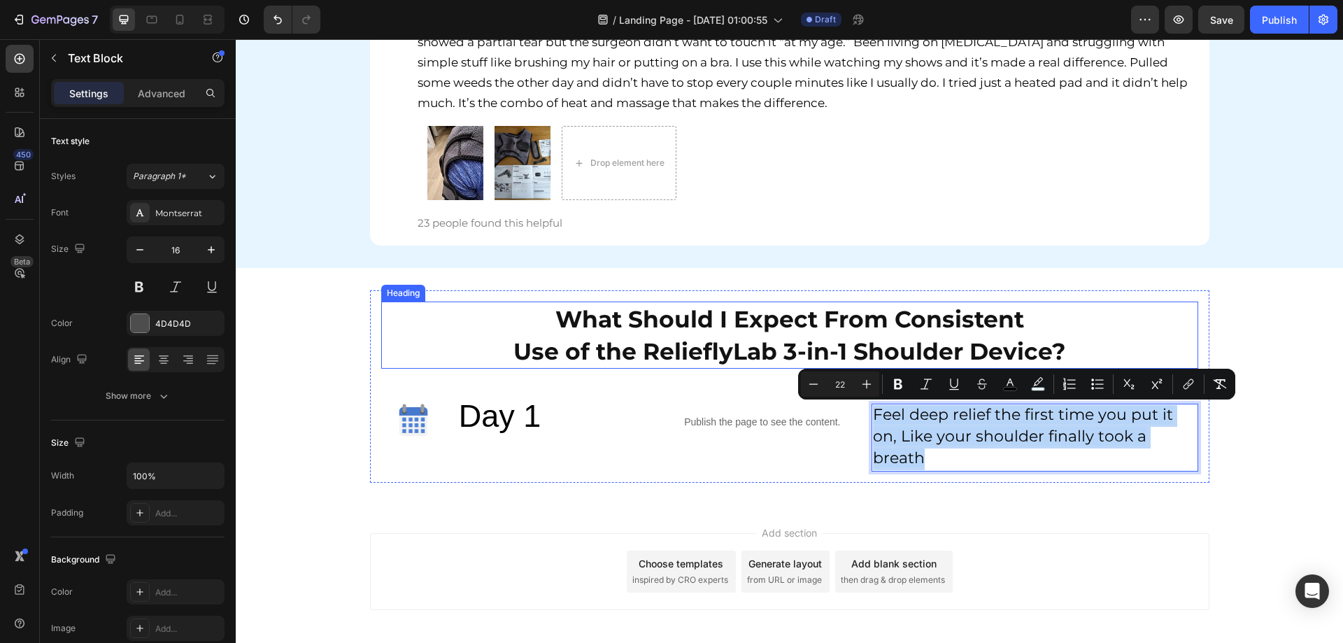
scroll to position [6301, 0]
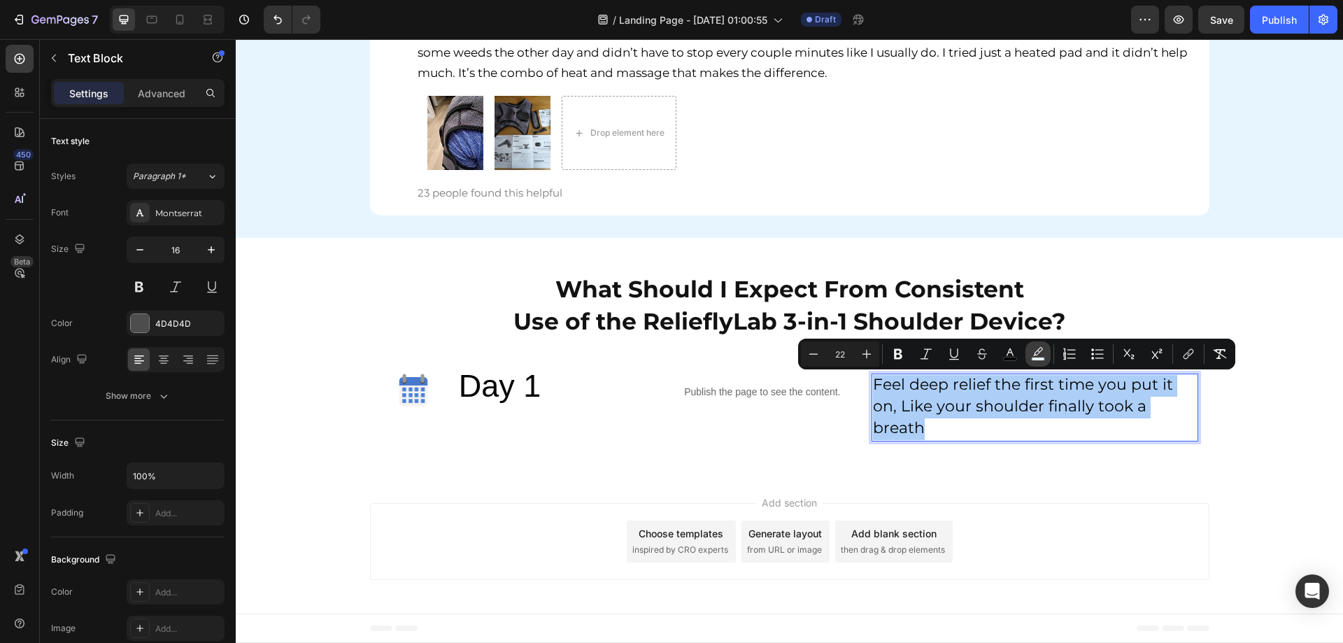
click at [1042, 356] on icon "Editor contextual toolbar" at bounding box center [1038, 354] width 14 height 14
type input "E6F5FF"
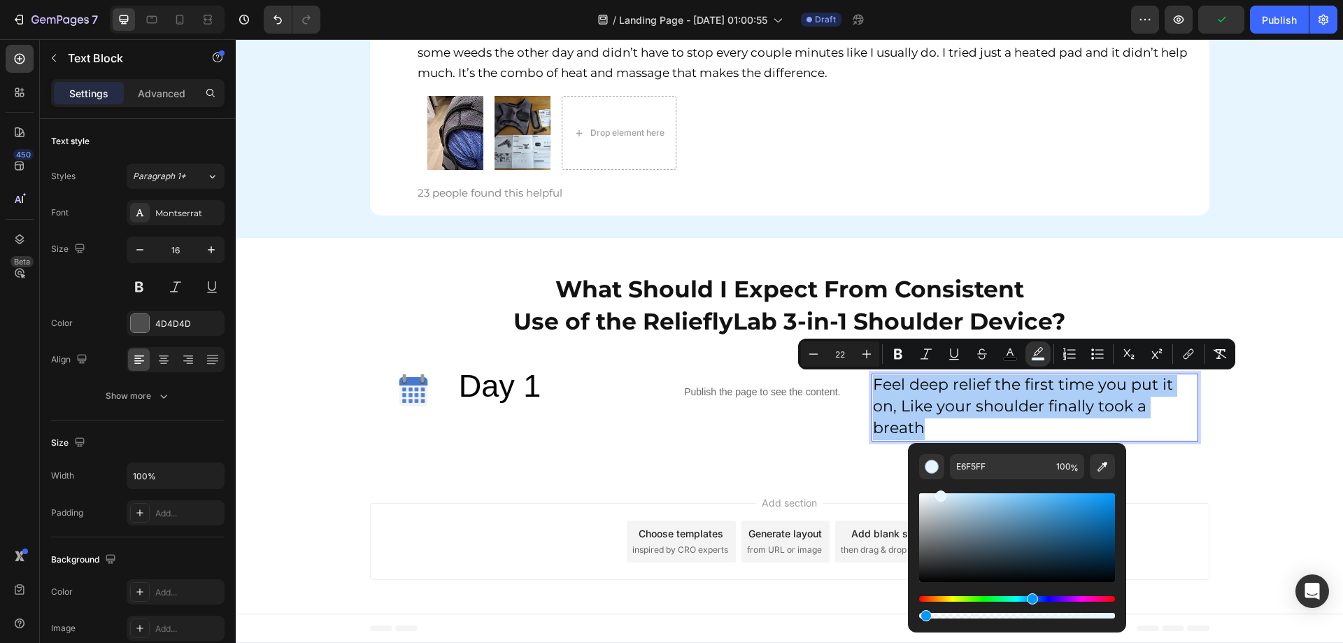
drag, startPoint x: 955, startPoint y: 613, endPoint x: 914, endPoint y: 613, distance: 40.6
click at [914, 613] on div "E6F5FF 100 %" at bounding box center [1017, 532] width 218 height 178
type input "0"
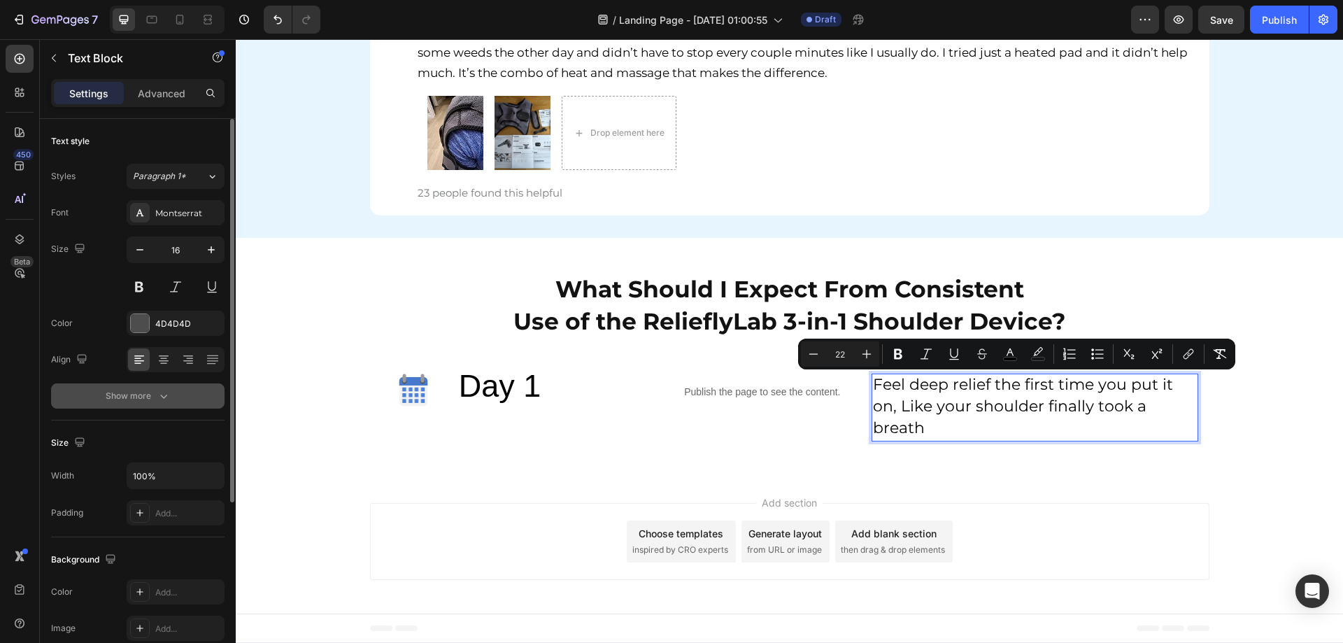
click at [161, 399] on icon "button" at bounding box center [164, 396] width 14 height 14
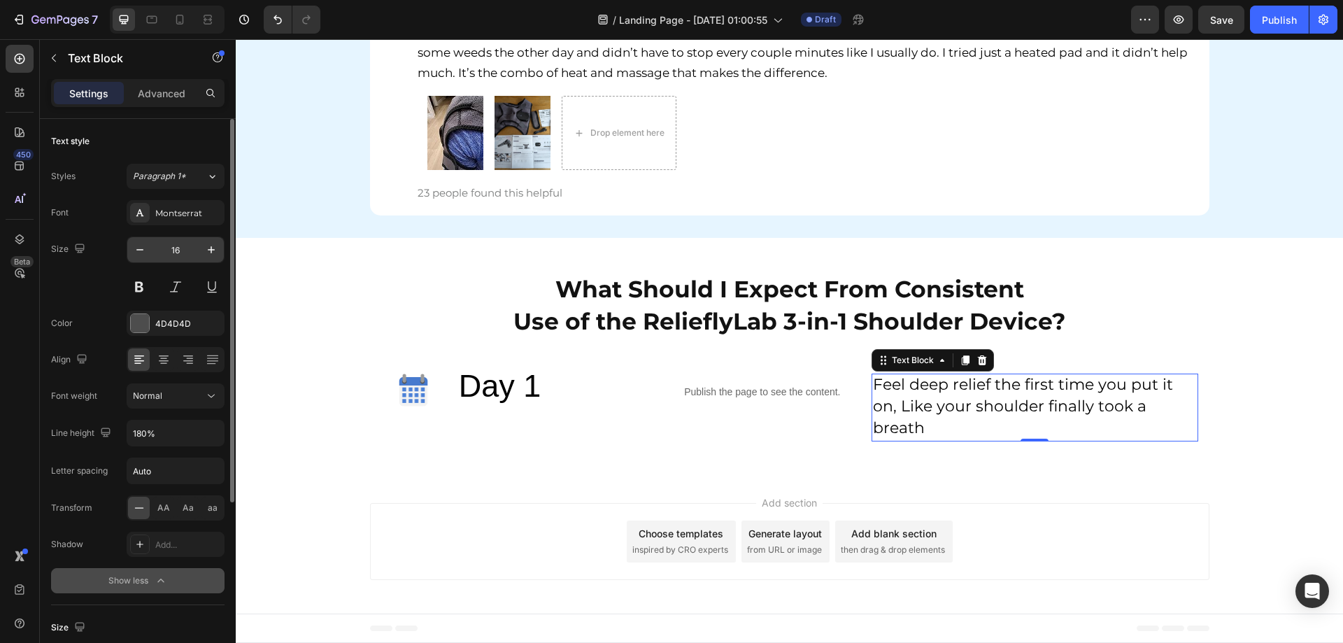
click at [181, 252] on input "16" at bounding box center [175, 249] width 46 height 25
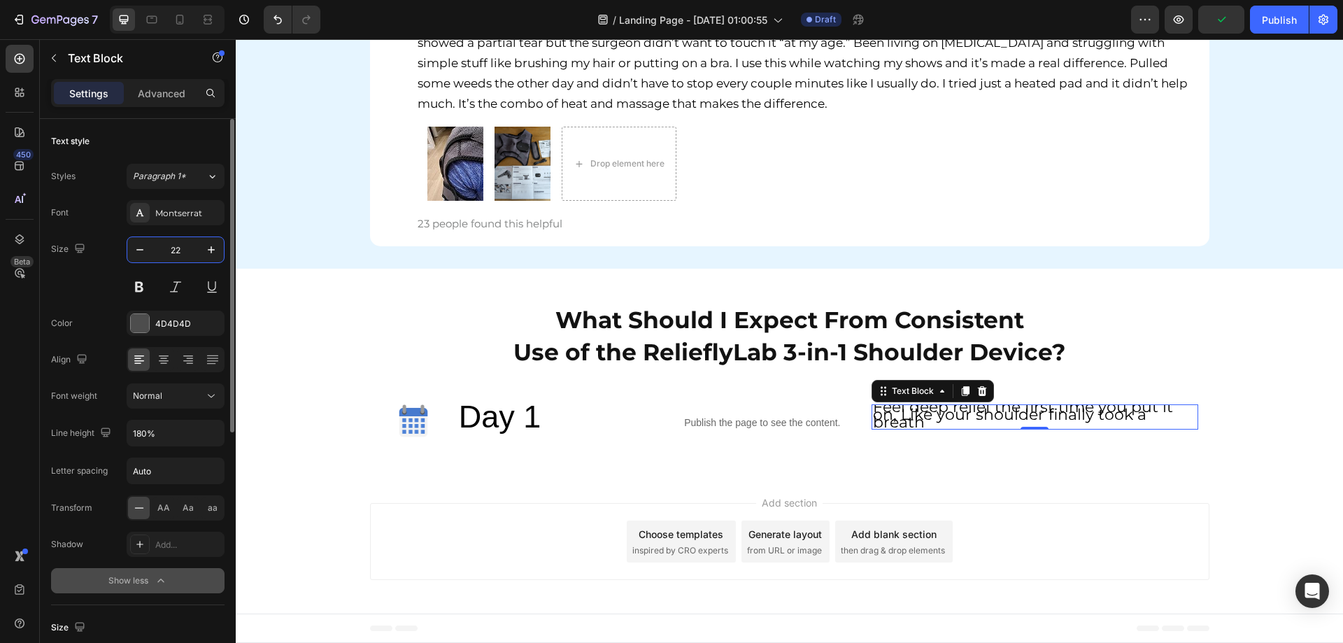
type input "22"
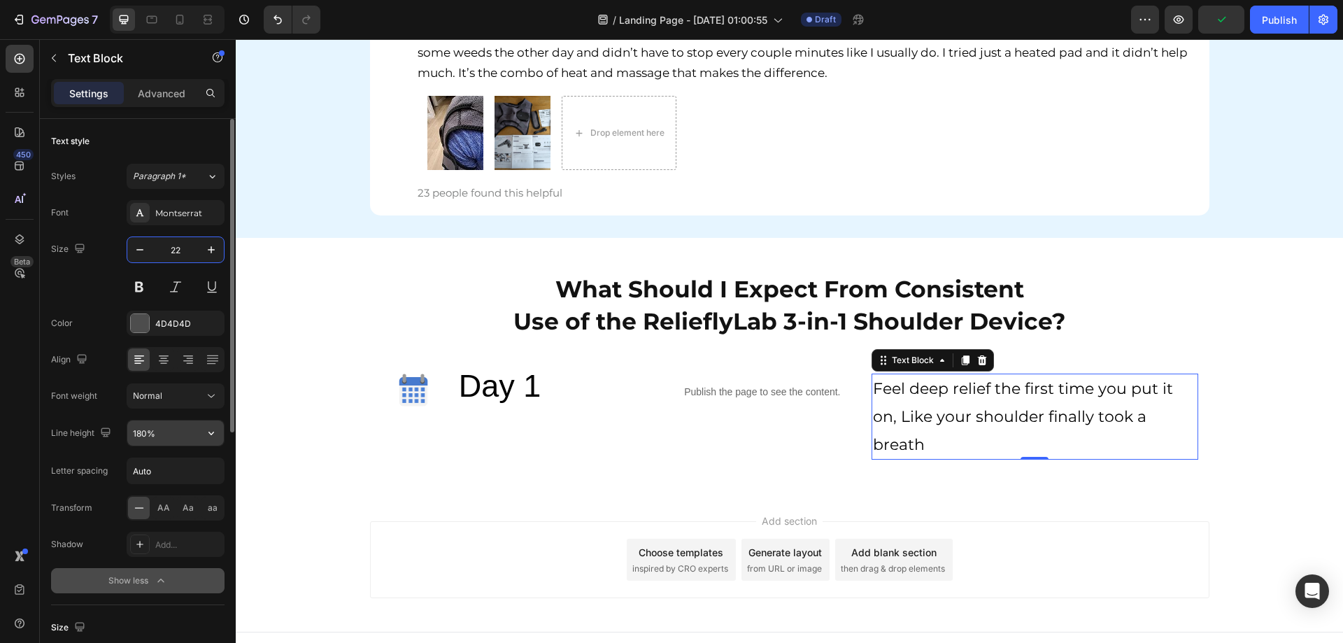
click at [145, 434] on input "180%" at bounding box center [175, 432] width 97 height 25
drag, startPoint x: 155, startPoint y: 433, endPoint x: 127, endPoint y: 427, distance: 27.8
click at [127, 427] on input "180%" at bounding box center [175, 432] width 97 height 25
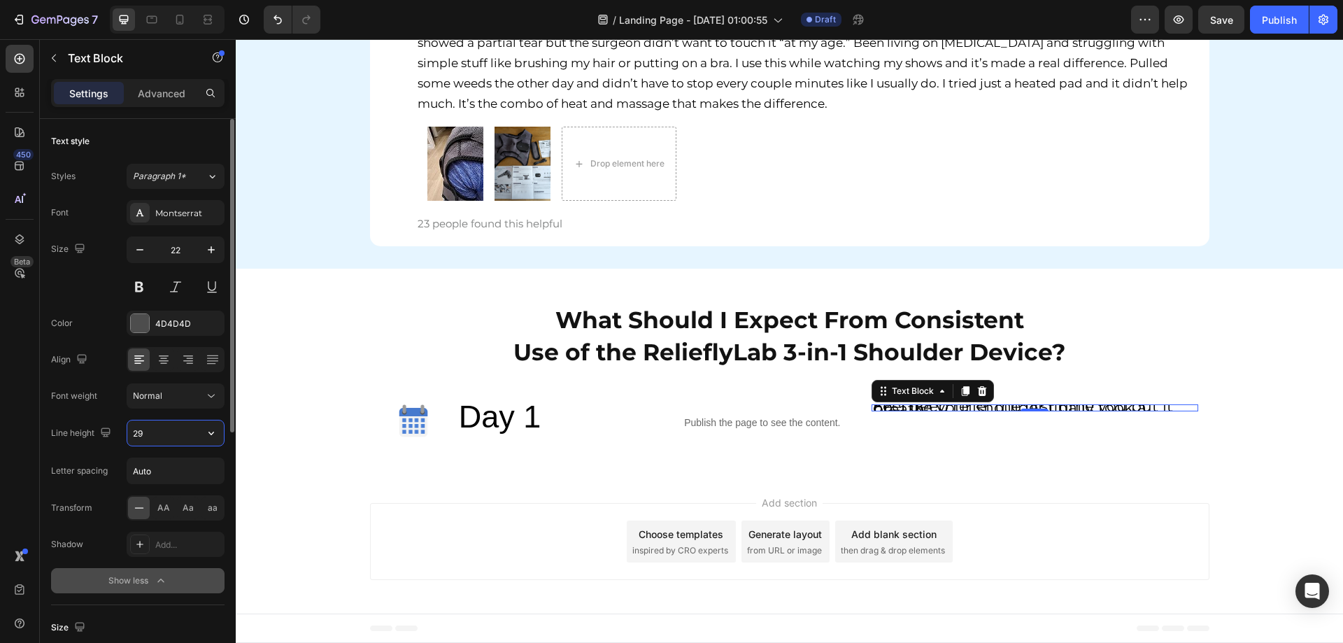
scroll to position [6297, 0]
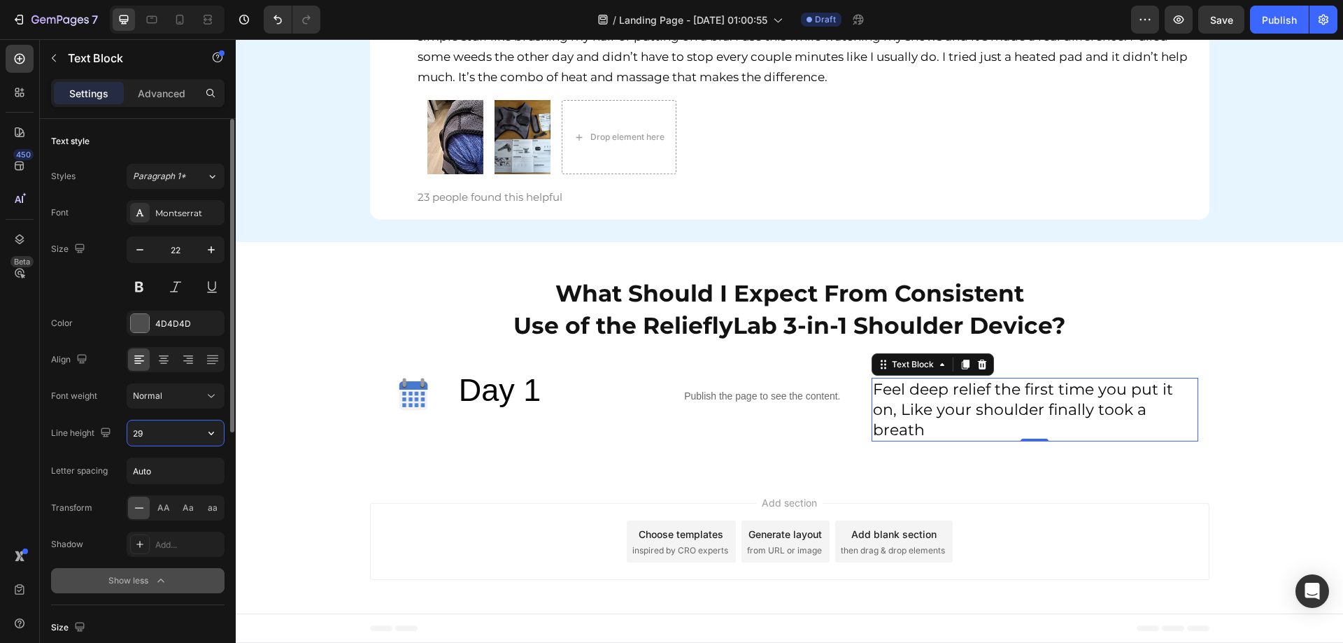
type input "29"
click at [1267, 419] on div "What Should I Expect From Consistent Use of the RelieflyLab 3-in-1 Shoulder Dev…" at bounding box center [789, 358] width 1107 height 188
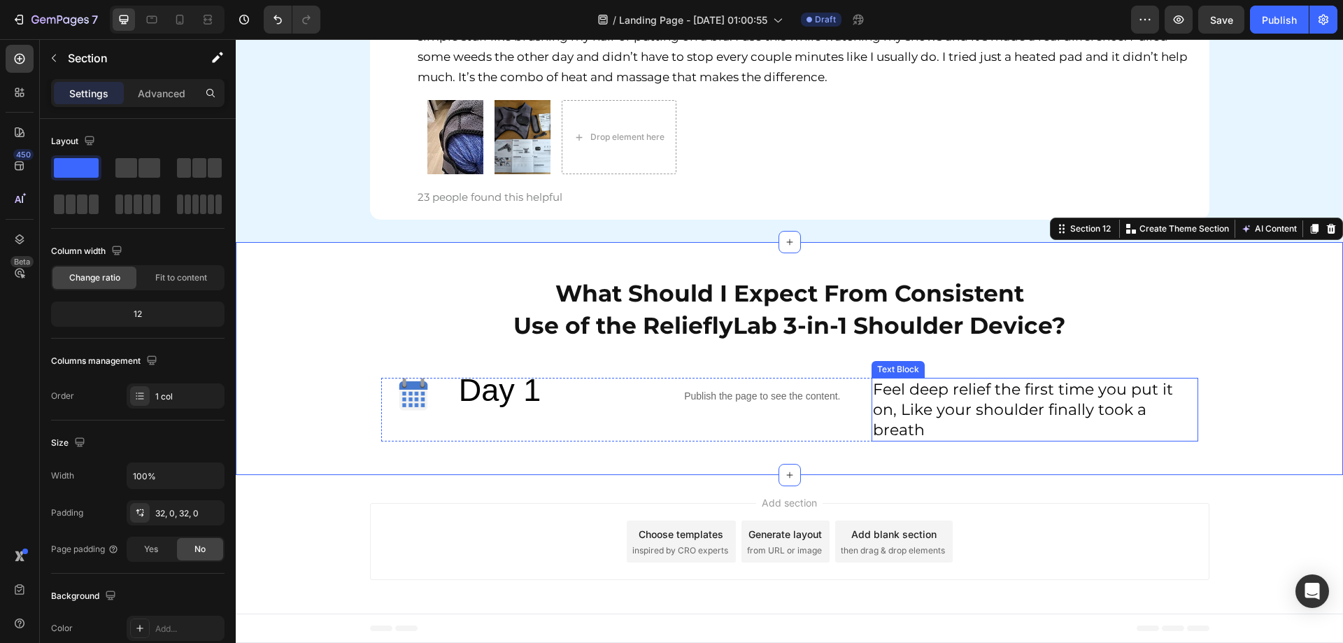
click at [1029, 390] on span "Feel deep relief the first time you put it on, Like your shoulder finally took …" at bounding box center [1023, 409] width 300 height 59
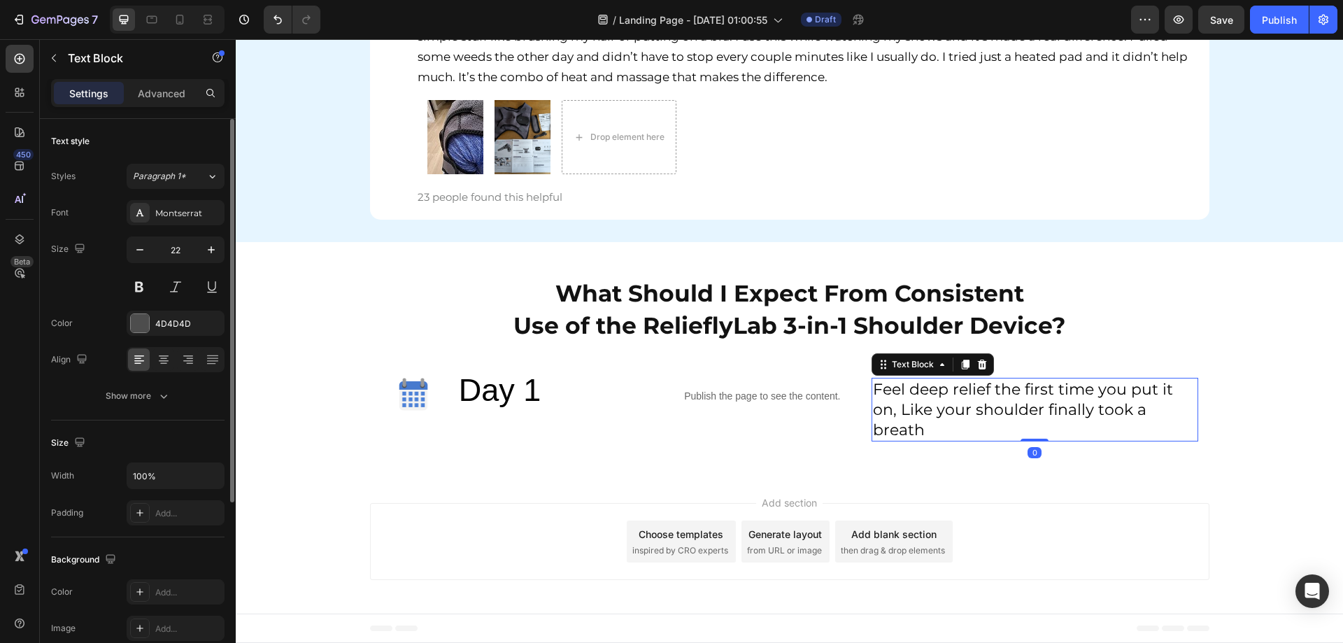
scroll to position [210, 0]
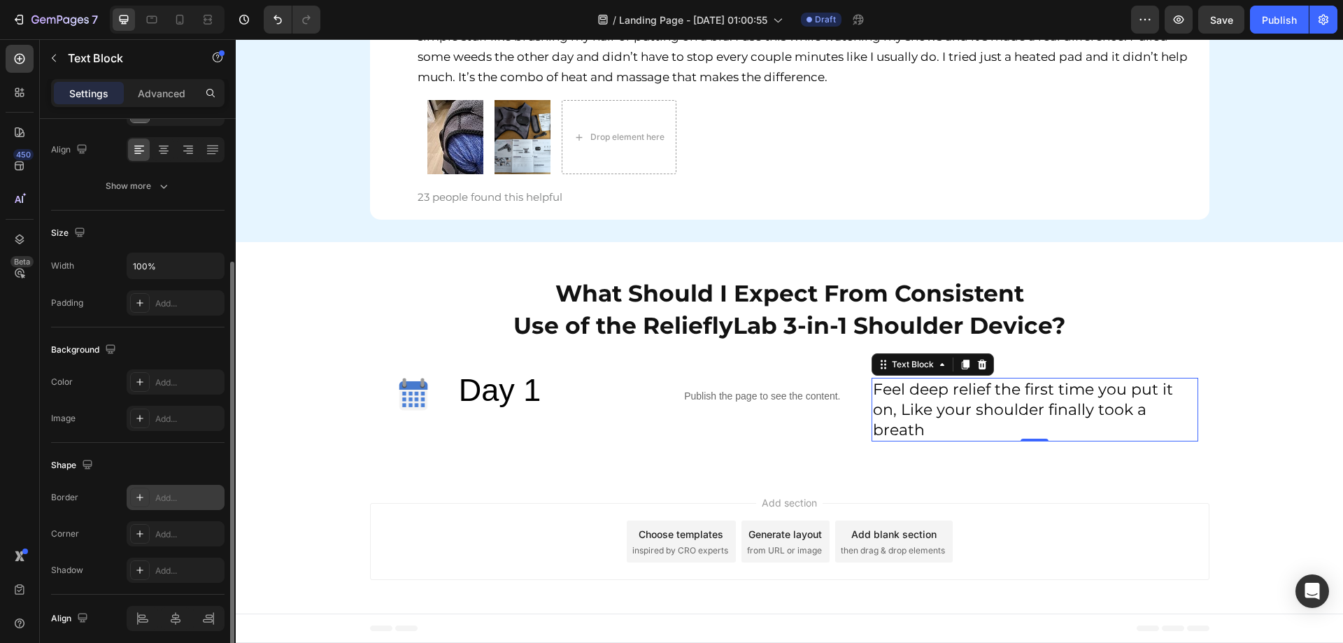
click at [167, 493] on div "Add..." at bounding box center [188, 498] width 66 height 13
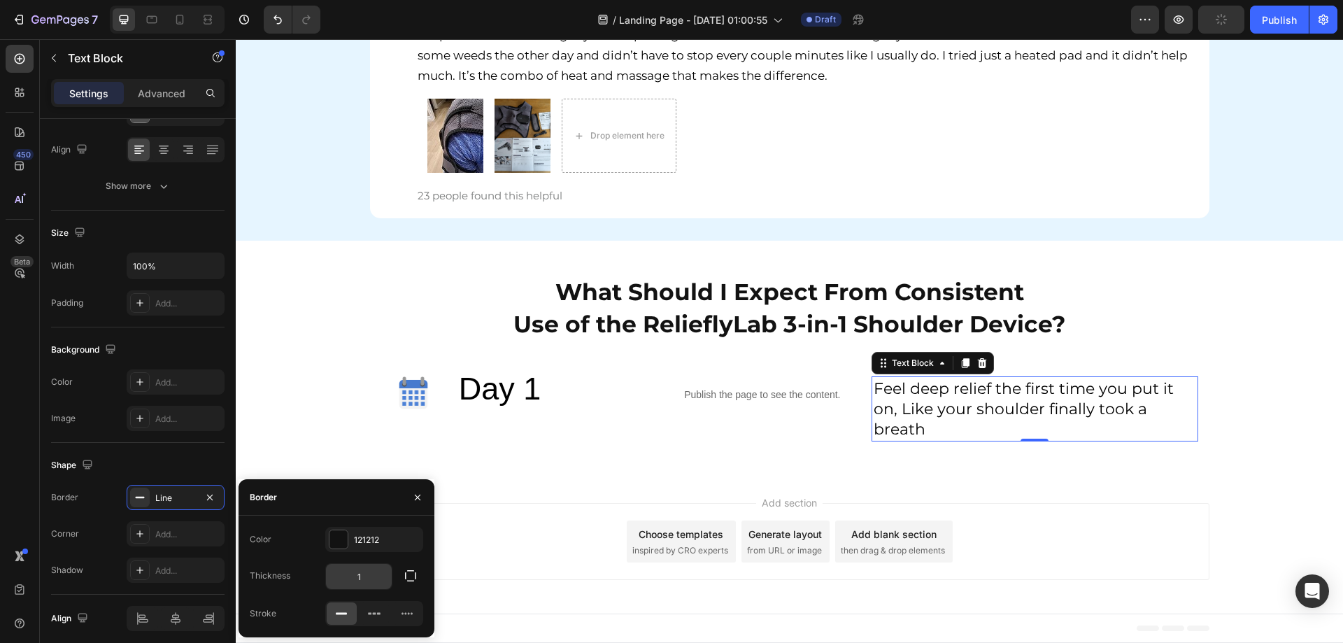
click at [363, 574] on input "1" at bounding box center [359, 576] width 66 height 25
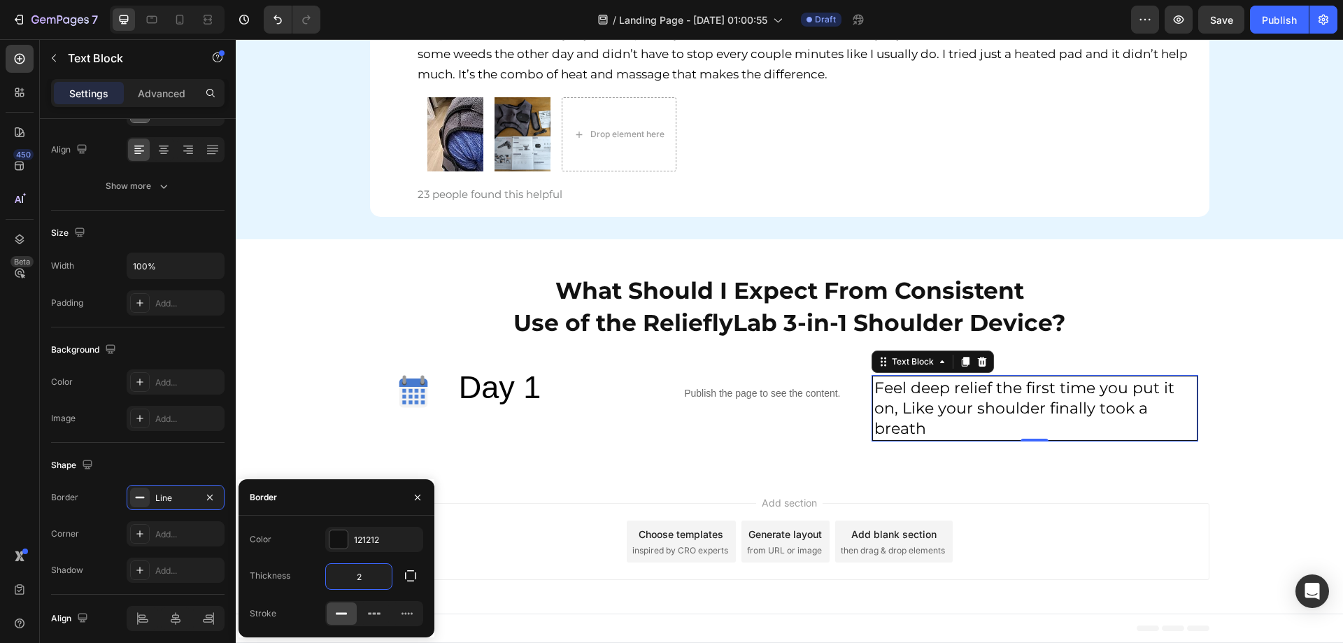
drag, startPoint x: 366, startPoint y: 575, endPoint x: 310, endPoint y: 555, distance: 59.5
click at [310, 555] on div "Color 121212 Thickness 2 Stroke" at bounding box center [336, 576] width 196 height 99
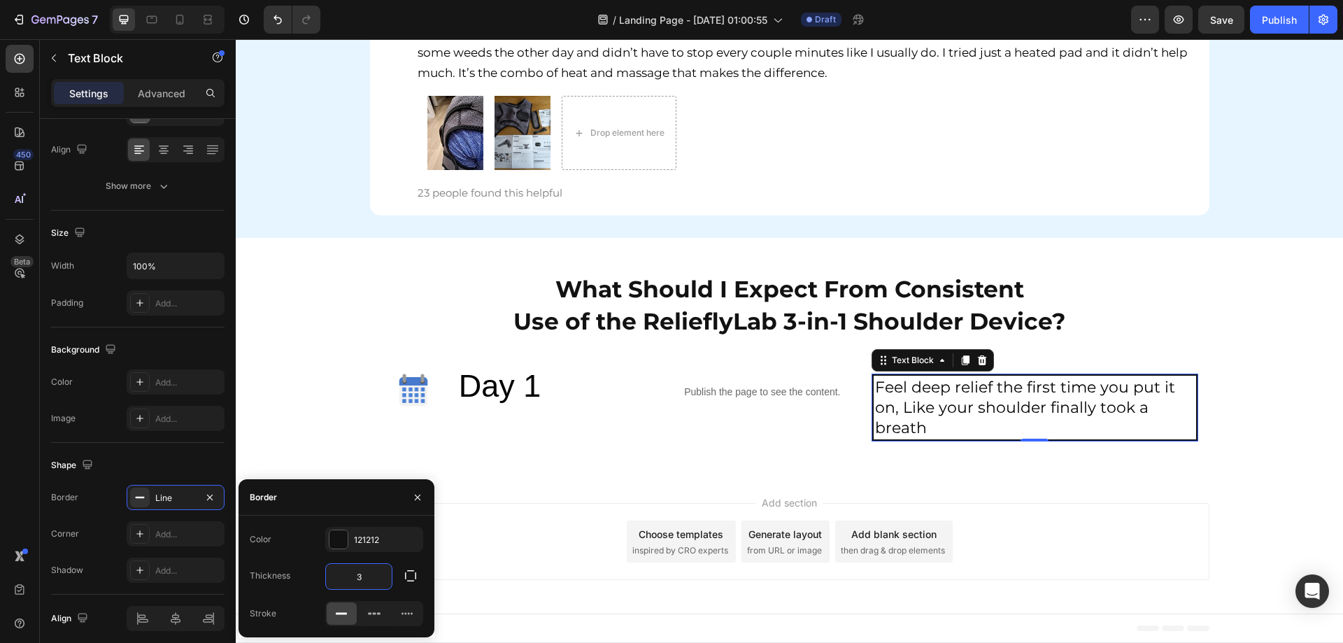
type input "3"
click at [171, 527] on div "Add..." at bounding box center [176, 533] width 98 height 25
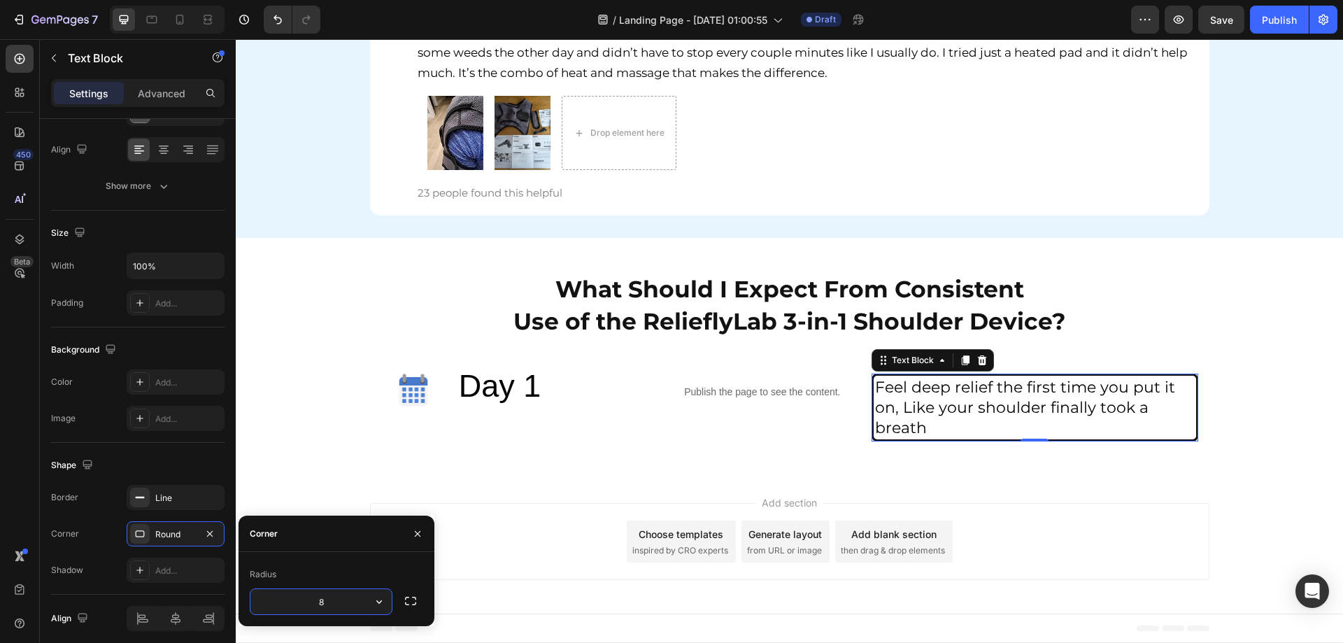
click at [325, 594] on input "8" at bounding box center [320, 601] width 141 height 25
drag, startPoint x: 333, startPoint y: 599, endPoint x: 287, endPoint y: 598, distance: 46.2
click at [287, 598] on input "8" at bounding box center [320, 601] width 141 height 25
drag, startPoint x: 329, startPoint y: 606, endPoint x: 285, endPoint y: 592, distance: 45.3
click at [285, 592] on input "5" at bounding box center [320, 601] width 141 height 25
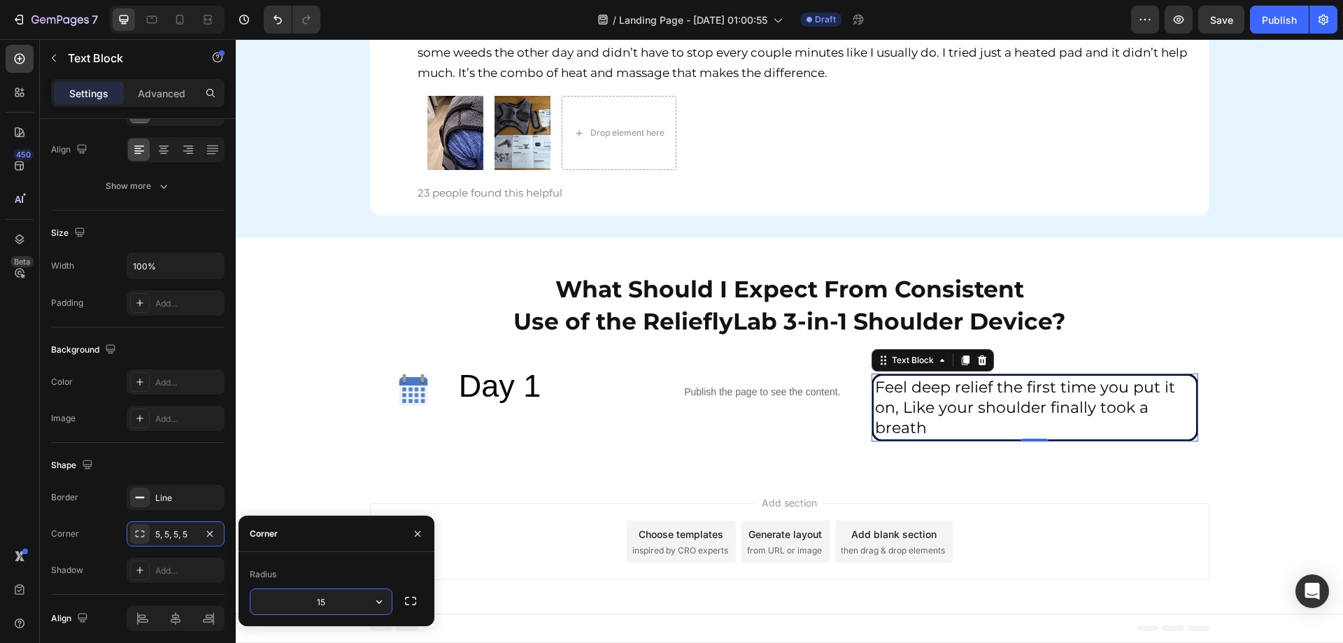
type input "15"
drag, startPoint x: 1266, startPoint y: 463, endPoint x: 1254, endPoint y: 464, distance: 12.7
click at [1266, 462] on div "What Should I Expect From Consistent Use of the RelieflyLab 3-in-1 Shoulder Dev…" at bounding box center [789, 356] width 1107 height 237
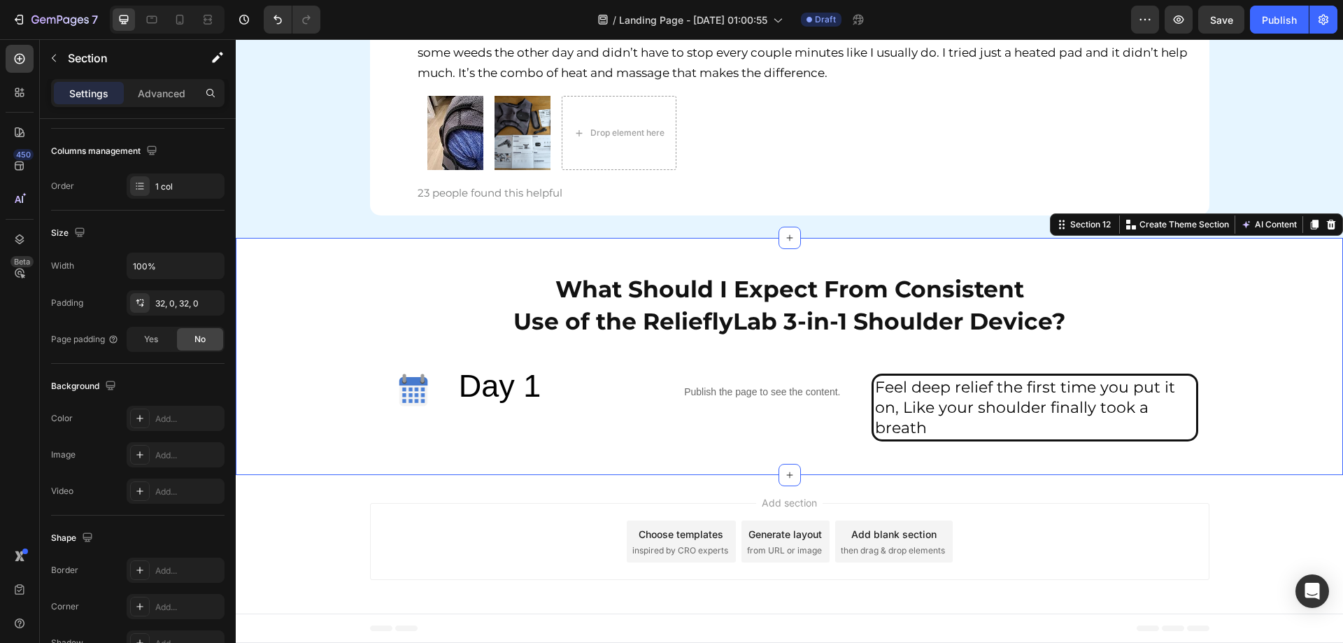
scroll to position [0, 0]
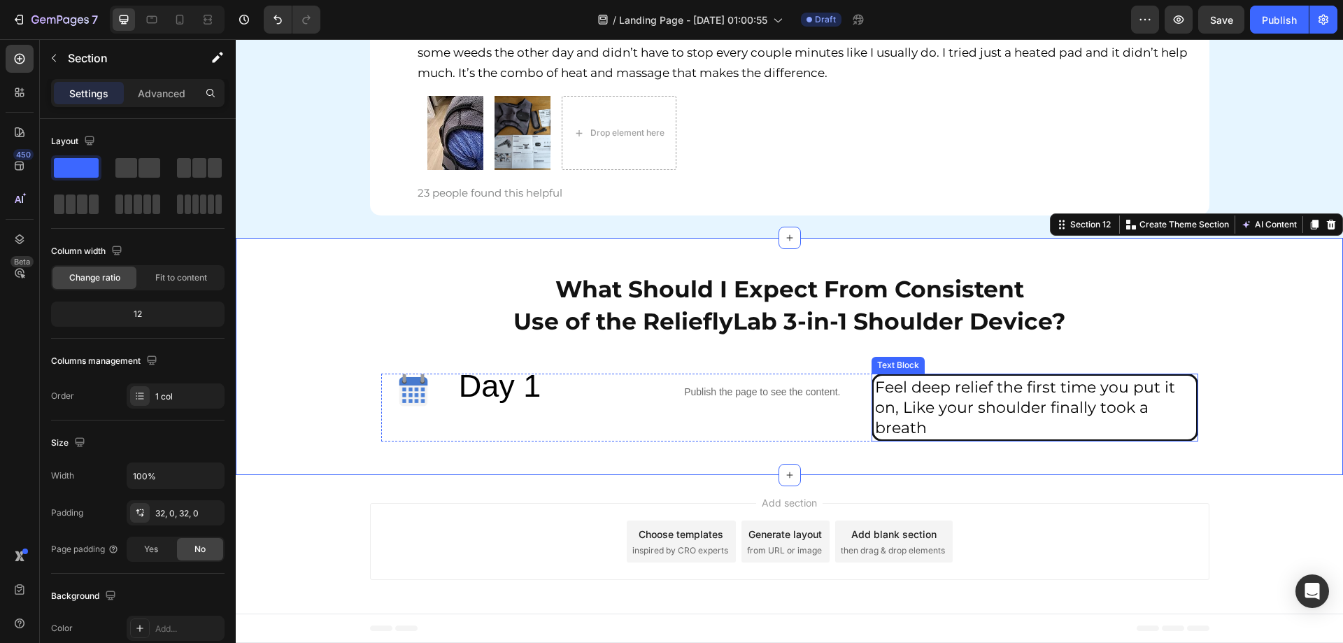
click at [963, 418] on p "Feel deep relief the first time you put it on, Like your shoulder finally took …" at bounding box center [1035, 407] width 320 height 61
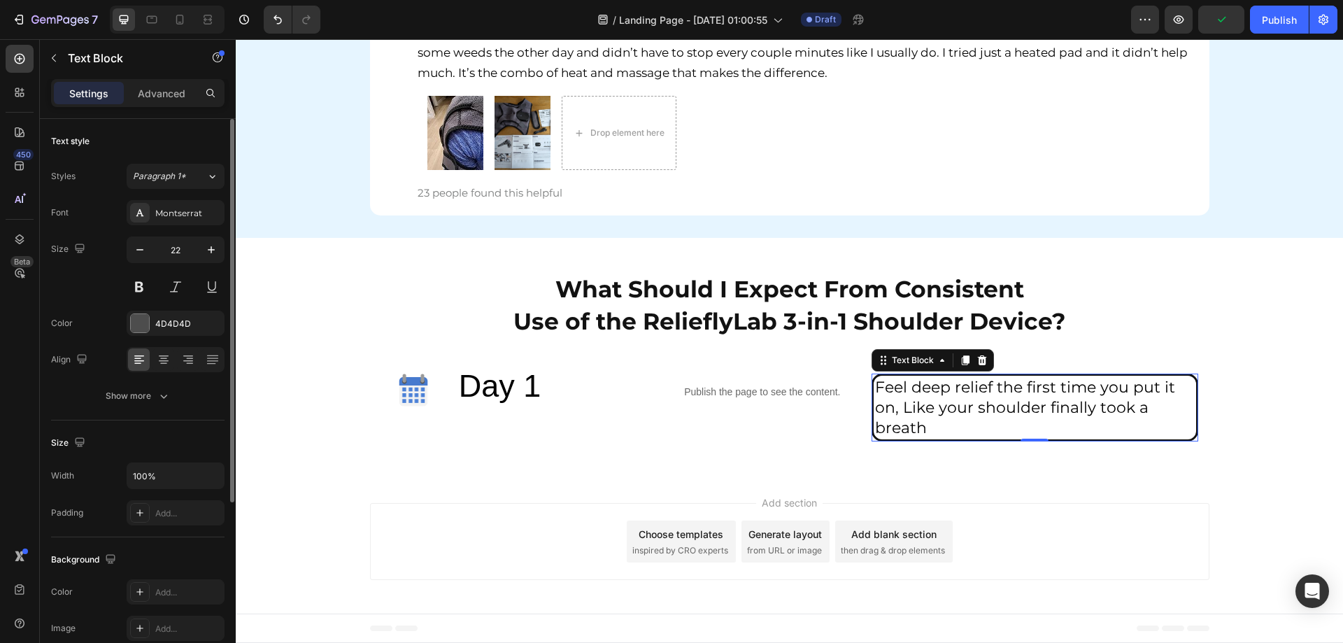
scroll to position [70, 0]
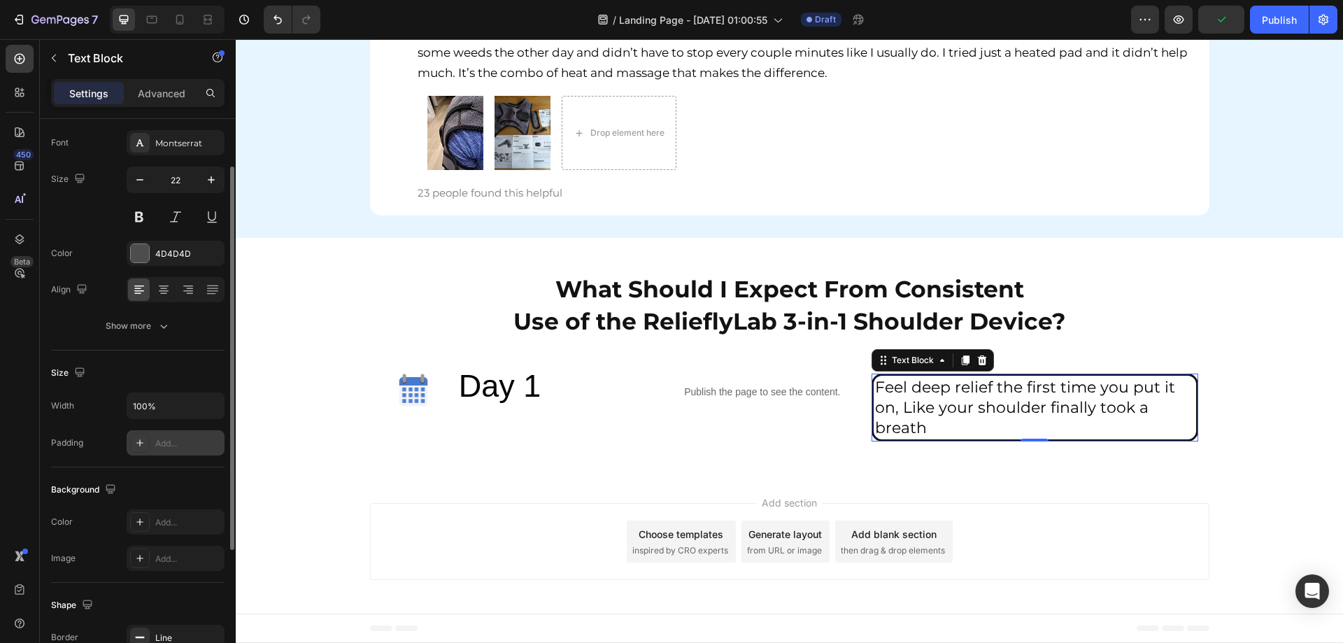
click at [148, 452] on div at bounding box center [140, 443] width 20 height 20
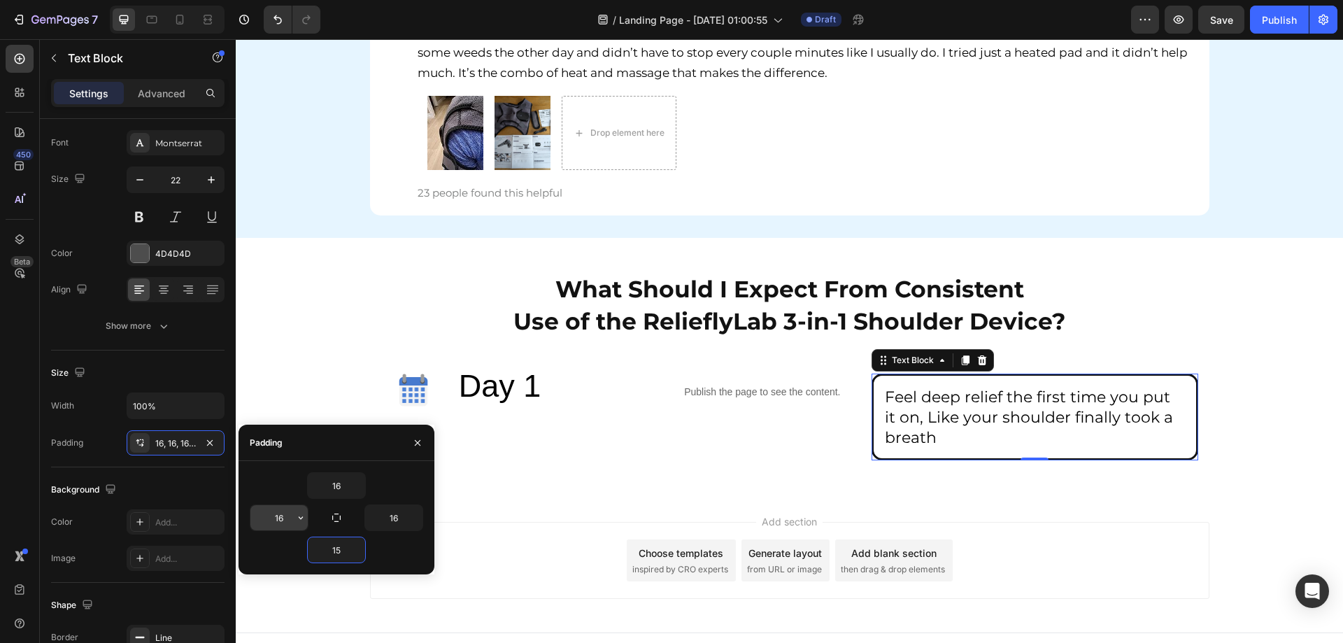
type input "15"
click at [394, 524] on input "16" at bounding box center [393, 517] width 57 height 25
type input "15"
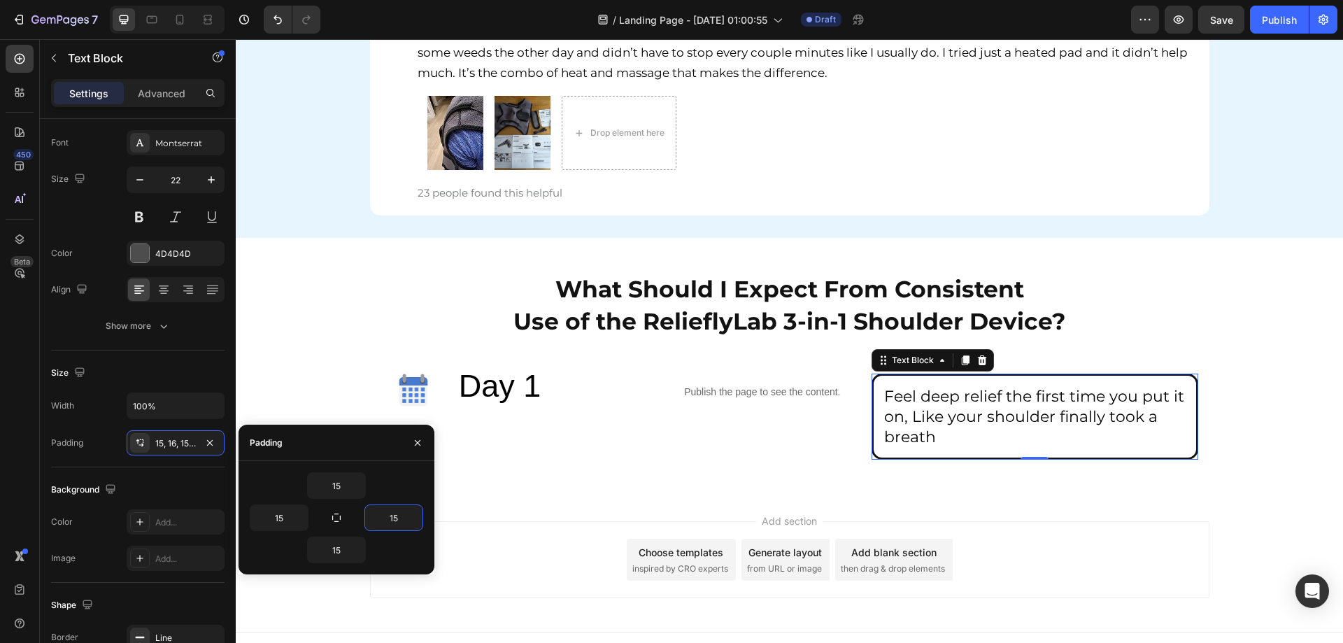
click at [1273, 487] on div "What Should I Expect From Consistent Use of the RelieflyLab 3-in-1 Shoulder Dev…" at bounding box center [789, 365] width 1107 height 255
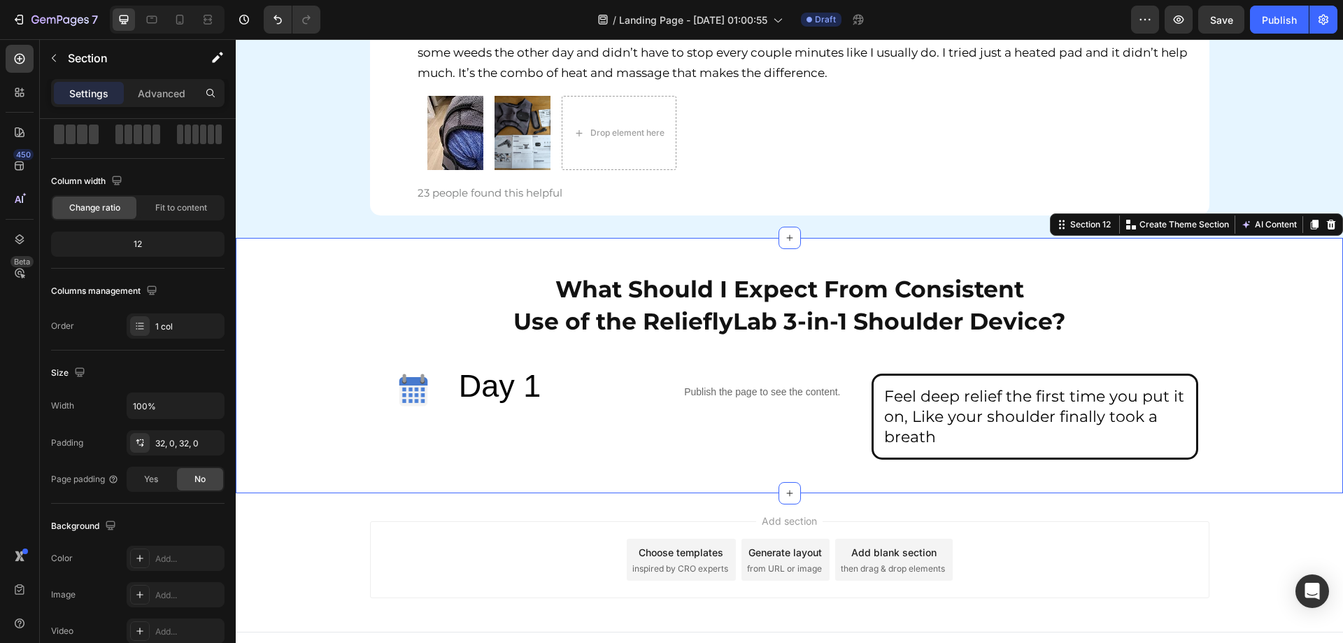
scroll to position [0, 0]
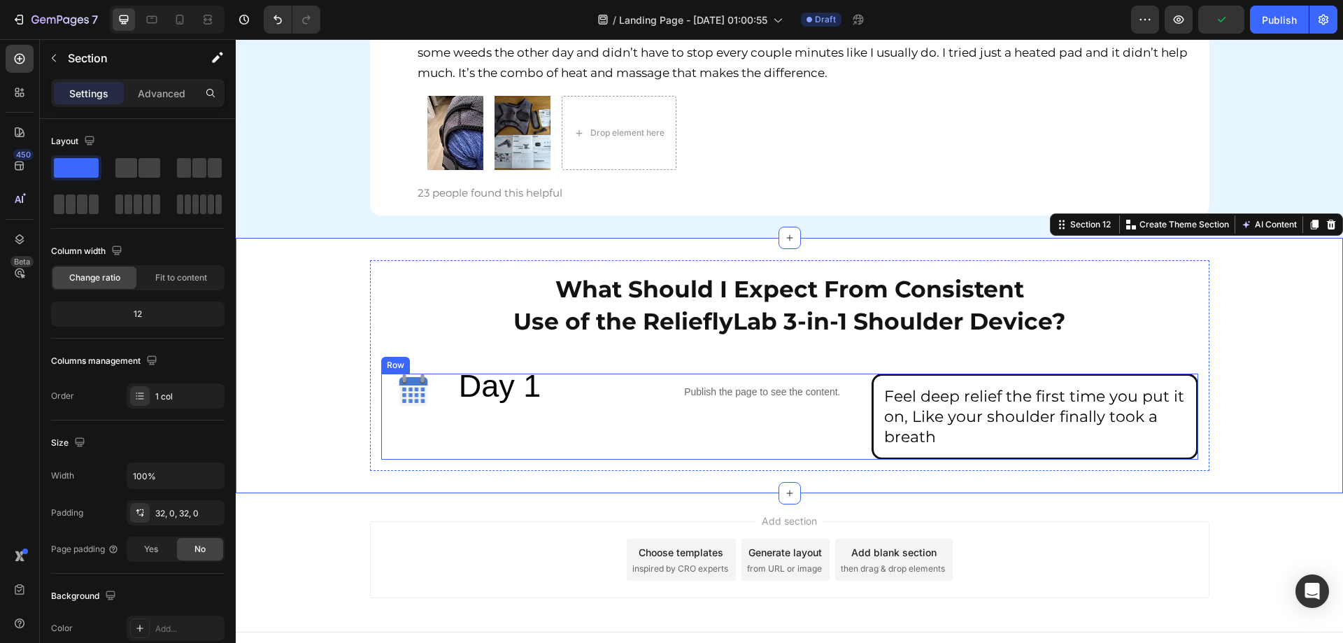
click at [871, 403] on div "Feel deep relief the first time you put it on, Like your shoulder finally took …" at bounding box center [1034, 416] width 327 height 86
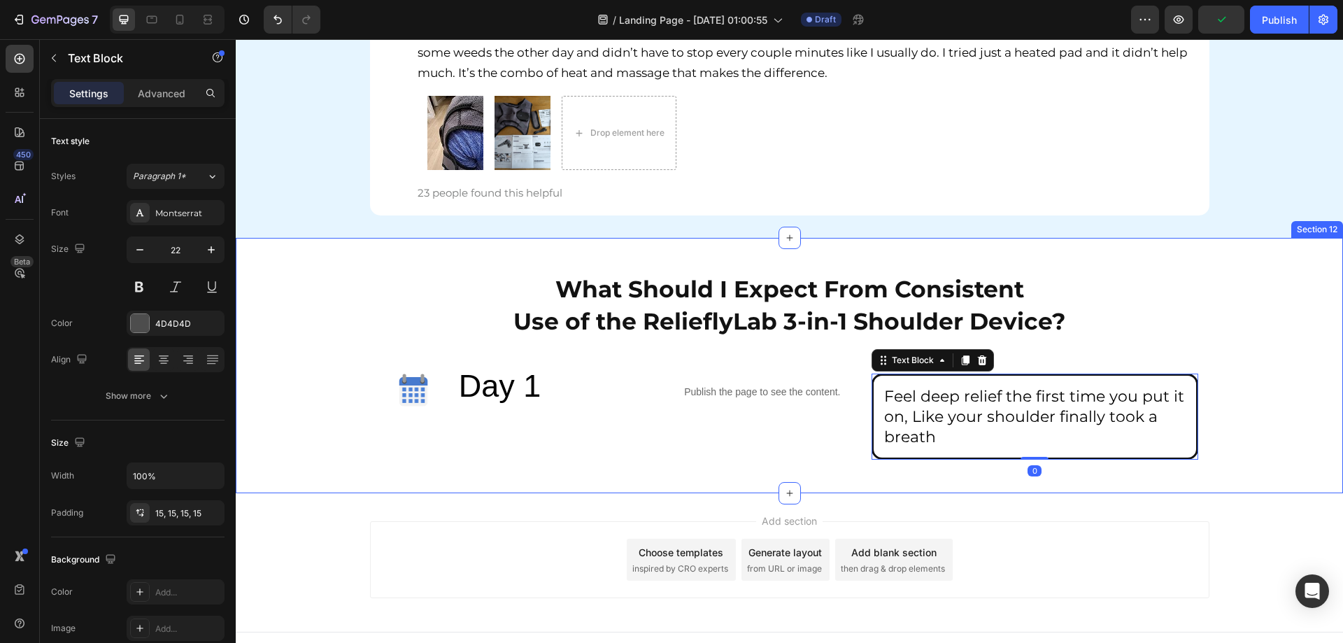
click at [1273, 306] on div "What Should I Expect From Consistent Use of the RelieflyLab 3-in-1 Shoulder Dev…" at bounding box center [789, 365] width 1107 height 210
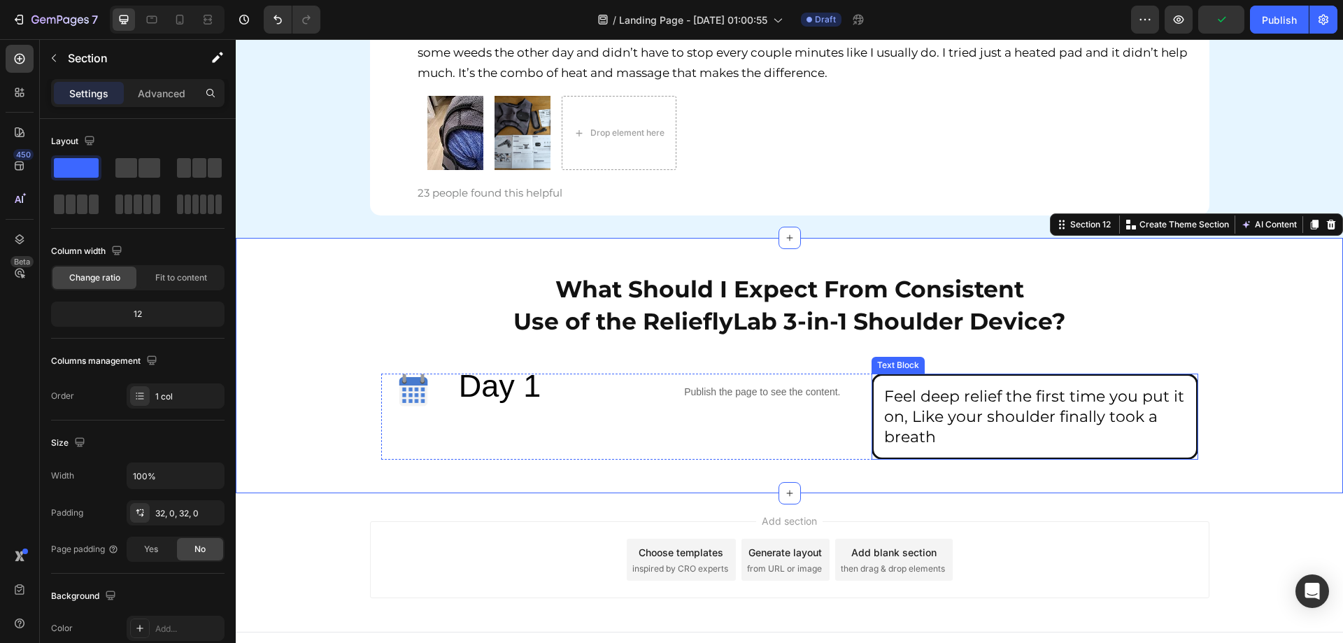
click at [994, 427] on p "Feel deep relief the first time you put it on, Like your shoulder finally took …" at bounding box center [1034, 416] width 301 height 61
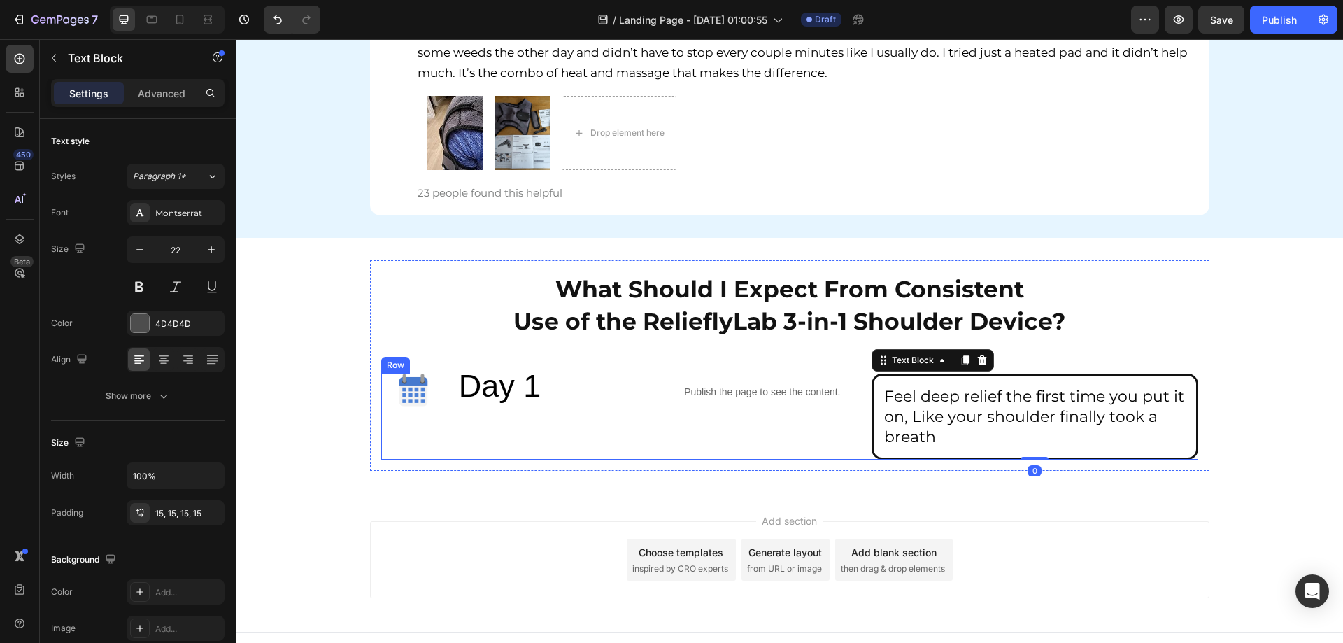
click at [864, 397] on div "Image Day 1 Text Block Publish the page to see the content. Custom Code Feel de…" at bounding box center [789, 416] width 817 height 86
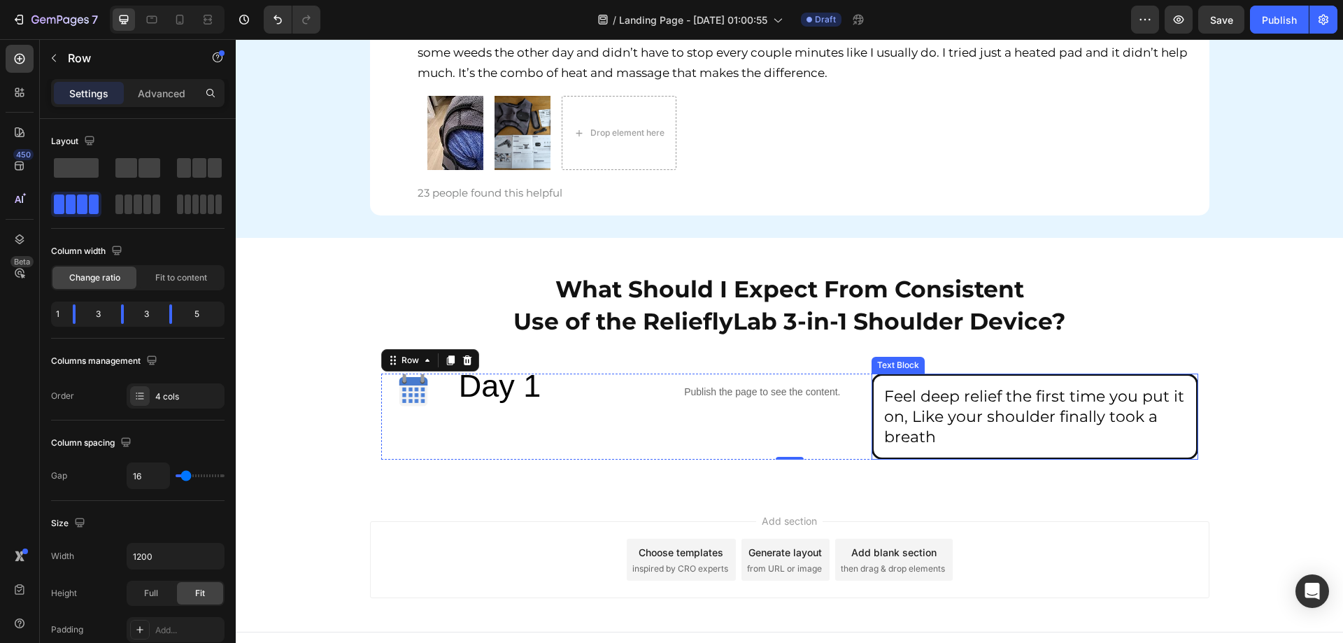
click at [871, 392] on div "Feel deep relief the first time you put it on, Like your shoulder finally took …" at bounding box center [1034, 416] width 327 height 86
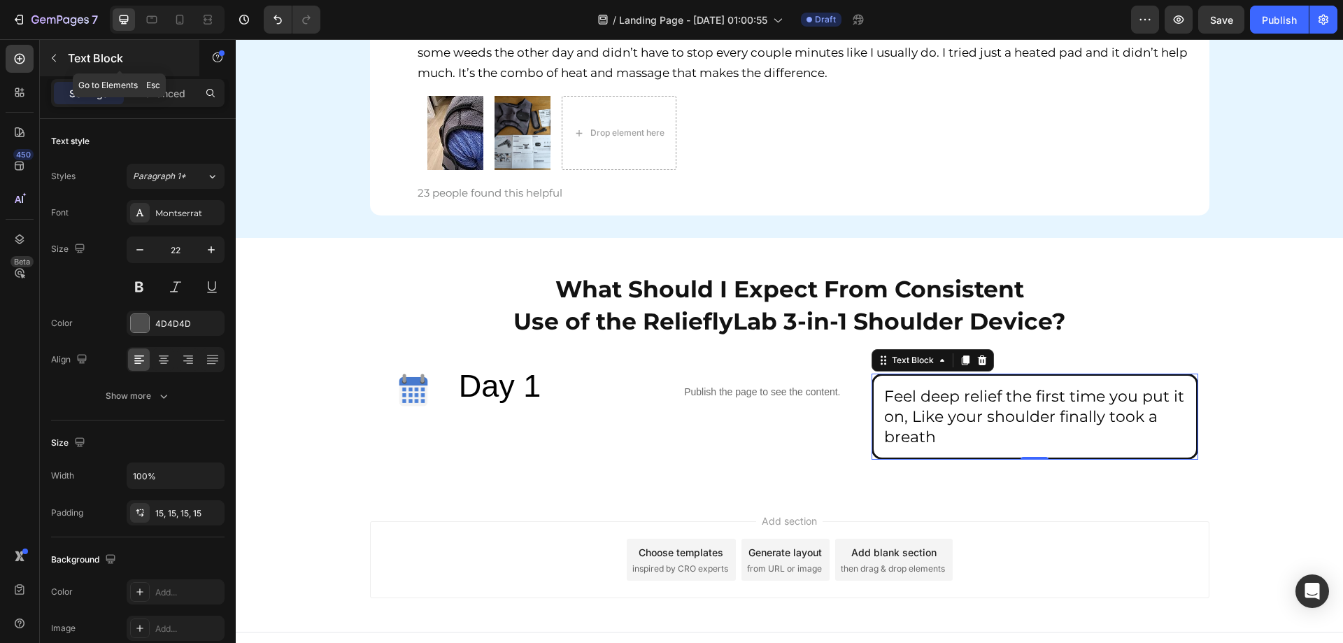
click at [47, 66] on button "button" at bounding box center [54, 58] width 22 height 22
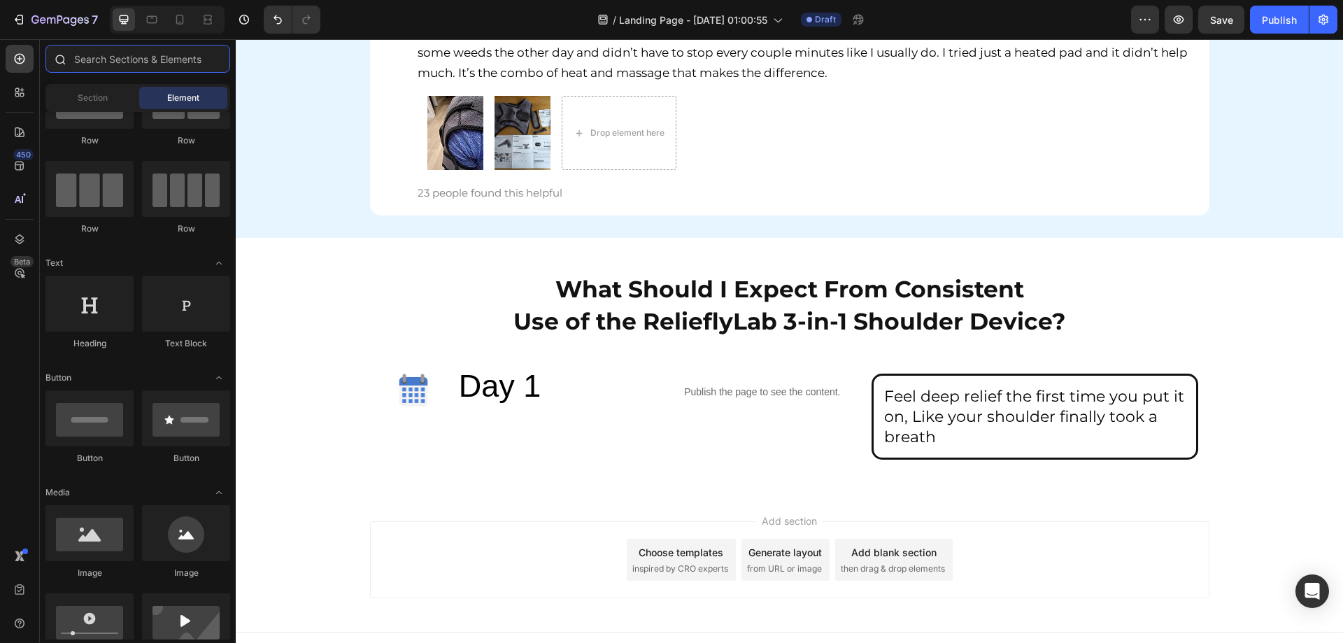
click at [145, 60] on input "text" at bounding box center [137, 59] width 185 height 28
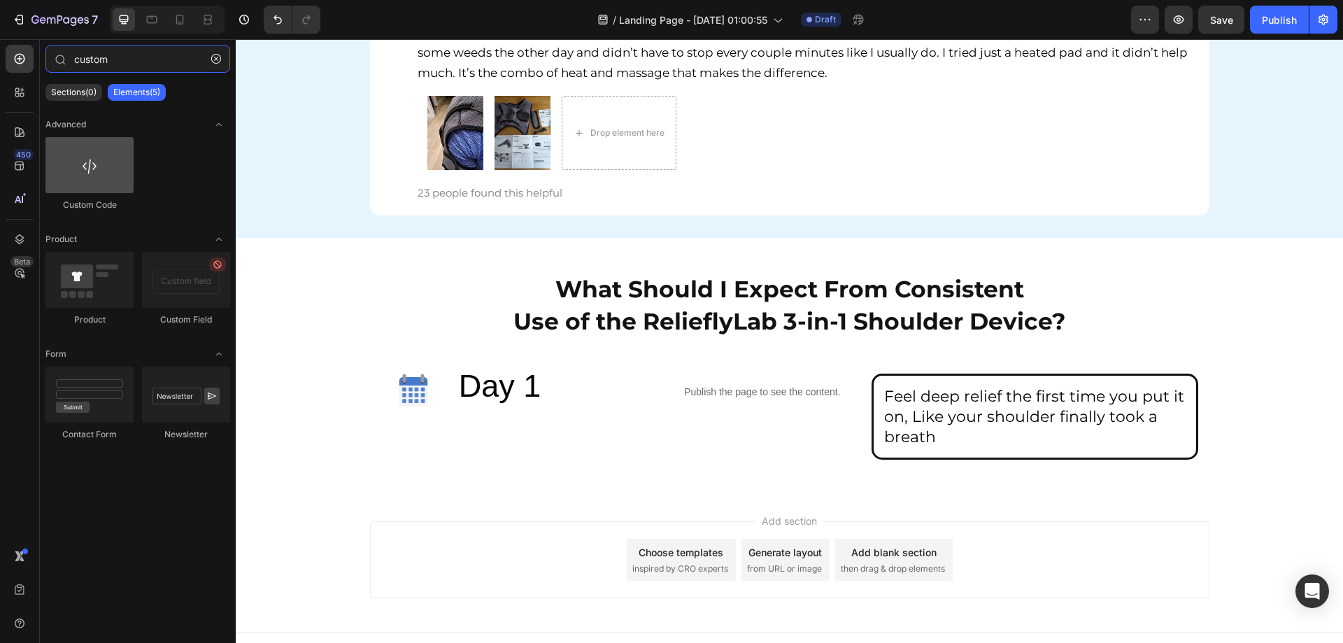
type input "custom"
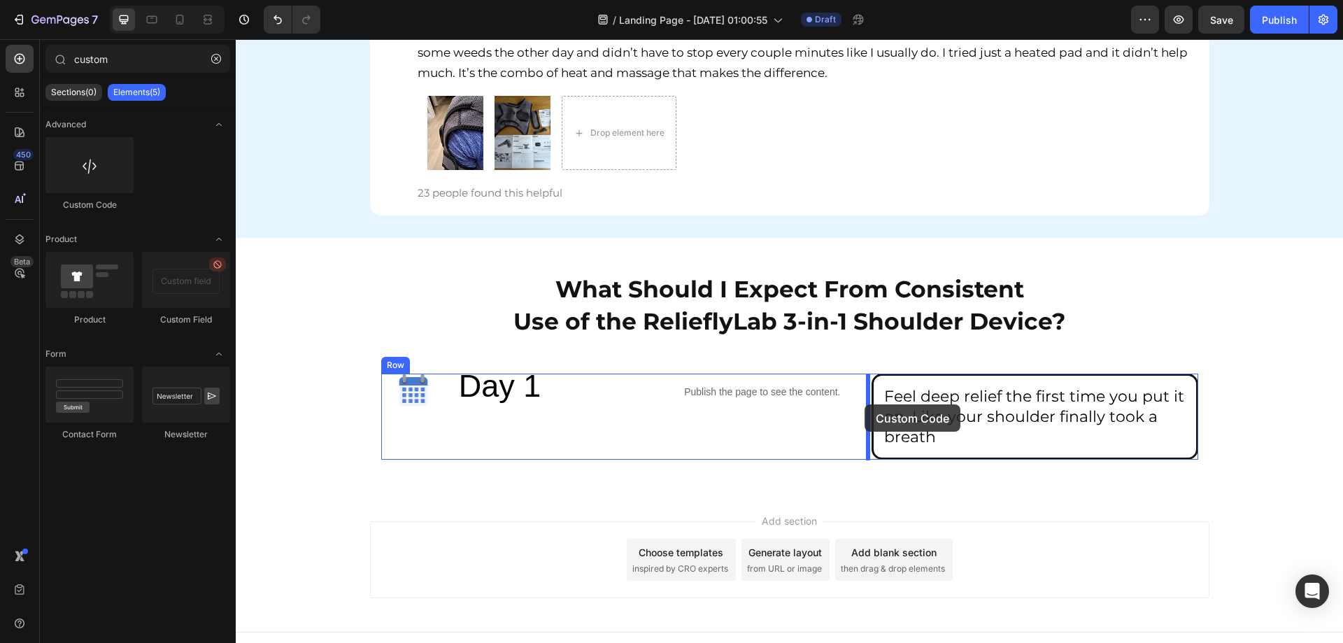
drag, startPoint x: 347, startPoint y: 203, endPoint x: 869, endPoint y: 407, distance: 560.9
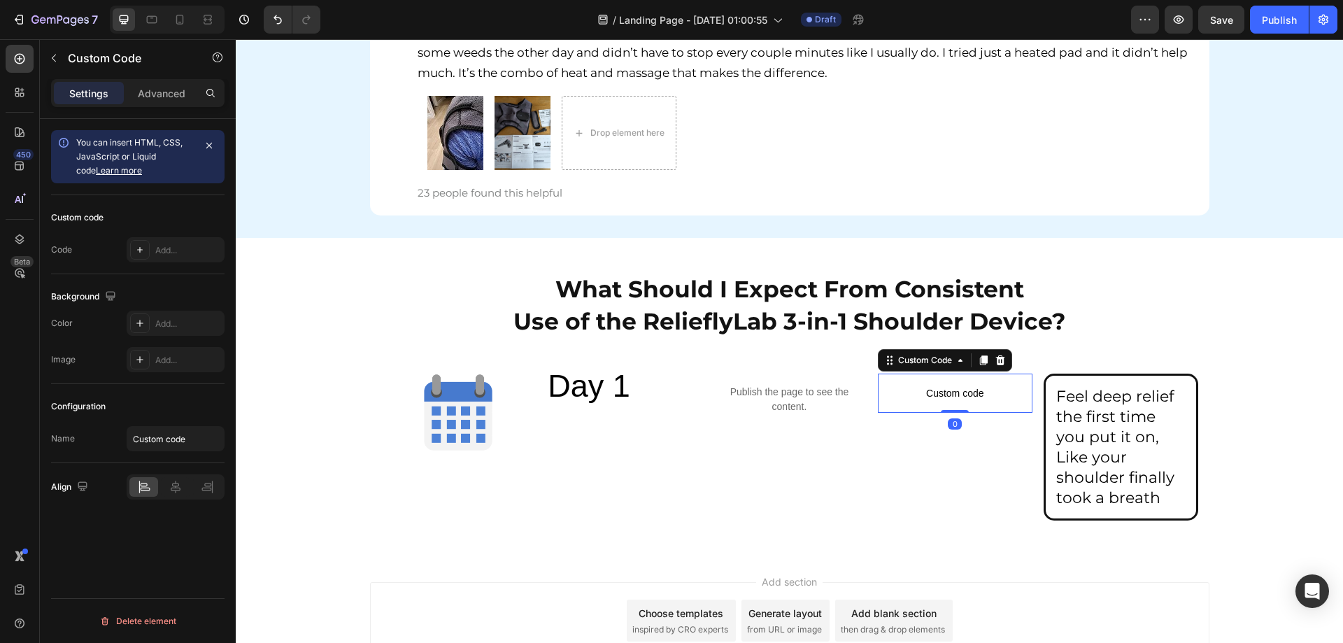
click at [970, 401] on span "Custom code" at bounding box center [955, 393] width 155 height 17
click at [141, 255] on icon at bounding box center [139, 249] width 11 height 11
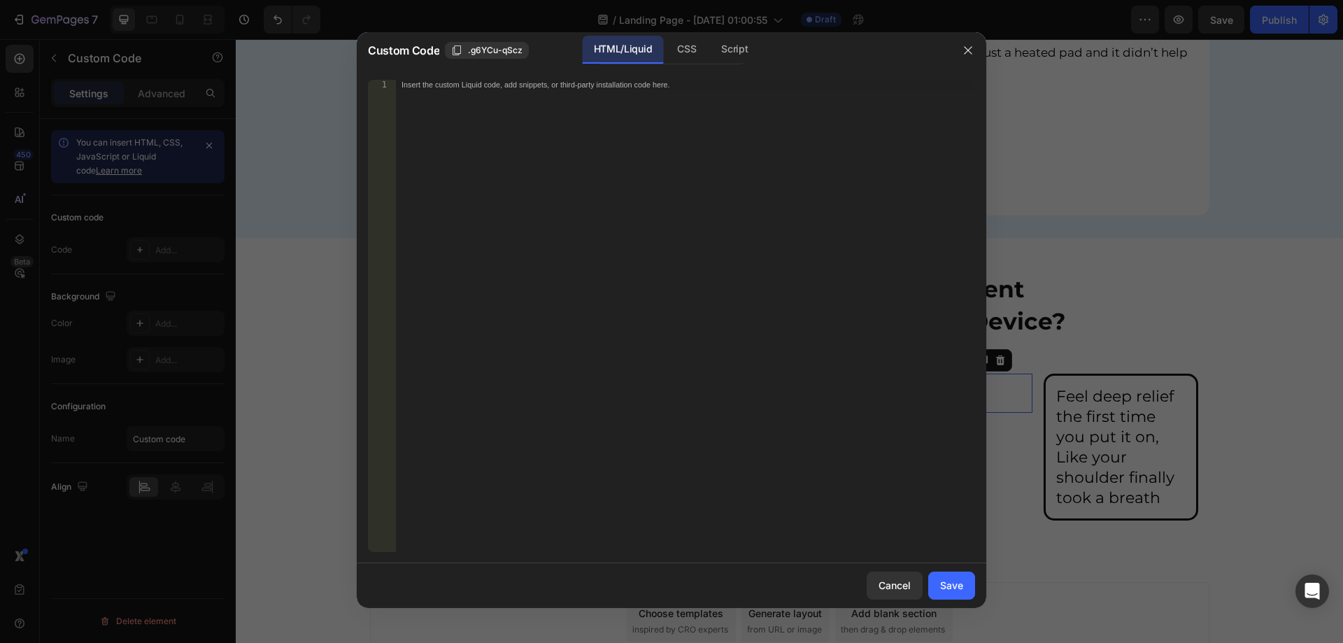
click at [571, 263] on div "Insert the custom Liquid code, add snippets, or third-party installation code h…" at bounding box center [685, 326] width 579 height 492
paste textarea "<div class="left-arrow"></div>"
type textarea "<div class="left-arrow"></div>"
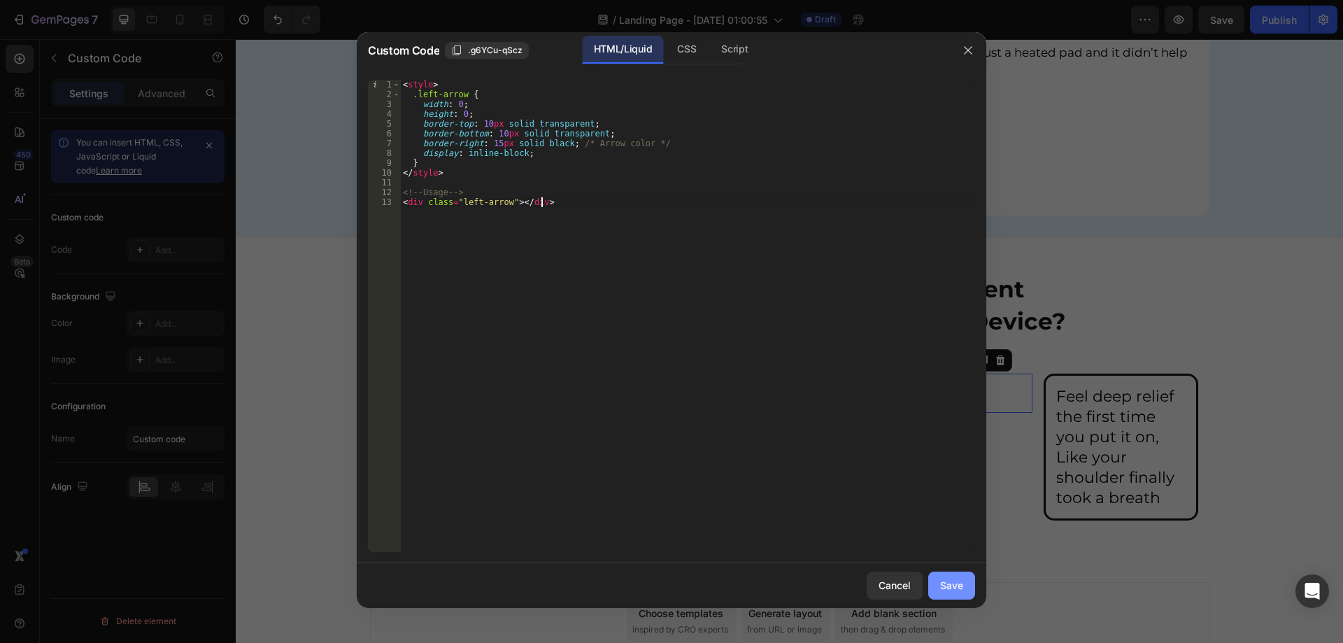
click at [968, 582] on button "Save" at bounding box center [951, 585] width 47 height 28
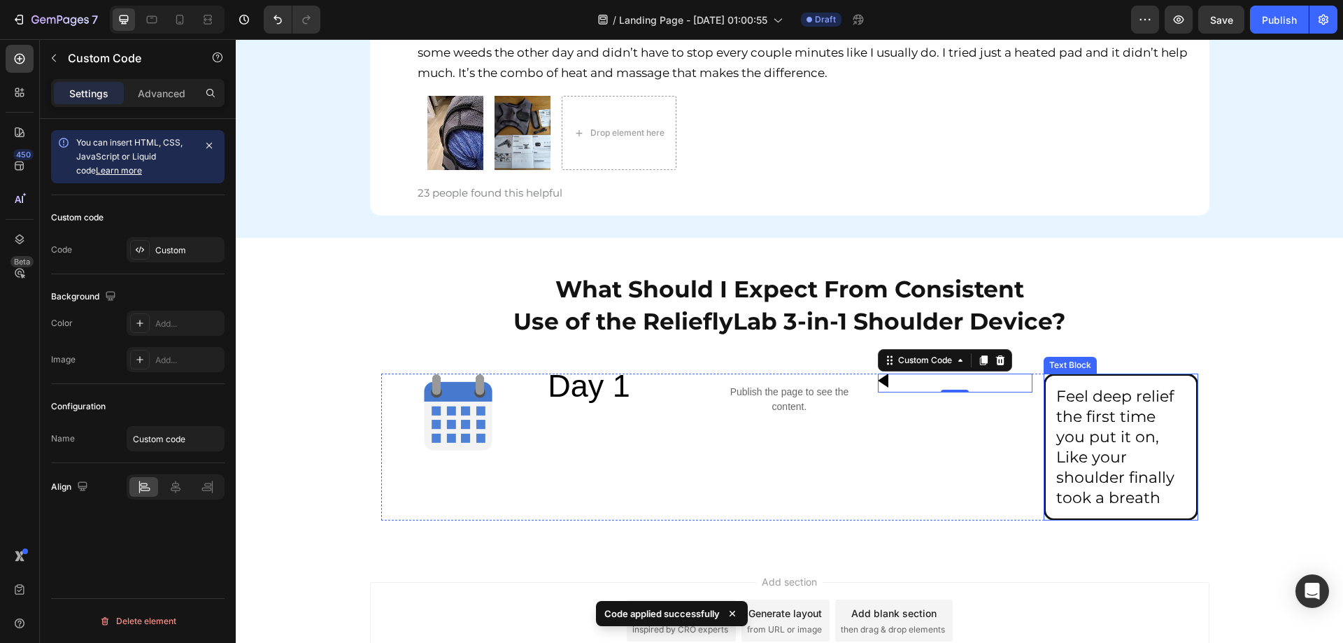
click at [1252, 417] on div "What Should I Expect From Consistent Use of the RelieflyLab 3-in-1 Shoulder Dev…" at bounding box center [789, 395] width 1107 height 271
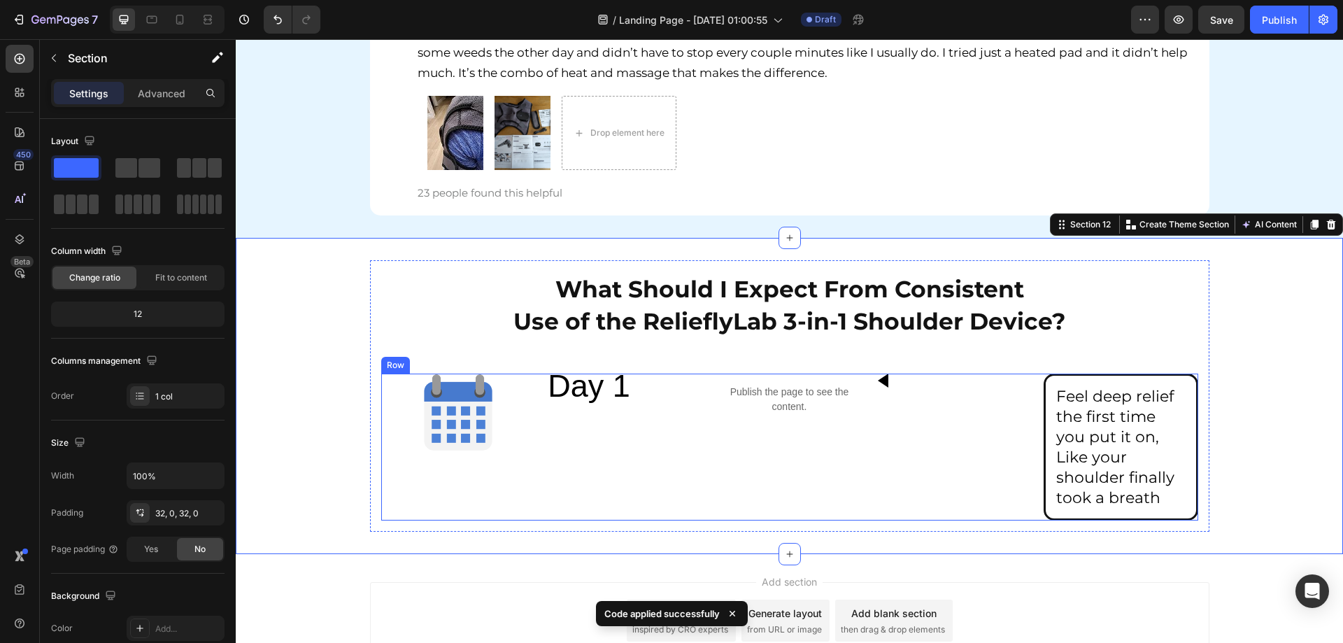
click at [1033, 408] on div "Image Day 1 Text Block Publish the page to see the content. Custom Code Custom …" at bounding box center [789, 446] width 817 height 147
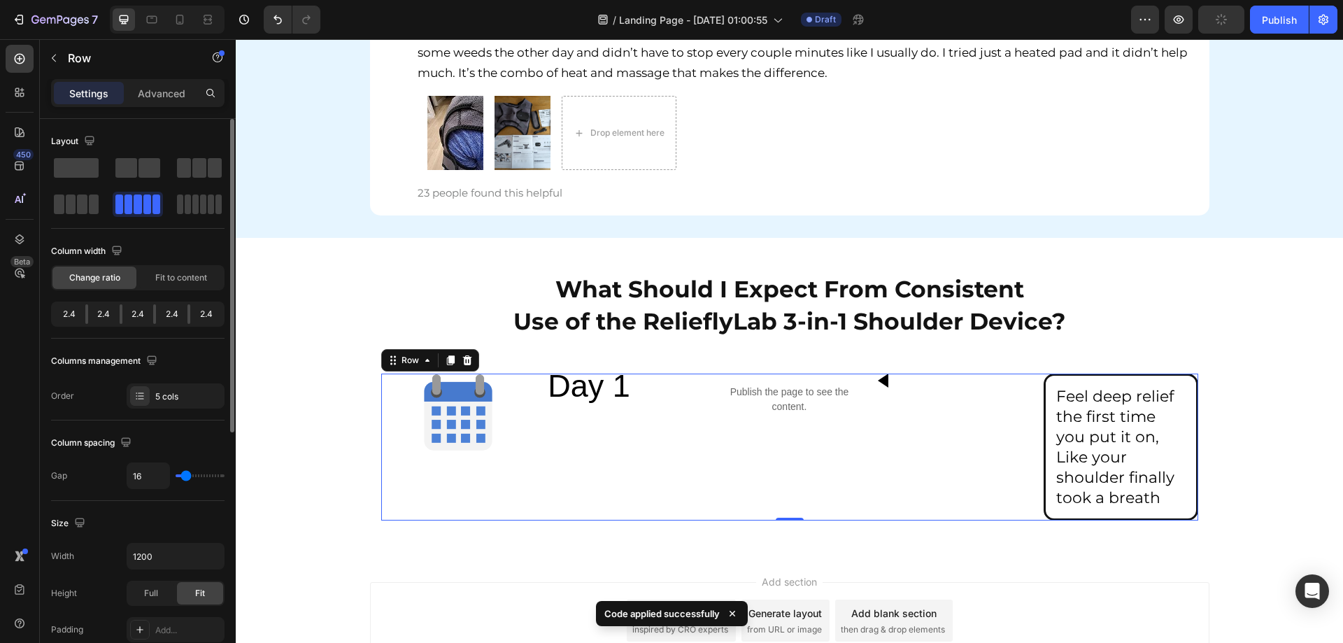
click at [180, 316] on div "2.4" at bounding box center [171, 314] width 31 height 20
drag, startPoint x: 178, startPoint y: 315, endPoint x: 151, endPoint y: 315, distance: 27.3
click at [152, 315] on div "2.4 2.4 2.4 2.4 2.4" at bounding box center [137, 313] width 173 height 25
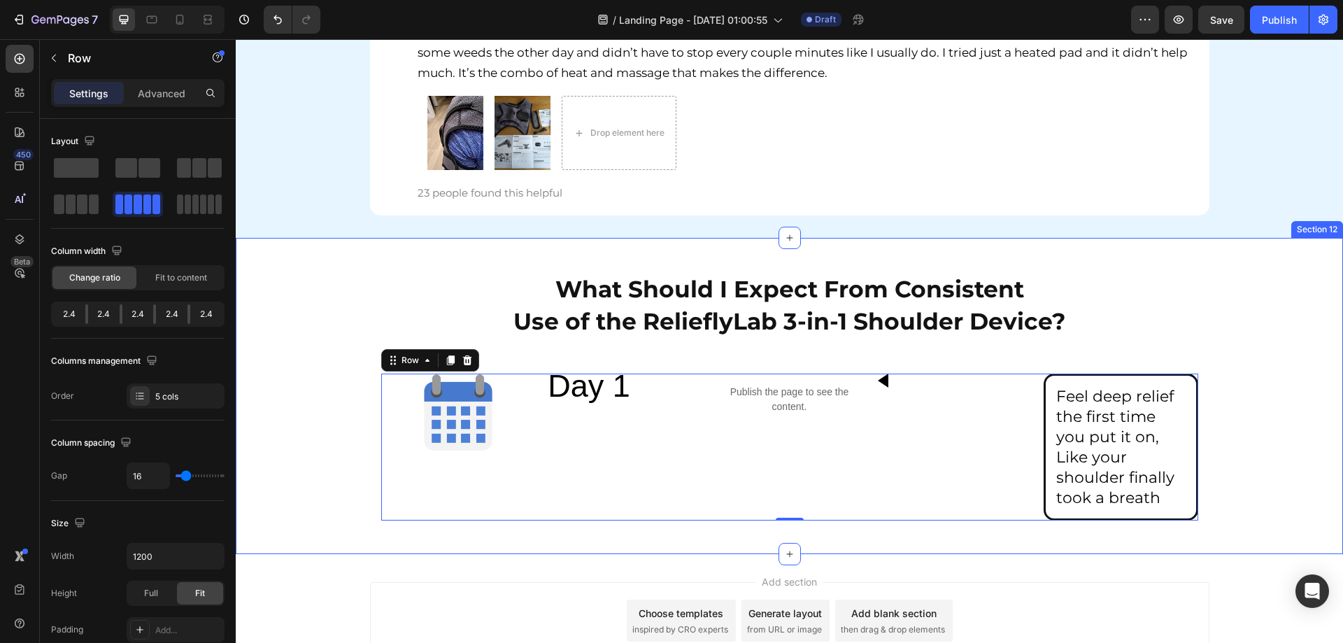
click at [1291, 419] on div "What Should I Expect From Consistent Use of the RelieflyLab 3-in-1 Shoulder Dev…" at bounding box center [789, 395] width 1107 height 271
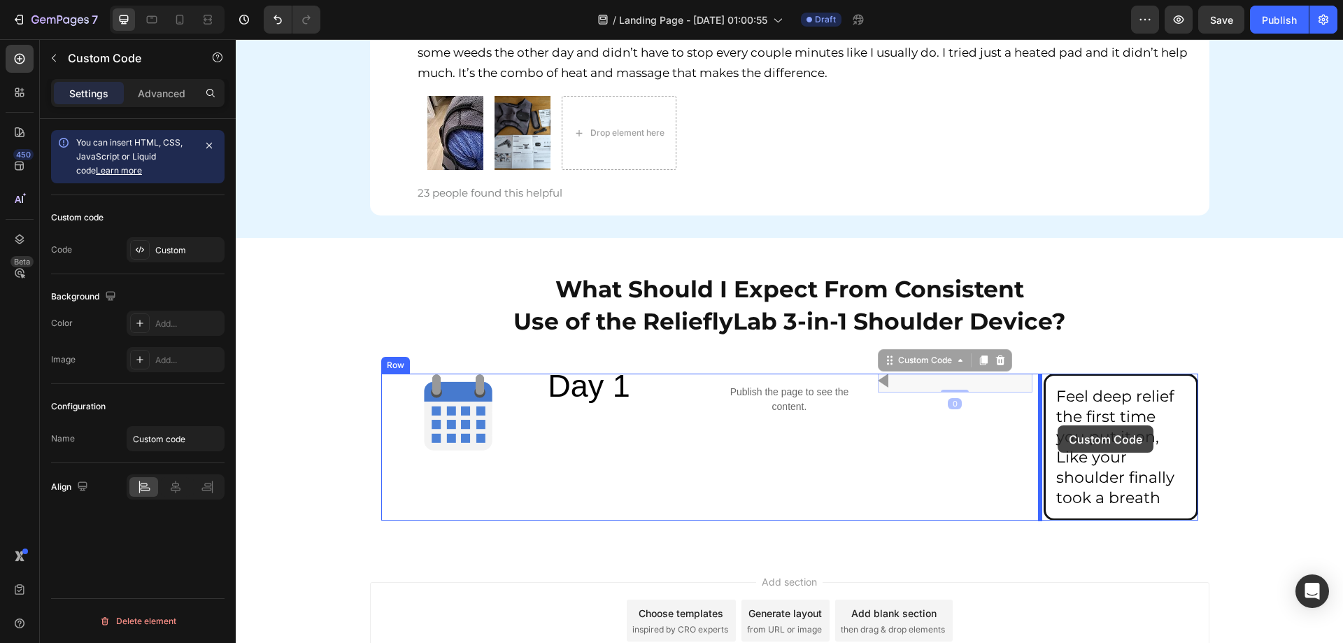
drag, startPoint x: 875, startPoint y: 385, endPoint x: 1057, endPoint y: 425, distance: 186.8
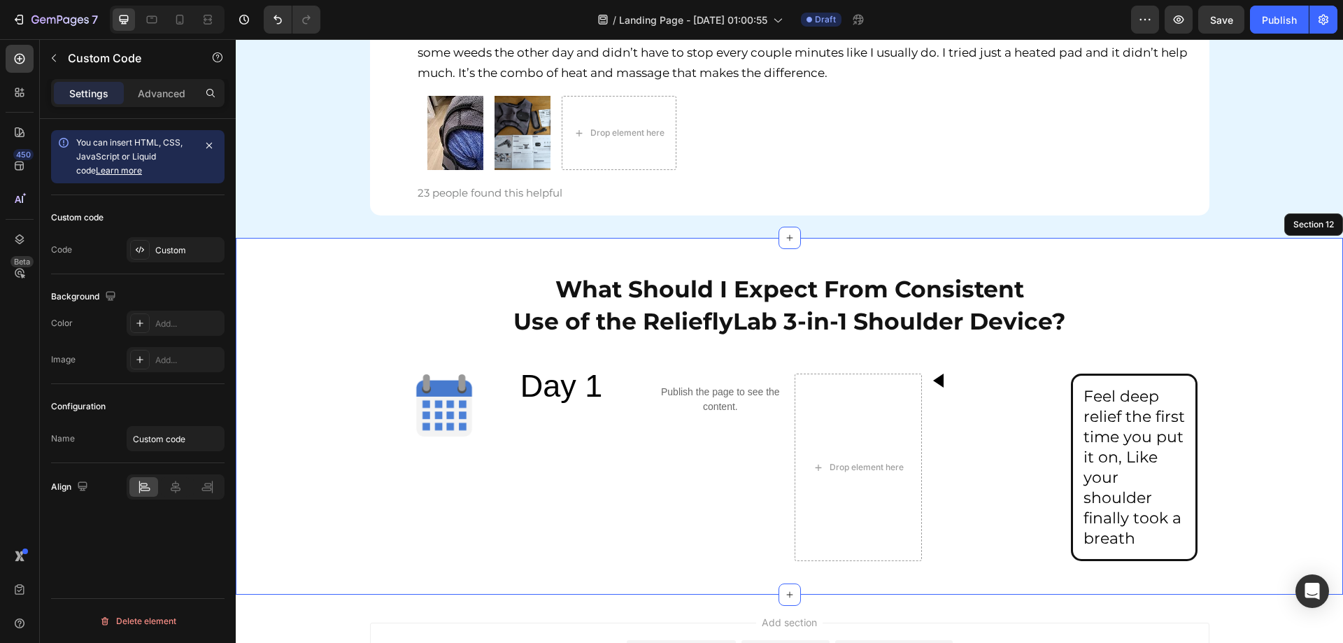
click at [1226, 434] on div "What Should I Expect From Consistent Use of the RelieflyLab 3-in-1 Shoulder Dev…" at bounding box center [789, 416] width 1107 height 312
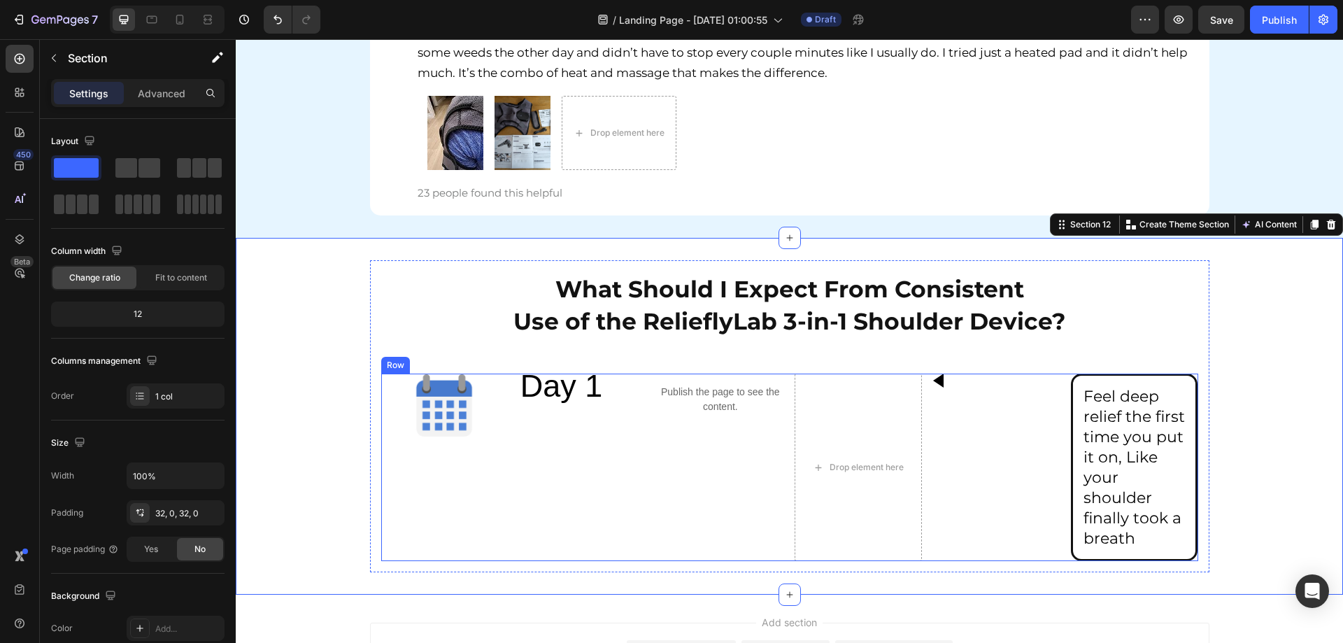
click at [976, 475] on div "Custom Code" at bounding box center [996, 466] width 127 height 187
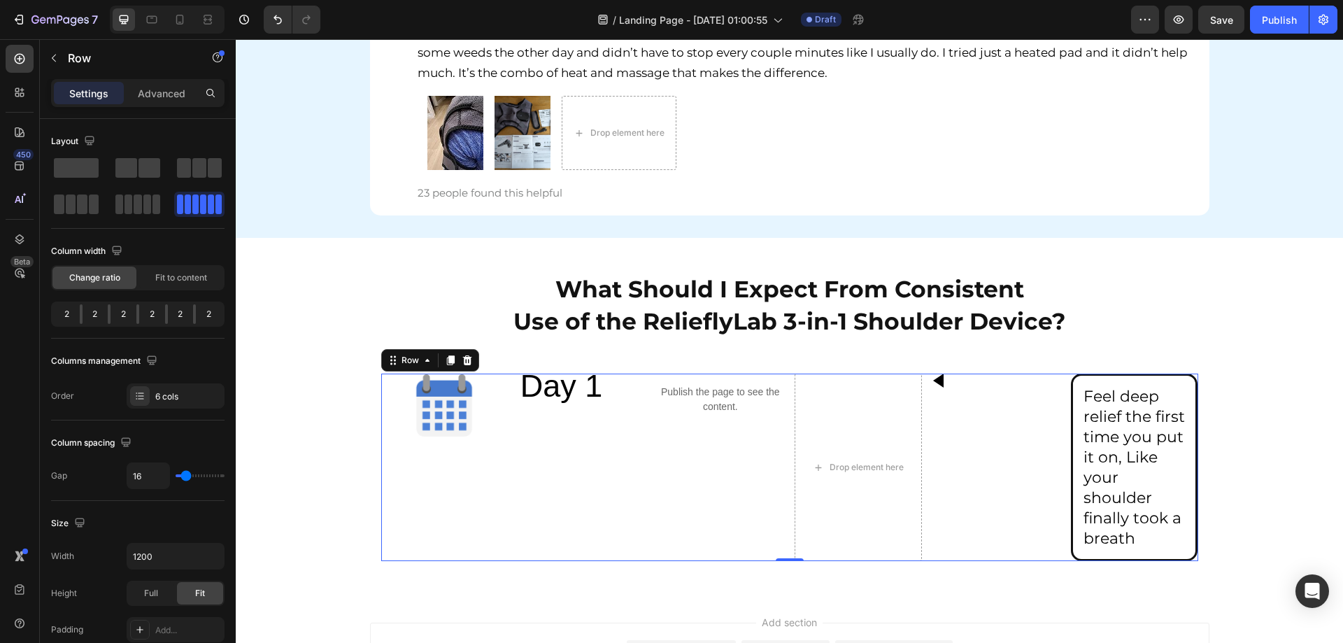
click at [997, 473] on div "Custom Code" at bounding box center [996, 466] width 127 height 187
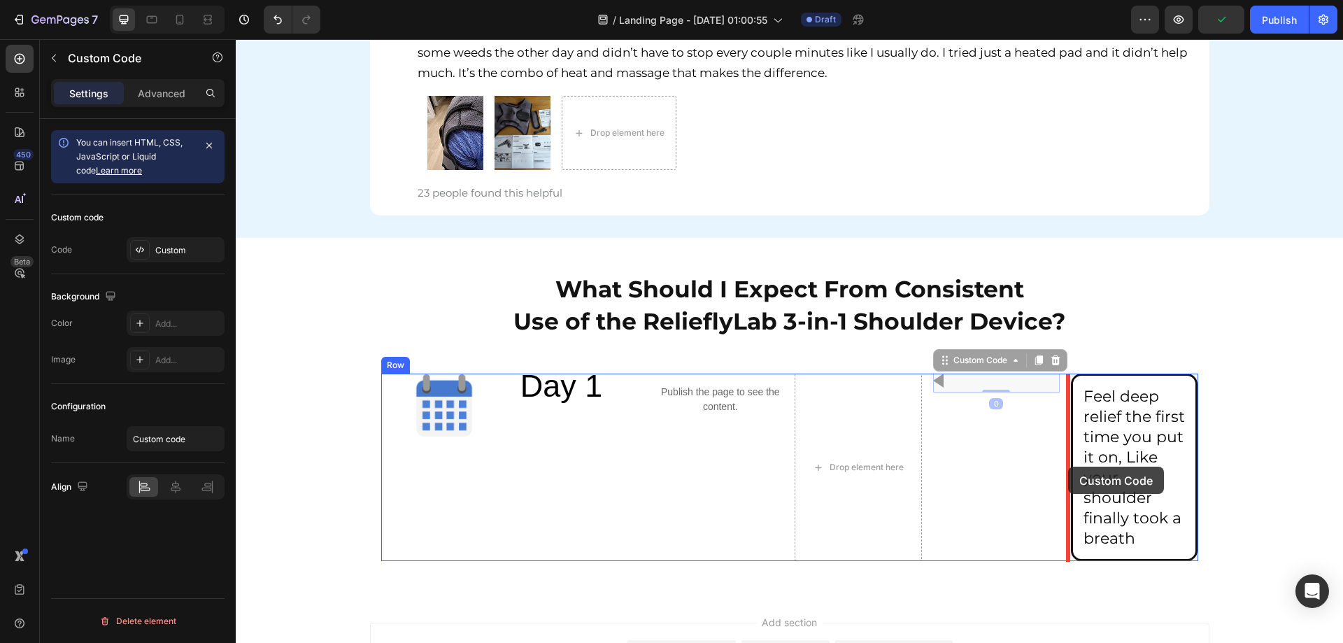
drag, startPoint x: 934, startPoint y: 383, endPoint x: 1068, endPoint y: 466, distance: 157.4
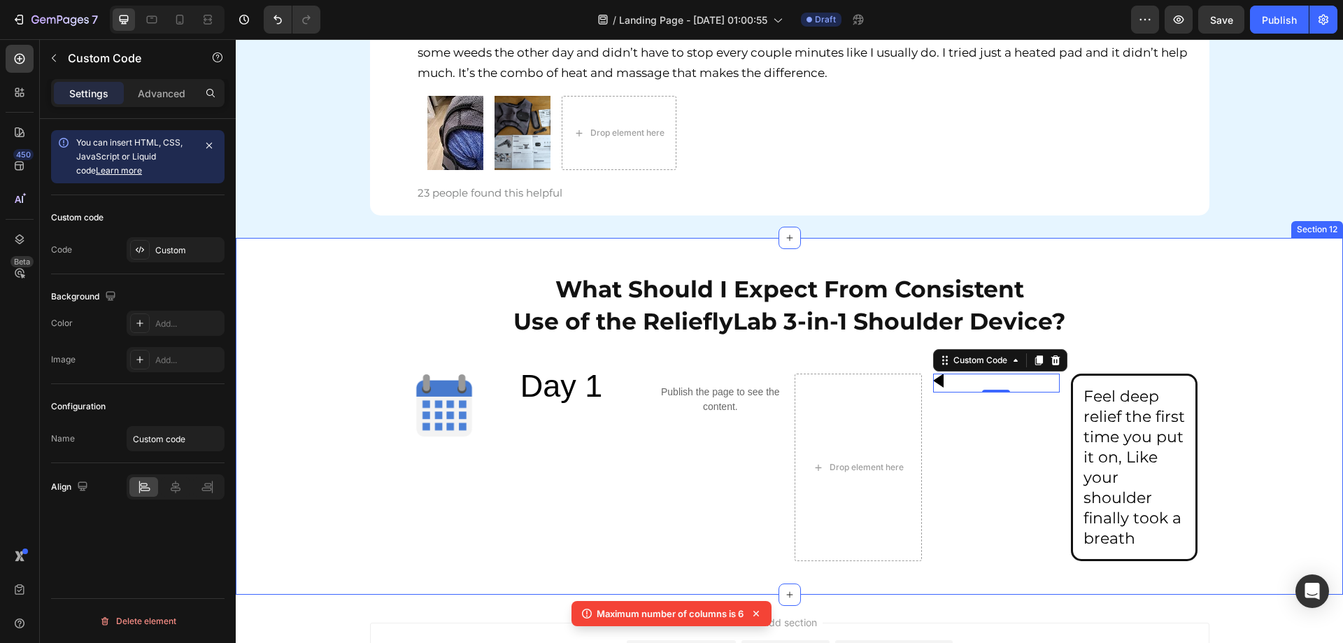
click at [1242, 460] on div "What Should I Expect From Consistent Use of the RelieflyLab 3-in-1 Shoulder Dev…" at bounding box center [789, 416] width 1107 height 312
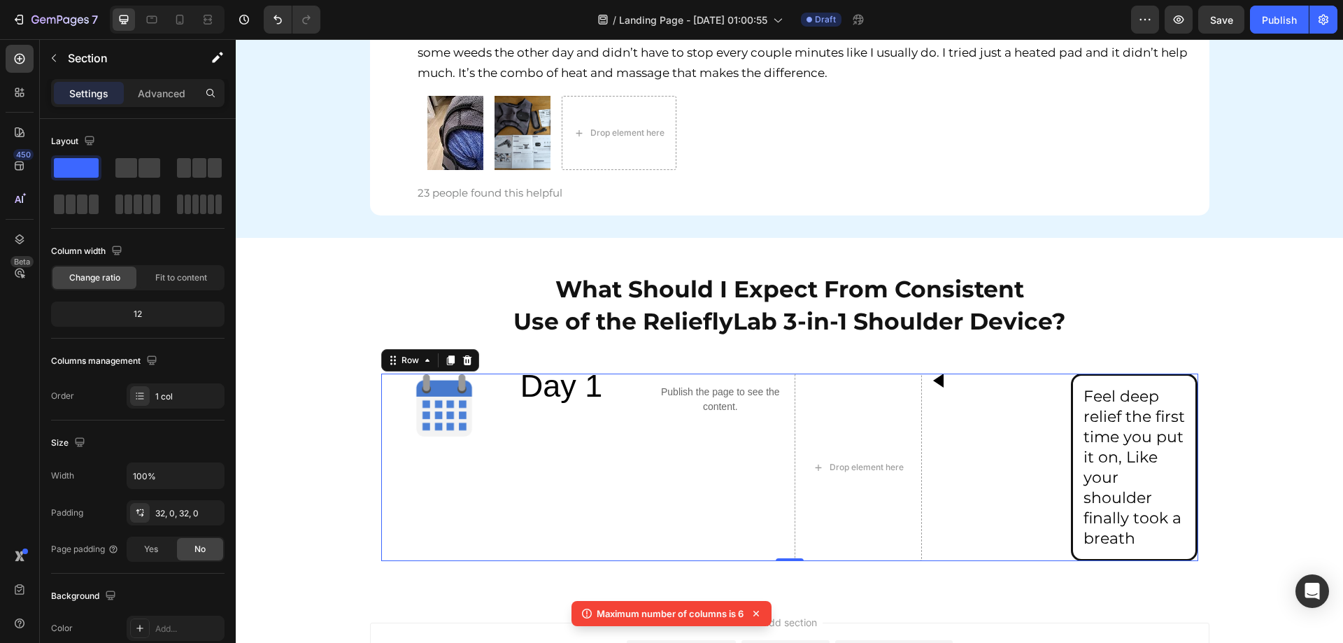
click at [1044, 428] on div "Custom Code" at bounding box center [996, 466] width 127 height 187
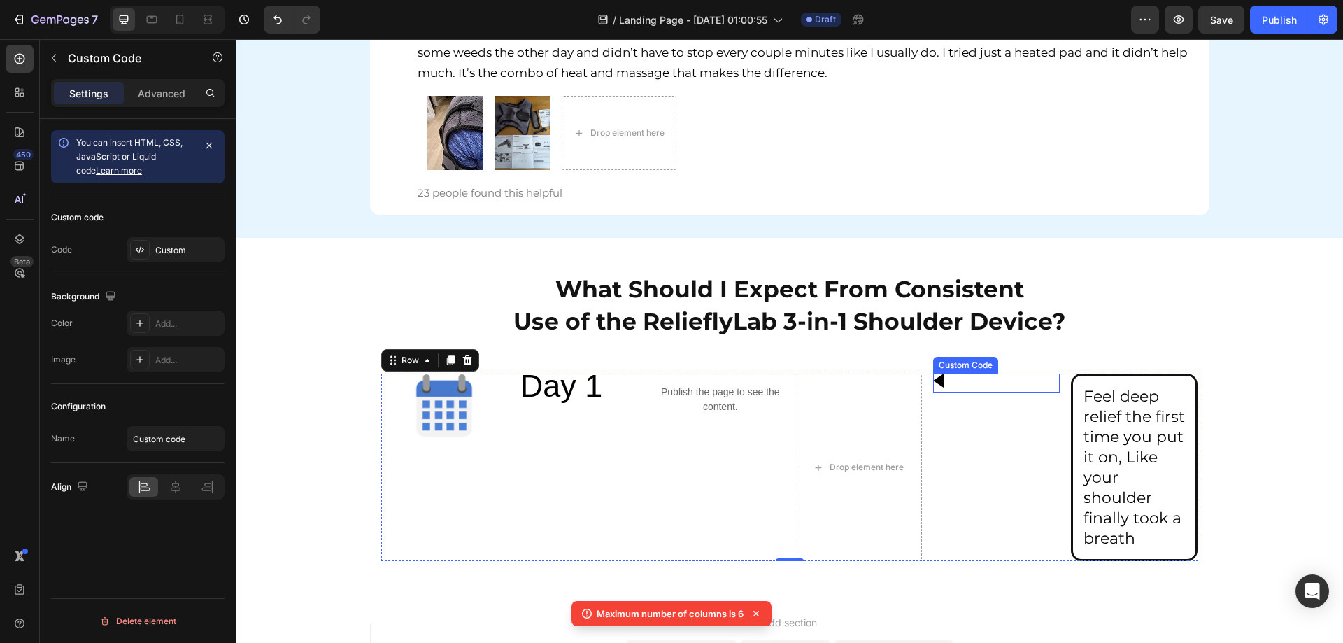
click at [933, 379] on div at bounding box center [938, 380] width 10 height 14
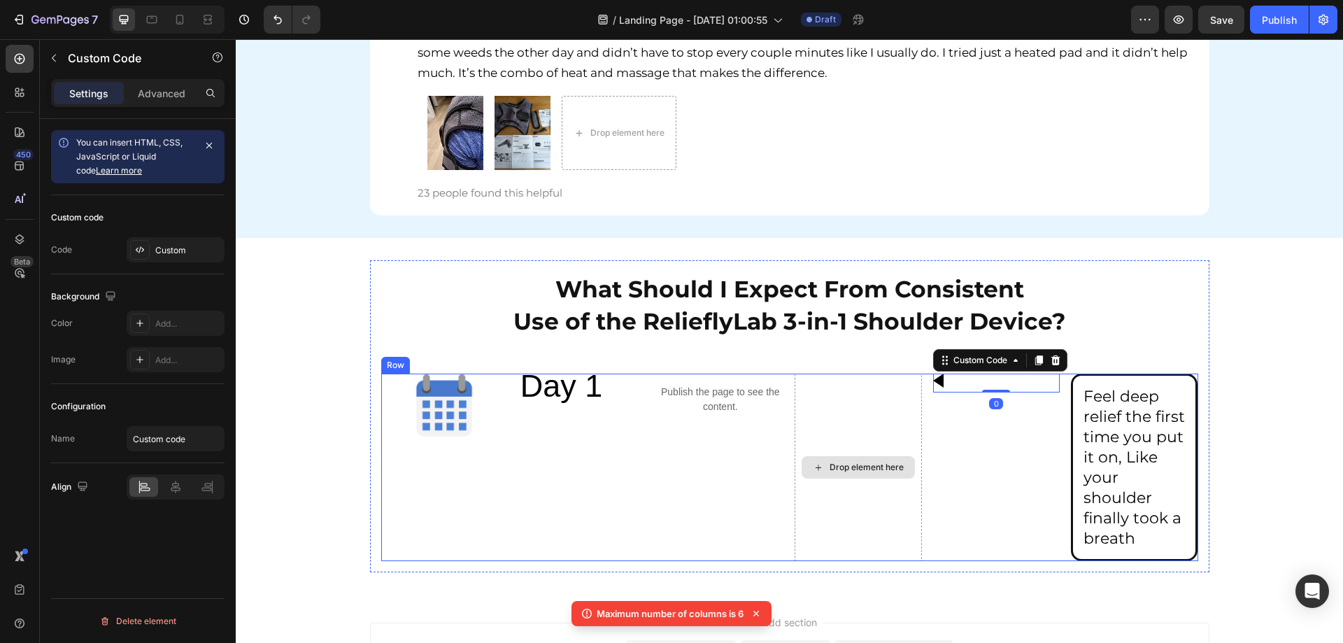
click at [895, 403] on div "Drop element here" at bounding box center [857, 466] width 127 height 187
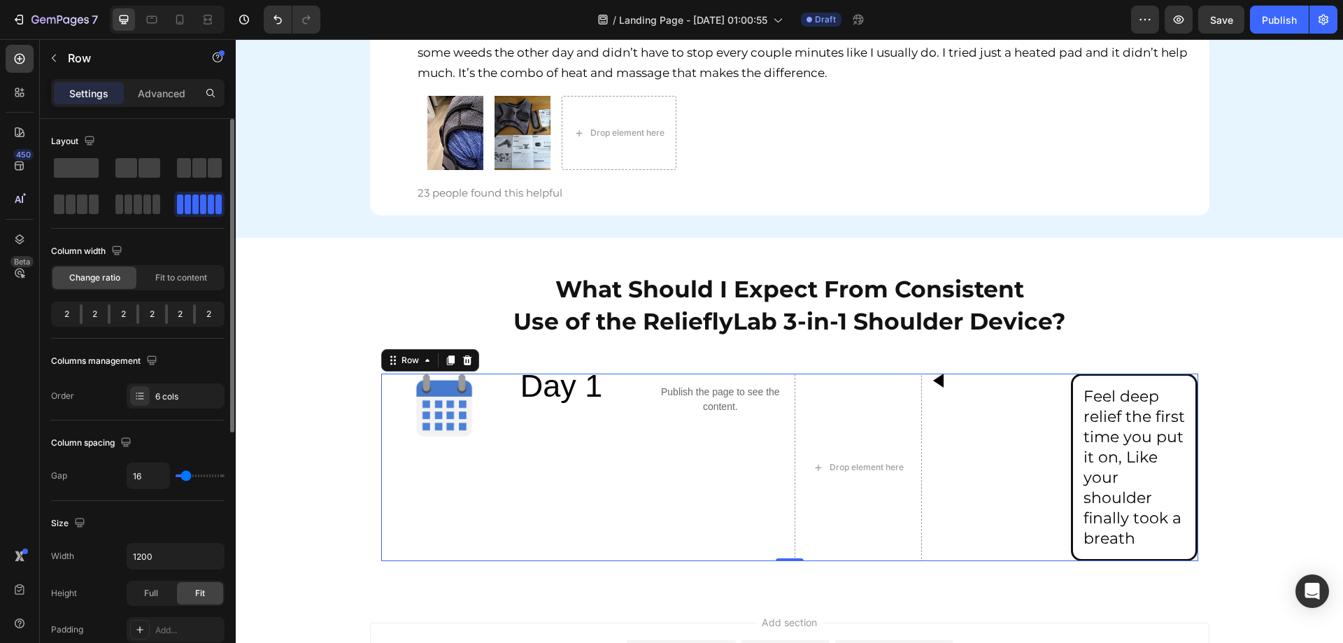
drag, startPoint x: 127, startPoint y: 319, endPoint x: 117, endPoint y: 316, distance: 9.5
click at [196, 317] on div "2" at bounding box center [209, 314] width 26 height 20
click at [138, 313] on div "2 2 2 2 2 2" at bounding box center [137, 313] width 173 height 25
click at [173, 285] on div "Fit to content" at bounding box center [181, 277] width 84 height 22
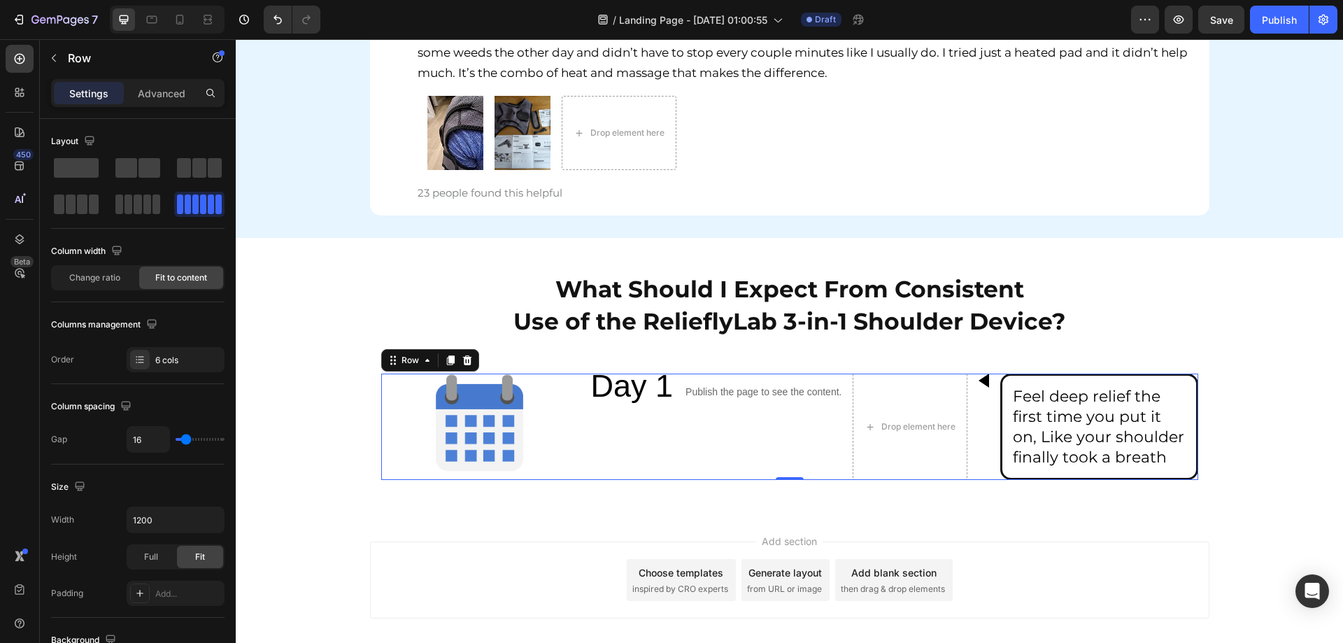
click at [988, 393] on div "Image Day 1 Text Block Publish the page to see the content. Custom Code Drop el…" at bounding box center [789, 426] width 817 height 106
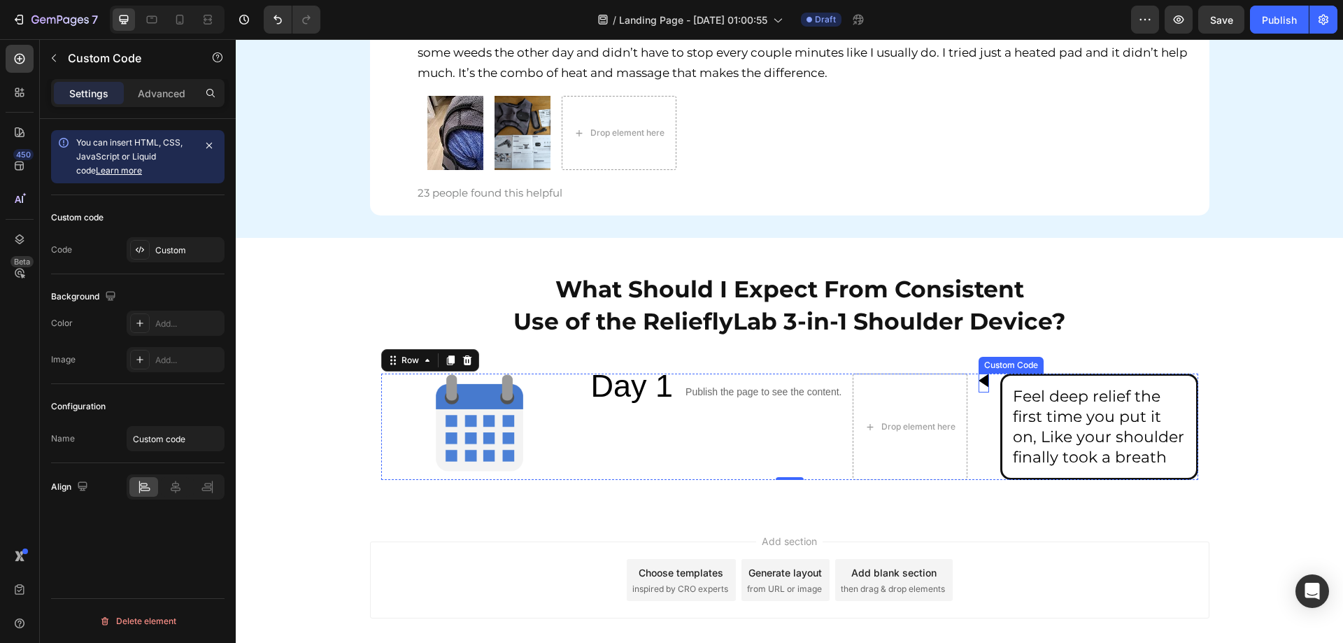
click at [980, 386] on div at bounding box center [983, 380] width 10 height 14
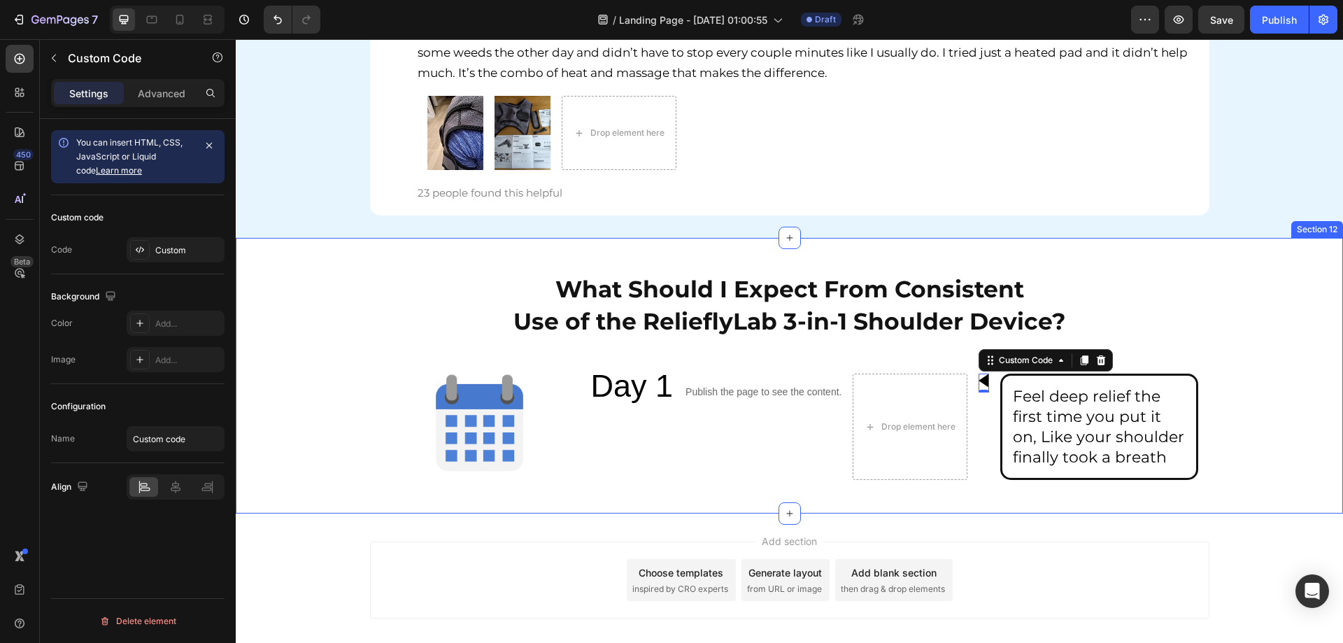
click at [1295, 349] on div "What Should I Expect From Consistent Use of the RelieflyLab 3-in-1 Shoulder Dev…" at bounding box center [789, 375] width 1107 height 231
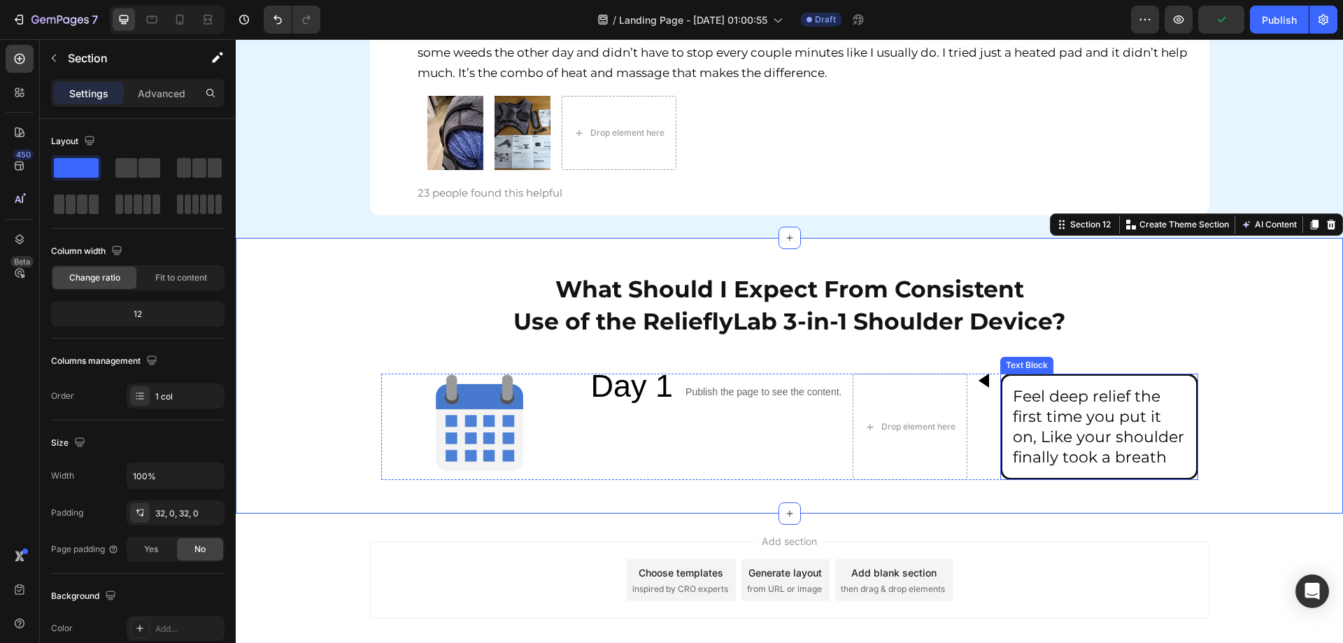
click at [1000, 407] on div "Feel deep relief the first time you put it on, Like your shoulder finally took …" at bounding box center [1098, 426] width 197 height 106
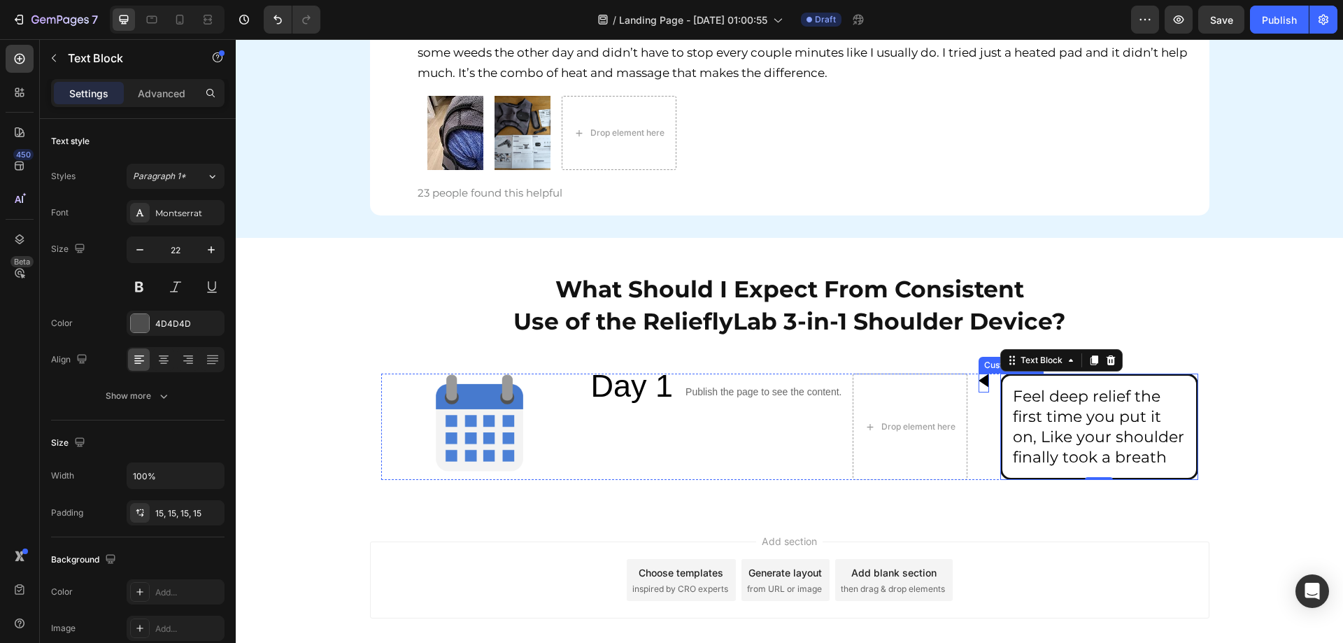
click at [980, 387] on div at bounding box center [983, 380] width 10 height 14
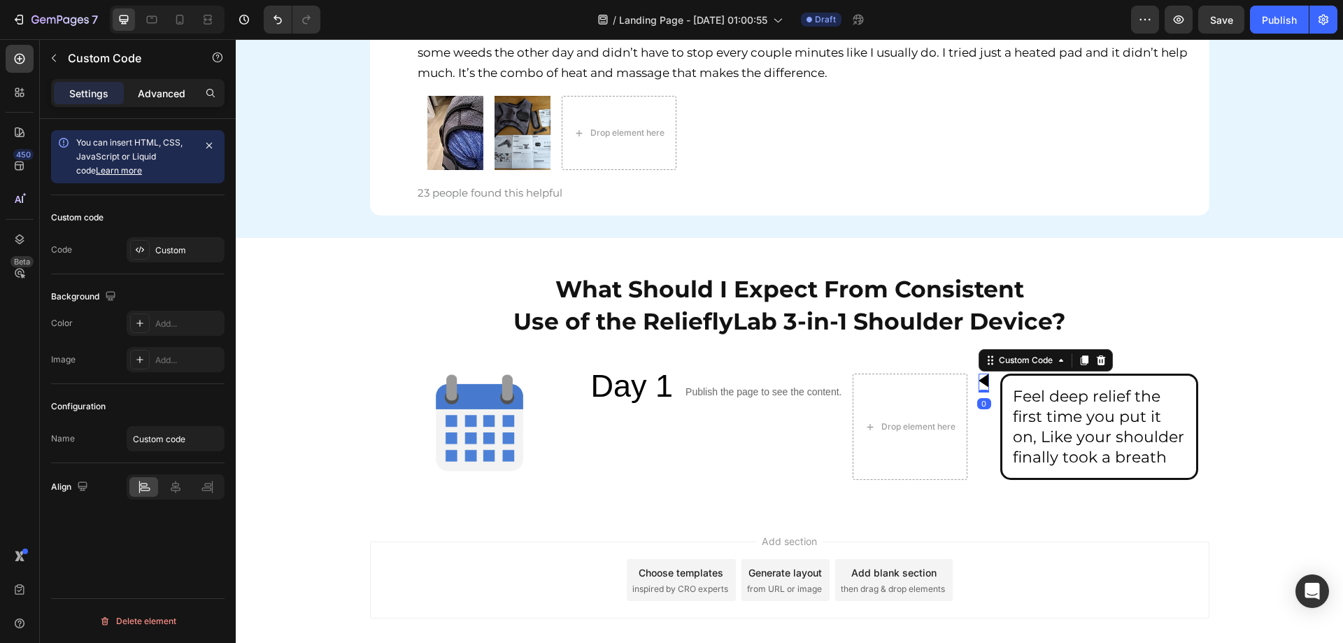
click at [154, 91] on p "Advanced" at bounding box center [162, 93] width 48 height 15
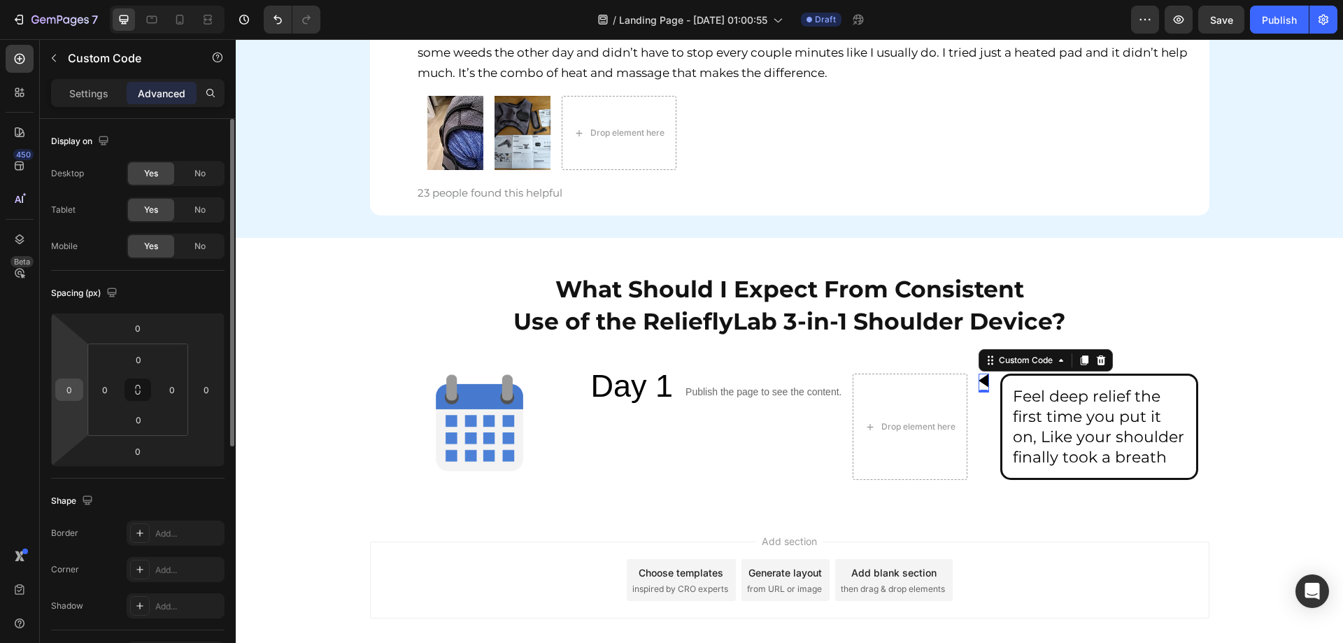
click at [69, 393] on input "0" at bounding box center [69, 389] width 21 height 21
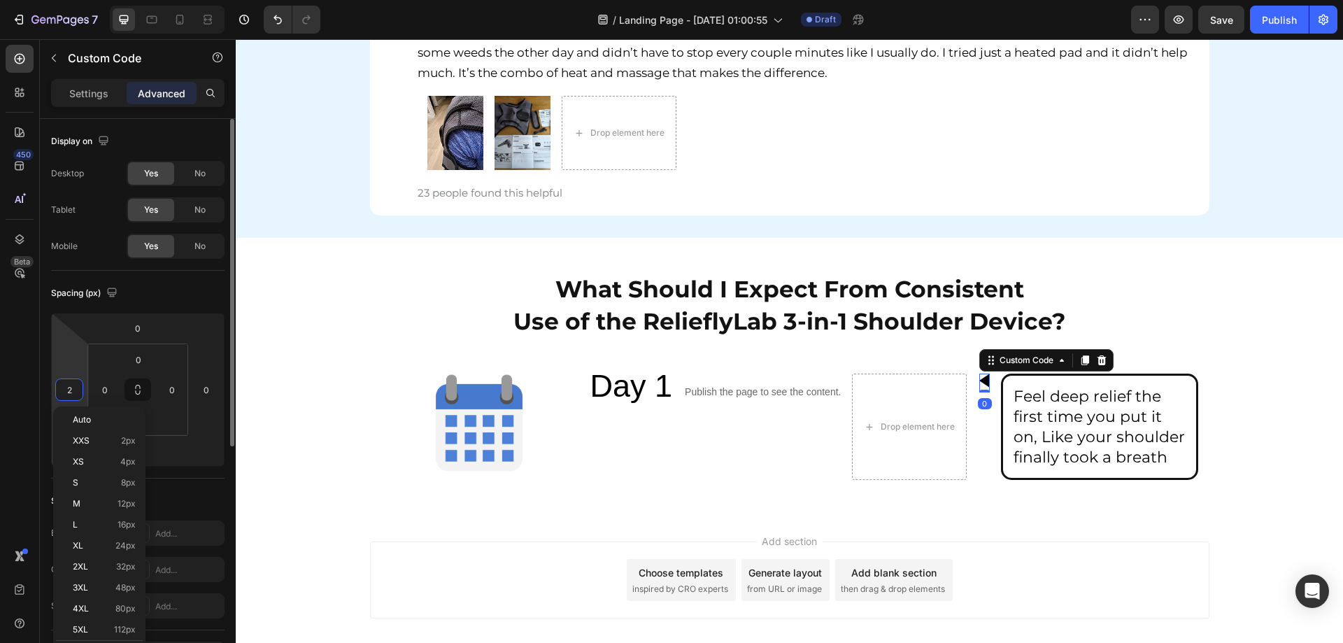
type input "20"
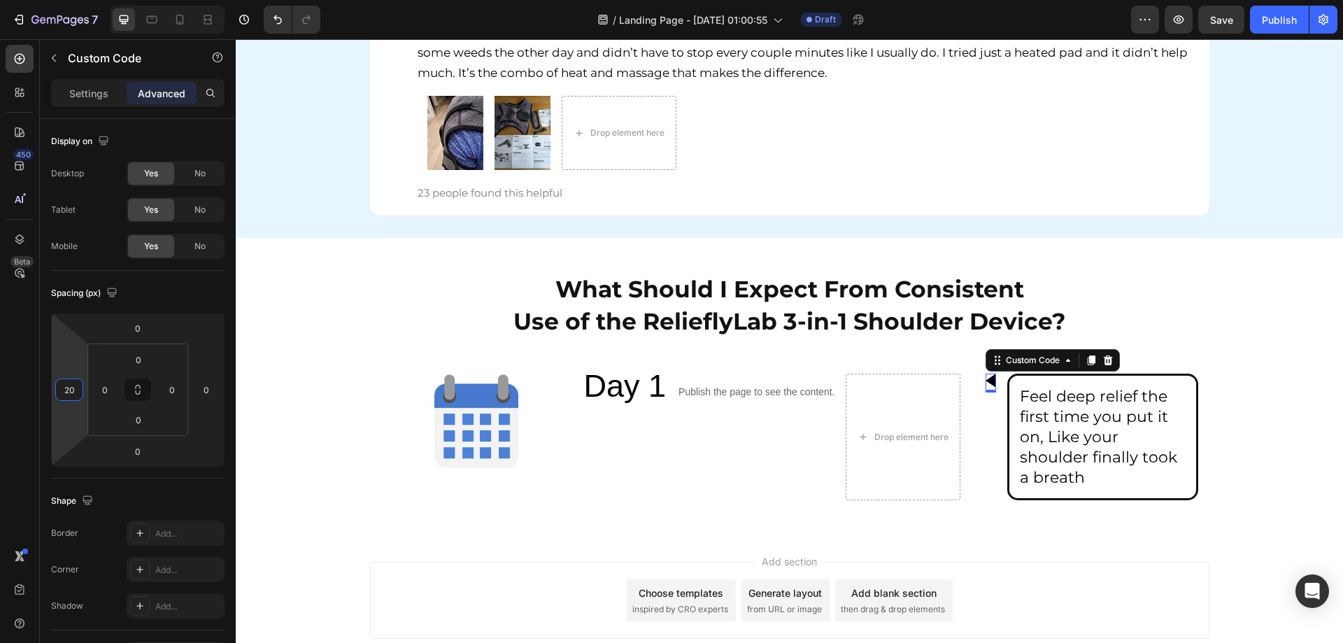
drag, startPoint x: 71, startPoint y: 394, endPoint x: 20, endPoint y: 392, distance: 51.1
click at [20, 392] on div "450 Beta custom Sections(0) Elements(5) We couldn’t find any matches for “custo…" at bounding box center [118, 341] width 236 height 604
drag, startPoint x: 78, startPoint y: 391, endPoint x: 22, endPoint y: 380, distance: 56.4
click at [22, 380] on div "450 Beta custom Sections(0) Elements(5) We couldn’t find any matches for “custo…" at bounding box center [118, 341] width 236 height 604
click at [99, 387] on input "0" at bounding box center [104, 389] width 21 height 21
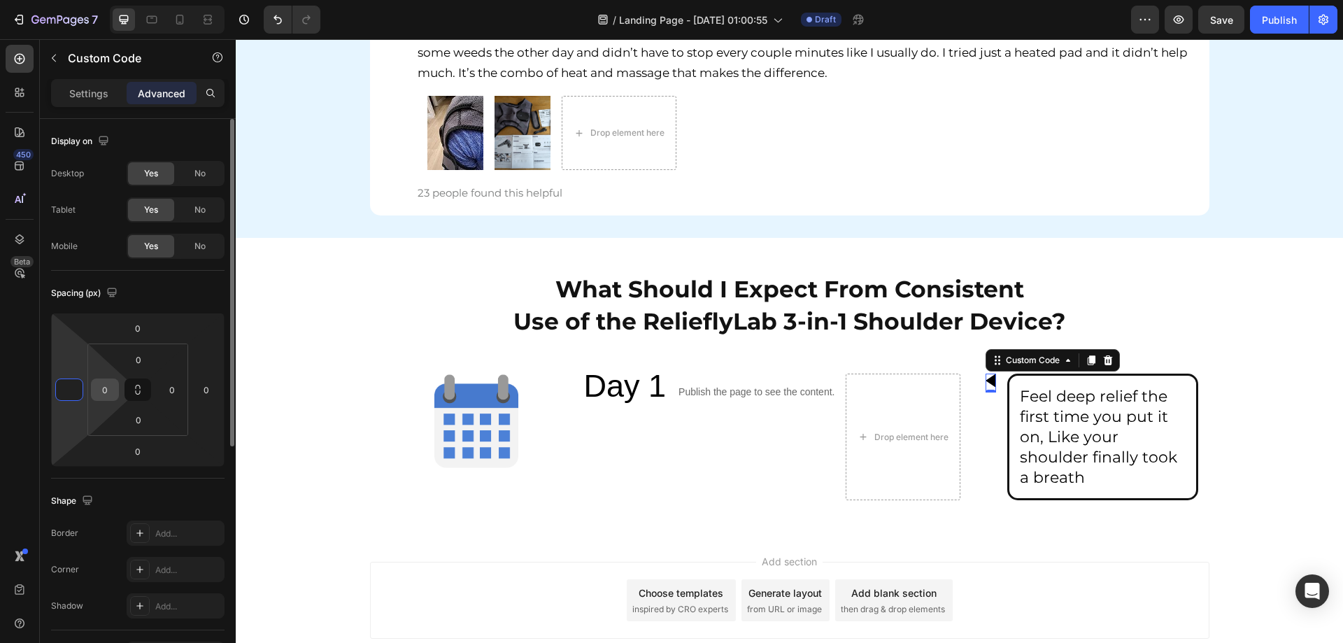
type input "0"
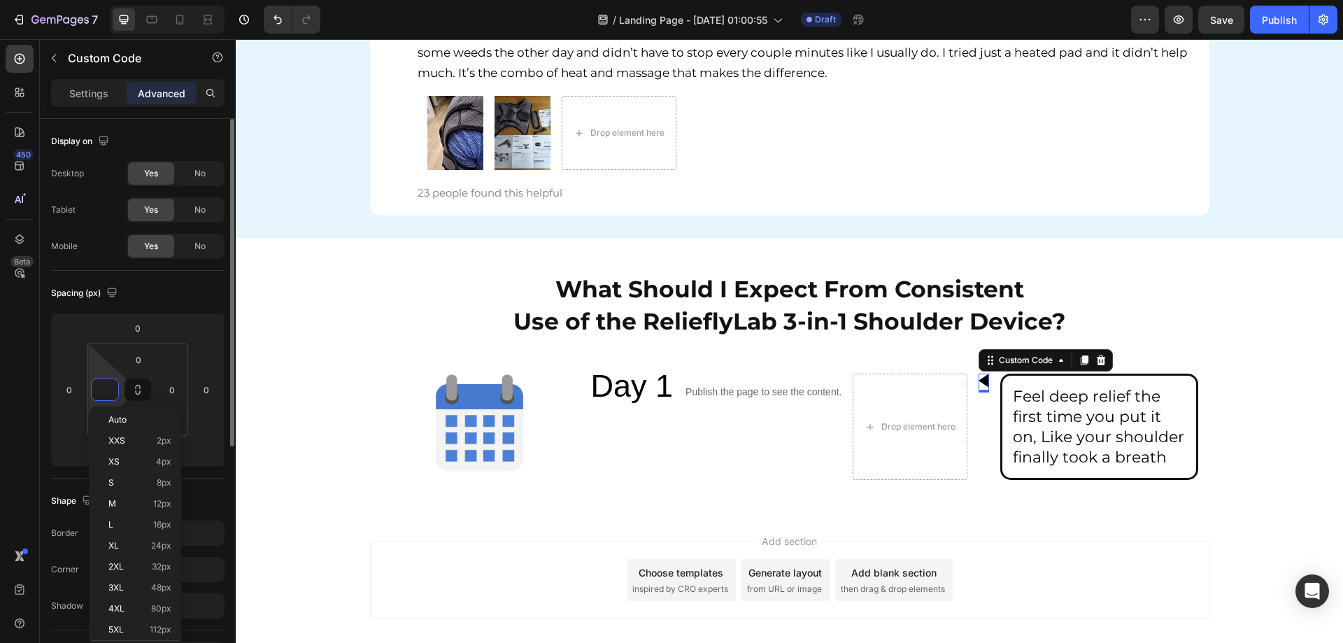
type input "00"
type input "0"
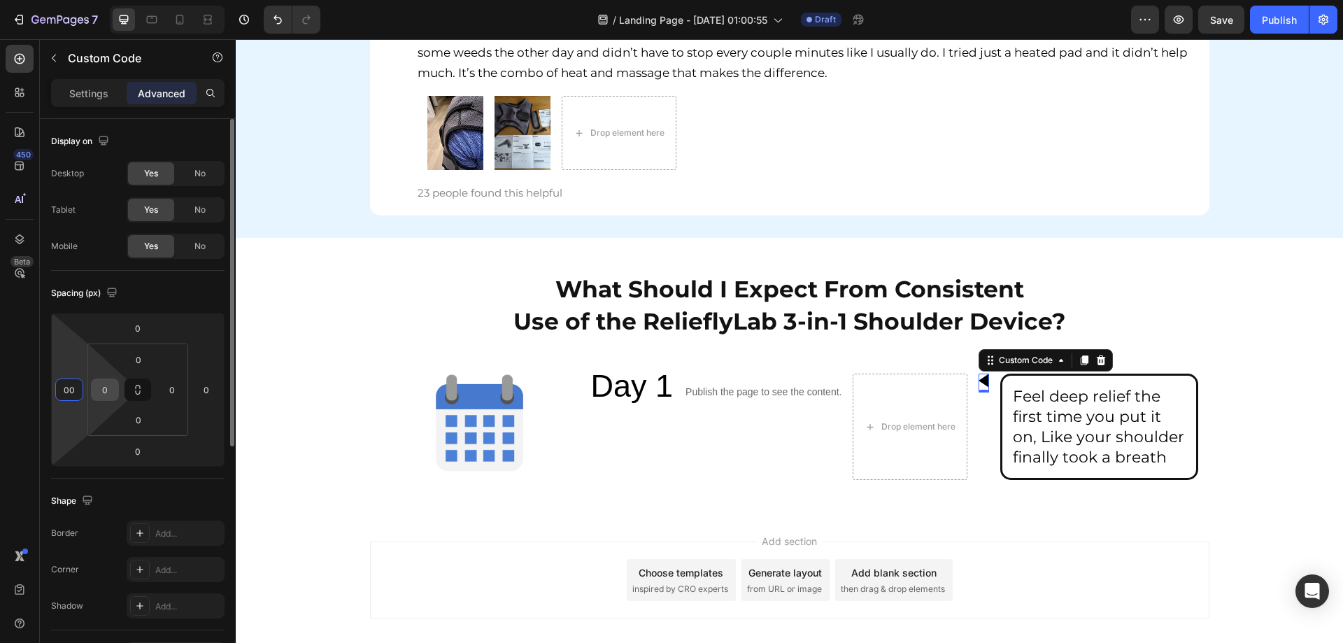
type input "0"
click at [106, 392] on input "0" at bounding box center [104, 389] width 21 height 21
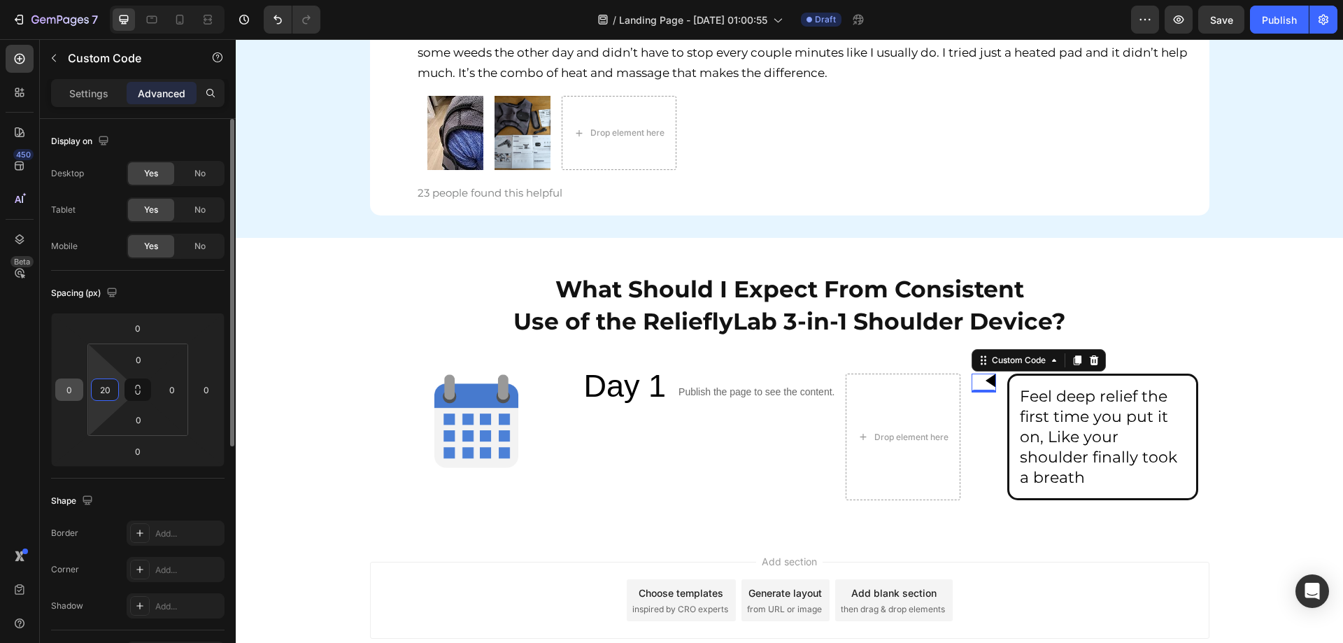
drag, startPoint x: 110, startPoint y: 383, endPoint x: 74, endPoint y: 383, distance: 35.7
click at [76, 383] on div "0 0 0 0 0 20 0 0" at bounding box center [137, 390] width 173 height 154
type input "100"
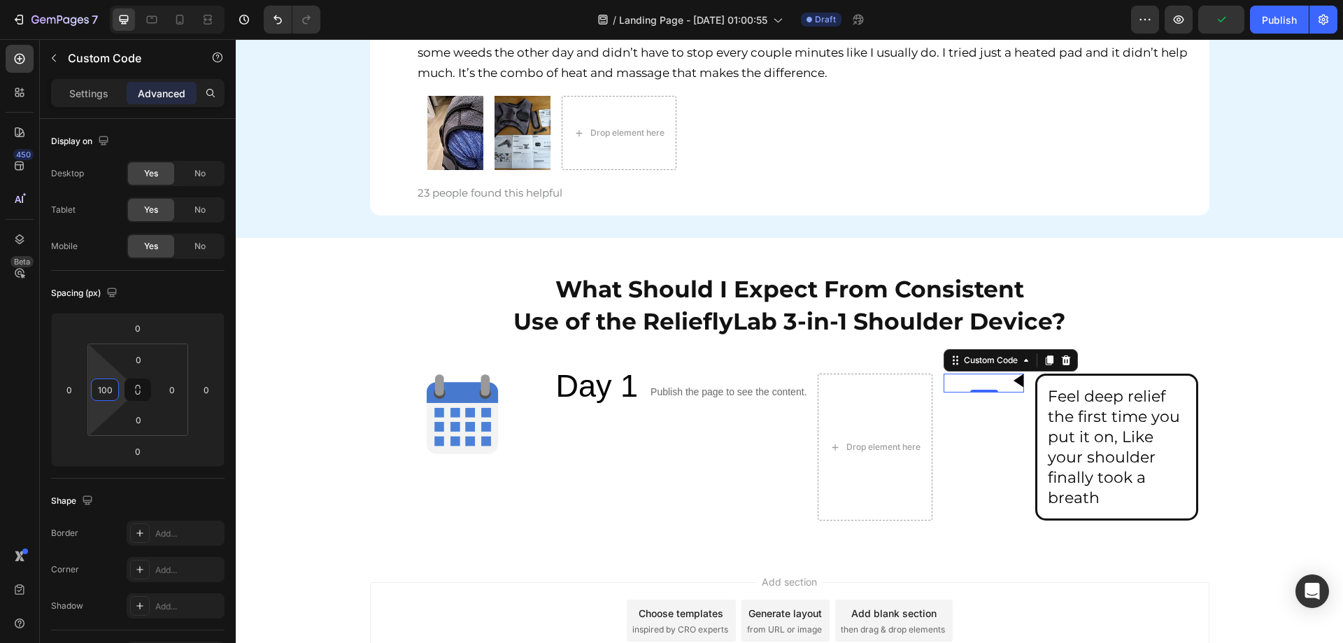
drag, startPoint x: 113, startPoint y: 393, endPoint x: 33, endPoint y: 394, distance: 79.7
click at [38, 394] on div "450 Beta custom Sections(0) Elements(5) We couldn’t find any matches for “custo…" at bounding box center [118, 341] width 236 height 604
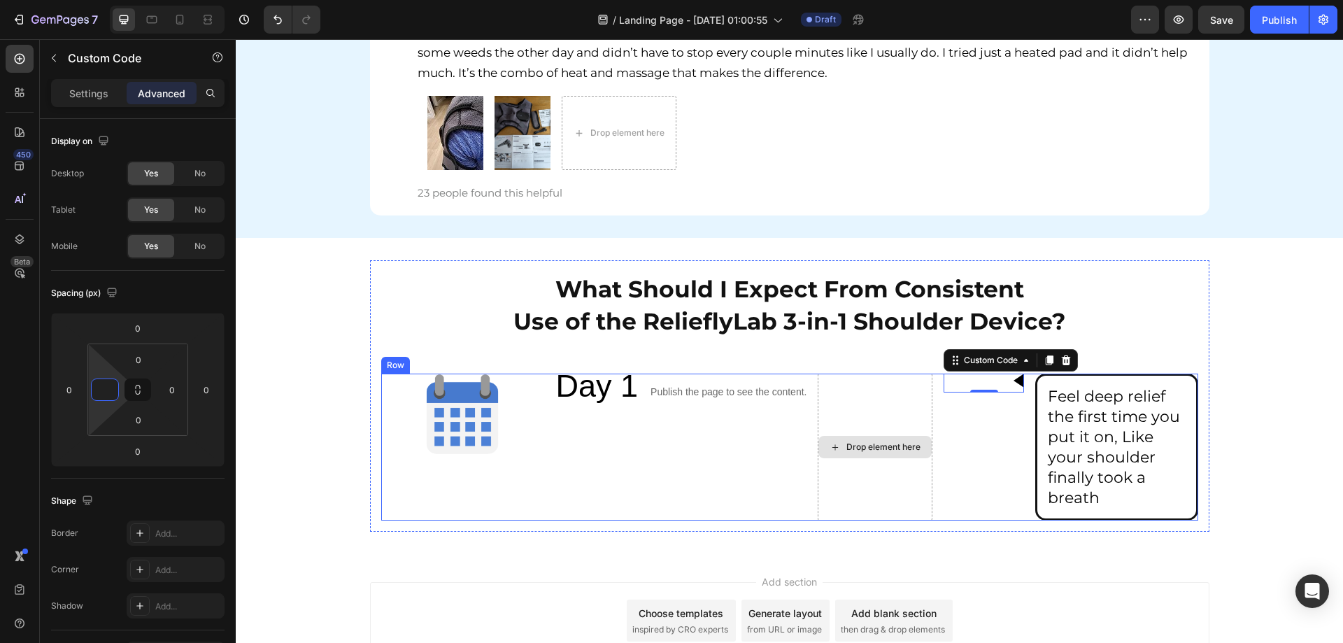
type input "0"
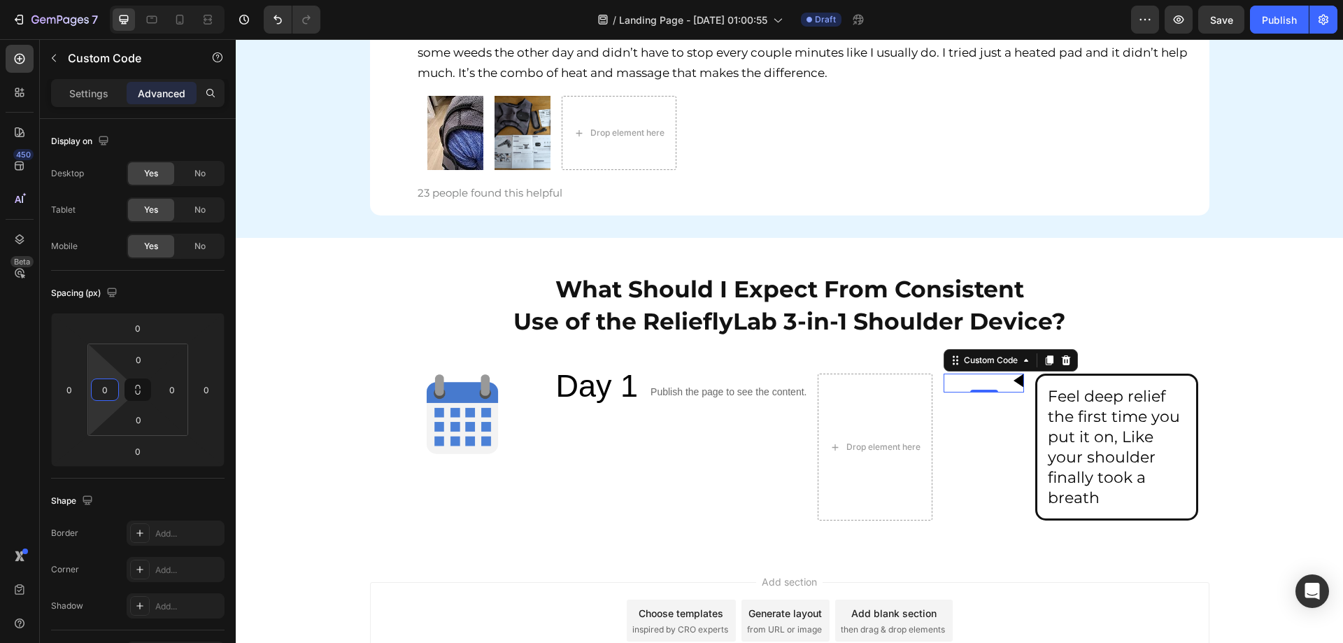
click at [1248, 427] on div "What Should I Expect From Consistent Use of the RelieflyLab 3-in-1 Shoulder Dev…" at bounding box center [789, 395] width 1107 height 271
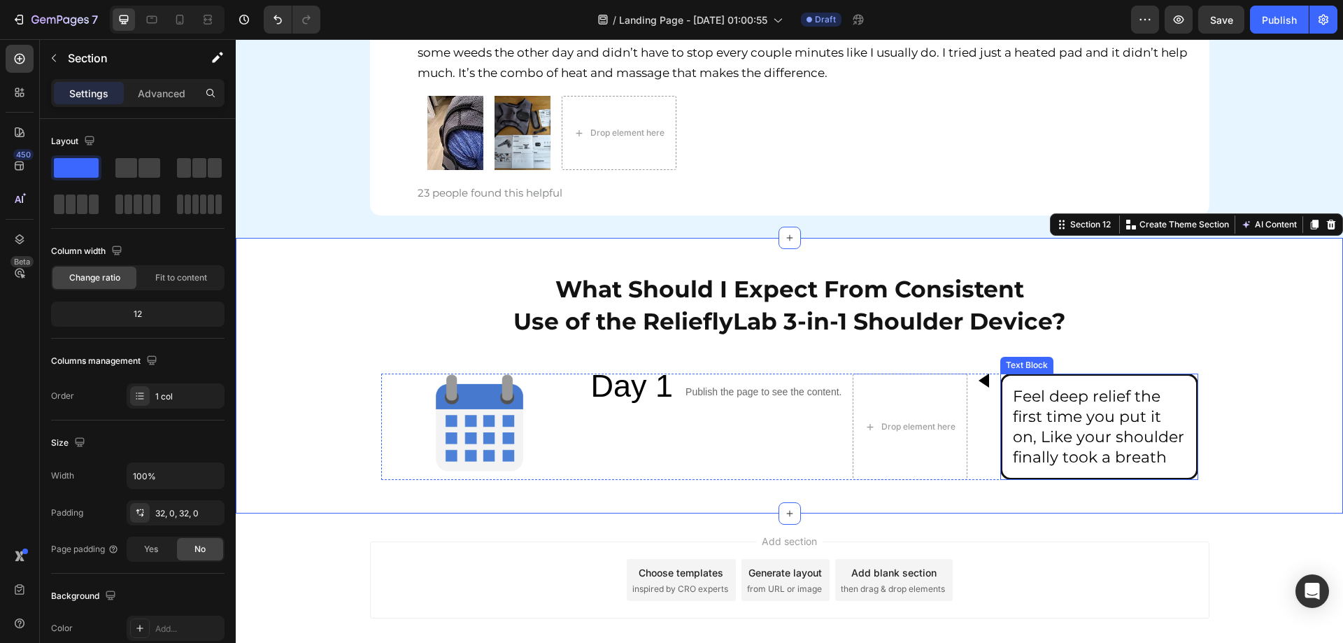
click at [1000, 383] on div "Feel deep relief the first time you put it on, Like your shoulder finally took …" at bounding box center [1098, 426] width 197 height 106
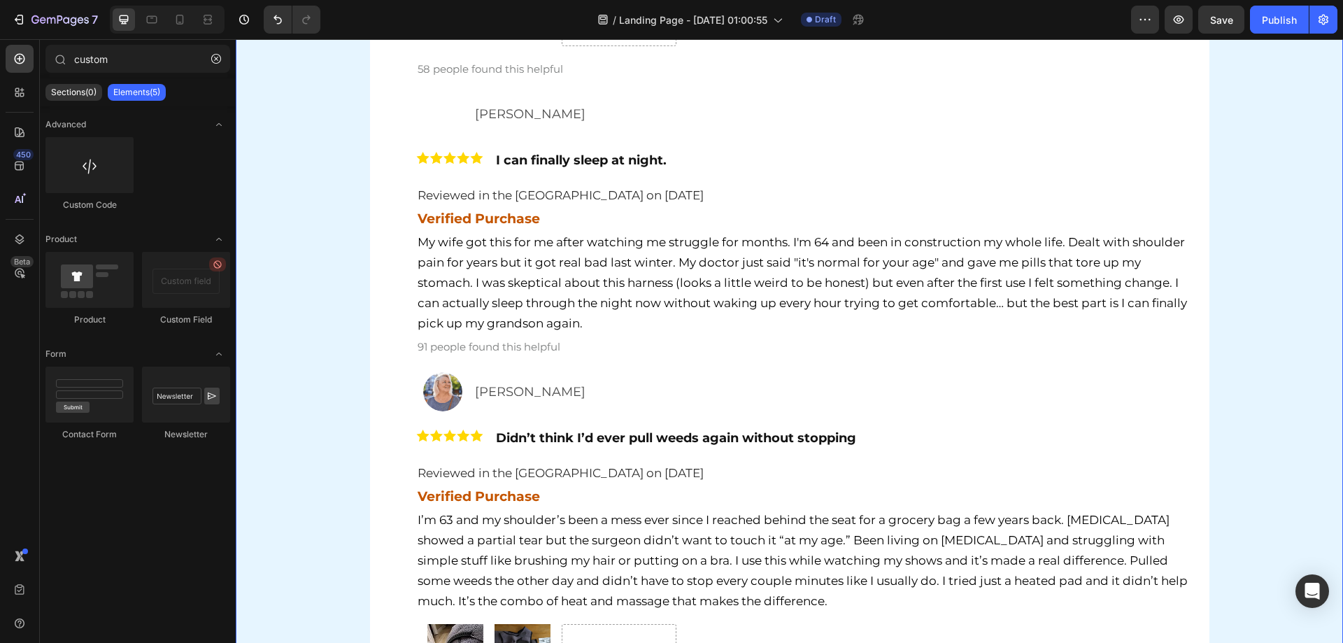
click at [1290, 385] on div "Hear It From Our Customers Heading Row Image [PERSON_NAME] Text Block Row Image…" at bounding box center [789, 208] width 1107 height 1070
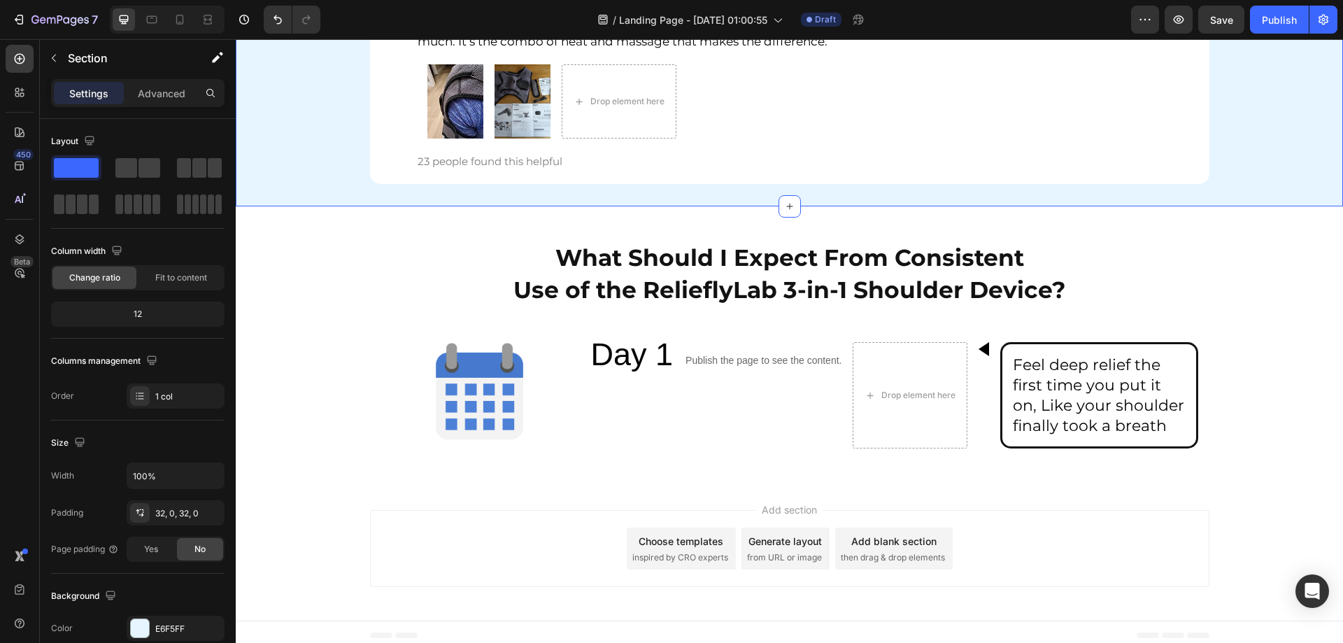
scroll to position [6340, 0]
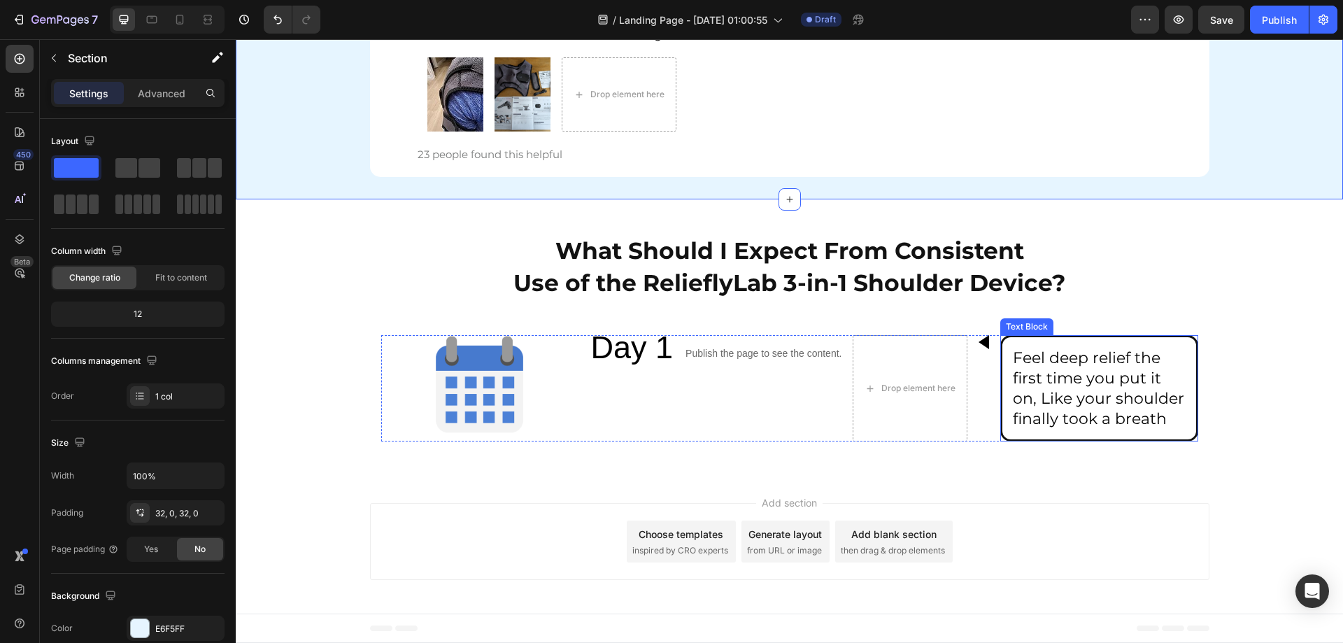
click at [1166, 337] on div "Feel deep relief the first time you put it on, Like your shoulder finally took …" at bounding box center [1098, 388] width 197 height 106
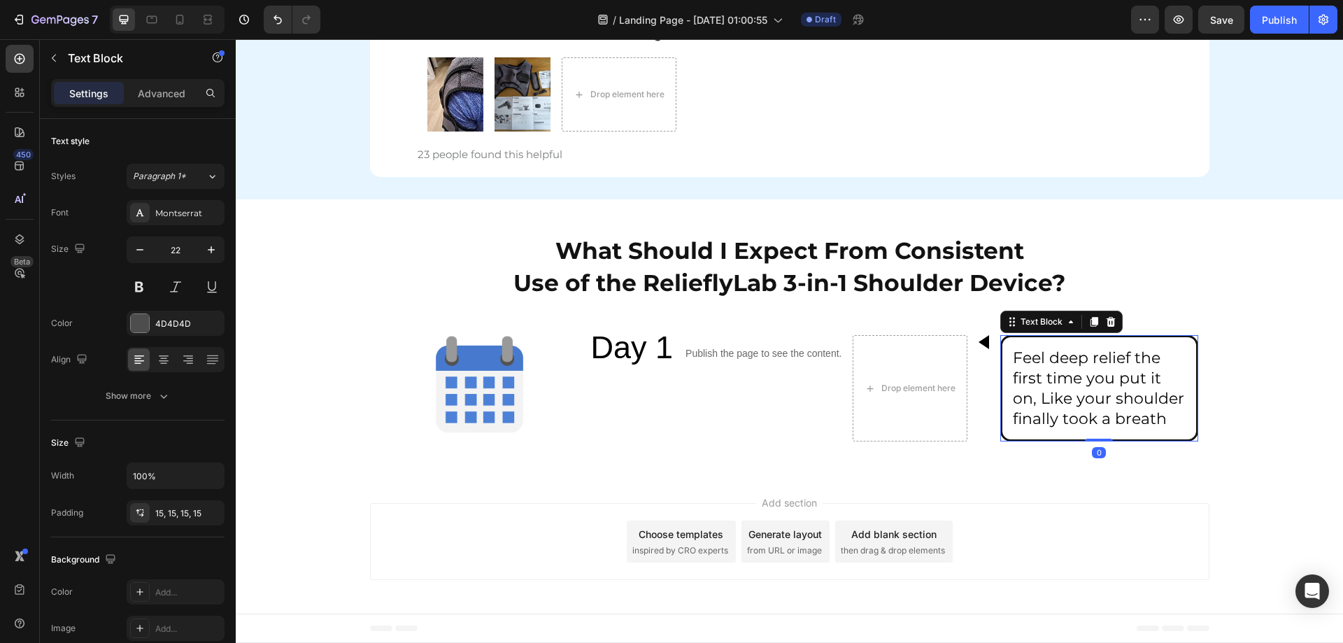
click at [1233, 370] on div "What Should I Expect From Consistent Use of the RelieflyLab 3-in-1 Shoulder Dev…" at bounding box center [789, 337] width 1107 height 231
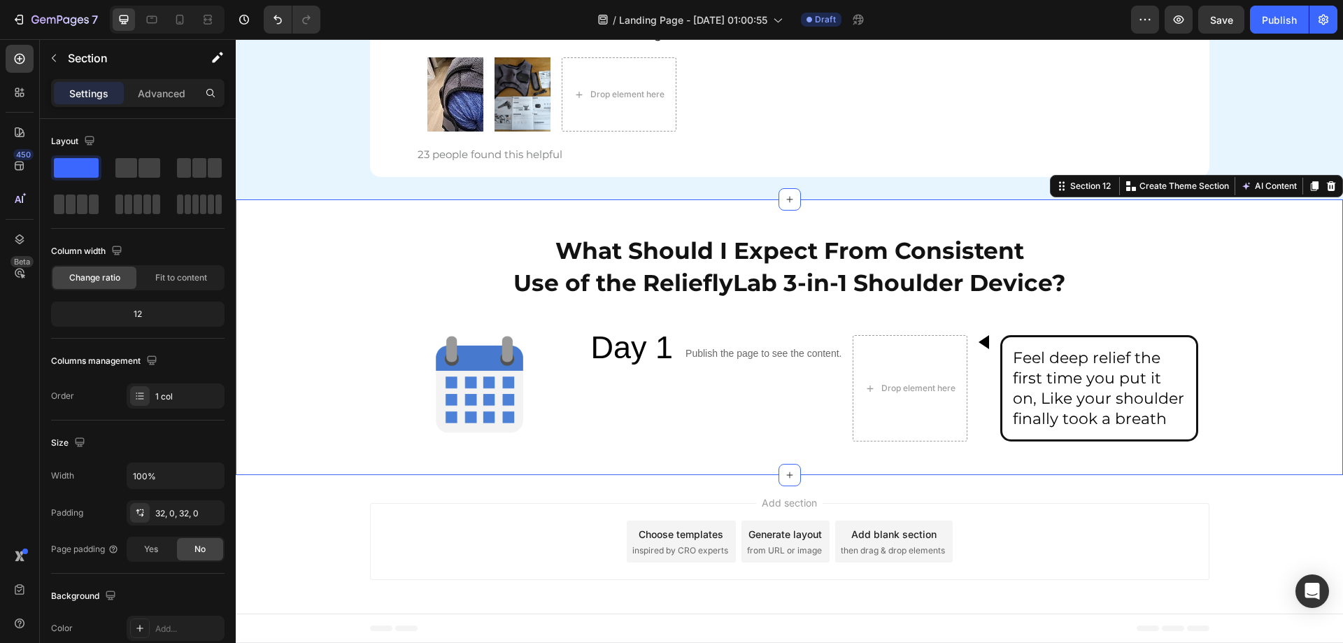
click at [1080, 356] on span "Feel deep relief the first time you put it on, Like your shoulder finally took …" at bounding box center [1098, 388] width 171 height 80
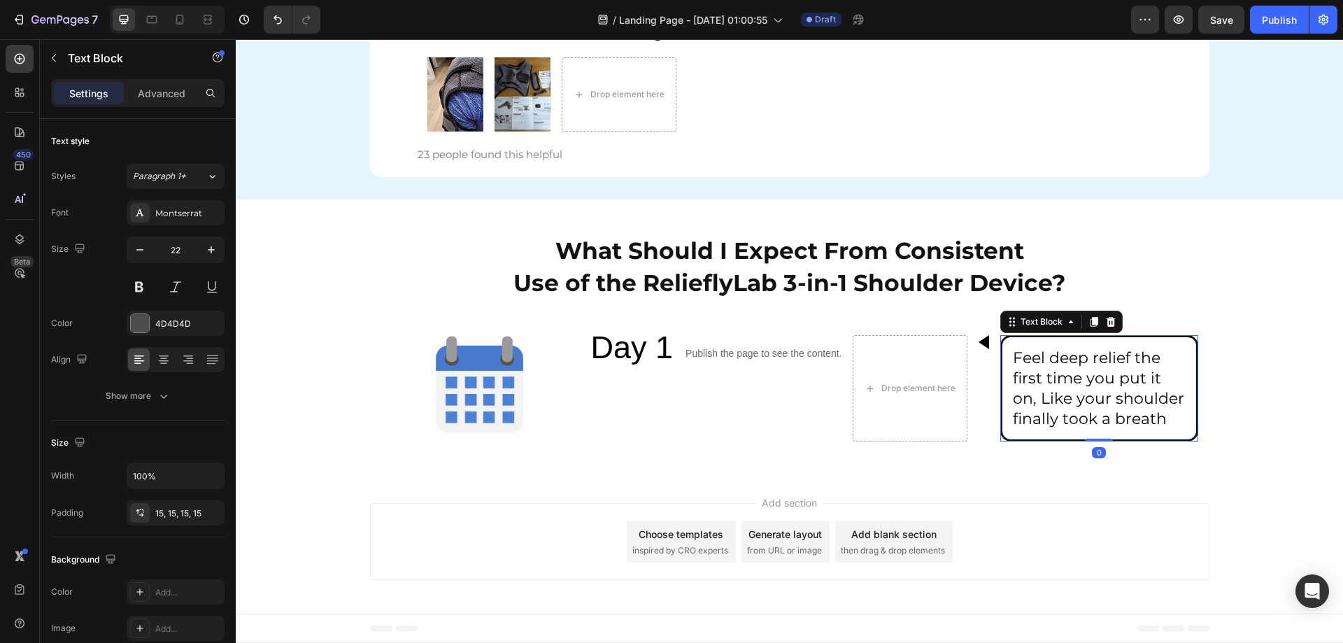
click at [1038, 340] on div "Feel deep relief the first time you put it on, Like your shoulder finally took …" at bounding box center [1098, 388] width 197 height 106
click at [1271, 315] on div "What Should I Expect From Consistent Use of the RelieflyLab 3-in-1 Shoulder Dev…" at bounding box center [789, 337] width 1107 height 231
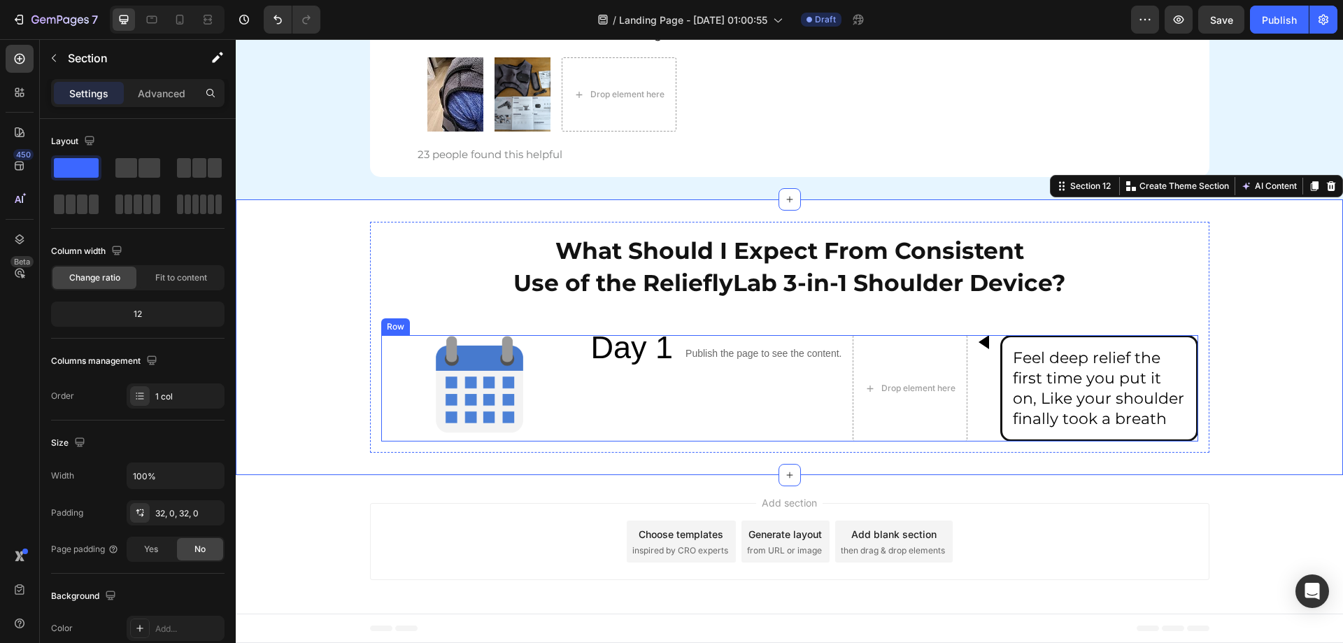
click at [830, 386] on div "Publish the page to see the content. Custom Code" at bounding box center [763, 388] width 156 height 106
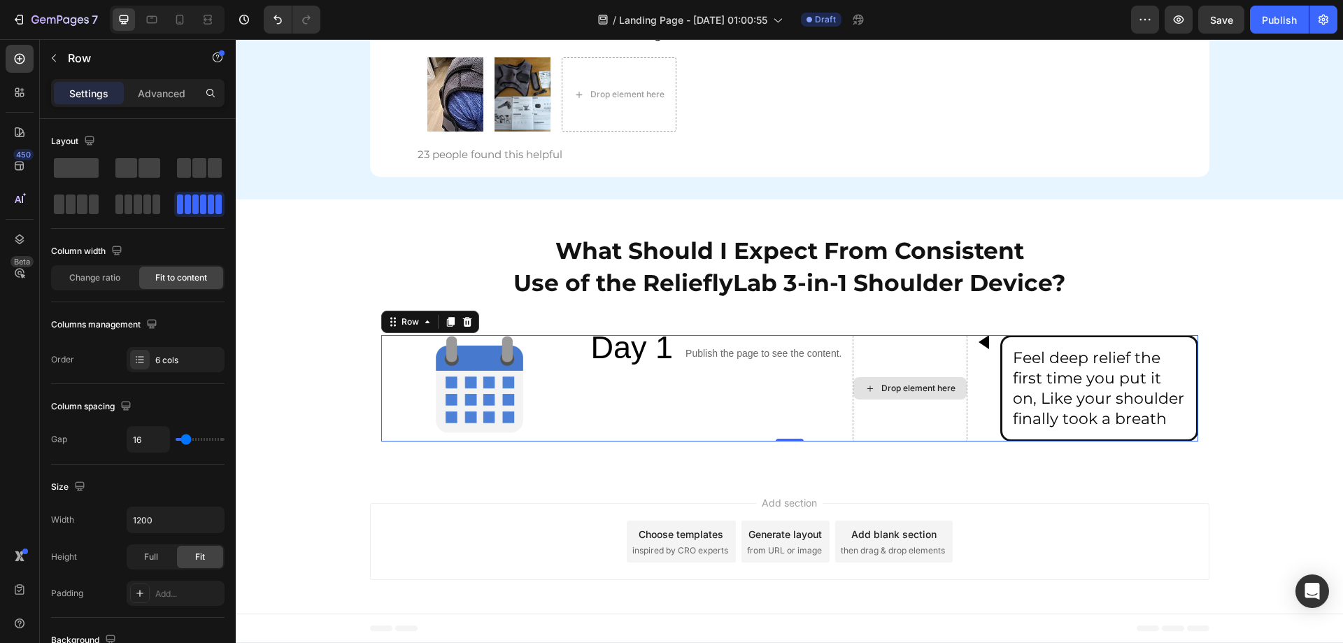
click at [926, 359] on div "Drop element here" at bounding box center [909, 388] width 115 height 106
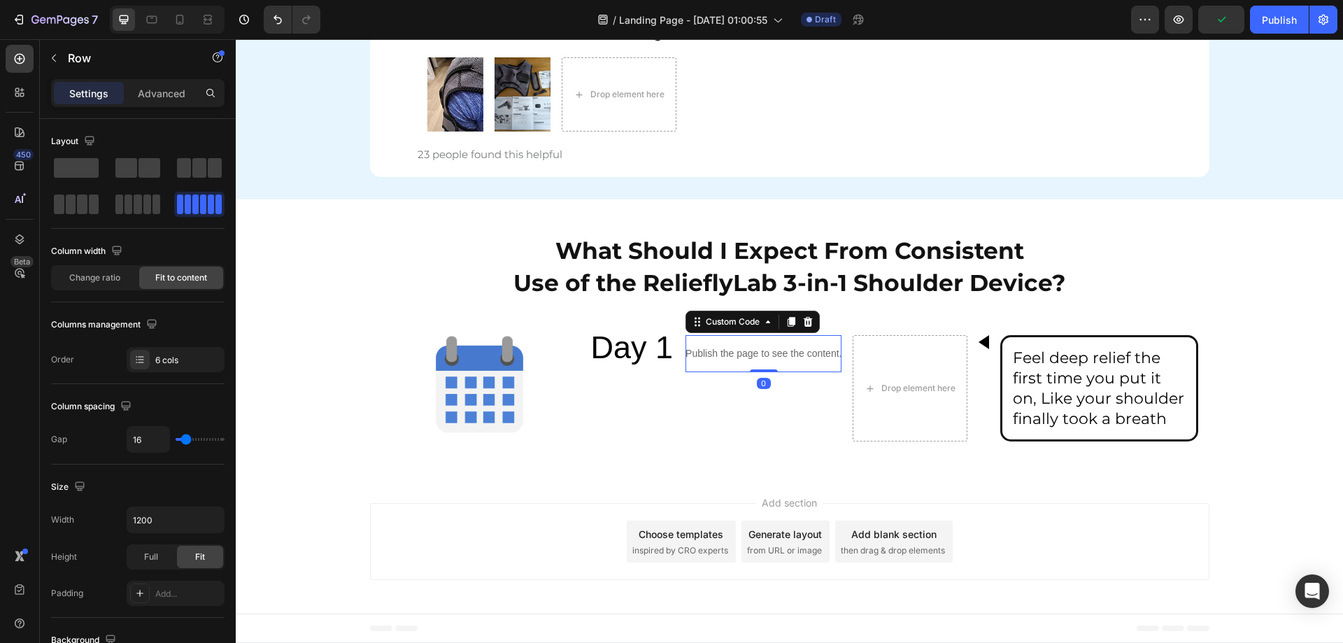
click at [796, 369] on div "Publish the page to see the content." at bounding box center [763, 353] width 156 height 37
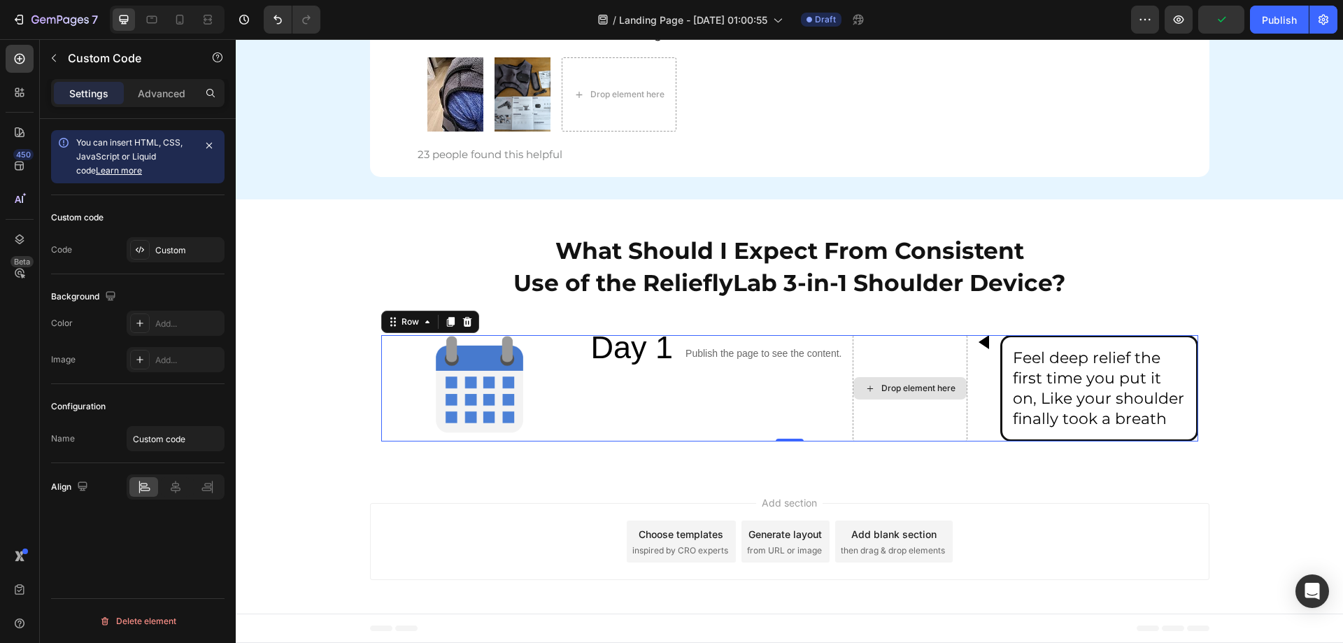
click at [884, 366] on div "Drop element here" at bounding box center [909, 388] width 115 height 106
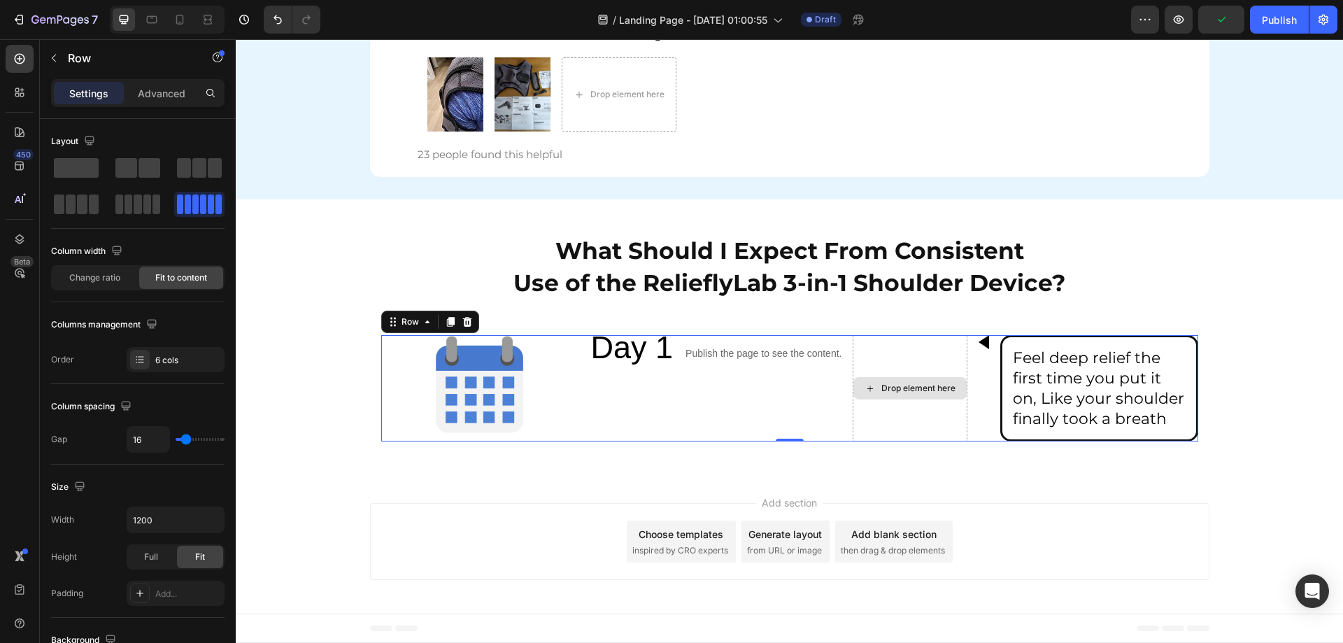
click at [874, 348] on div "Drop element here" at bounding box center [909, 388] width 115 height 106
click at [75, 206] on span at bounding box center [71, 204] width 10 height 20
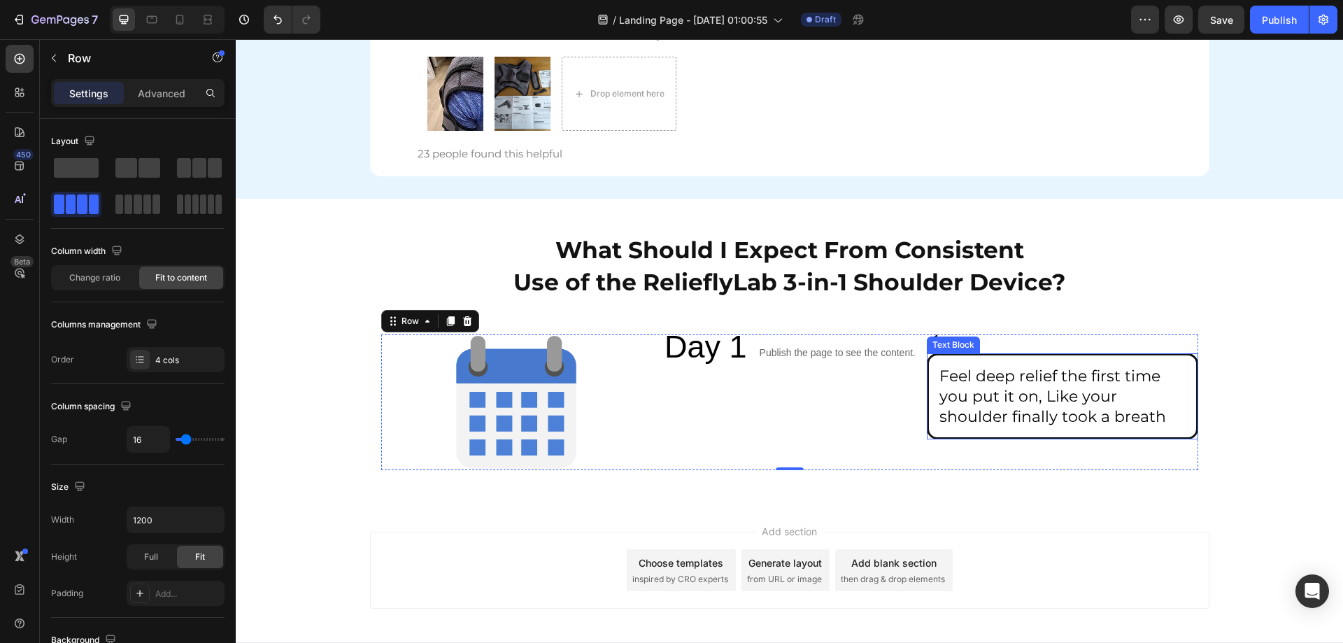
click at [1236, 399] on div "What Should I Expect From Consistent Use of the RelieflyLab 3-in-1 Shoulder Dev…" at bounding box center [789, 351] width 1107 height 260
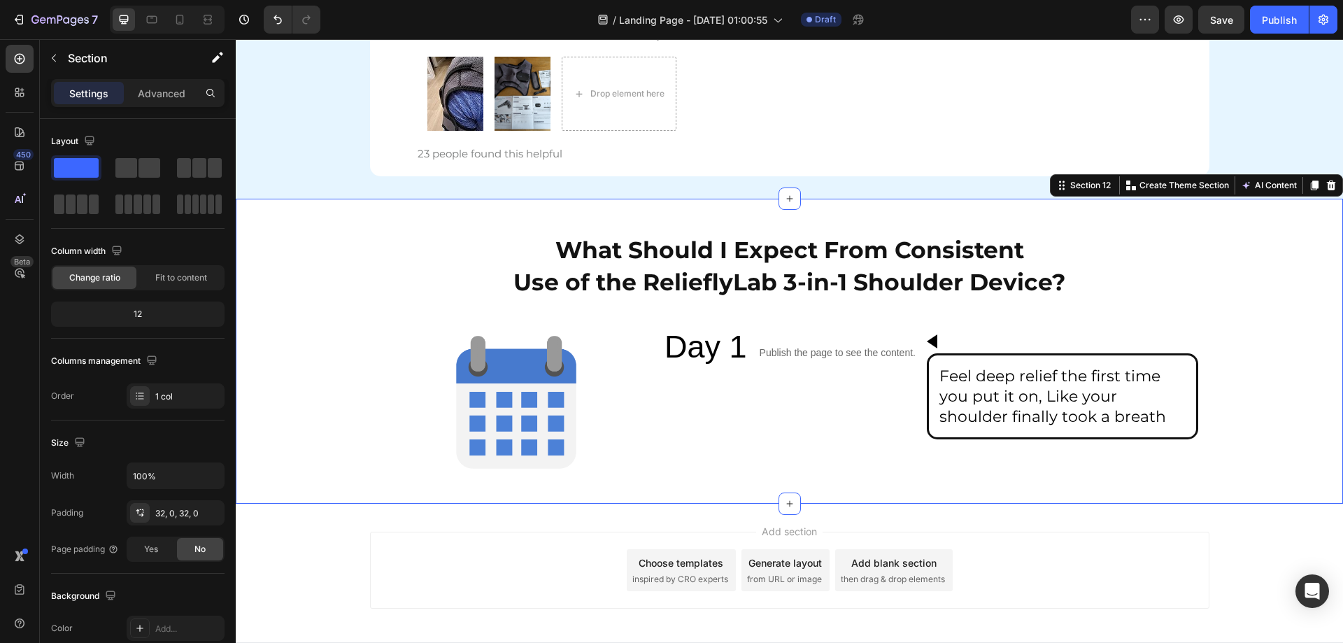
click at [1271, 396] on div "What Should I Expect From Consistent Use of the RelieflyLab 3-in-1 Shoulder Dev…" at bounding box center [789, 351] width 1107 height 260
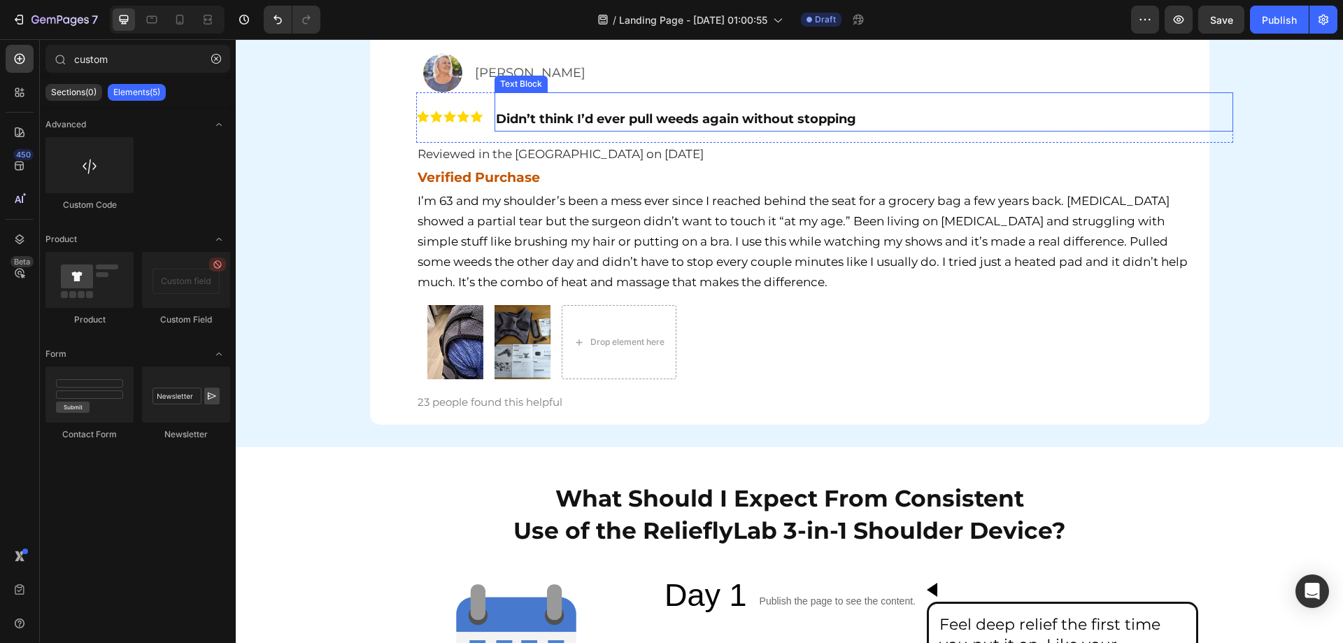
scroll to position [6369, 0]
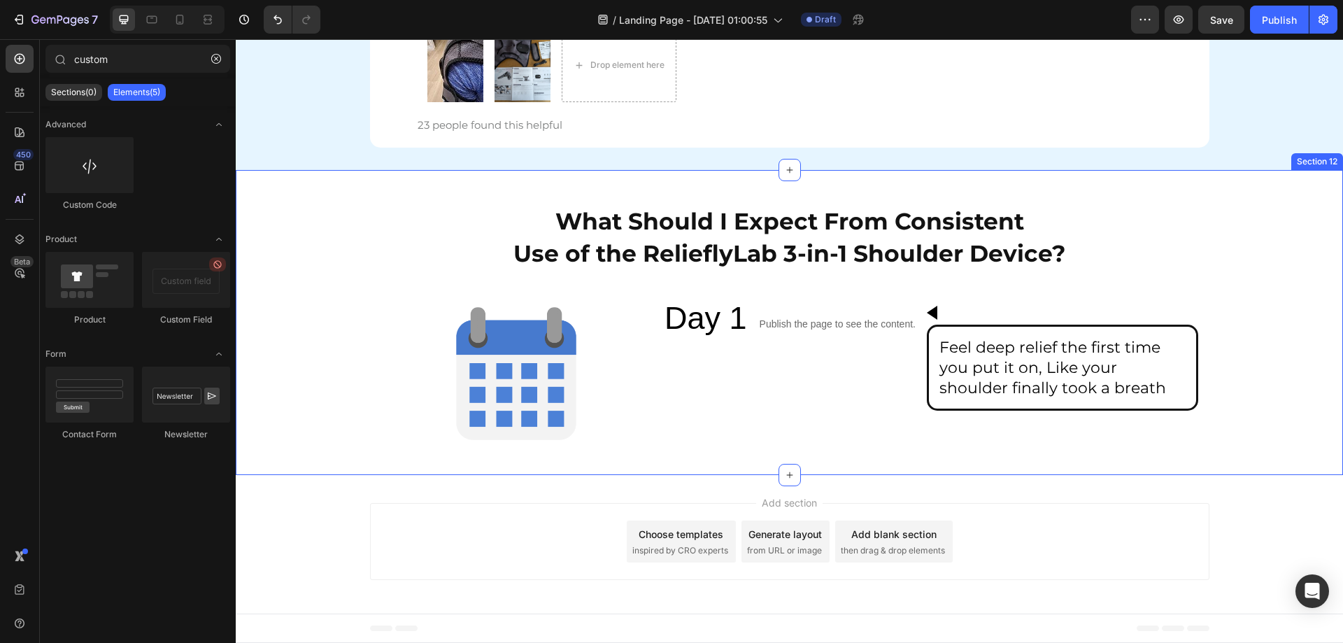
click at [1252, 341] on div "What Should I Expect From Consistent Use of the RelieflyLab 3-in-1 Shoulder Dev…" at bounding box center [789, 322] width 1107 height 260
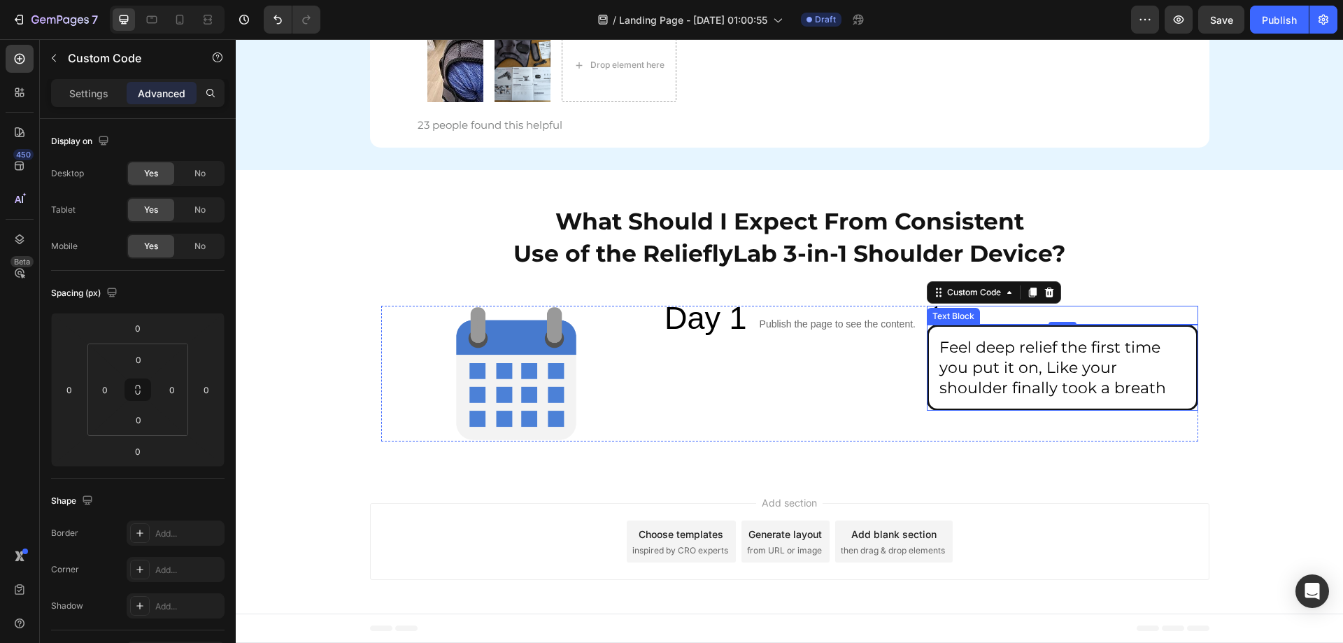
click at [1294, 373] on div "What Should I Expect From Consistent Use of the RelieflyLab 3-in-1 Shoulder Dev…" at bounding box center [789, 322] width 1107 height 260
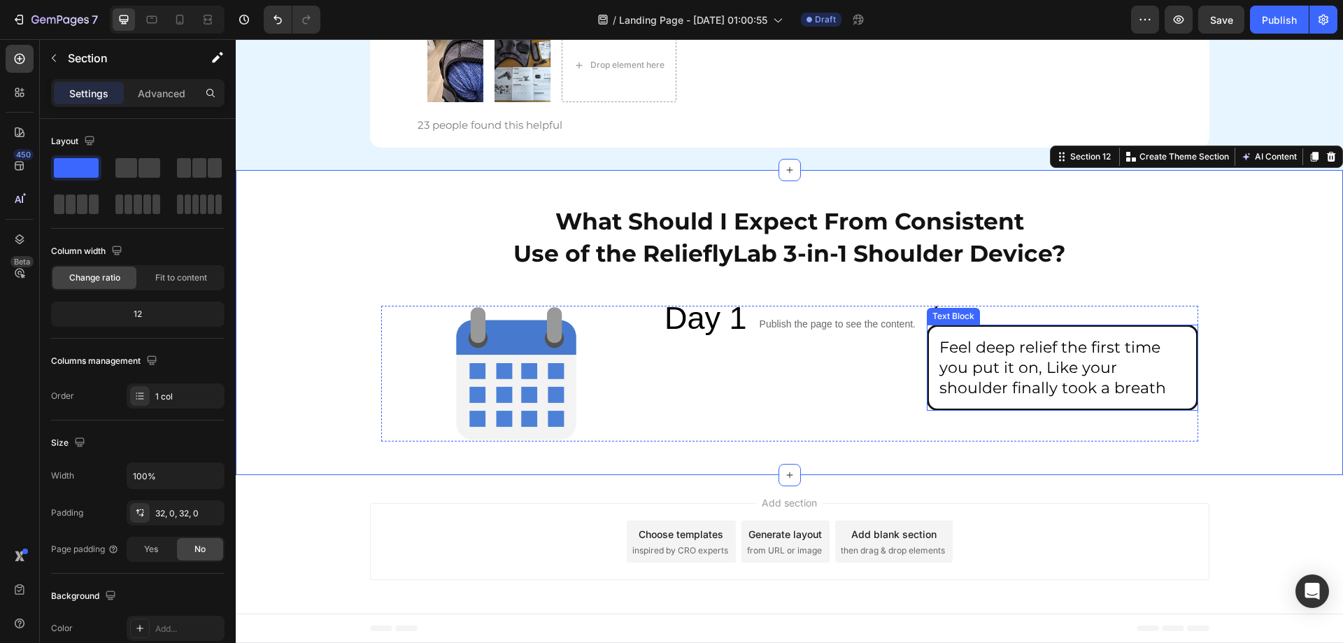
click at [932, 327] on div "Feel deep relief the first time you put it on, Like your shoulder finally took …" at bounding box center [1062, 367] width 271 height 86
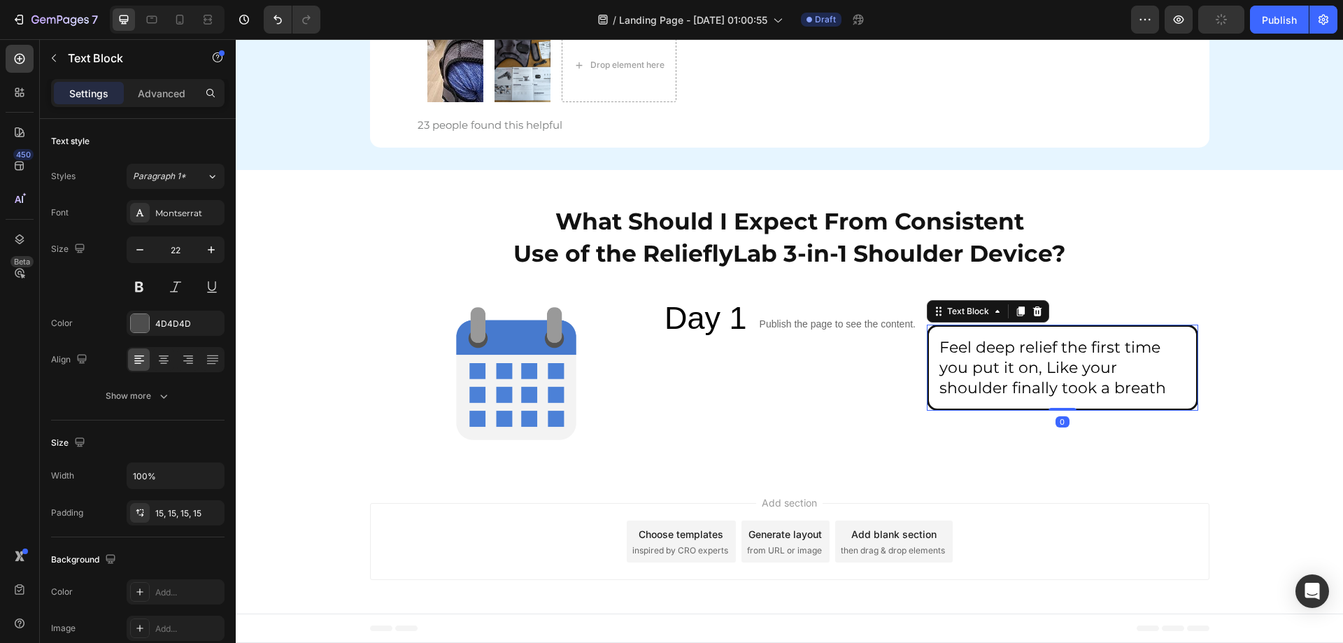
click at [1248, 344] on div "What Should I Expect From Consistent Use of the RelieflyLab 3-in-1 Shoulder Dev…" at bounding box center [789, 322] width 1107 height 260
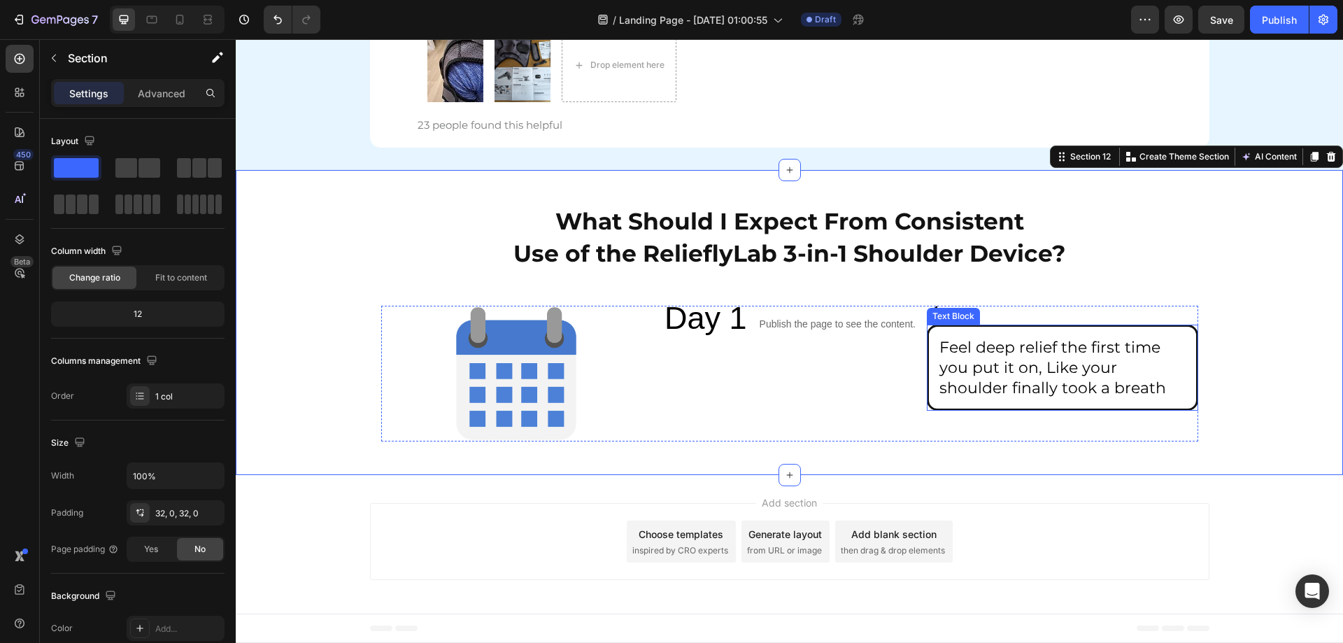
click at [1242, 336] on div "What Should I Expect From Consistent Use of the RelieflyLab 3-in-1 Shoulder Dev…" at bounding box center [789, 322] width 1107 height 260
click at [534, 334] on img at bounding box center [516, 374] width 136 height 136
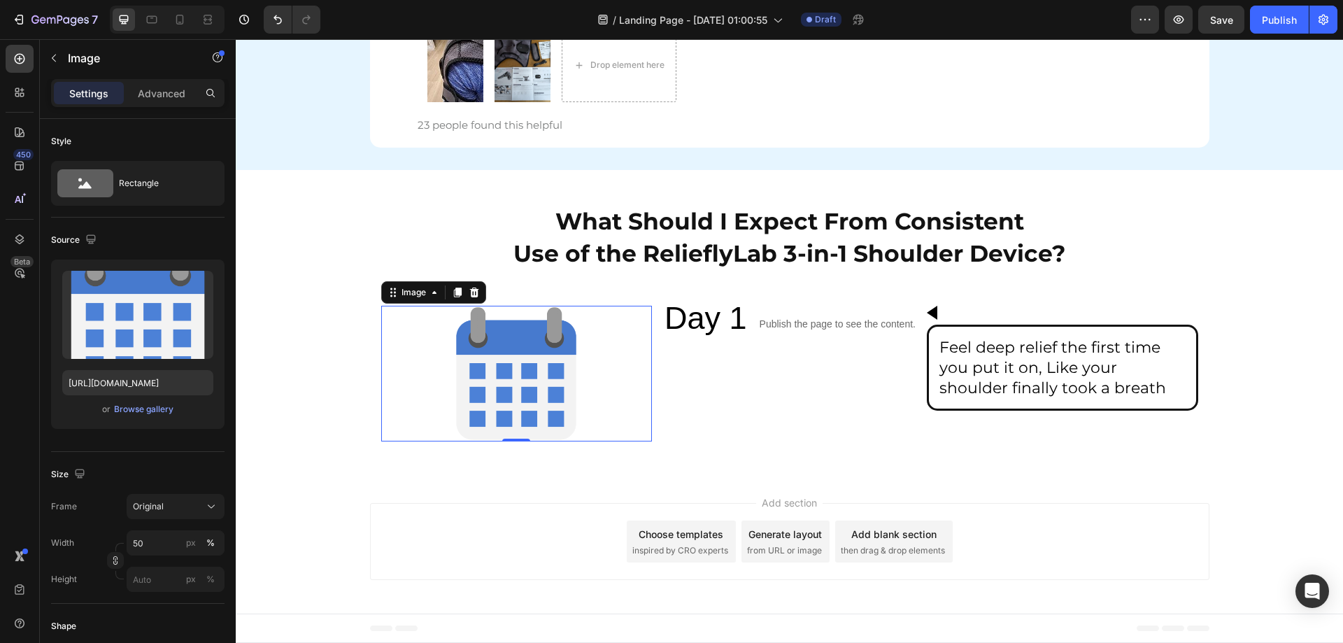
click at [634, 352] on div at bounding box center [516, 374] width 271 height 136
click at [702, 386] on div "Day 1 Text Block" at bounding box center [705, 374] width 85 height 136
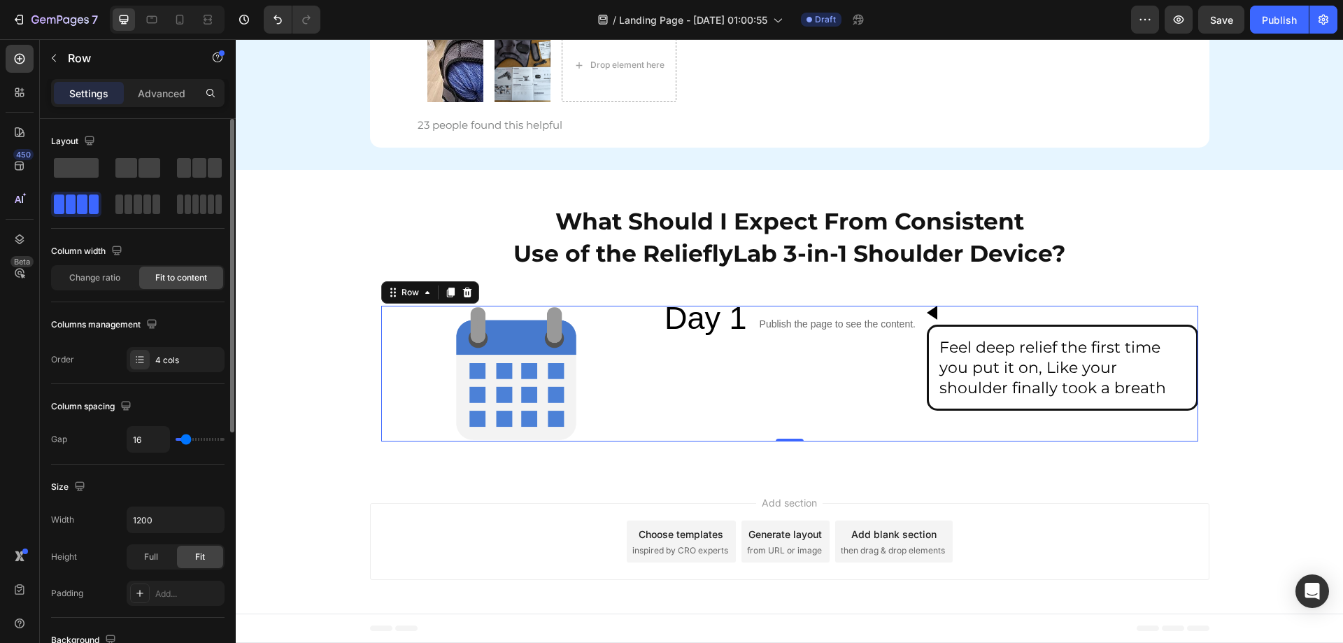
drag, startPoint x: 107, startPoint y: 286, endPoint x: 104, endPoint y: 294, distance: 8.8
click at [107, 285] on div "Change ratio" at bounding box center [94, 277] width 84 height 22
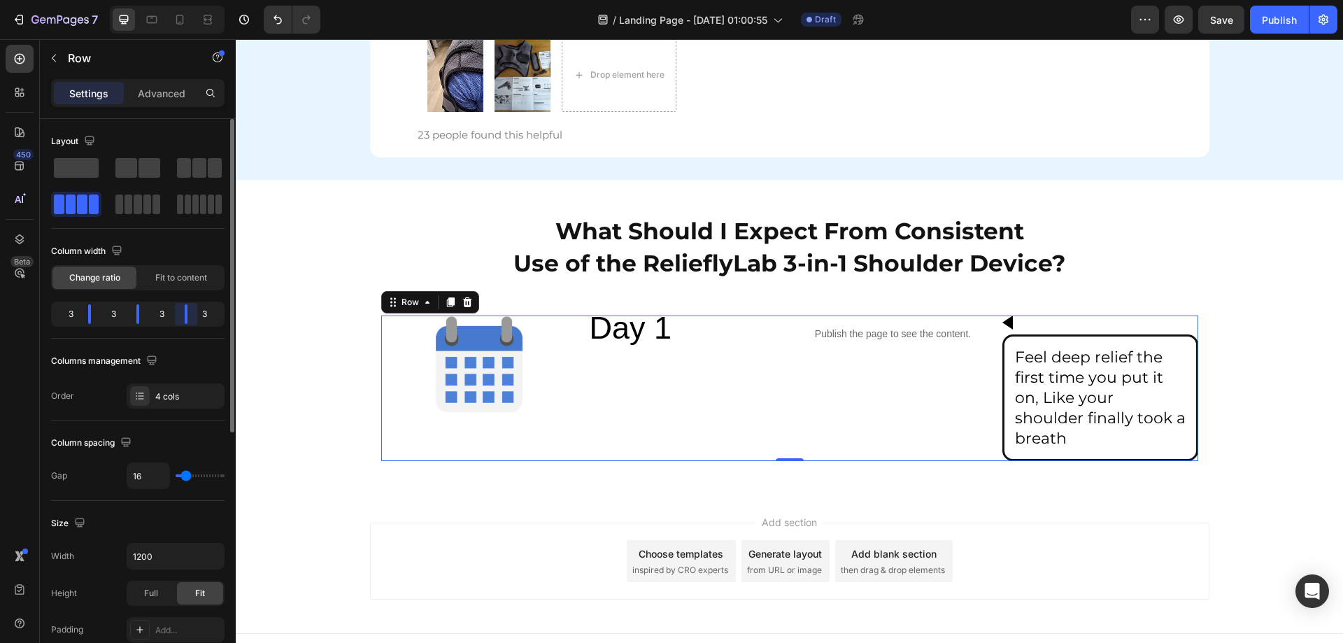
scroll to position [6339, 0]
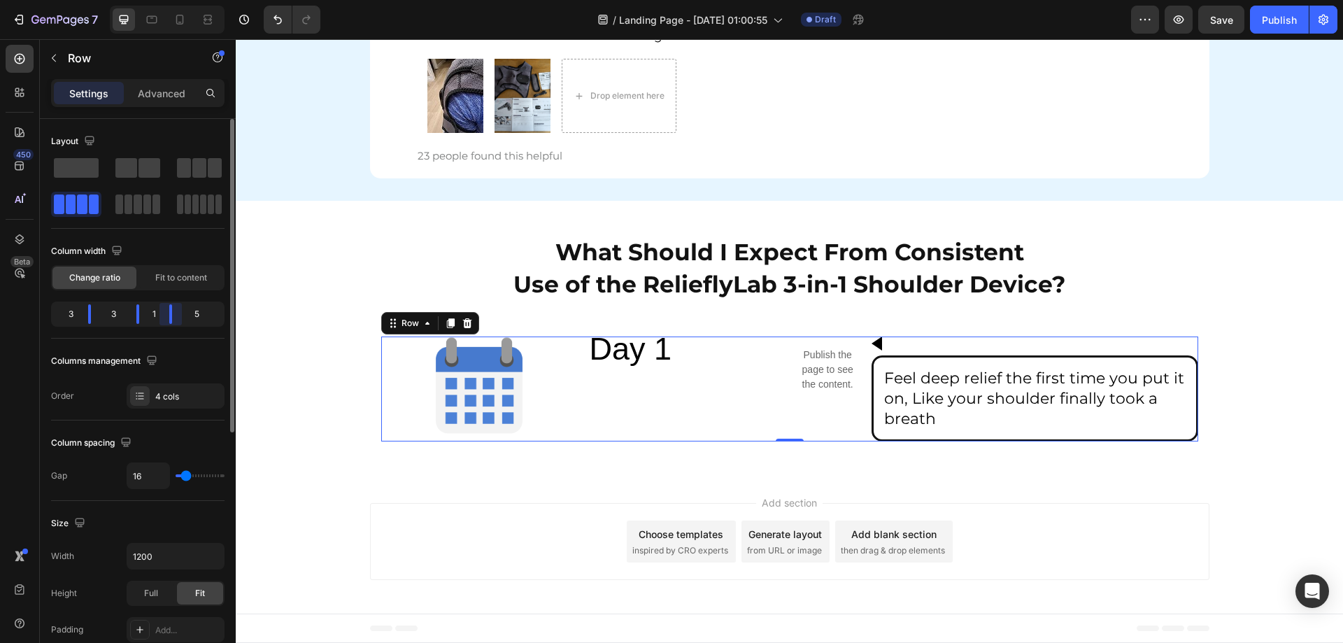
drag, startPoint x: 183, startPoint y: 317, endPoint x: 152, endPoint y: 317, distance: 31.5
click at [152, 317] on div "3 3 1 5" at bounding box center [137, 313] width 173 height 25
drag, startPoint x: 138, startPoint y: 319, endPoint x: 120, endPoint y: 321, distance: 19.0
click at [120, 321] on div at bounding box center [129, 314] width 25 height 20
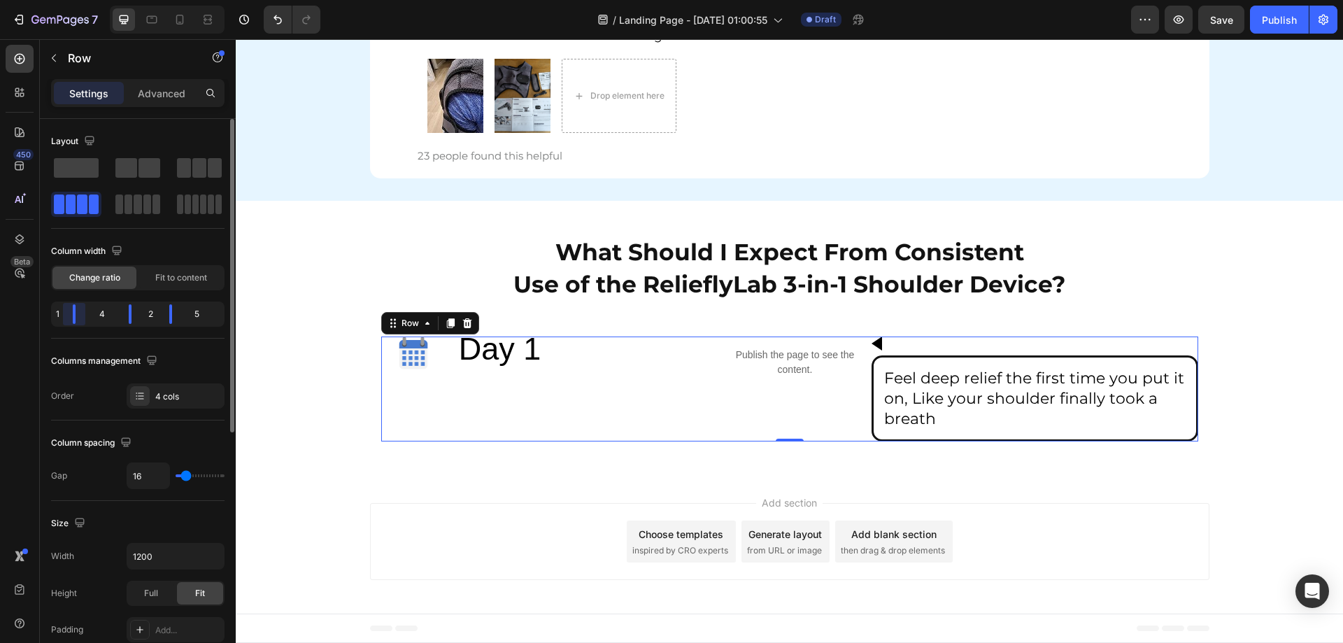
drag, startPoint x: 80, startPoint y: 317, endPoint x: 59, endPoint y: 317, distance: 20.3
click at [59, 317] on div "1 4 2 5" at bounding box center [137, 313] width 173 height 25
drag, startPoint x: 124, startPoint y: 320, endPoint x: 106, endPoint y: 319, distance: 18.2
click at [106, 319] on div "1 3 3 5" at bounding box center [137, 313] width 173 height 25
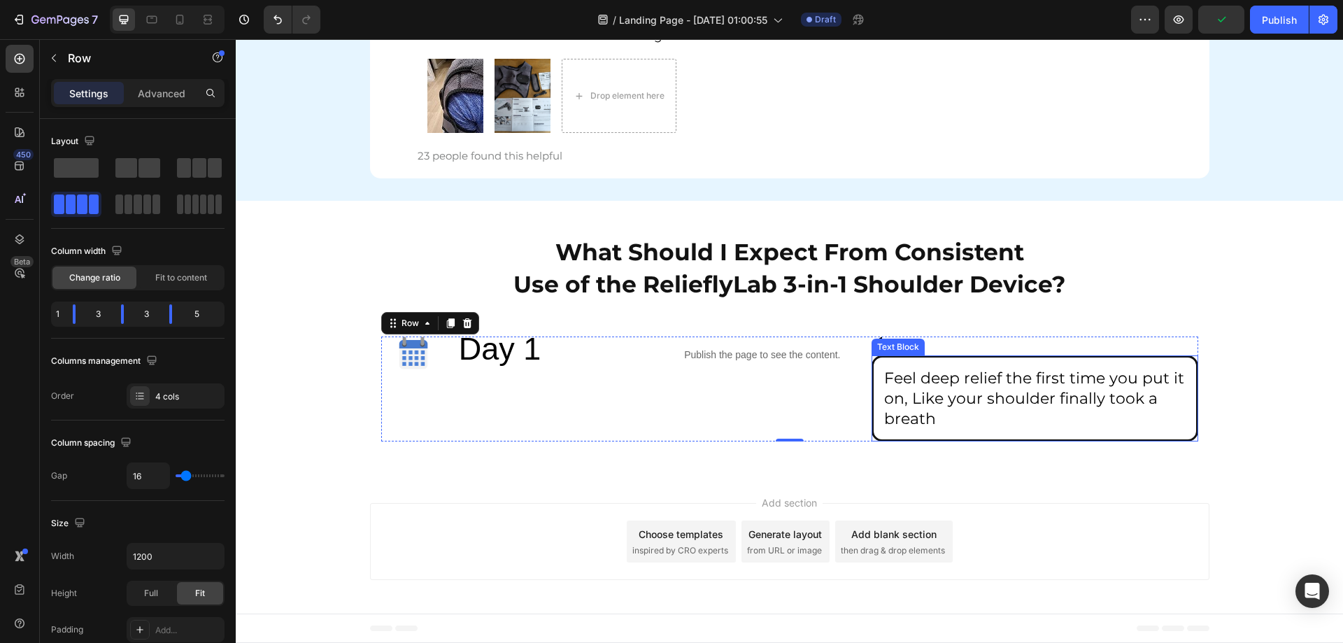
click at [1317, 376] on div "What Should I Expect From Consistent Use of the RelieflyLab 3-in-1 Shoulder Dev…" at bounding box center [789, 337] width 1107 height 229
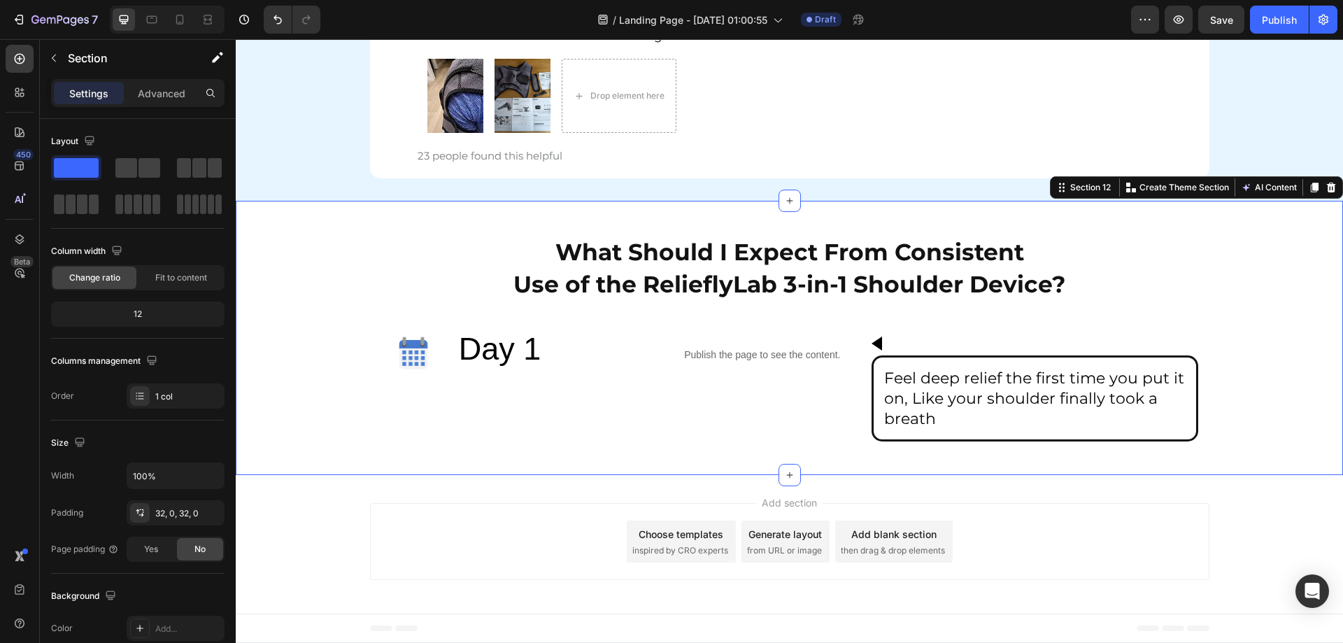
click at [1240, 408] on div "What Should I Expect From Consistent Use of the RelieflyLab 3-in-1 Shoulder Dev…" at bounding box center [789, 337] width 1107 height 229
click at [1241, 256] on div "What Should I Expect From Consistent Use of the RelieflyLab 3-in-1 Shoulder Dev…" at bounding box center [789, 337] width 1107 height 229
click at [1229, 8] on button "Save" at bounding box center [1221, 20] width 46 height 28
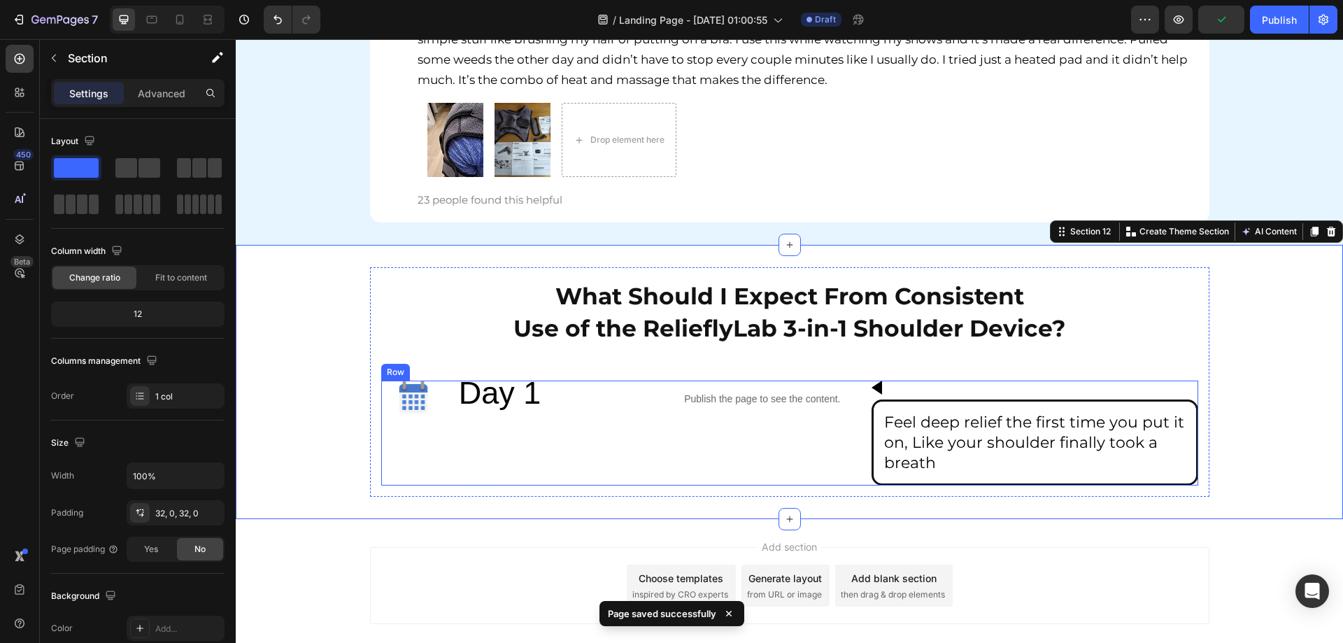
scroll to position [6269, 0]
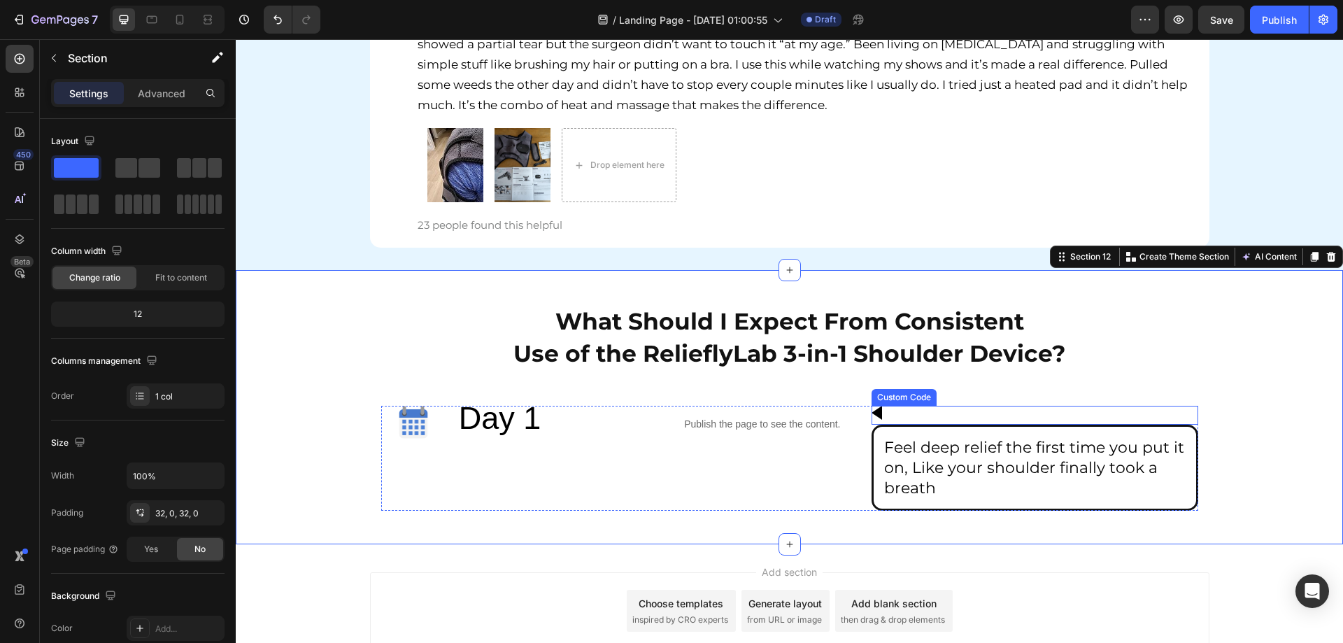
click at [873, 415] on div at bounding box center [876, 413] width 10 height 14
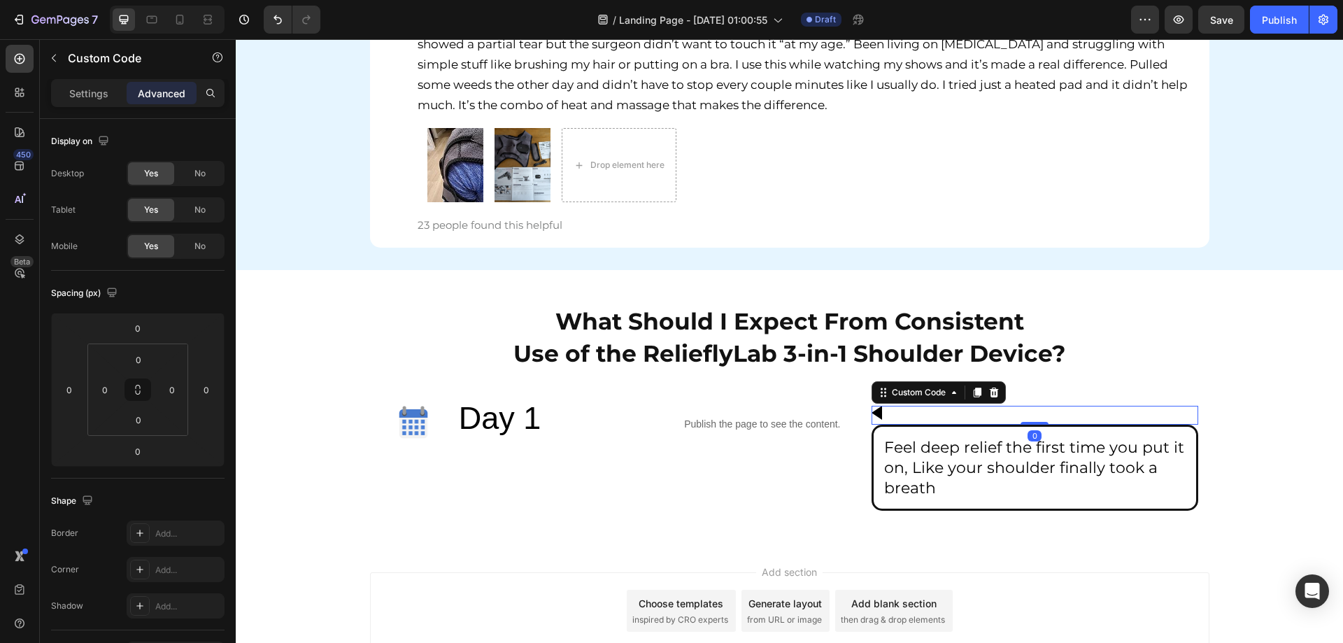
drag, startPoint x: 1032, startPoint y: 423, endPoint x: 1037, endPoint y: 396, distance: 27.7
click at [1037, 396] on div "What Should I Expect From Consistent Use of the RelieflyLab 3-in-1 Shoulder Dev…" at bounding box center [789, 406] width 817 height 207
click at [941, 392] on div "Custom Code" at bounding box center [918, 392] width 59 height 13
click at [1178, 395] on div "What Should I Expect From Consistent Use of the RelieflyLab 3-in-1 Shoulder Dev…" at bounding box center [789, 406] width 817 height 207
click at [78, 65] on p "Custom Code" at bounding box center [127, 58] width 119 height 17
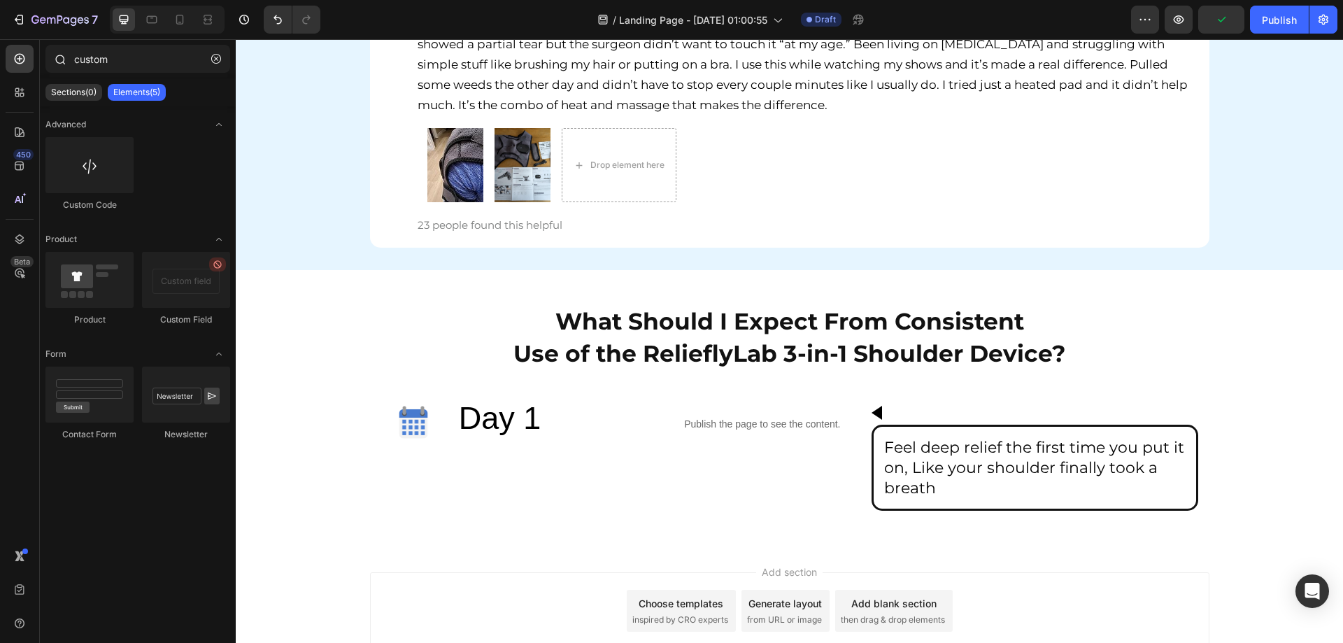
click at [62, 48] on div at bounding box center [59, 59] width 28 height 28
click at [215, 60] on icon "button" at bounding box center [216, 59] width 10 height 10
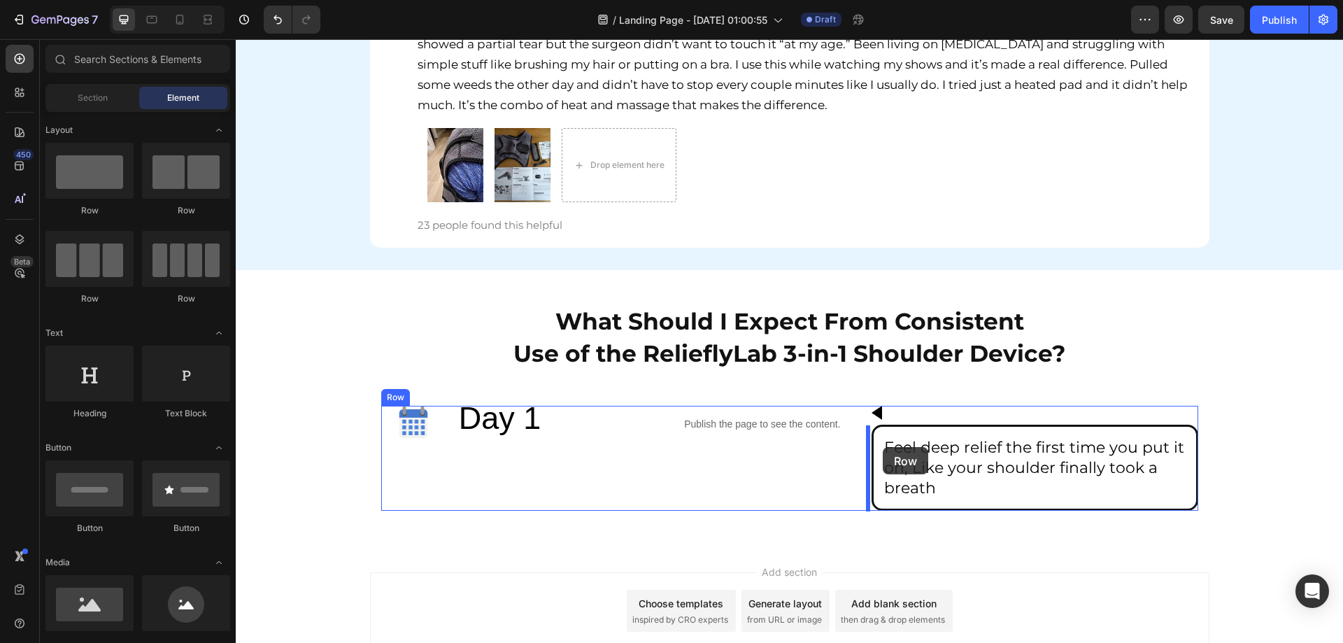
drag, startPoint x: 331, startPoint y: 218, endPoint x: 883, endPoint y: 447, distance: 597.3
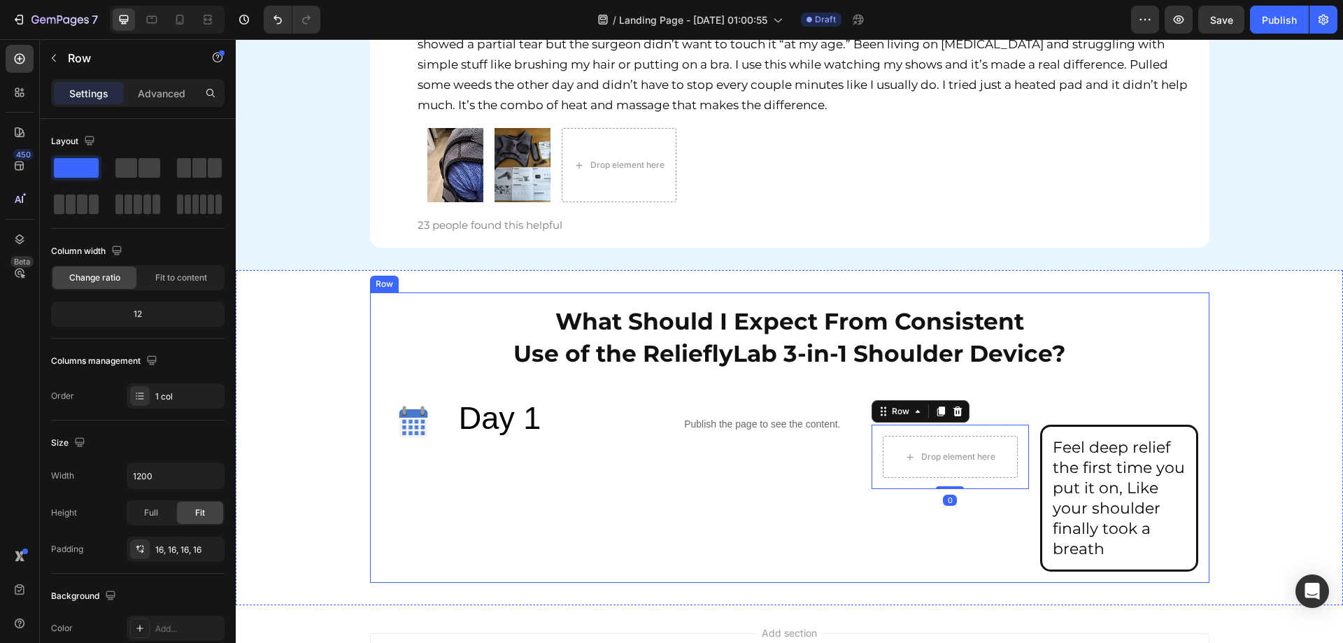
click at [1215, 442] on div "What Should I Expect From Consistent Use of the RelieflyLab 3-in-1 Shoulder Dev…" at bounding box center [789, 437] width 1107 height 290
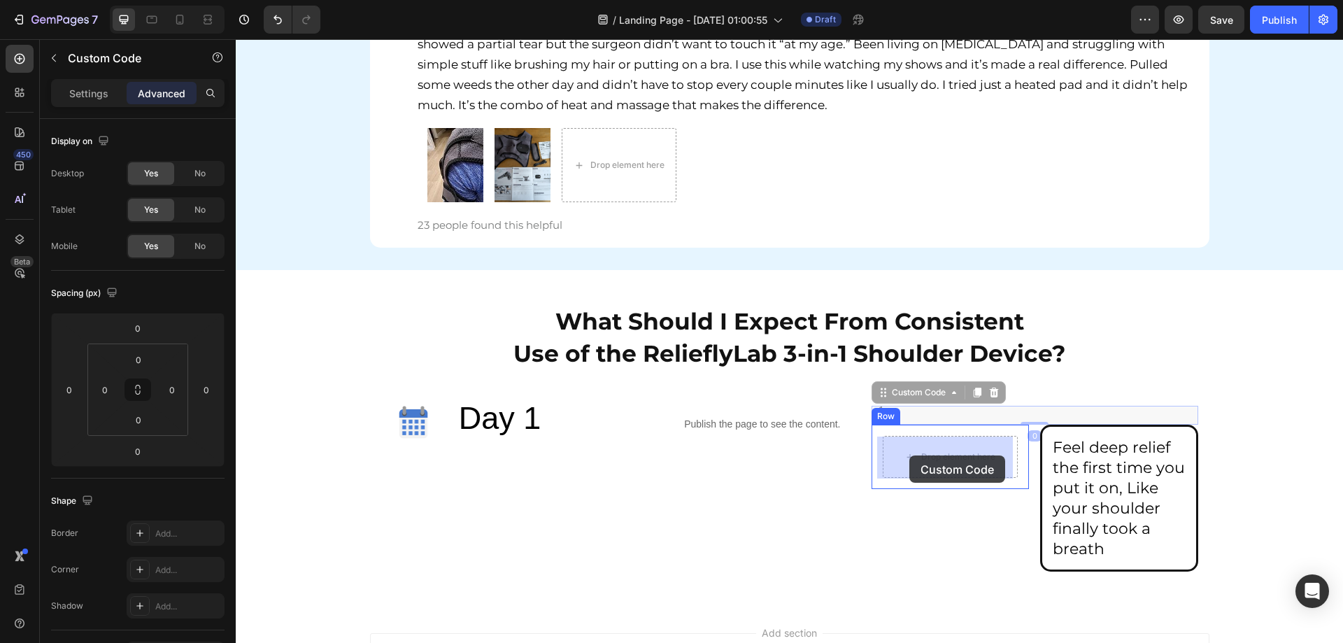
drag, startPoint x: 906, startPoint y: 410, endPoint x: 909, endPoint y: 455, distance: 44.9
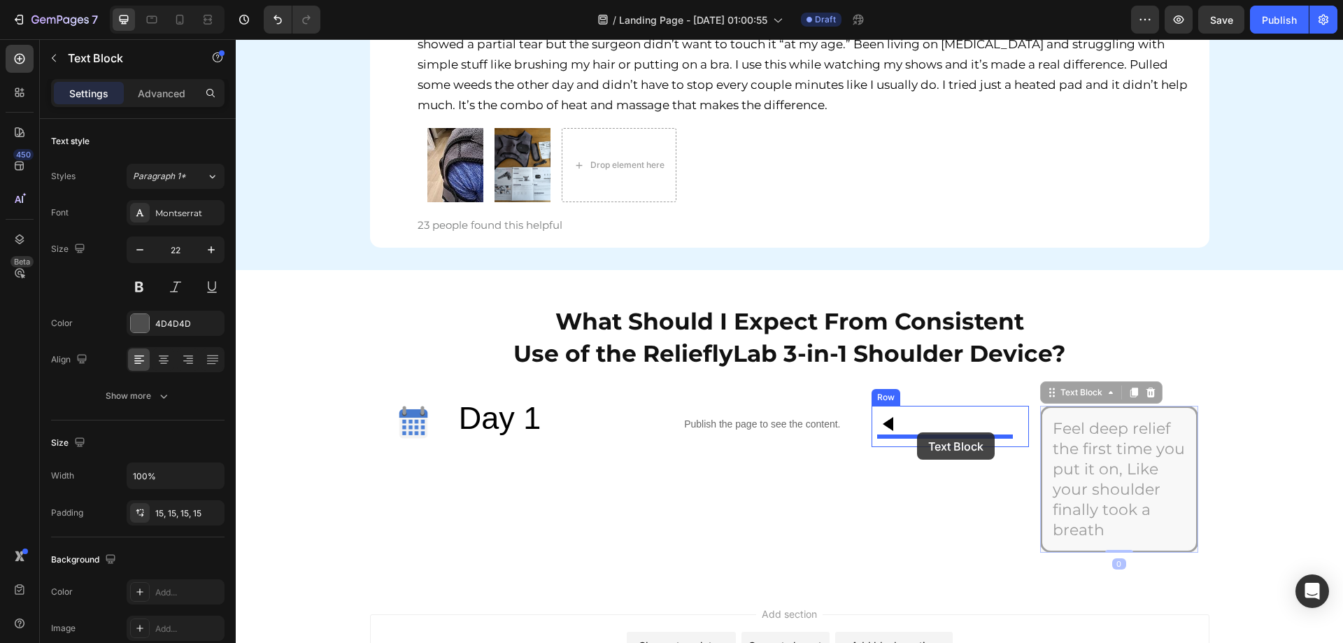
drag, startPoint x: 1073, startPoint y: 417, endPoint x: 917, endPoint y: 432, distance: 156.7
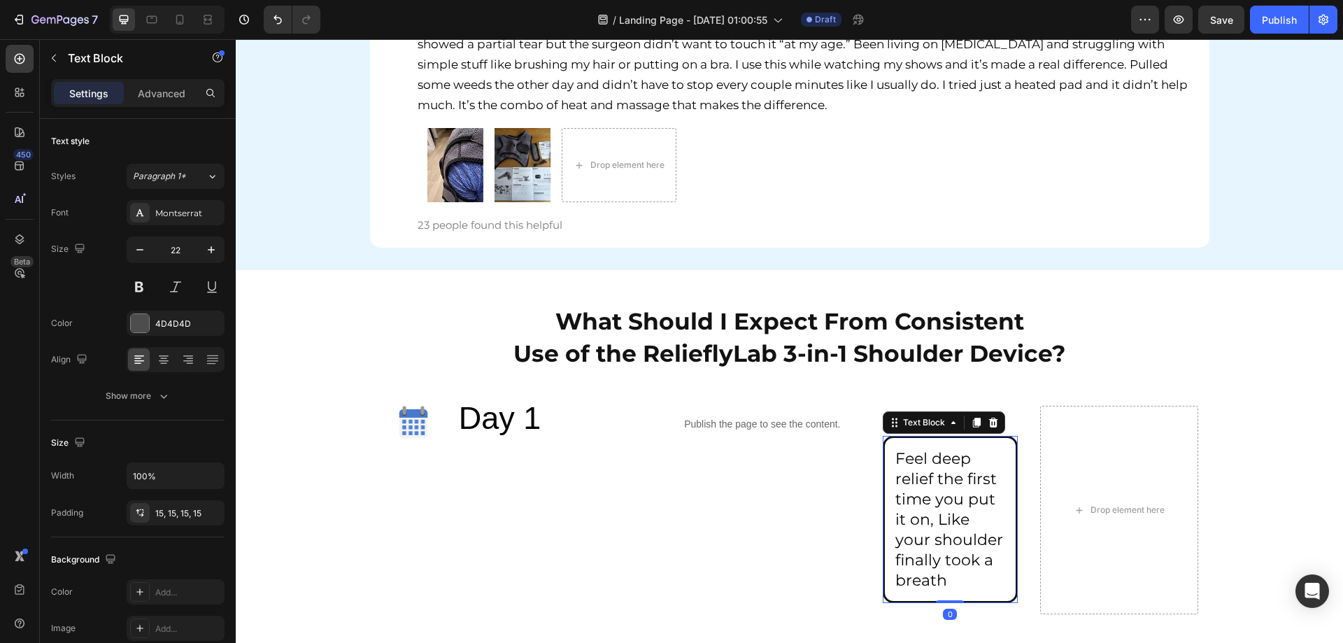
click at [1248, 458] on div "What Should I Expect From Consistent Use of the RelieflyLab 3-in-1 Shoulder Dev…" at bounding box center [789, 458] width 1107 height 333
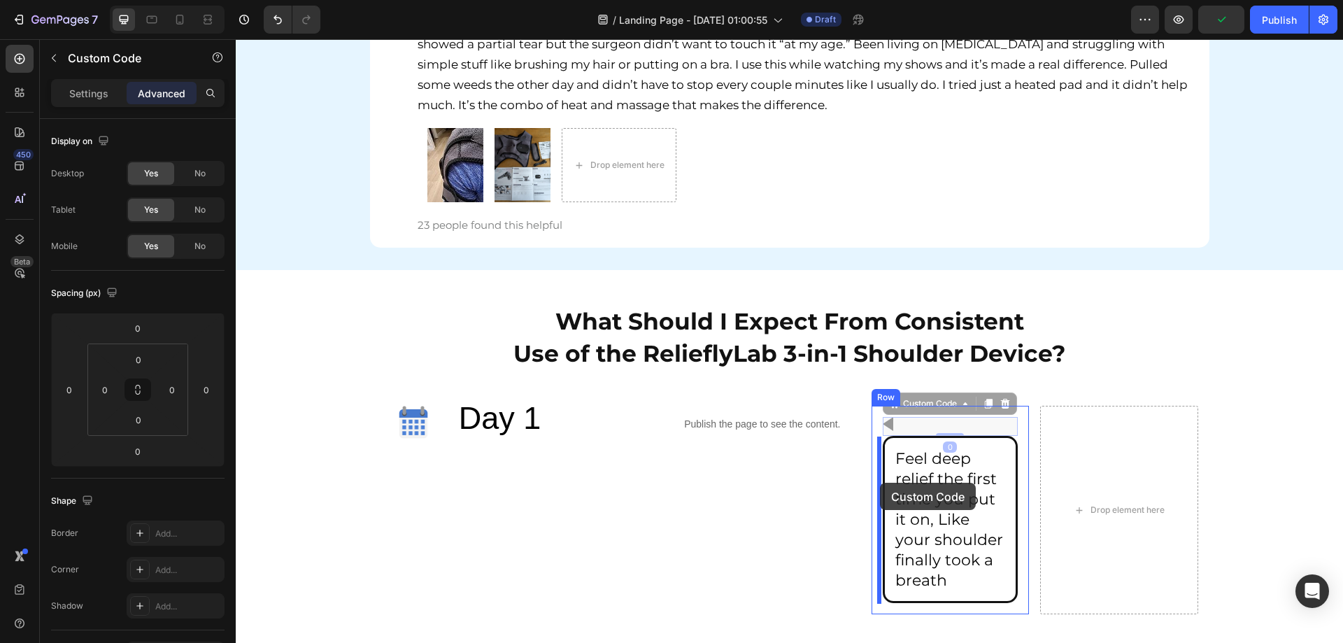
drag, startPoint x: 883, startPoint y: 417, endPoint x: 880, endPoint y: 483, distance: 65.8
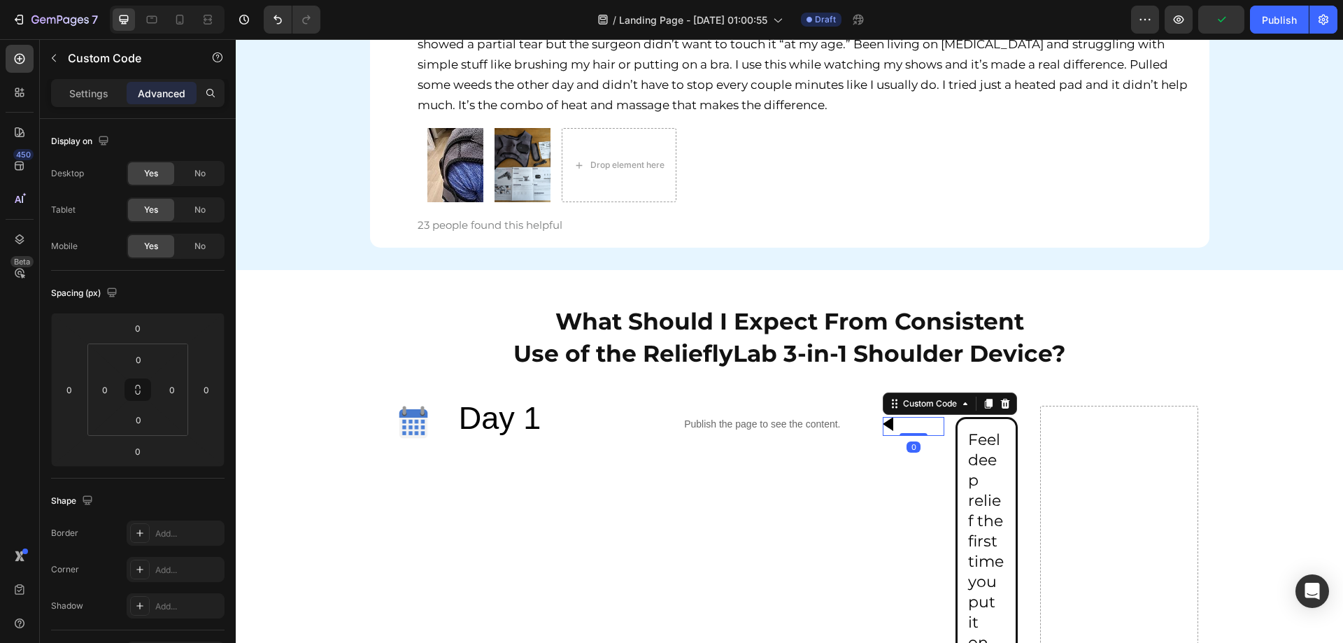
click at [1304, 432] on div "What Should I Expect From Consistent Use of the RelieflyLab 3-in-1 Shoulder Dev…" at bounding box center [789, 601] width 1107 height 618
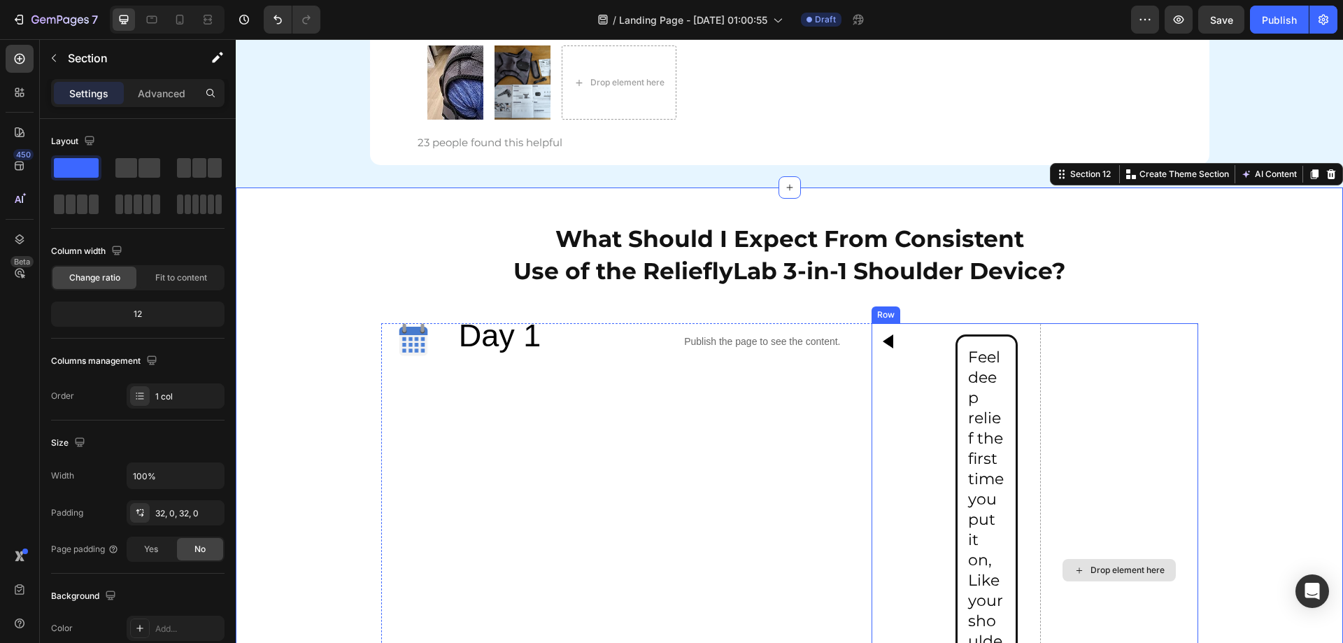
scroll to position [6478, 0]
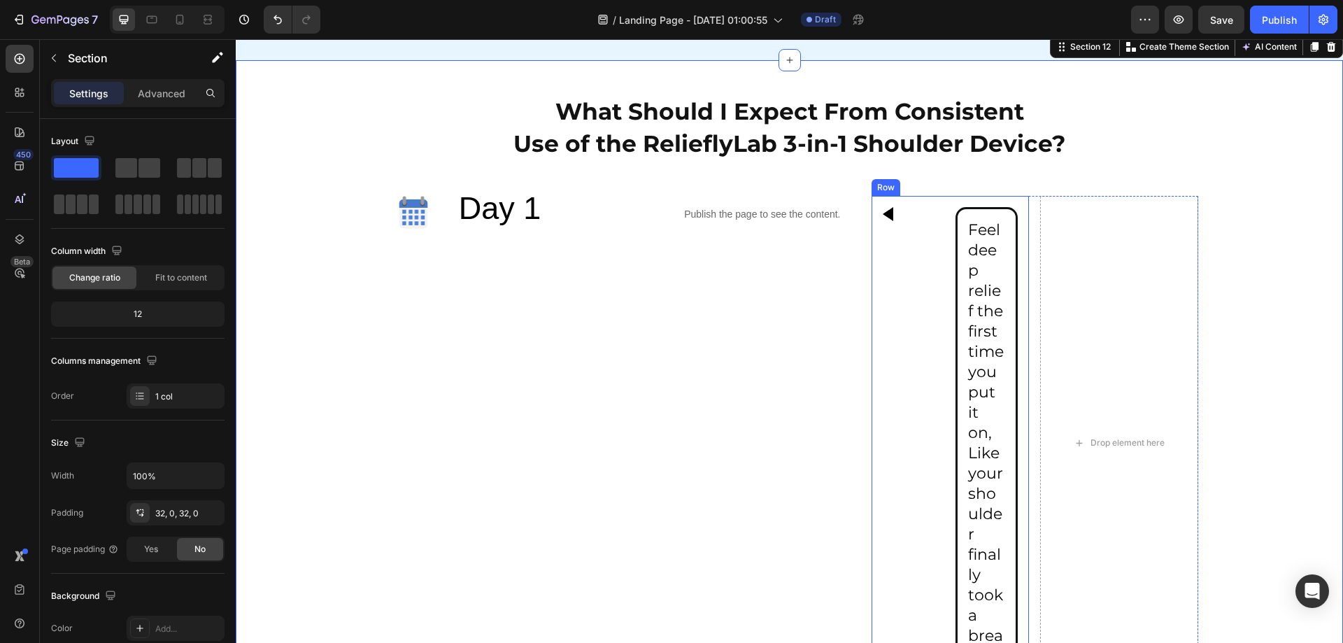
click at [945, 220] on div "Custom Code Feel deep relief the first time you put it on, Like your shoulder f…" at bounding box center [949, 443] width 157 height 494
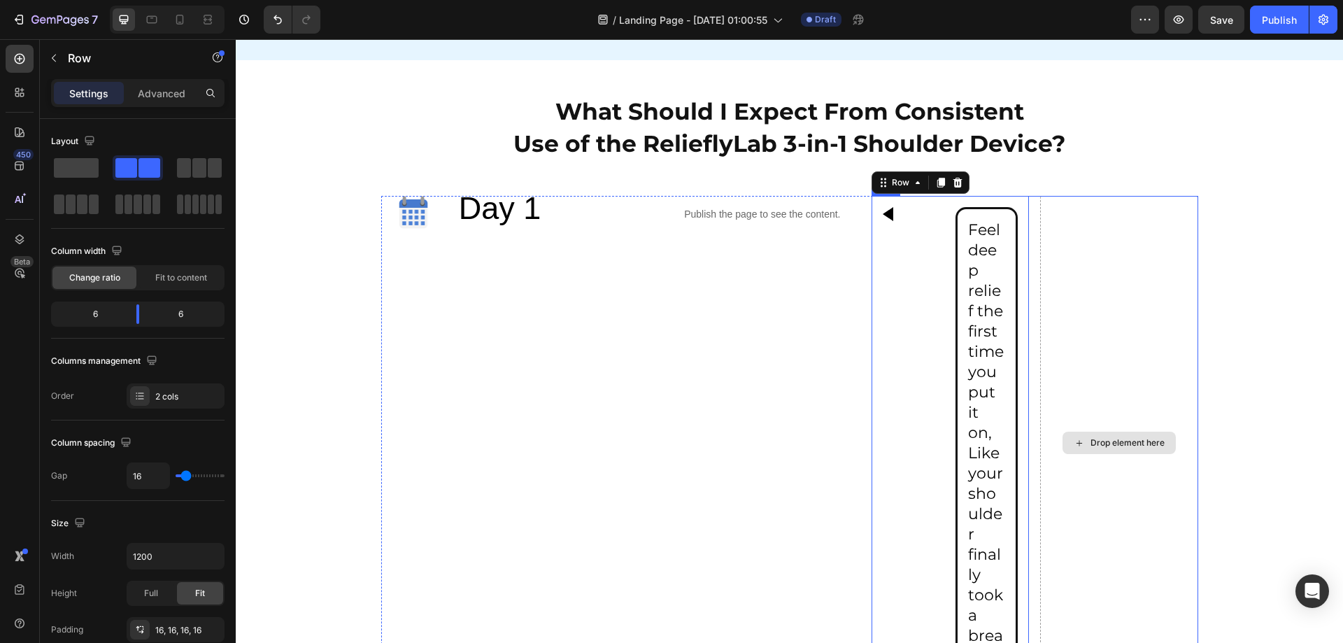
click at [1046, 231] on div "Drop element here" at bounding box center [1118, 443] width 157 height 494
click at [1040, 229] on div "Drop element here" at bounding box center [1118, 443] width 157 height 494
click at [1092, 277] on div "Drop element here" at bounding box center [1118, 443] width 157 height 494
click at [87, 175] on span at bounding box center [76, 168] width 45 height 20
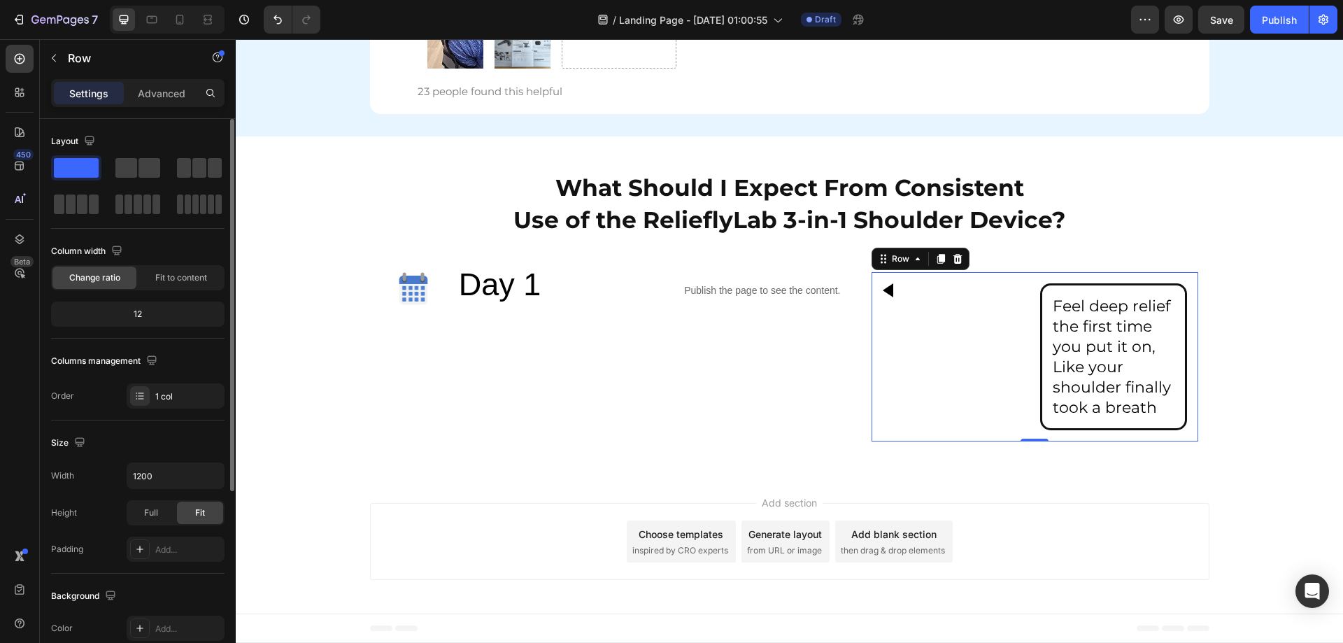
scroll to position [6403, 0]
click at [1273, 310] on div "What Should I Expect From Consistent Use of the RelieflyLab 3-in-1 Shoulder Dev…" at bounding box center [789, 306] width 1107 height 294
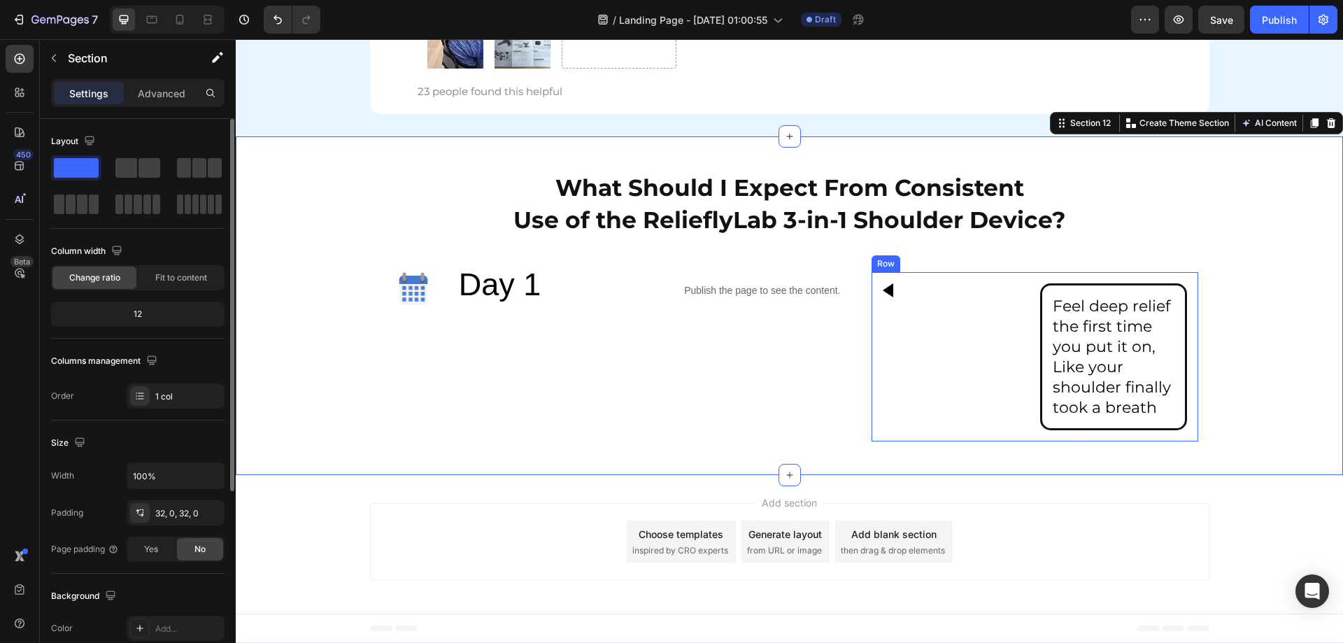
click at [973, 339] on div "Custom Code" at bounding box center [956, 356] width 146 height 147
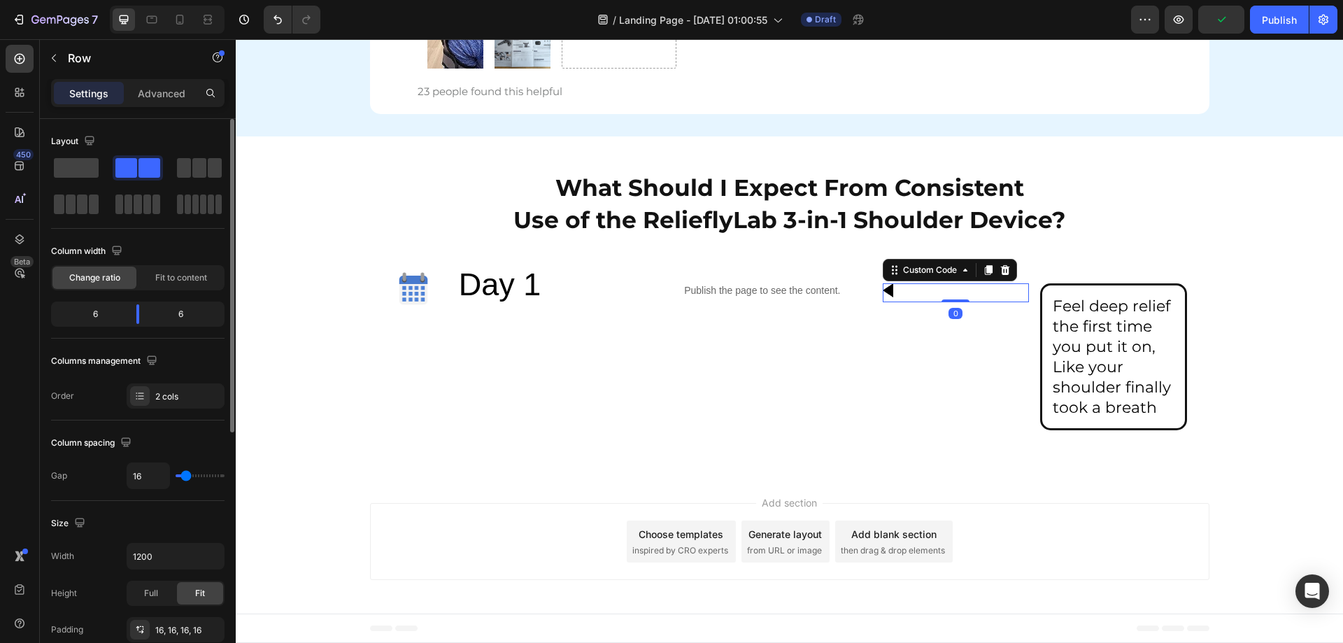
click at [924, 287] on div at bounding box center [956, 292] width 146 height 19
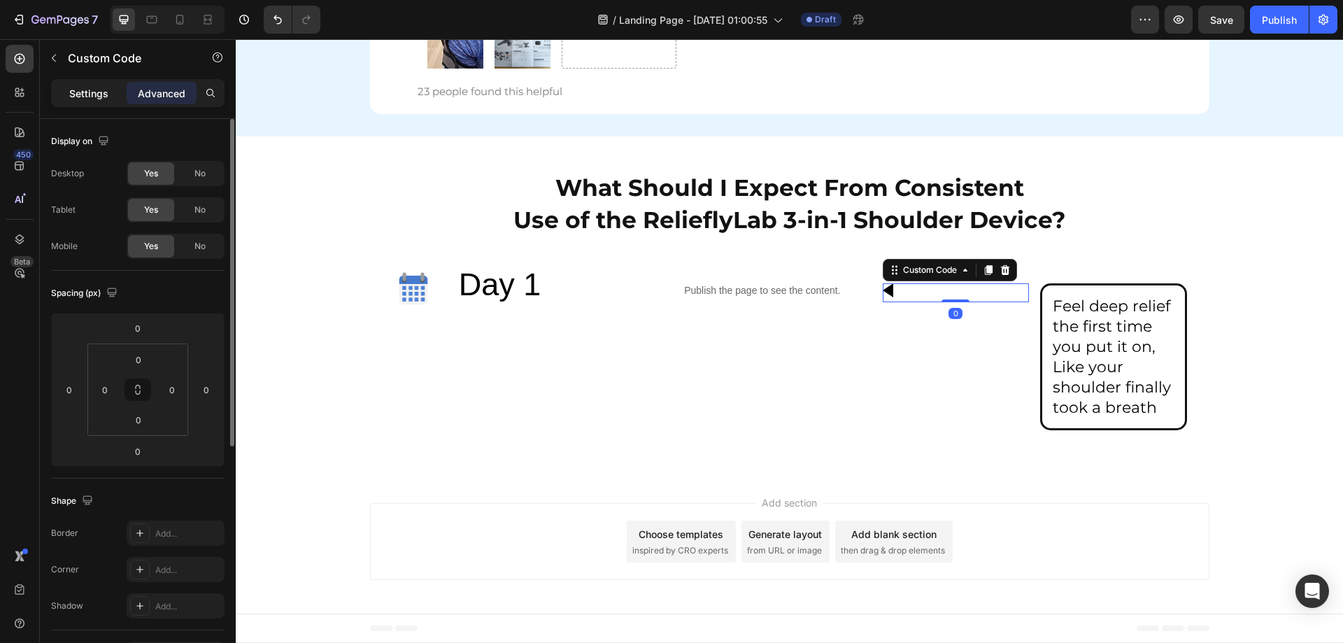
click at [99, 103] on div "Settings" at bounding box center [89, 93] width 70 height 22
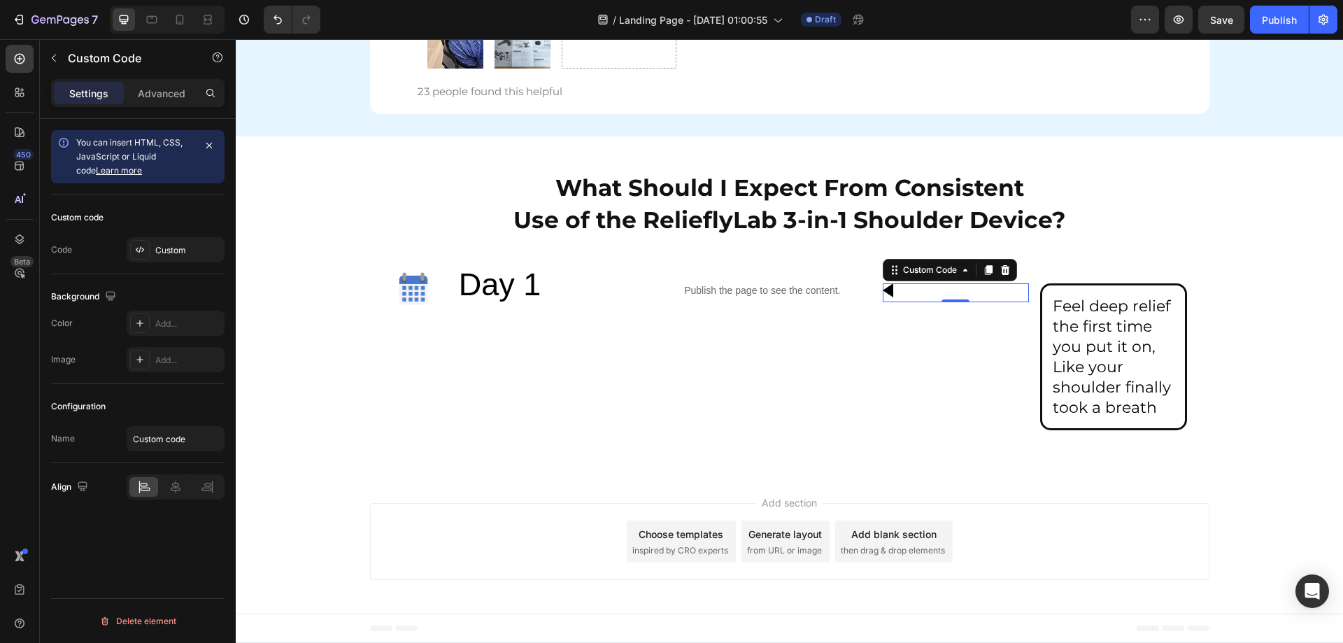
click at [104, 97] on p "Settings" at bounding box center [88, 93] width 39 height 15
click at [1012, 336] on div "Custom Code 0" at bounding box center [956, 356] width 146 height 147
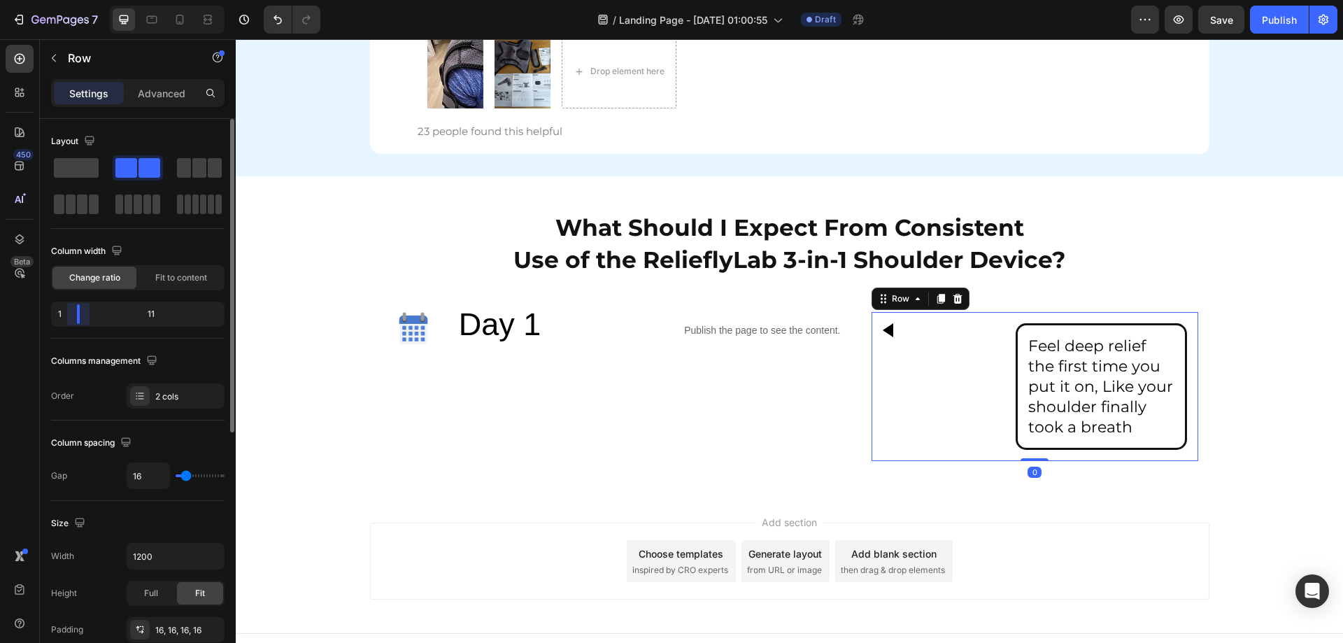
scroll to position [6342, 0]
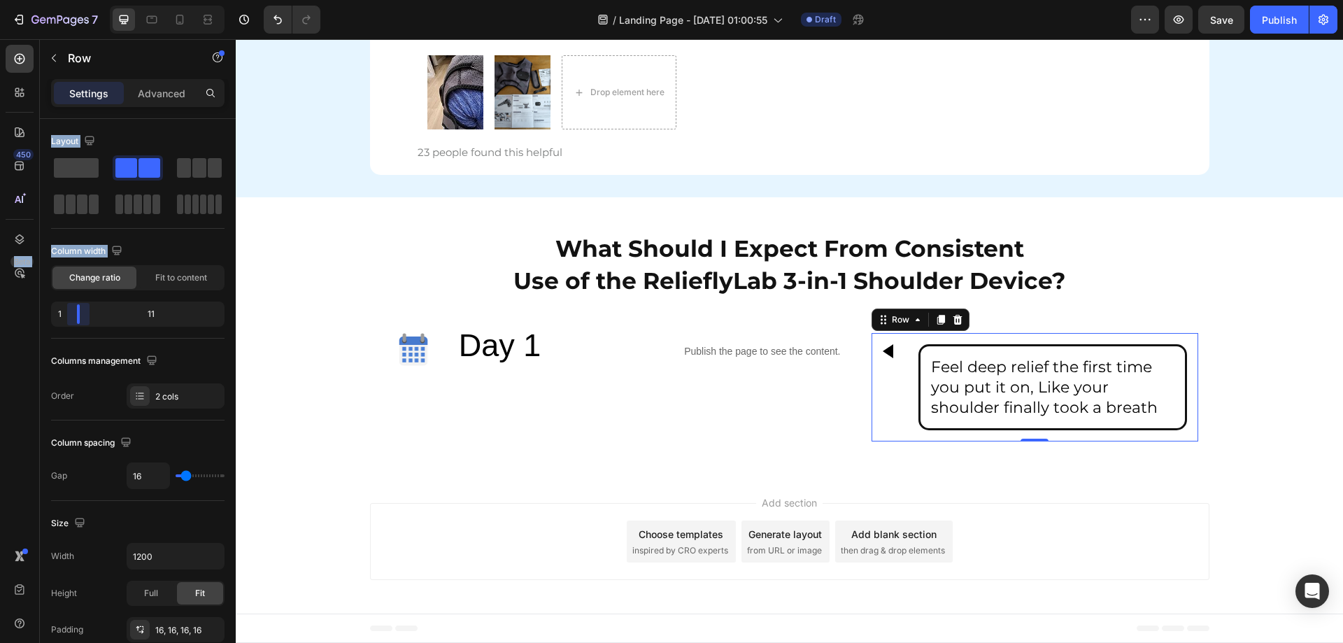
drag, startPoint x: 141, startPoint y: 309, endPoint x: 4, endPoint y: 310, distance: 137.1
click at [4, 310] on div "450 Beta Sections(30) Elements(83) Section Element Hero Section Product Detail …" at bounding box center [118, 341] width 236 height 604
click at [54, 317] on div "1 11" at bounding box center [137, 313] width 173 height 25
click at [91, 316] on div "1" at bounding box center [156, 314] width 131 height 20
click at [185, 276] on span "Fit to content" at bounding box center [181, 277] width 52 height 13
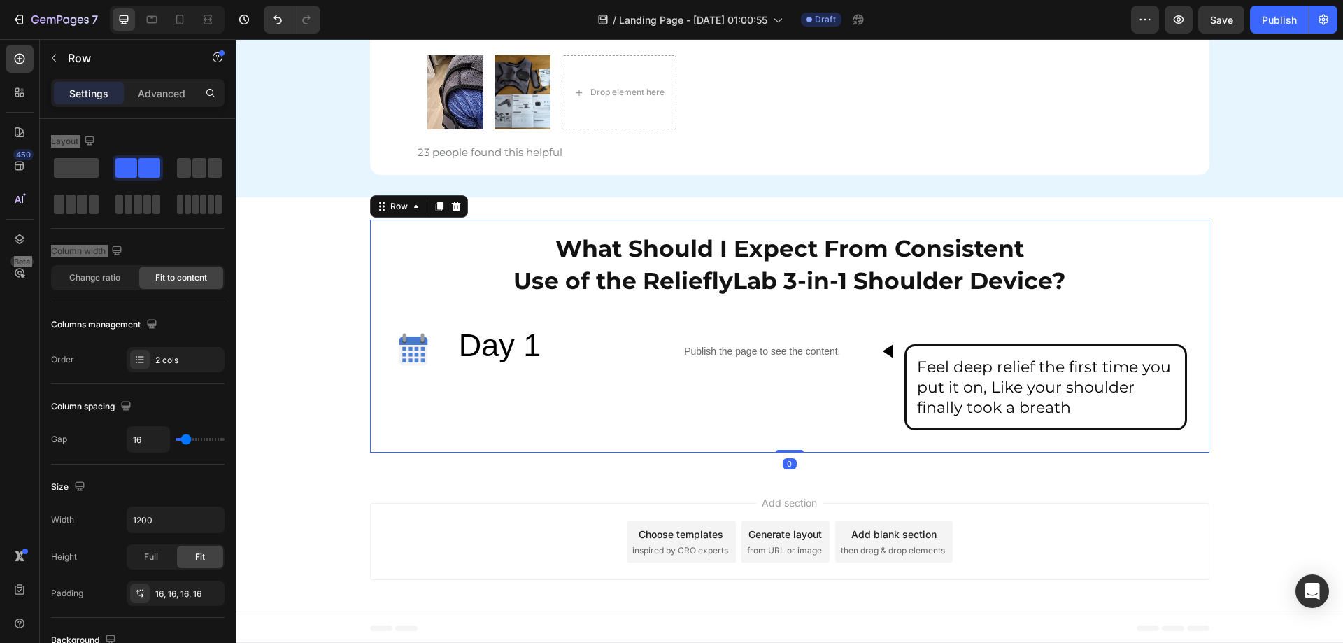
click at [1199, 386] on div "What Should I Expect From Consistent Use of the RelieflyLab 3-in-1 Shoulder Dev…" at bounding box center [789, 336] width 839 height 233
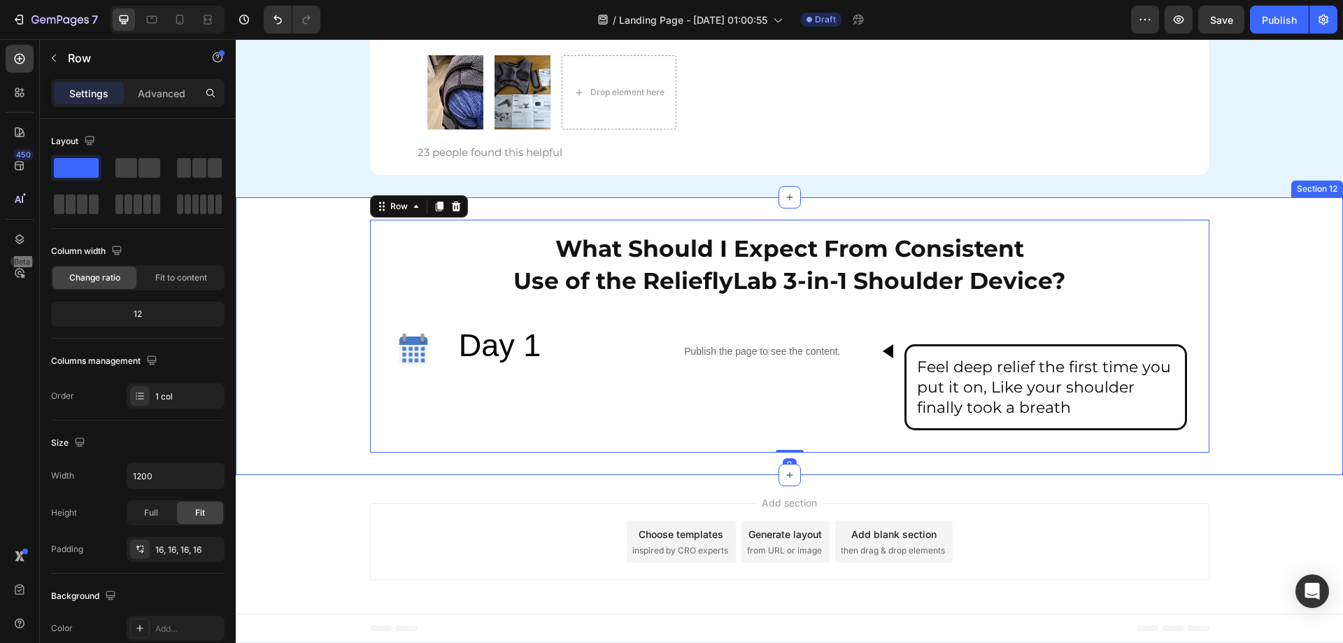
click at [1277, 387] on div "What Should I Expect From Consistent Use of the RelieflyLab 3-in-1 Shoulder Dev…" at bounding box center [789, 336] width 1107 height 233
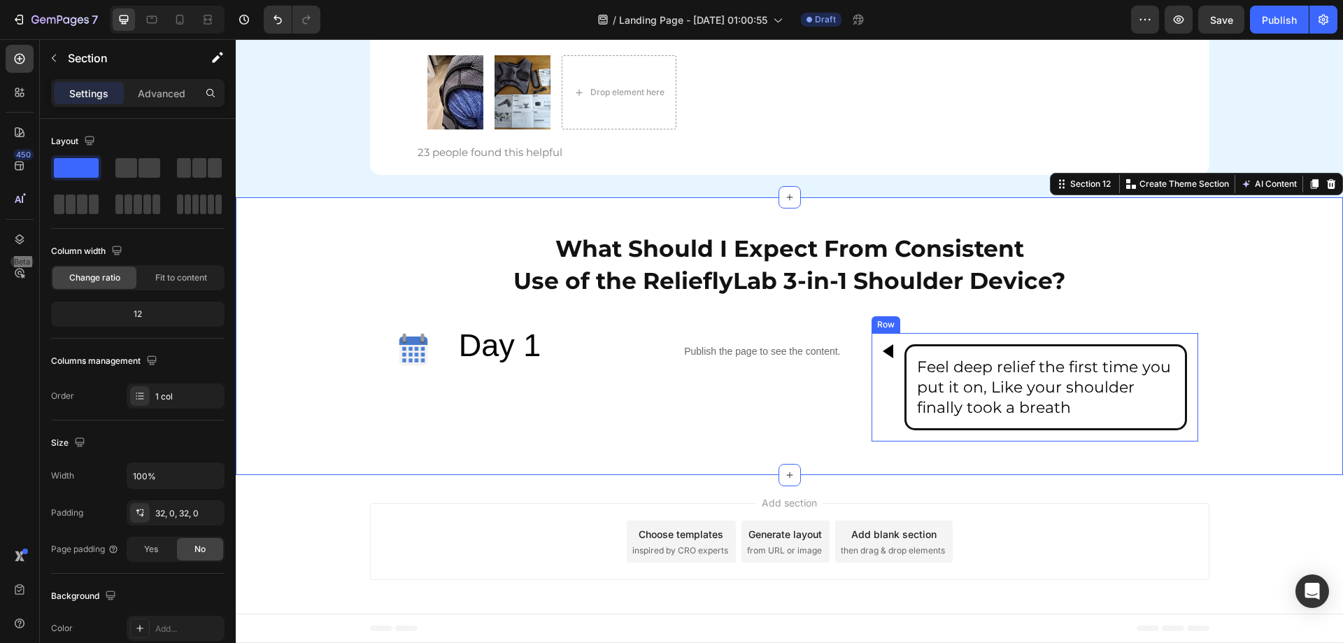
click at [891, 353] on div "Custom Code Feel deep relief the first time you put it on, Like your shoulder f…" at bounding box center [1034, 387] width 327 height 108
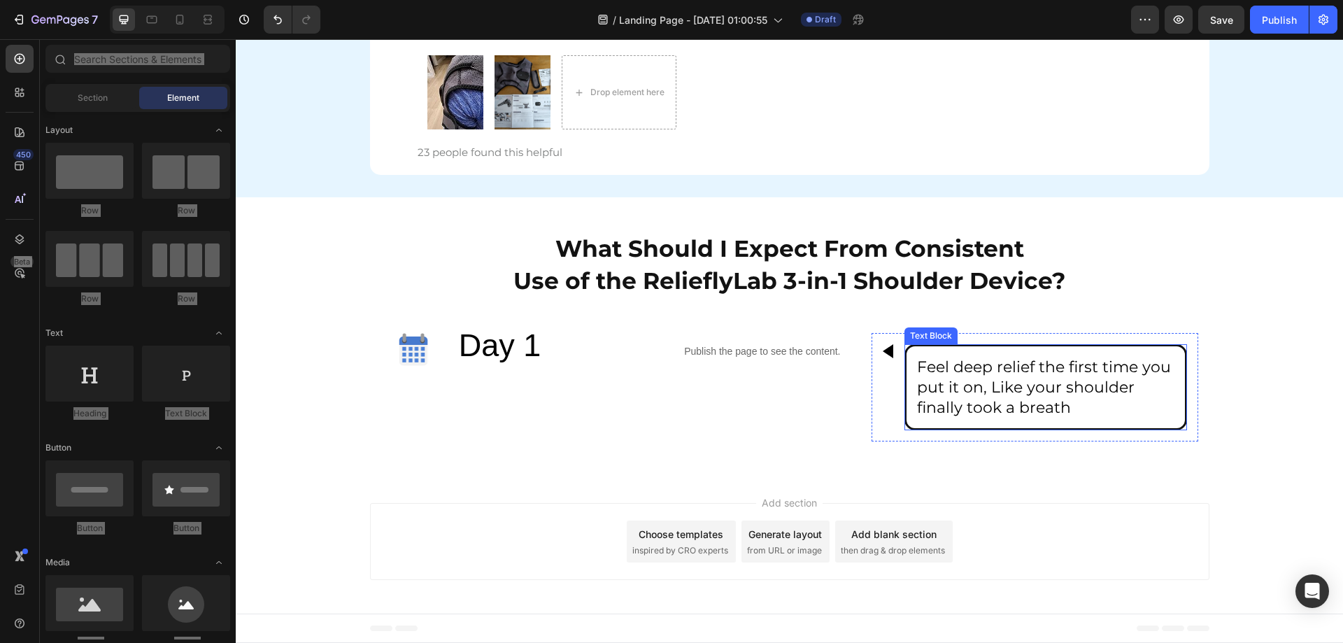
click at [1104, 395] on span "Feel deep relief the first time you put it on, Like your shoulder finally took …" at bounding box center [1044, 386] width 254 height 59
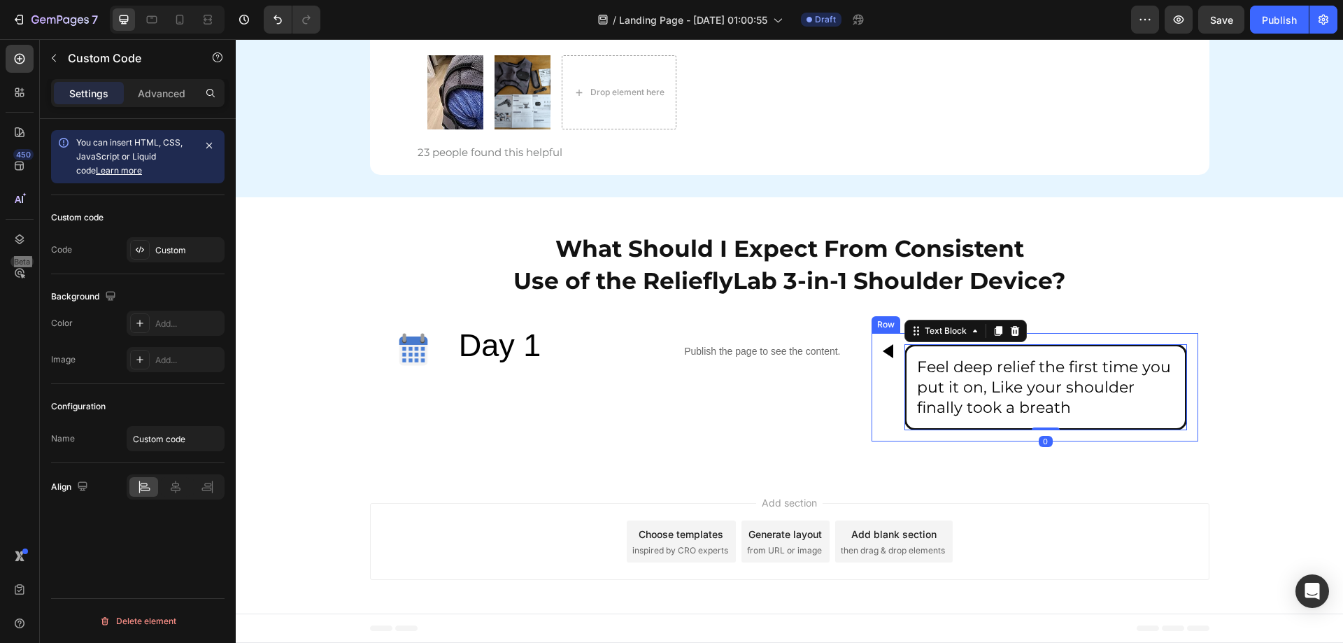
click at [883, 353] on div at bounding box center [888, 351] width 10 height 14
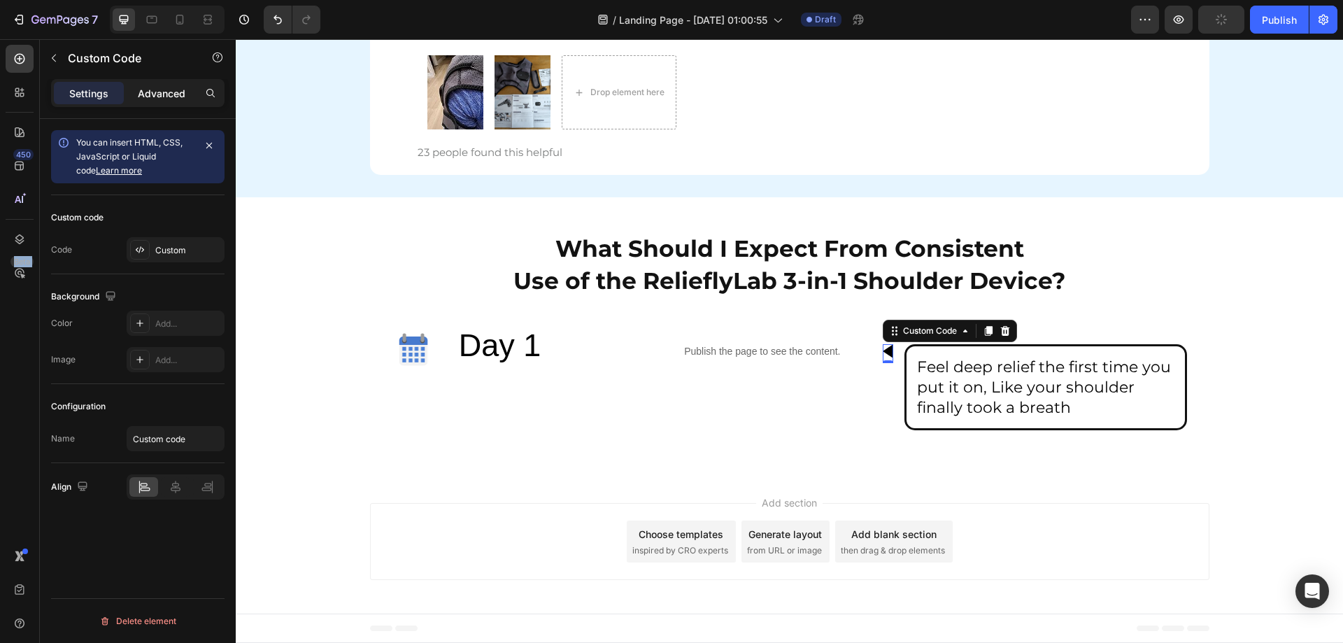
click at [144, 96] on p "Advanced" at bounding box center [162, 93] width 48 height 15
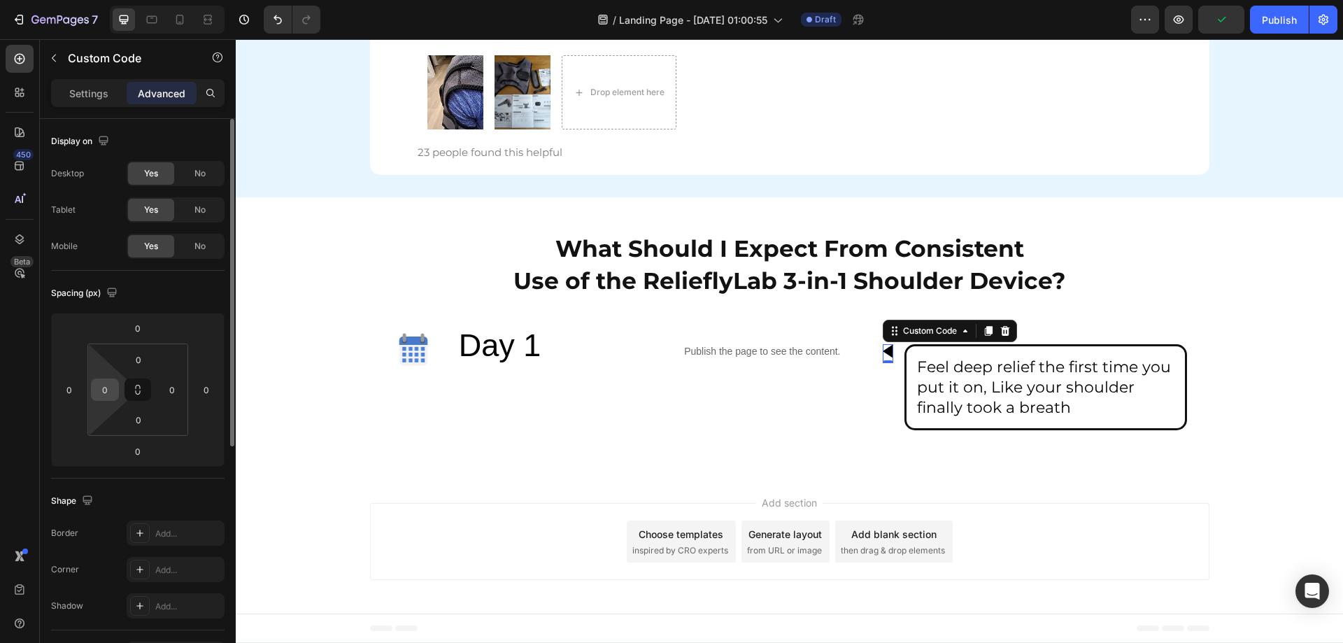
click at [99, 390] on input "0" at bounding box center [104, 389] width 21 height 21
drag, startPoint x: 110, startPoint y: 385, endPoint x: 43, endPoint y: 387, distance: 67.8
click at [44, 387] on div "Display on Desktop Yes No Tablet Yes No Mobile Yes No Spacing (px) 0 0 0 0 0 20…" at bounding box center [138, 604] width 196 height 971
type input "0"
click at [145, 389] on button at bounding box center [137, 389] width 27 height 22
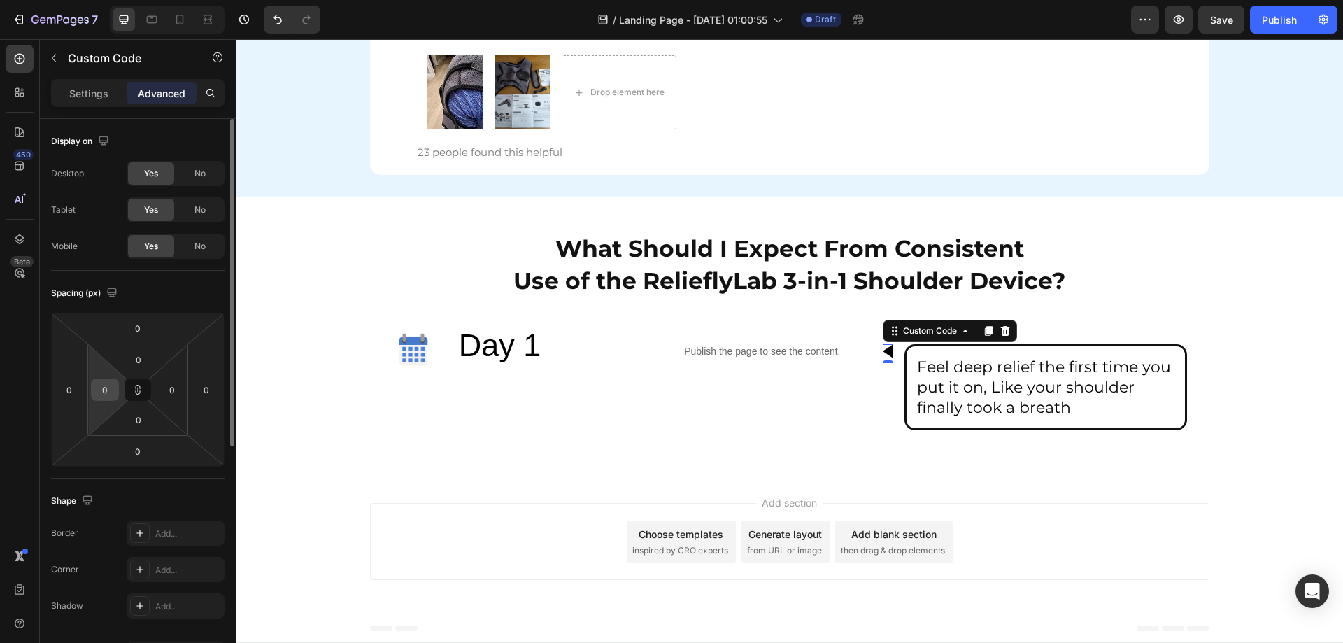
click at [110, 392] on input "0" at bounding box center [104, 389] width 21 height 21
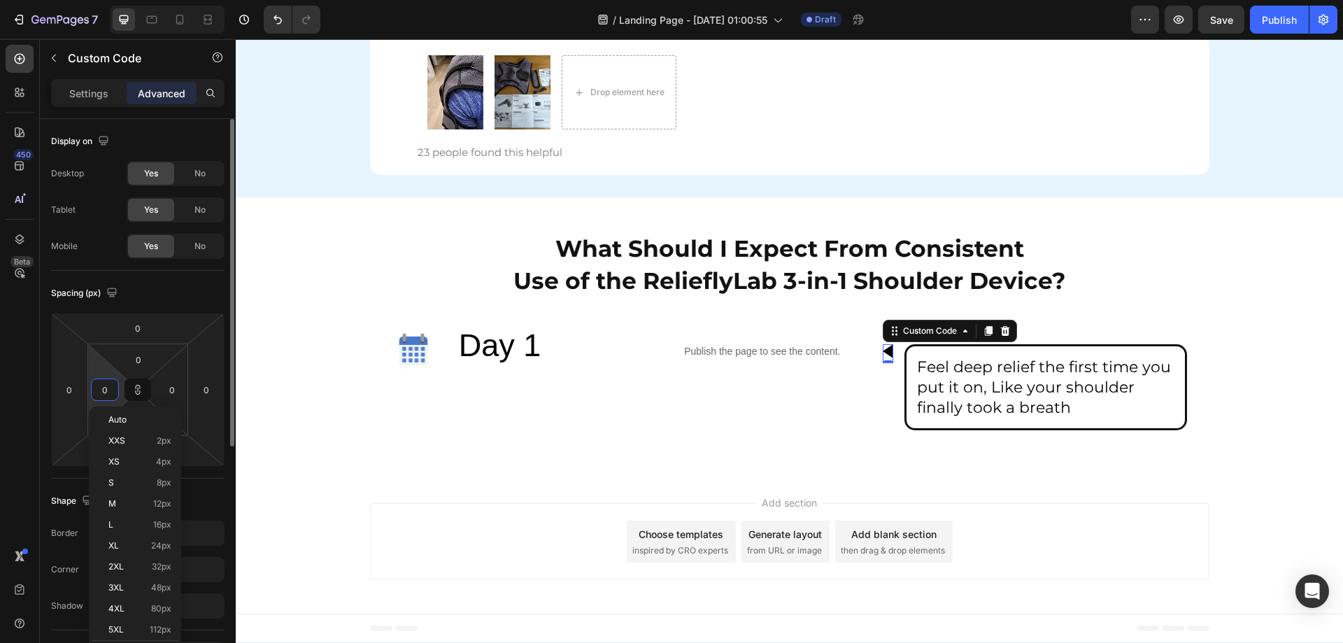
type input "2"
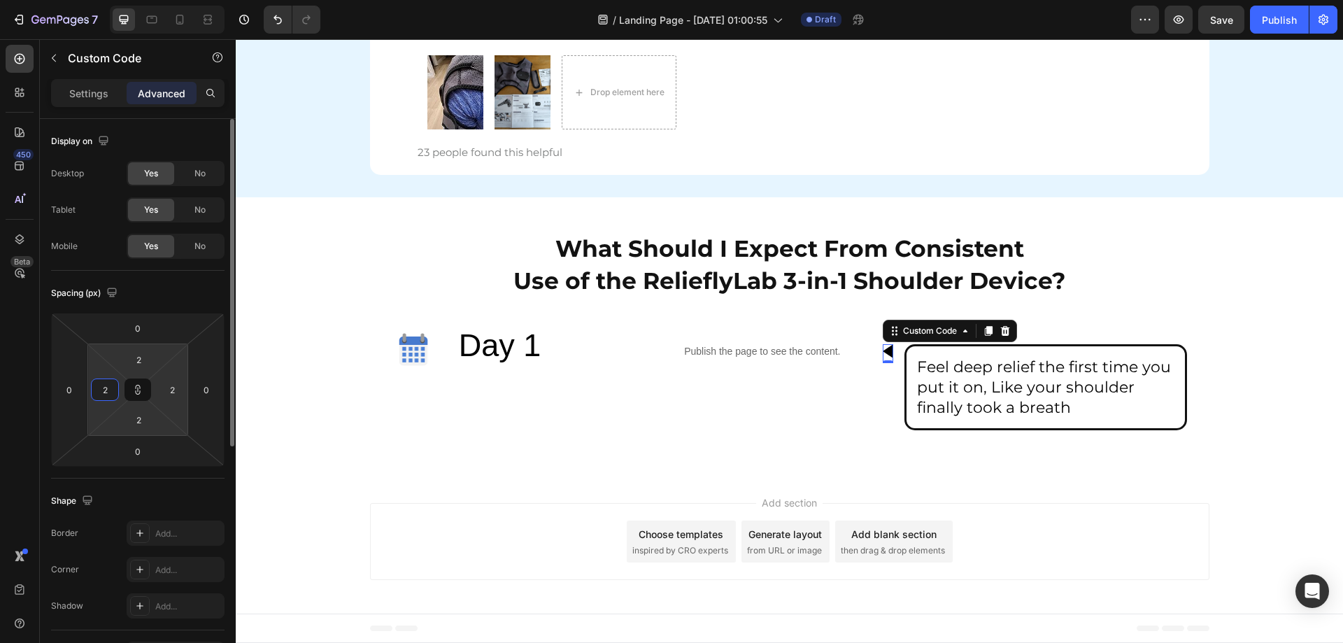
type input "20"
type input "202"
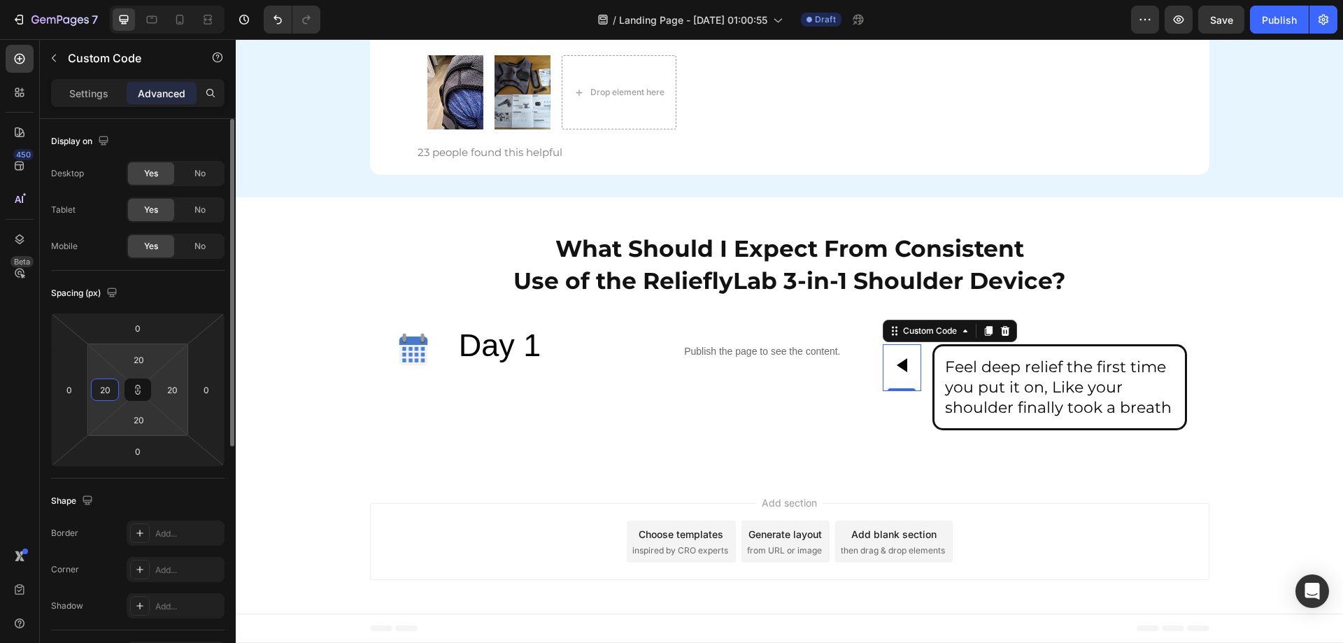
type input "202"
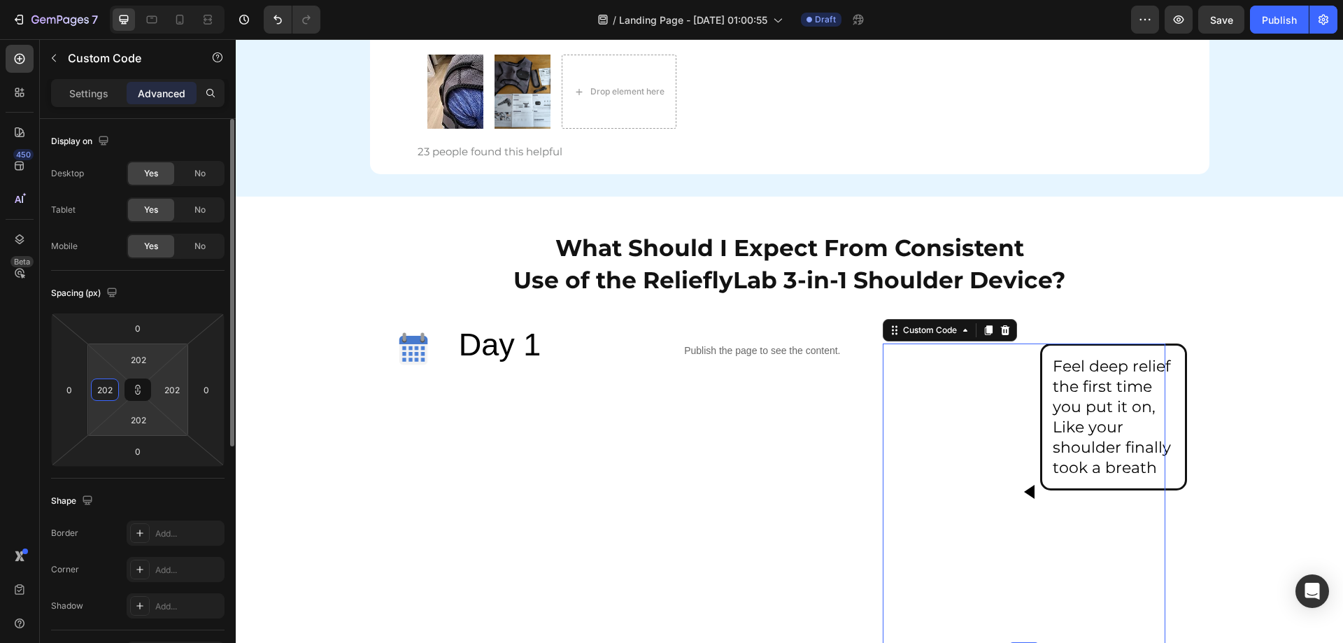
type input "2020"
type input "20202"
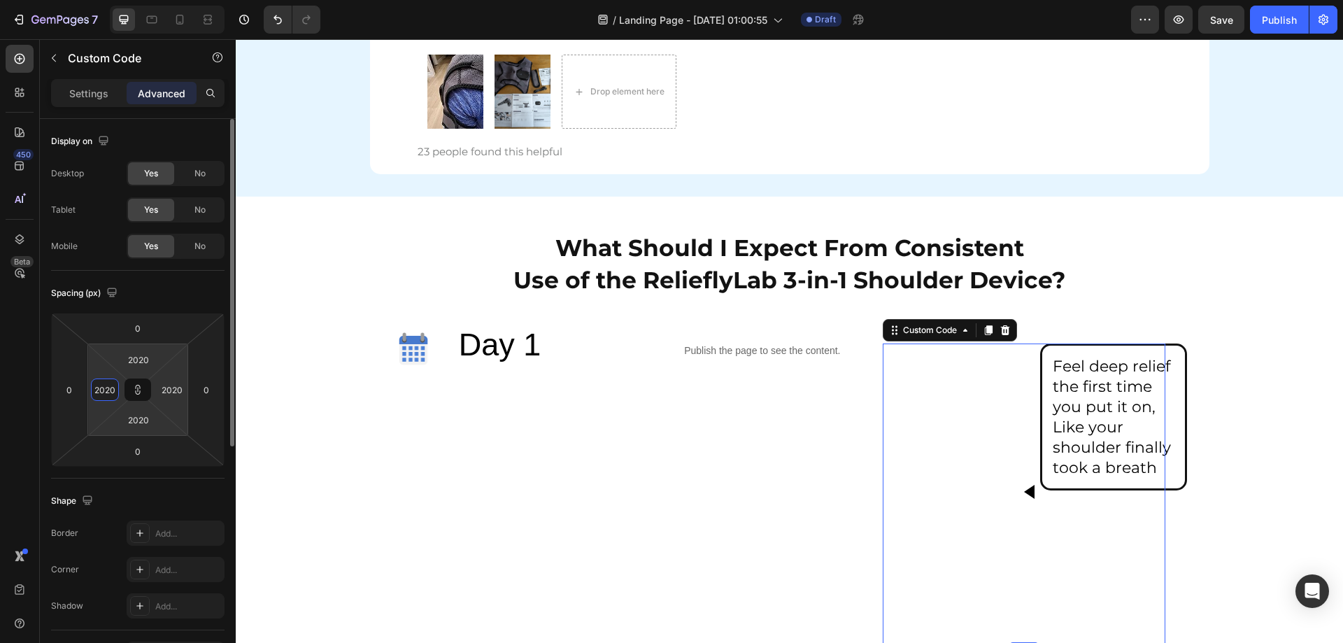
type input "20202"
type input "202020"
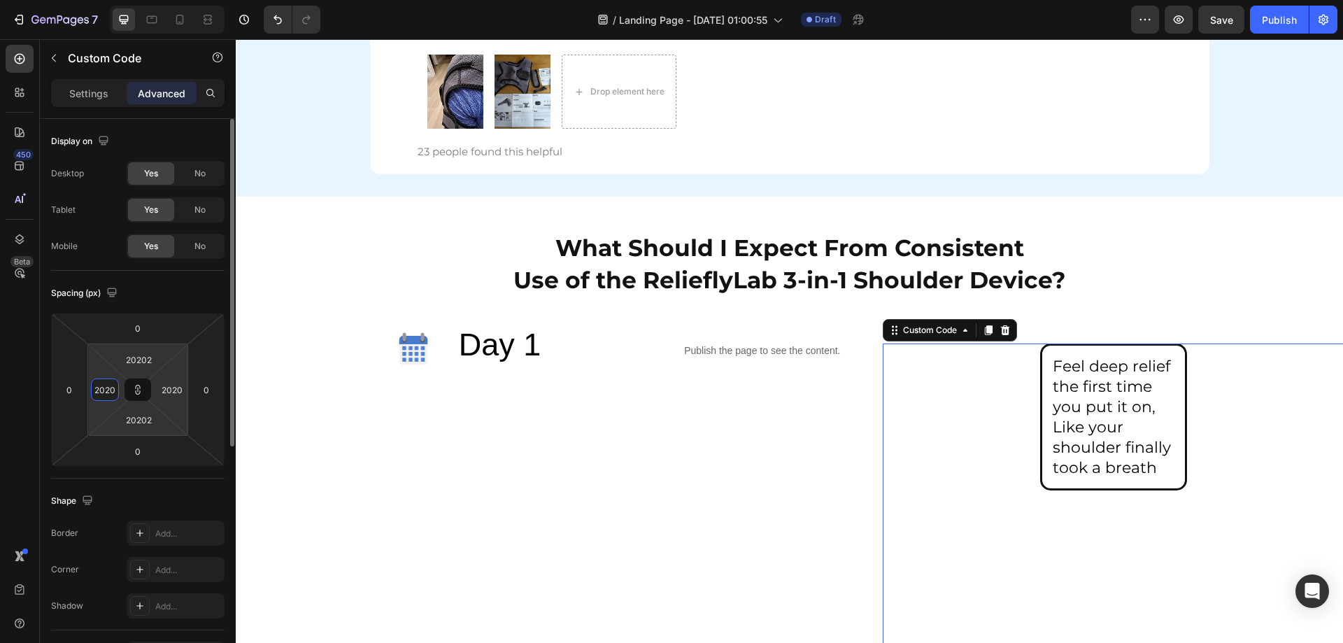
type input "202020"
drag, startPoint x: 110, startPoint y: 392, endPoint x: 55, endPoint y: 392, distance: 54.6
click at [57, 392] on div "0 0 0 0 202020 202020 202020 202020" at bounding box center [137, 390] width 173 height 154
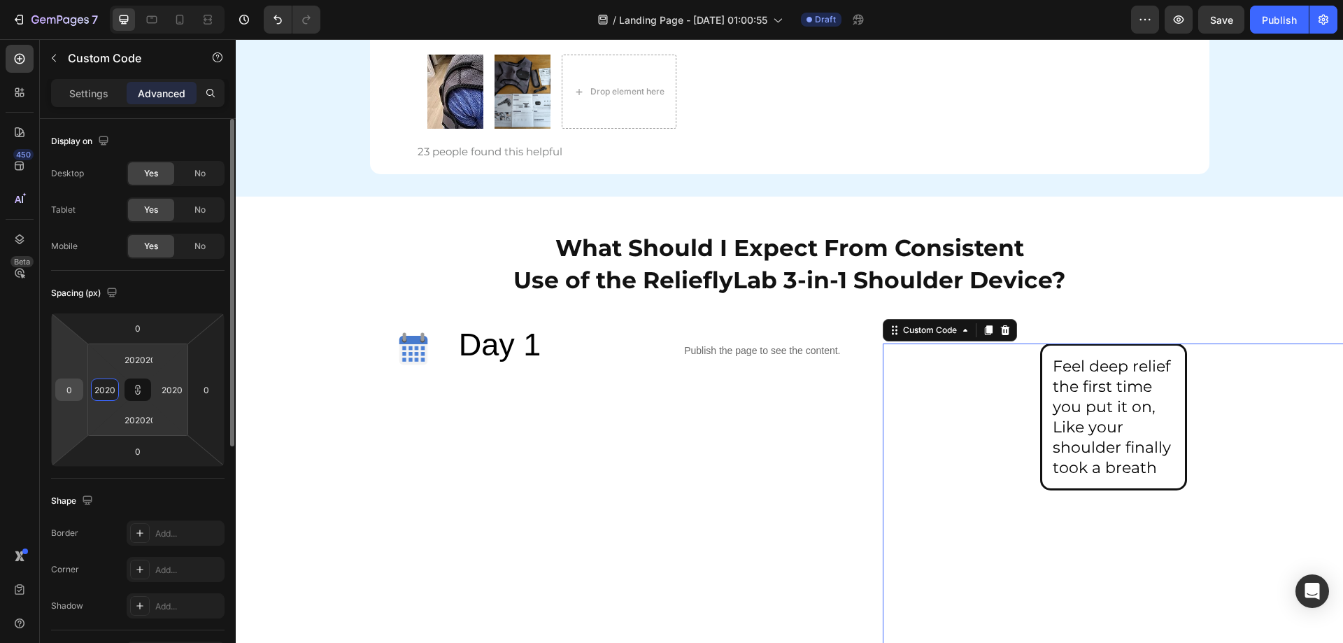
type input "0"
click at [142, 398] on button at bounding box center [137, 389] width 27 height 22
type input "0"
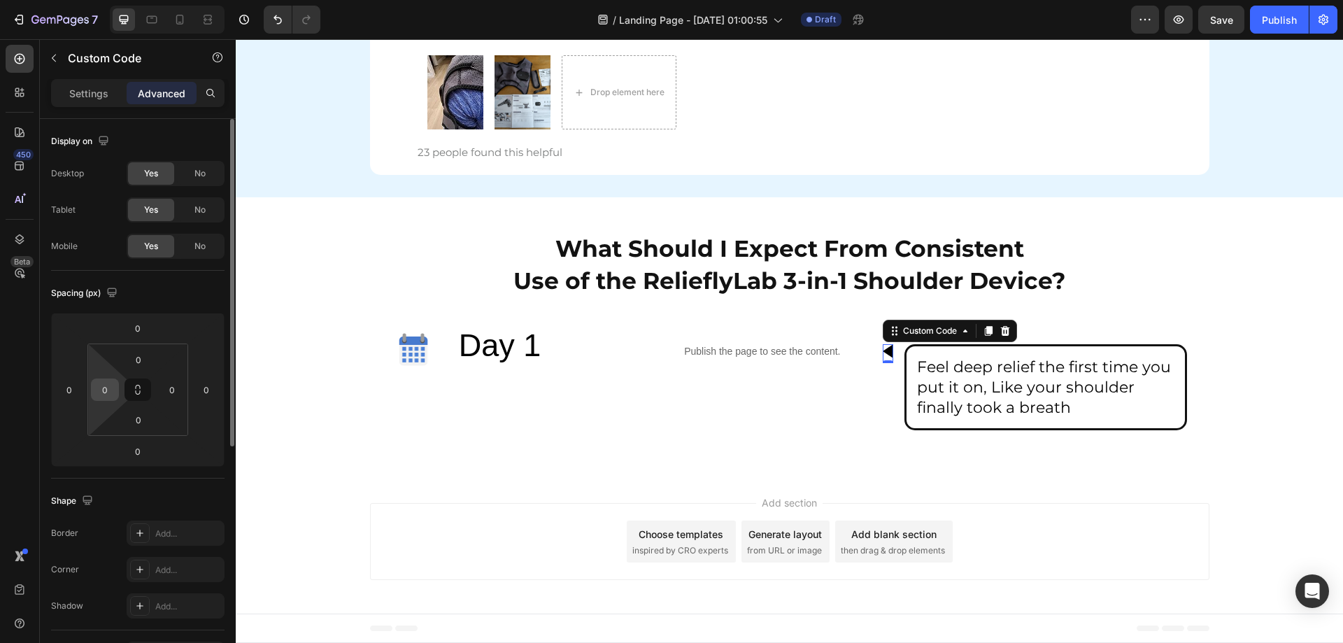
click at [105, 395] on input "0" at bounding box center [104, 389] width 21 height 21
drag, startPoint x: 105, startPoint y: 395, endPoint x: 83, endPoint y: 392, distance: 21.9
click at [83, 392] on div "0 0 0 0 0 01 0 0" at bounding box center [137, 390] width 173 height 154
drag, startPoint x: 110, startPoint y: 392, endPoint x: 78, endPoint y: 391, distance: 31.5
click at [80, 392] on div "0 0 0 0 0 01 0 0" at bounding box center [137, 390] width 173 height 154
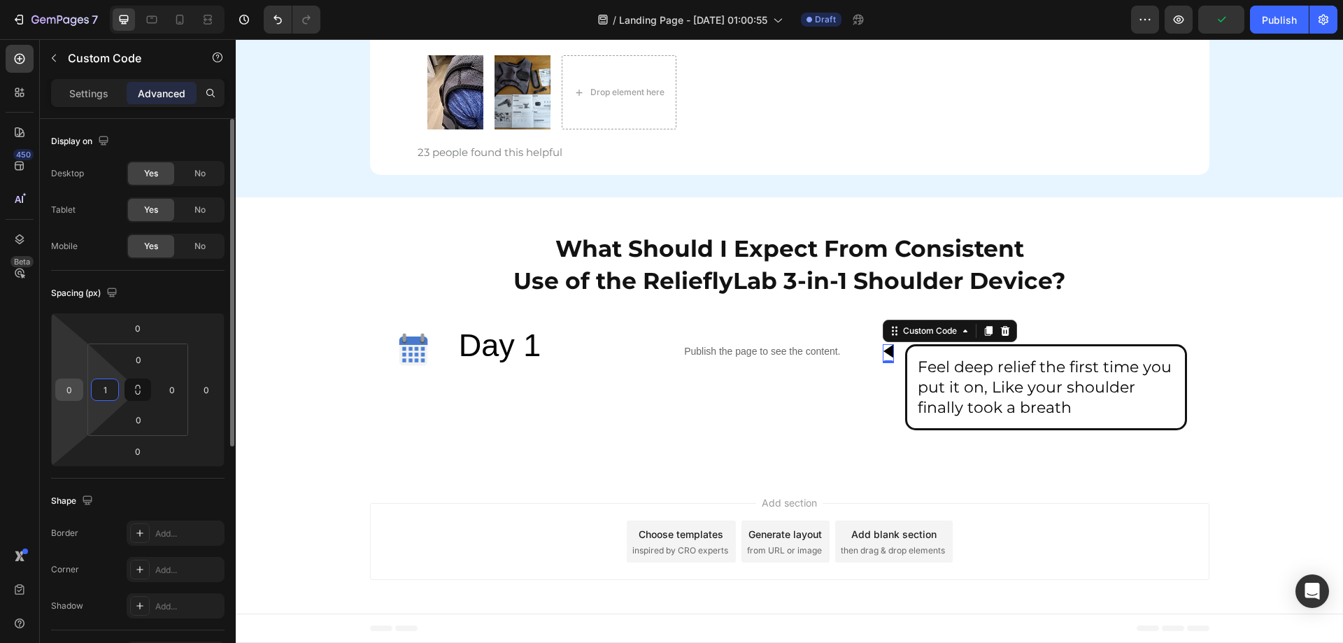
type input "10"
drag, startPoint x: 110, startPoint y: 391, endPoint x: 50, endPoint y: 391, distance: 59.4
click at [50, 391] on div "Display on Desktop Yes No Tablet Yes No Mobile Yes No Spacing (px) 0 0 0 0 0 10…" at bounding box center [138, 604] width 196 height 971
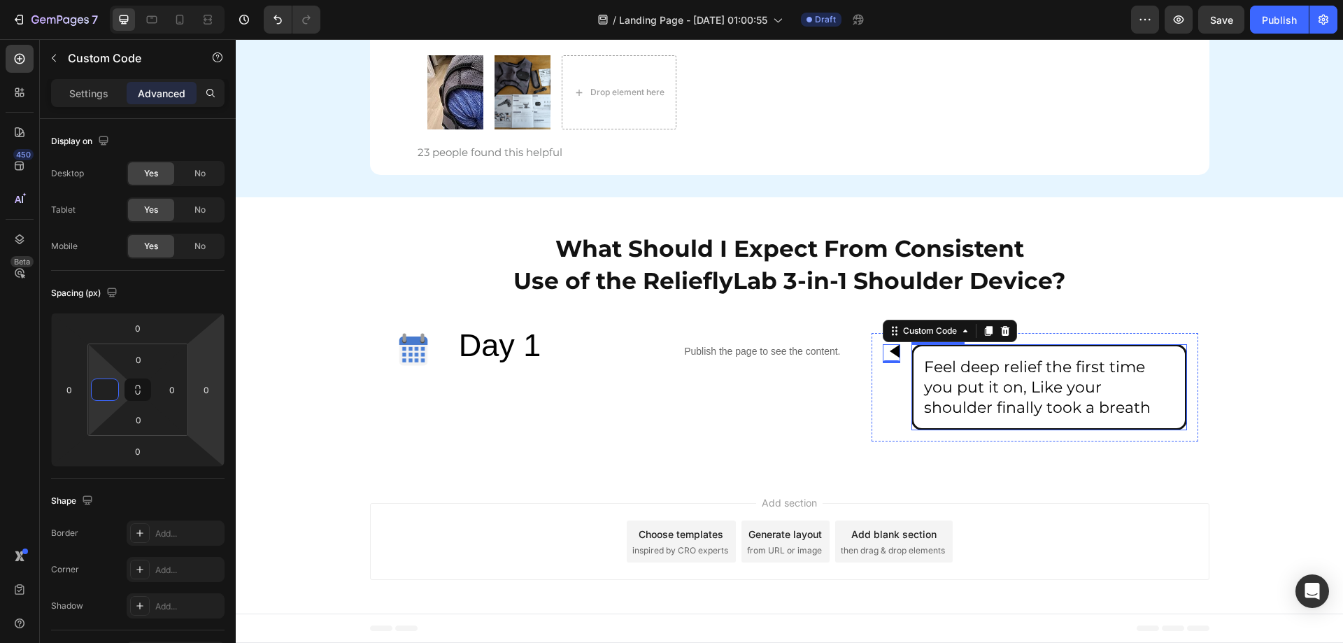
click at [958, 400] on span "Feel deep relief the first time you put it on, Like your shoulder finally took …" at bounding box center [1037, 386] width 227 height 59
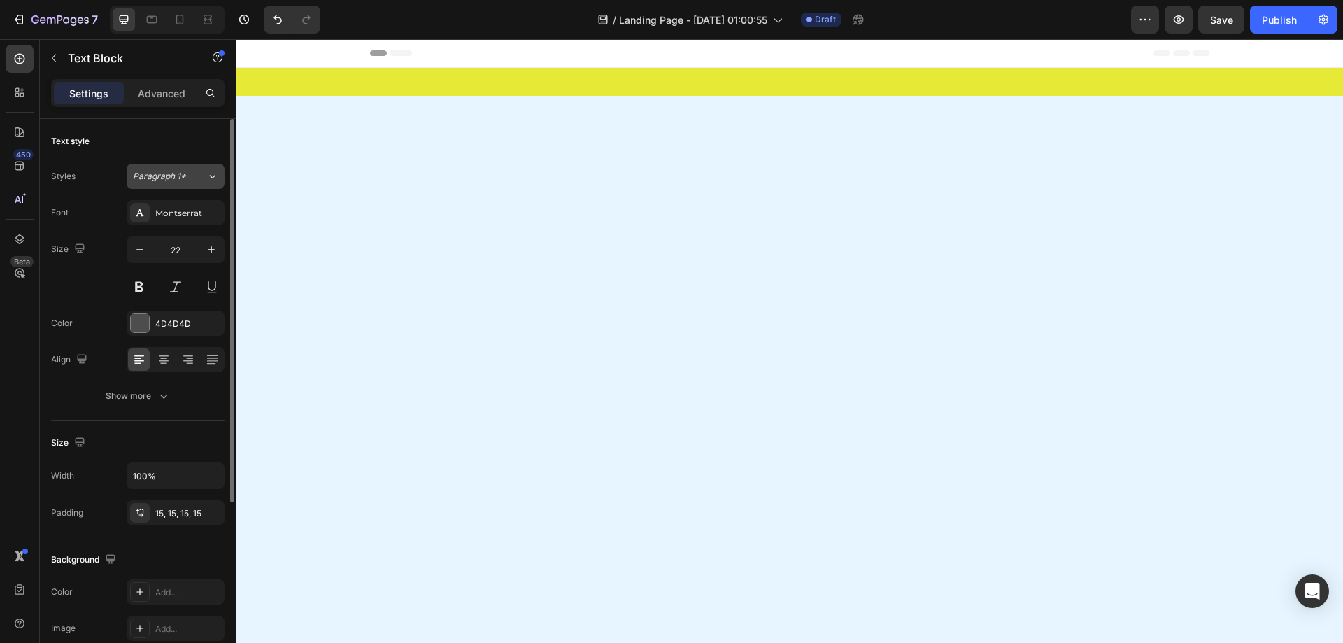
scroll to position [6342, 0]
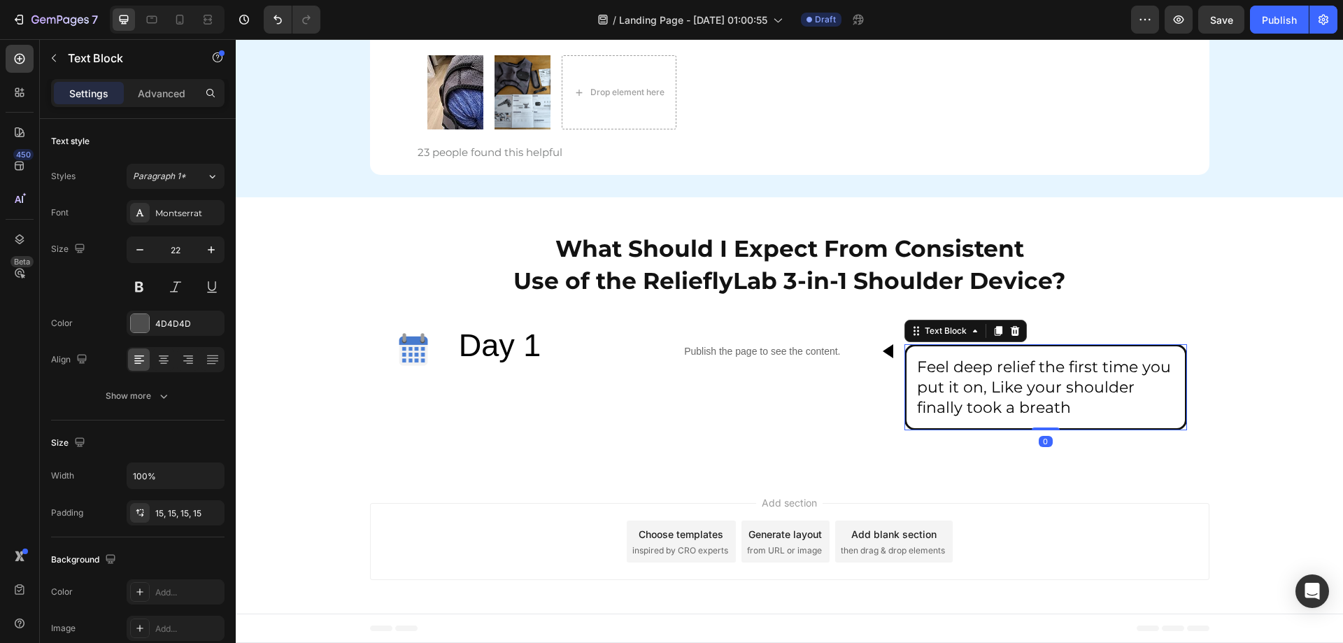
click at [153, 105] on div "Settings Advanced" at bounding box center [137, 93] width 173 height 28
click at [153, 94] on p "Advanced" at bounding box center [162, 93] width 48 height 15
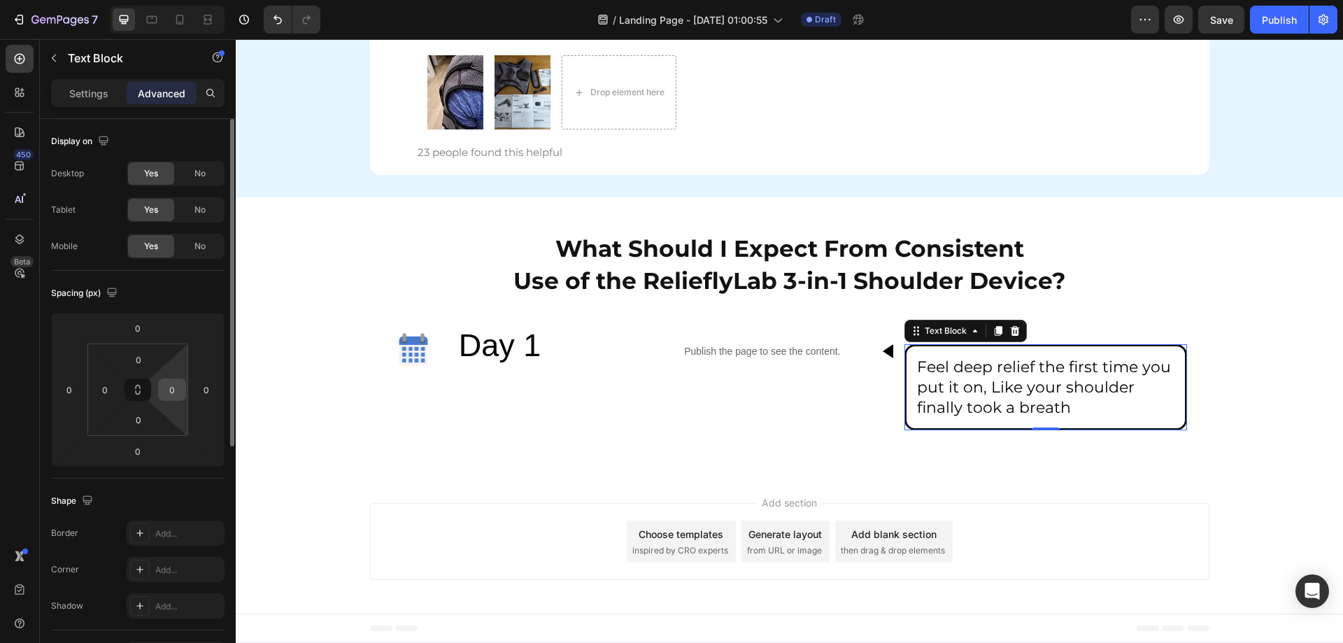
click at [178, 399] on input "0" at bounding box center [172, 389] width 21 height 21
type input "10"
click at [180, 380] on input "10" at bounding box center [172, 389] width 21 height 21
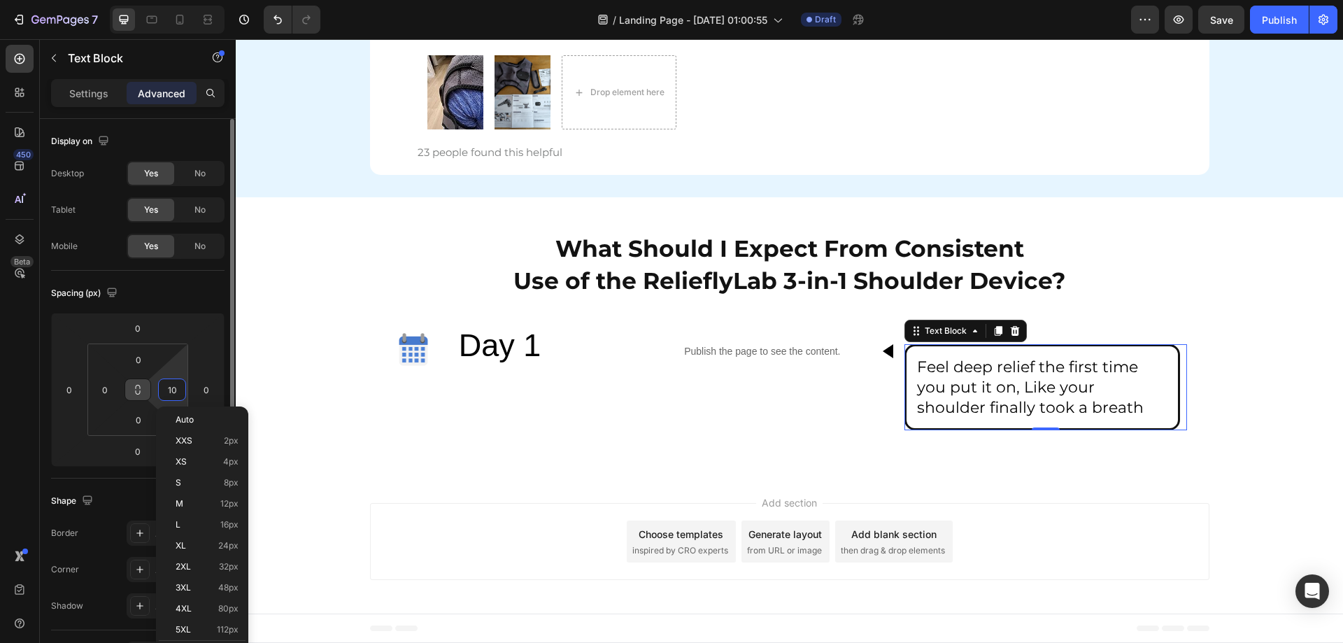
drag, startPoint x: 180, startPoint y: 387, endPoint x: 141, endPoint y: 385, distance: 40.0
click at [159, 387] on div "10" at bounding box center [172, 389] width 28 height 22
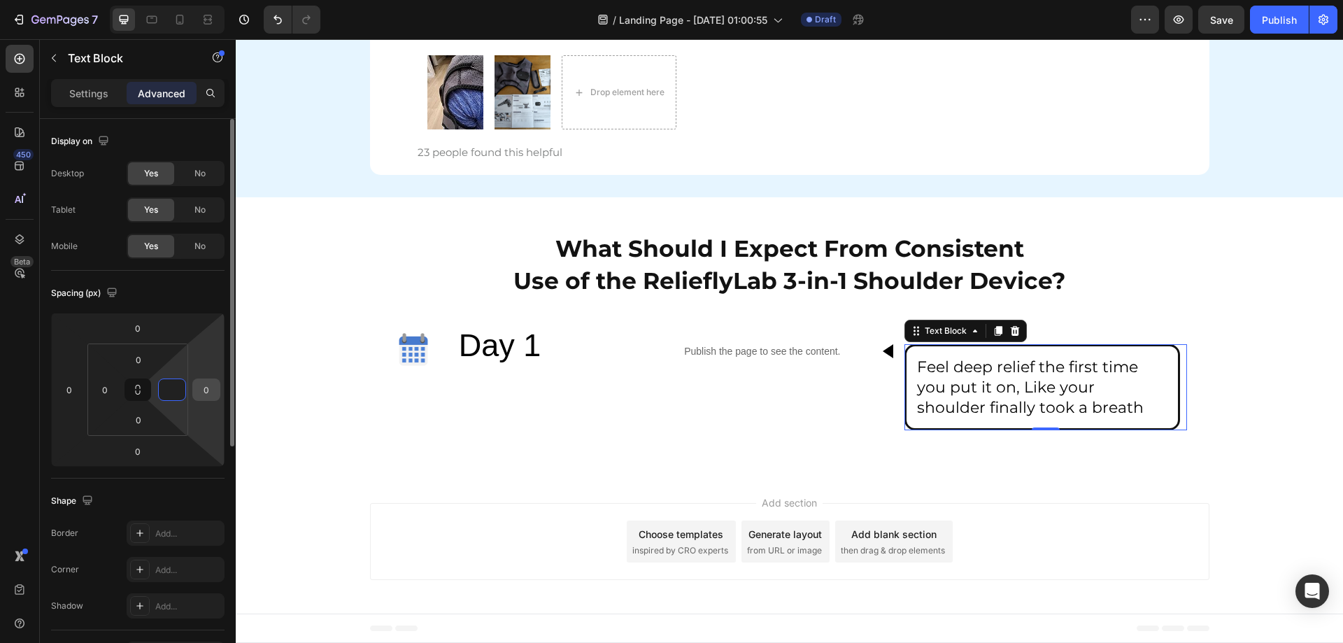
click at [199, 390] on input "0" at bounding box center [206, 389] width 21 height 21
type input "0"
drag, startPoint x: 210, startPoint y: 390, endPoint x: 151, endPoint y: 390, distance: 59.4
click at [159, 390] on div "0 0 0 20 0 0 0 0" at bounding box center [137, 390] width 173 height 154
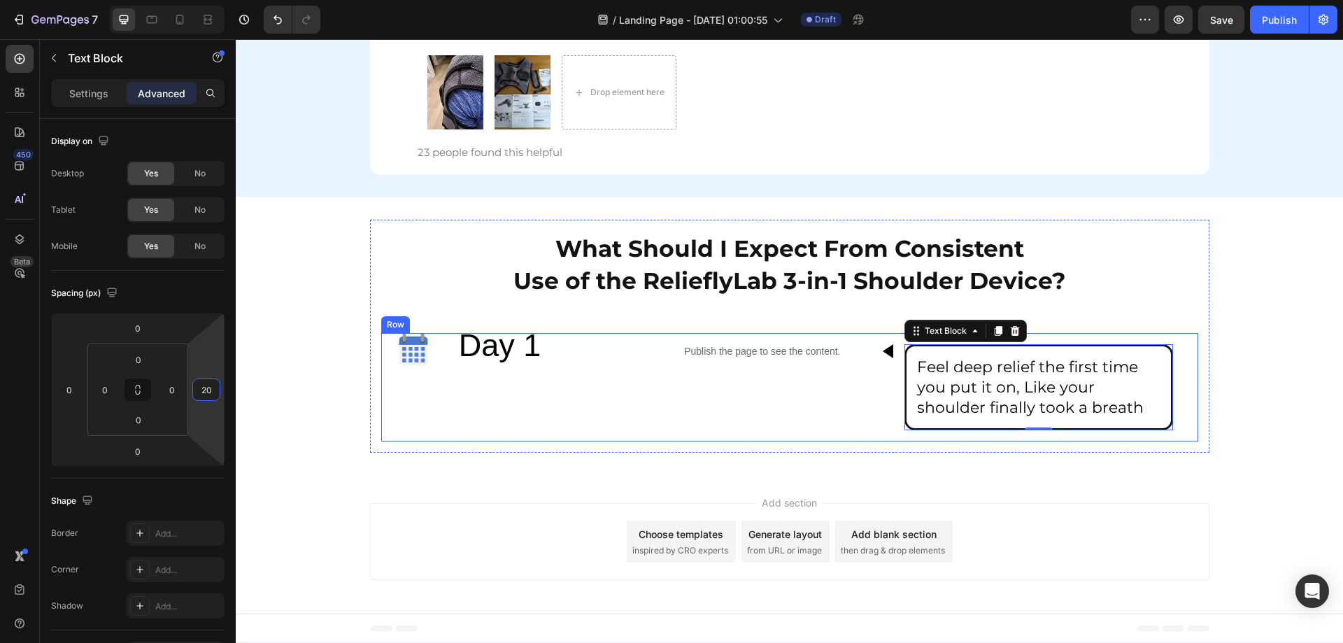
type input "0"
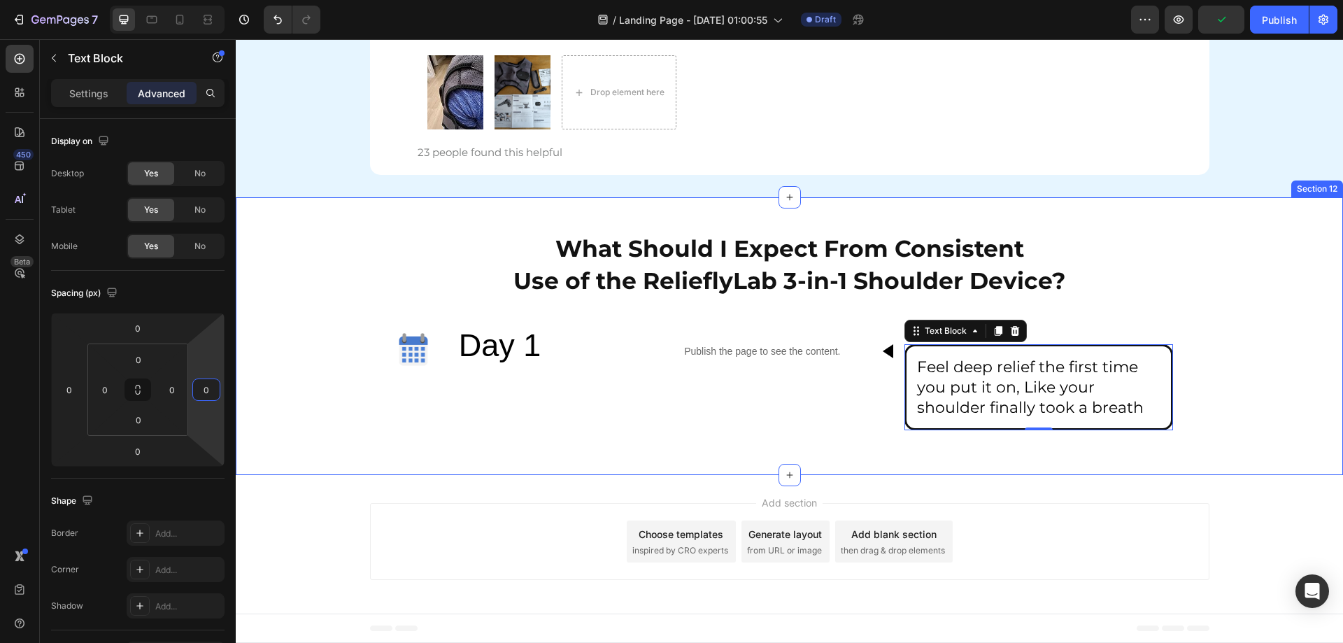
click at [1279, 417] on div "What Should I Expect From Consistent Use of the RelieflyLab 3-in-1 Shoulder Dev…" at bounding box center [789, 336] width 1107 height 233
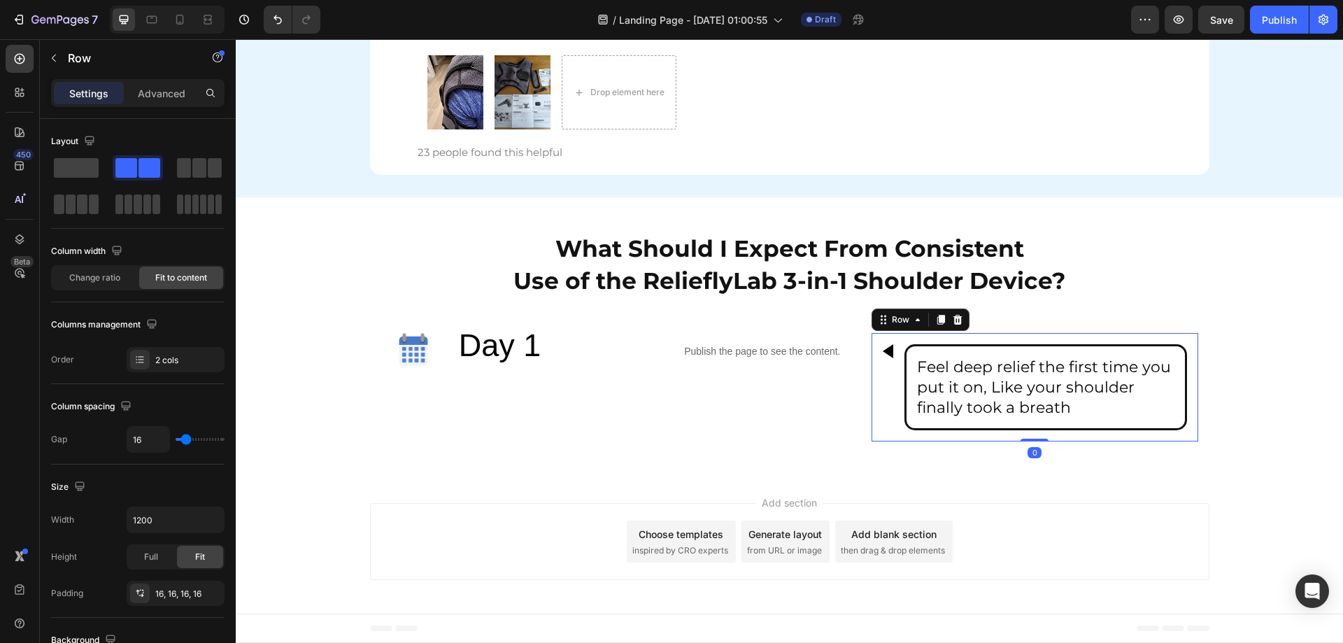
click at [890, 353] on div "Custom Code Feel deep relief the first time you put it on, Like your shoulder f…" at bounding box center [1034, 387] width 327 height 108
click at [883, 348] on div at bounding box center [888, 351] width 10 height 14
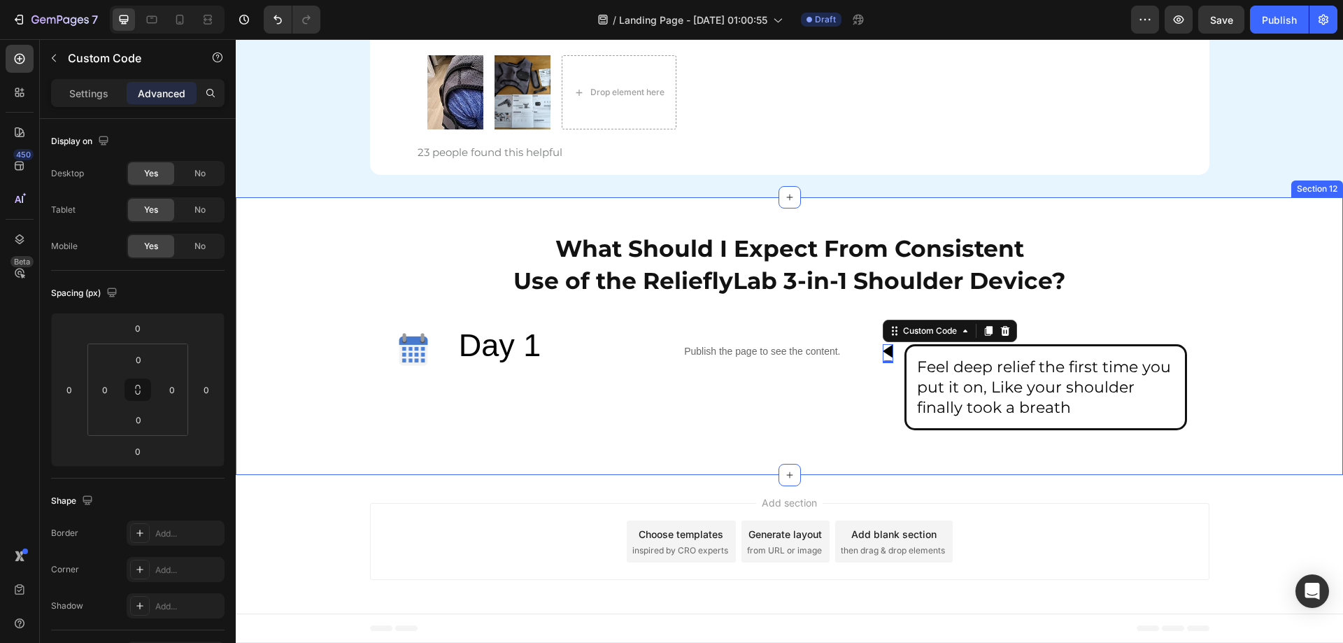
click at [297, 406] on div "What Should I Expect From Consistent Use of the RelieflyLab 3-in-1 Shoulder Dev…" at bounding box center [789, 336] width 1107 height 233
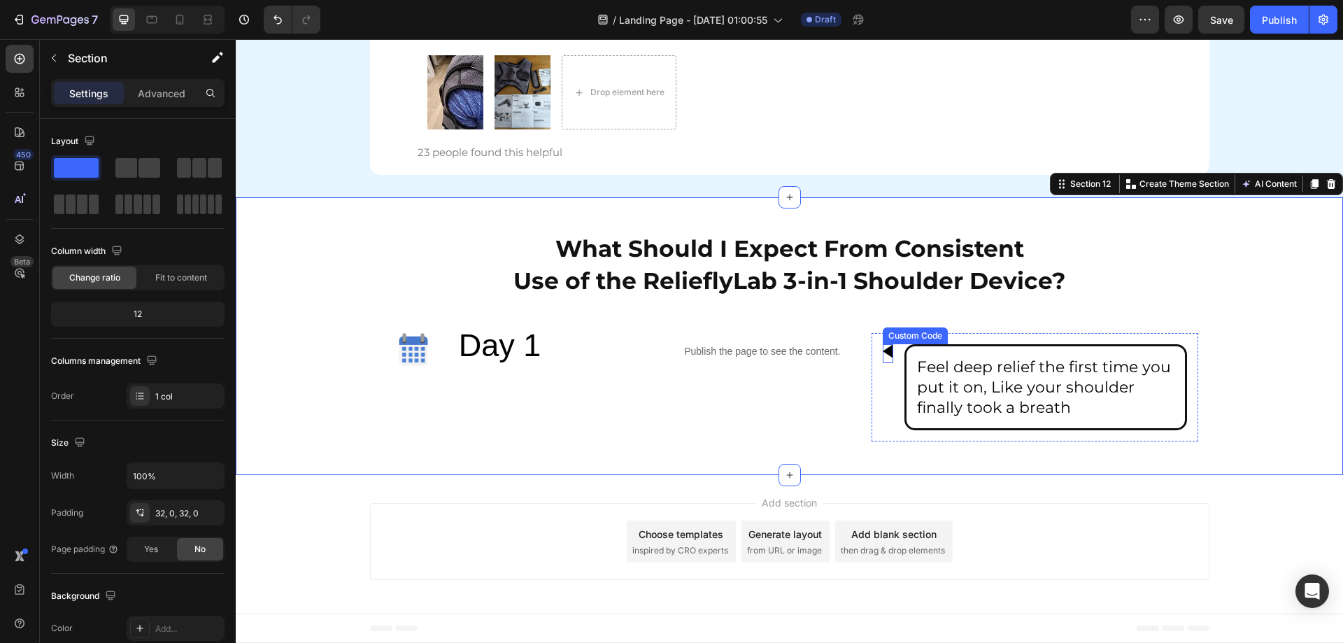
click at [883, 354] on div at bounding box center [888, 351] width 10 height 14
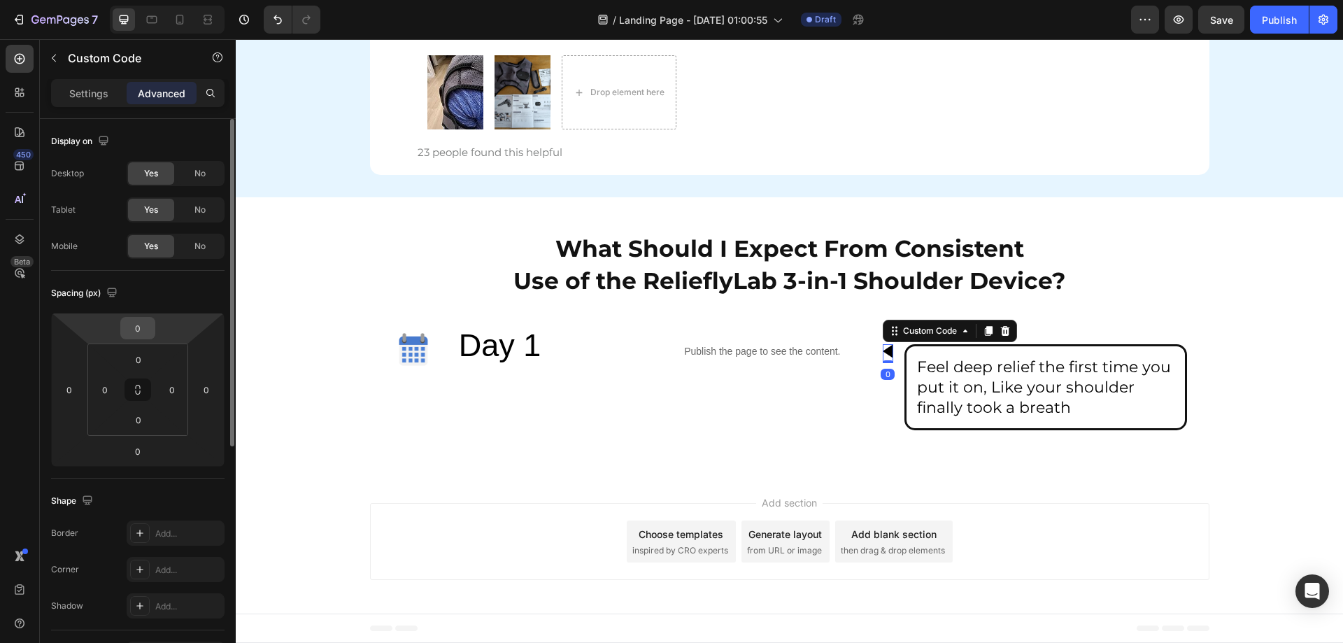
click at [128, 336] on input "0" at bounding box center [138, 327] width 28 height 21
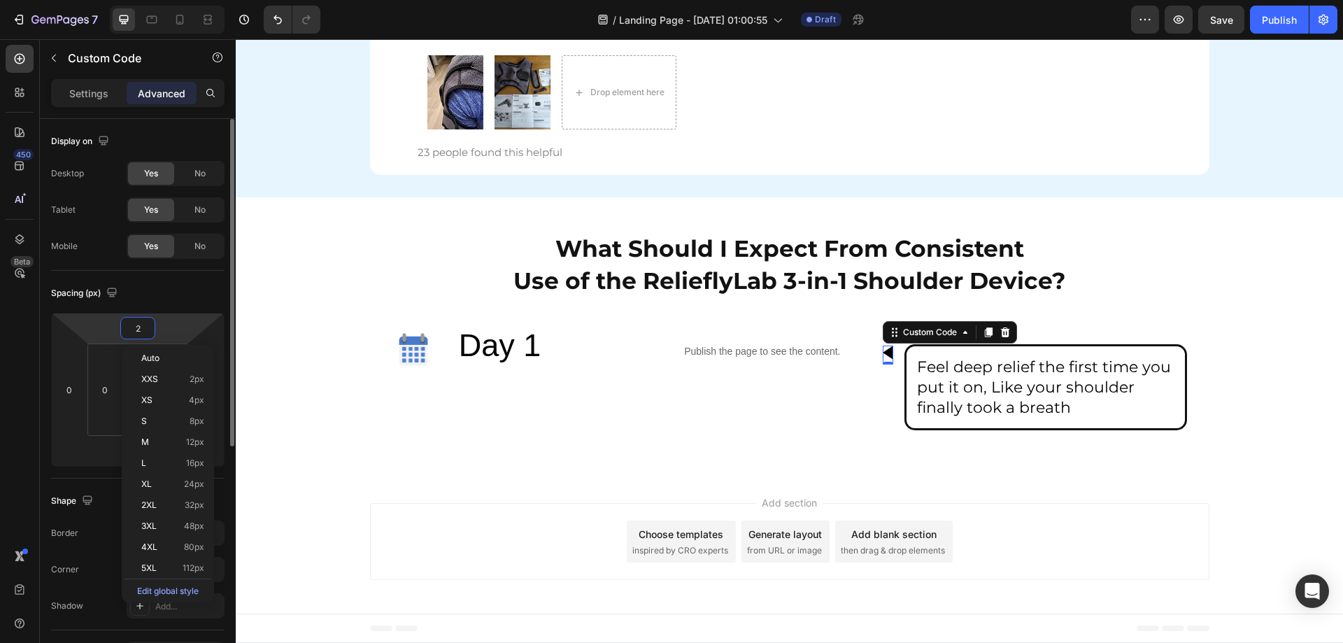
type input "20"
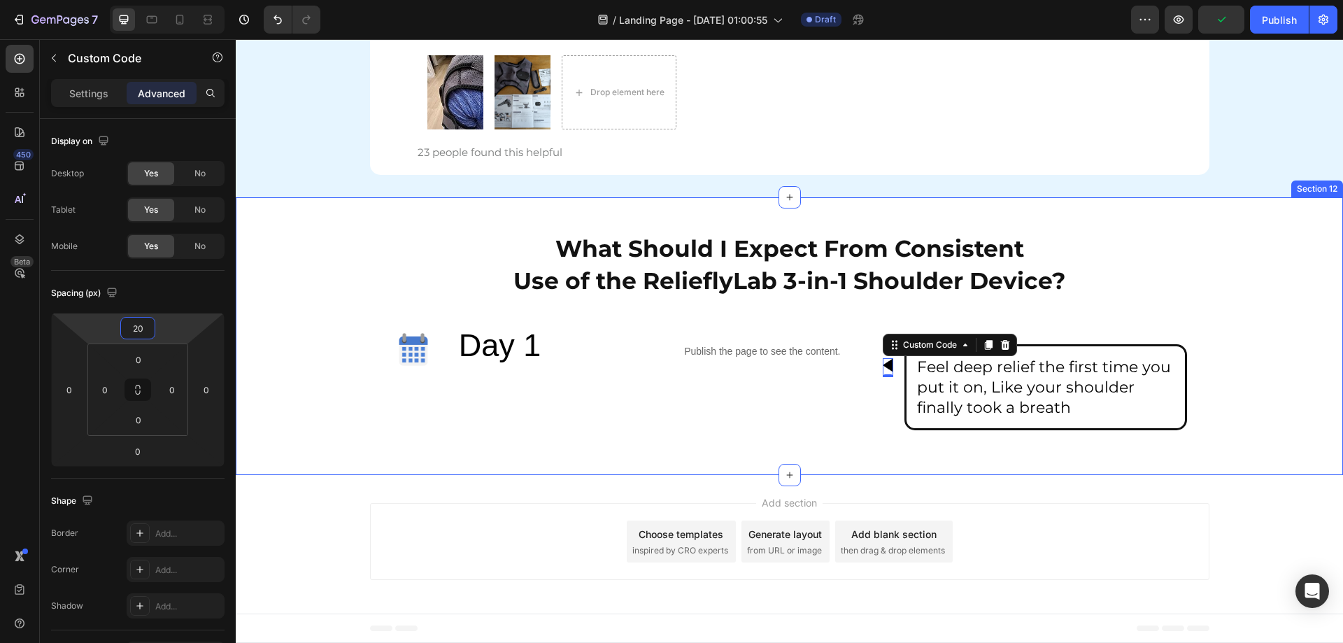
click at [1303, 428] on div "What Should I Expect From Consistent Use of the RelieflyLab 3-in-1 Shoulder Dev…" at bounding box center [789, 336] width 1107 height 233
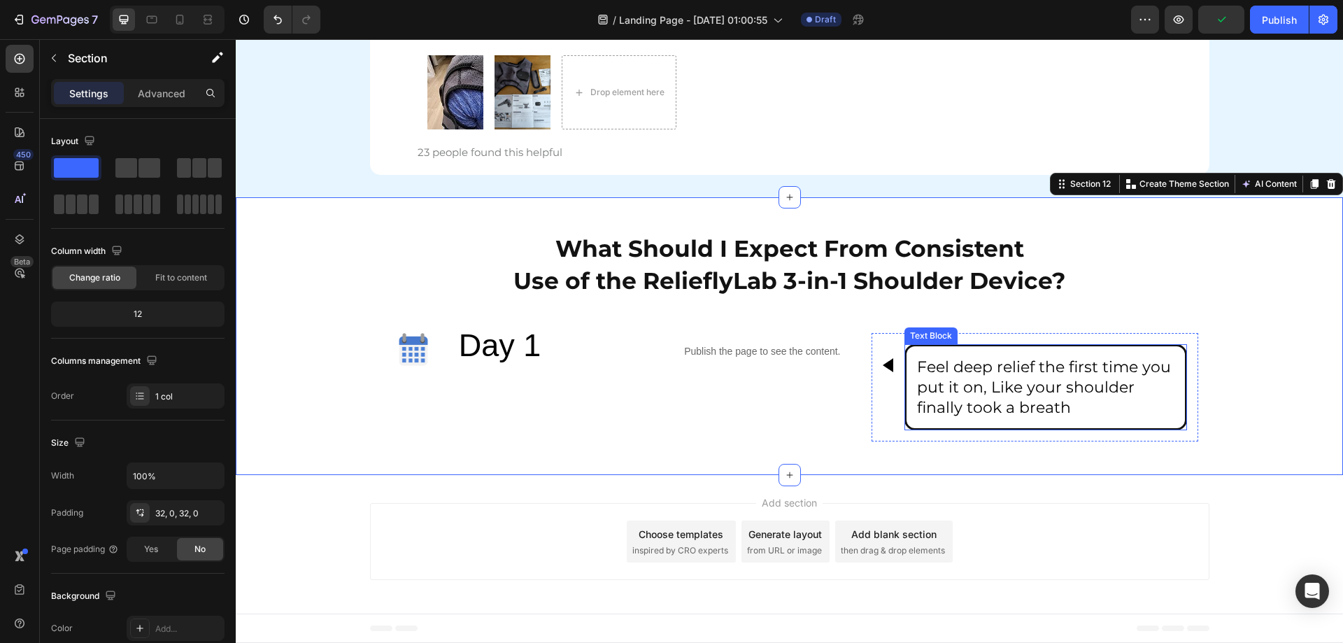
click at [904, 357] on div "Feel deep relief the first time you put it on, Like your shoulder finally took …" at bounding box center [1045, 387] width 283 height 86
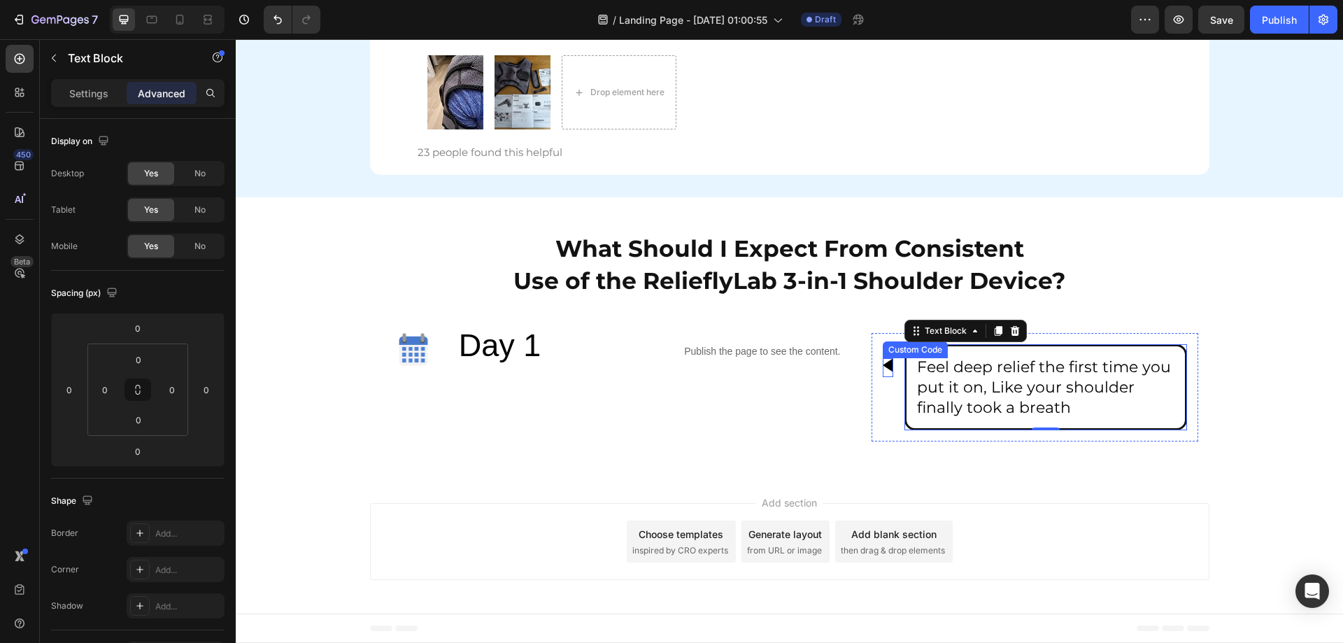
click at [883, 368] on div at bounding box center [888, 365] width 10 height 14
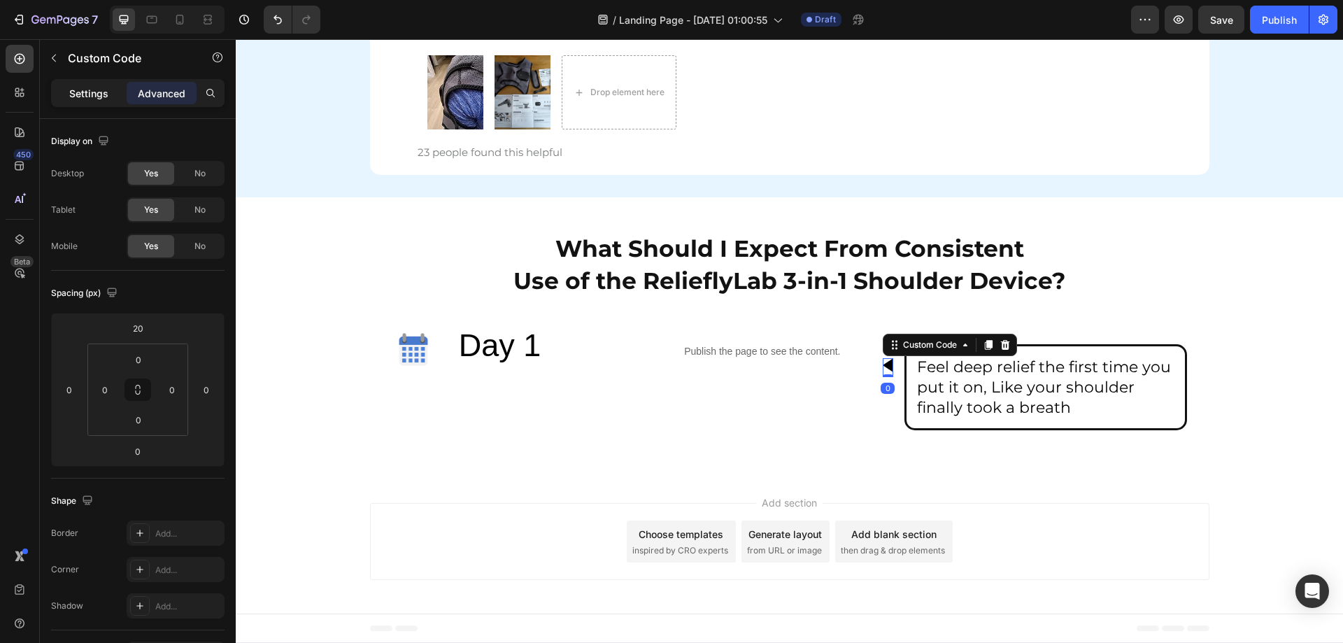
click at [79, 101] on div "Settings" at bounding box center [89, 93] width 70 height 22
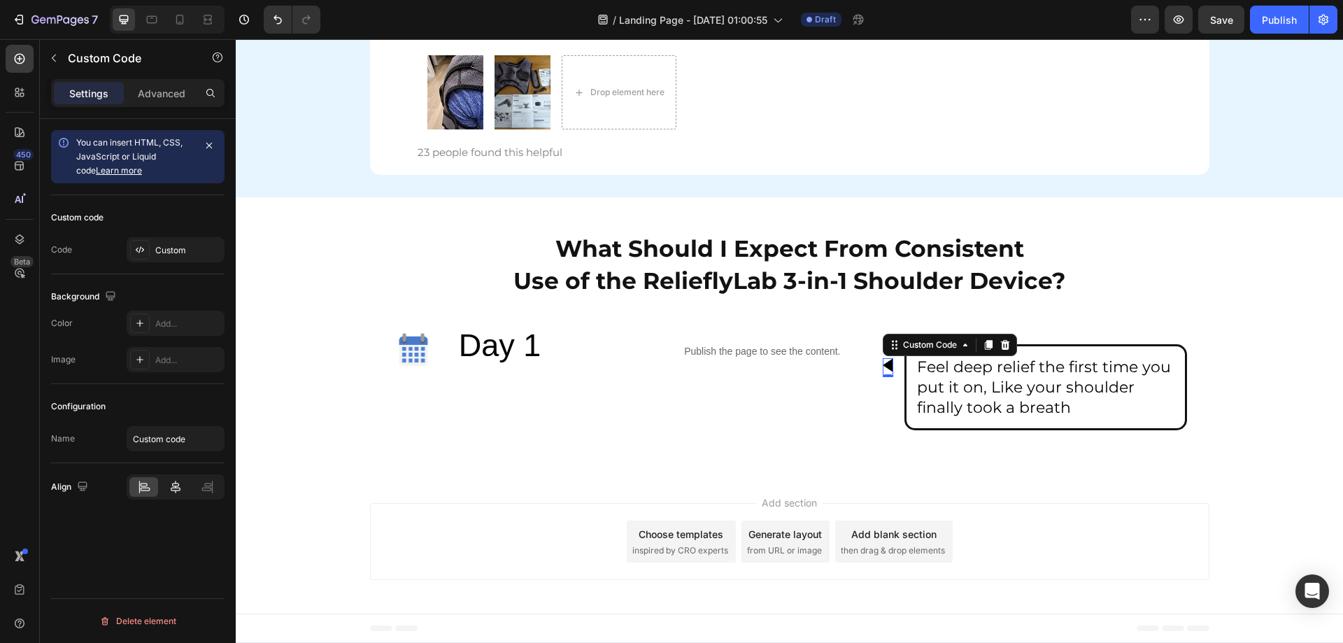
click at [175, 479] on div at bounding box center [175, 487] width 29 height 20
click at [211, 483] on icon at bounding box center [207, 487] width 14 height 14
click at [169, 483] on icon at bounding box center [176, 487] width 14 height 14
click at [212, 488] on icon at bounding box center [207, 487] width 14 height 14
click at [178, 440] on input "Custom code" at bounding box center [176, 438] width 98 height 25
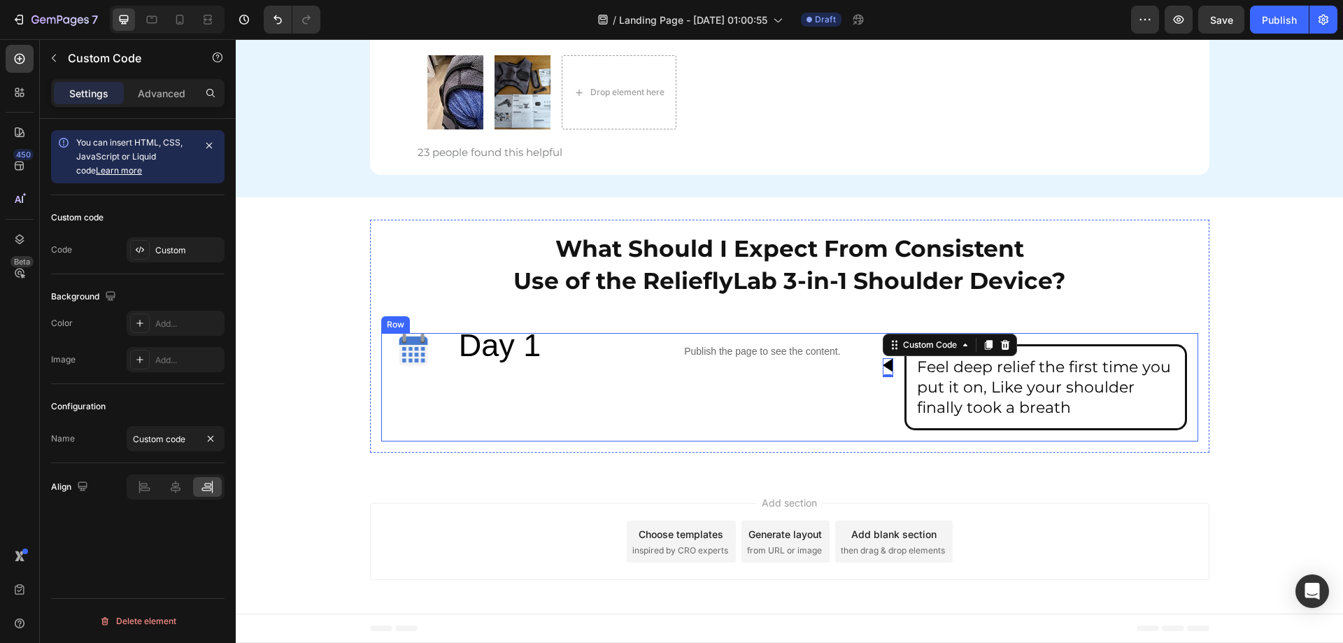
click at [652, 421] on div "Image Day 1 Text Block Publish the page to see the content. Custom Code Custom …" at bounding box center [789, 387] width 817 height 108
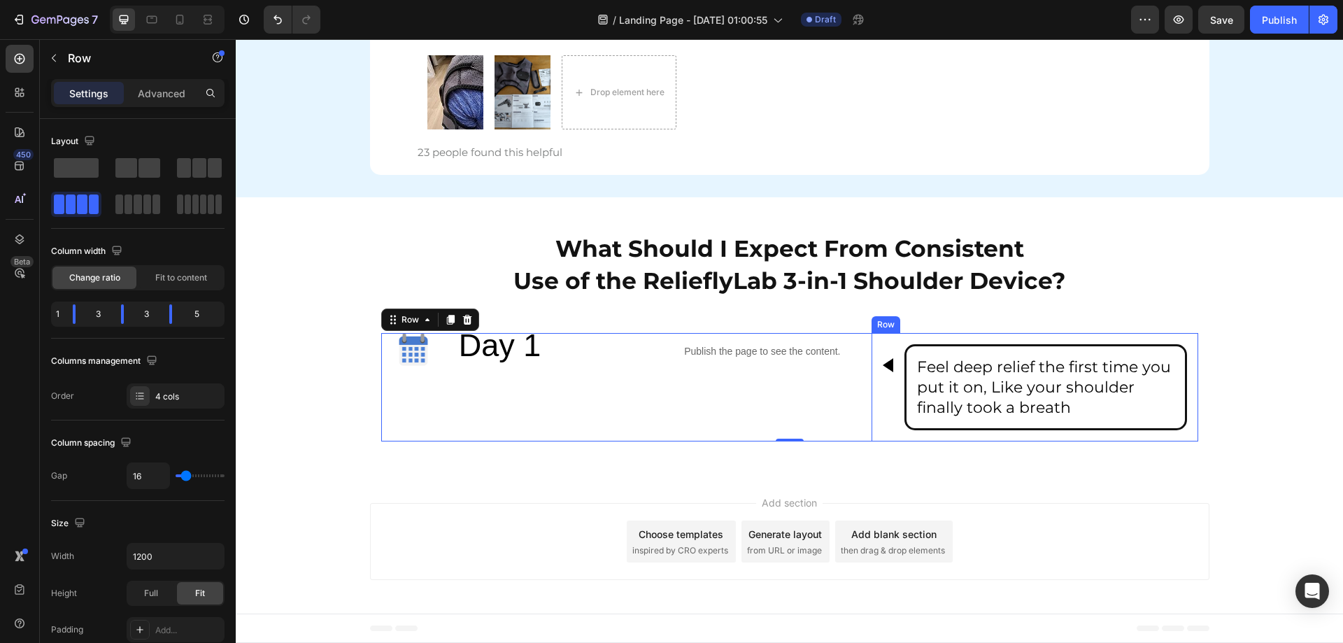
click at [896, 359] on div "Custom Code Feel deep relief the first time you put it on, Like your shoulder f…" at bounding box center [1034, 387] width 327 height 108
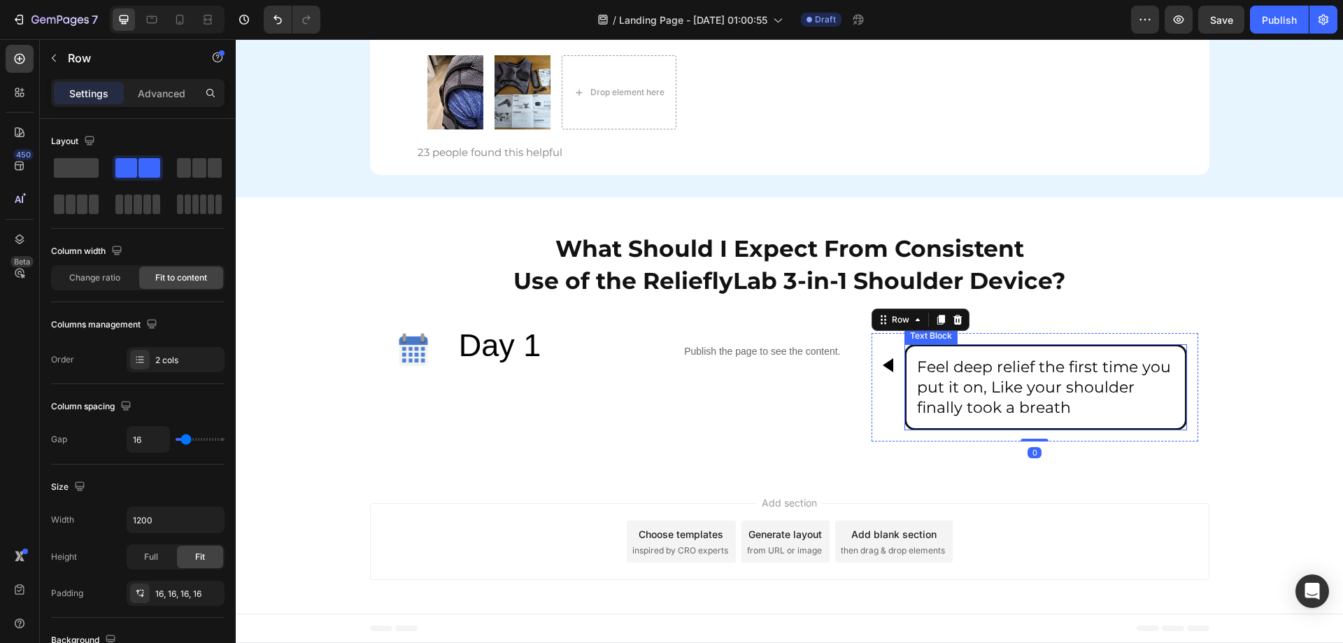
click at [904, 349] on div "Feel deep relief the first time you put it on, Like your shoulder finally took …" at bounding box center [1045, 387] width 283 height 86
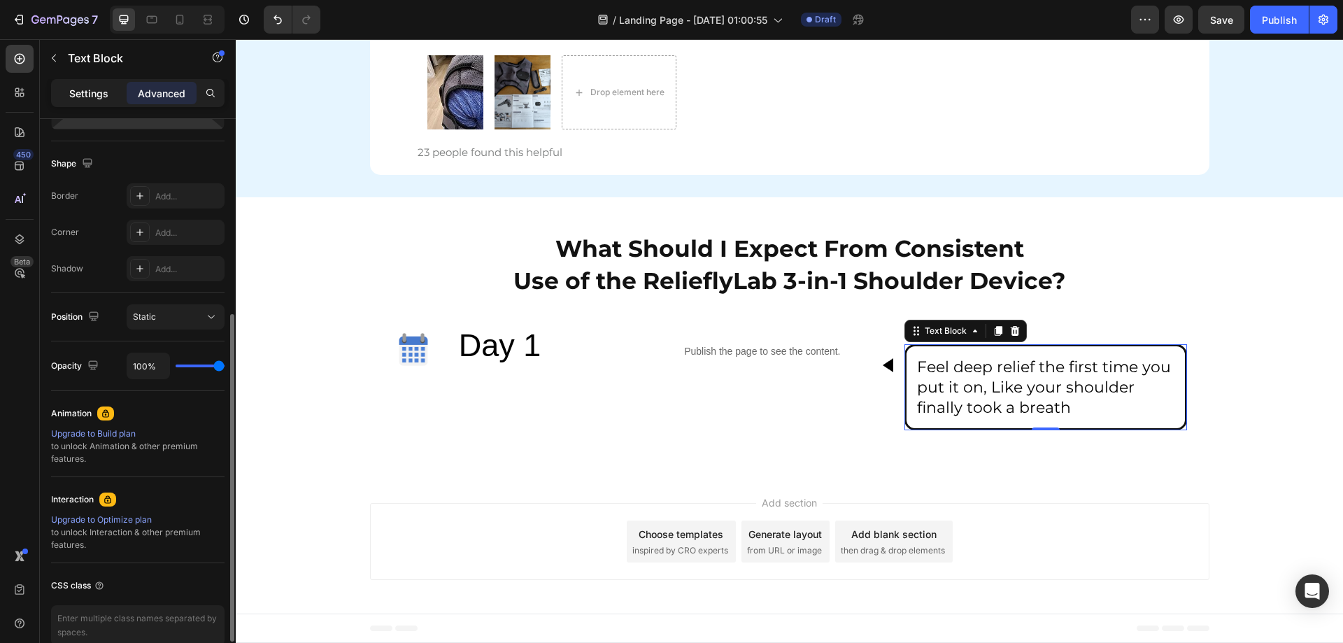
click at [94, 97] on p "Settings" at bounding box center [88, 93] width 39 height 15
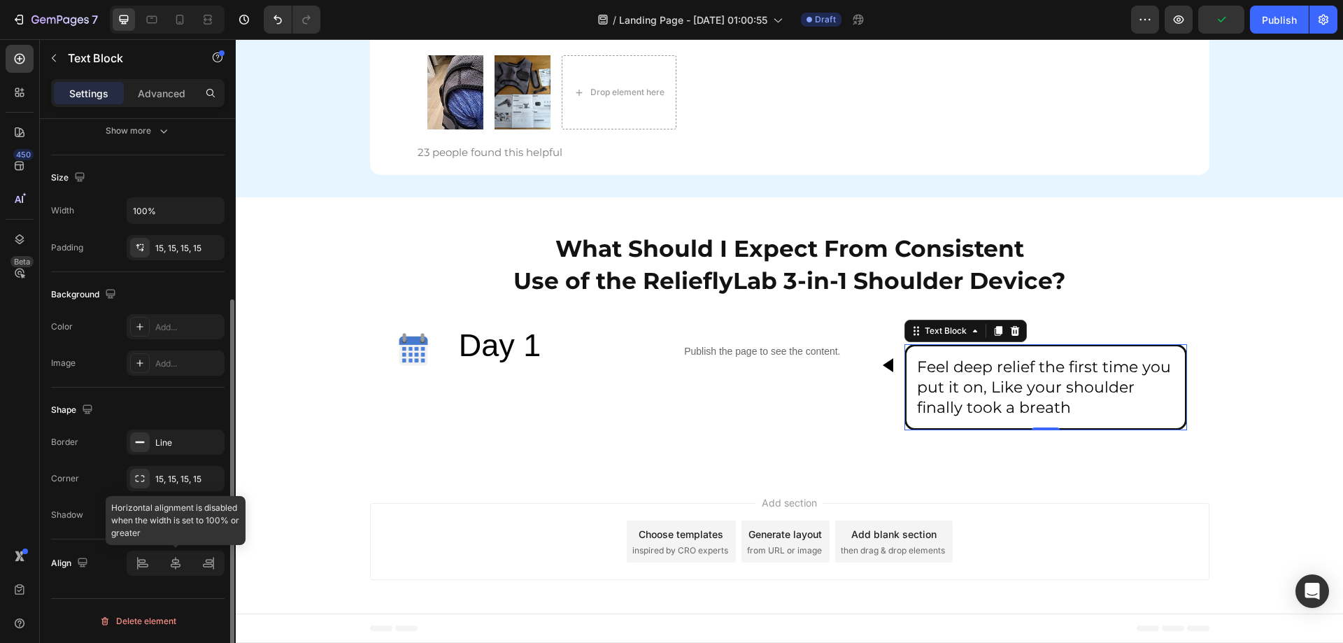
click at [147, 569] on div at bounding box center [176, 562] width 98 height 25
click at [185, 564] on div at bounding box center [176, 562] width 98 height 25
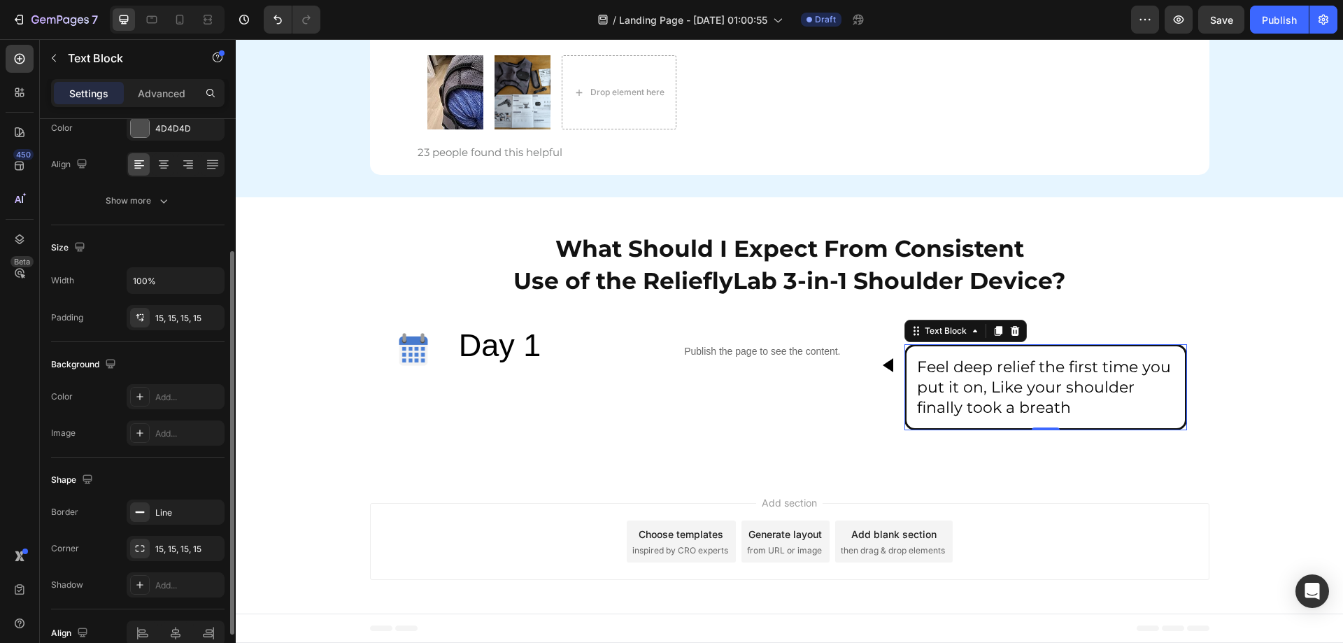
scroll to position [125, 0]
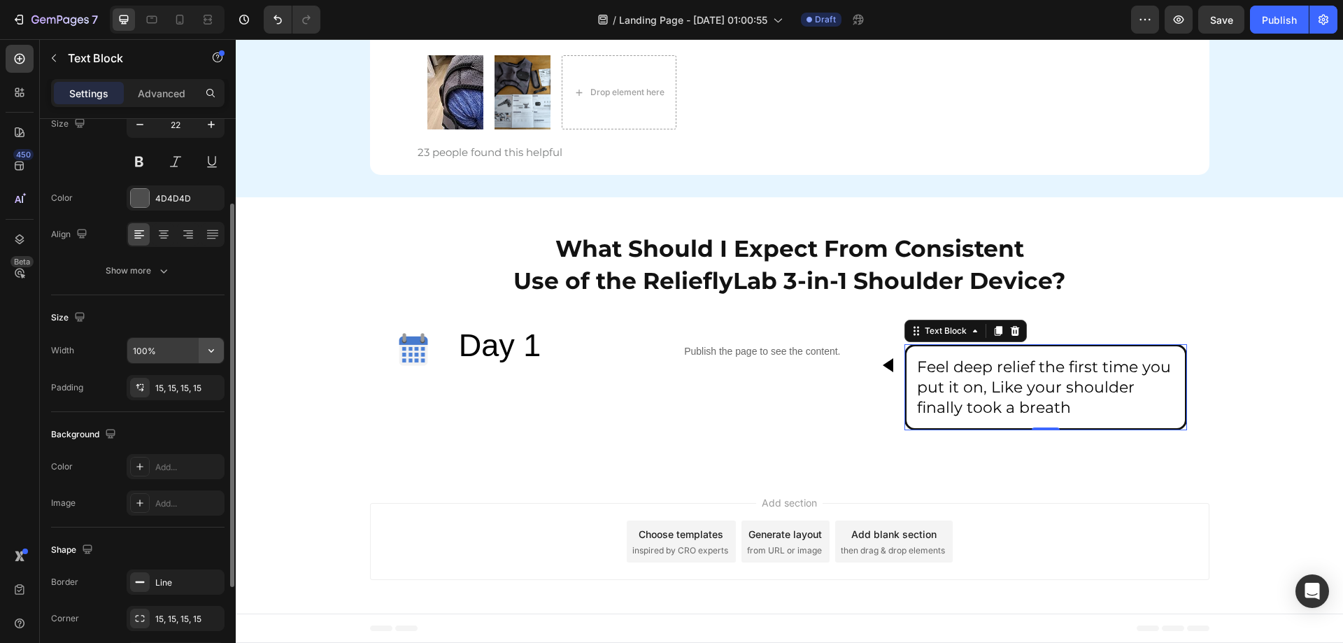
click at [202, 348] on button "button" at bounding box center [211, 350] width 25 height 25
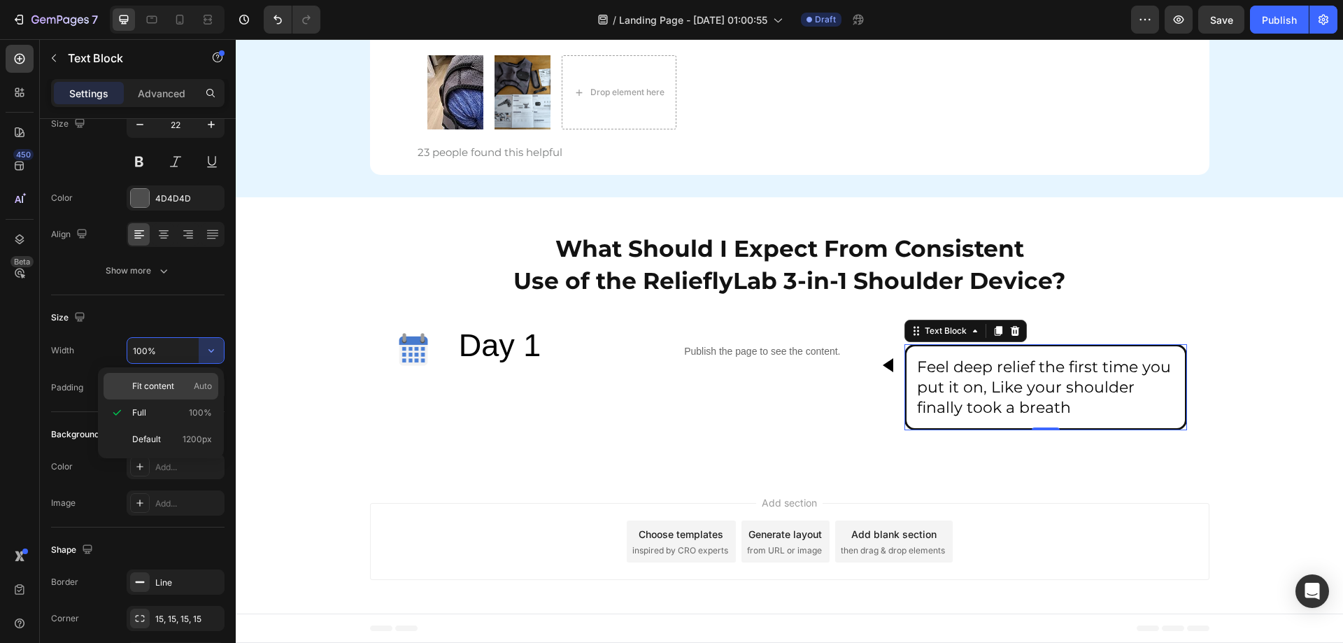
click at [167, 378] on div "Fit content Auto" at bounding box center [160, 386] width 115 height 27
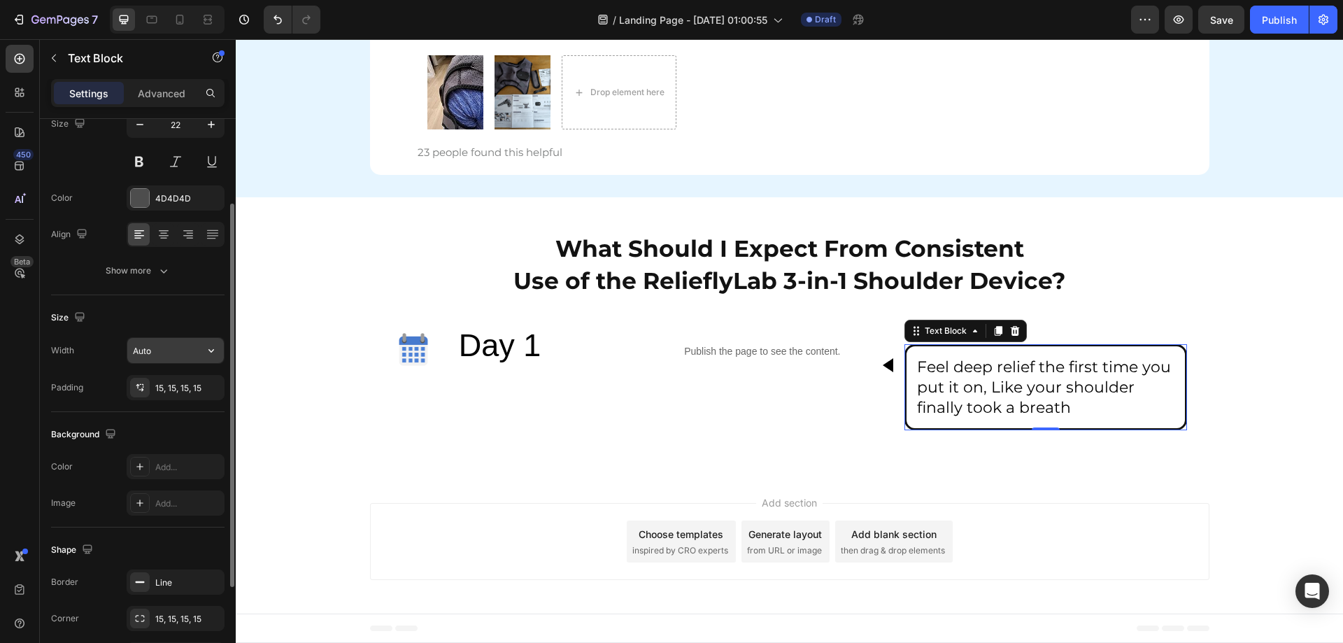
click at [192, 356] on input "Auto" at bounding box center [175, 350] width 97 height 25
click at [204, 353] on button "button" at bounding box center [211, 350] width 25 height 25
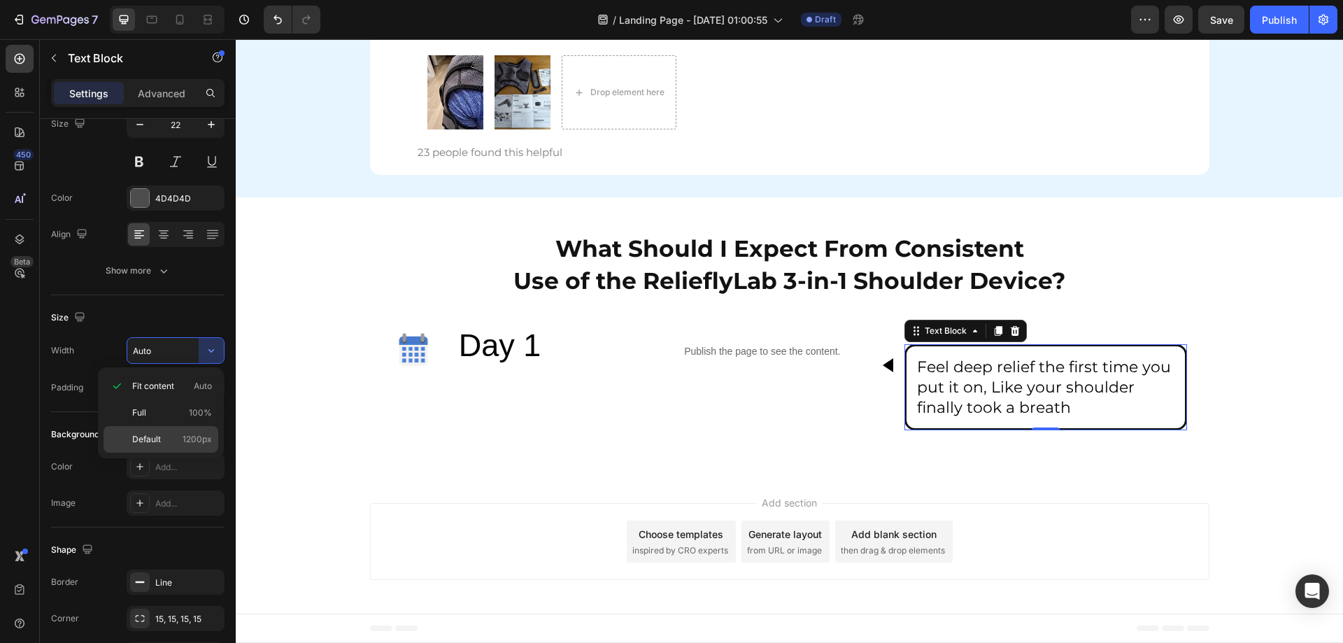
click at [141, 442] on span "Default" at bounding box center [146, 439] width 29 height 13
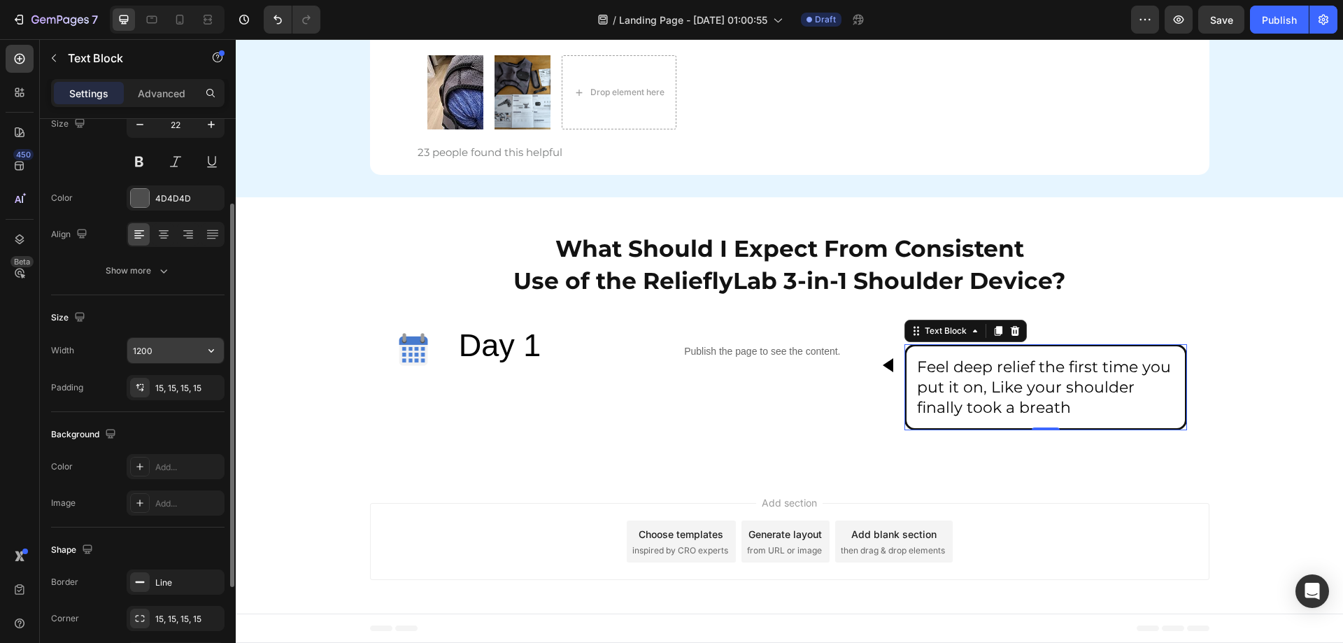
click at [214, 349] on icon "button" at bounding box center [211, 350] width 14 height 14
drag, startPoint x: 145, startPoint y: 413, endPoint x: 150, endPoint y: 419, distance: 8.0
click at [145, 413] on span "Full" at bounding box center [139, 412] width 14 height 13
type input "100%"
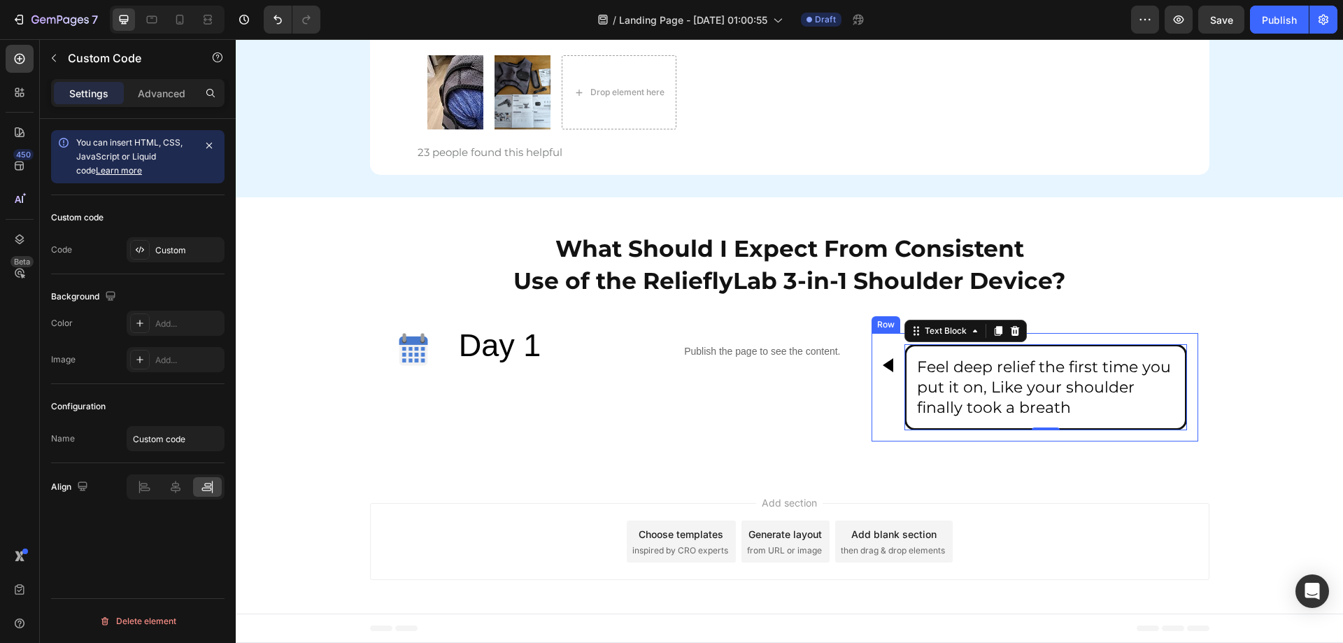
click at [883, 366] on div at bounding box center [888, 365] width 10 height 14
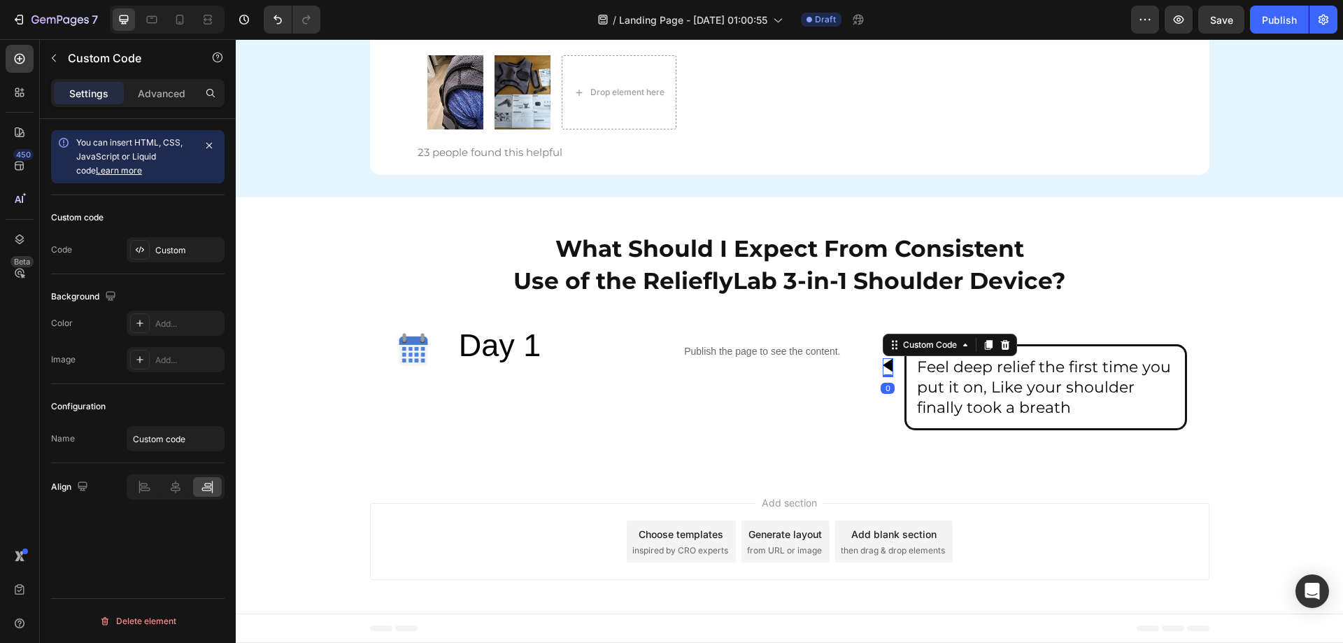
scroll to position [0, 0]
click at [159, 97] on p "Advanced" at bounding box center [162, 93] width 48 height 15
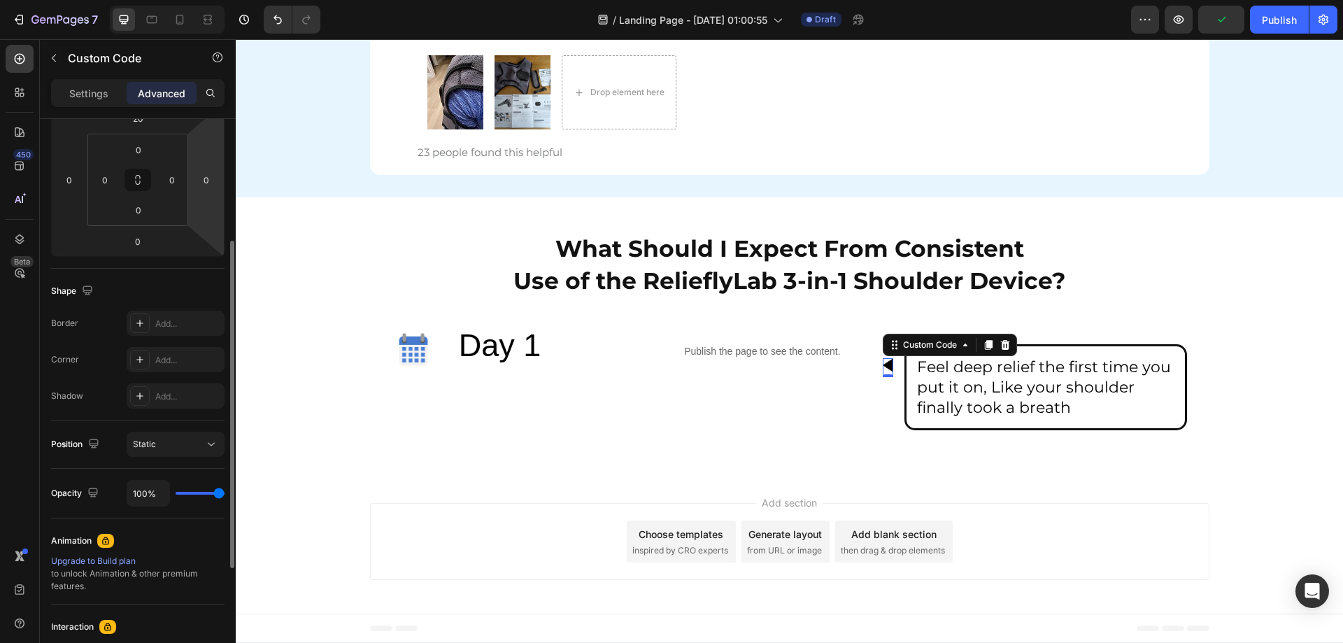
scroll to position [70, 0]
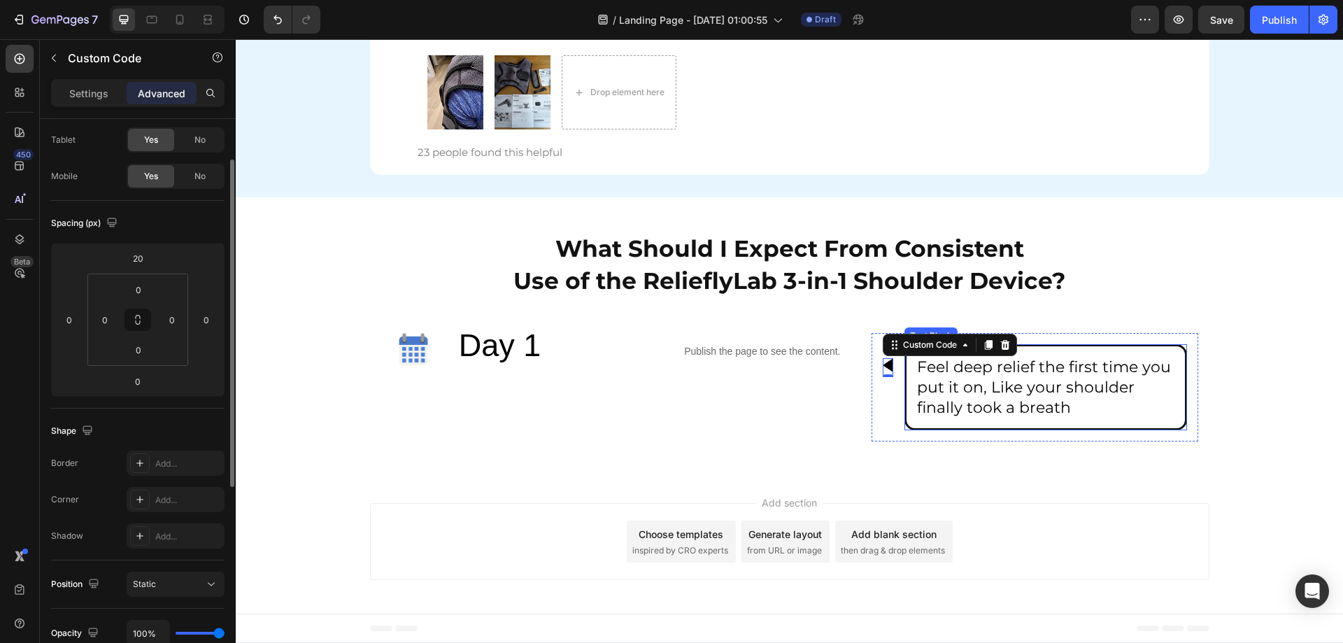
click at [883, 403] on div "Custom Code 0" at bounding box center [888, 387] width 10 height 86
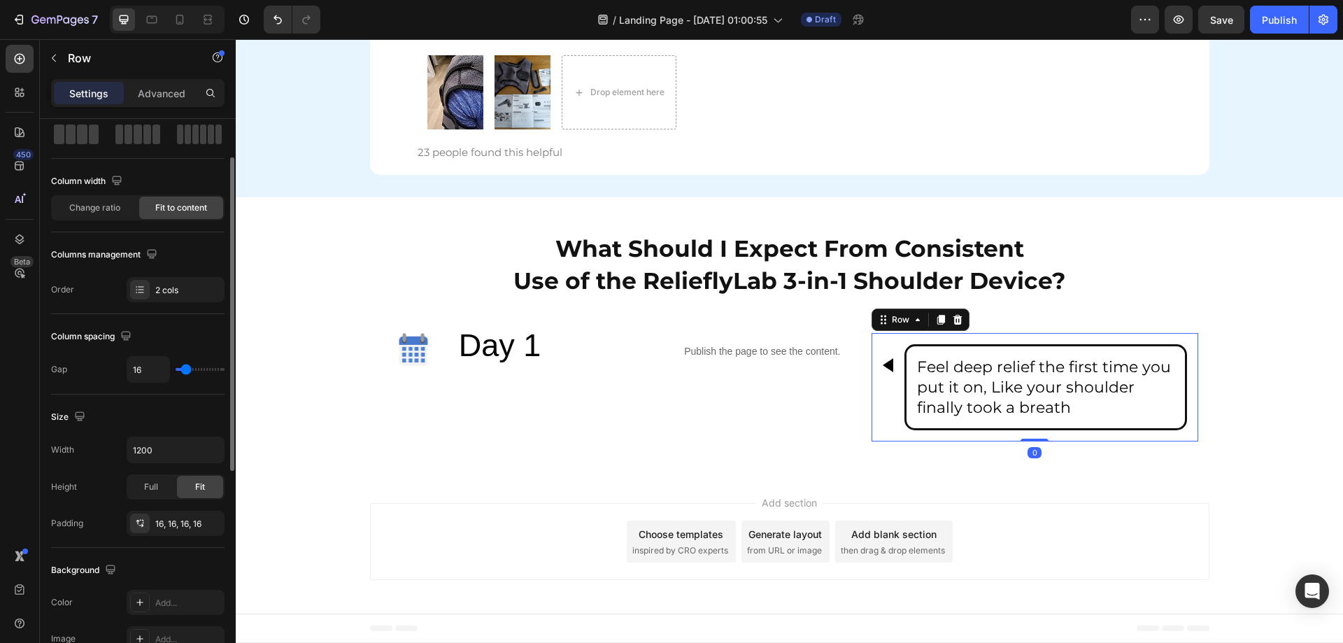
scroll to position [0, 0]
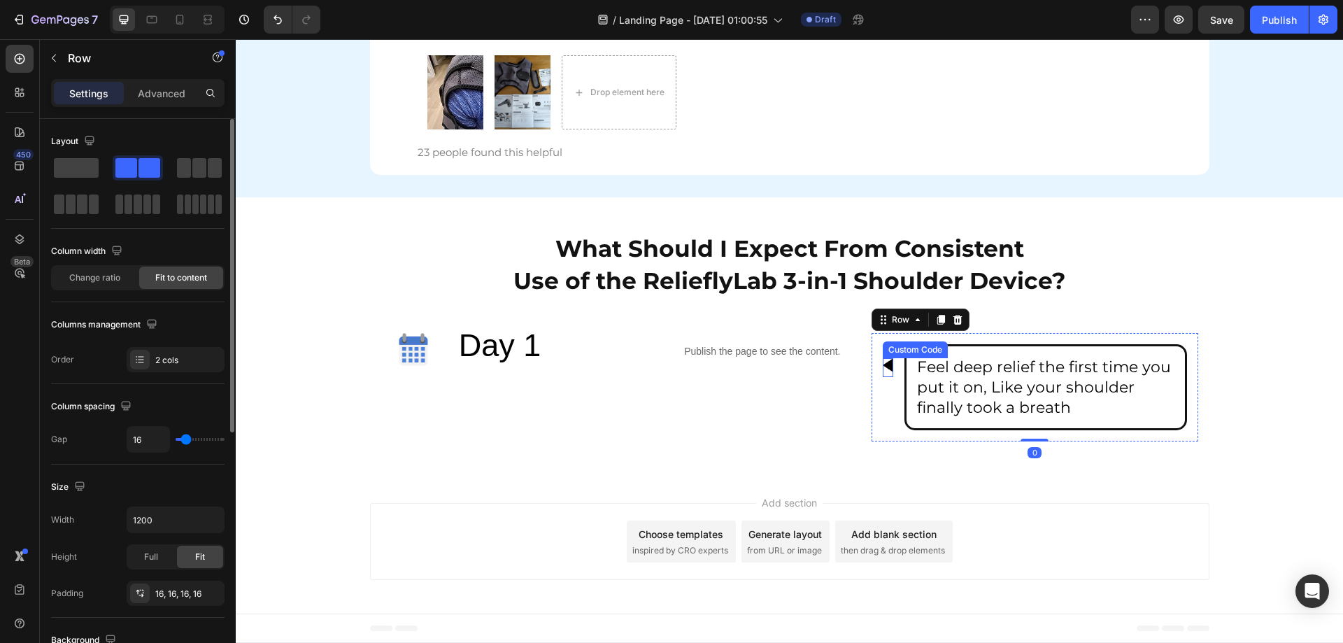
click at [885, 364] on div at bounding box center [888, 365] width 10 height 14
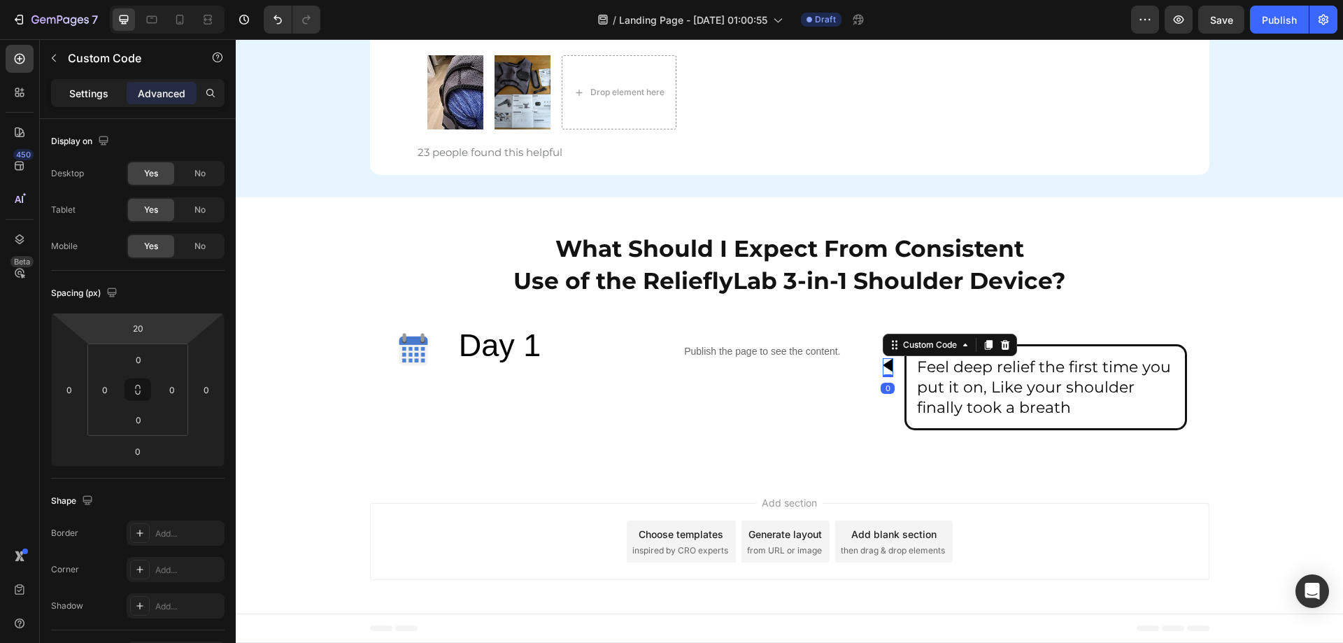
click at [69, 88] on p "Settings" at bounding box center [88, 93] width 39 height 15
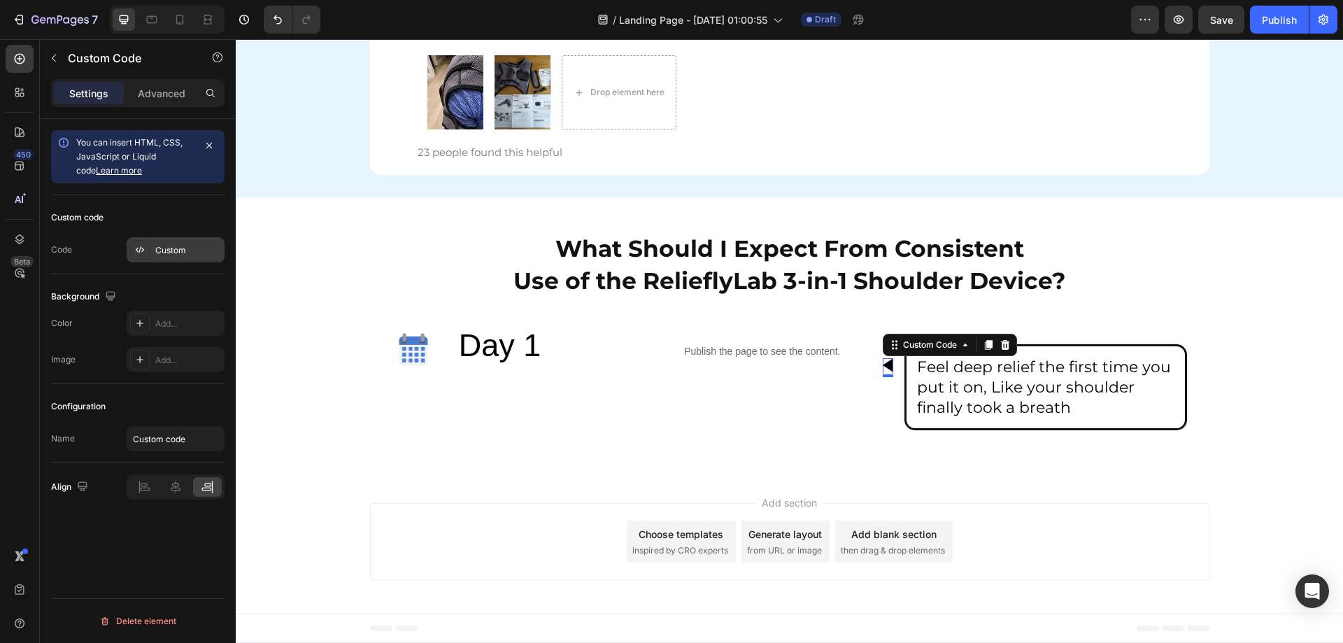
click at [152, 251] on div "Custom" at bounding box center [176, 249] width 98 height 25
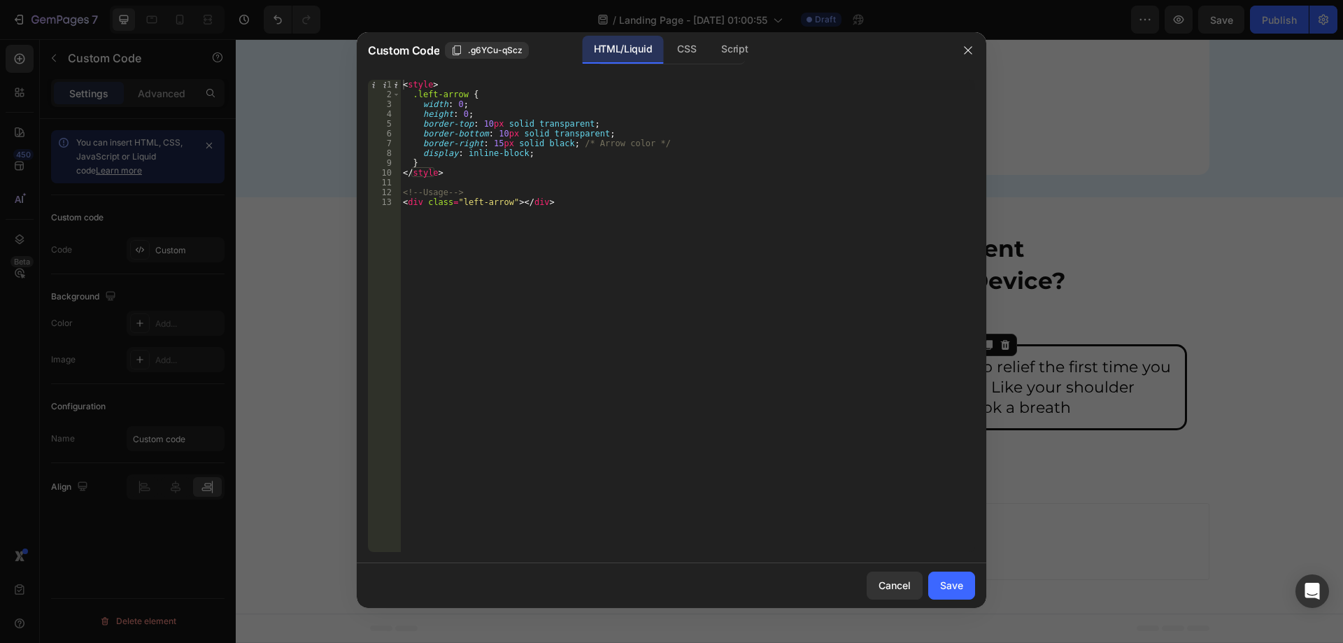
click at [682, 170] on div "< style > .left-arrow { width : 0 ; height : 0 ; border-top : 10 px solid trans…" at bounding box center [687, 326] width 575 height 492
click at [692, 114] on div "< style > .left-arrow { width : 0 ; height : 0 ; border-top : 10 px solid trans…" at bounding box center [687, 326] width 575 height 492
click at [634, 202] on div "< style > .left-arrow { width : 0 ; height : 0 ; border-top : 10 px solid trans…" at bounding box center [687, 326] width 575 height 492
click at [638, 200] on div "< style > .left-arrow { width : 0 ; height : 0 ; border-top : 10 px solid trans…" at bounding box center [687, 326] width 575 height 492
click at [545, 220] on div "< style > .left-arrow { width : 0 ; height : 0 ; border-top : 10 px solid trans…" at bounding box center [687, 326] width 575 height 492
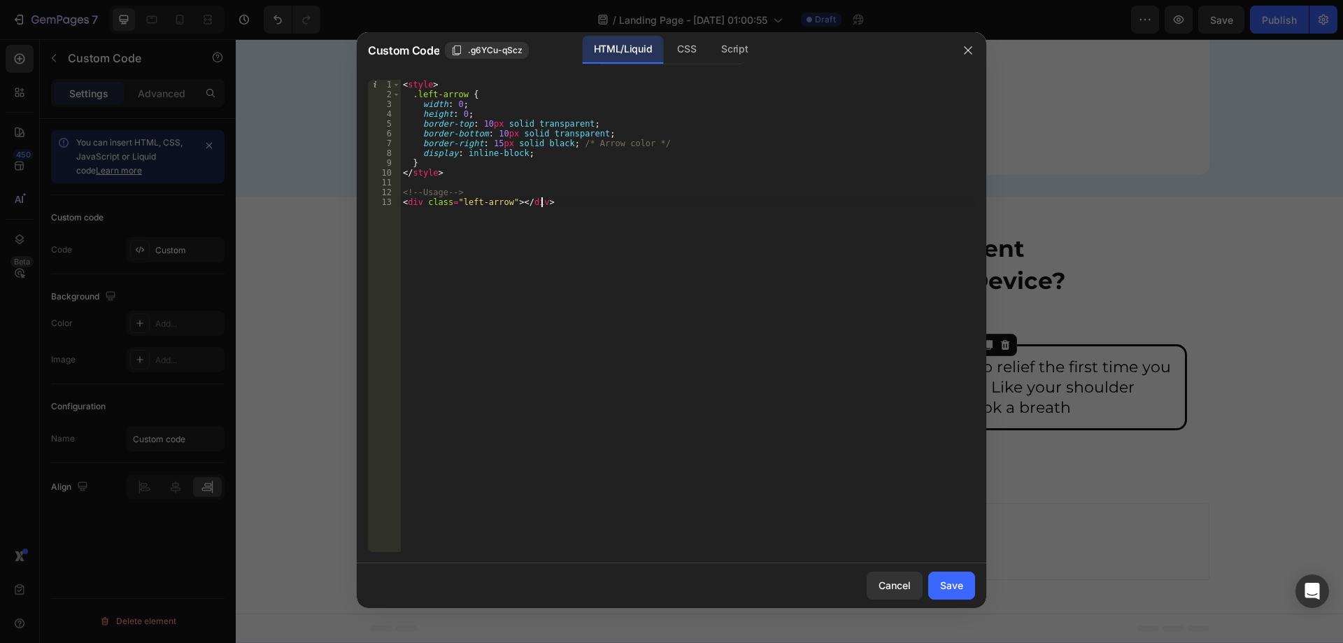
click at [546, 171] on div "< style > .left-arrow { width : 0 ; height : 0 ; border-top : 10 px solid trans…" at bounding box center [687, 326] width 575 height 492
click at [536, 152] on div "< style > .left-arrow { width : 0 ; height : 0 ; border-top : 10 px solid trans…" at bounding box center [687, 326] width 575 height 492
type textarea "display: inline-block;"
click at [966, 51] on icon "button" at bounding box center [967, 50] width 11 height 11
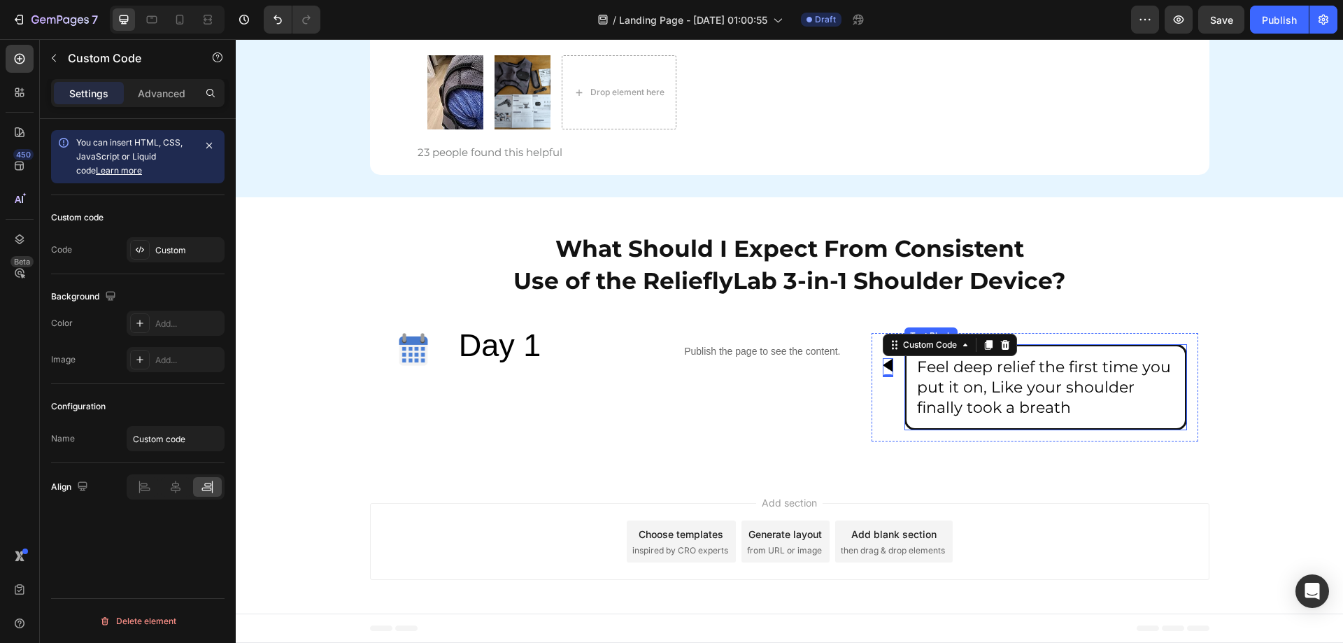
click at [969, 460] on div "What Should I Expect From Consistent Use of the RelieflyLab 3-in-1 Shoulder Dev…" at bounding box center [789, 336] width 1107 height 278
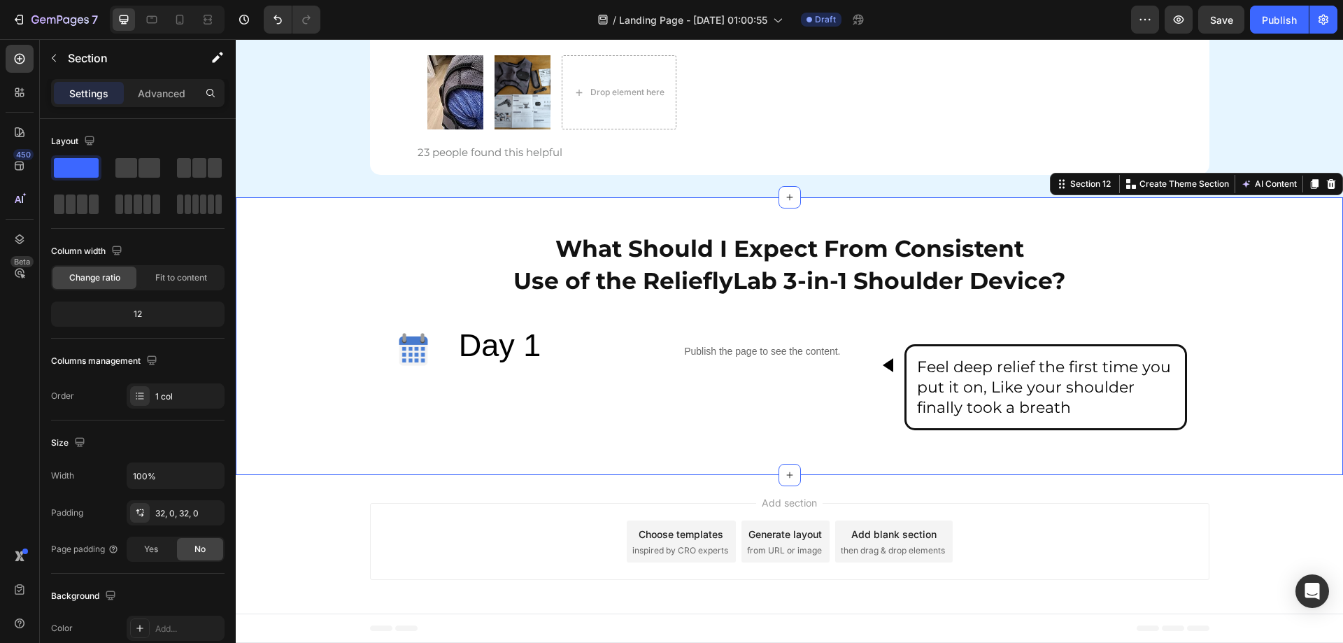
click at [329, 504] on div "Add section Choose templates inspired by CRO experts Generate layout from URL o…" at bounding box center [789, 544] width 1107 height 138
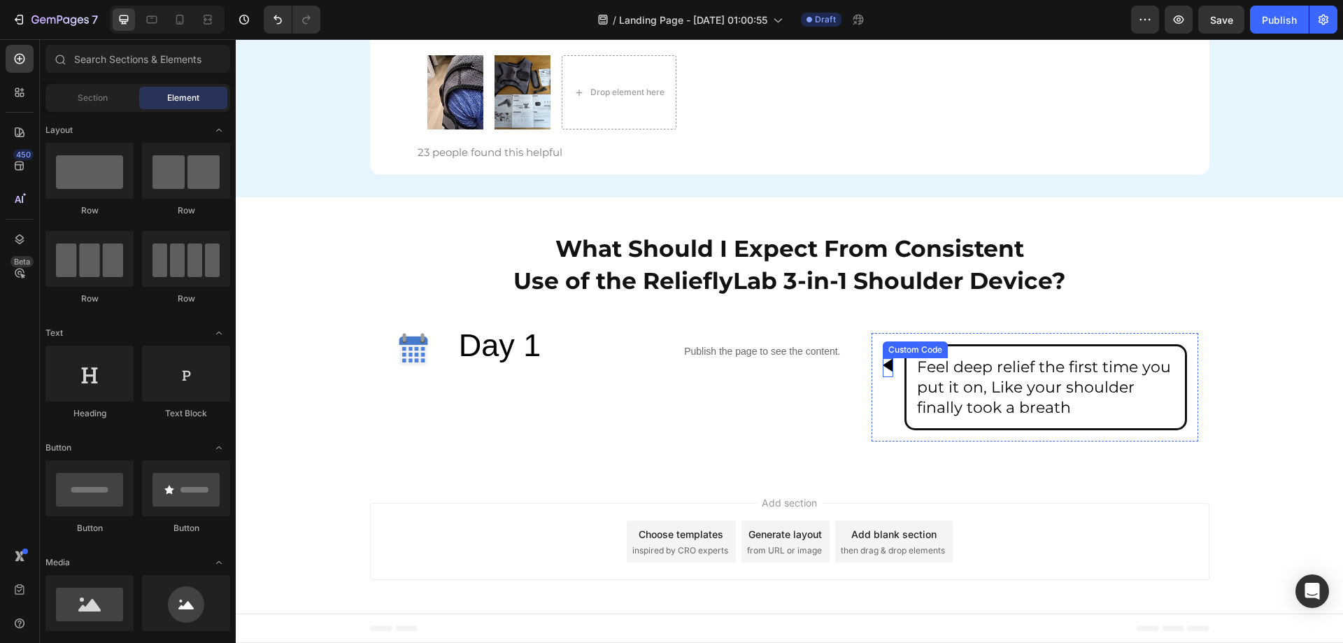
click at [886, 360] on div at bounding box center [888, 365] width 10 height 14
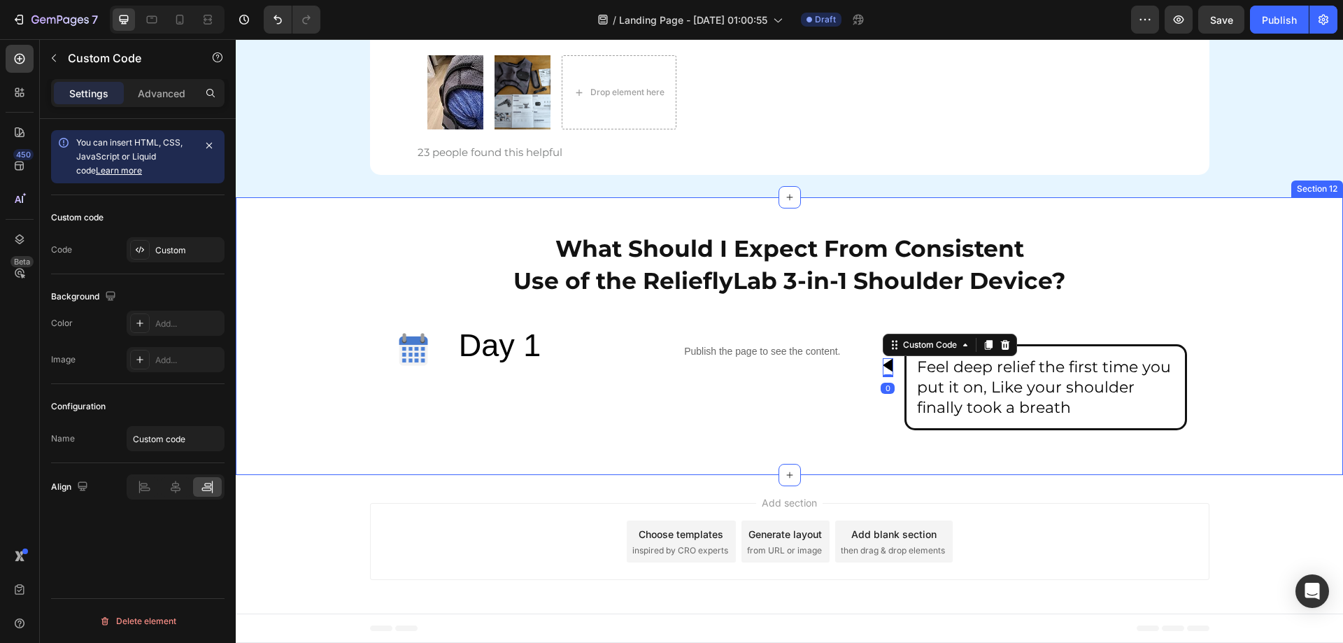
click at [1257, 408] on div "What Should I Expect From Consistent Use of the RelieflyLab 3-in-1 Shoulder Dev…" at bounding box center [789, 336] width 1107 height 233
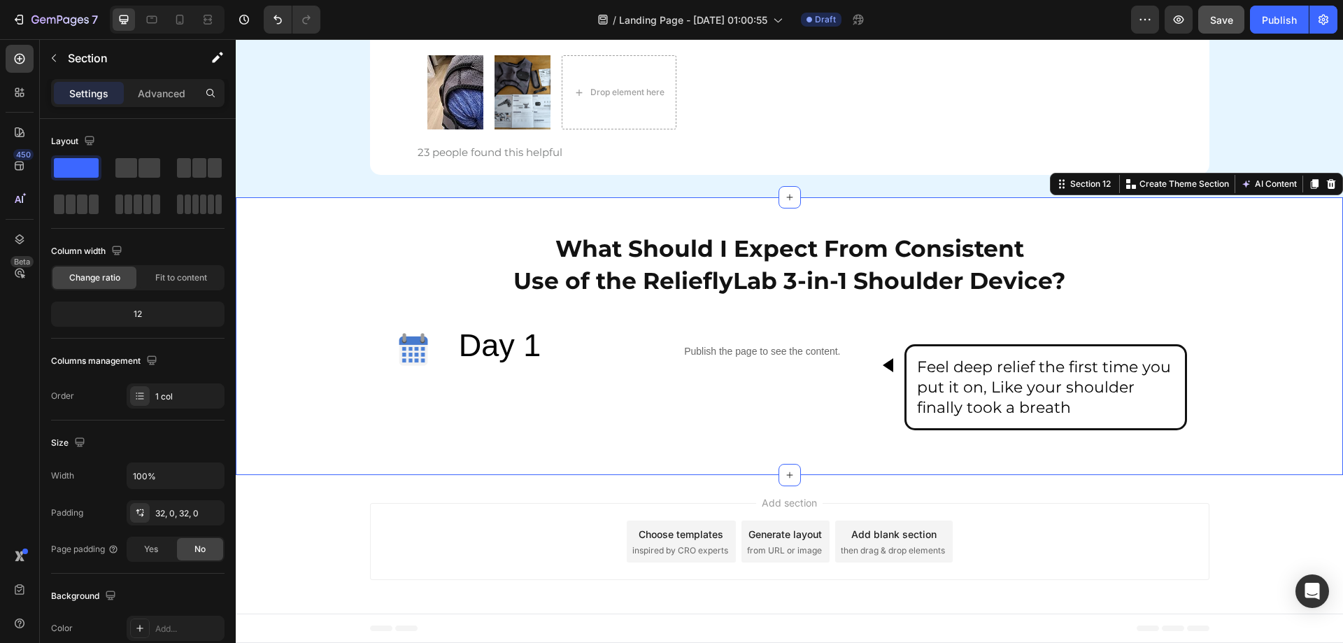
click at [1218, 7] on button "Save" at bounding box center [1221, 20] width 46 height 28
